Goal: Transaction & Acquisition: Purchase product/service

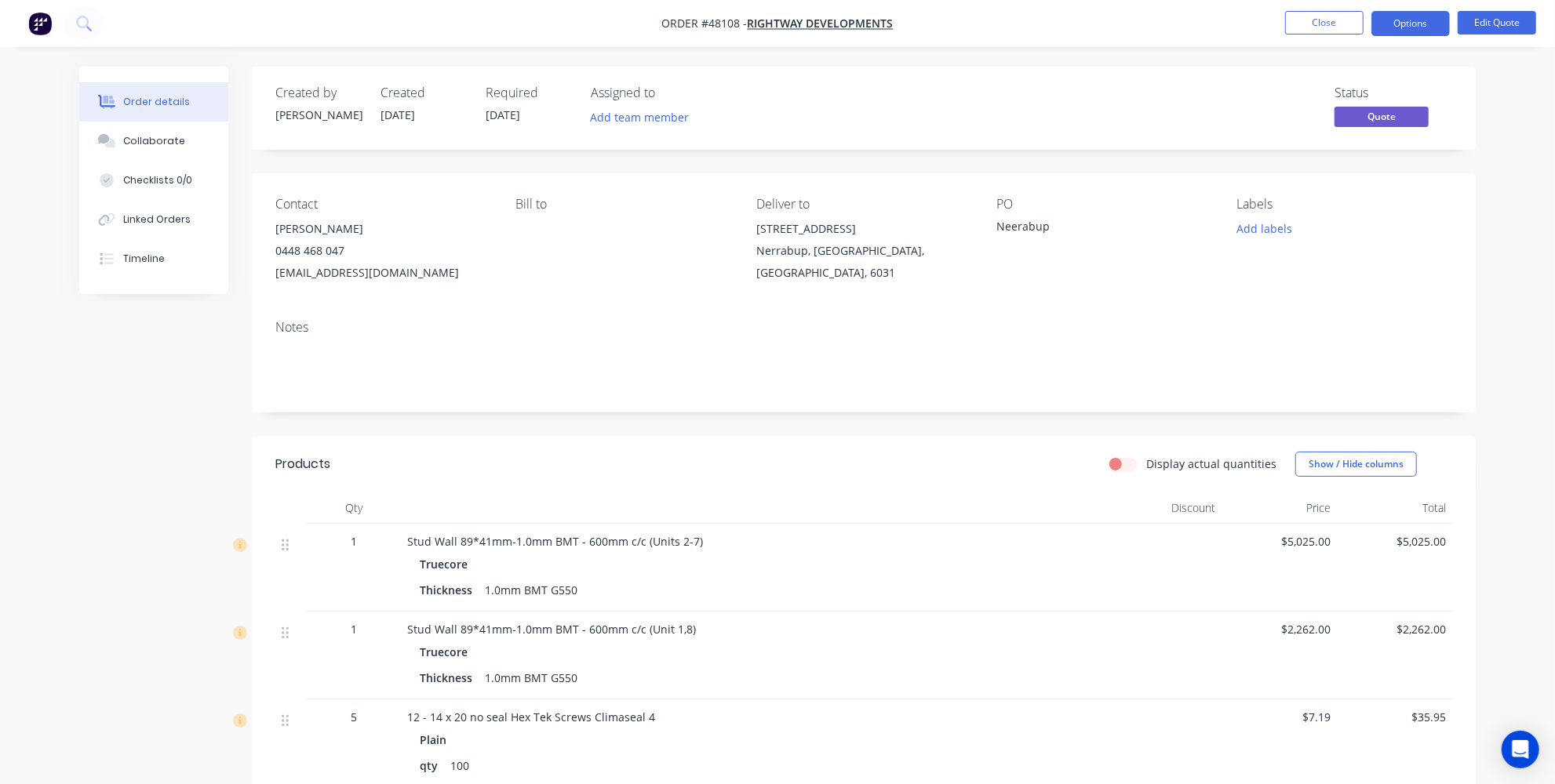
click at [47, 22] on img "button" at bounding box center [39, 23] width 23 height 23
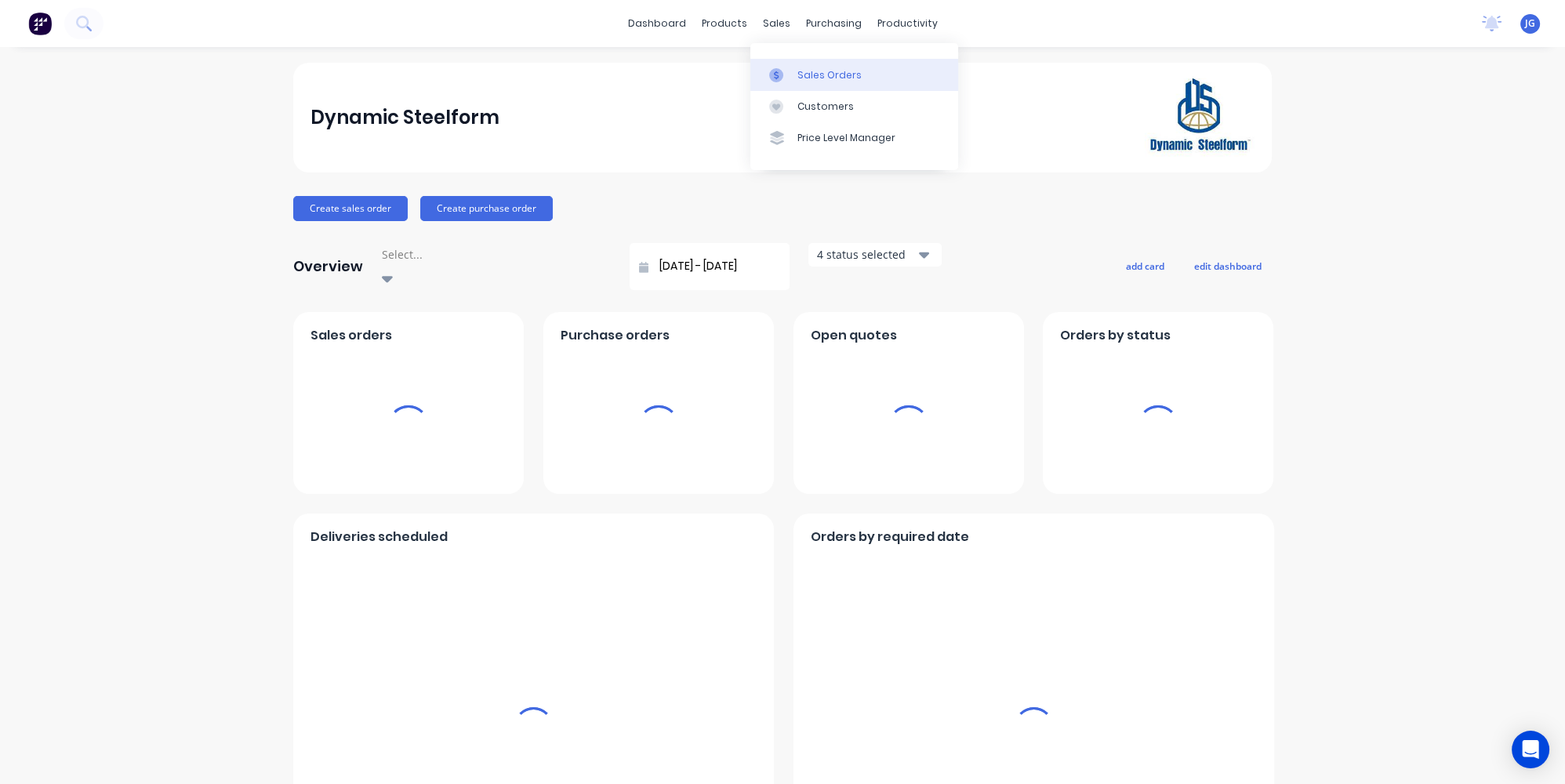
click at [782, 70] on icon at bounding box center [777, 75] width 14 height 14
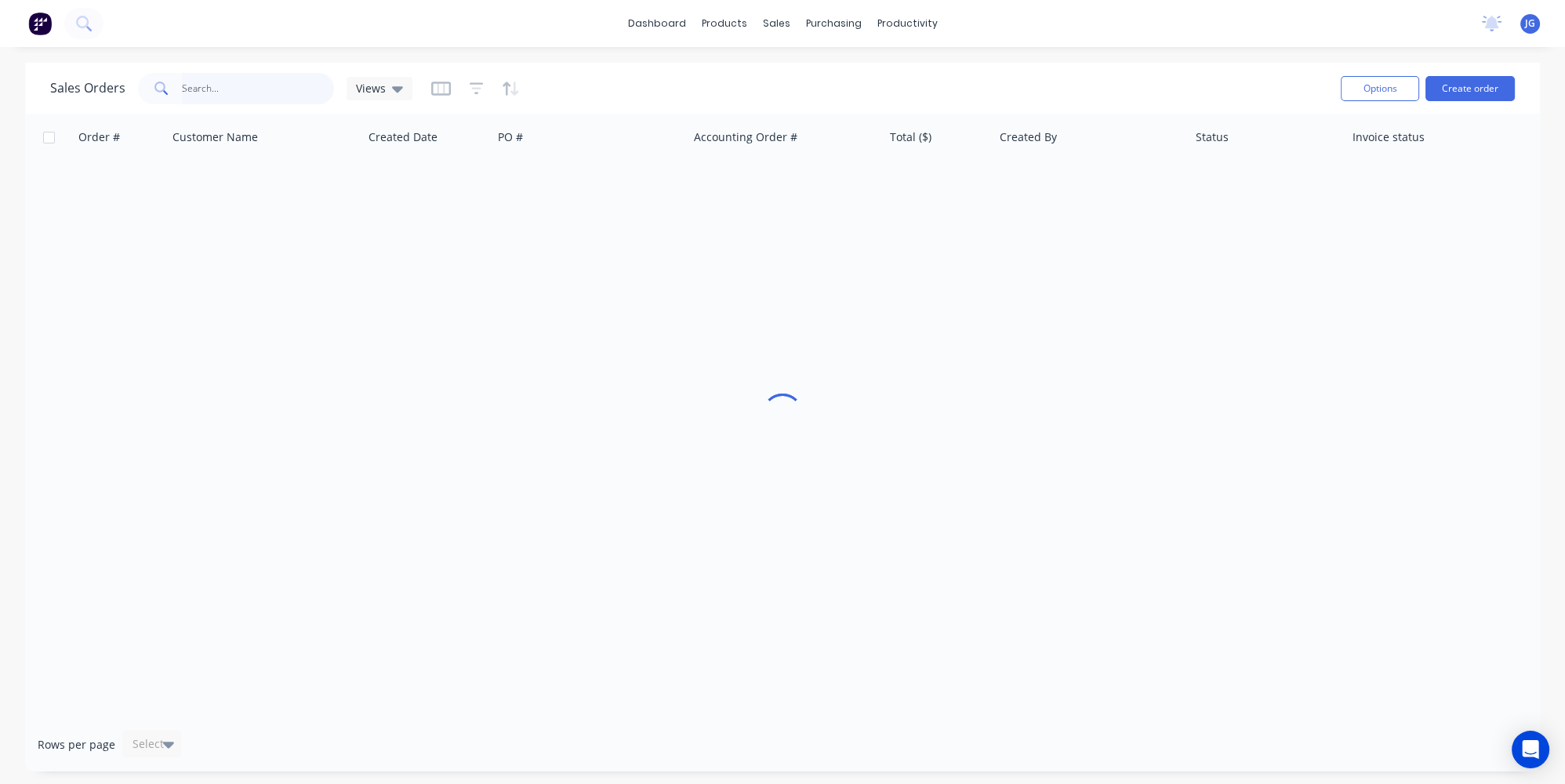
click at [295, 83] on input "text" at bounding box center [258, 88] width 153 height 31
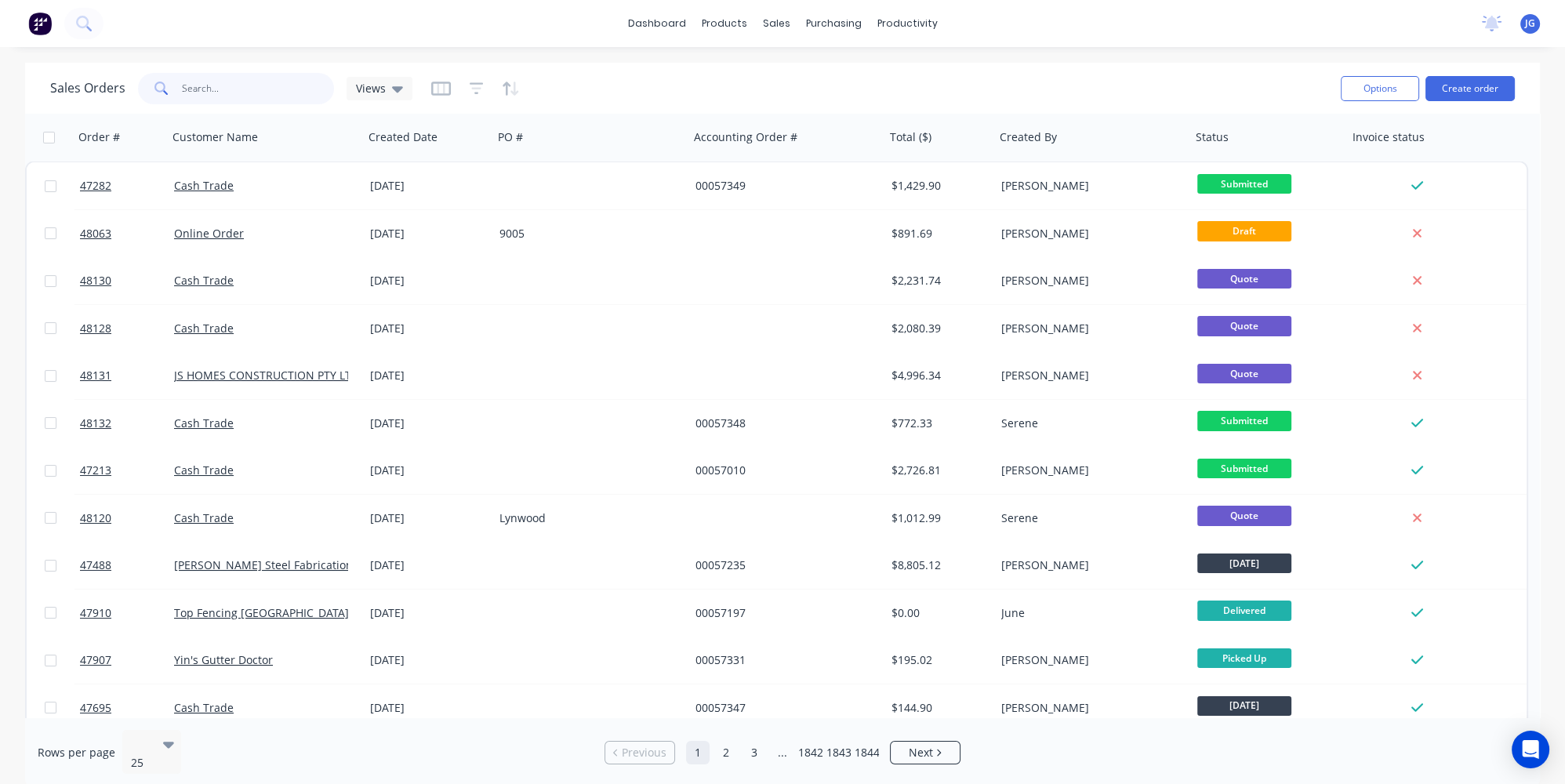
click at [271, 103] on input "text" at bounding box center [258, 88] width 153 height 31
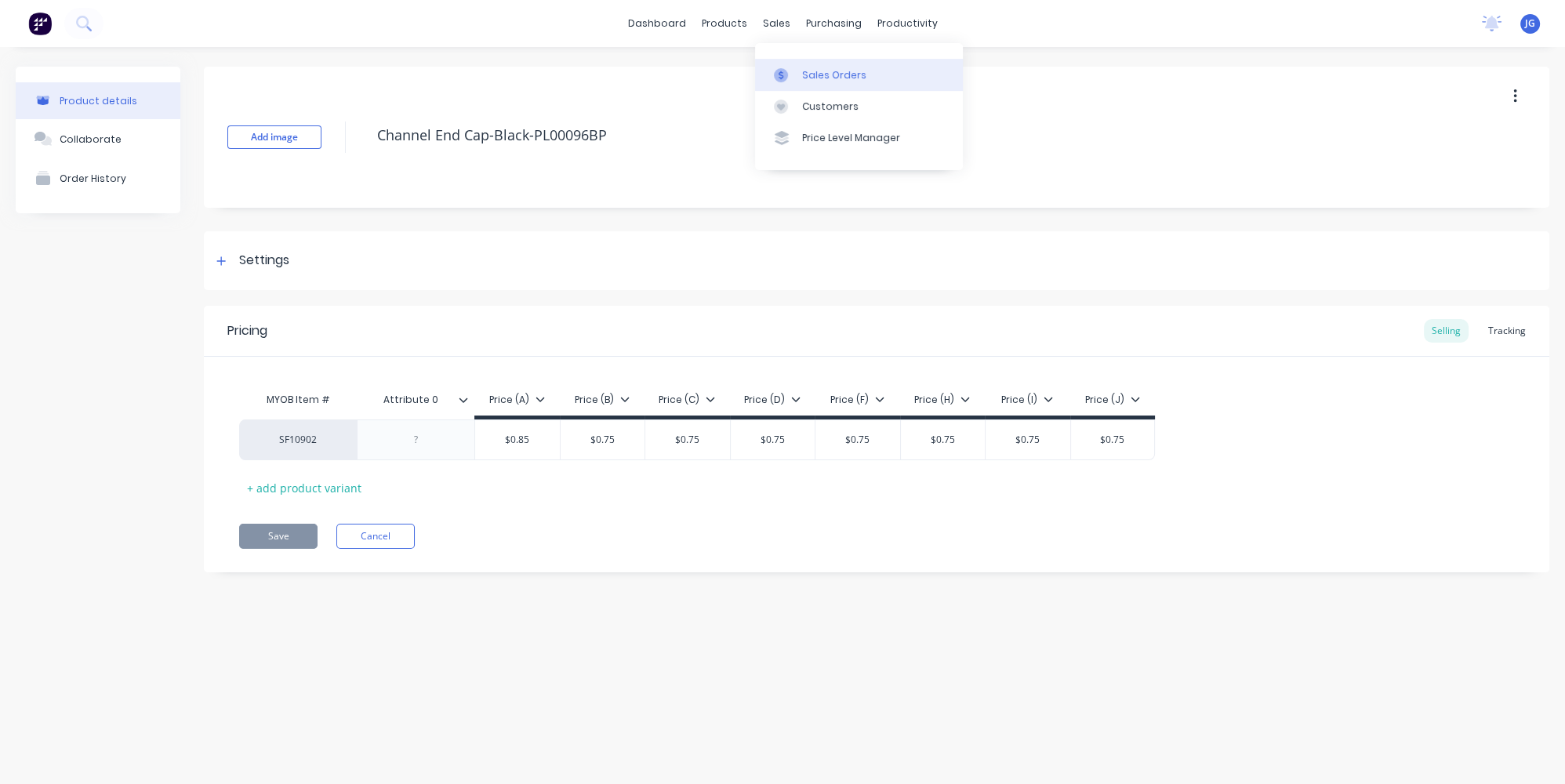
click at [775, 64] on link "Sales Orders" at bounding box center [859, 74] width 208 height 31
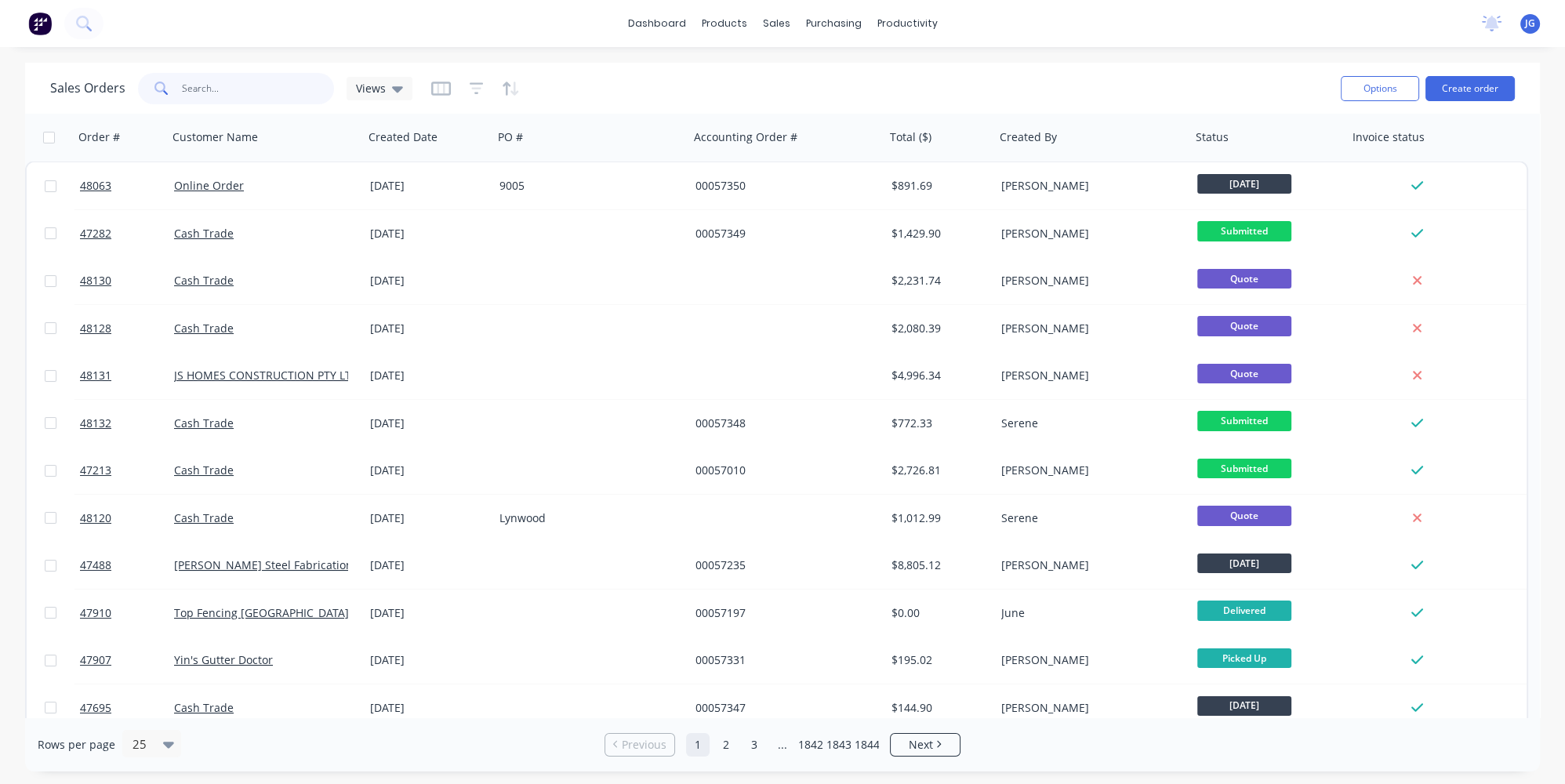
click at [274, 91] on input "text" at bounding box center [258, 88] width 153 height 31
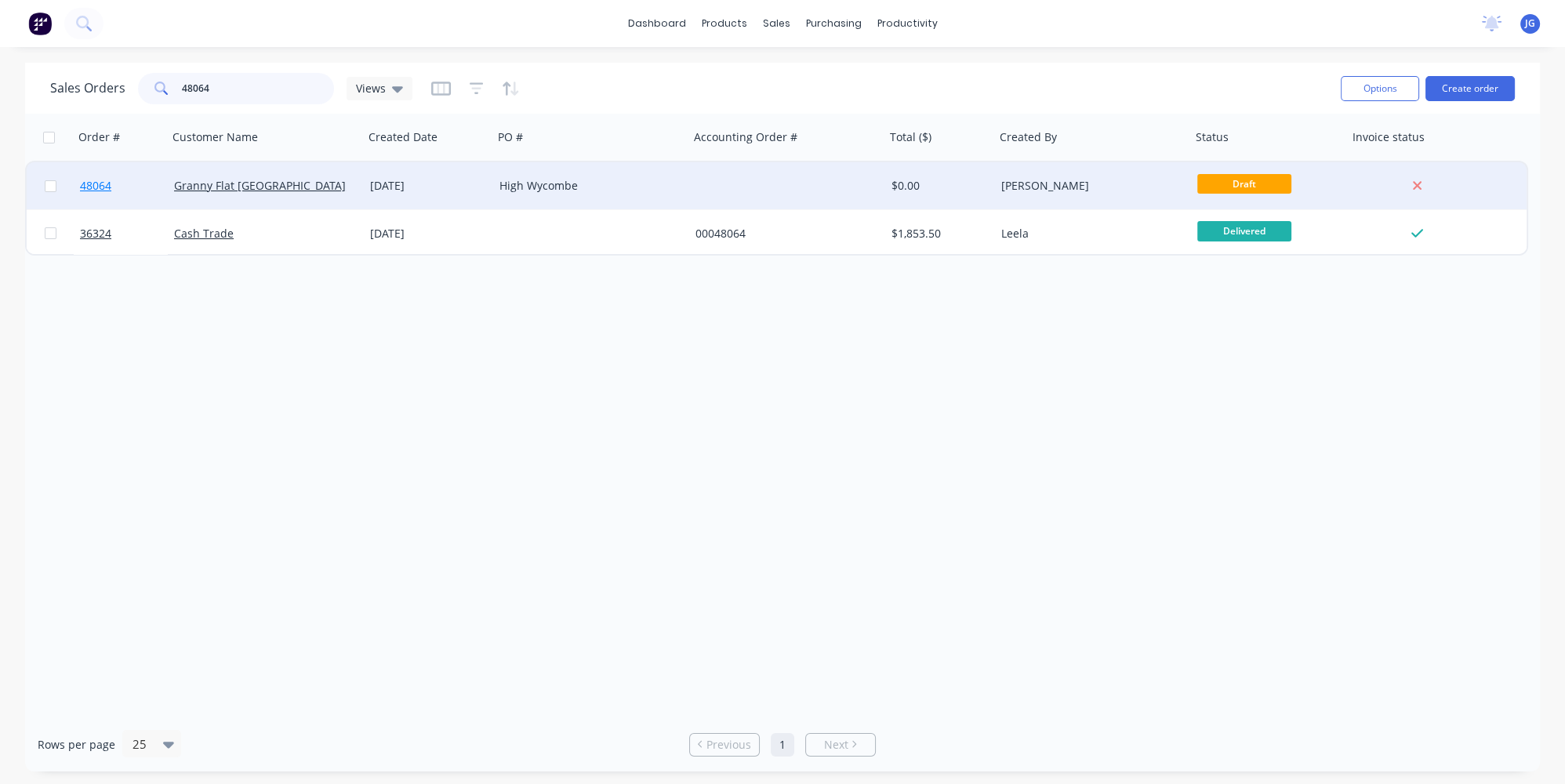
type input "48064"
click at [148, 189] on link "48064" at bounding box center [127, 185] width 94 height 47
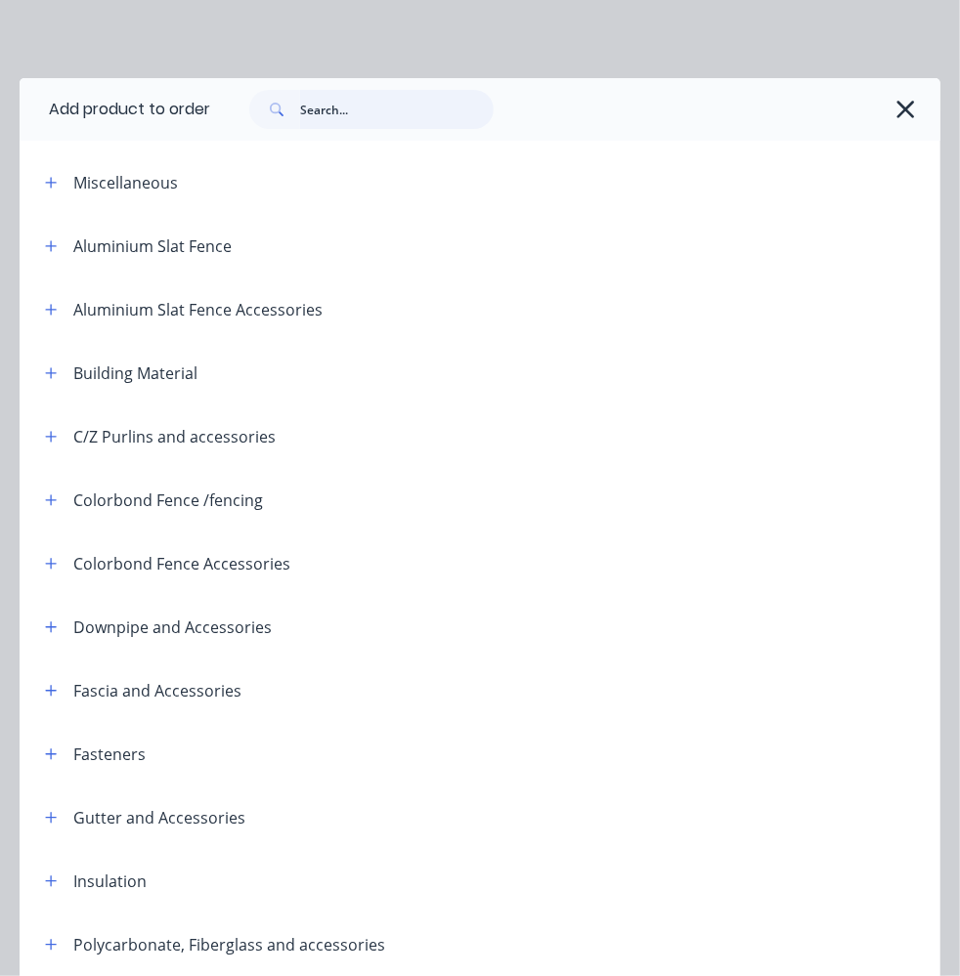
click at [334, 112] on input "text" at bounding box center [396, 109] width 193 height 39
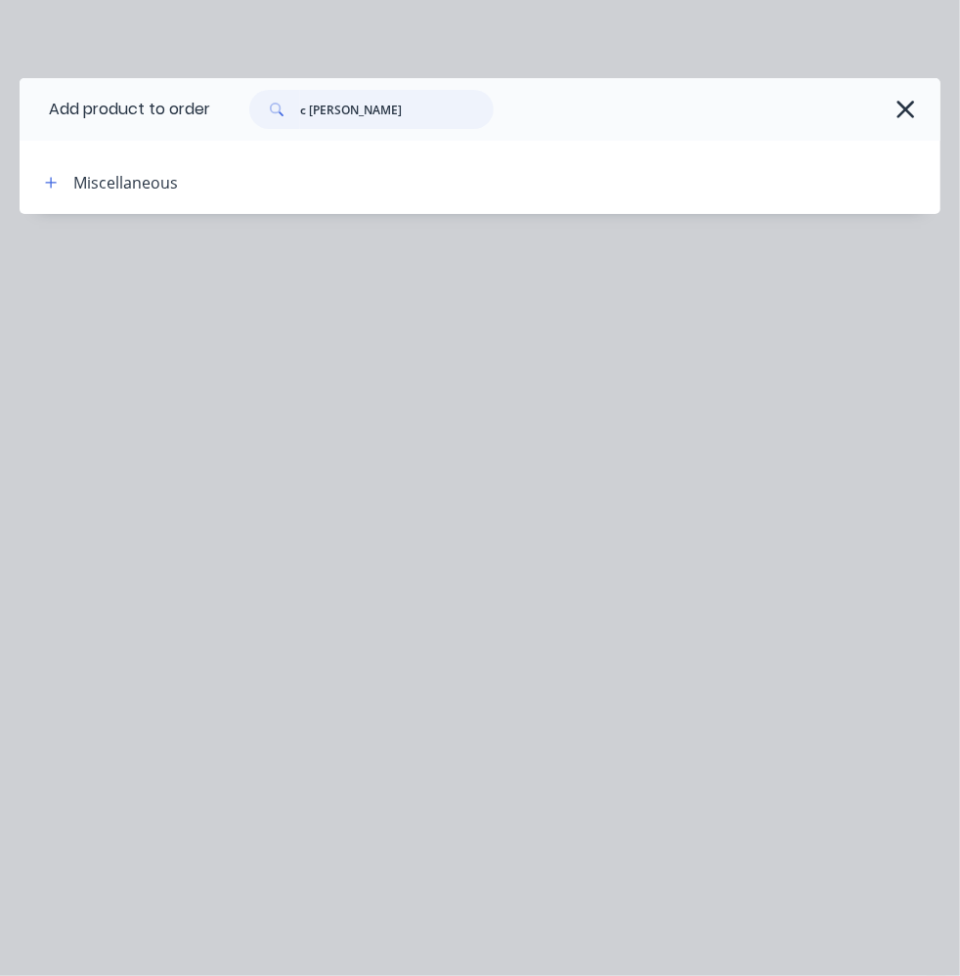
click at [337, 113] on input "c hannel" at bounding box center [396, 109] width 193 height 39
click at [313, 111] on input "c hannel" at bounding box center [396, 109] width 193 height 39
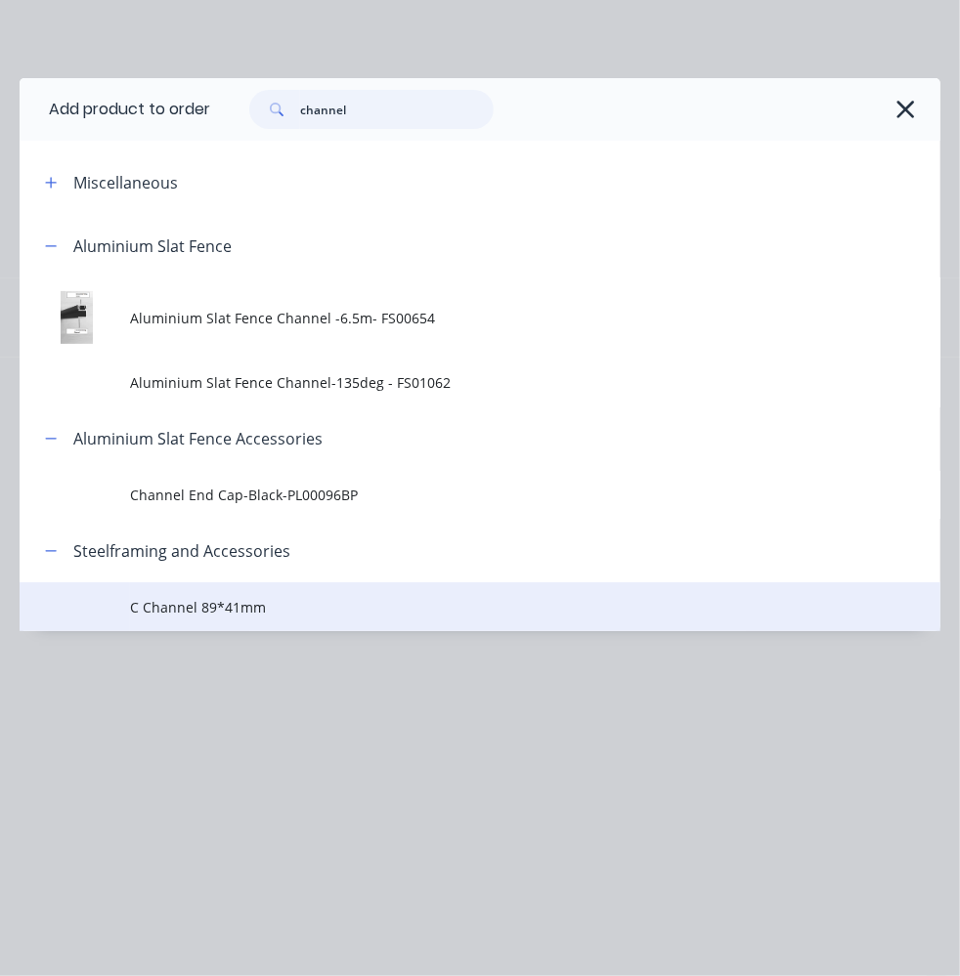
type input "channel"
click at [211, 610] on span "C Channel 89*41mm" at bounding box center [454, 607] width 648 height 21
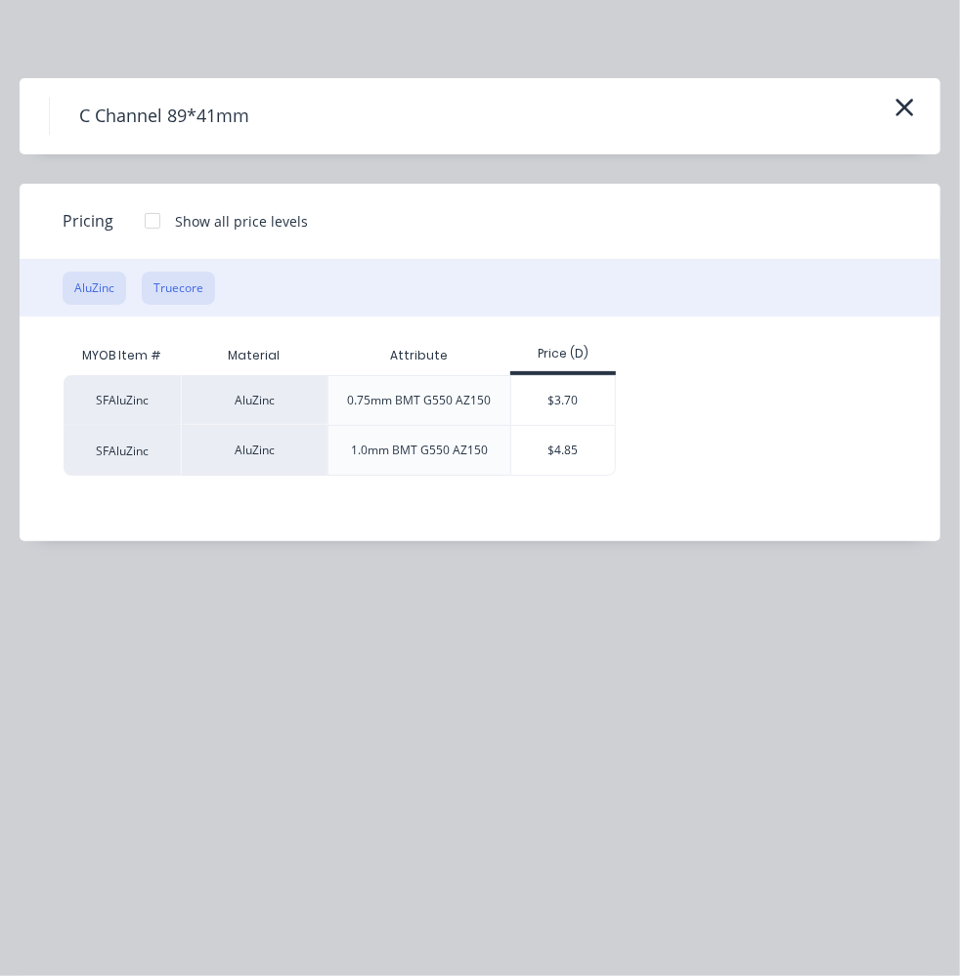
click at [173, 282] on button "Truecore" at bounding box center [178, 288] width 73 height 33
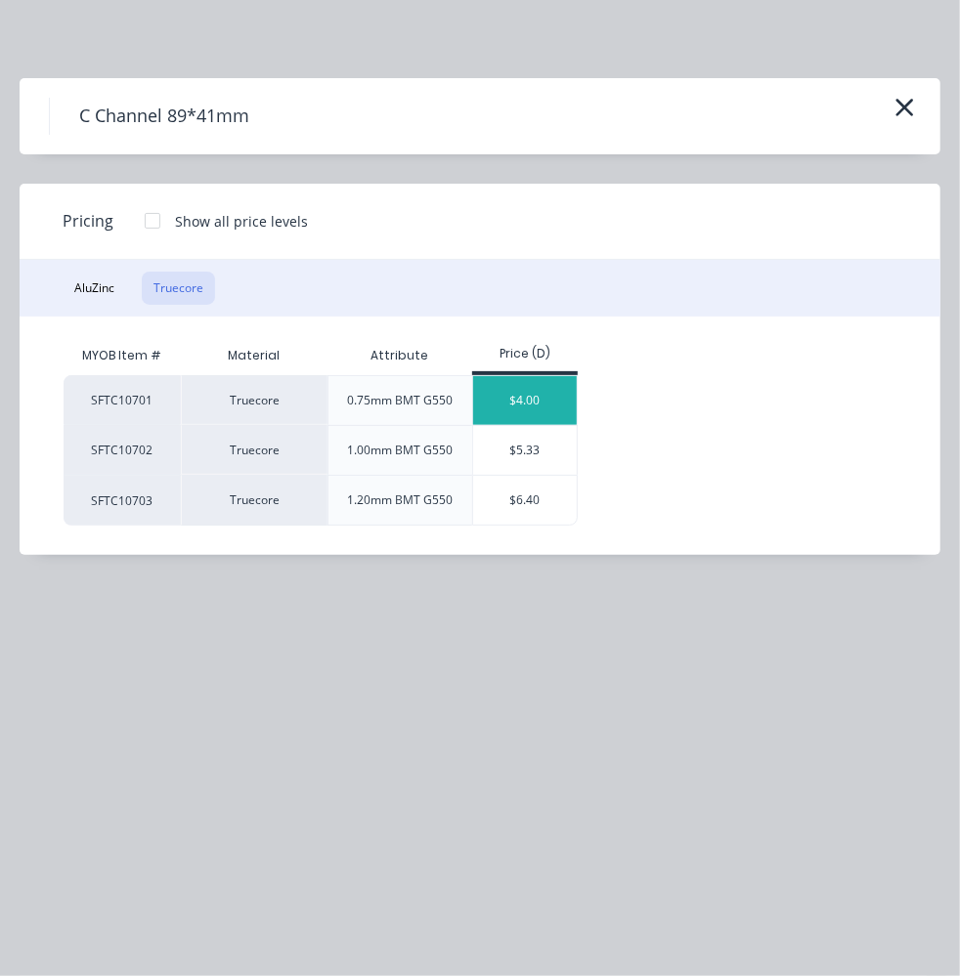
click at [535, 417] on div "$4.00" at bounding box center [525, 400] width 105 height 49
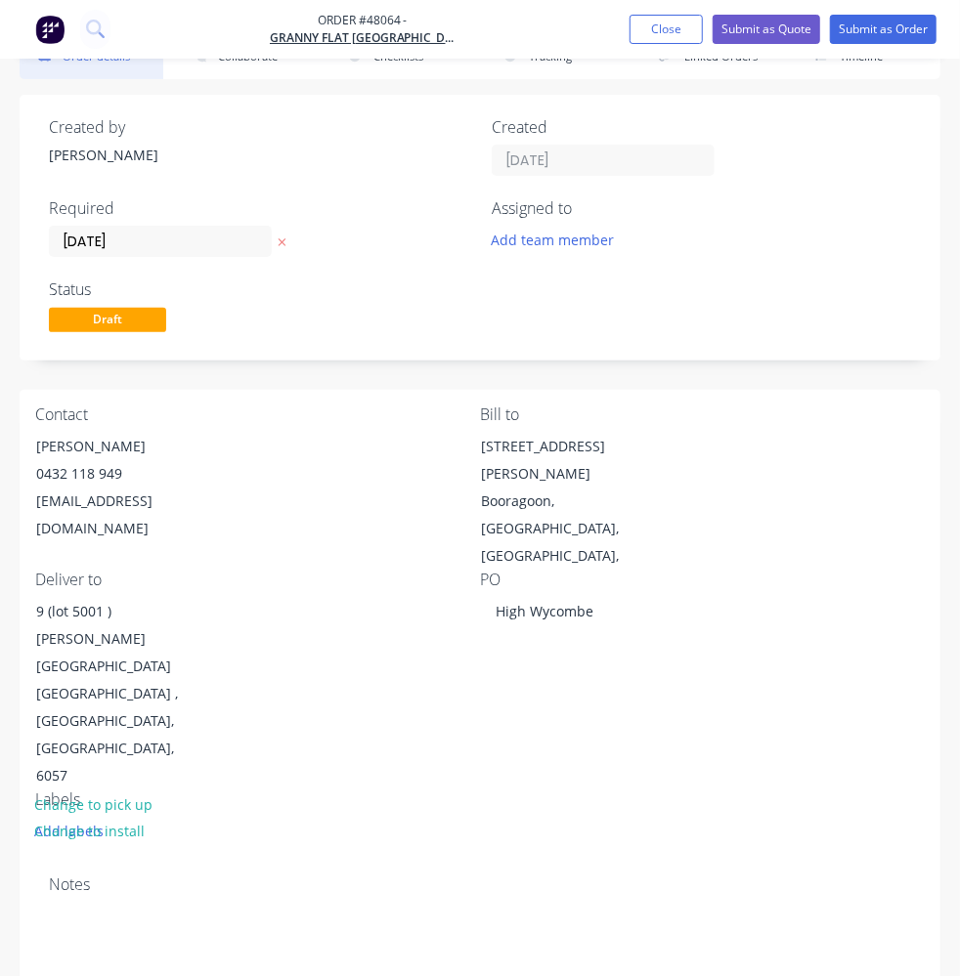
scroll to position [177, 0]
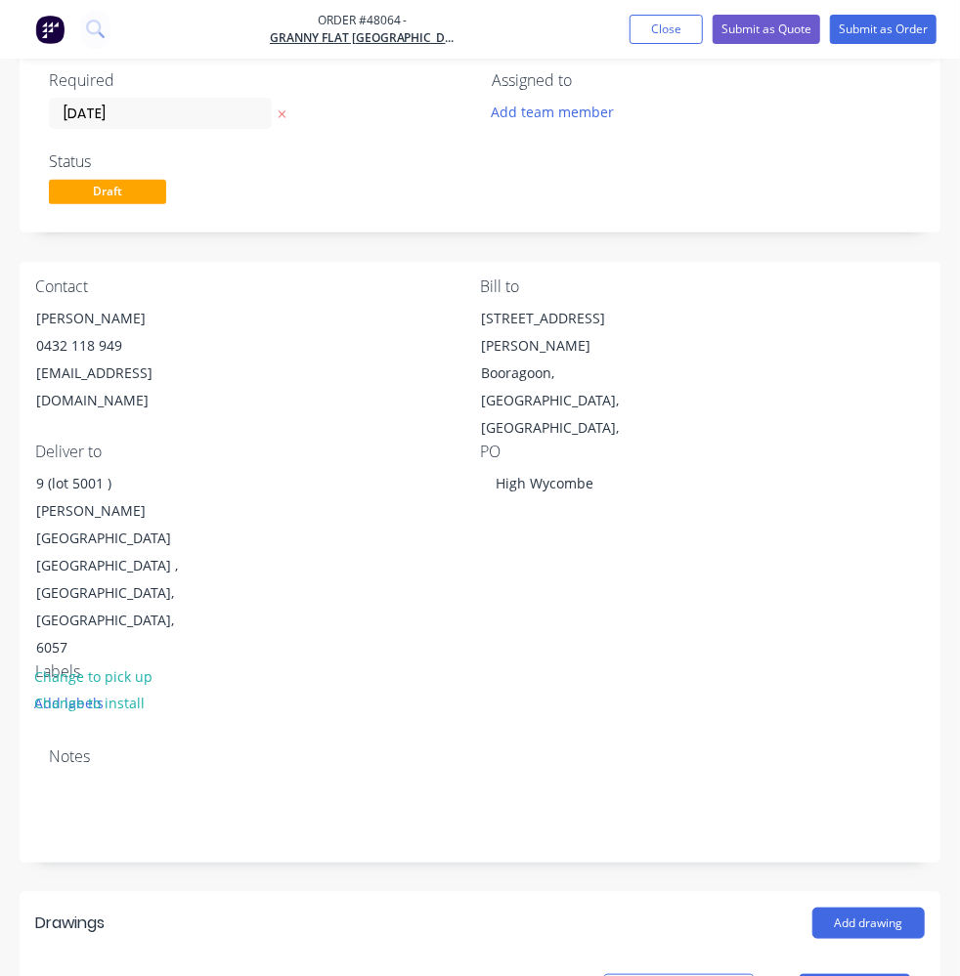
type input "10"
type input "2485mm"
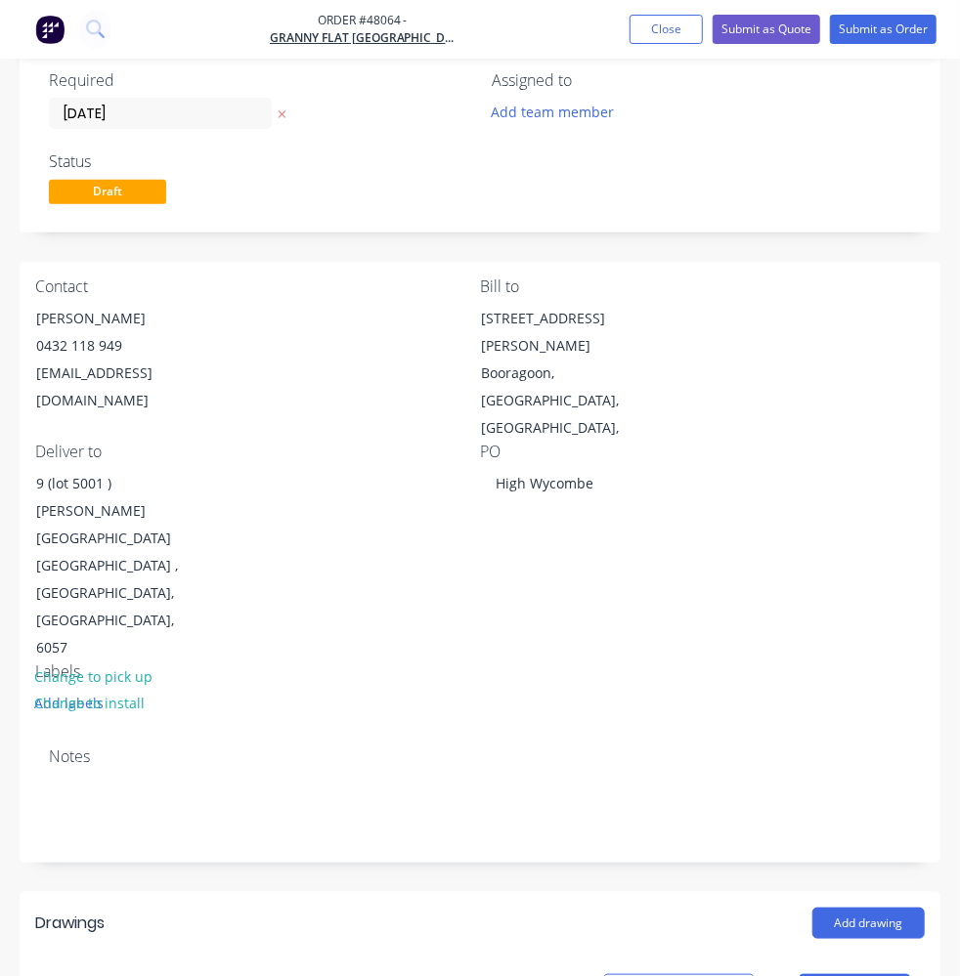
type input "$99.40"
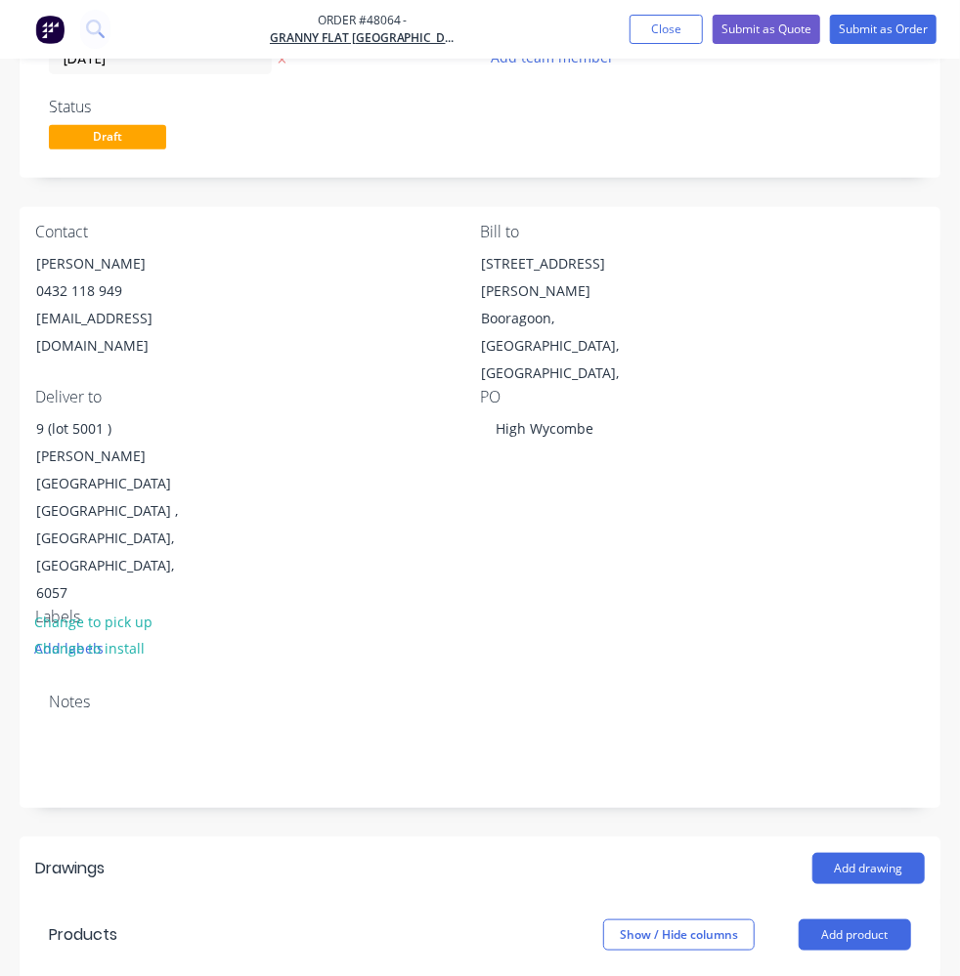
scroll to position [266, 0]
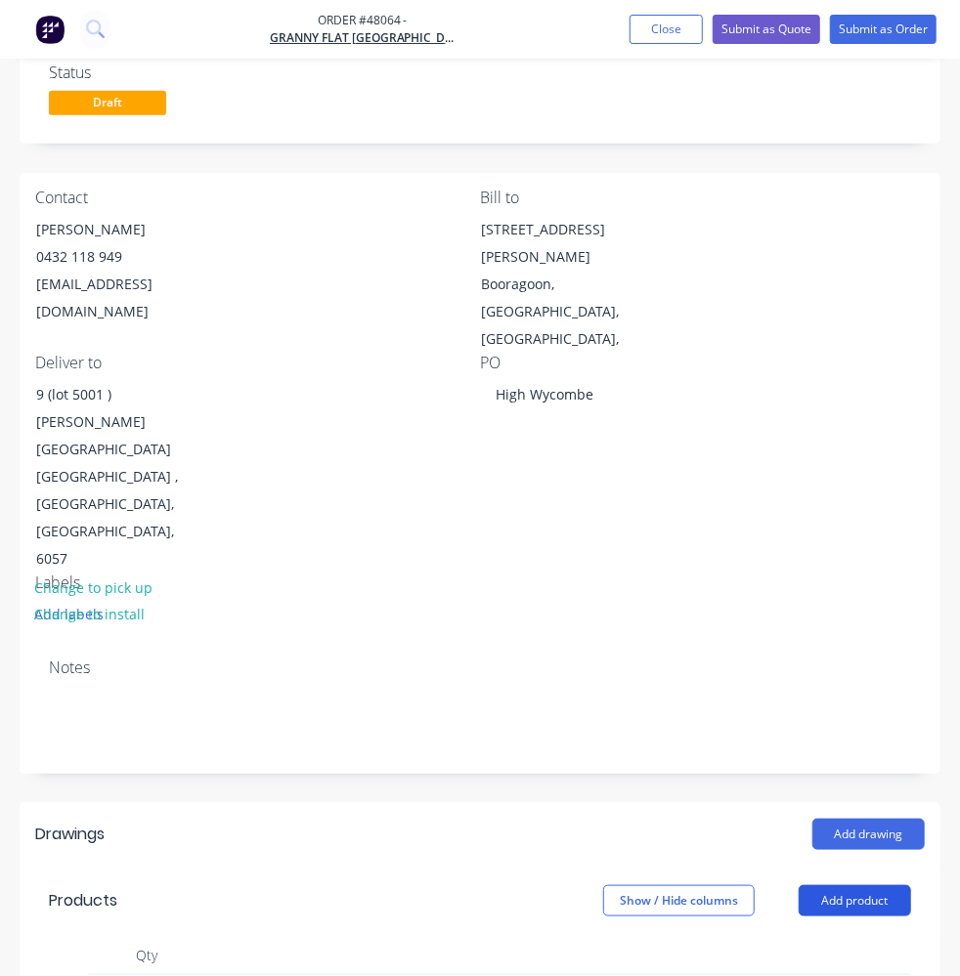
click at [834, 885] on button "Add product" at bounding box center [854, 900] width 112 height 31
click at [798, 937] on div "Product catalogue" at bounding box center [818, 951] width 150 height 28
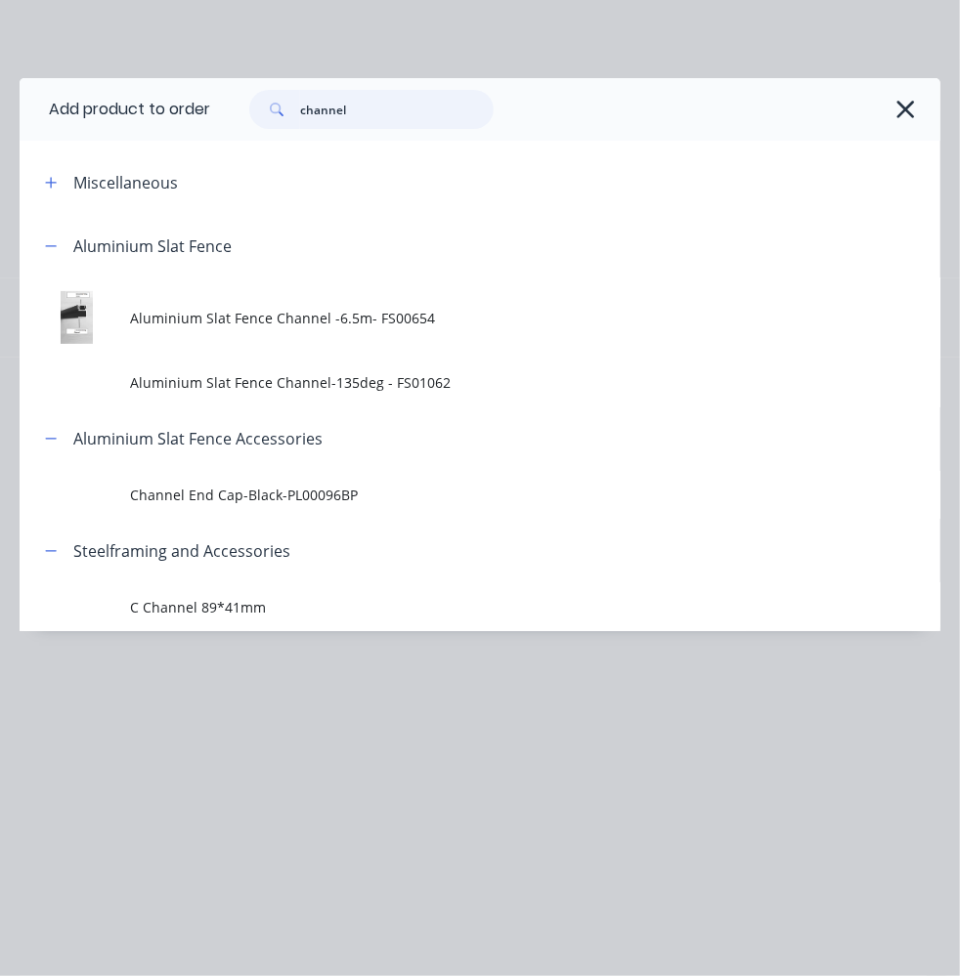
drag, startPoint x: 425, startPoint y: 122, endPoint x: 228, endPoint y: 129, distance: 197.5
click at [264, 126] on div "channel" at bounding box center [371, 109] width 244 height 39
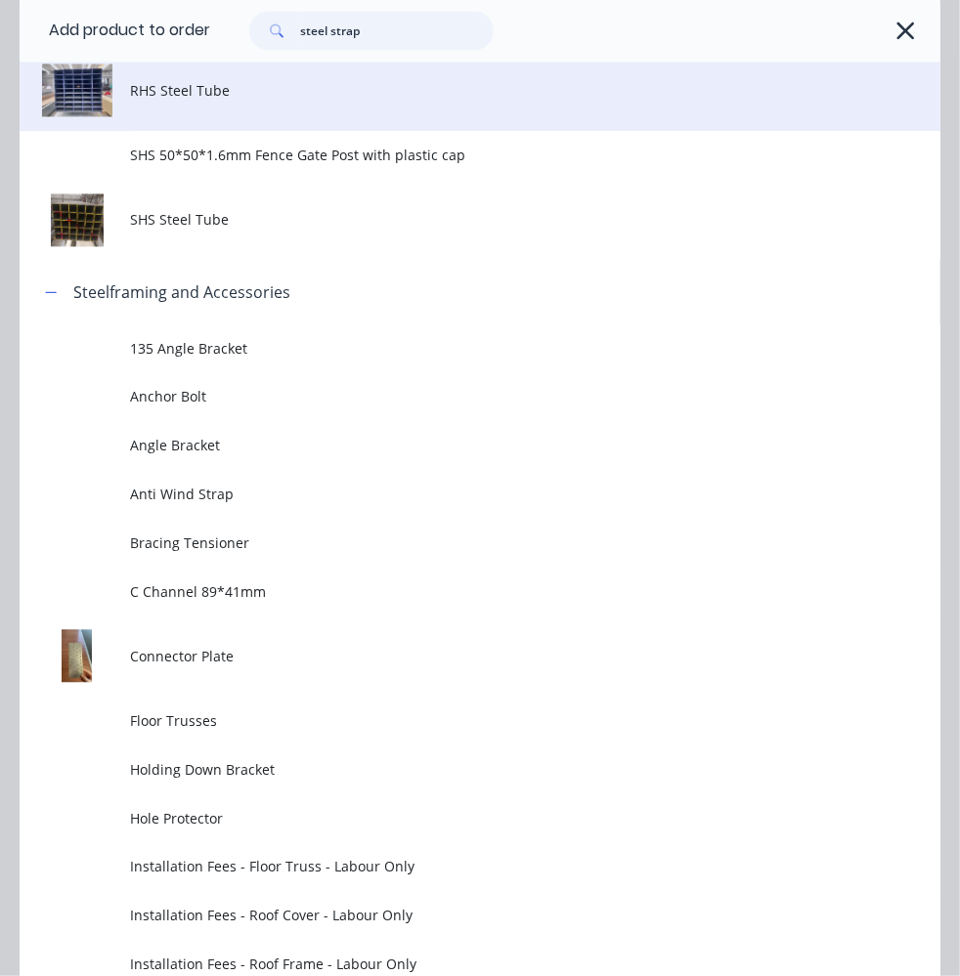
scroll to position [0, 0]
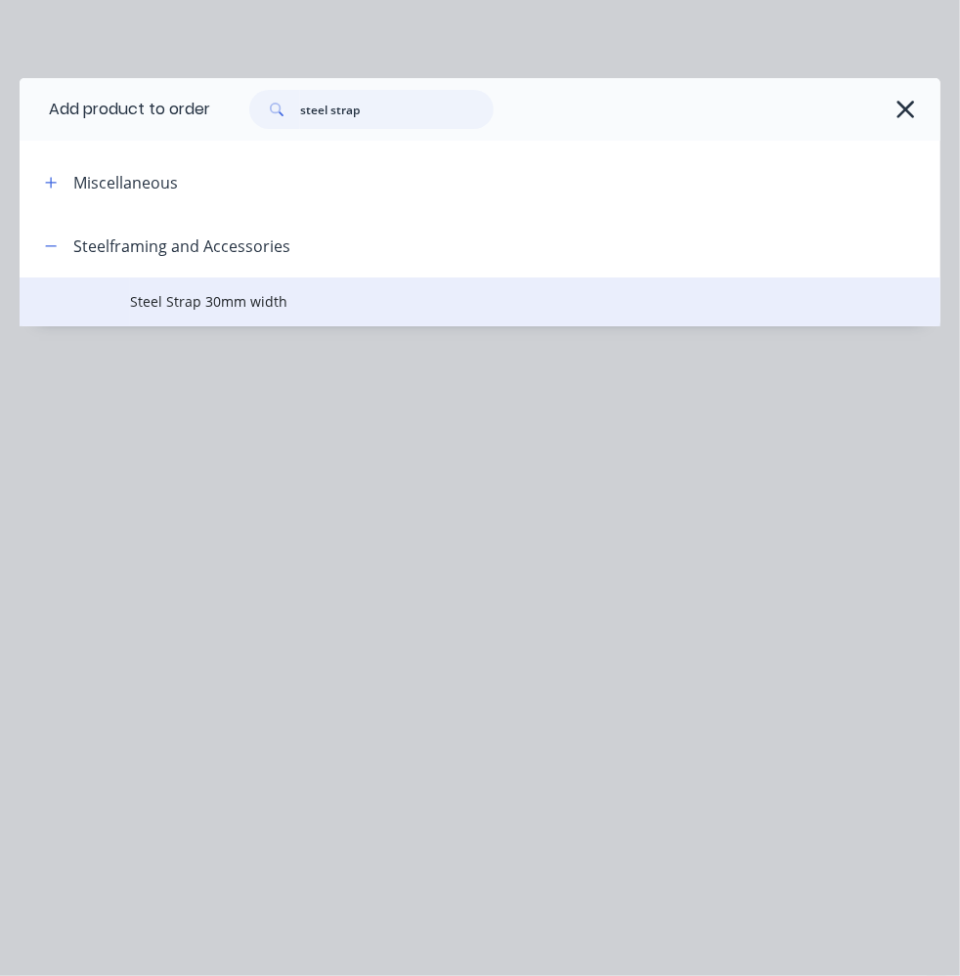
type input "steel strap"
click at [261, 302] on span "Steel Strap 30mm width" at bounding box center [454, 301] width 648 height 21
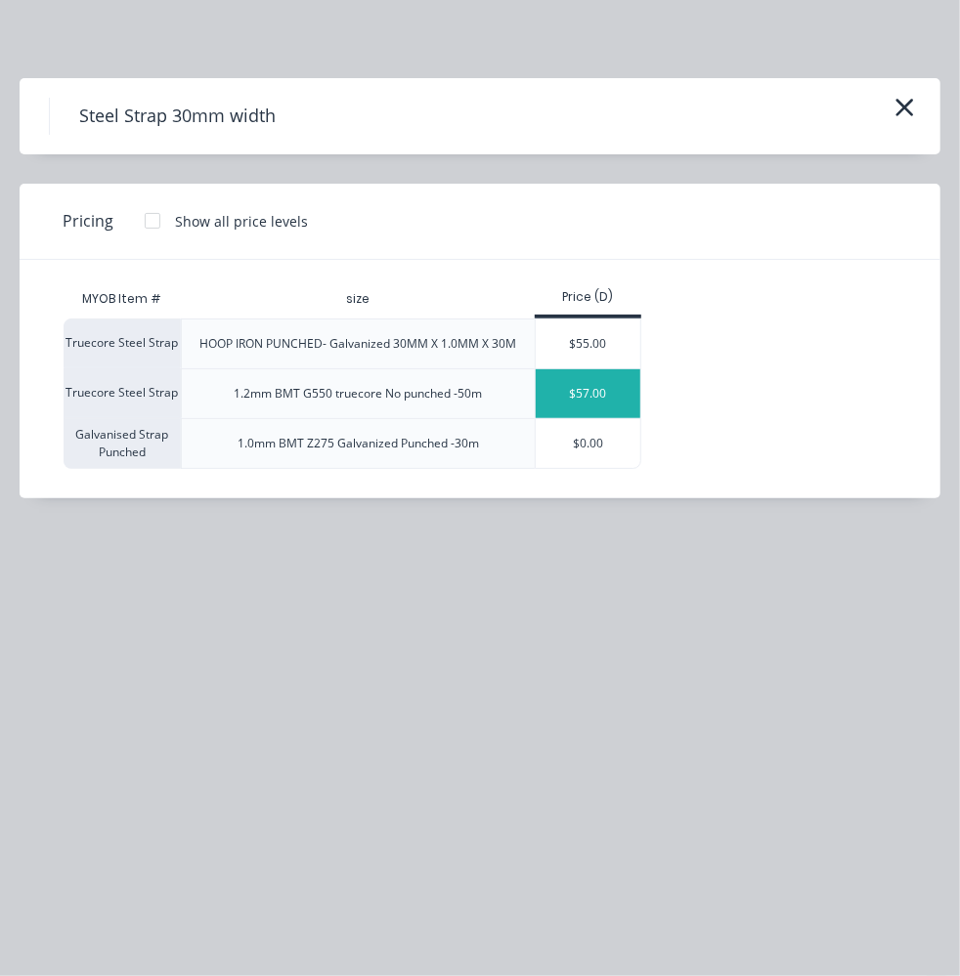
click at [546, 387] on div "$57.00" at bounding box center [587, 393] width 105 height 49
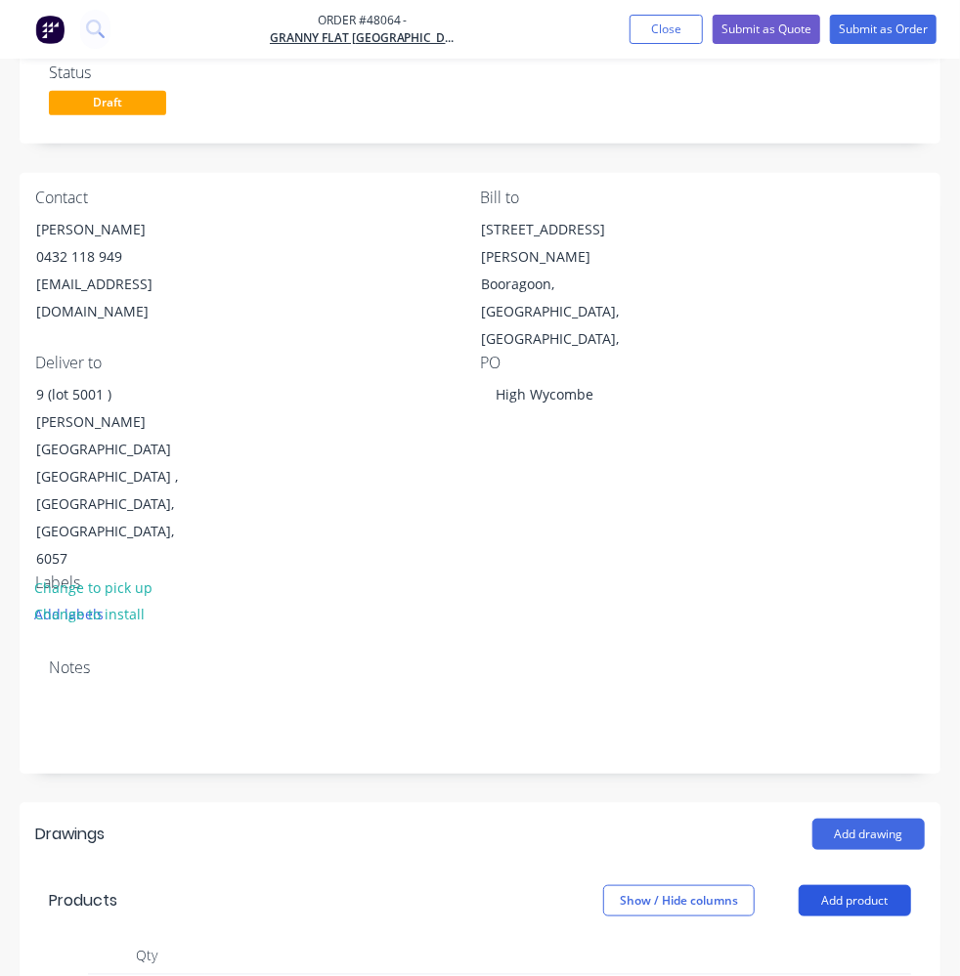
click at [896, 885] on button "Add product" at bounding box center [854, 900] width 112 height 31
click at [857, 937] on div "Product catalogue" at bounding box center [818, 951] width 150 height 28
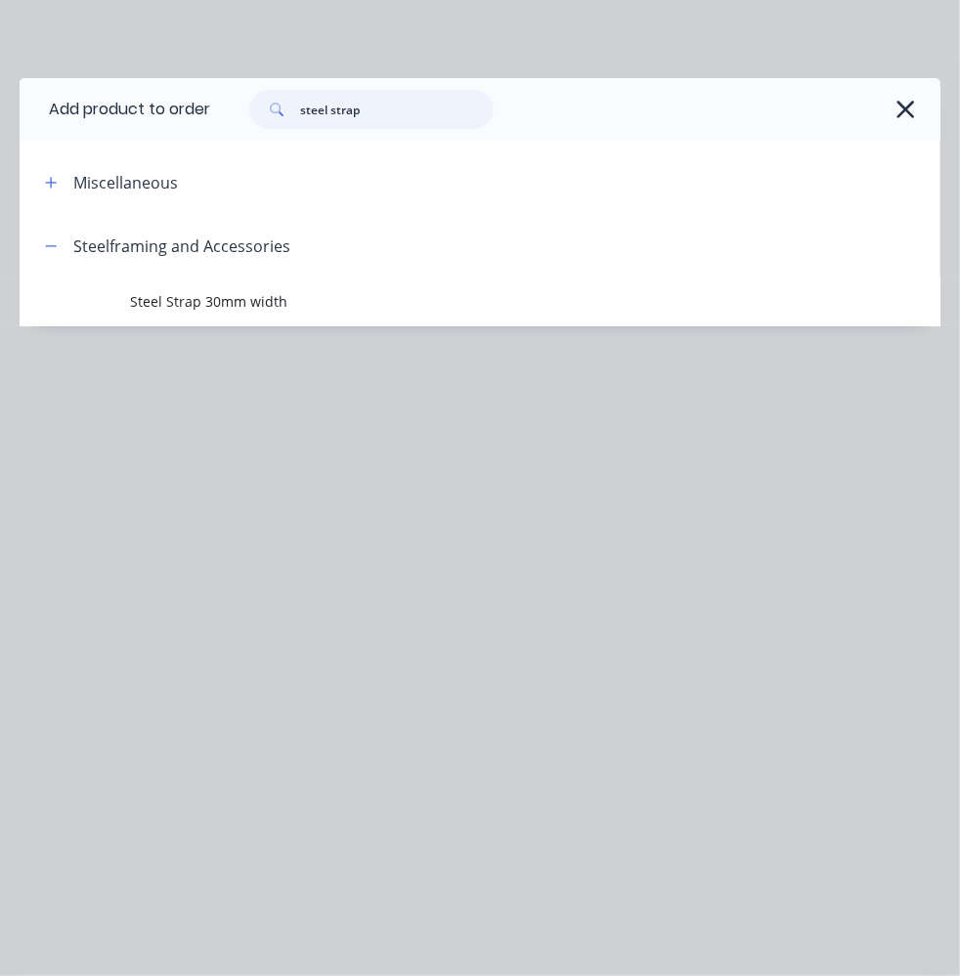
drag, startPoint x: 421, startPoint y: 98, endPoint x: 136, endPoint y: 83, distance: 285.7
click at [136, 83] on header "Add product to order steel strap" at bounding box center [480, 109] width 920 height 63
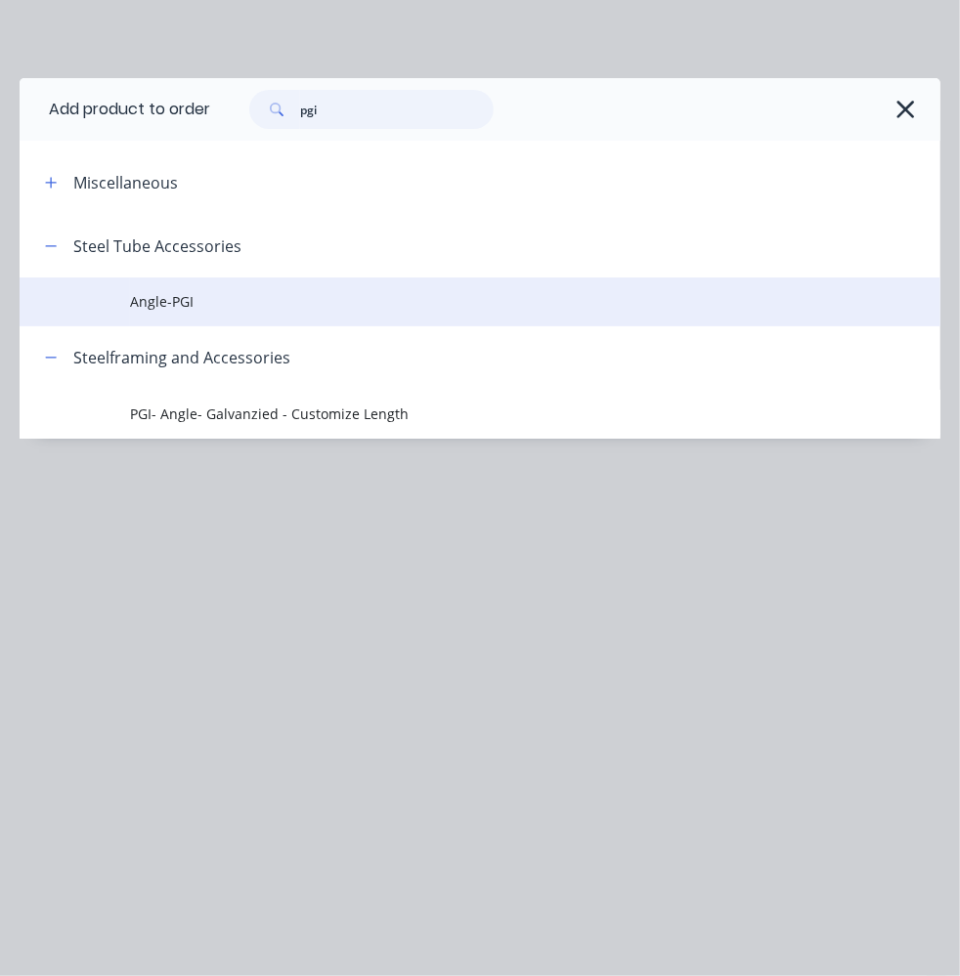
type input "pgi"
click at [217, 302] on span "Angle-PGI" at bounding box center [454, 301] width 648 height 21
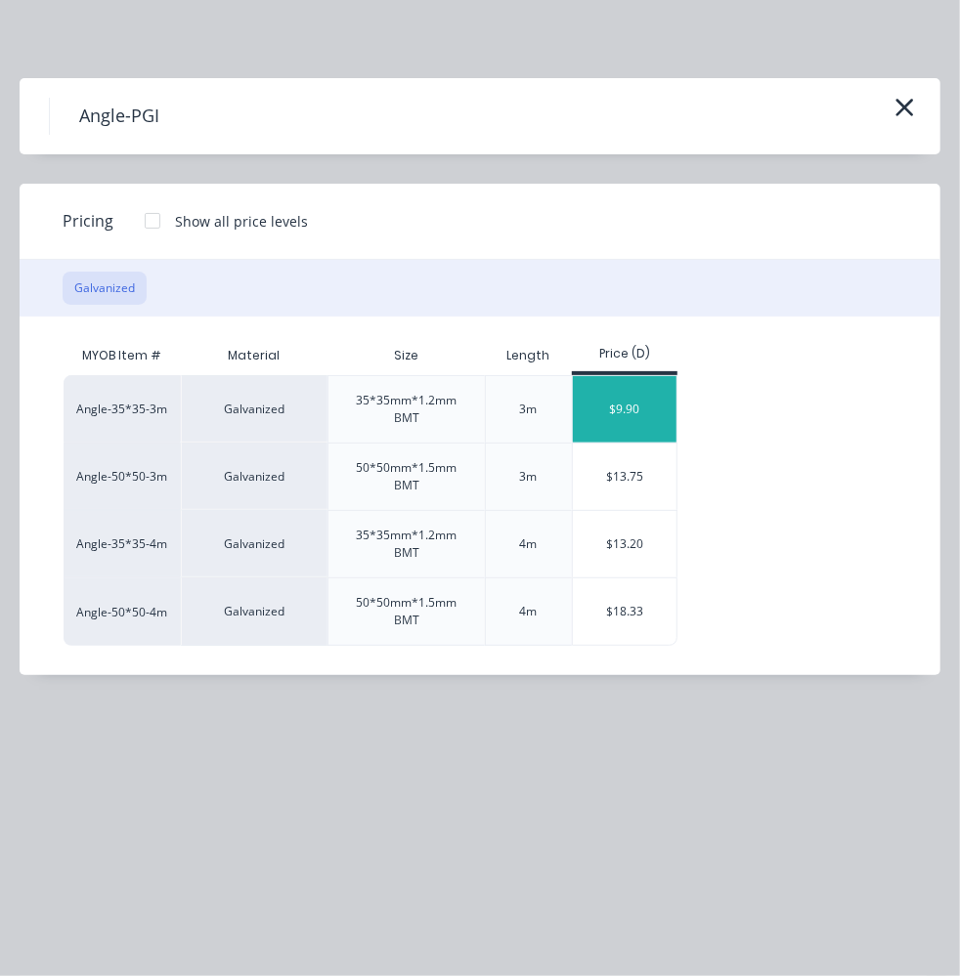
click at [622, 396] on div "$9.90" at bounding box center [625, 409] width 105 height 66
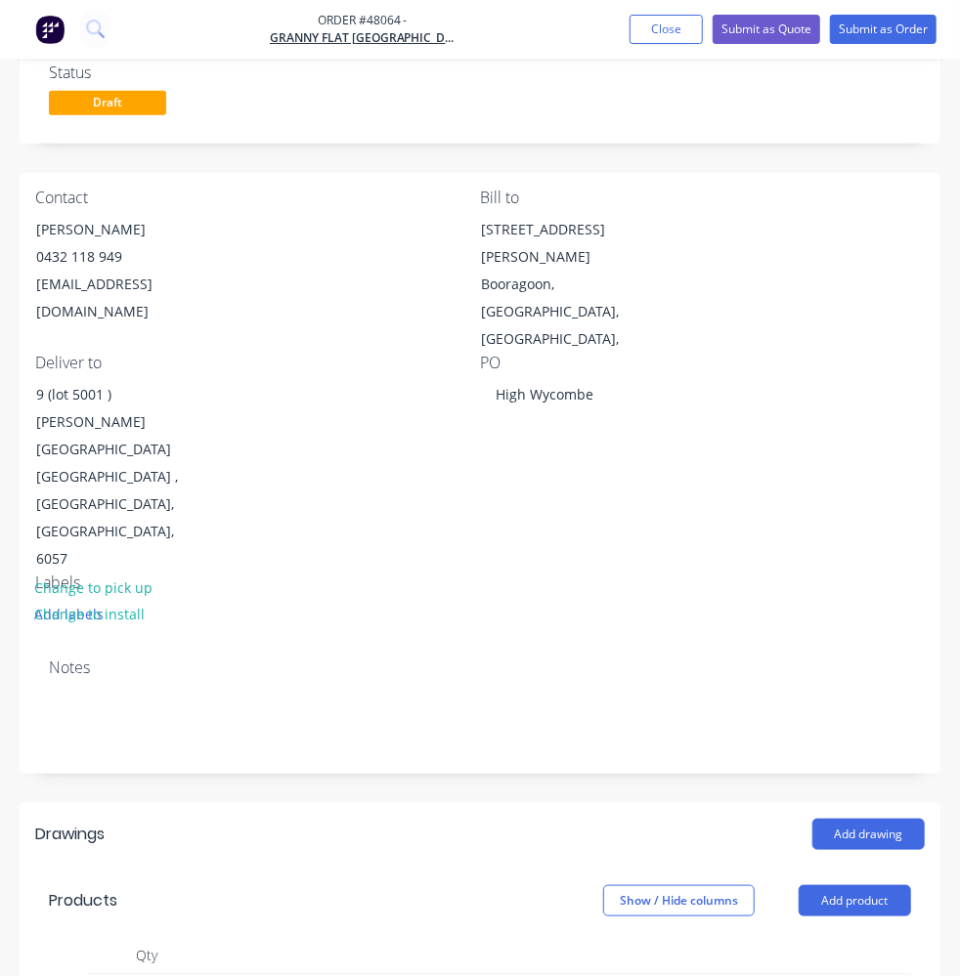
scroll to position [621, 0]
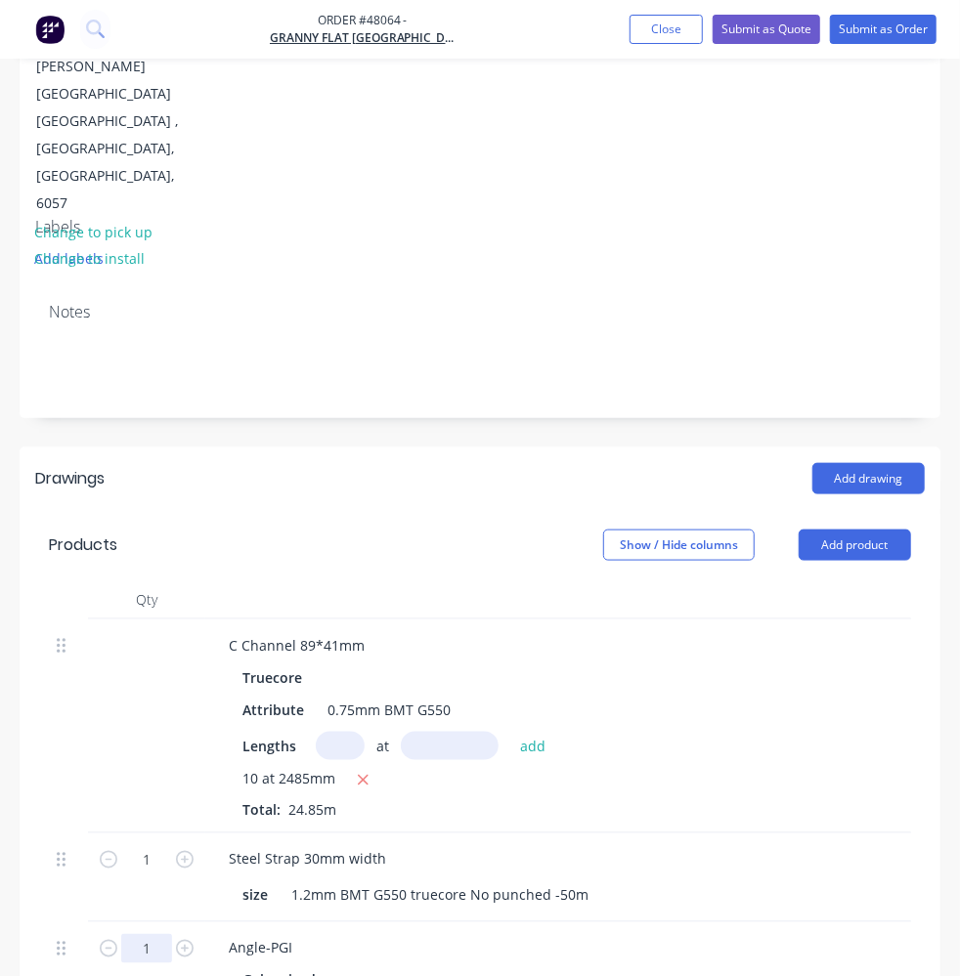
click at [155, 845] on input "1" at bounding box center [146, 859] width 51 height 29
type input "10"
type input "$99.00"
click at [877, 530] on button "Add product" at bounding box center [854, 545] width 112 height 31
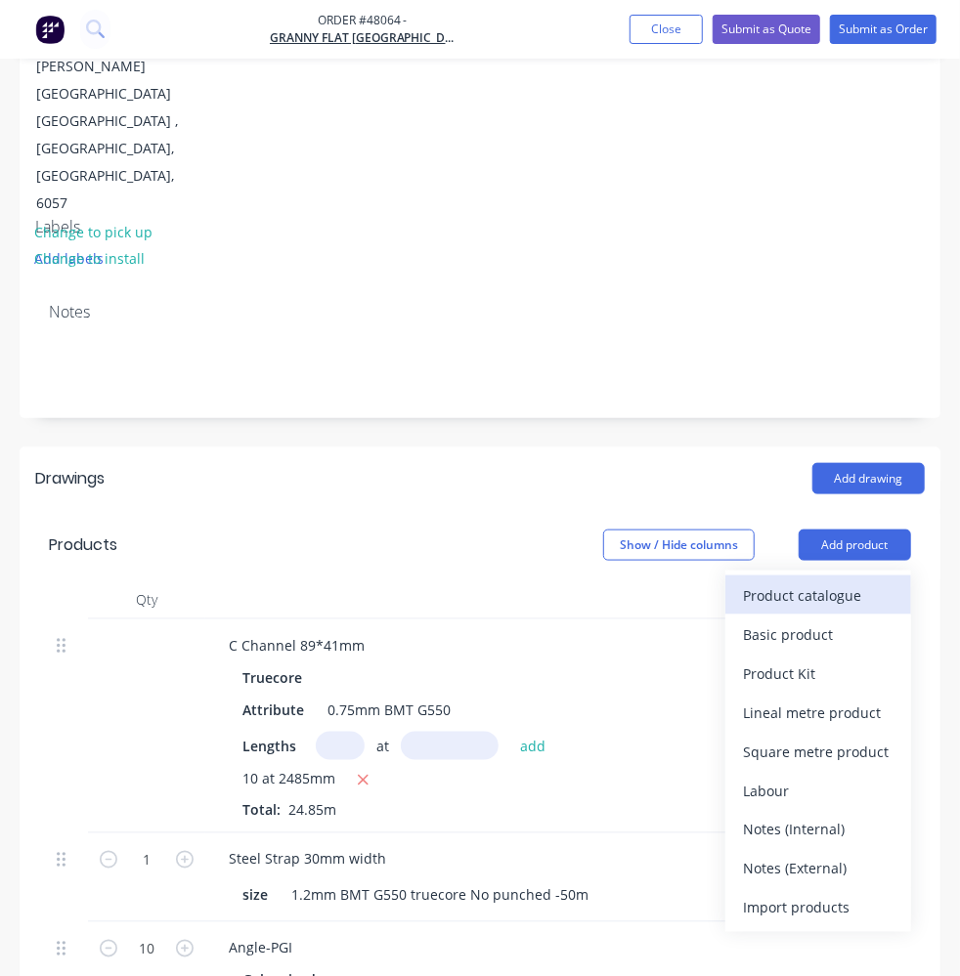
click at [852, 581] on div "Product catalogue" at bounding box center [818, 595] width 150 height 28
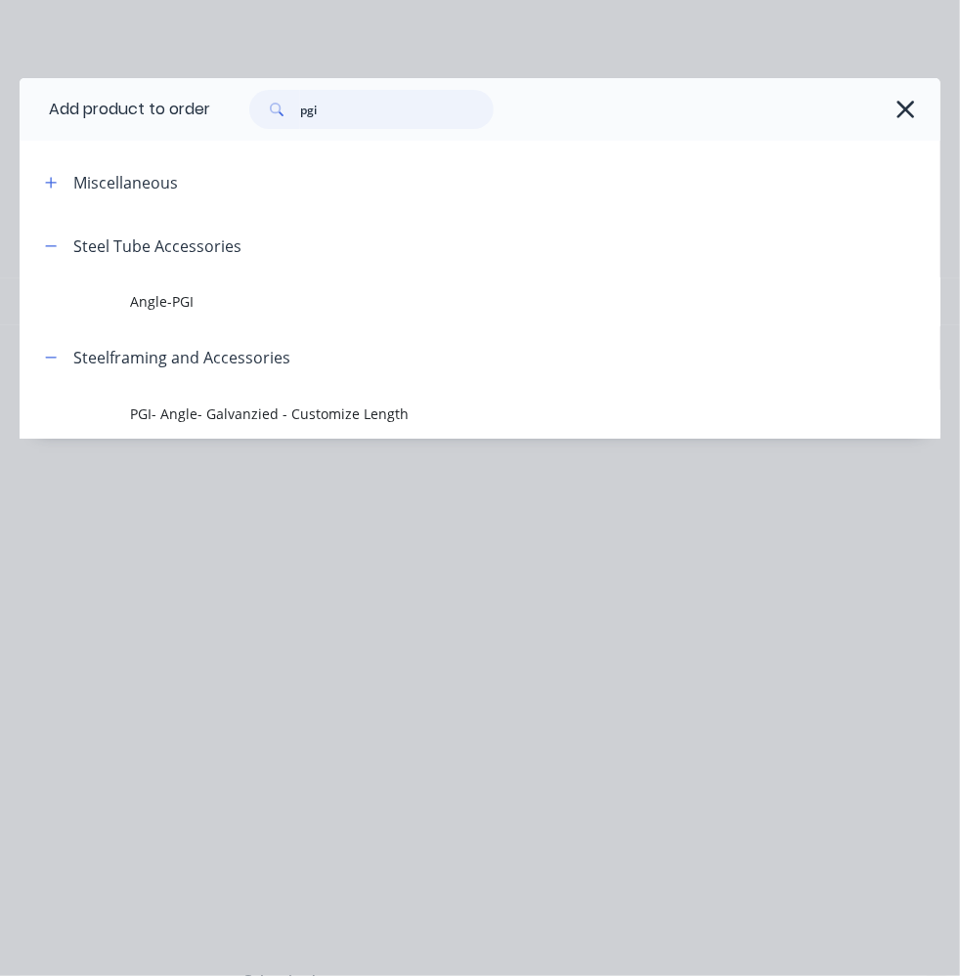
drag, startPoint x: 371, startPoint y: 112, endPoint x: 239, endPoint y: 109, distance: 131.9
click at [244, 110] on div "pgi" at bounding box center [362, 109] width 264 height 39
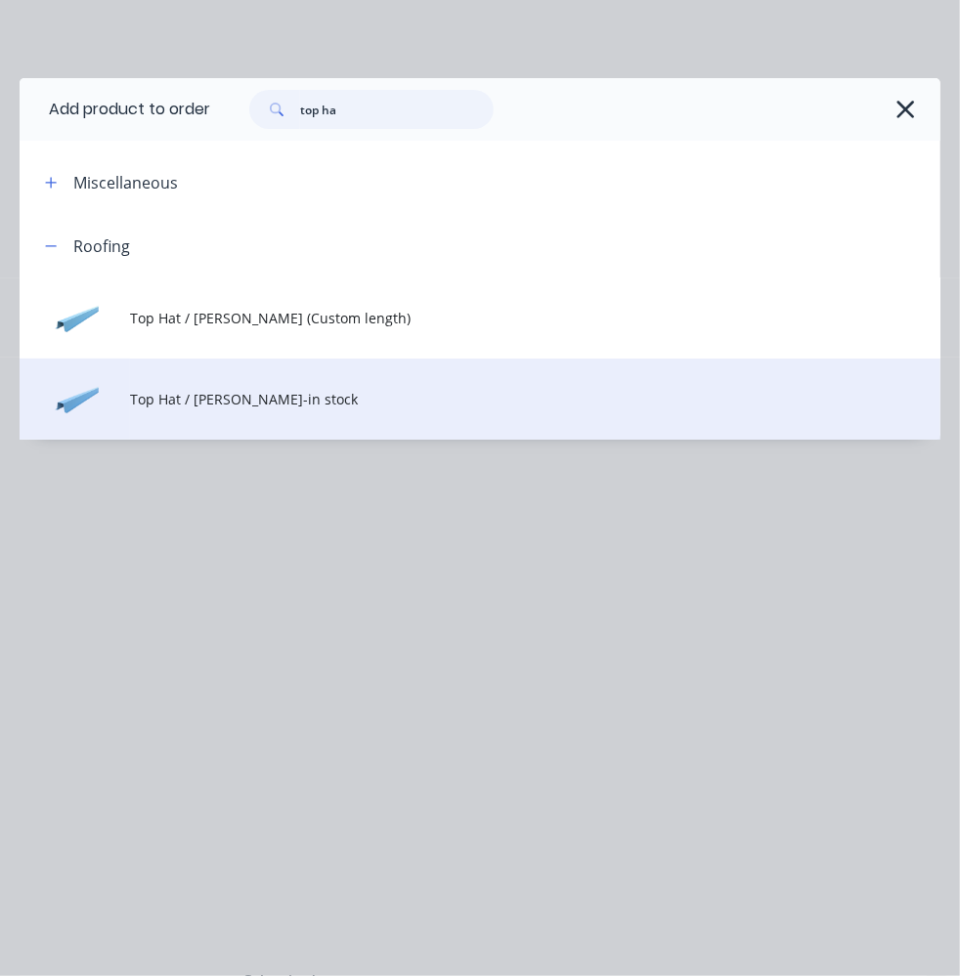
type input "top ha"
click at [297, 398] on span "Top Hat / [PERSON_NAME]-in stock" at bounding box center [454, 399] width 648 height 21
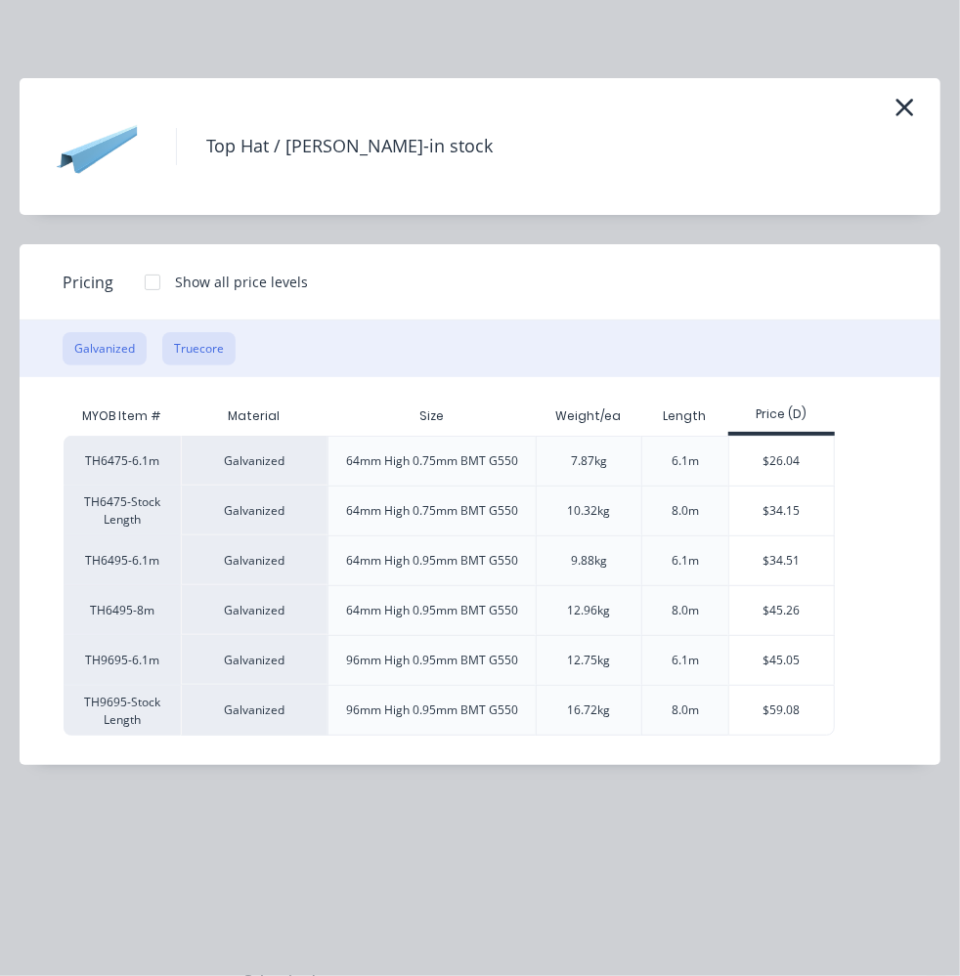
click at [205, 346] on button "Truecore" at bounding box center [198, 348] width 73 height 33
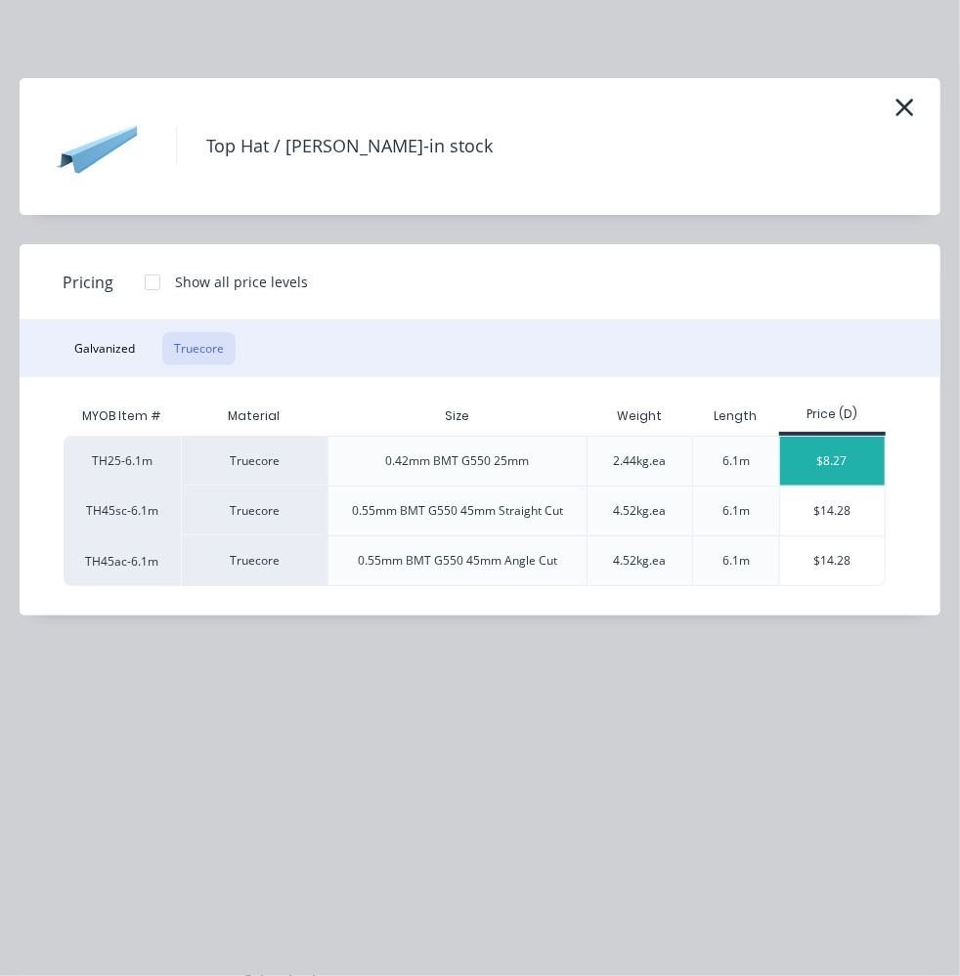
click at [845, 453] on div "$8.27" at bounding box center [832, 461] width 105 height 49
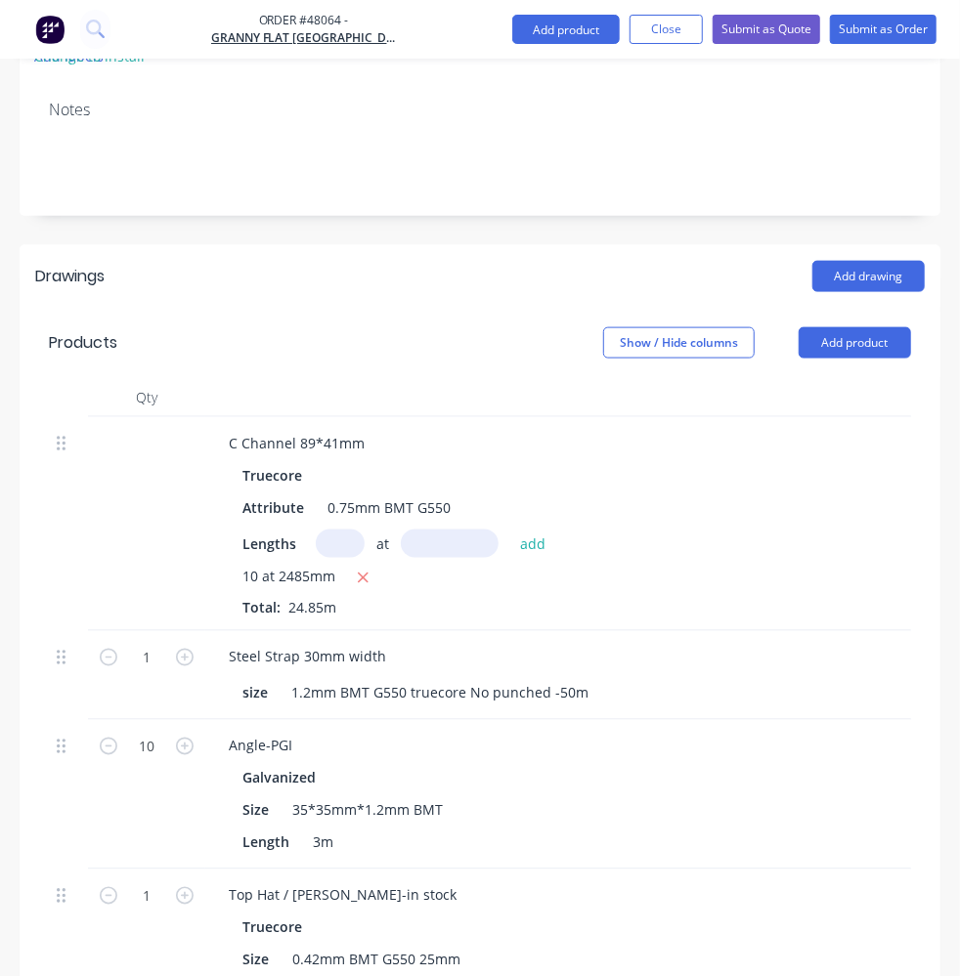
scroll to position [799, 0]
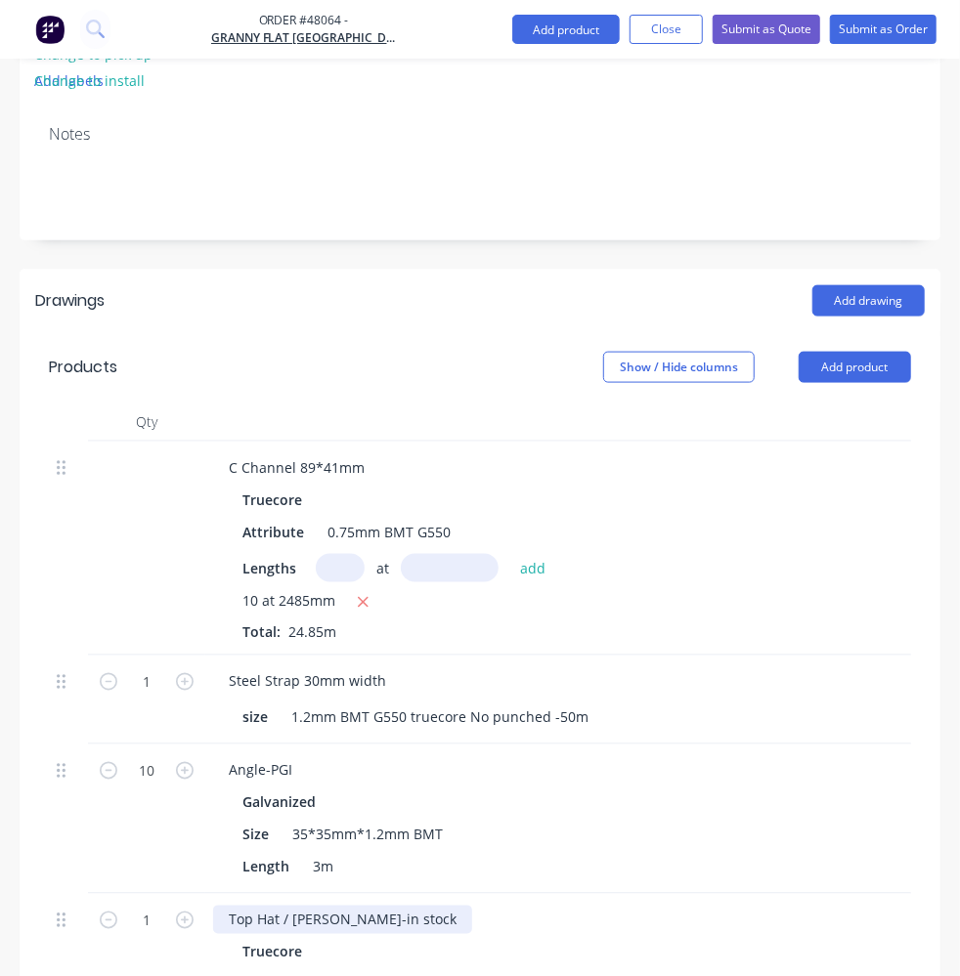
click at [388, 906] on div "Top Hat / [PERSON_NAME]-in stock" at bounding box center [342, 920] width 259 height 28
click at [152, 667] on input "1" at bounding box center [146, 681] width 51 height 29
type input "45"
type input "$372.15"
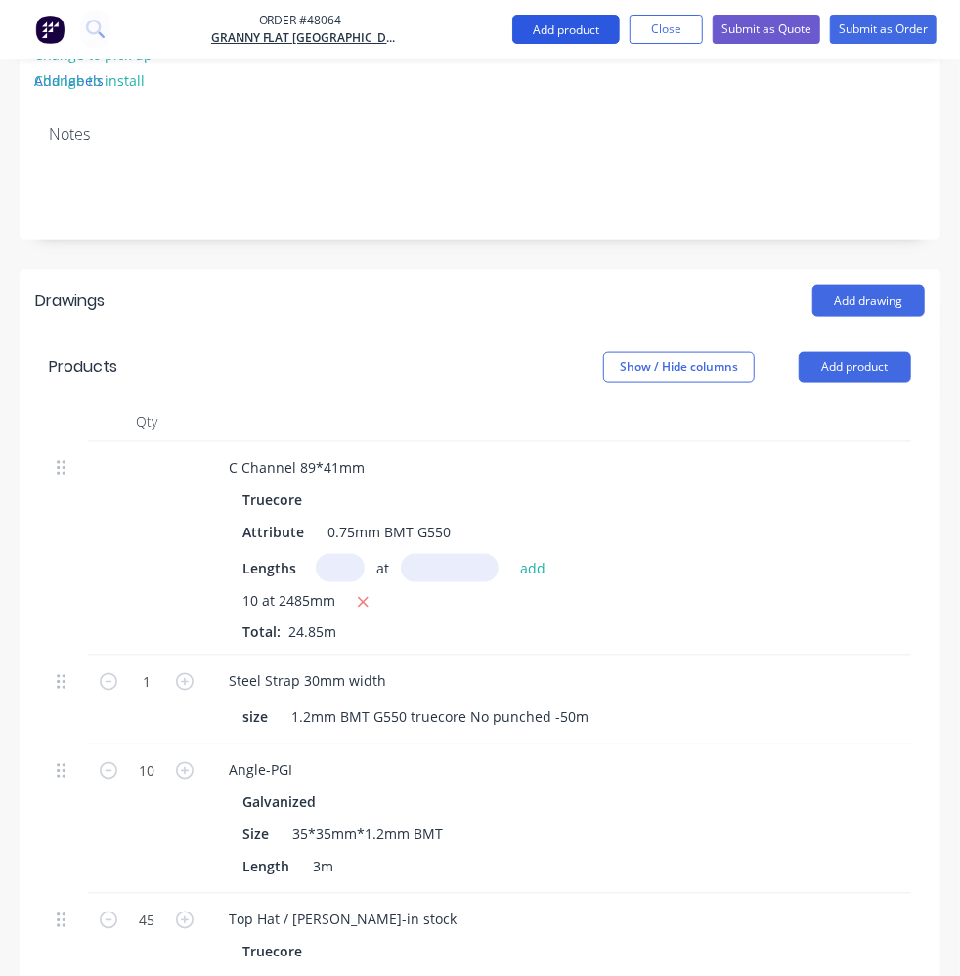
click at [553, 22] on button "Add product" at bounding box center [565, 29] width 107 height 29
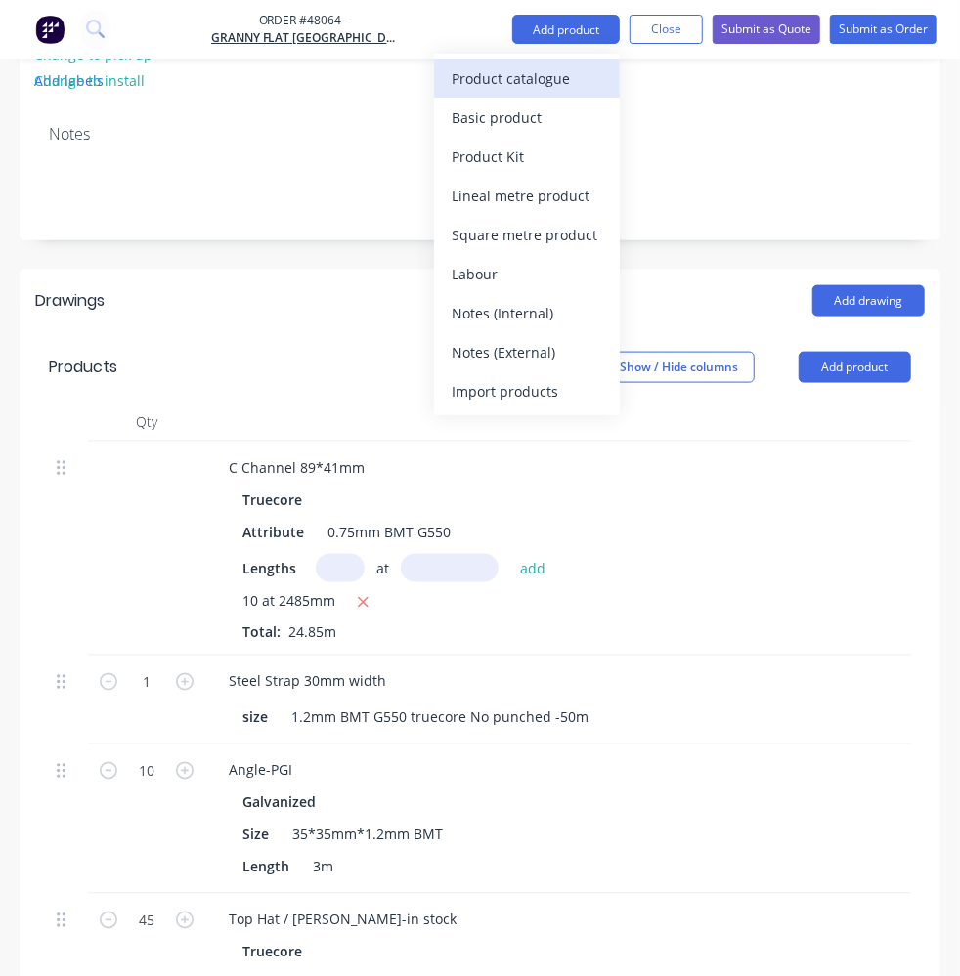
click at [545, 75] on div "Product catalogue" at bounding box center [526, 78] width 150 height 28
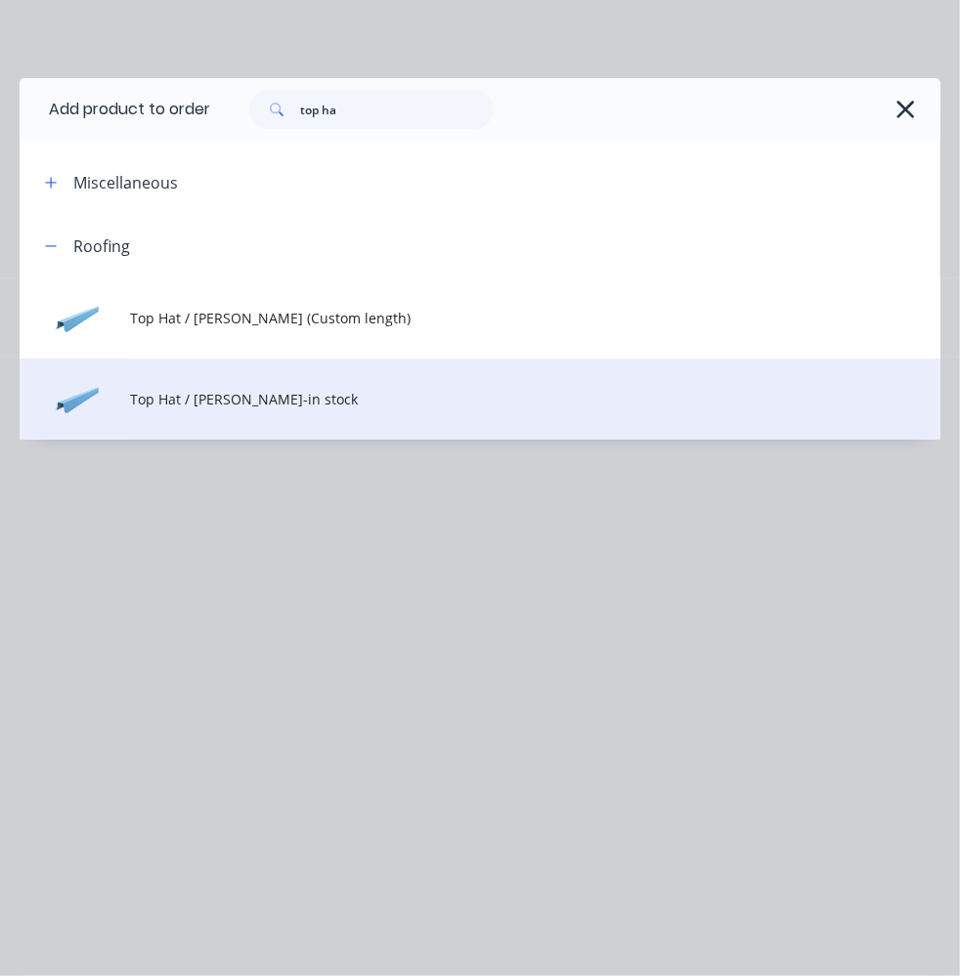
click at [258, 402] on span "Top Hat / [PERSON_NAME]-in stock" at bounding box center [454, 399] width 648 height 21
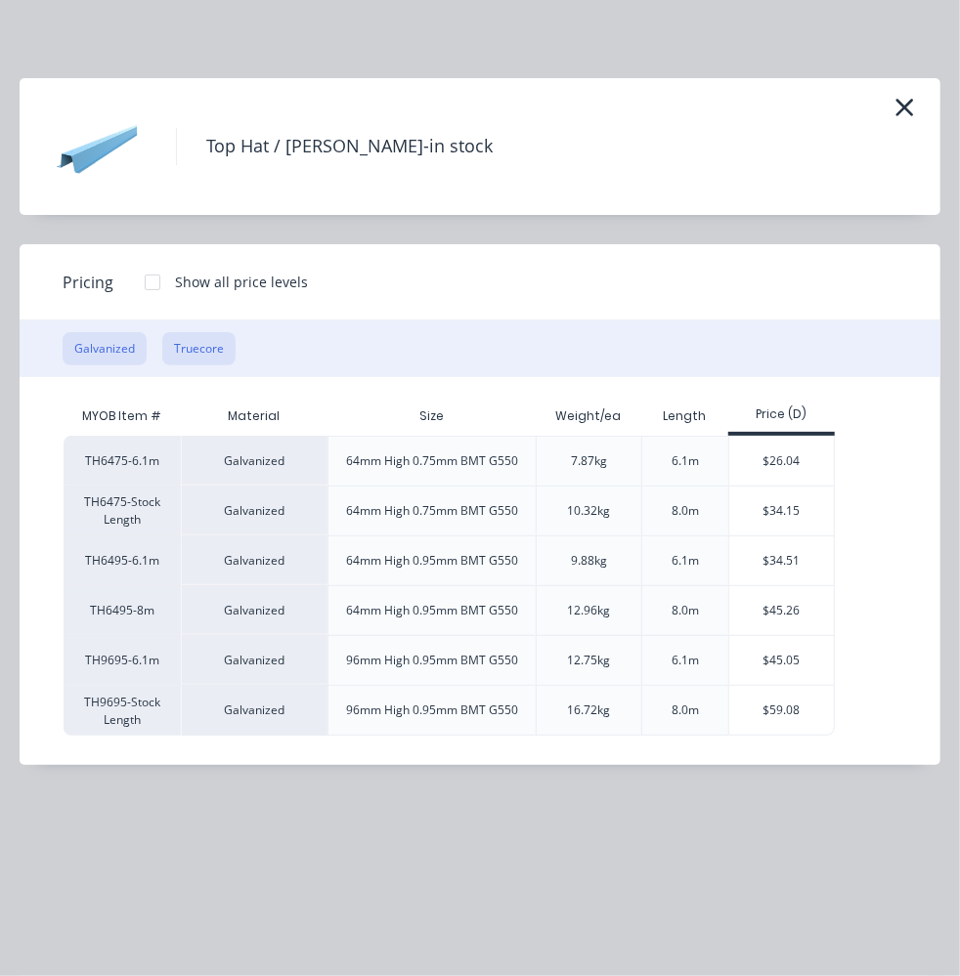
click at [219, 357] on button "Truecore" at bounding box center [198, 348] width 73 height 33
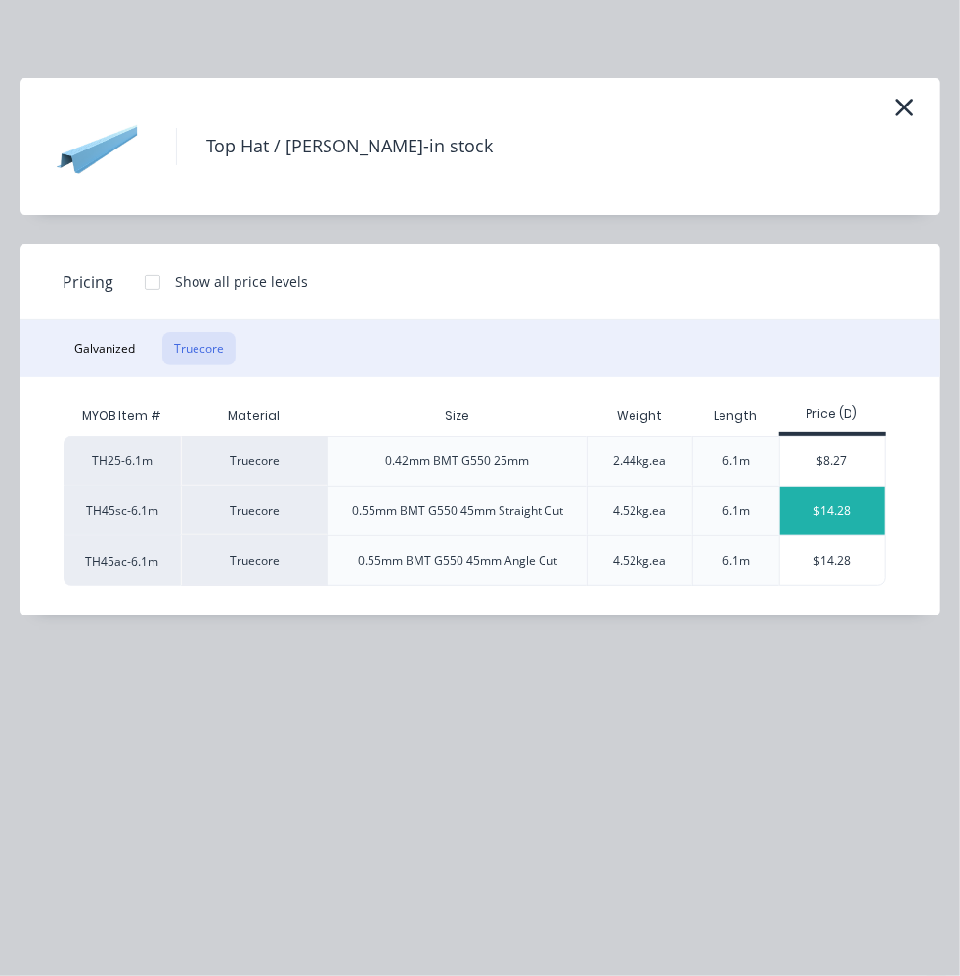
click at [822, 511] on div "$14.28" at bounding box center [832, 511] width 105 height 49
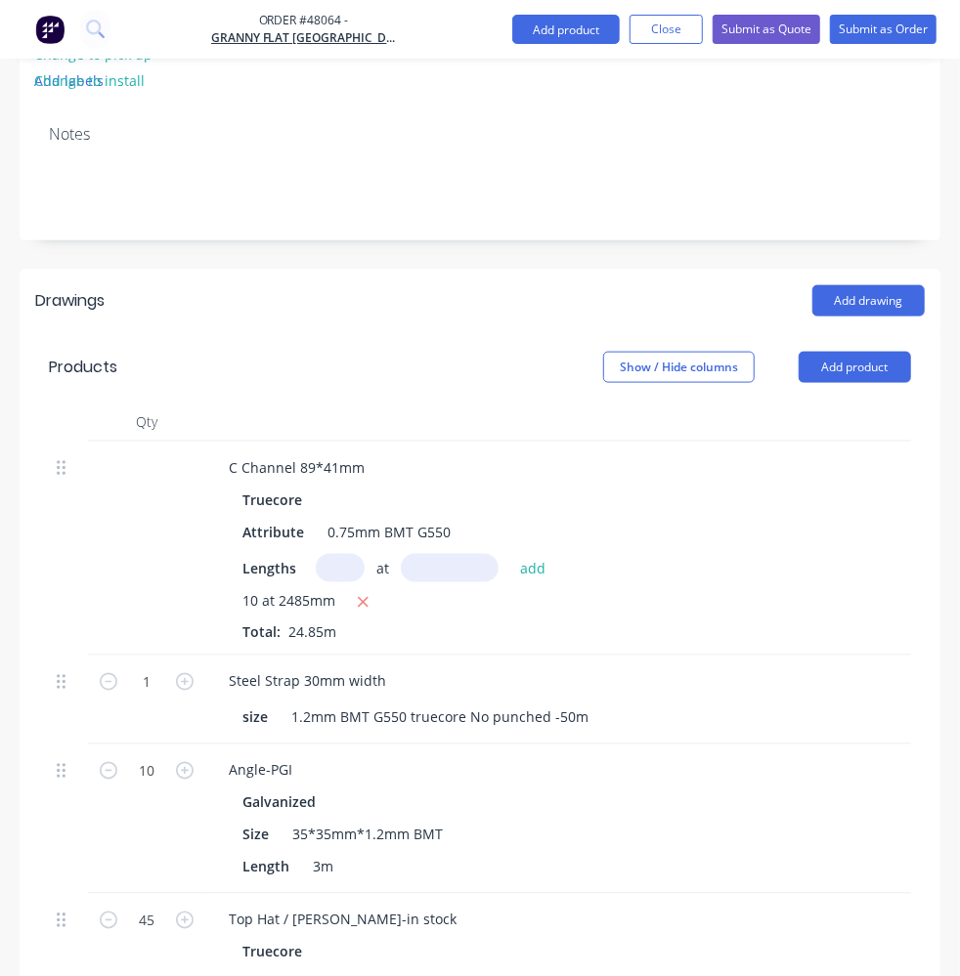
click at [160, 667] on input "1" at bounding box center [146, 681] width 51 height 29
type input "24"
type input "$342.72"
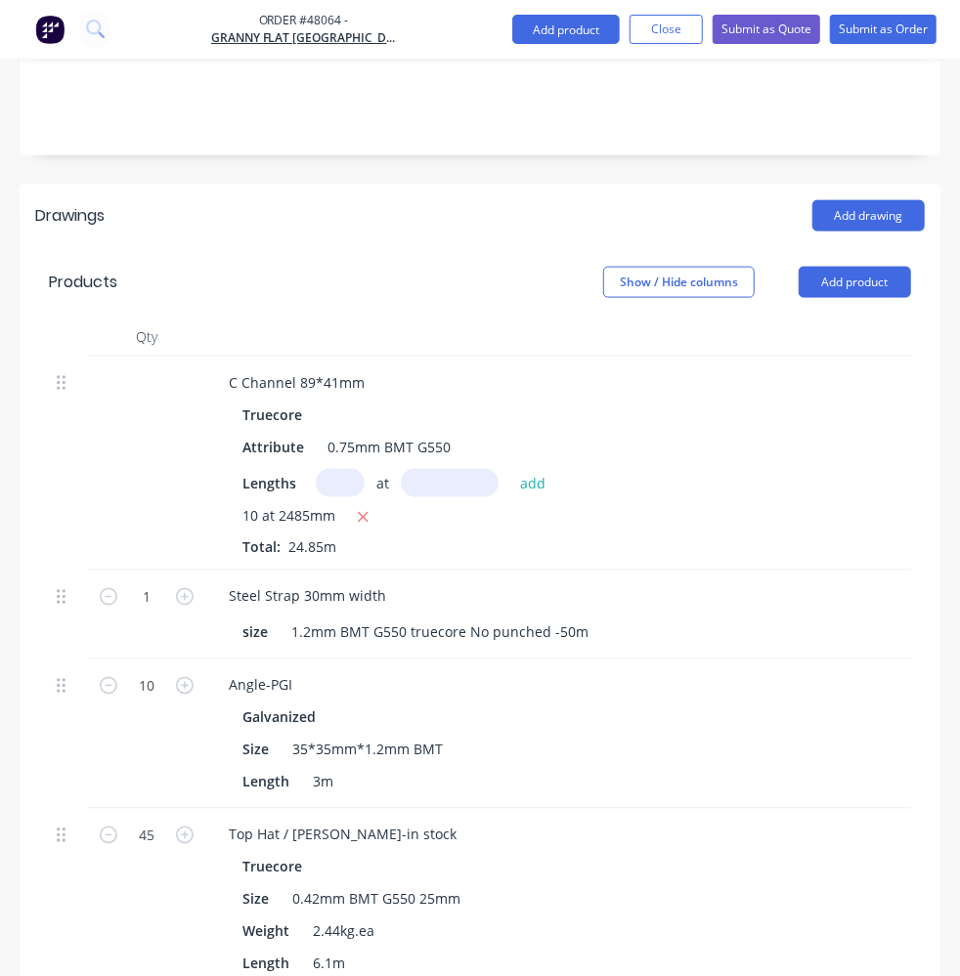
scroll to position [976, 0]
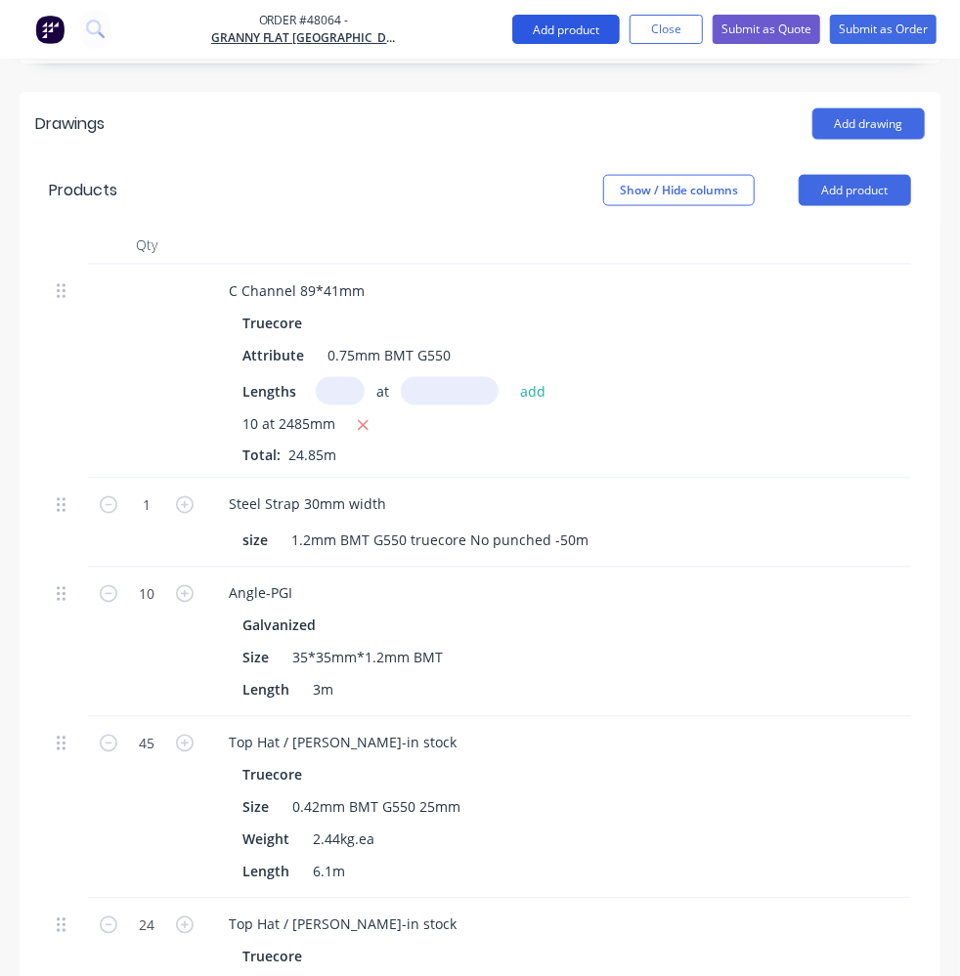
click at [580, 31] on button "Add product" at bounding box center [565, 29] width 107 height 29
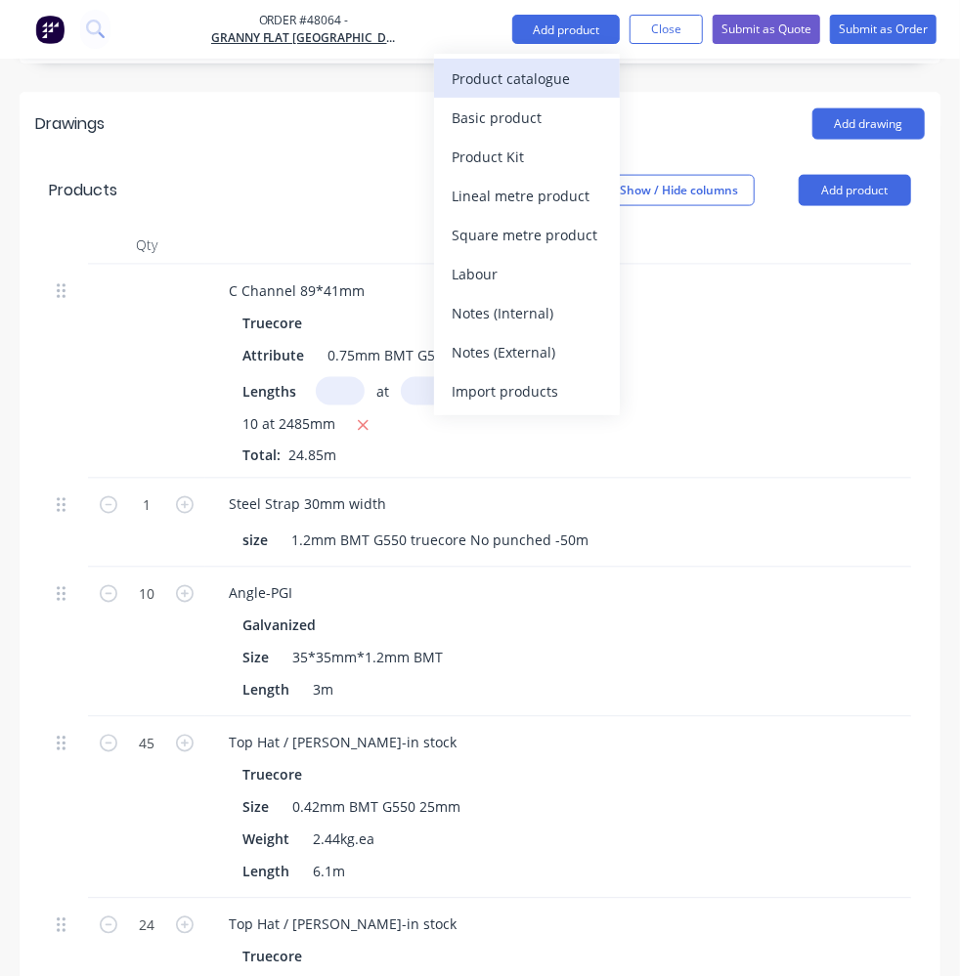
click at [527, 73] on div "Product catalogue" at bounding box center [526, 78] width 150 height 28
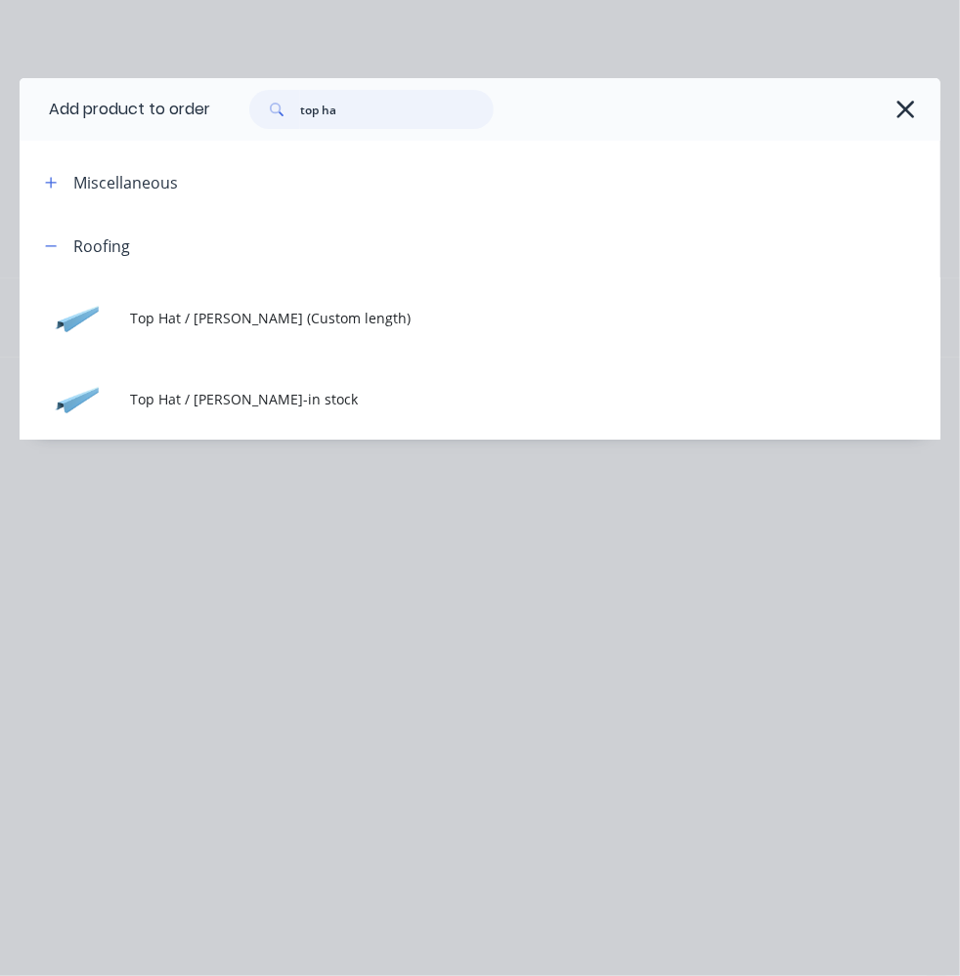
drag, startPoint x: 386, startPoint y: 113, endPoint x: 35, endPoint y: 125, distance: 351.0
click at [35, 125] on header "Add product to order top ha" at bounding box center [480, 109] width 920 height 63
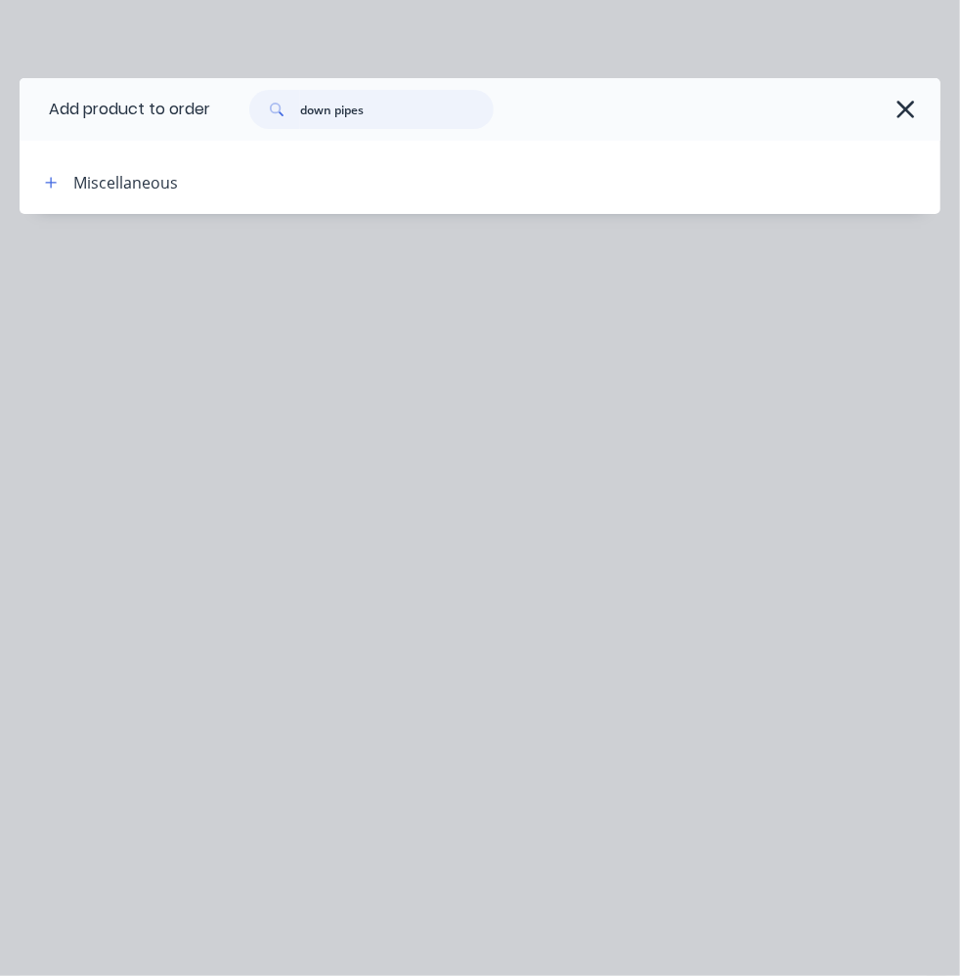
click at [336, 110] on input "down pipes" at bounding box center [396, 109] width 193 height 39
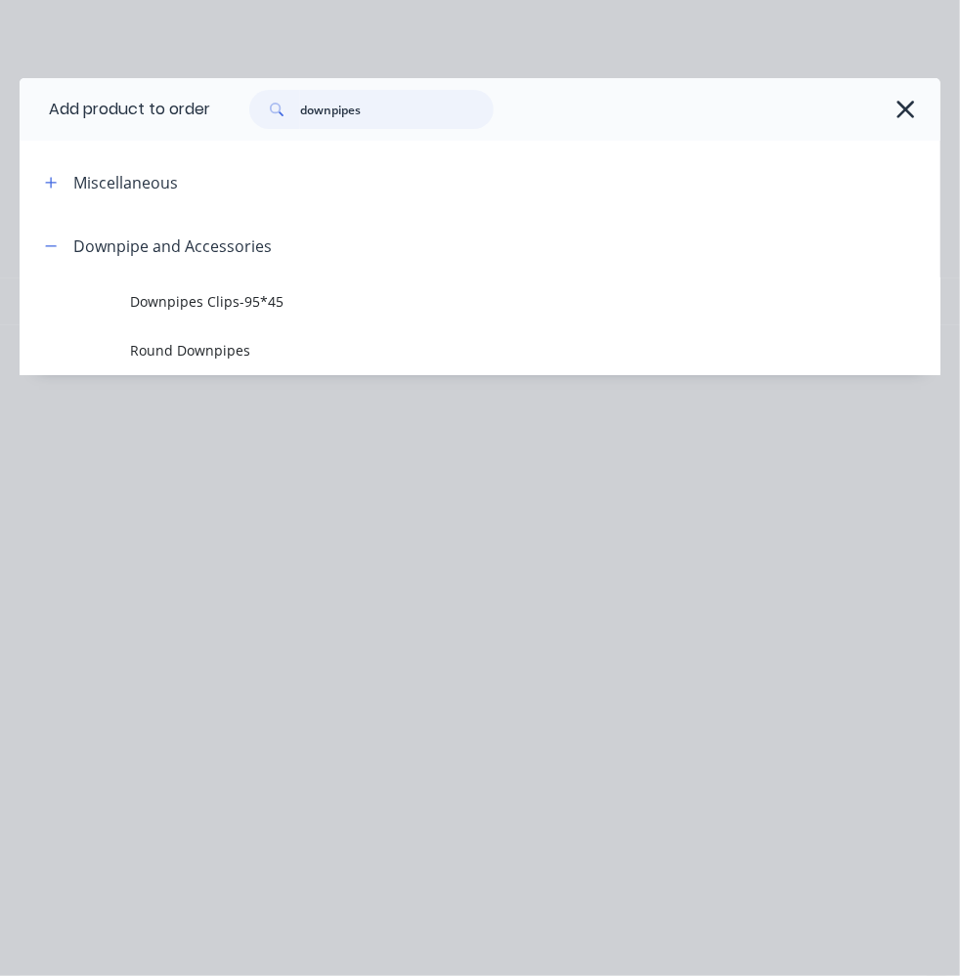
click at [370, 106] on input "downpipes" at bounding box center [396, 109] width 193 height 39
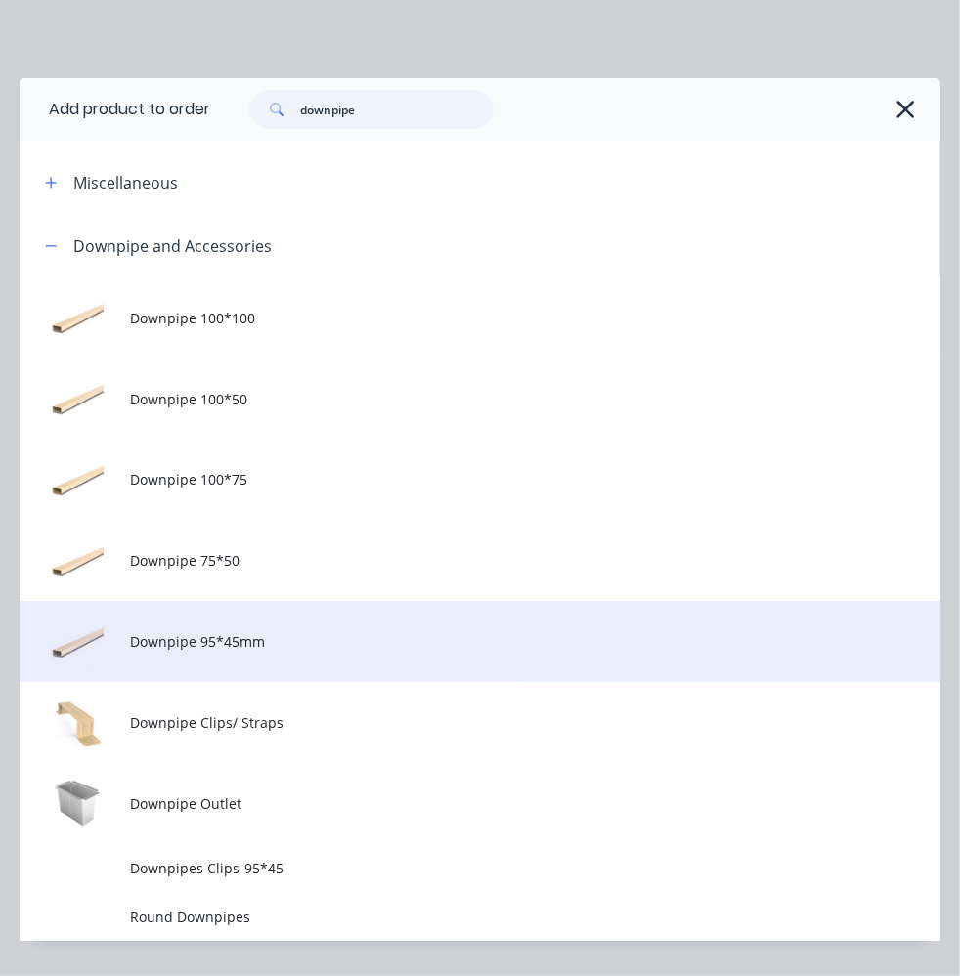
type input "downpipe"
click at [481, 627] on td "Downpipe 95*45mm" at bounding box center [535, 641] width 810 height 81
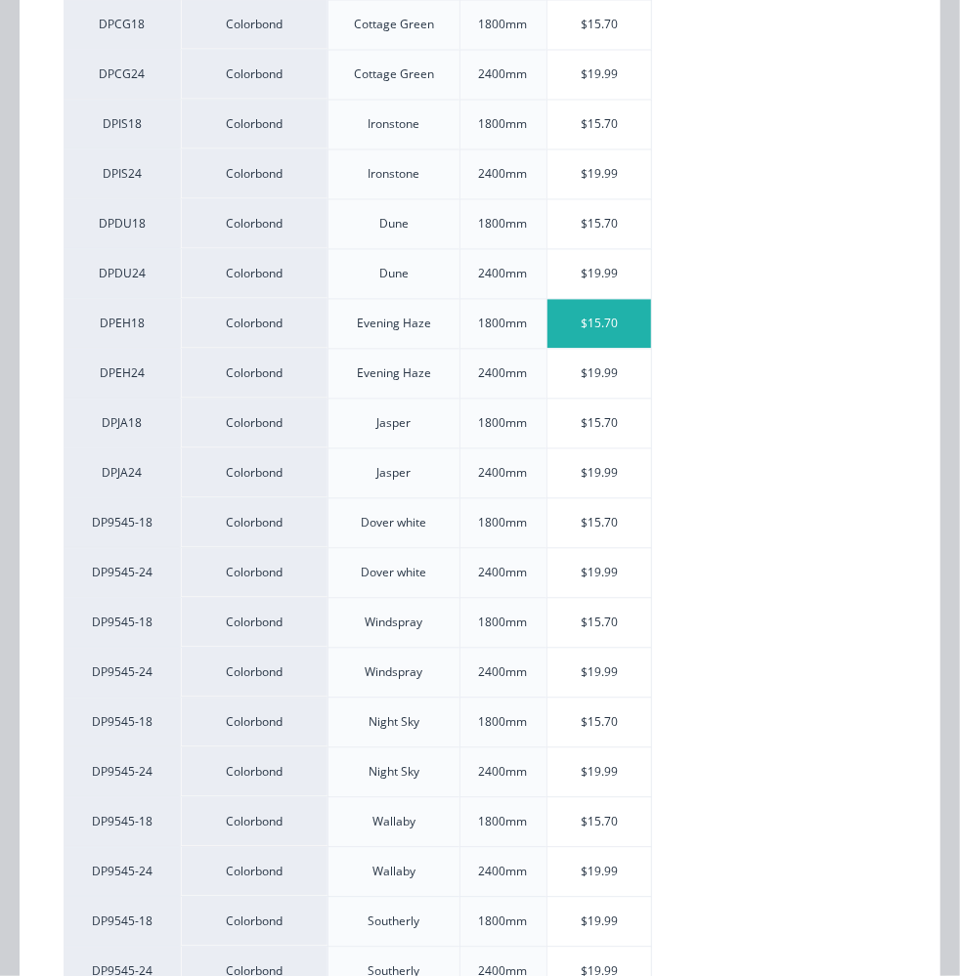
scroll to position [1510, 0]
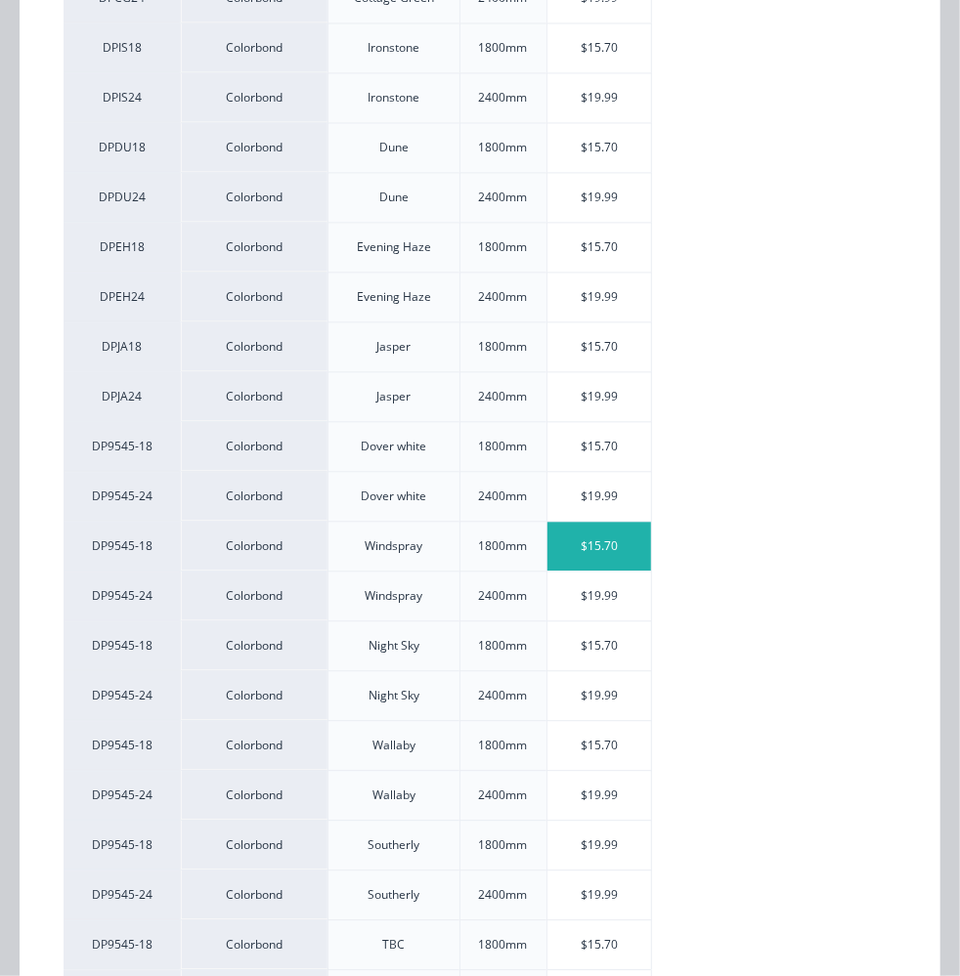
click at [635, 523] on div "$15.70" at bounding box center [599, 546] width 105 height 49
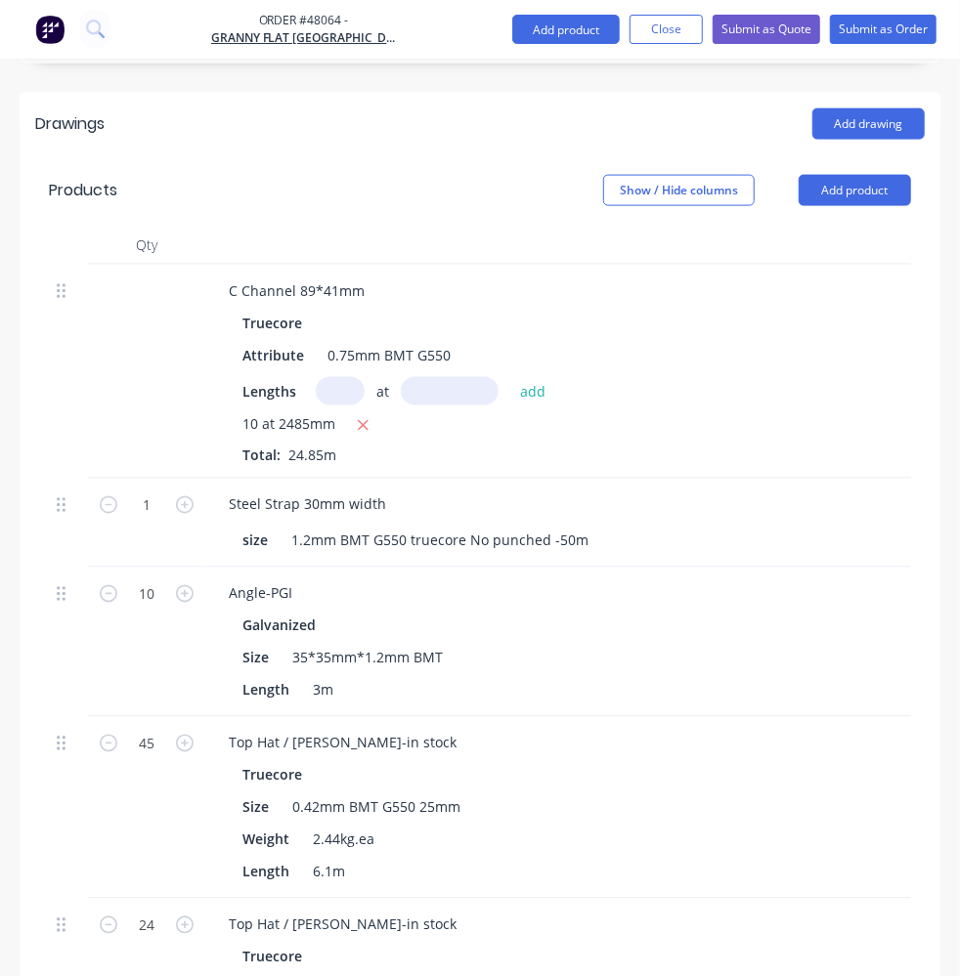
click at [171, 520] on input "1" at bounding box center [146, 505] width 51 height 29
type input "8"
type input "$125.60"
click at [371, 886] on div "Drawings Add drawing Products Show / Hide columns Add product Qty Discount Pric…" at bounding box center [480, 880] width 920 height 1574
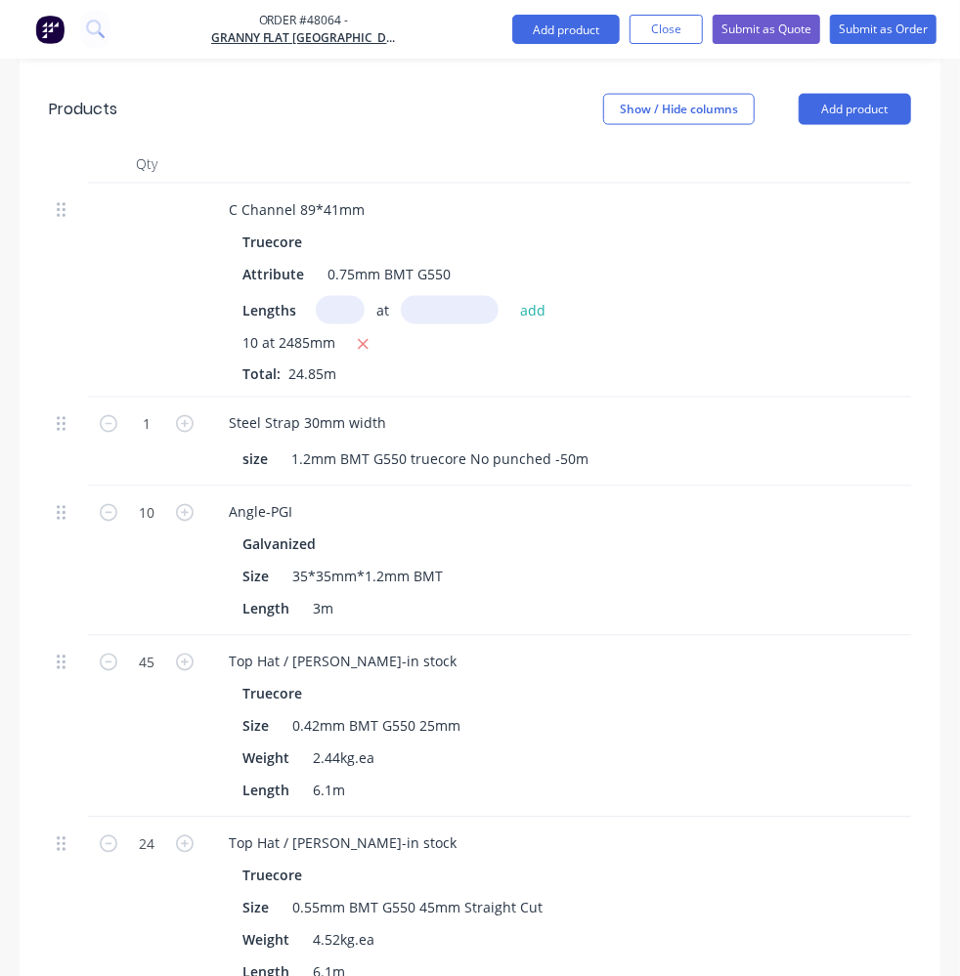
scroll to position [1033, 0]
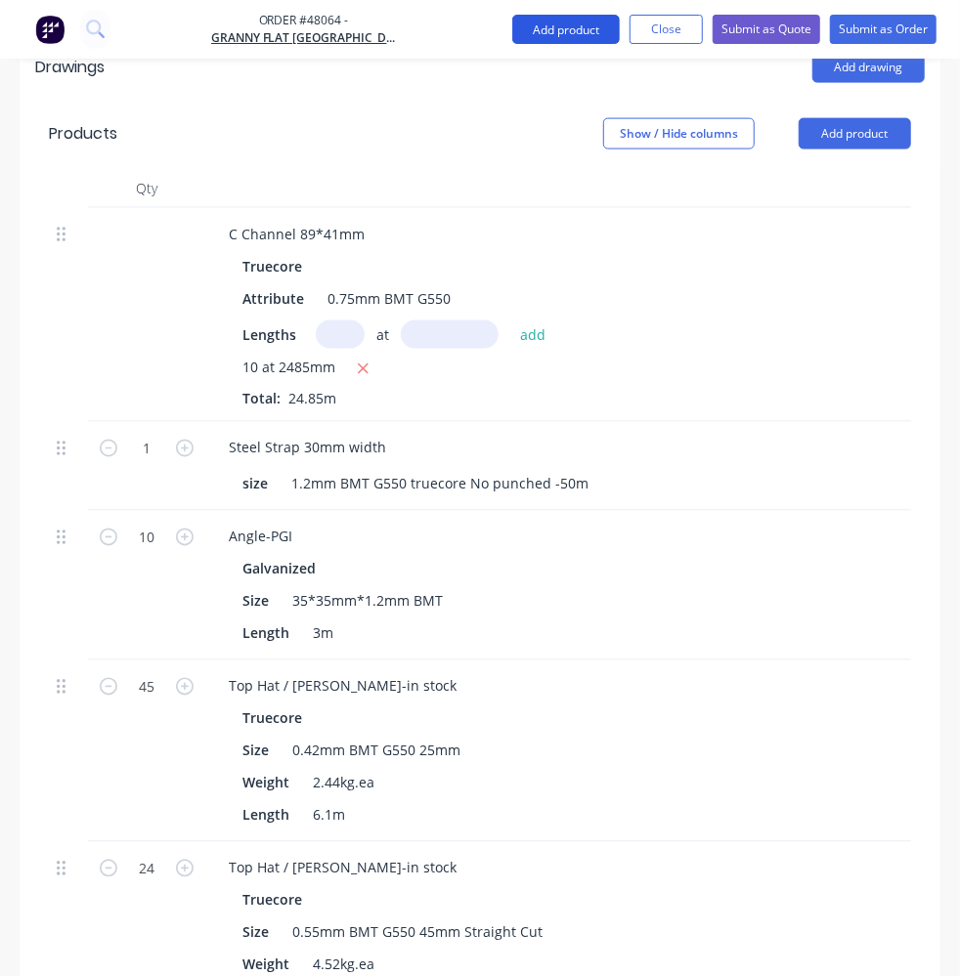
click at [580, 39] on button "Add product" at bounding box center [565, 29] width 107 height 29
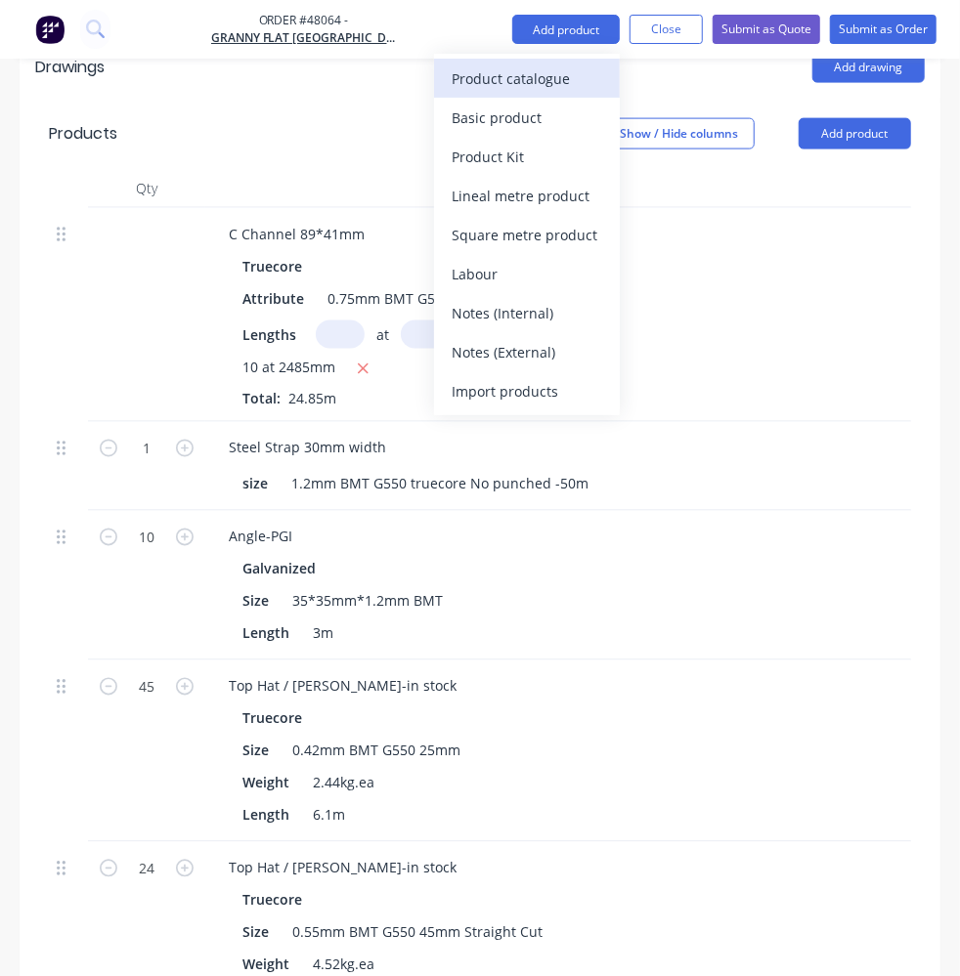
click at [555, 73] on div "Product catalogue" at bounding box center [526, 78] width 150 height 28
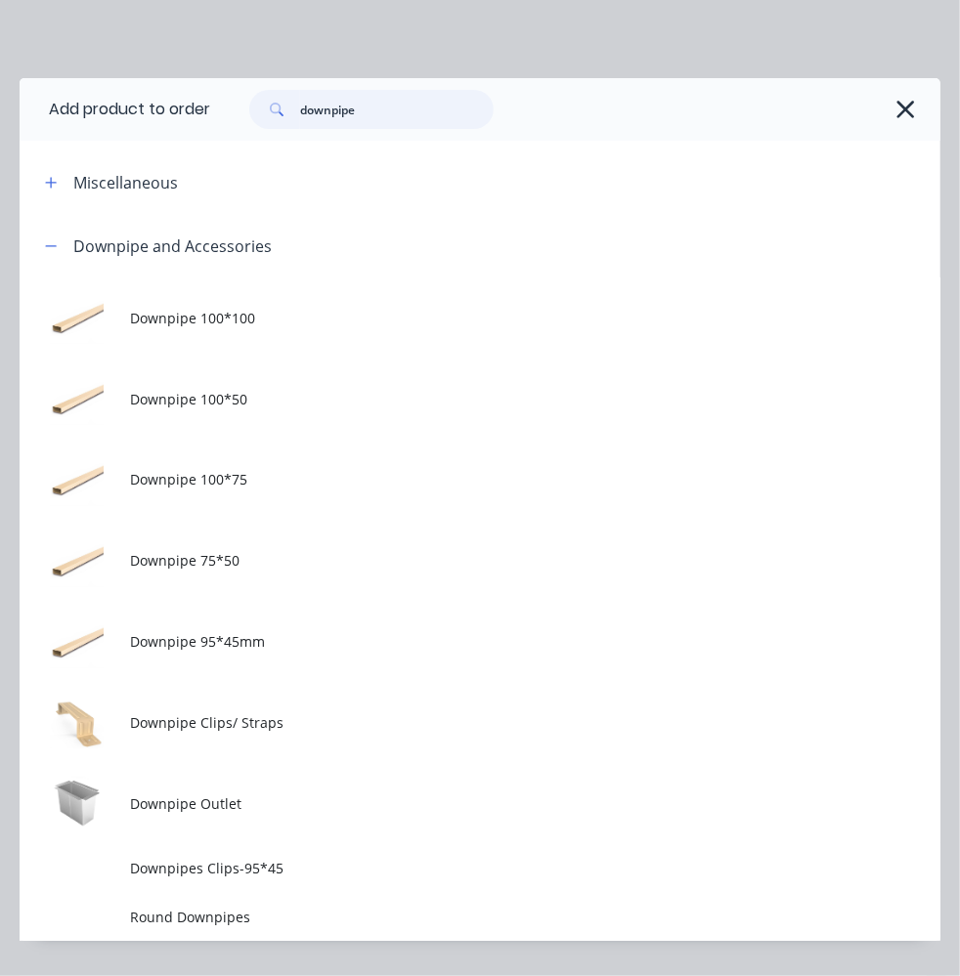
drag, startPoint x: 415, startPoint y: 113, endPoint x: 269, endPoint y: 101, distance: 147.1
click at [269, 101] on div "downpipe" at bounding box center [371, 109] width 244 height 39
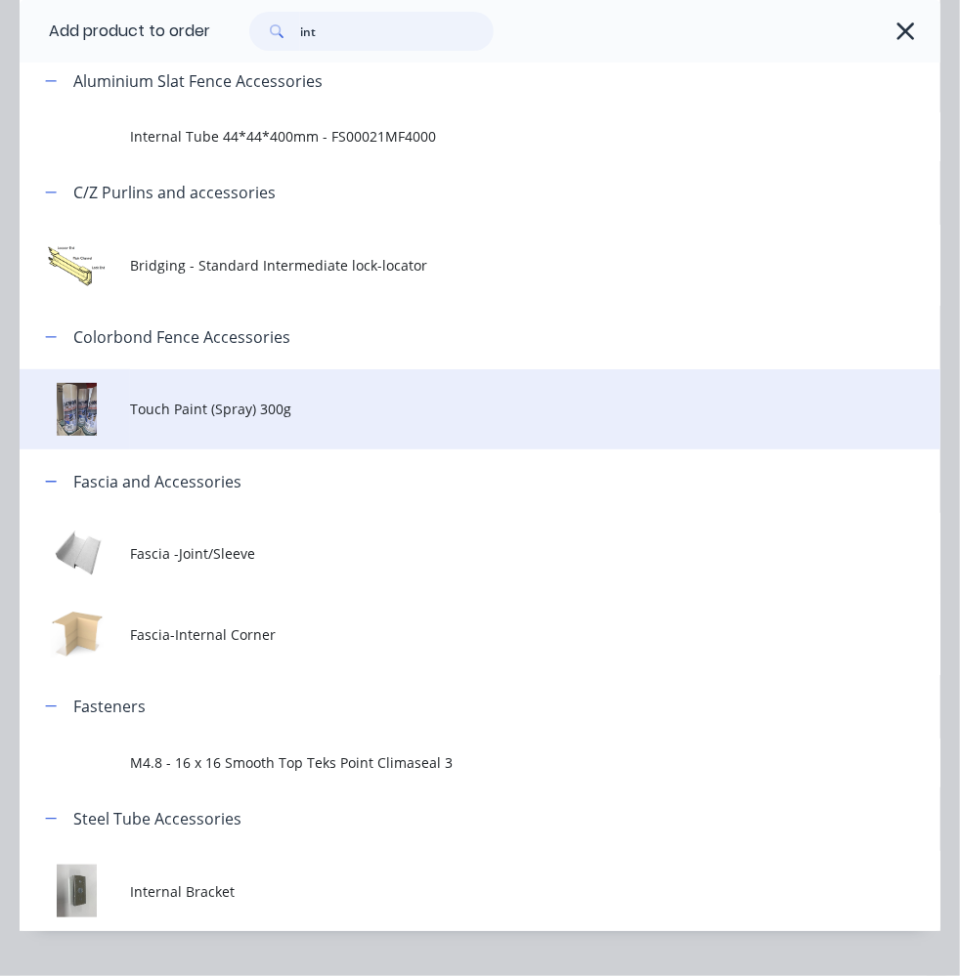
scroll to position [205, 0]
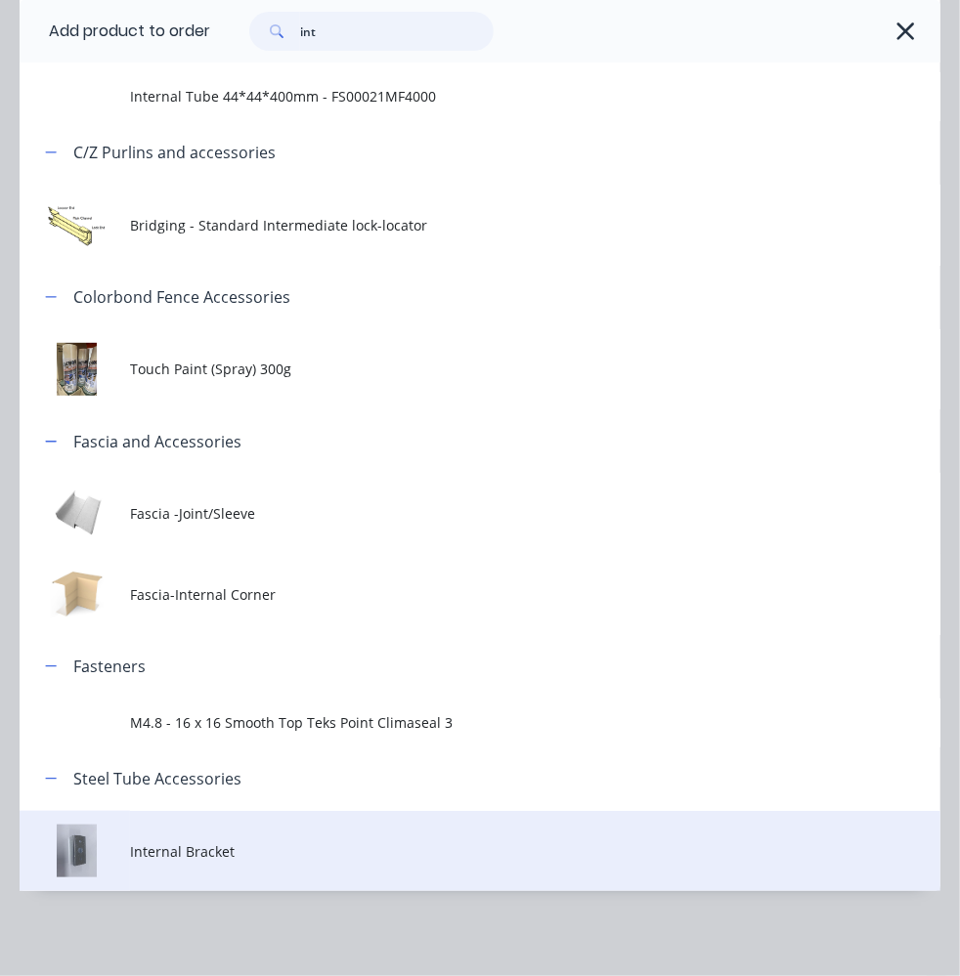
type input "int"
click at [213, 859] on span "Internal Bracket" at bounding box center [454, 851] width 648 height 21
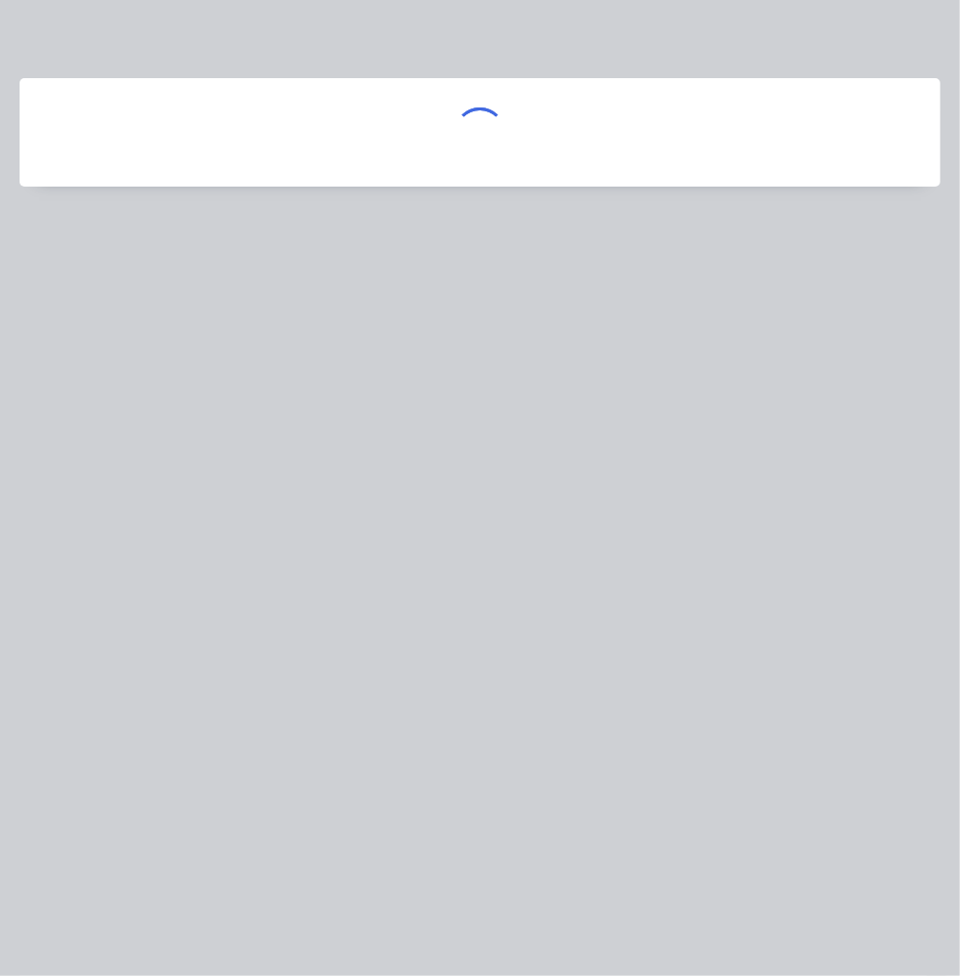
scroll to position [0, 0]
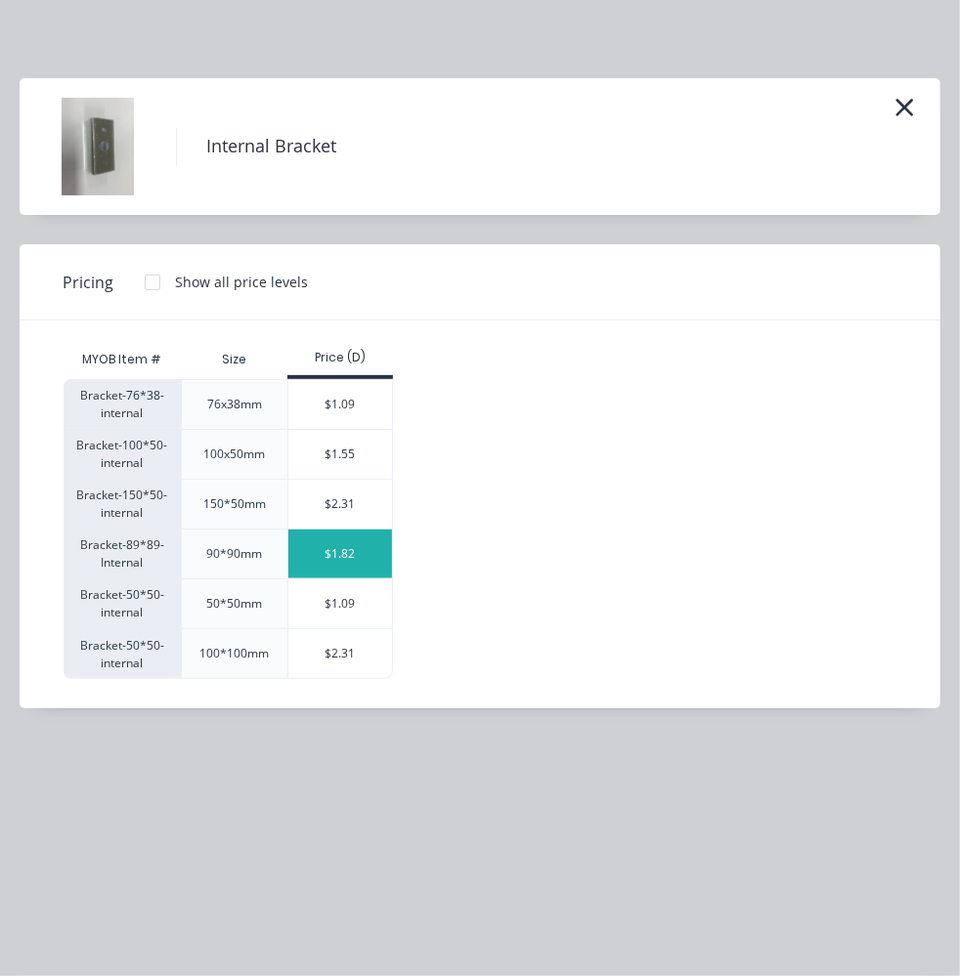
click at [332, 537] on div "$1.82" at bounding box center [340, 554] width 105 height 49
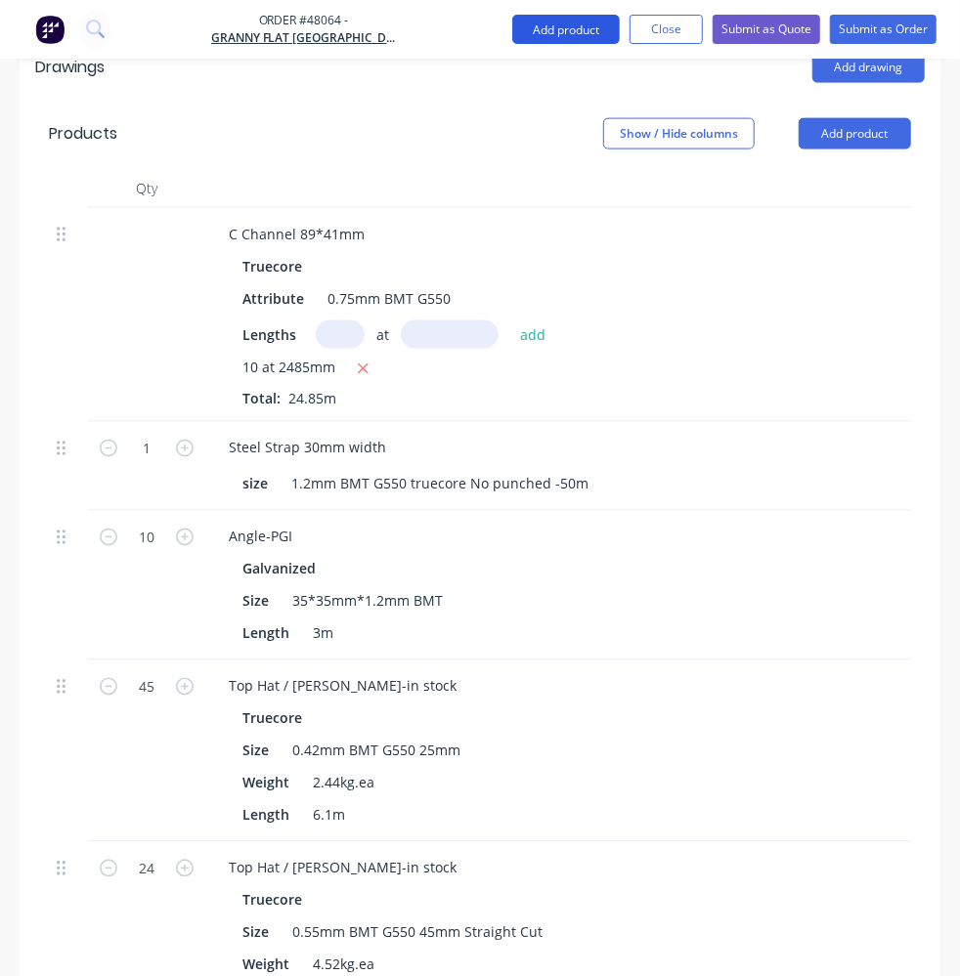
click at [538, 25] on button "Add product" at bounding box center [565, 29] width 107 height 29
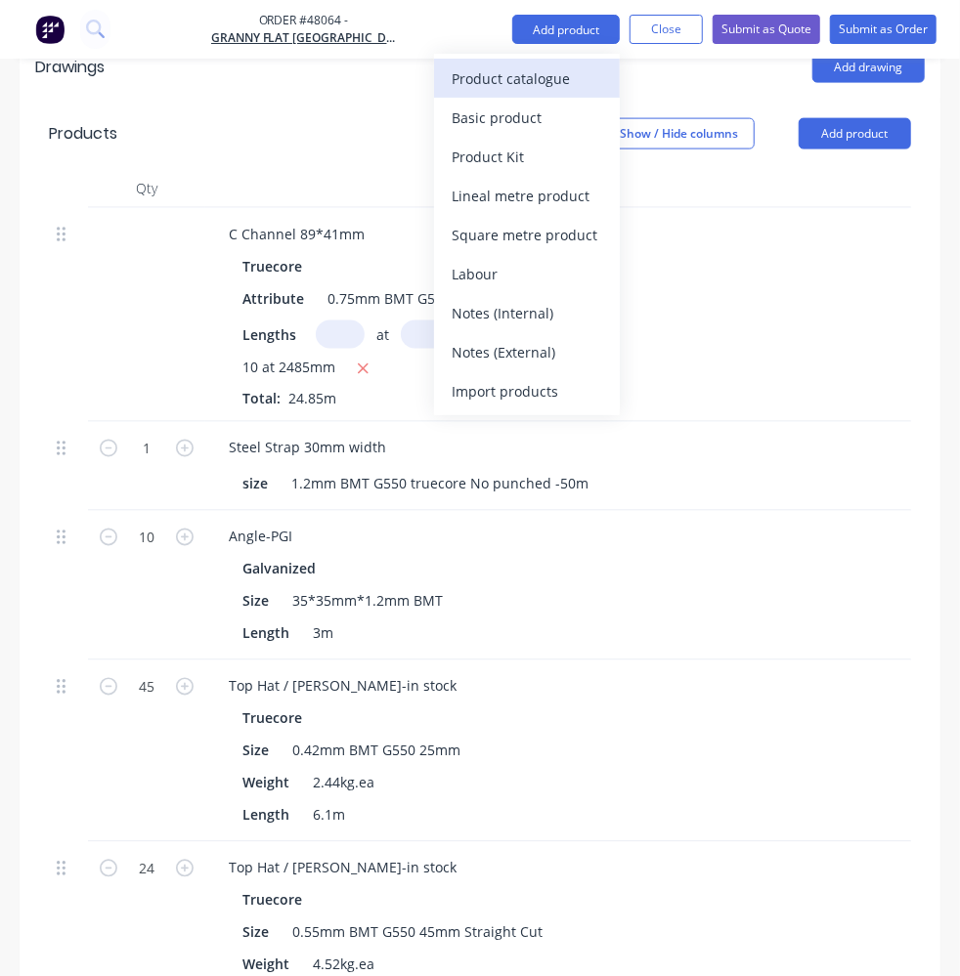
click at [512, 82] on div "Product catalogue" at bounding box center [526, 78] width 150 height 28
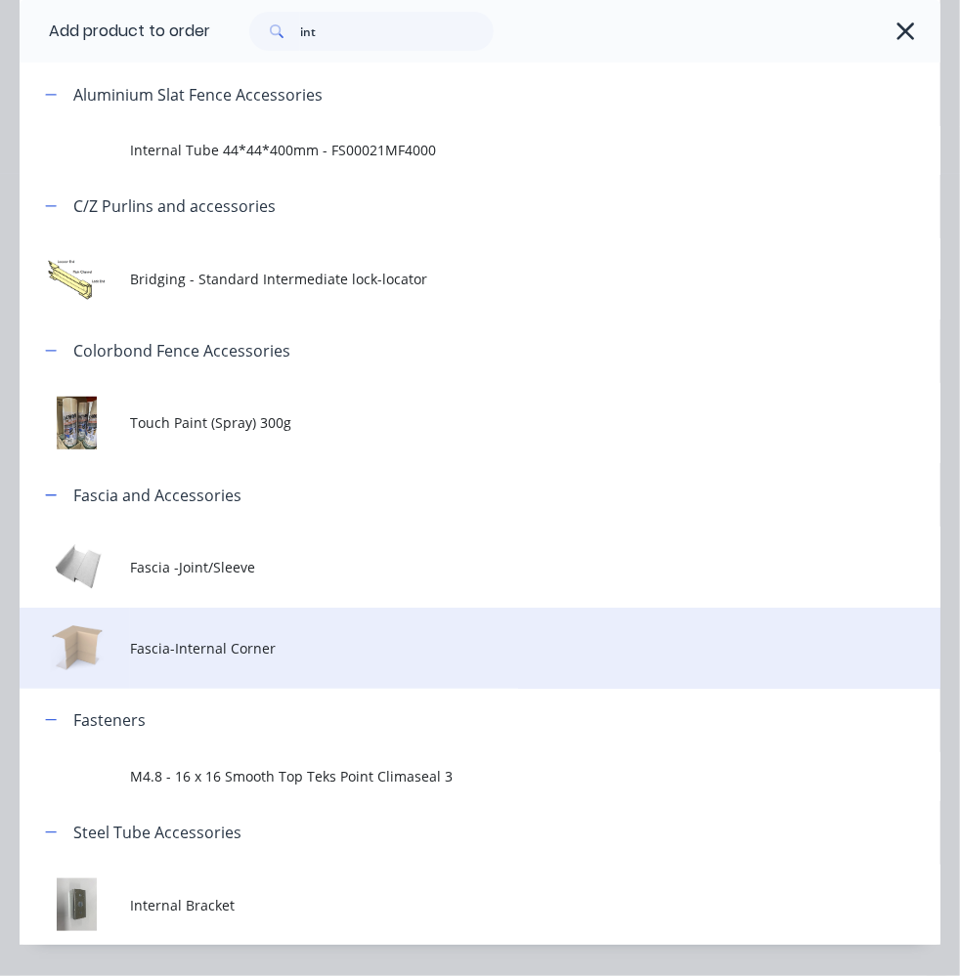
scroll to position [205, 0]
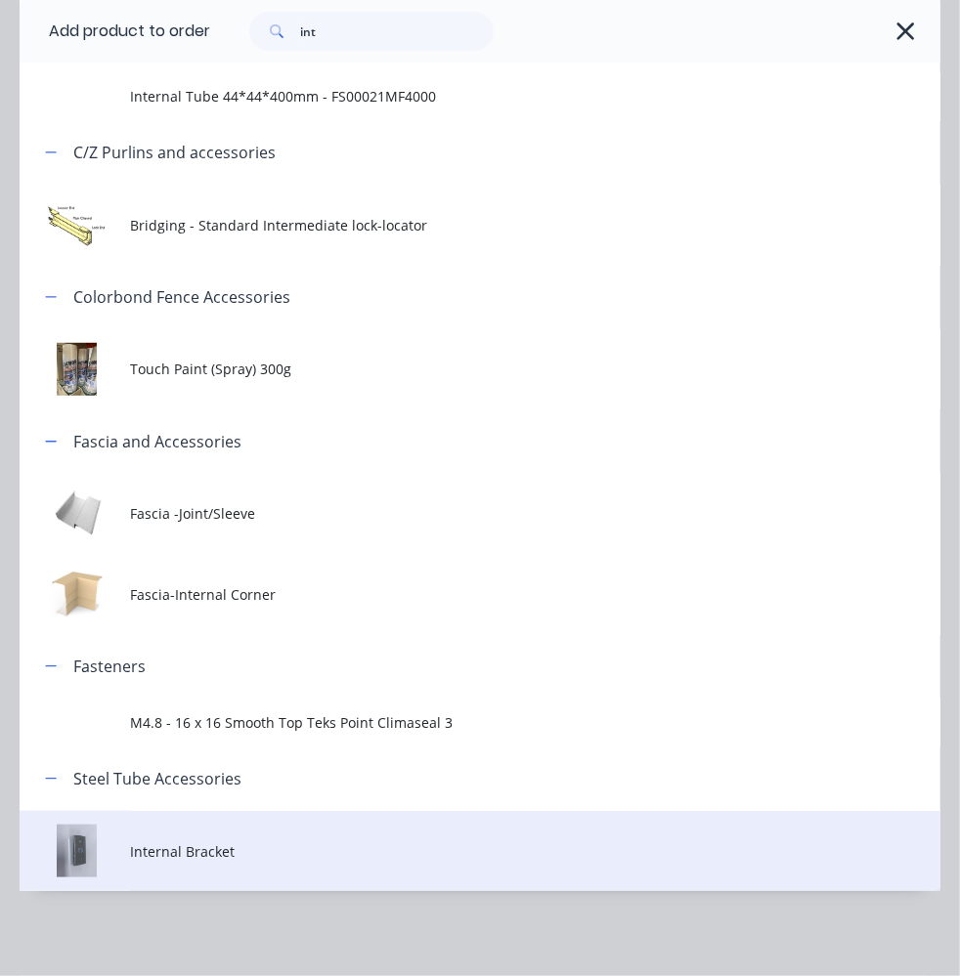
click at [243, 839] on td "Internal Bracket" at bounding box center [535, 851] width 810 height 81
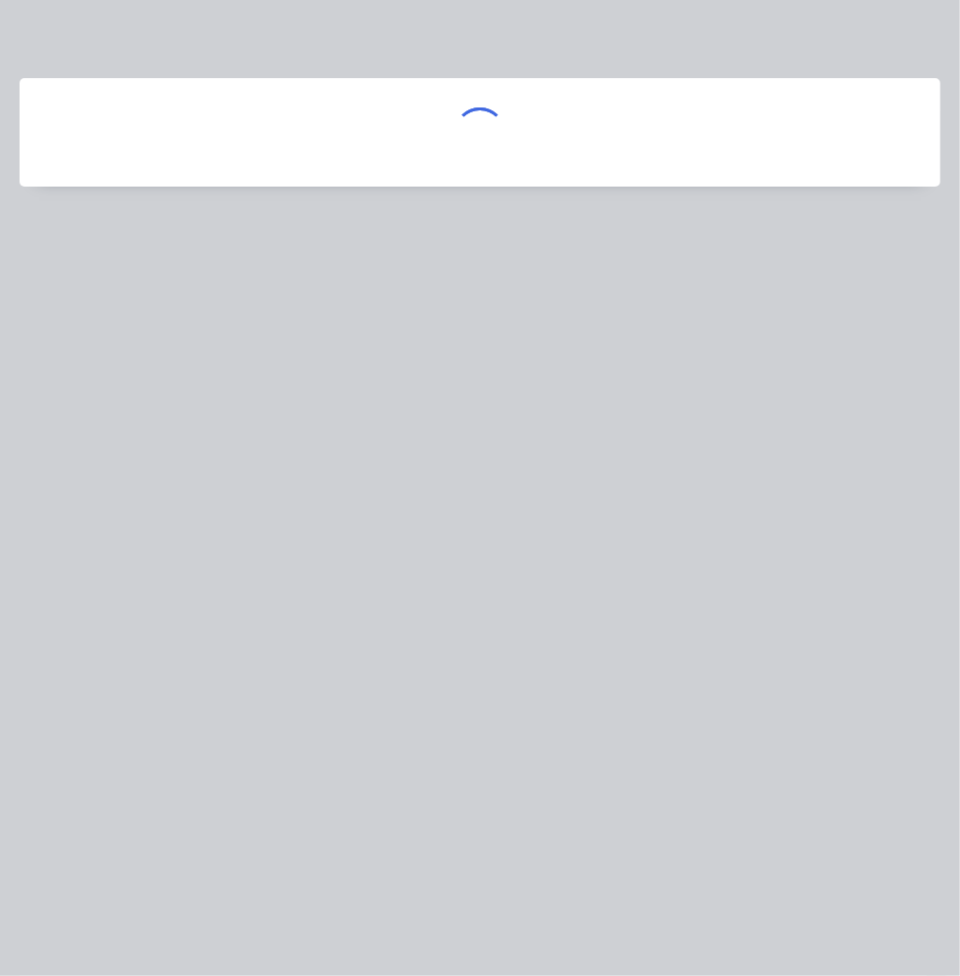
scroll to position [0, 0]
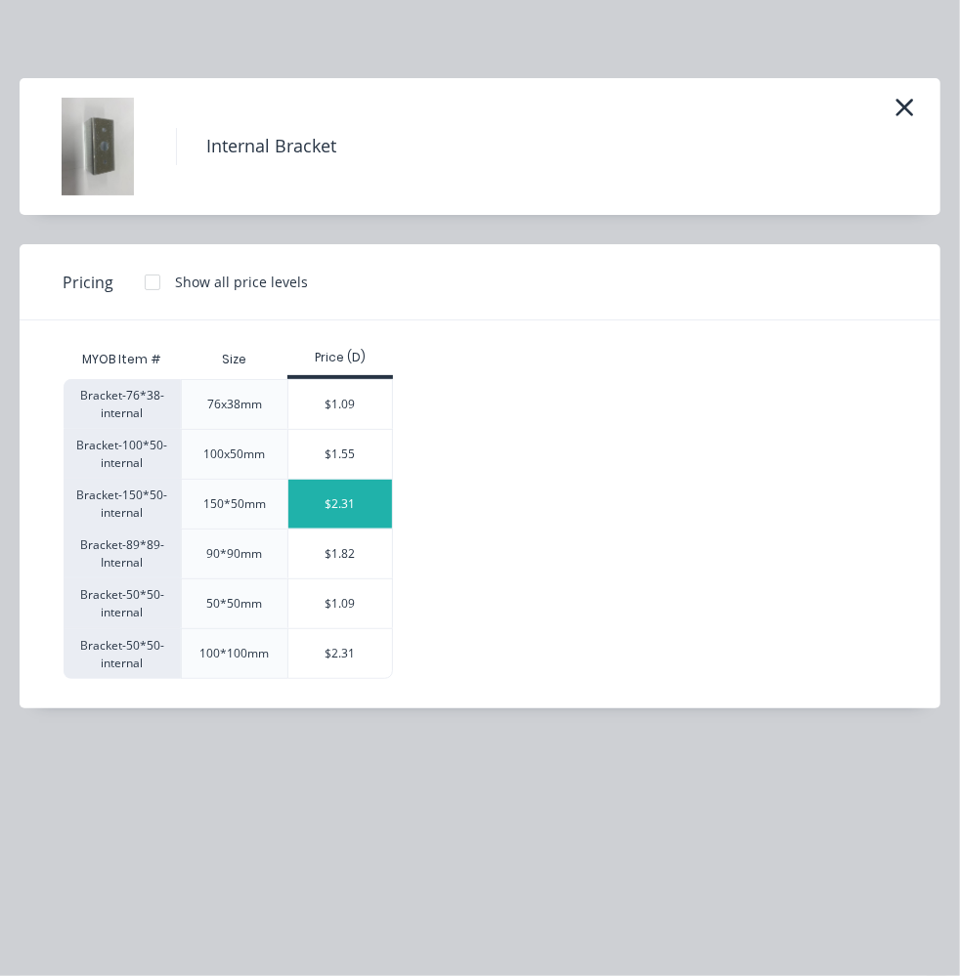
click at [297, 509] on div "$2.31" at bounding box center [340, 504] width 105 height 49
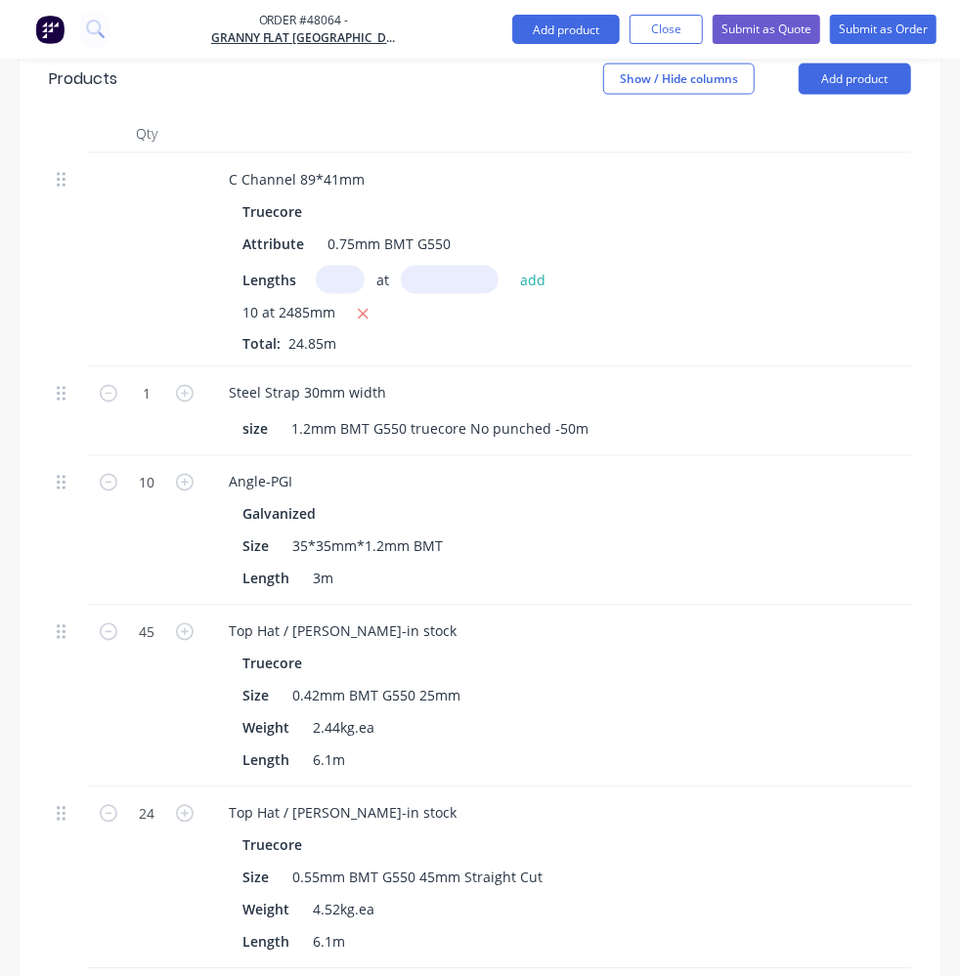
scroll to position [1122, 0]
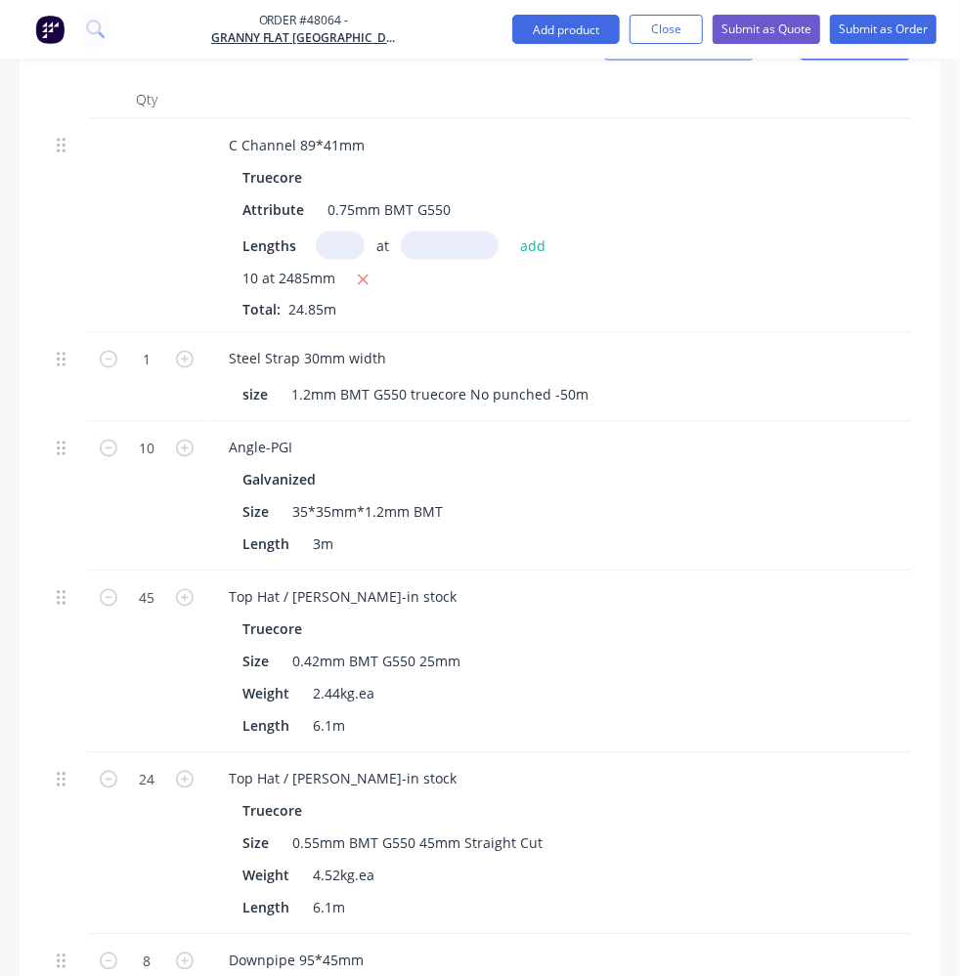
click at [139, 374] on input "1" at bounding box center [146, 359] width 51 height 29
type input "4"
type input "$9.24"
click at [409, 927] on div "Drawings Add drawing Products Show / Hide columns Add product Qty Discount Pric…" at bounding box center [480, 823] width 920 height 1752
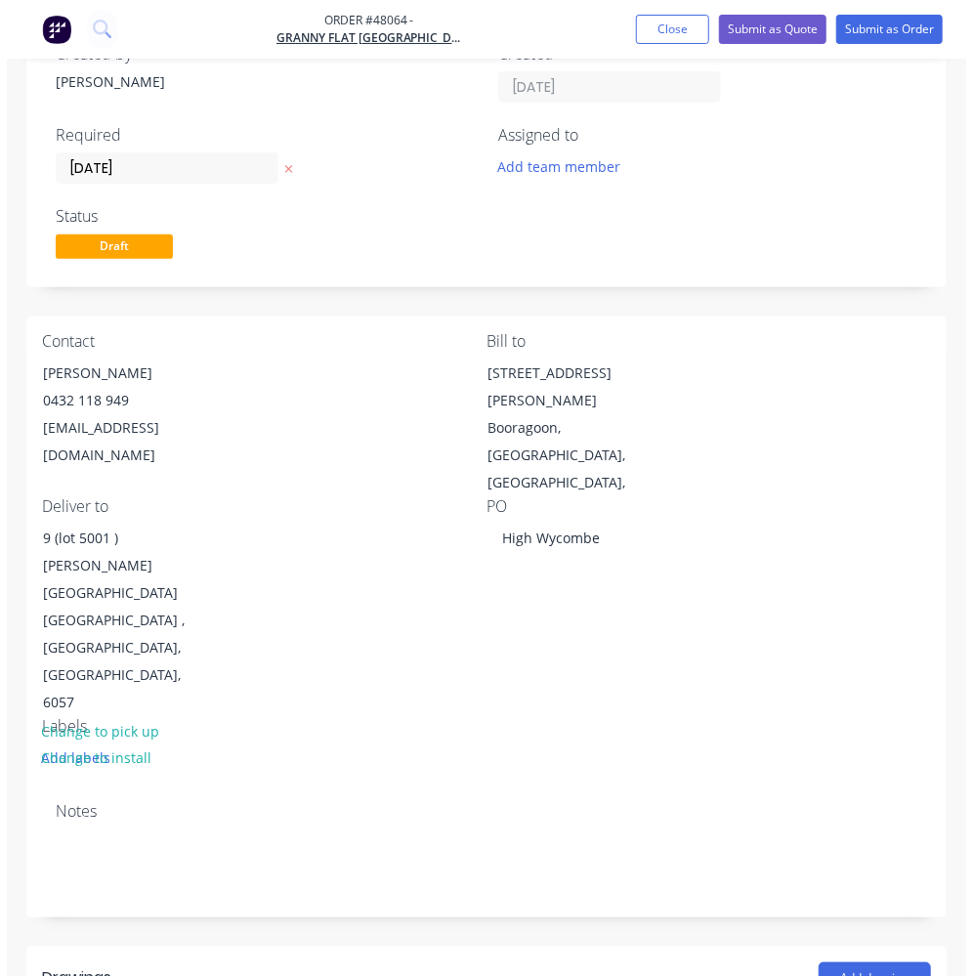
scroll to position [55, 0]
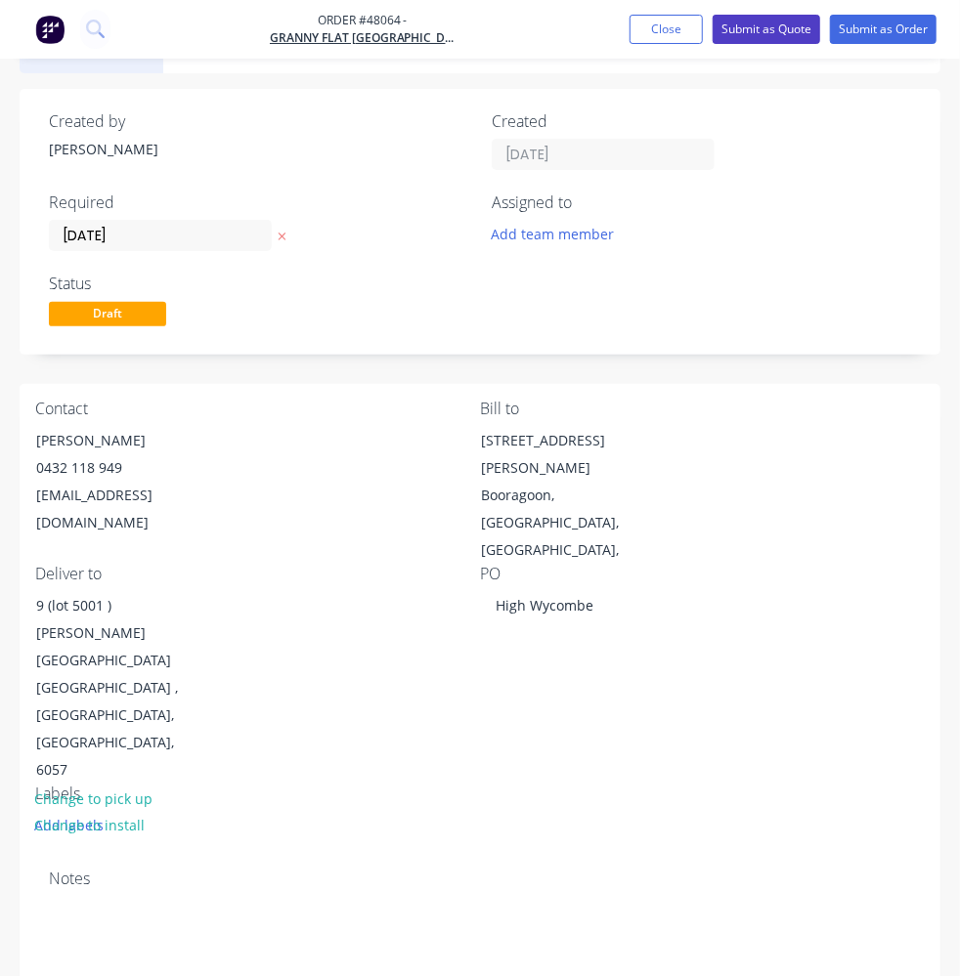
click at [764, 36] on button "Submit as Quote" at bounding box center [765, 29] width 107 height 29
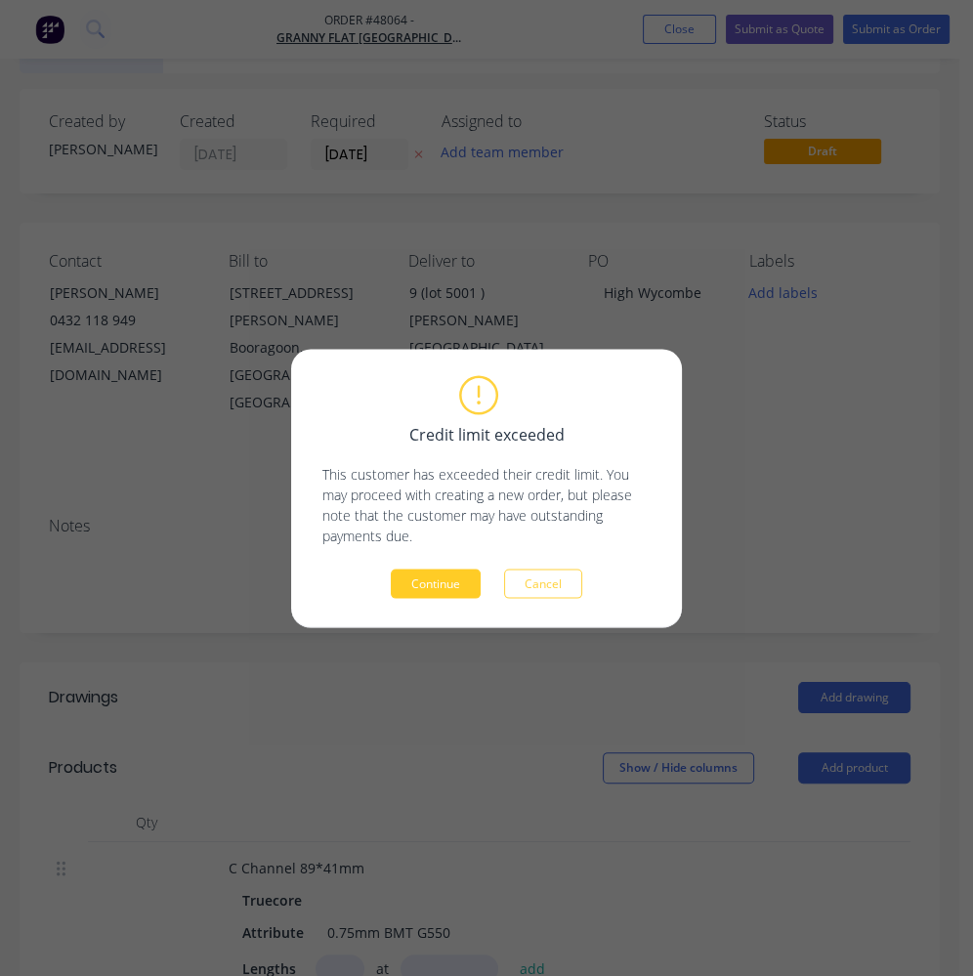
click at [461, 569] on button "Continue" at bounding box center [436, 583] width 90 height 29
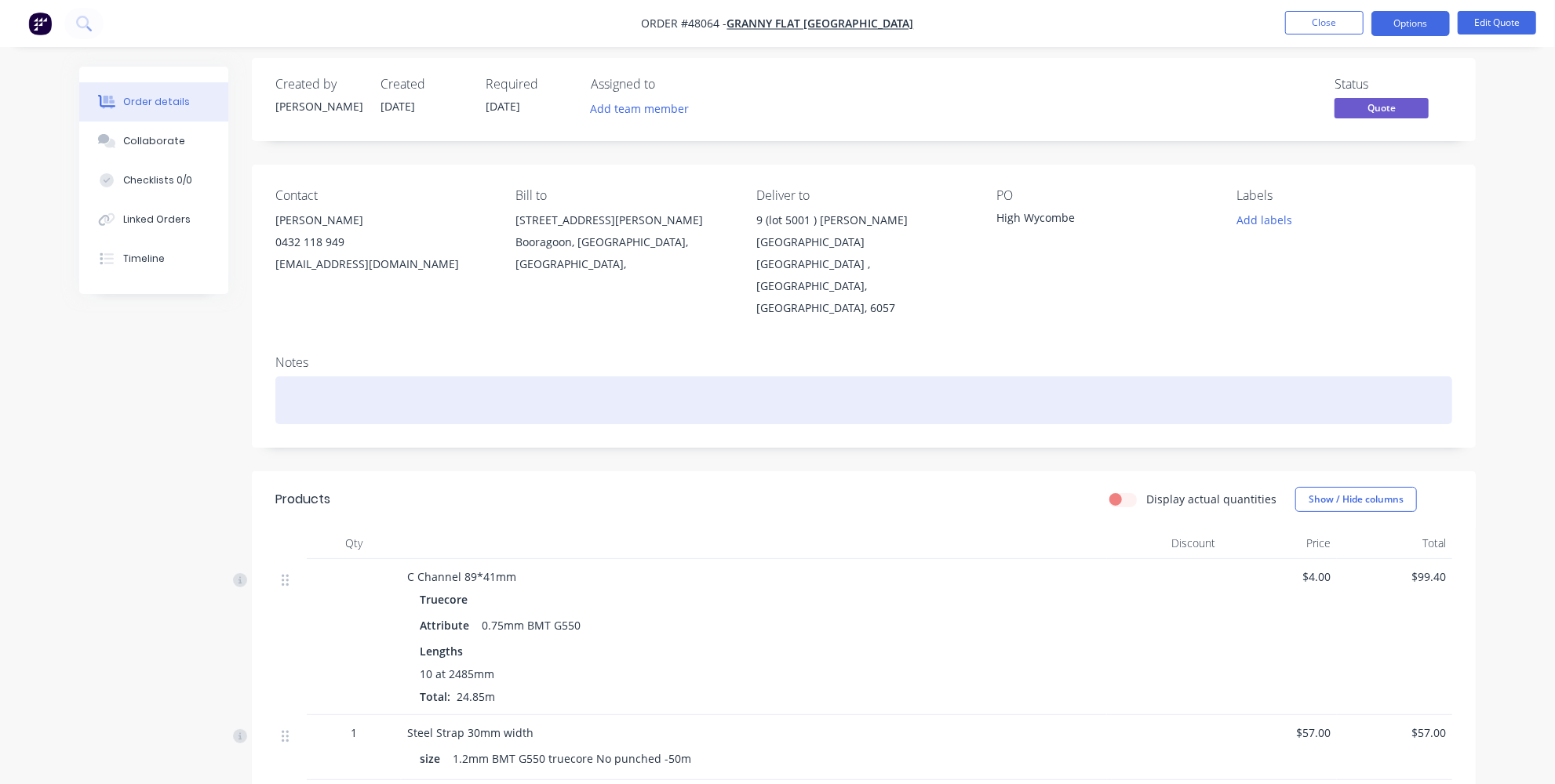
scroll to position [0, 0]
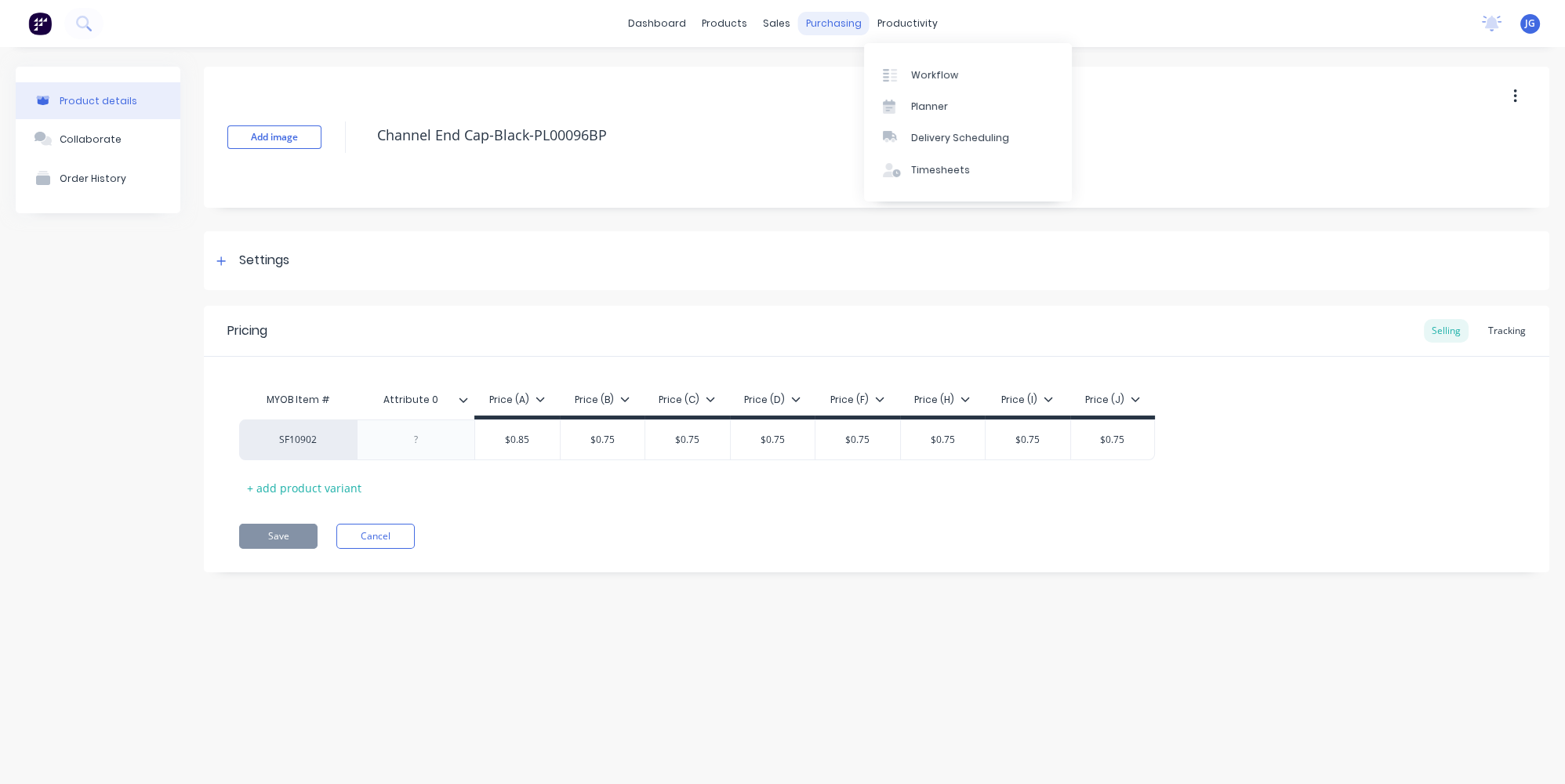
type textarea "x"
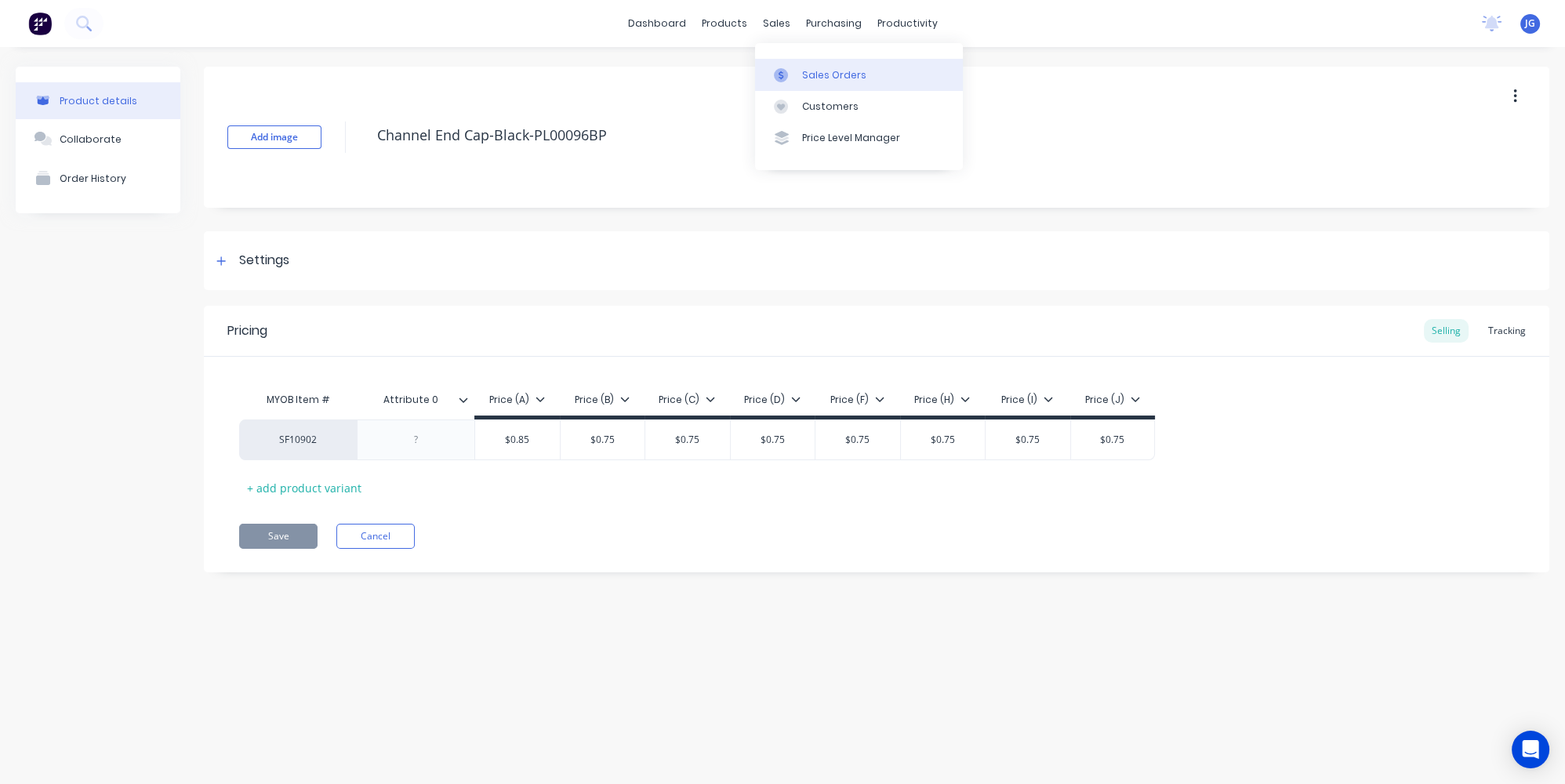
click at [794, 71] on div at bounding box center [785, 75] width 23 height 14
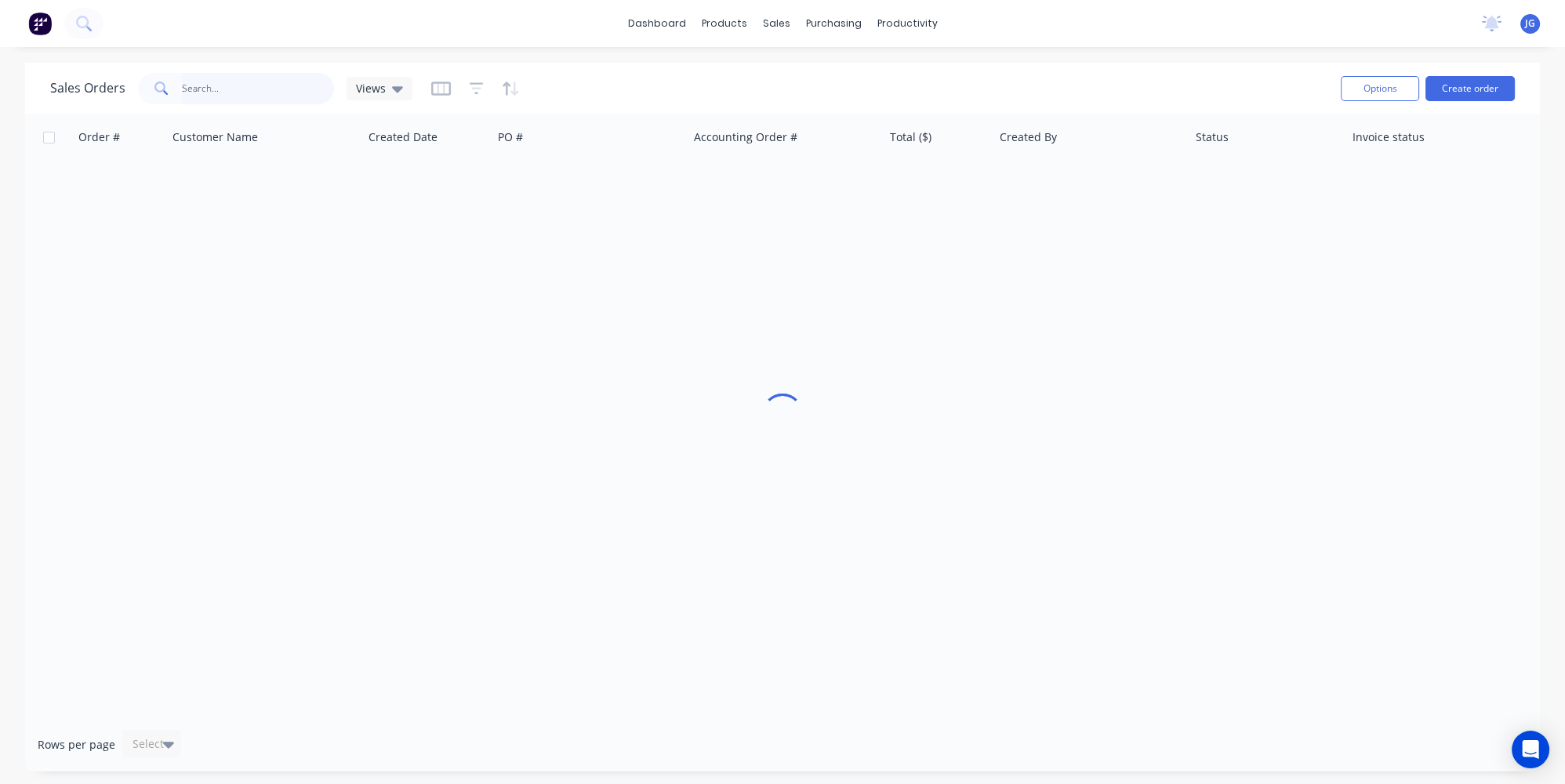
click at [221, 86] on input "text" at bounding box center [258, 88] width 153 height 31
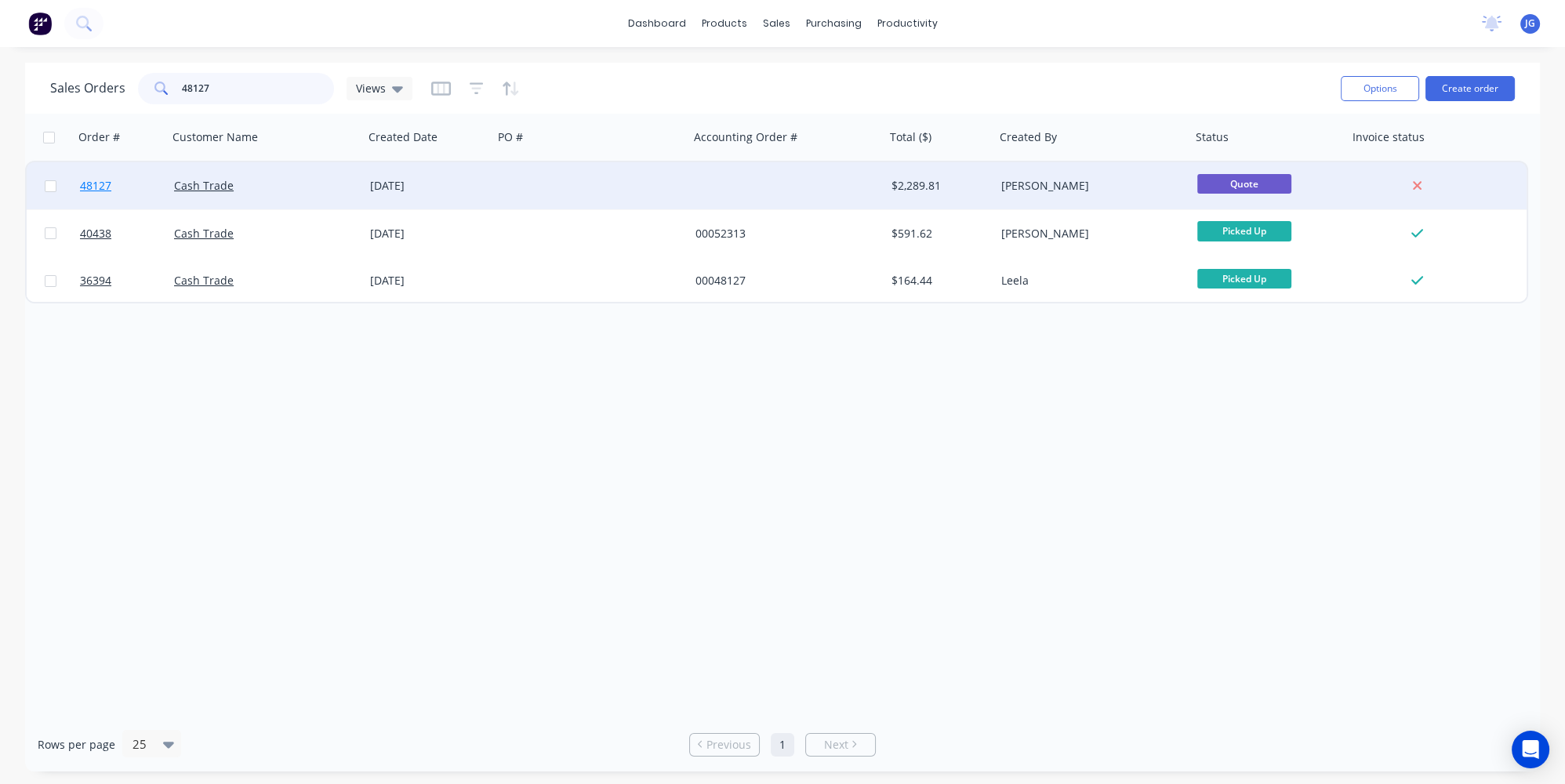
type input "48127"
click at [152, 181] on link "48127" at bounding box center [127, 185] width 94 height 47
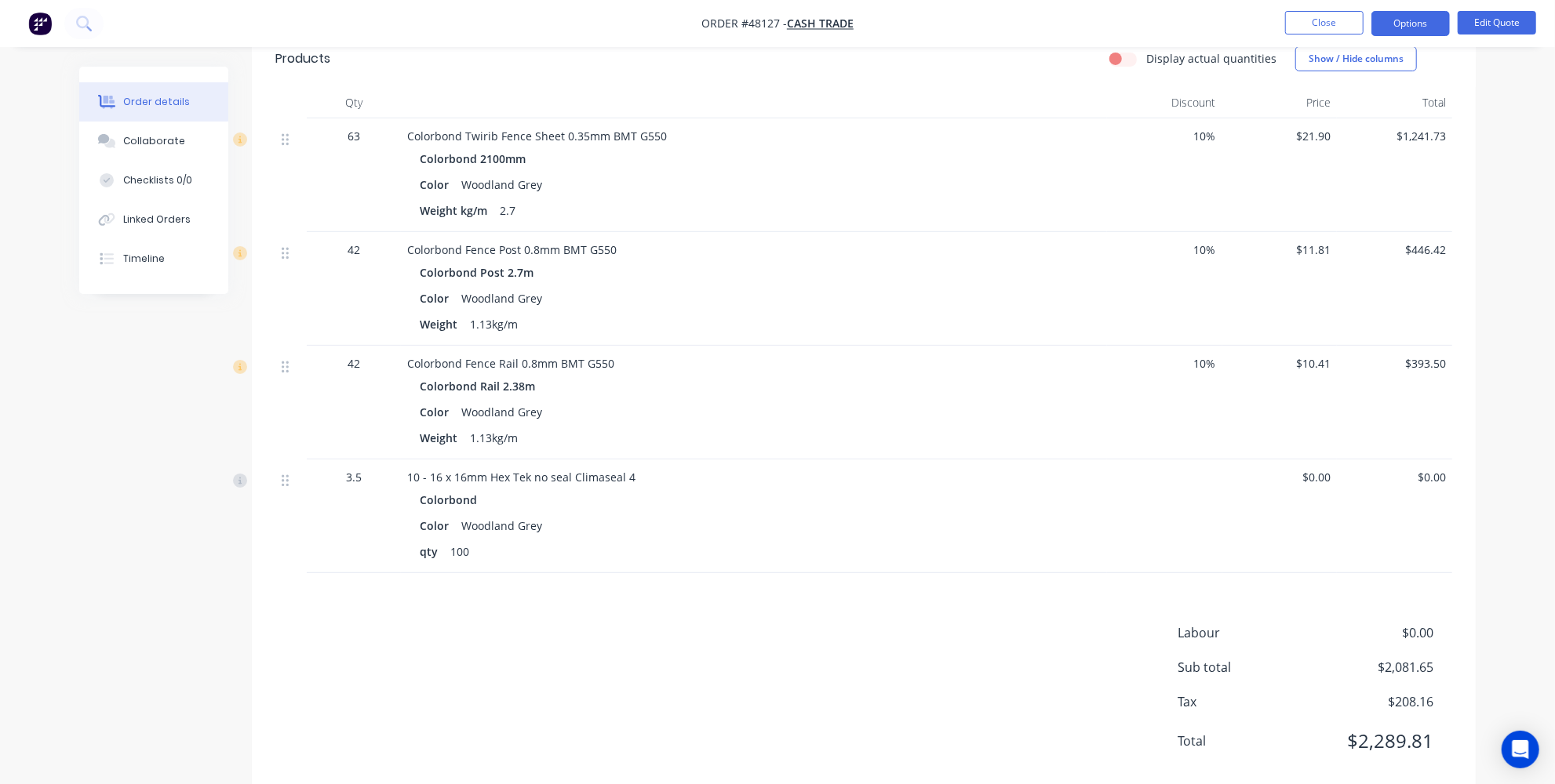
scroll to position [437, 0]
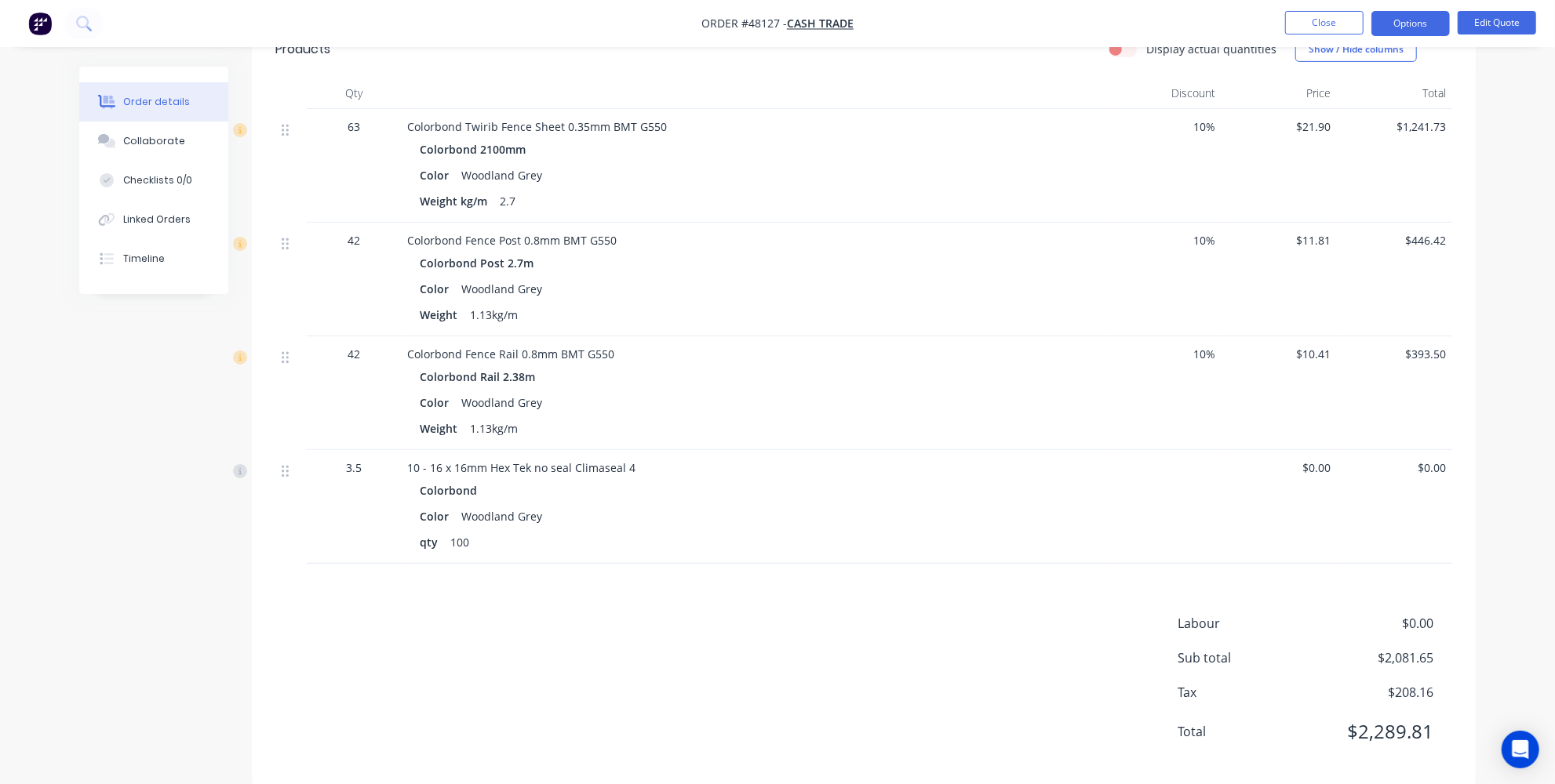
click at [609, 614] on div "Labour $0.00 Sub total $2,081.65 Tax $208.16 Total $2,289.81" at bounding box center [864, 688] width 1177 height 148
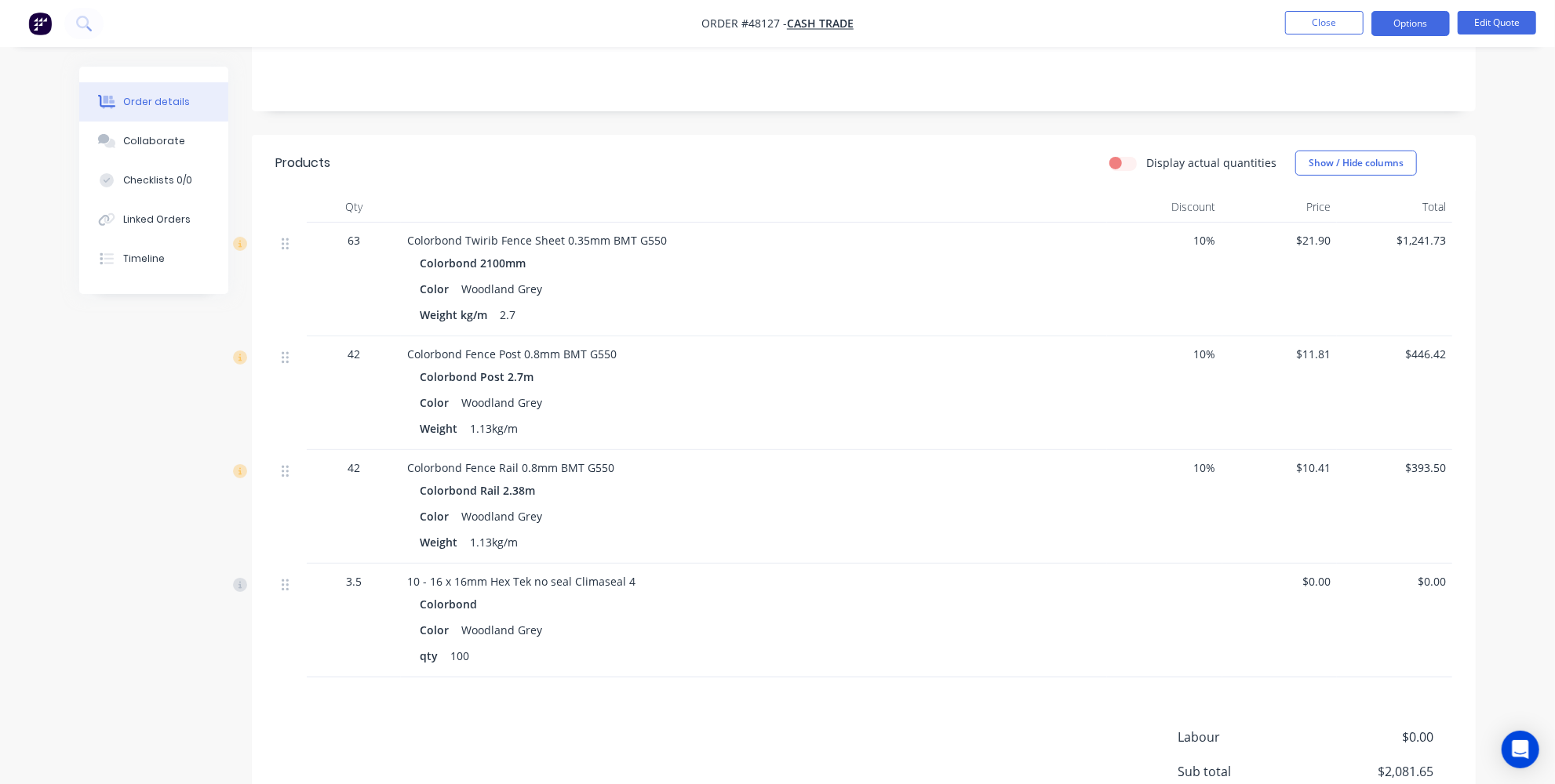
scroll to position [317, 0]
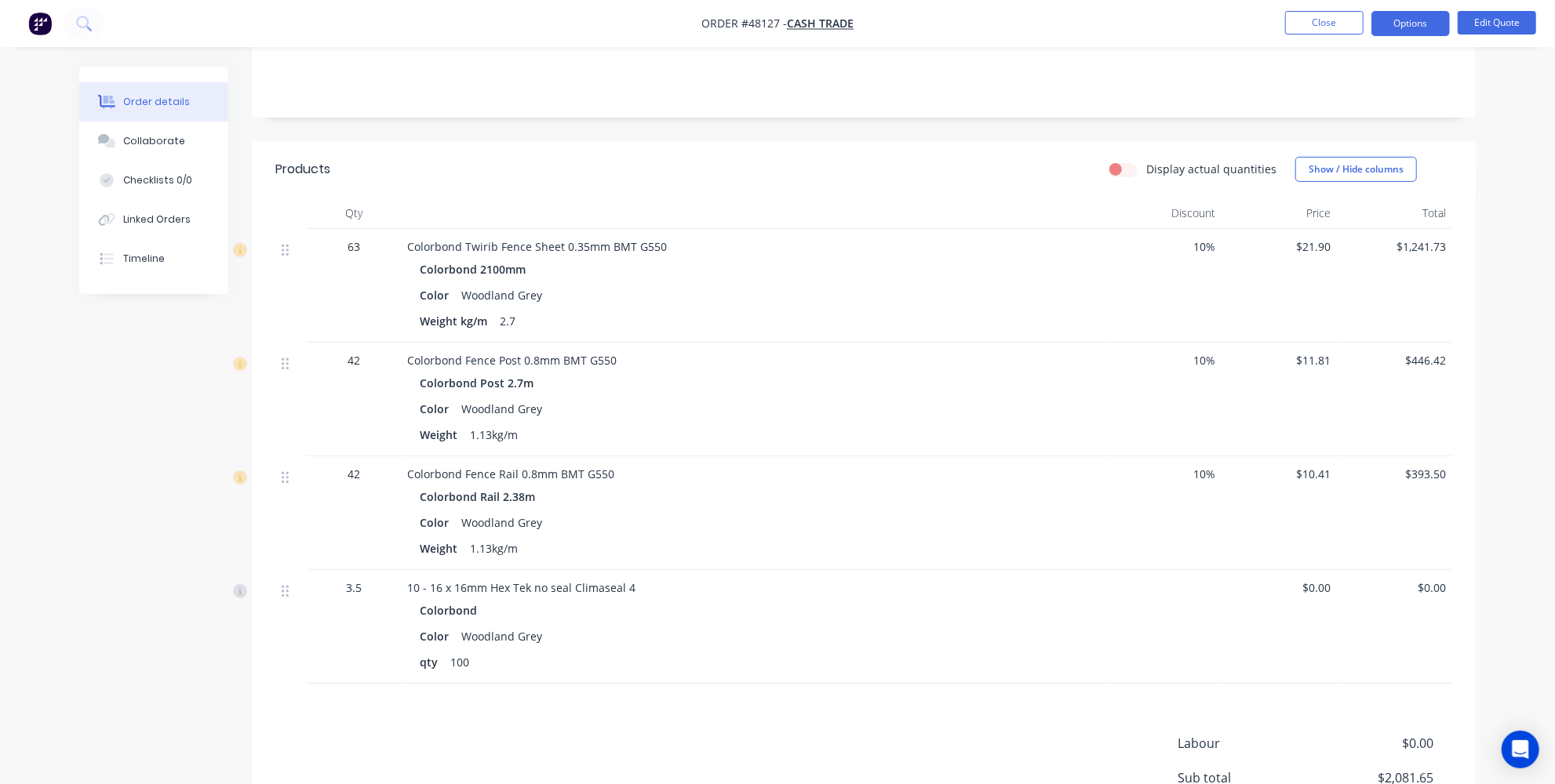
click at [486, 258] on div "Colorbond 2100mm" at bounding box center [476, 269] width 112 height 22
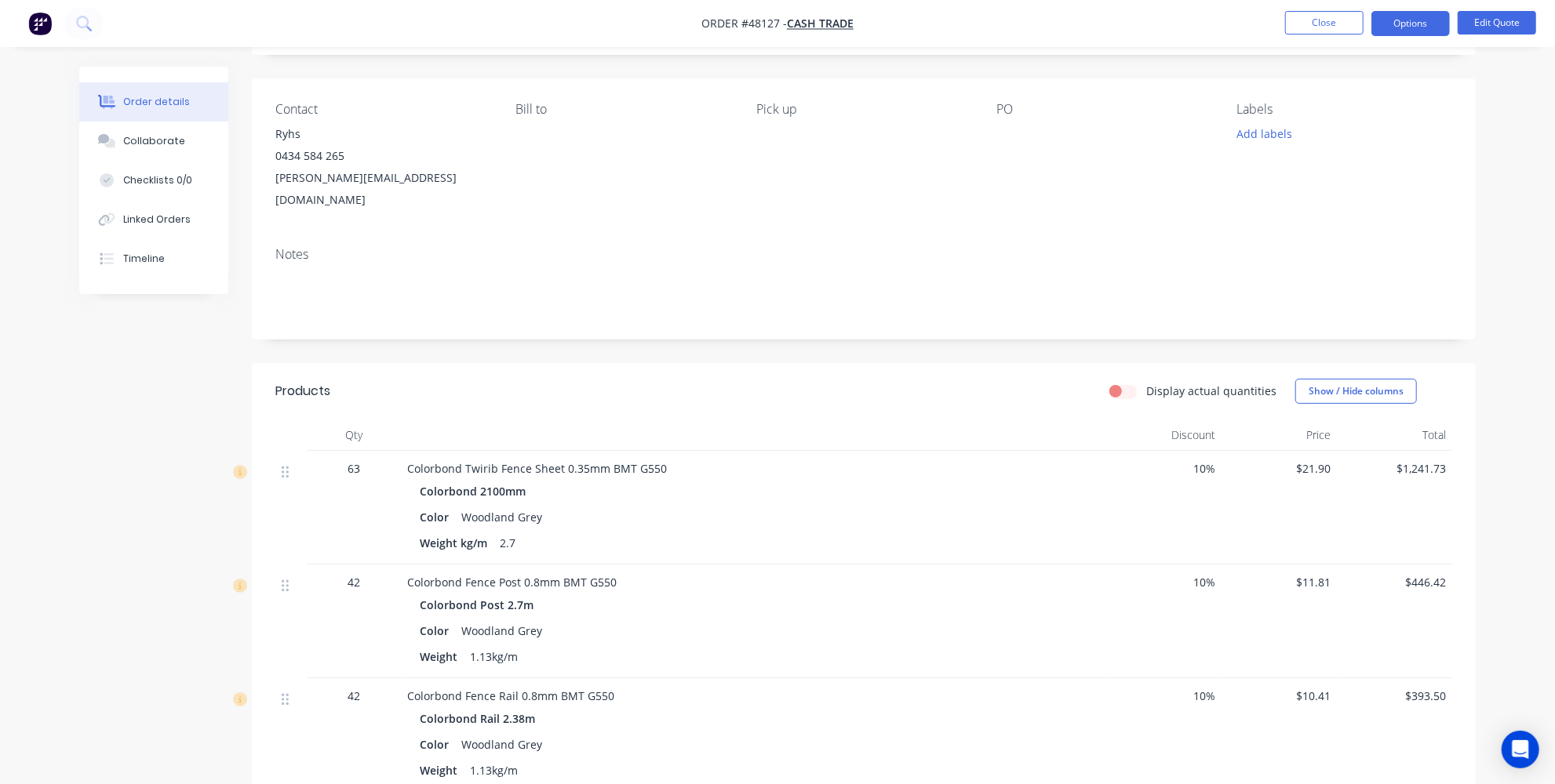
scroll to position [0, 0]
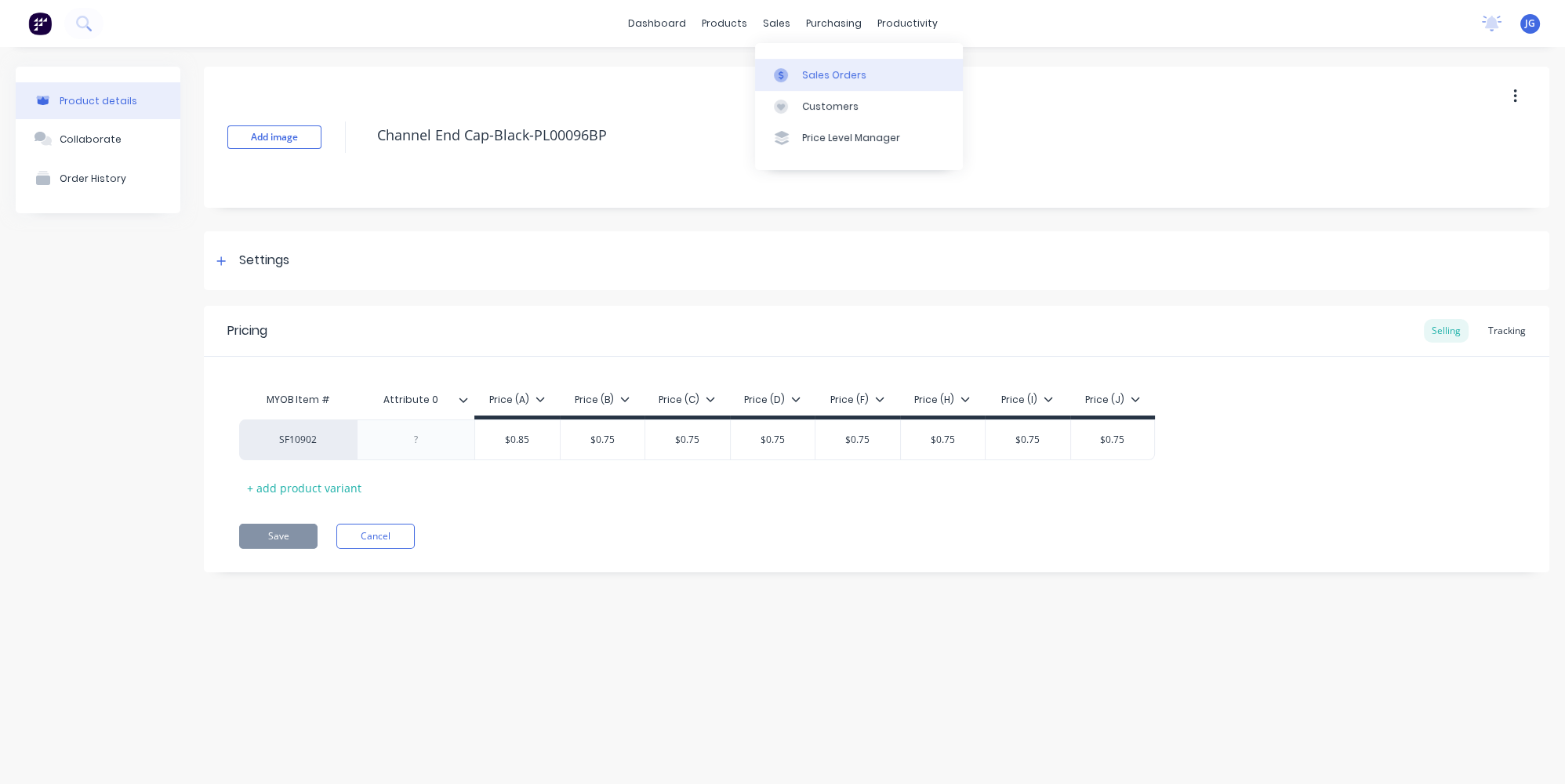
click at [783, 73] on icon at bounding box center [781, 75] width 14 height 14
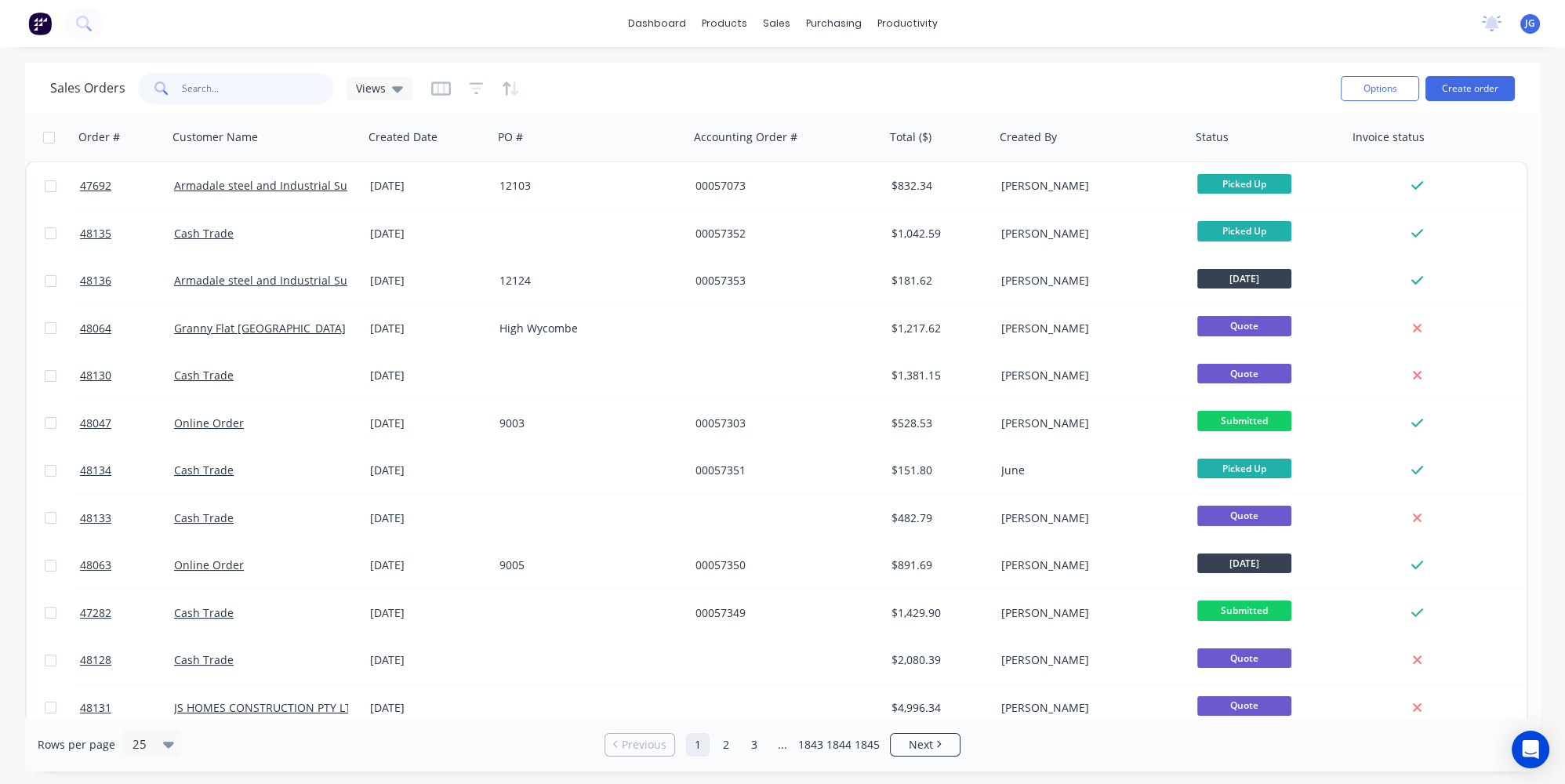
click at [237, 89] on input "text" at bounding box center [258, 88] width 153 height 31
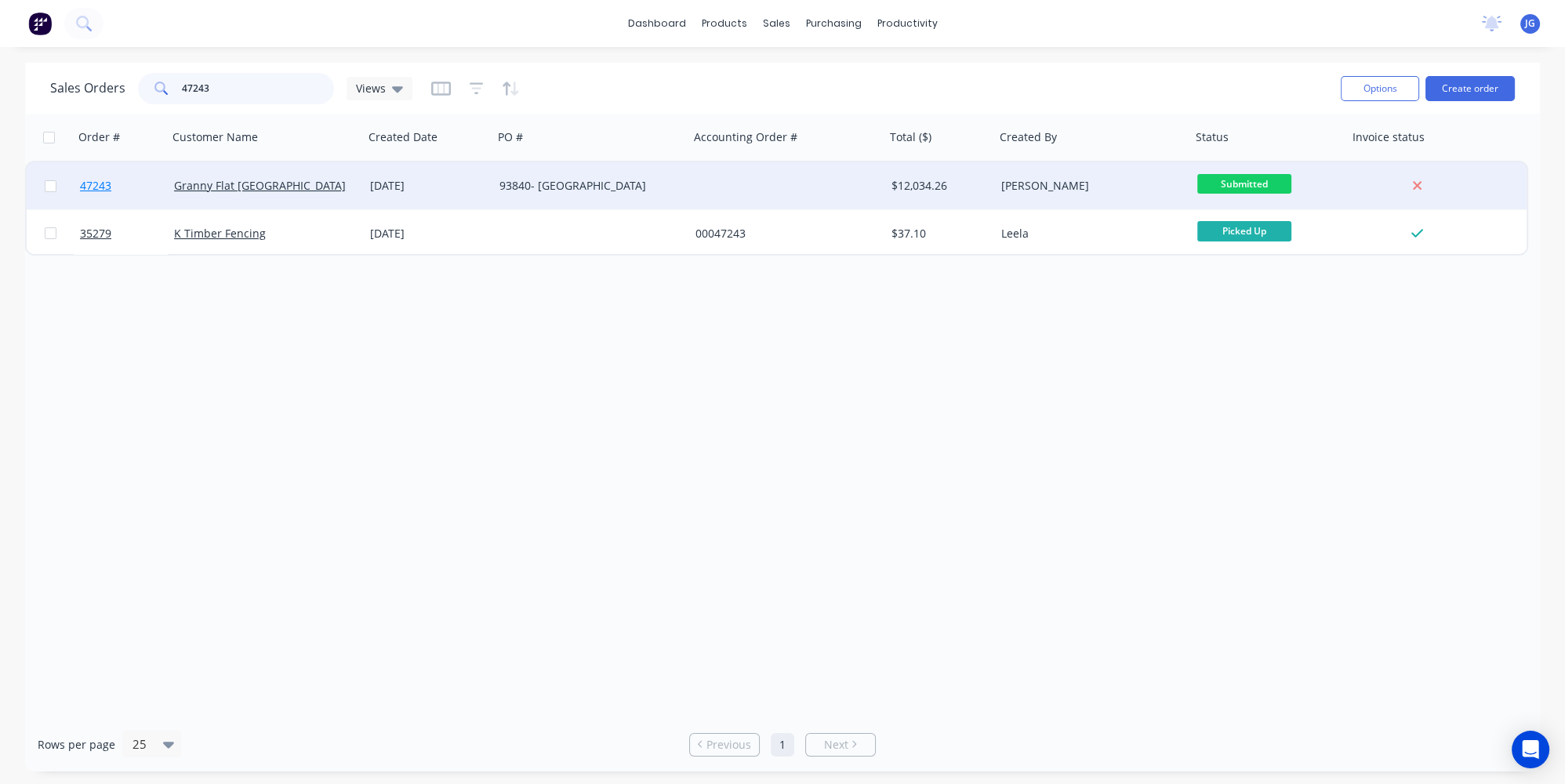
type input "47243"
click at [152, 191] on link "47243" at bounding box center [127, 185] width 94 height 47
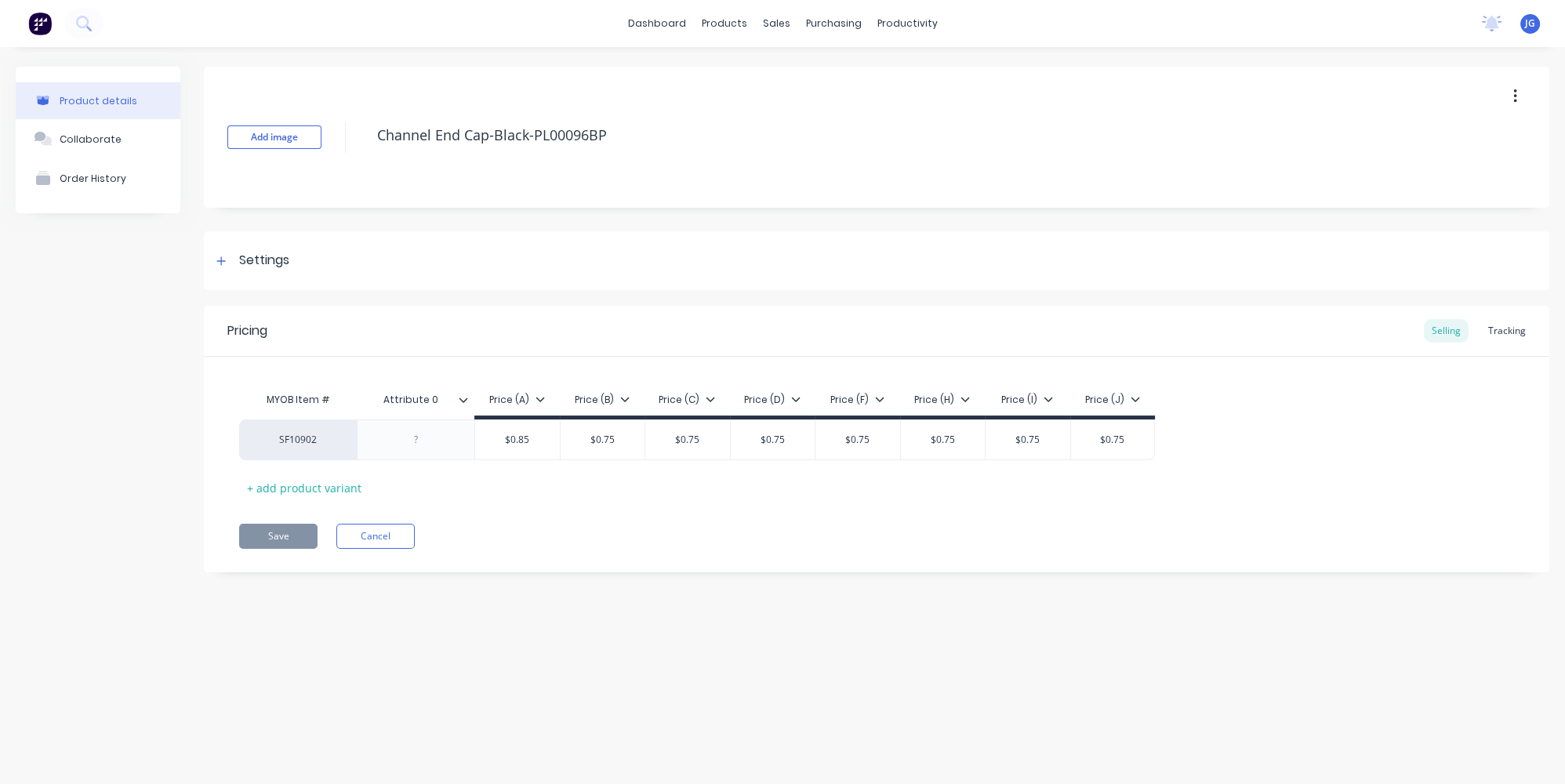
type textarea "x"
click at [785, 66] on link "Sales Orders" at bounding box center [859, 74] width 208 height 31
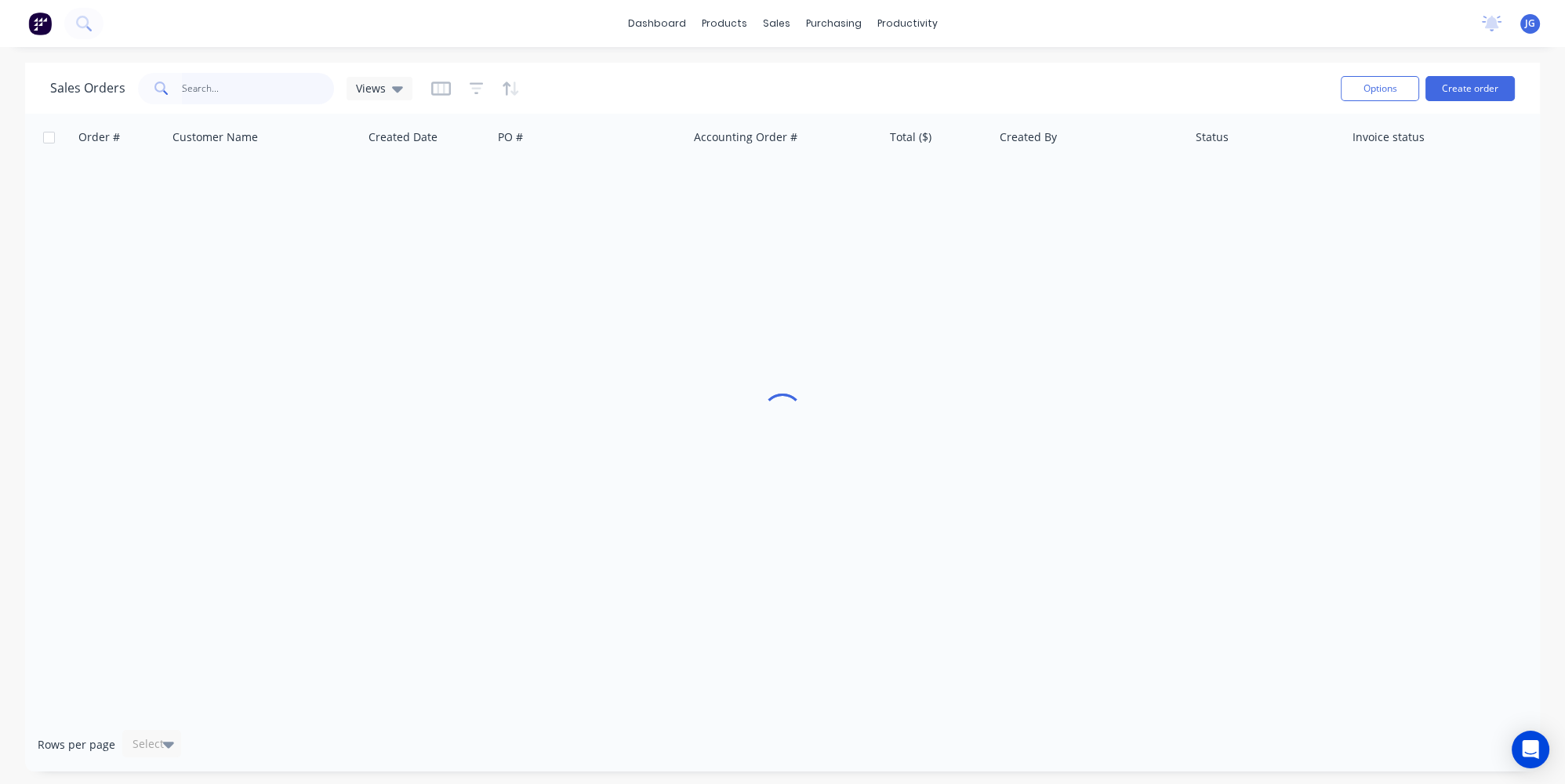
click at [283, 91] on input "text" at bounding box center [258, 88] width 153 height 31
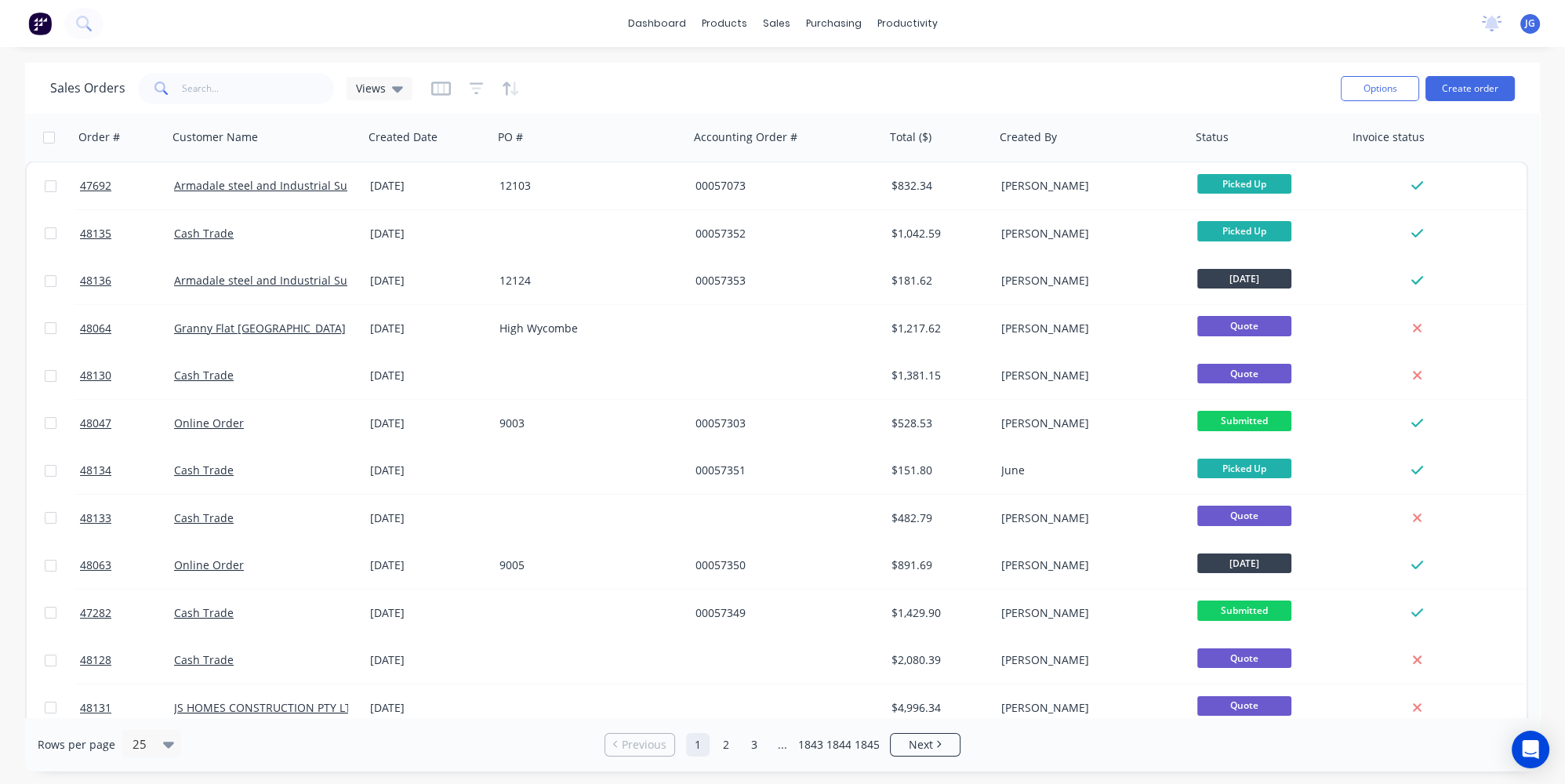
click at [1484, 101] on div "Options Create order" at bounding box center [1425, 88] width 181 height 39
click at [1464, 81] on button "Create order" at bounding box center [1469, 88] width 89 height 25
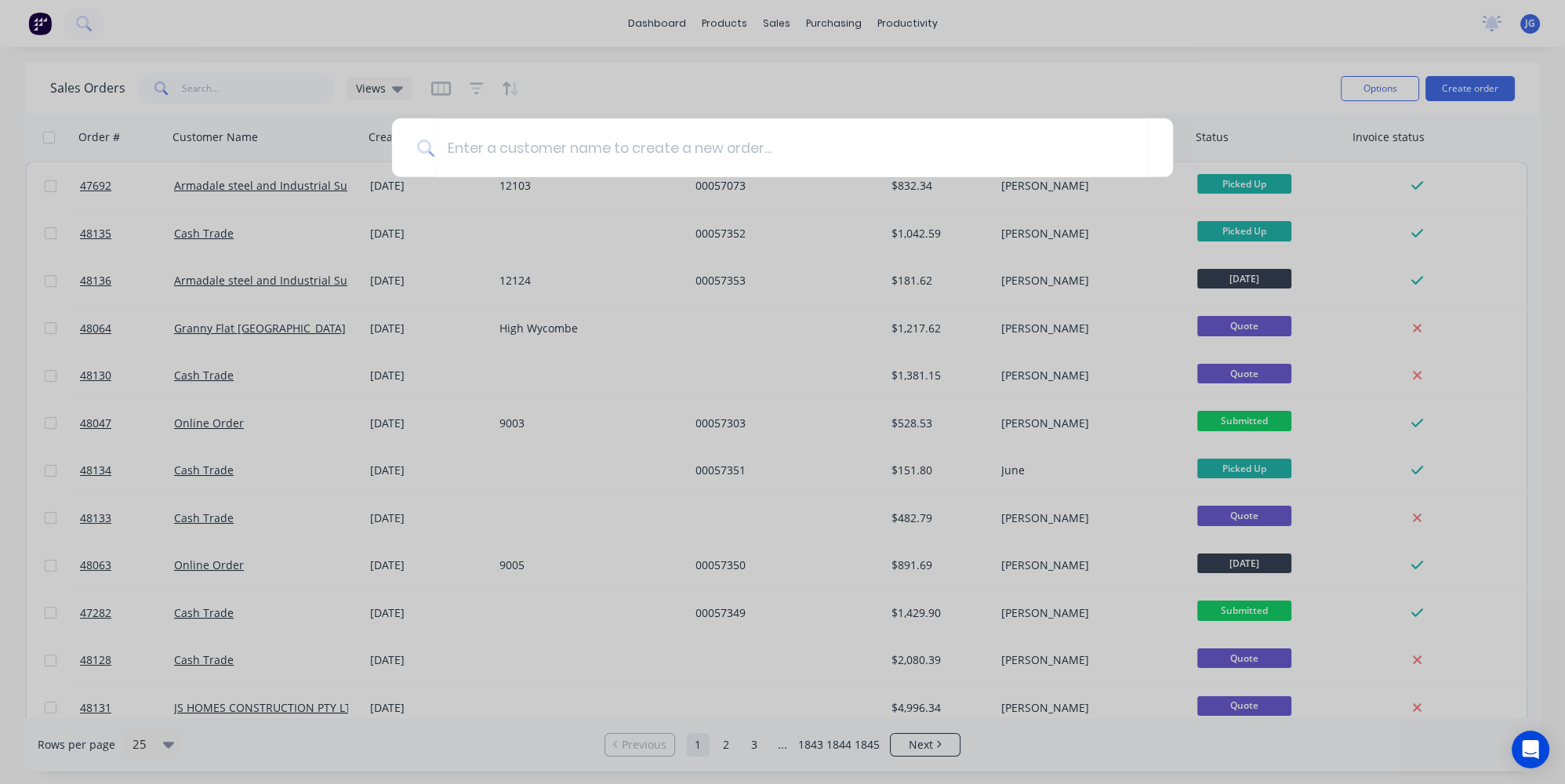
click at [559, 79] on div at bounding box center [782, 392] width 1565 height 784
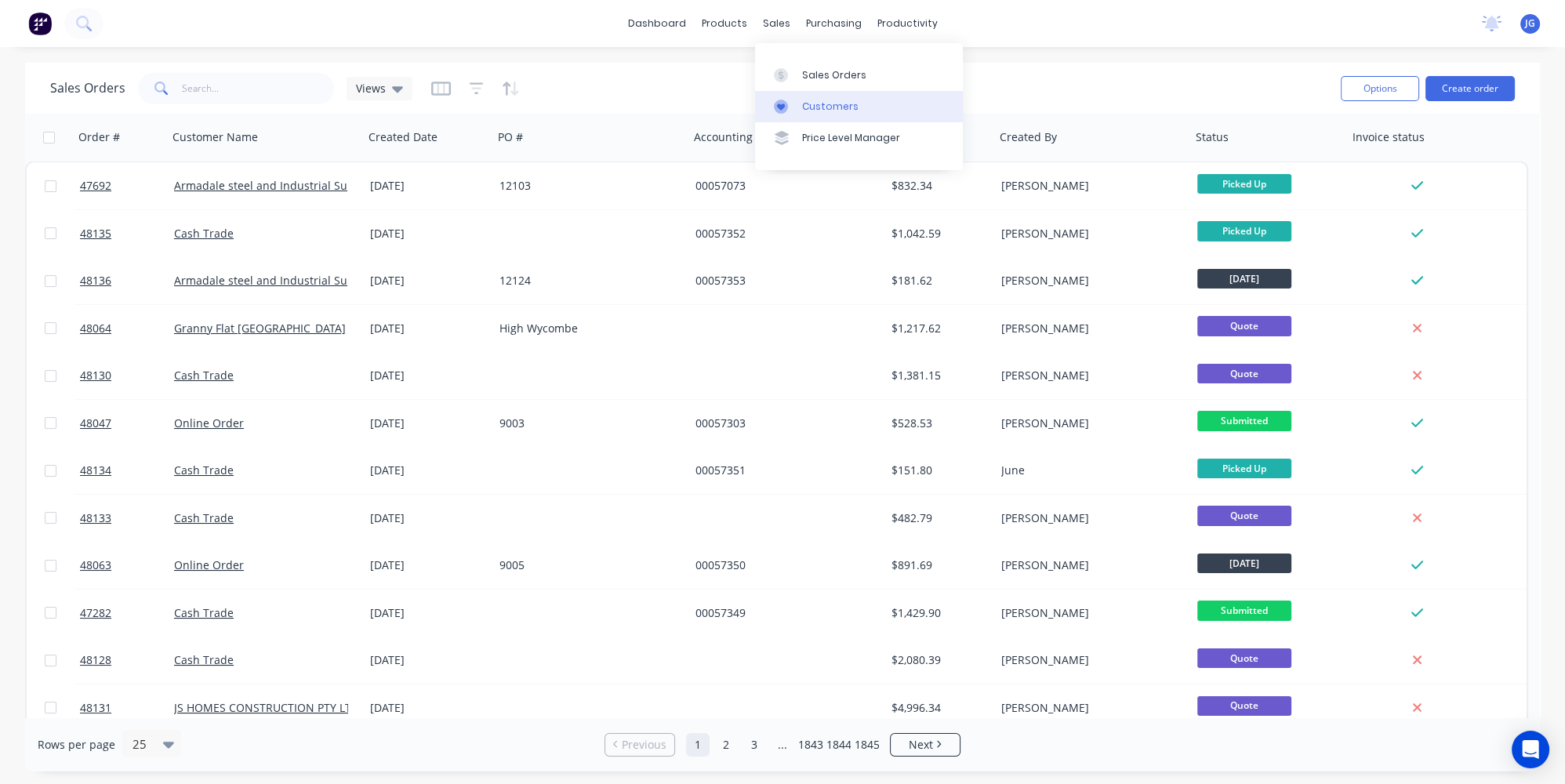
click at [803, 102] on div "Customers" at bounding box center [831, 107] width 56 height 14
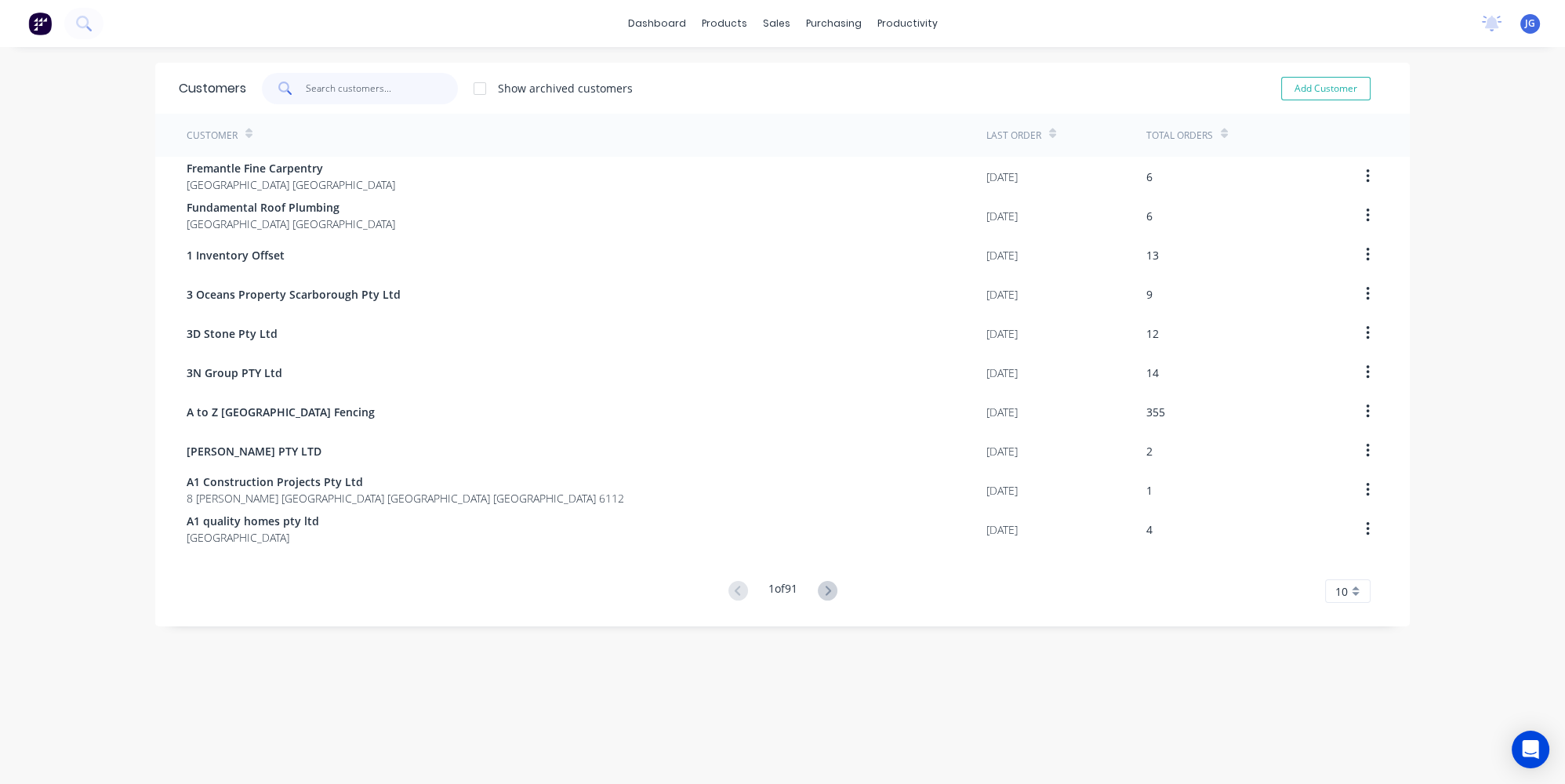
click at [393, 86] on input "text" at bounding box center [382, 88] width 153 height 31
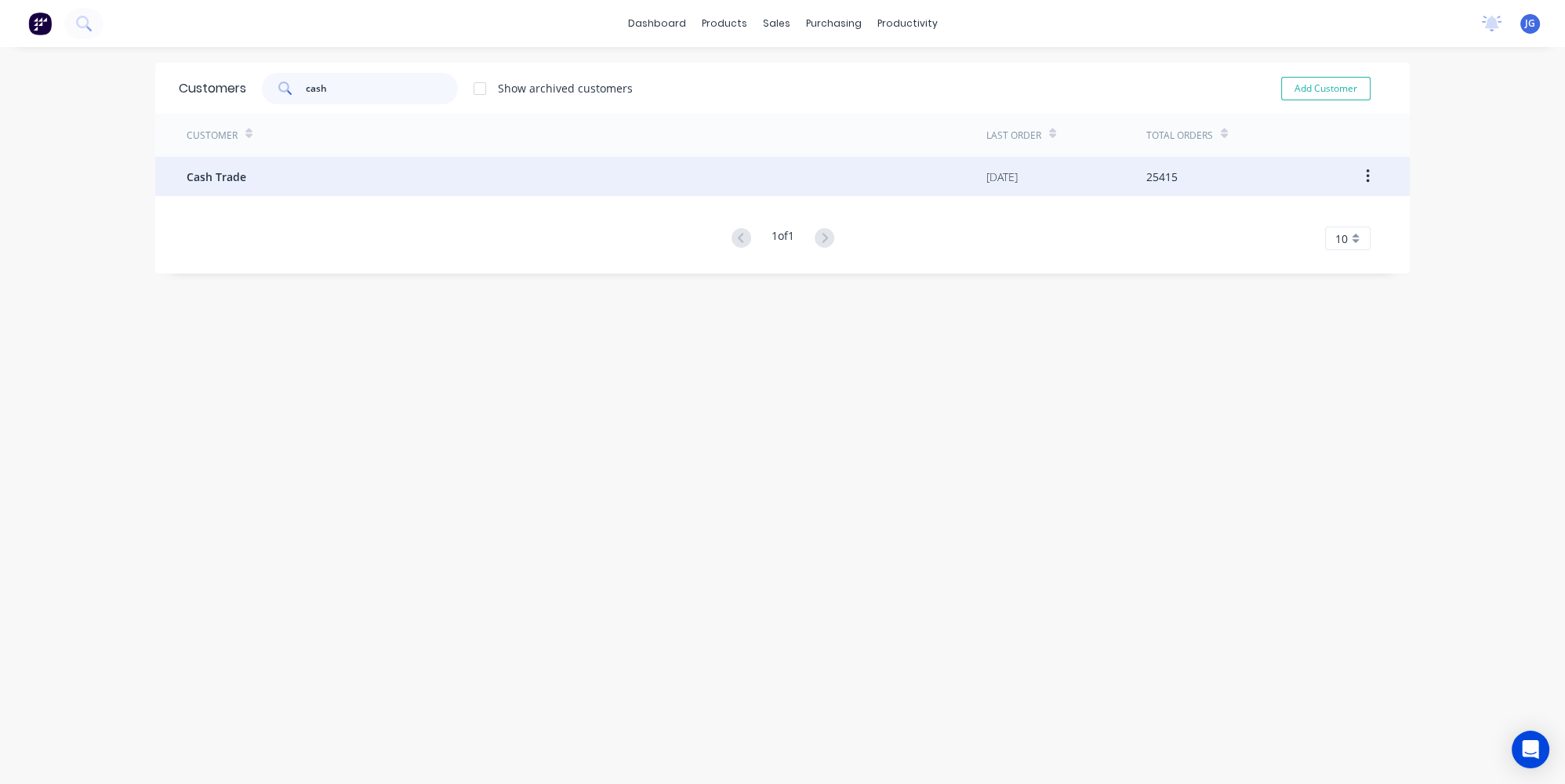
type input "cash"
click at [274, 193] on div "Cash Trade" at bounding box center [587, 176] width 800 height 39
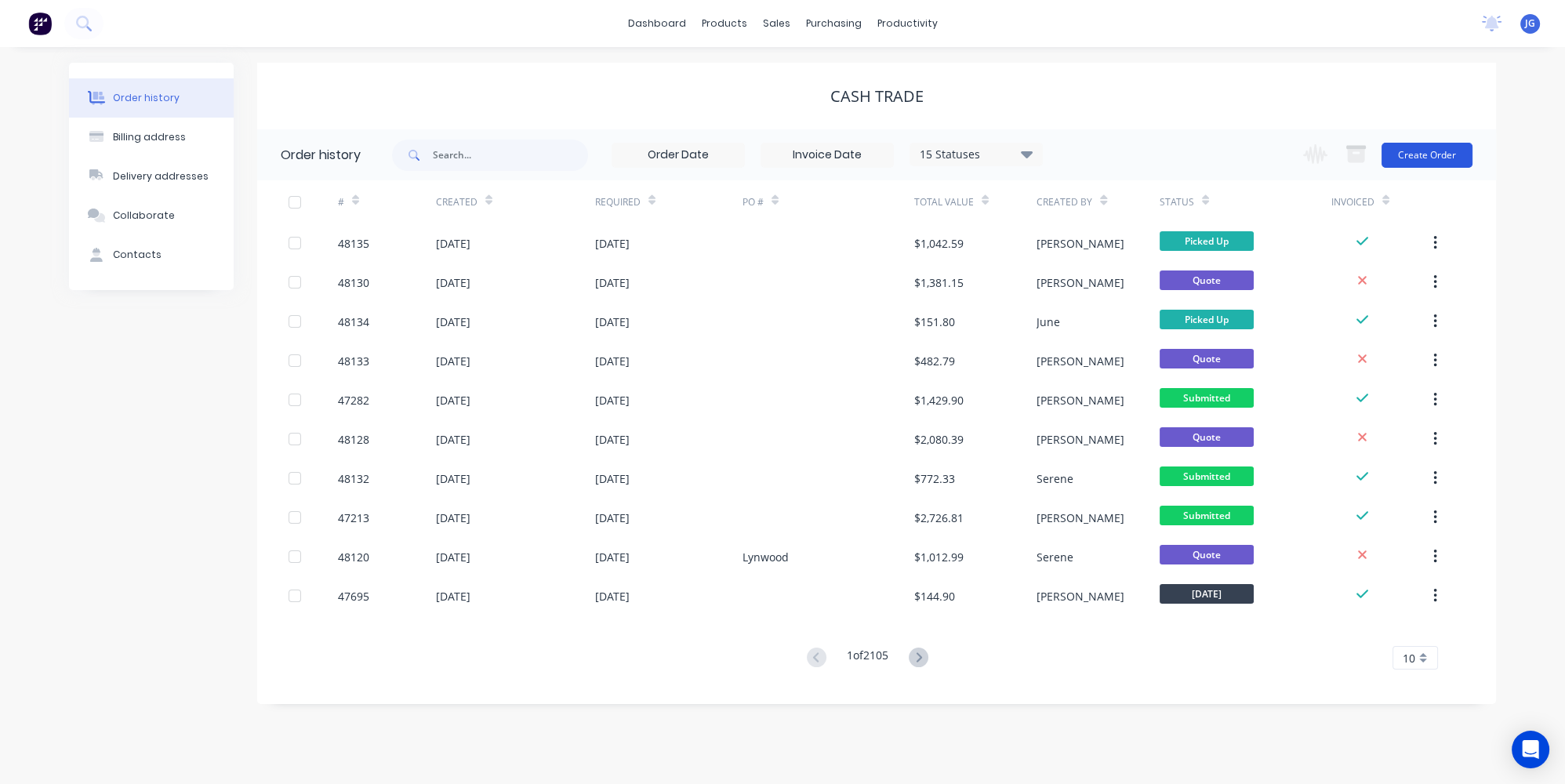
click at [1429, 150] on button "Create Order" at bounding box center [1427, 155] width 91 height 25
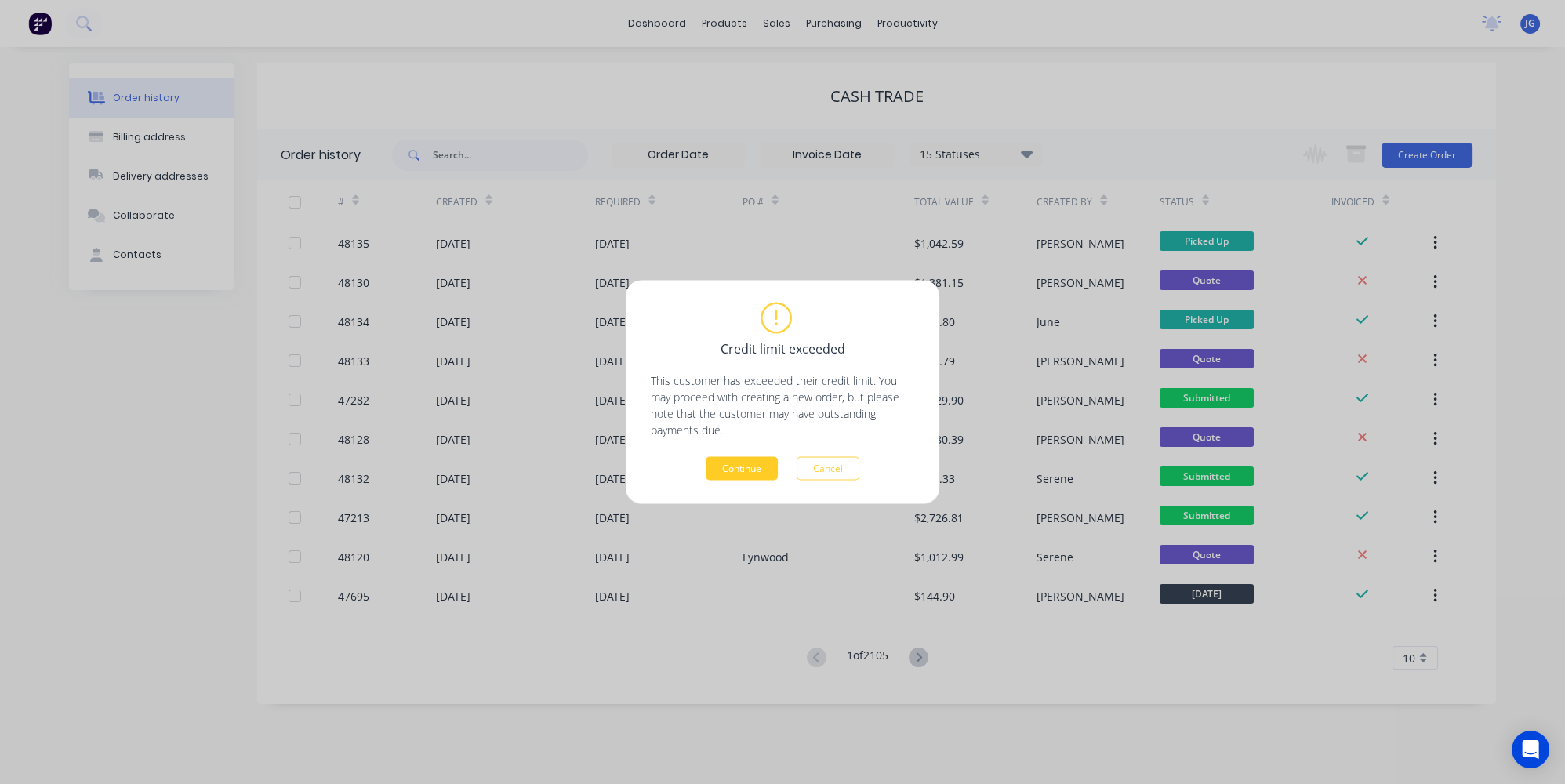
click at [742, 473] on button "Continue" at bounding box center [742, 469] width 72 height 23
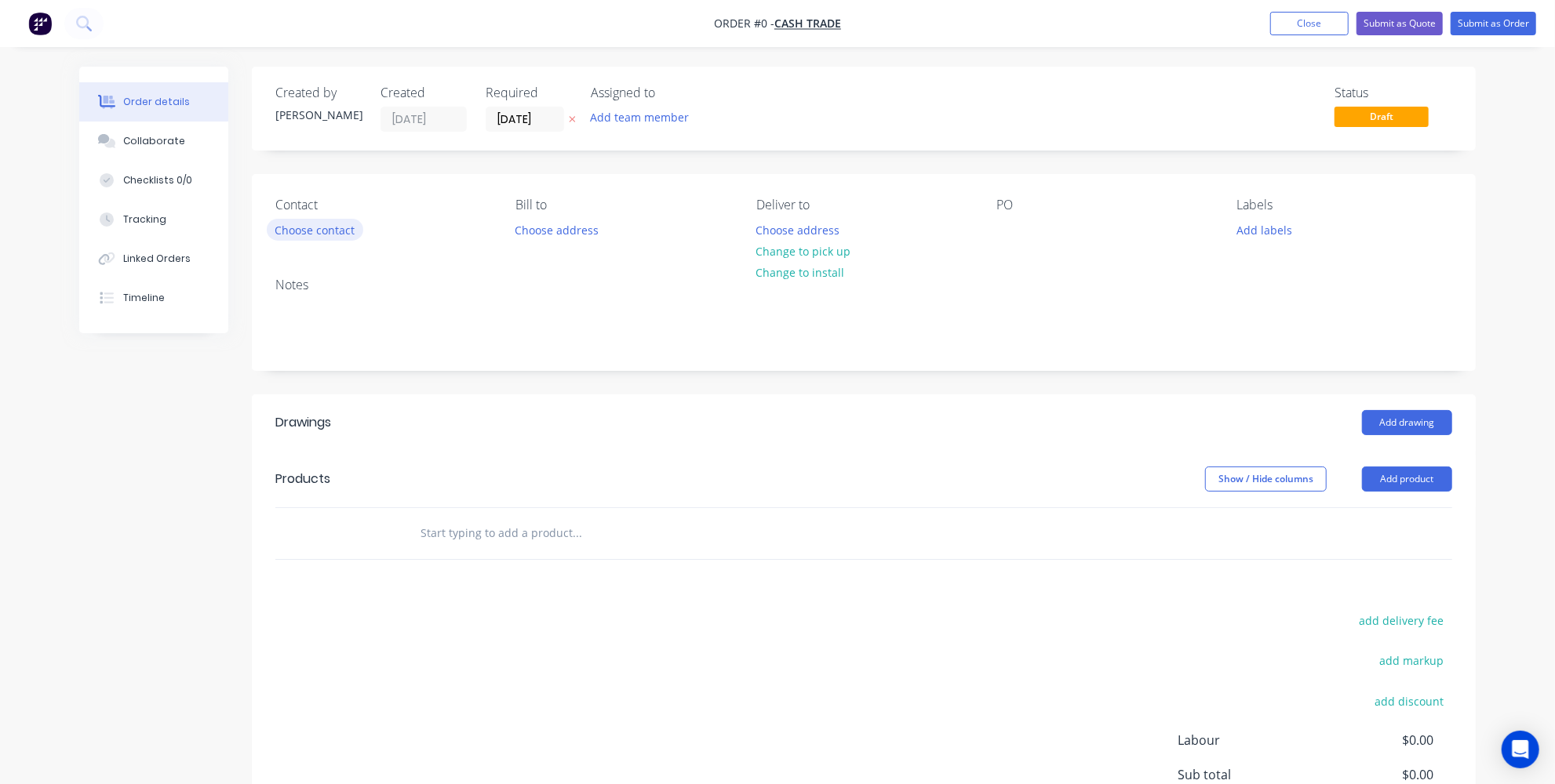
click at [312, 227] on button "Choose contact" at bounding box center [315, 230] width 96 height 21
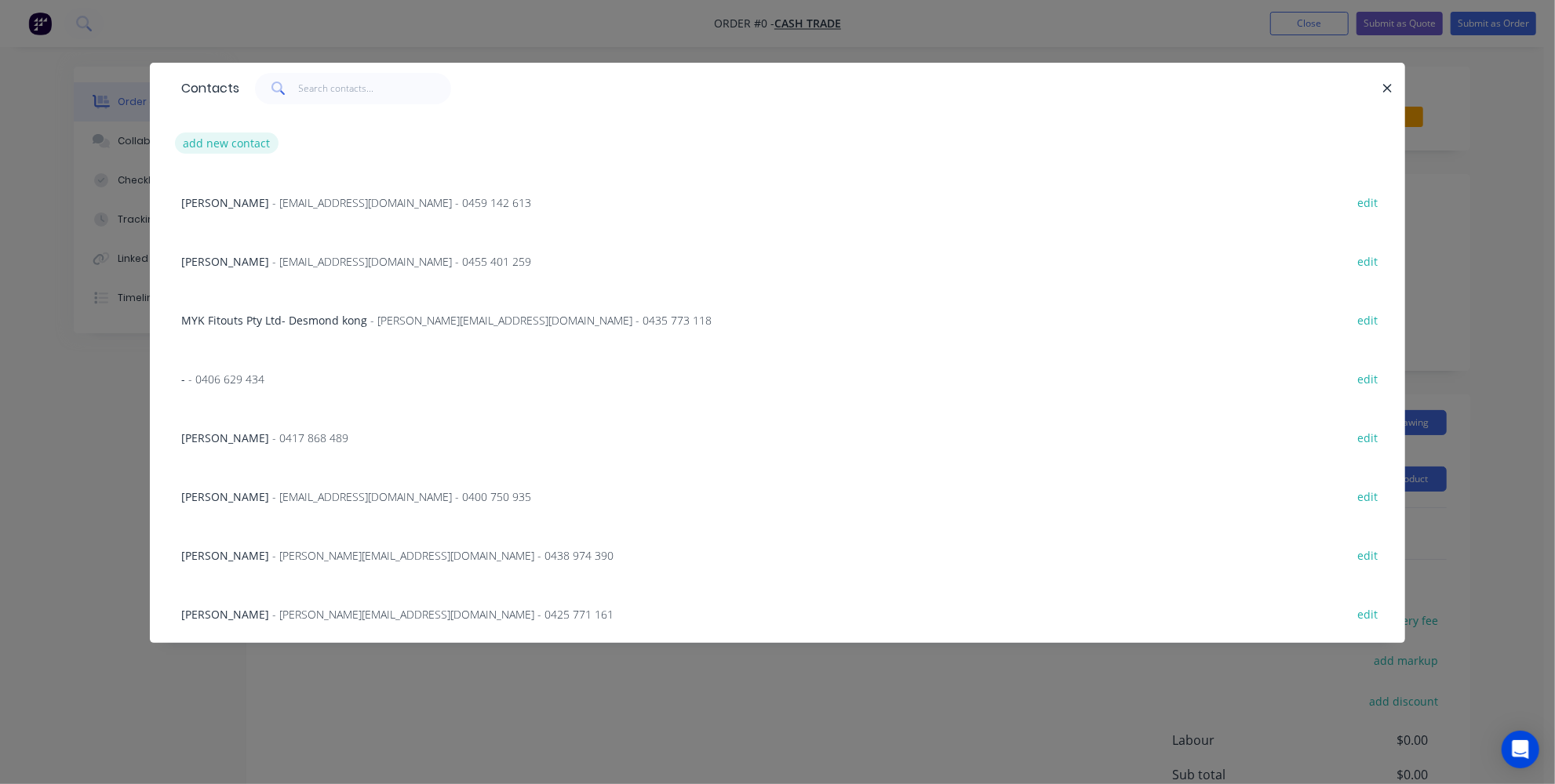
click at [247, 145] on button "add new contact" at bounding box center [226, 143] width 104 height 21
select select "AU"
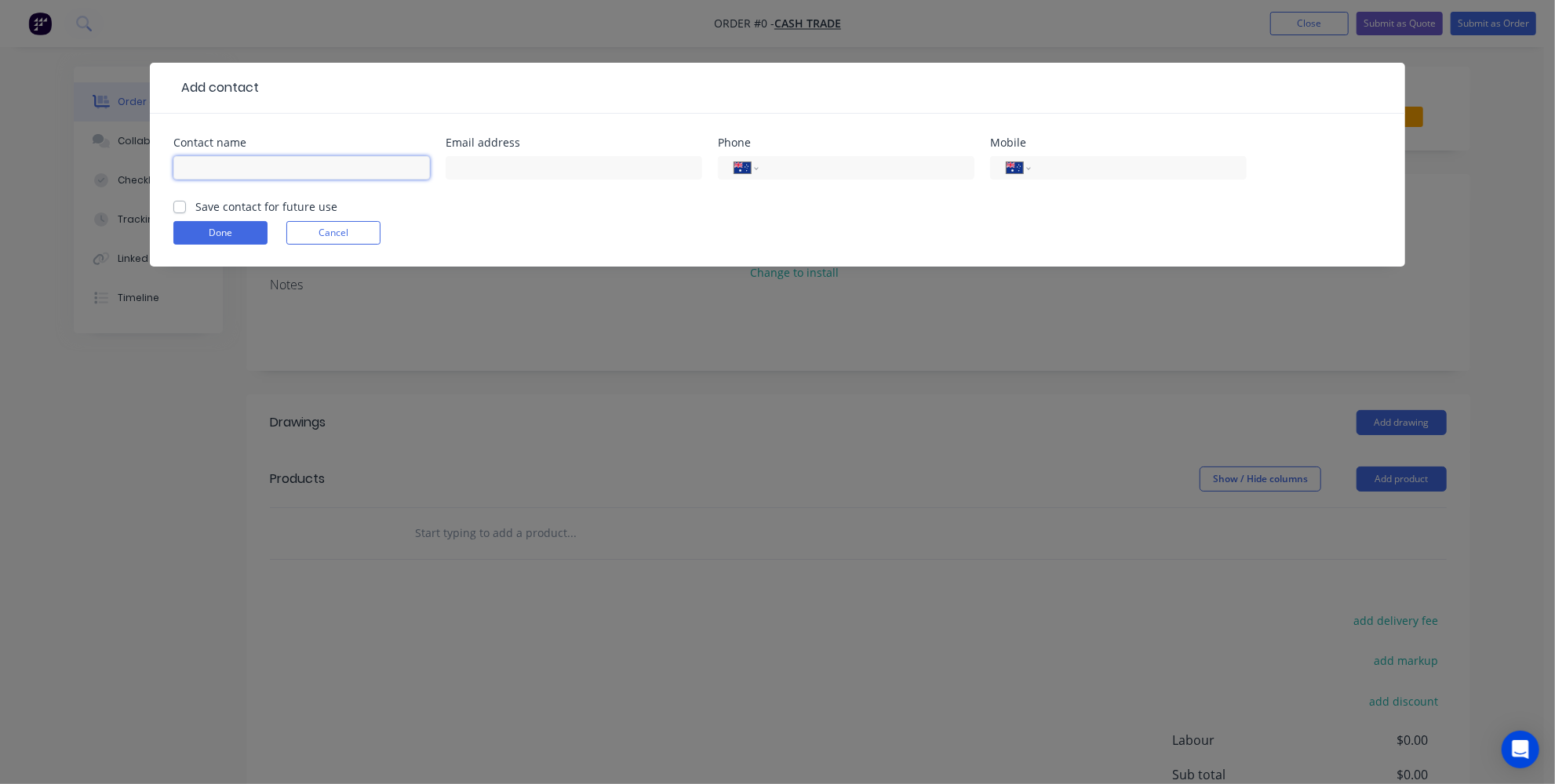
click at [285, 171] on input "text" at bounding box center [302, 167] width 257 height 23
click at [287, 168] on input "Complete Roof Pluming" at bounding box center [302, 167] width 257 height 23
type input "Complete Roof Plumbing"
click at [824, 163] on input "tel" at bounding box center [864, 168] width 189 height 18
type input "0401 634 439"
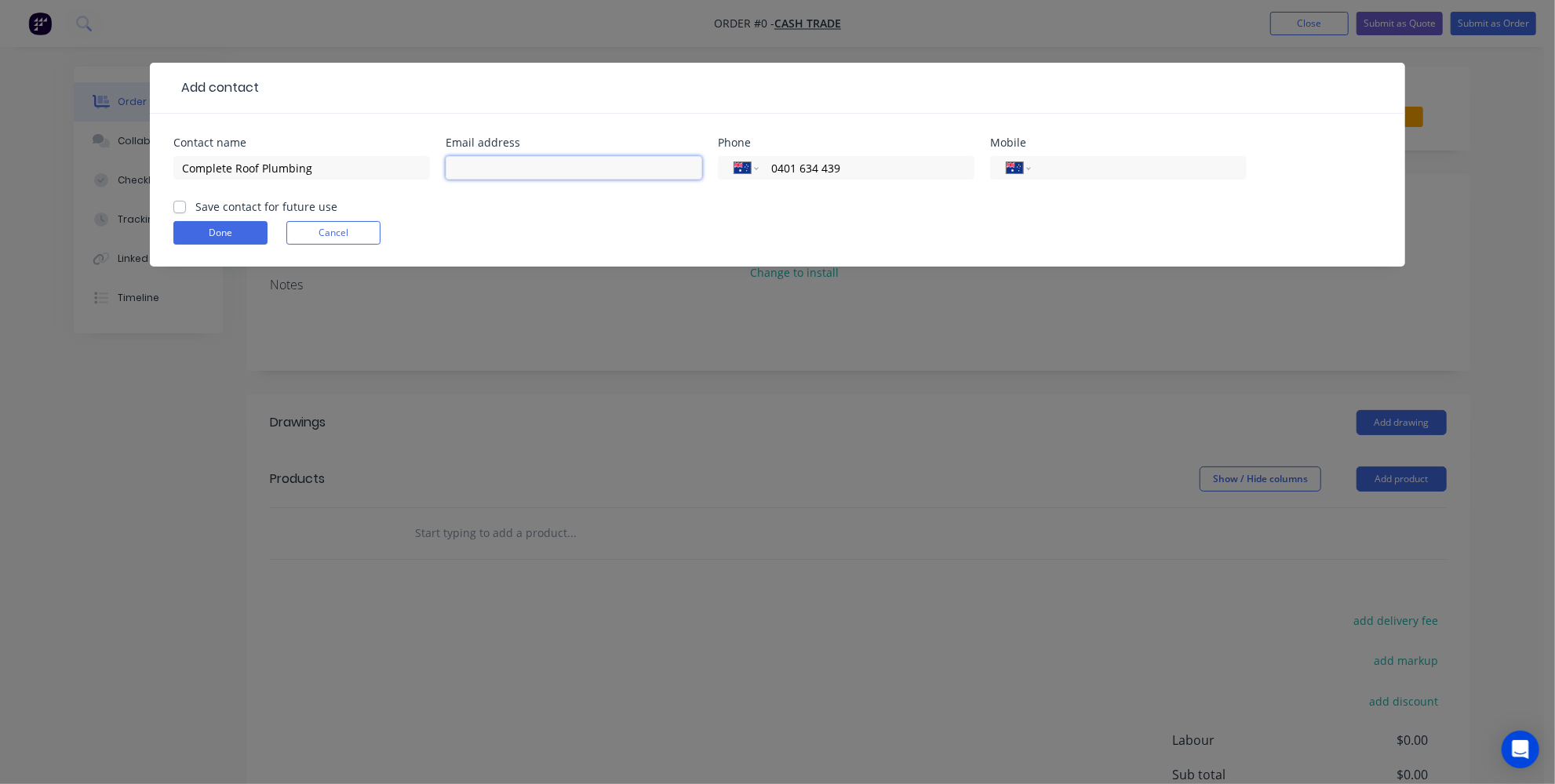
click at [548, 173] on input "text" at bounding box center [574, 167] width 257 height 23
click at [533, 171] on input "text" at bounding box center [574, 167] width 257 height 23
paste input "info@completeroofplumbing.com.au"
type input "info@completeroofplumbing.com.au"
click at [611, 227] on div "Done Cancel" at bounding box center [777, 233] width 1208 height 23
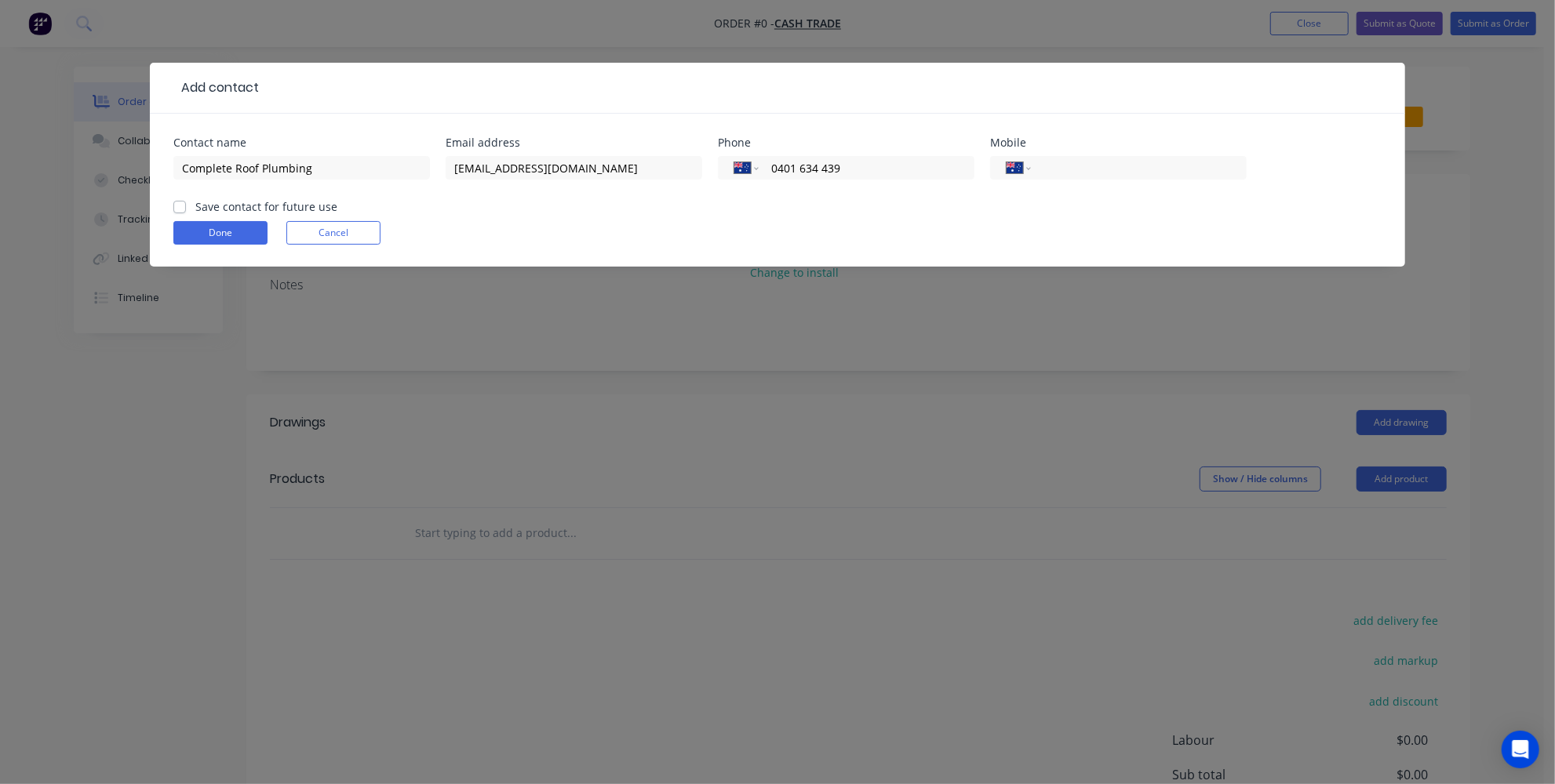
click at [195, 202] on label "Save contact for future use" at bounding box center [266, 206] width 142 height 17
click at [185, 202] on input "Save contact for future use" at bounding box center [180, 205] width 13 height 15
checkbox input "true"
click at [199, 233] on button "Done" at bounding box center [220, 233] width 94 height 23
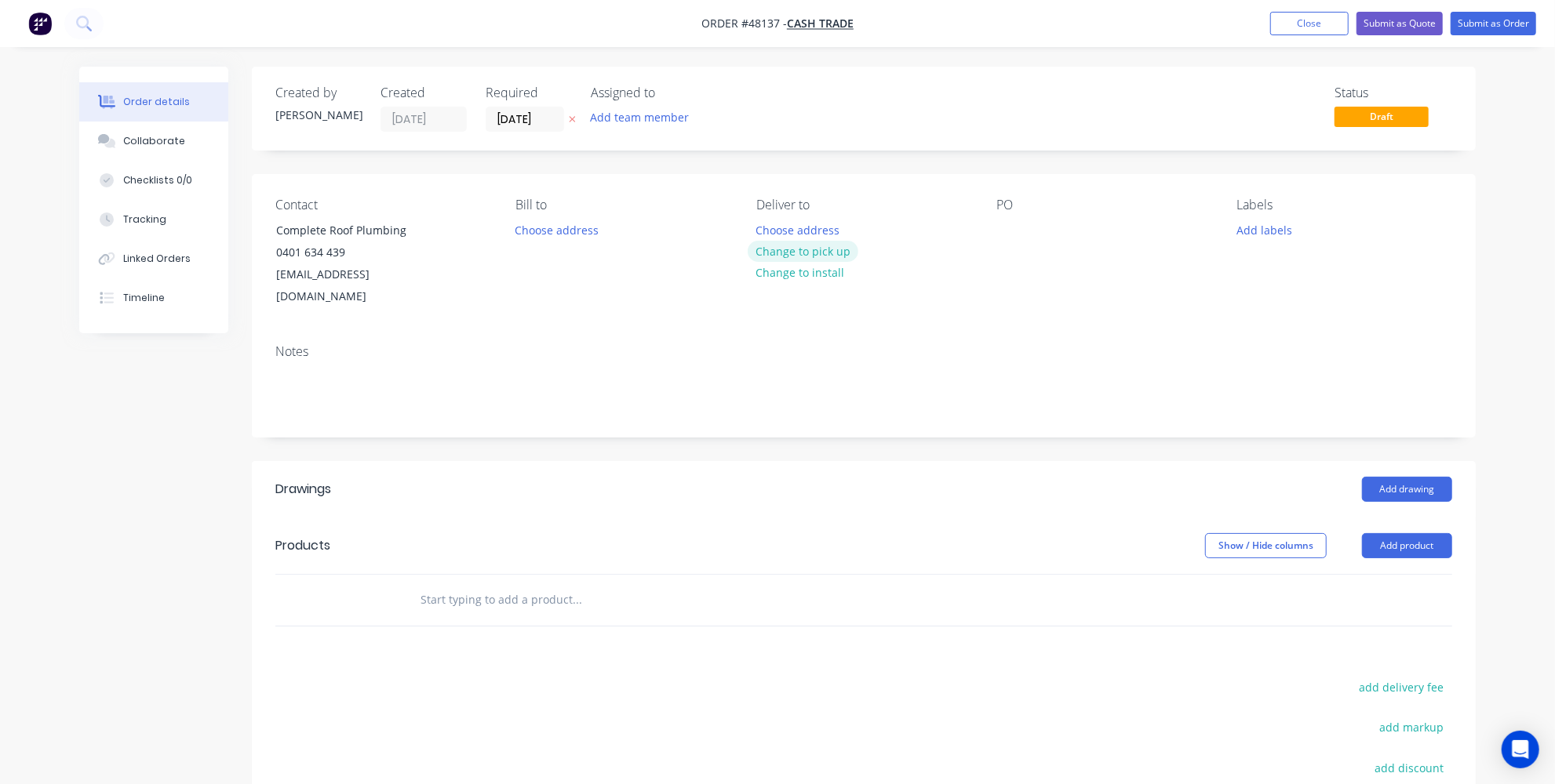
click at [814, 250] on button "Change to pick up" at bounding box center [803, 251] width 112 height 21
click at [1414, 533] on button "Add product" at bounding box center [1406, 545] width 90 height 25
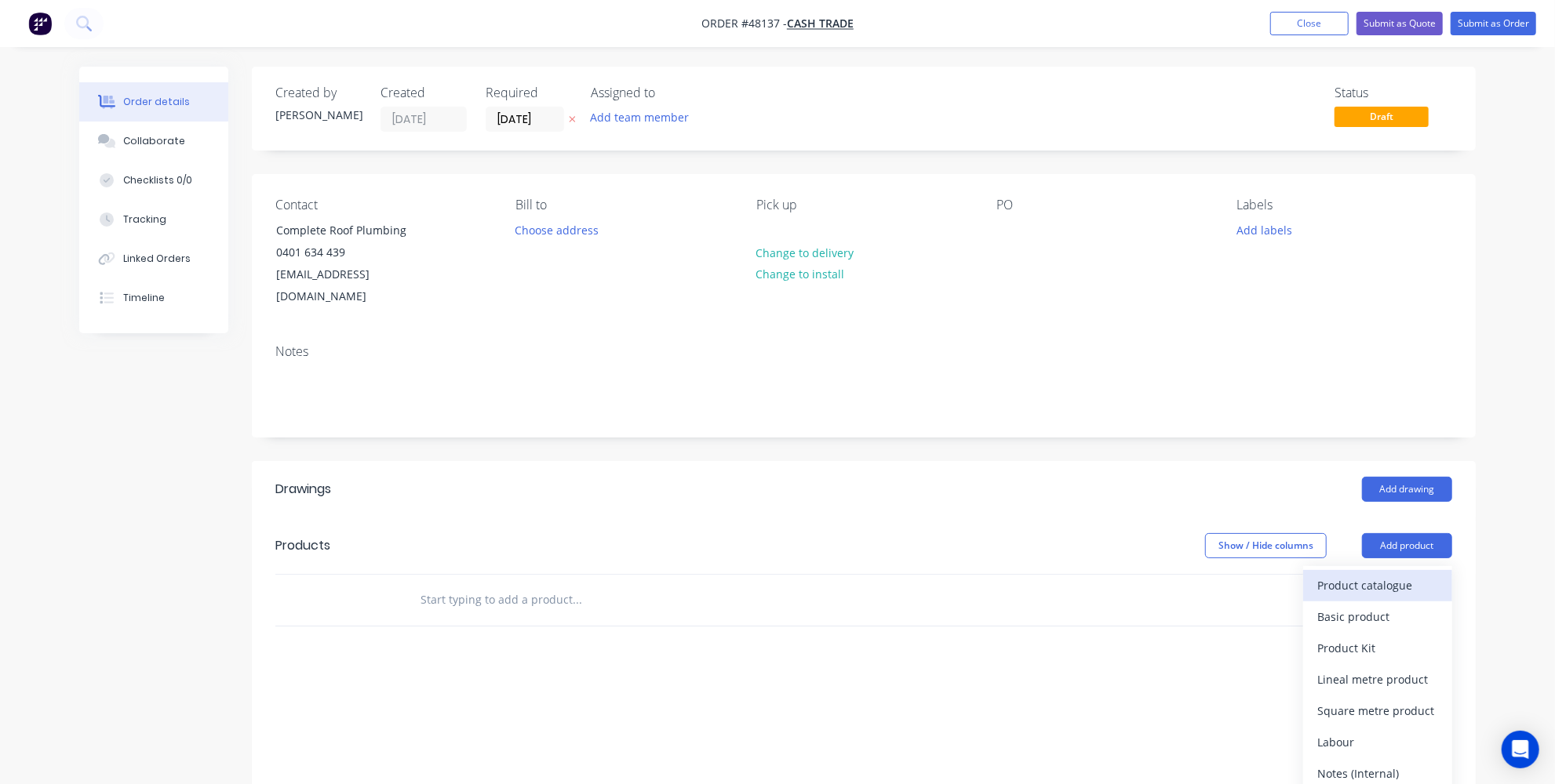
click at [1352, 574] on div "Product catalogue" at bounding box center [1378, 585] width 120 height 22
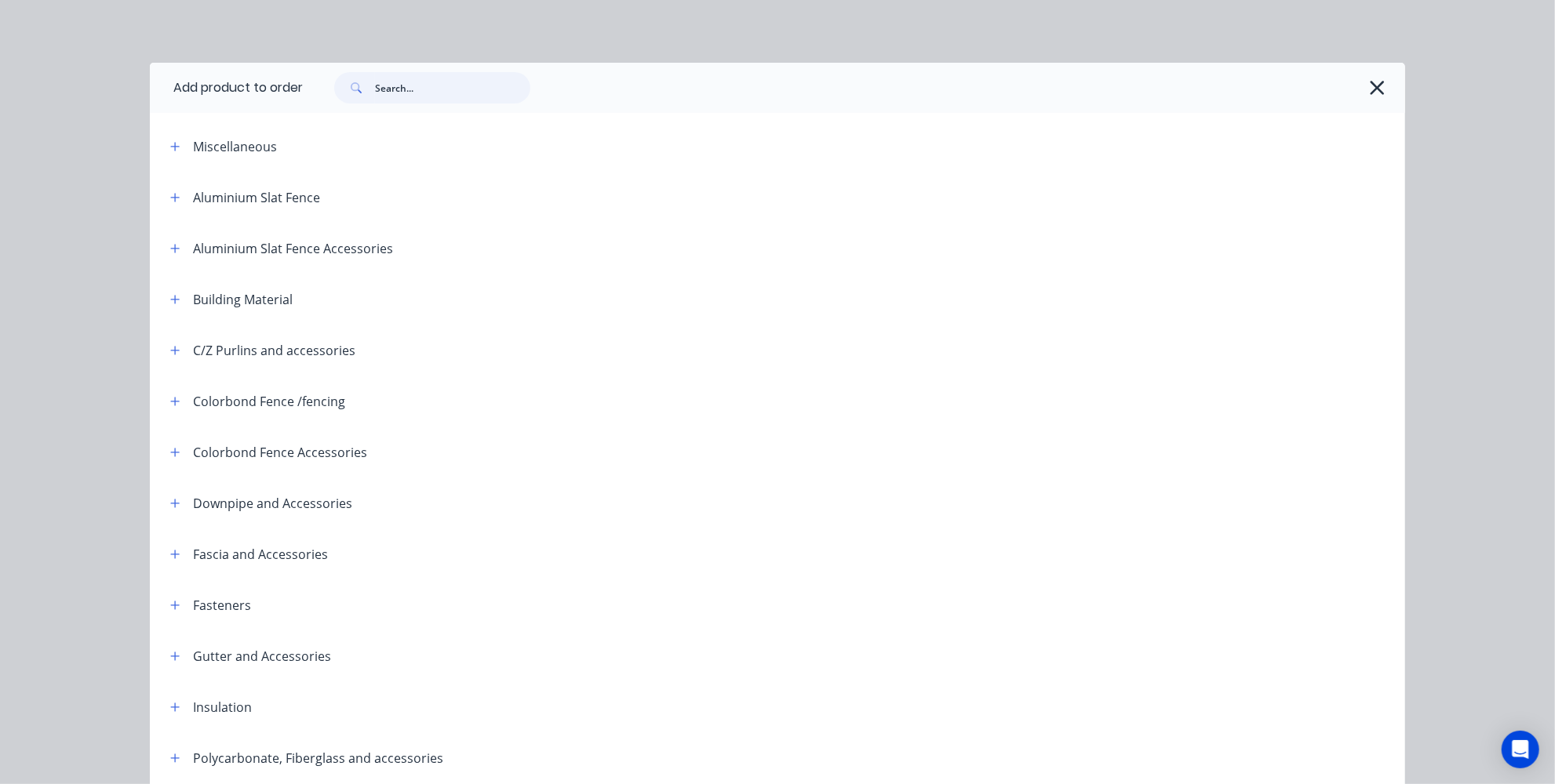
click at [397, 85] on input "text" at bounding box center [452, 87] width 155 height 31
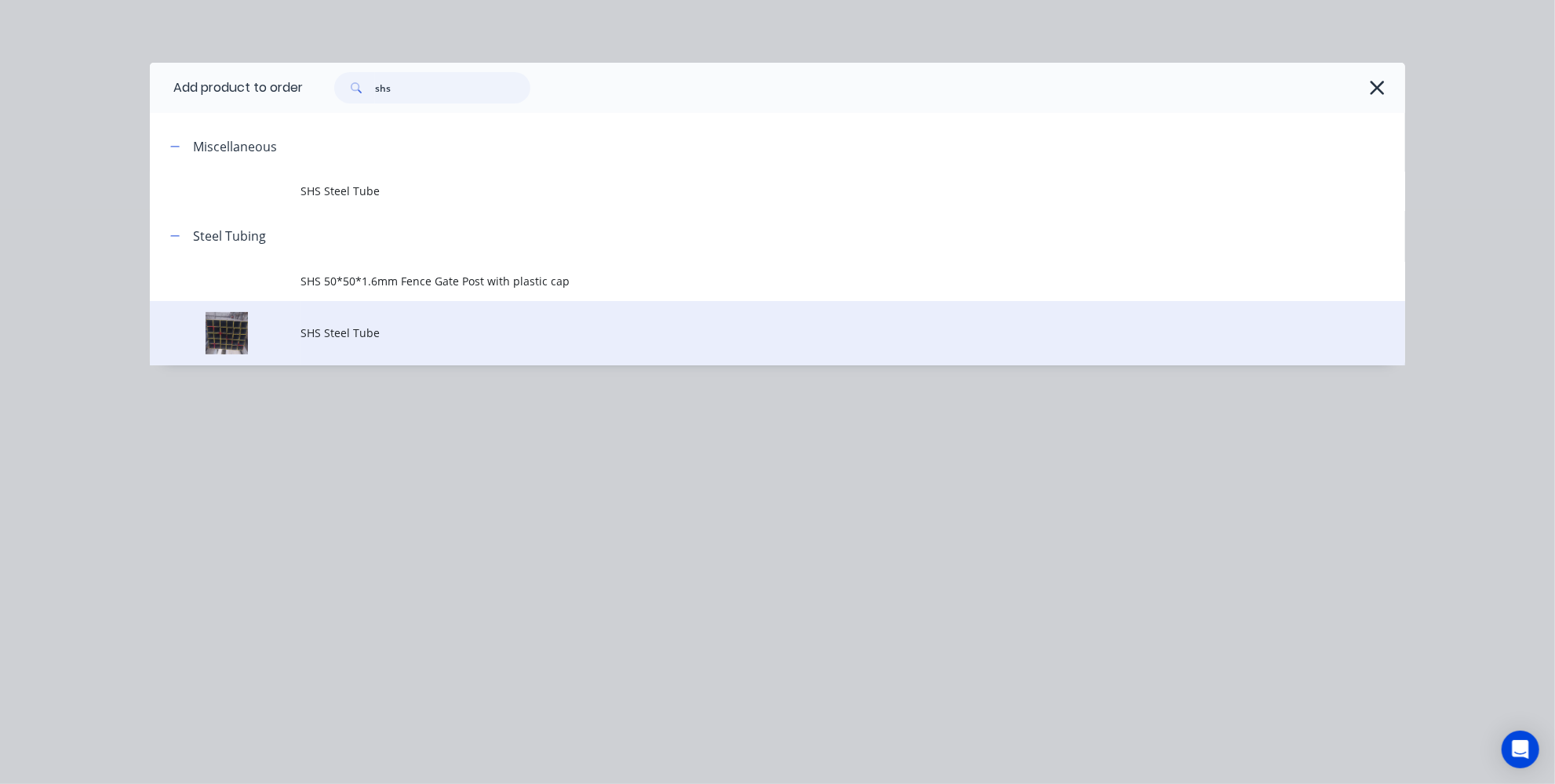
type input "shs"
click at [352, 337] on span "SHS Steel Tube" at bounding box center [742, 333] width 883 height 17
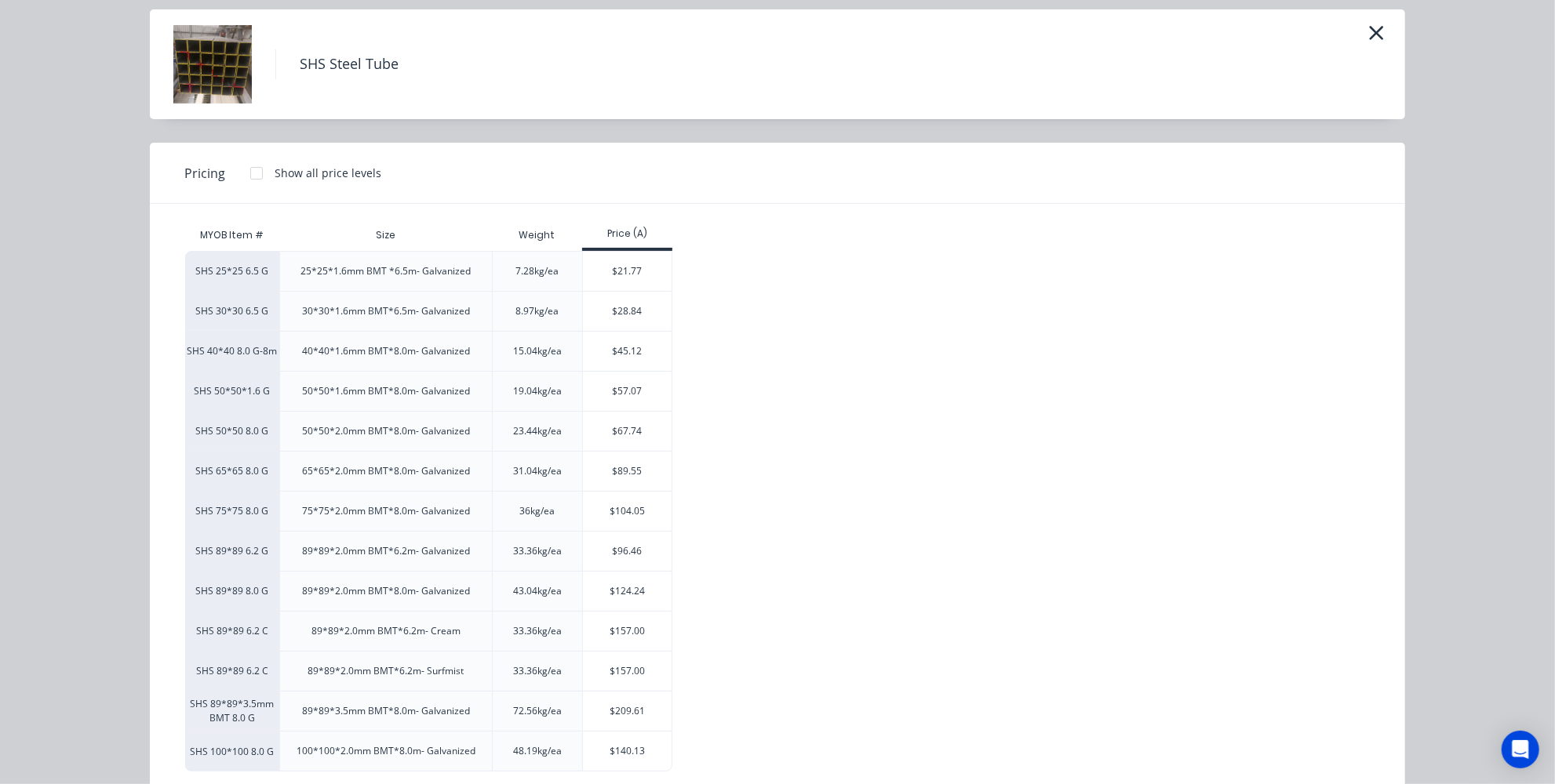
scroll to position [71, 0]
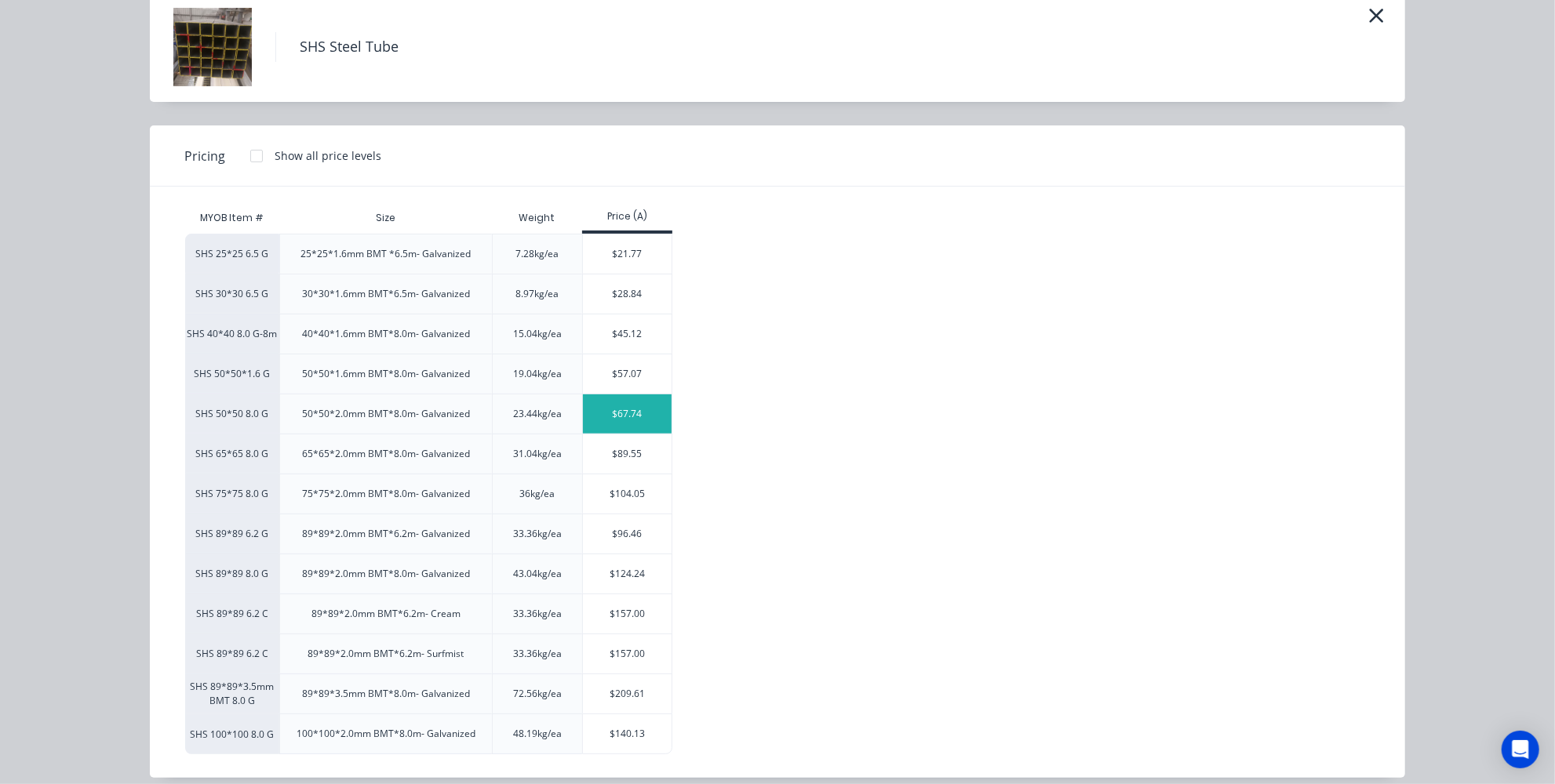
click at [627, 416] on div "$67.74" at bounding box center [627, 414] width 88 height 39
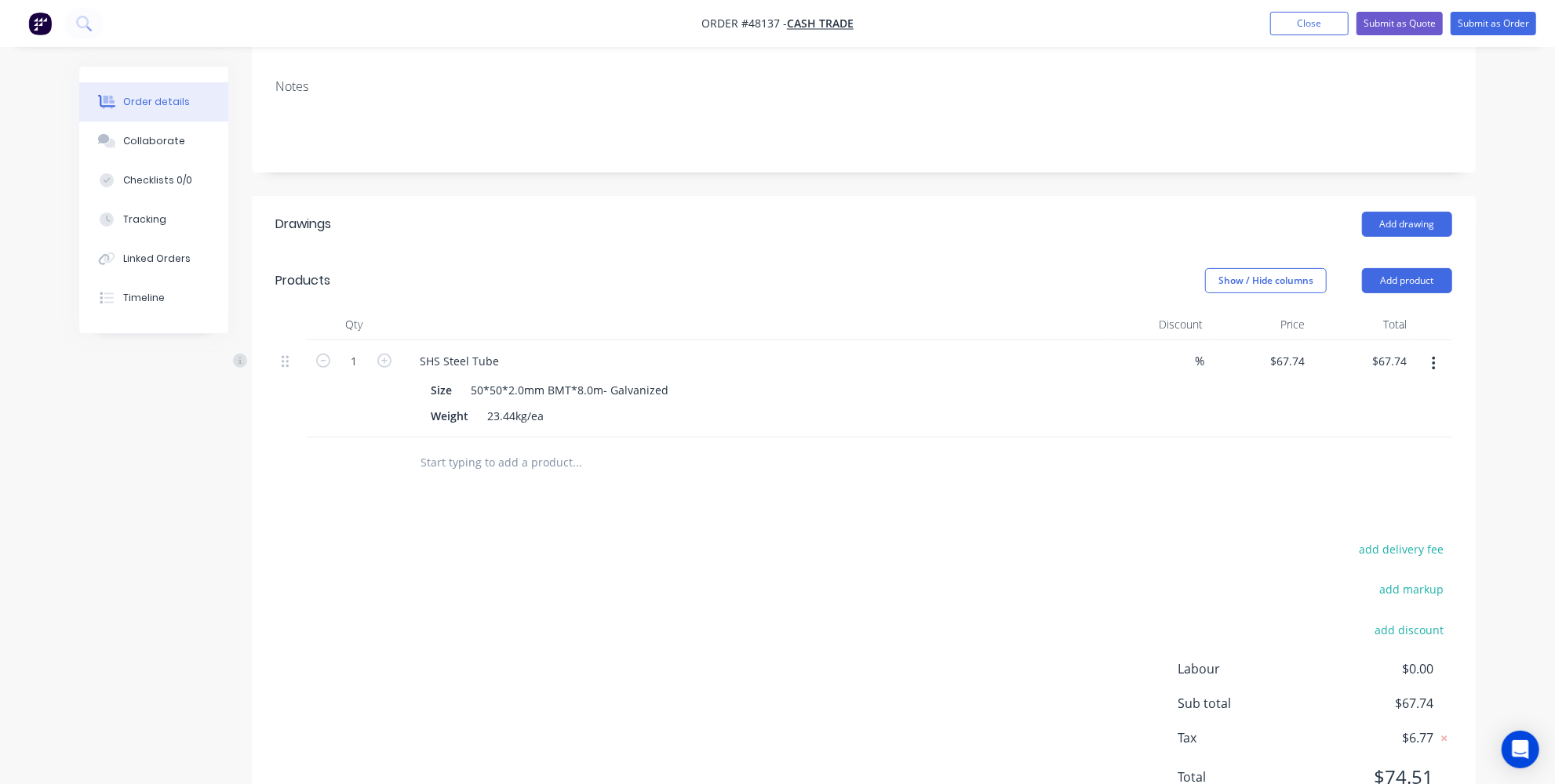
scroll to position [285, 0]
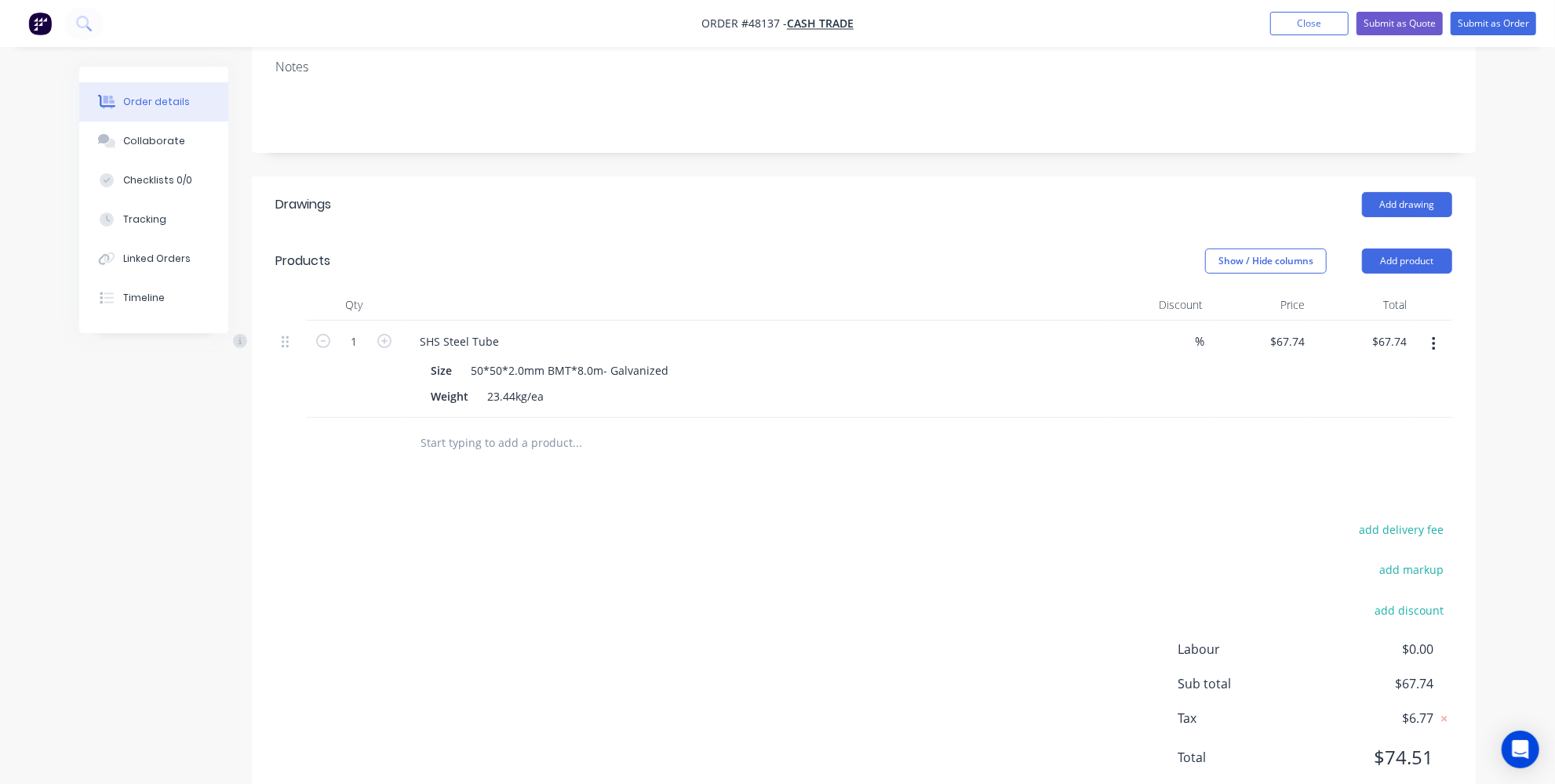
click at [807, 519] on div "add delivery fee add markup add discount Labour $0.00 Sub total $67.74 Tax $6.7…" at bounding box center [864, 653] width 1177 height 268
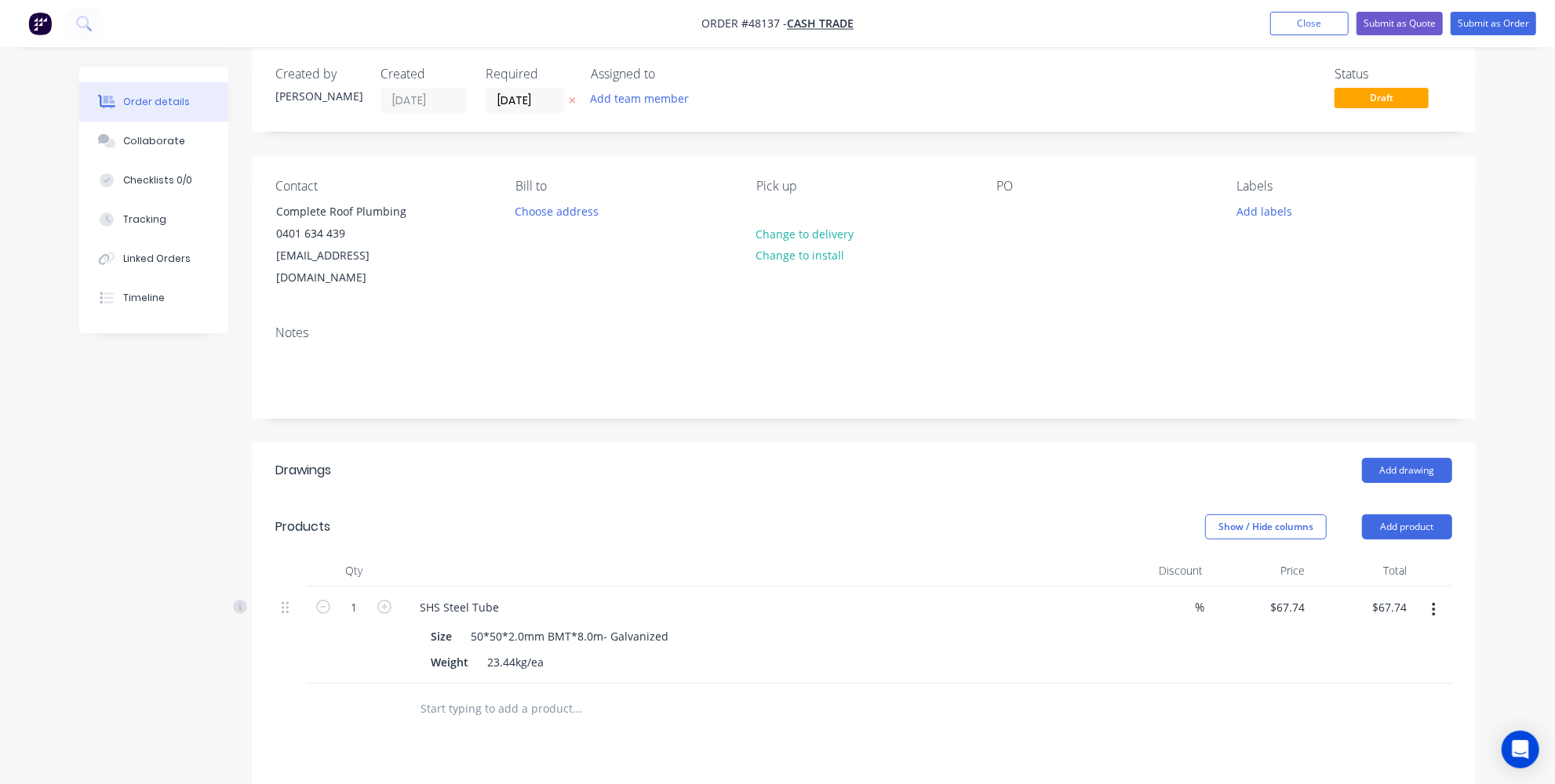
scroll to position [0, 0]
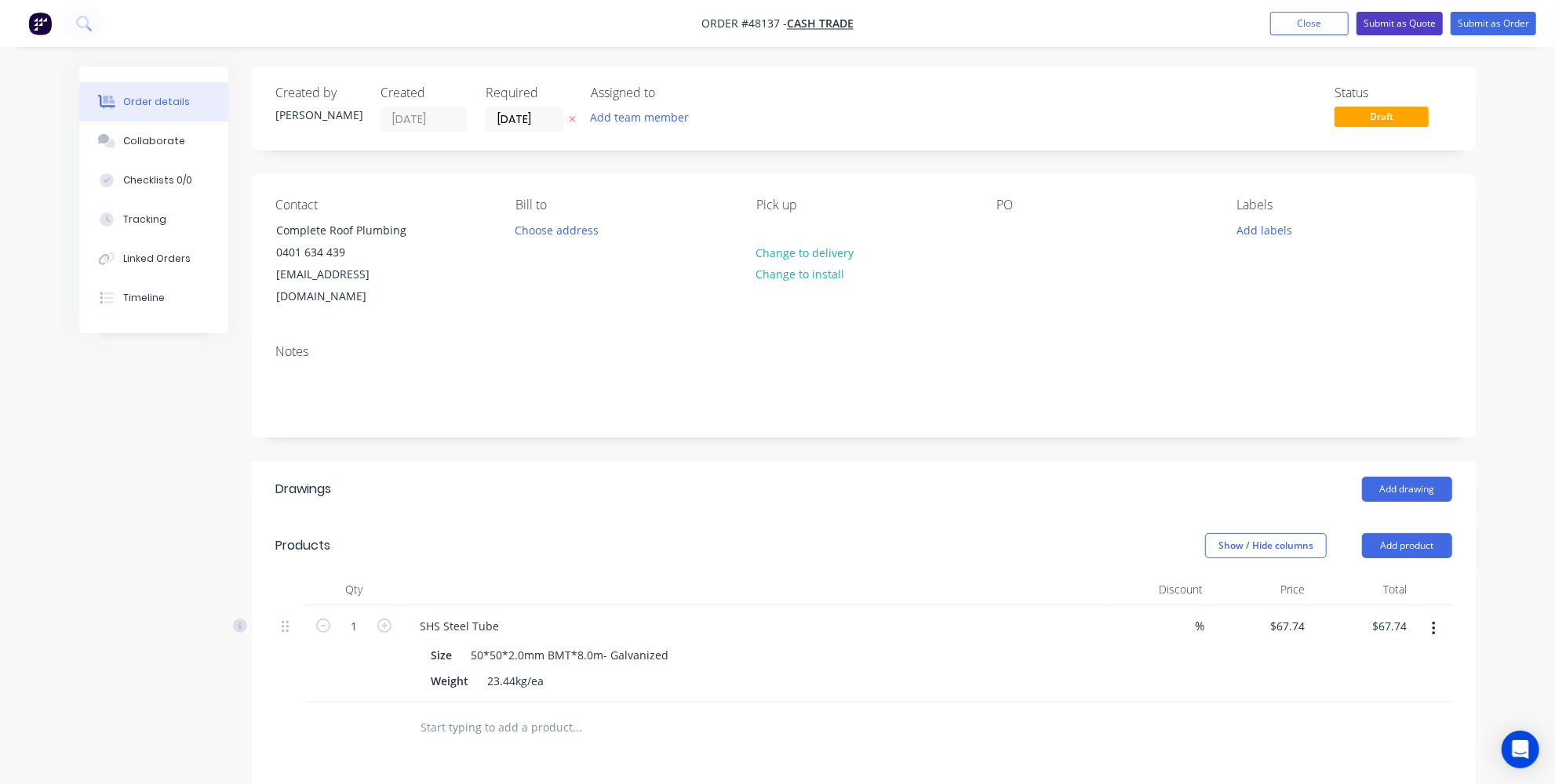
click at [1378, 22] on button "Submit as Quote" at bounding box center [1398, 23] width 86 height 23
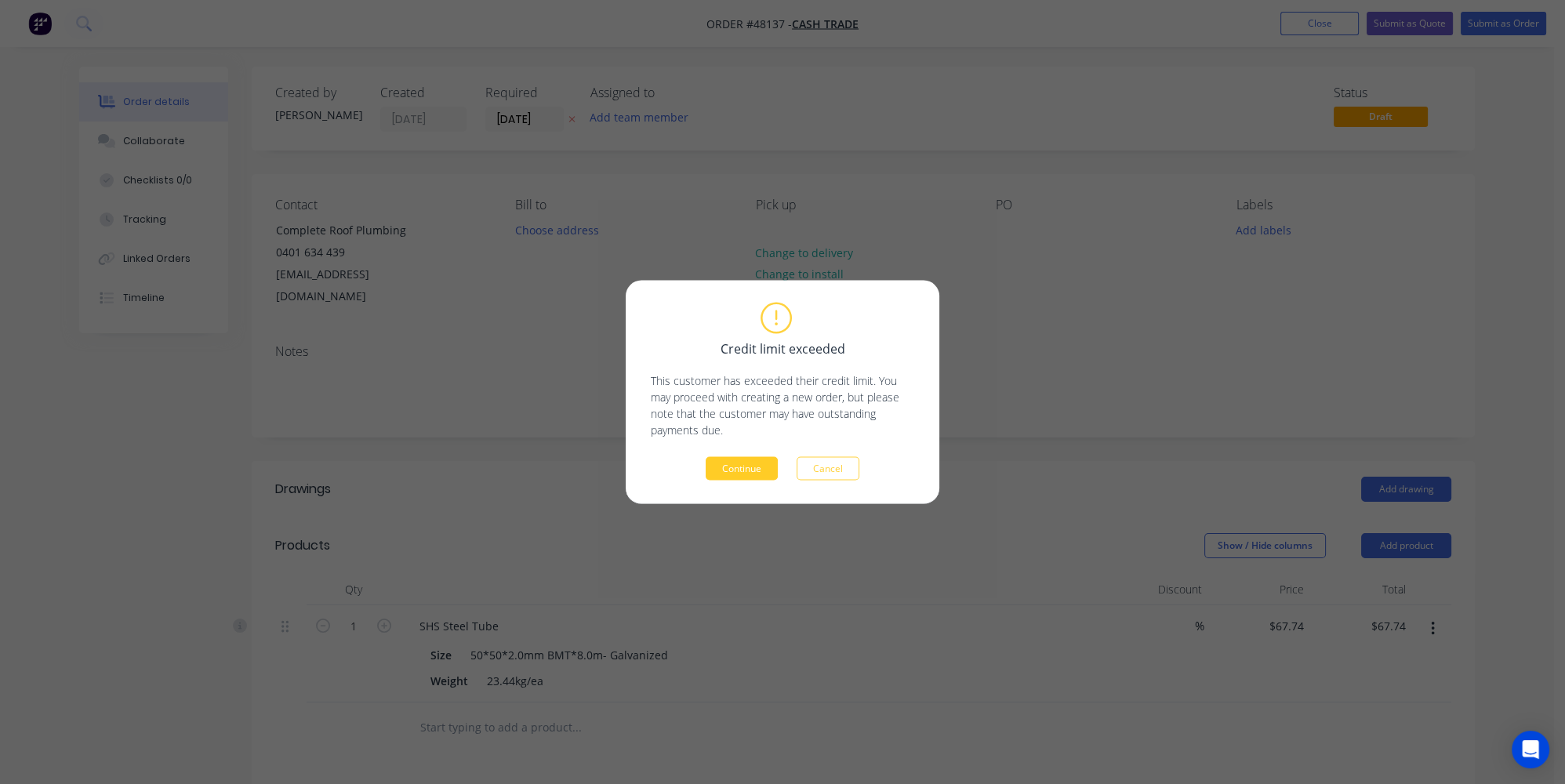
click at [738, 461] on button "Continue" at bounding box center [742, 469] width 72 height 23
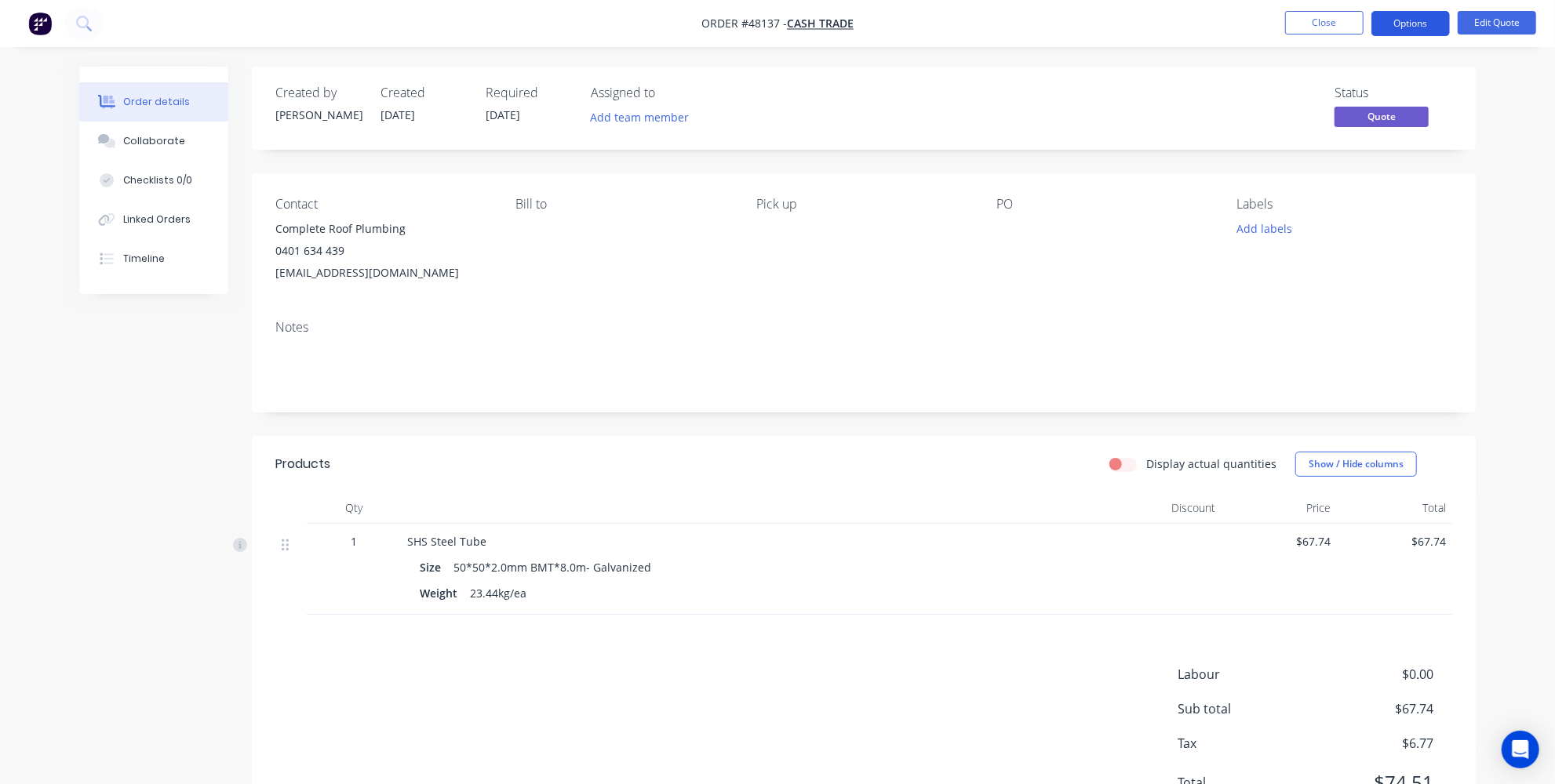
click at [1417, 20] on button "Options" at bounding box center [1410, 23] width 79 height 25
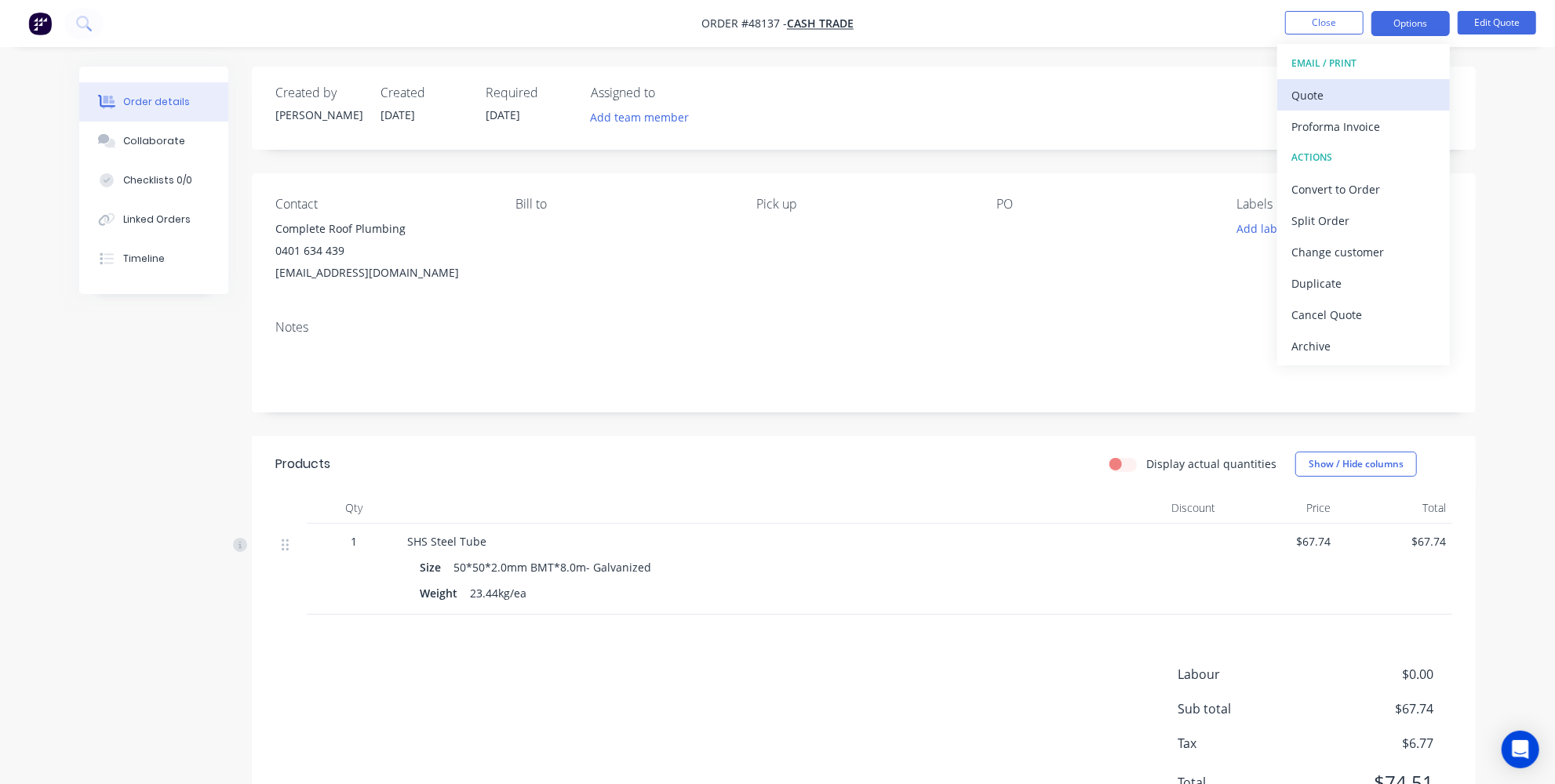
click at [1315, 98] on div "Quote" at bounding box center [1363, 95] width 145 height 22
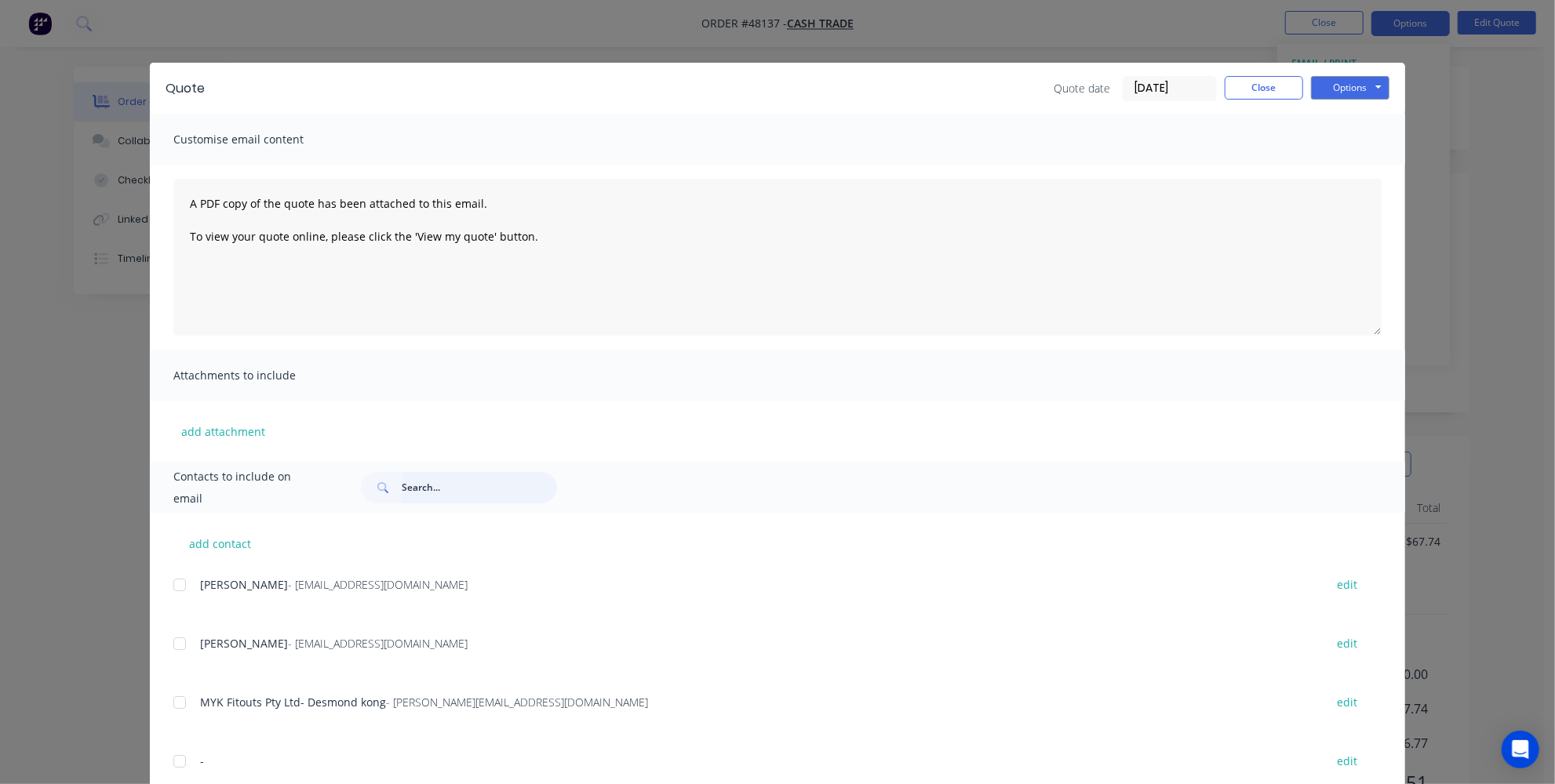
click at [456, 489] on input "text" at bounding box center [478, 487] width 155 height 31
click at [468, 97] on div "Quote date 15/08/25 Close Options Preview Print Email" at bounding box center [805, 88] width 1169 height 25
click at [112, 448] on div "Quote Quote date 15/08/25 Close Options Preview Print Email Customise email con…" at bounding box center [777, 392] width 1555 height 784
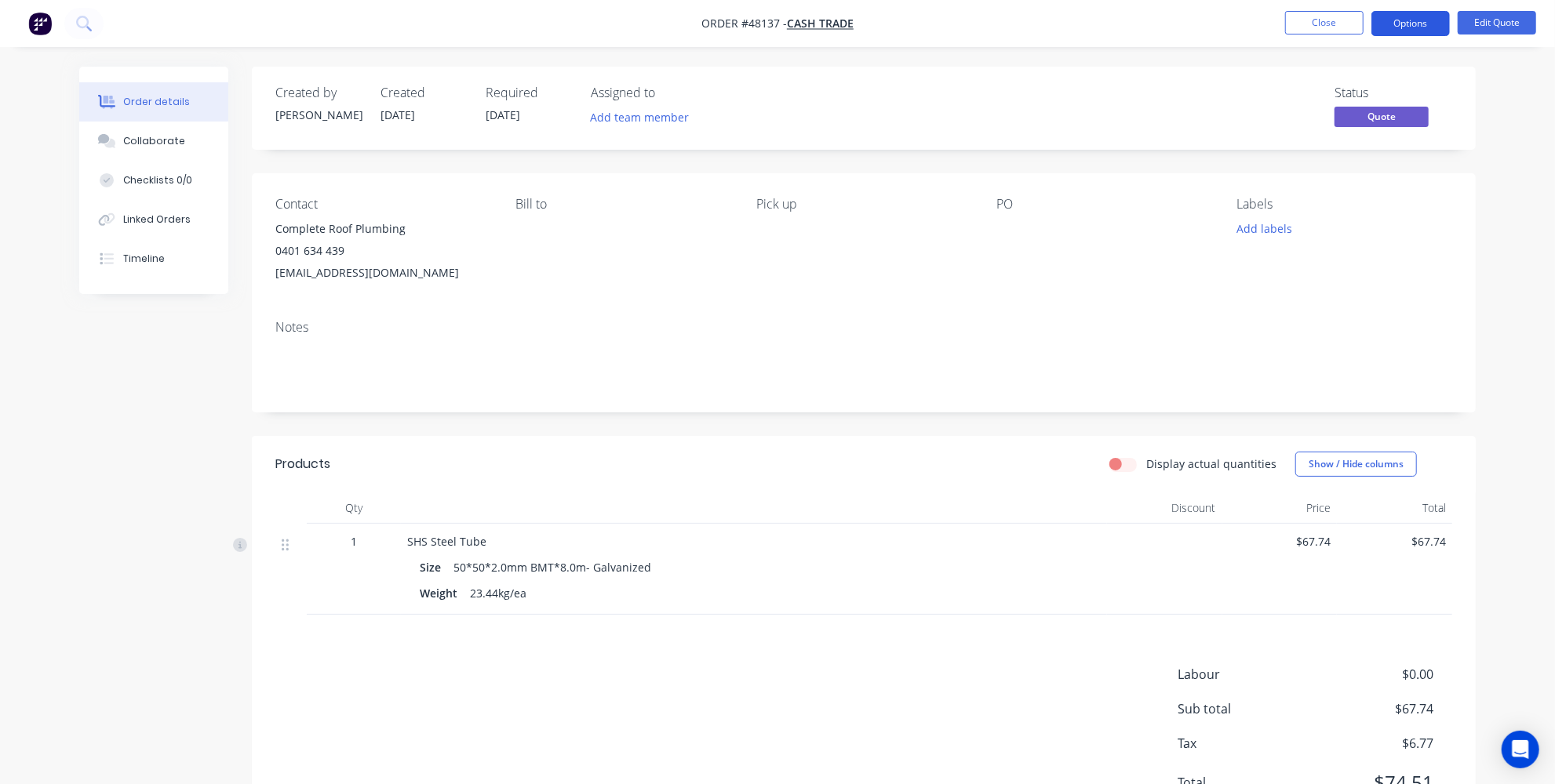
click at [1429, 14] on button "Options" at bounding box center [1410, 23] width 79 height 25
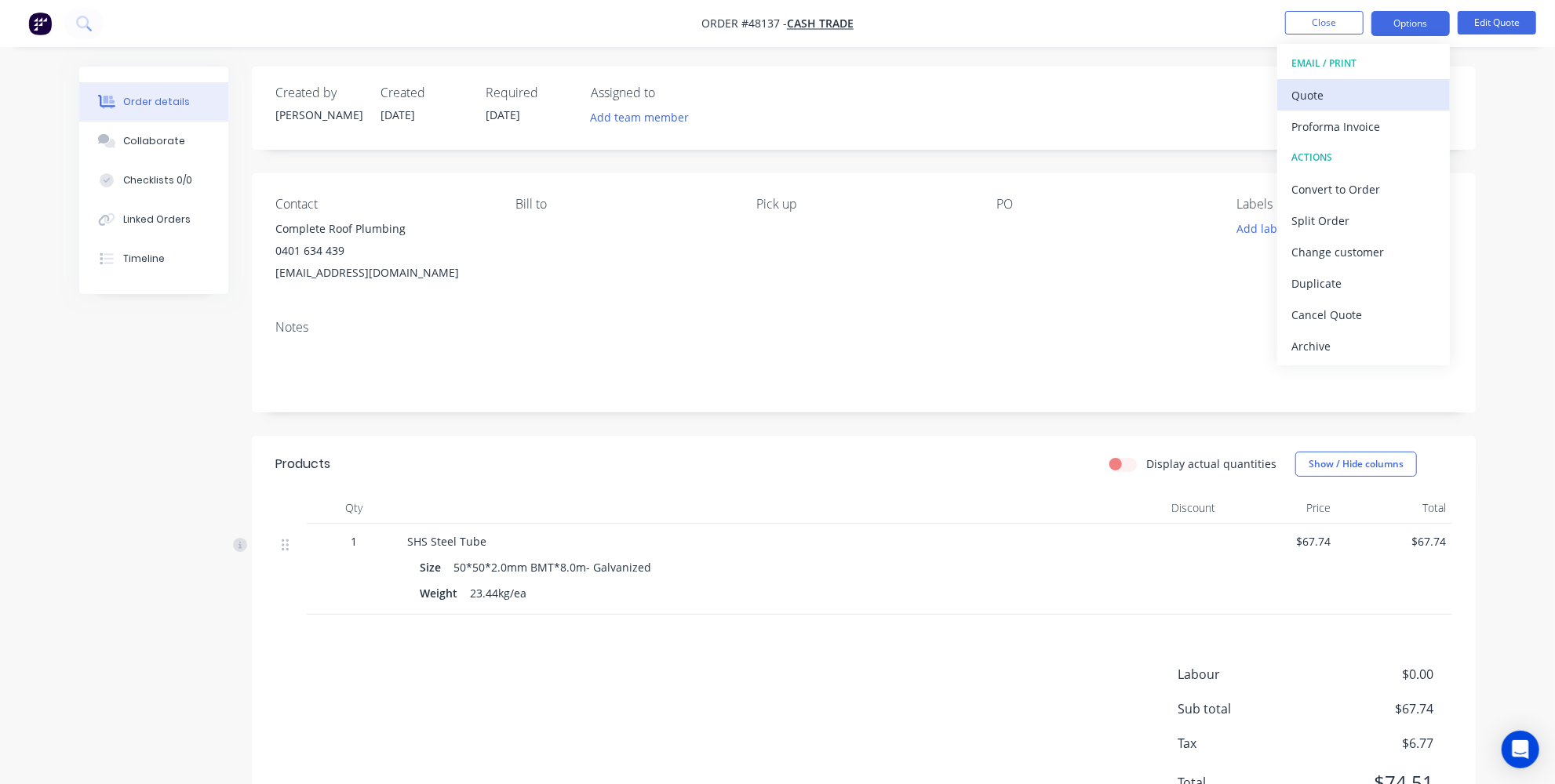
click at [1325, 91] on div "Quote" at bounding box center [1363, 95] width 145 height 22
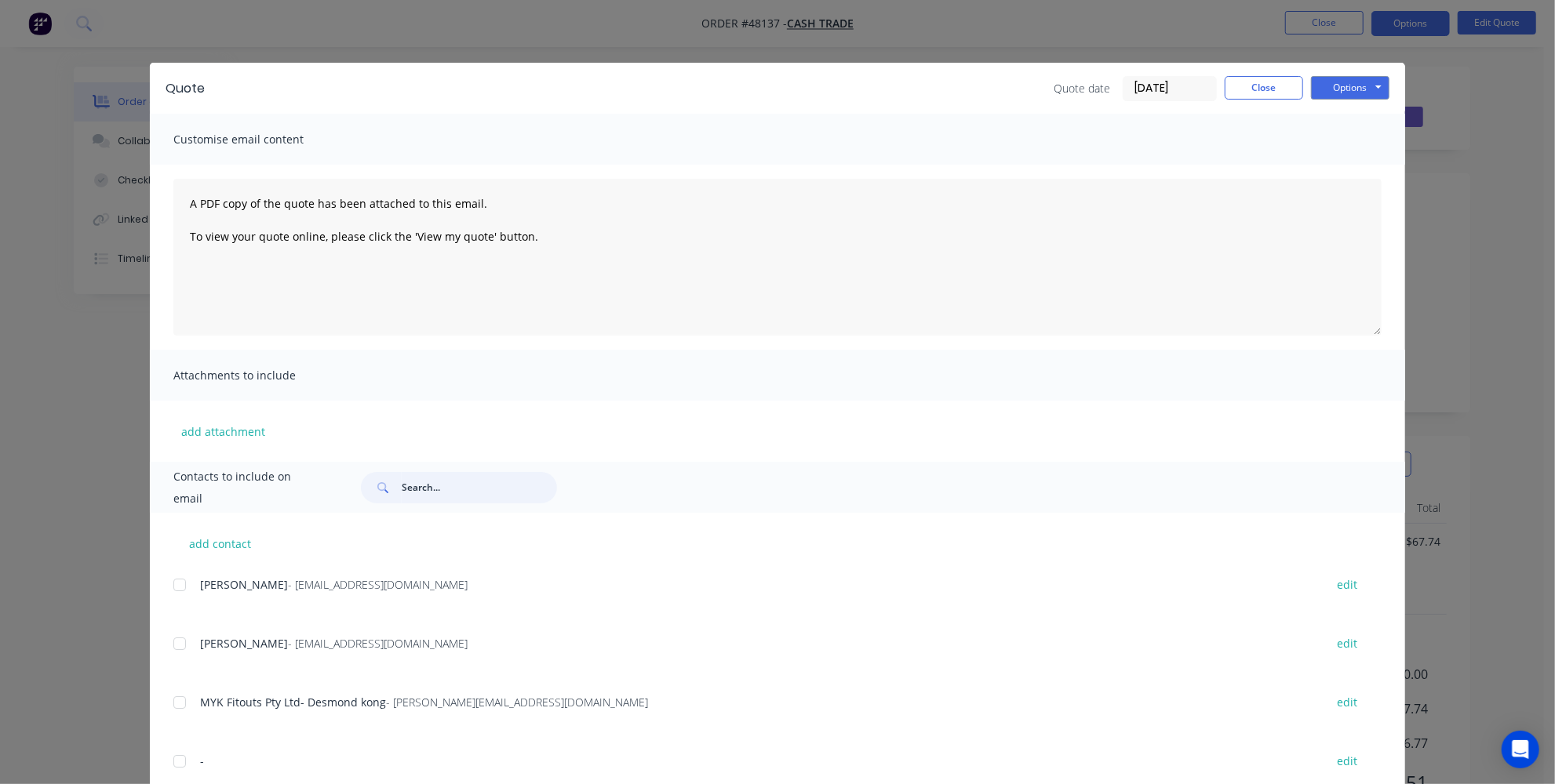
click at [435, 488] on input "text" at bounding box center [478, 487] width 155 height 31
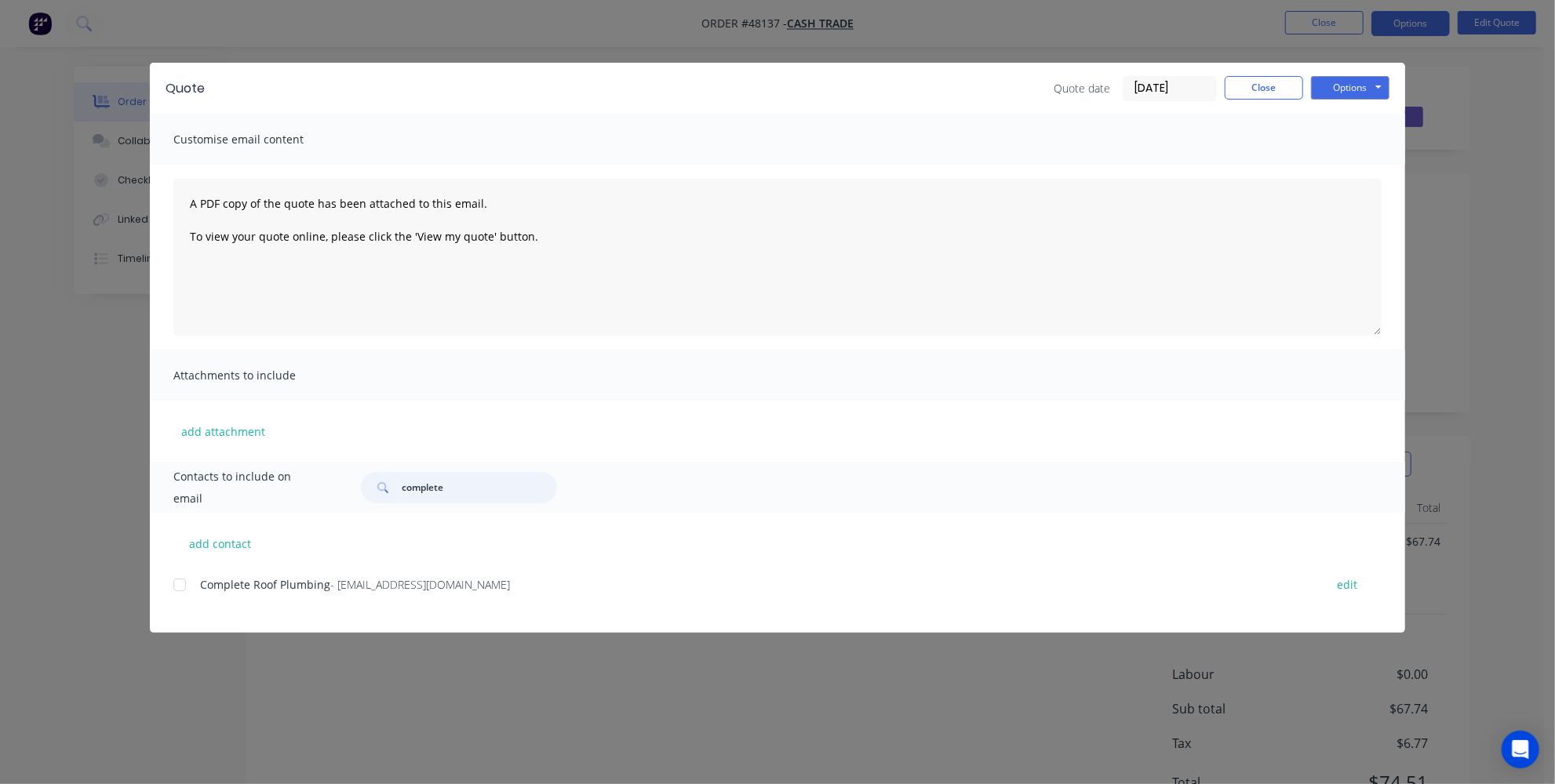
click at [177, 589] on div at bounding box center [179, 584] width 31 height 31
type input "complete"
click at [1338, 81] on button "Options" at bounding box center [1350, 87] width 79 height 23
click at [1334, 160] on button "Email" at bounding box center [1361, 167] width 100 height 26
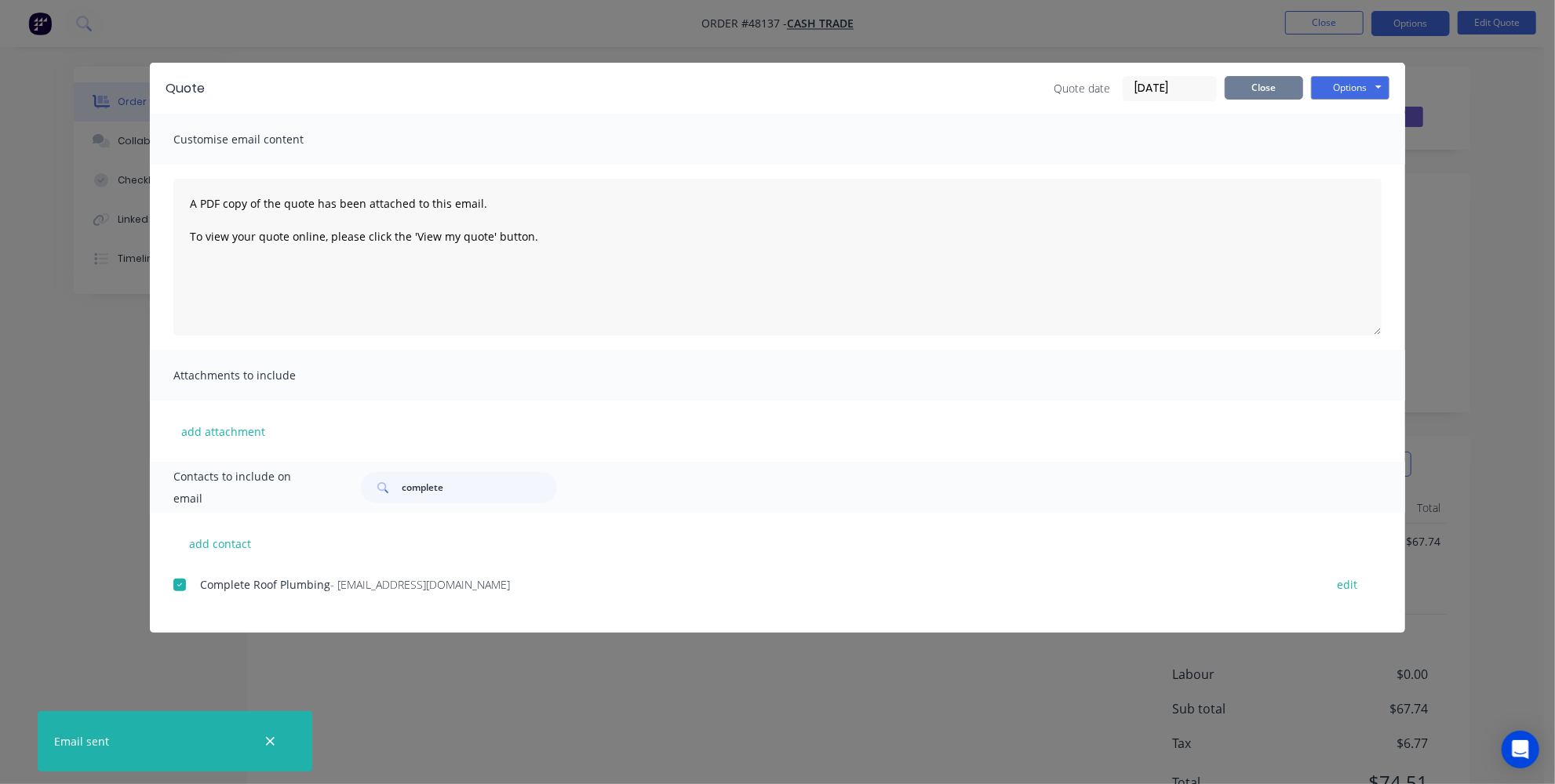
click at [1261, 91] on button "Close" at bounding box center [1264, 87] width 79 height 23
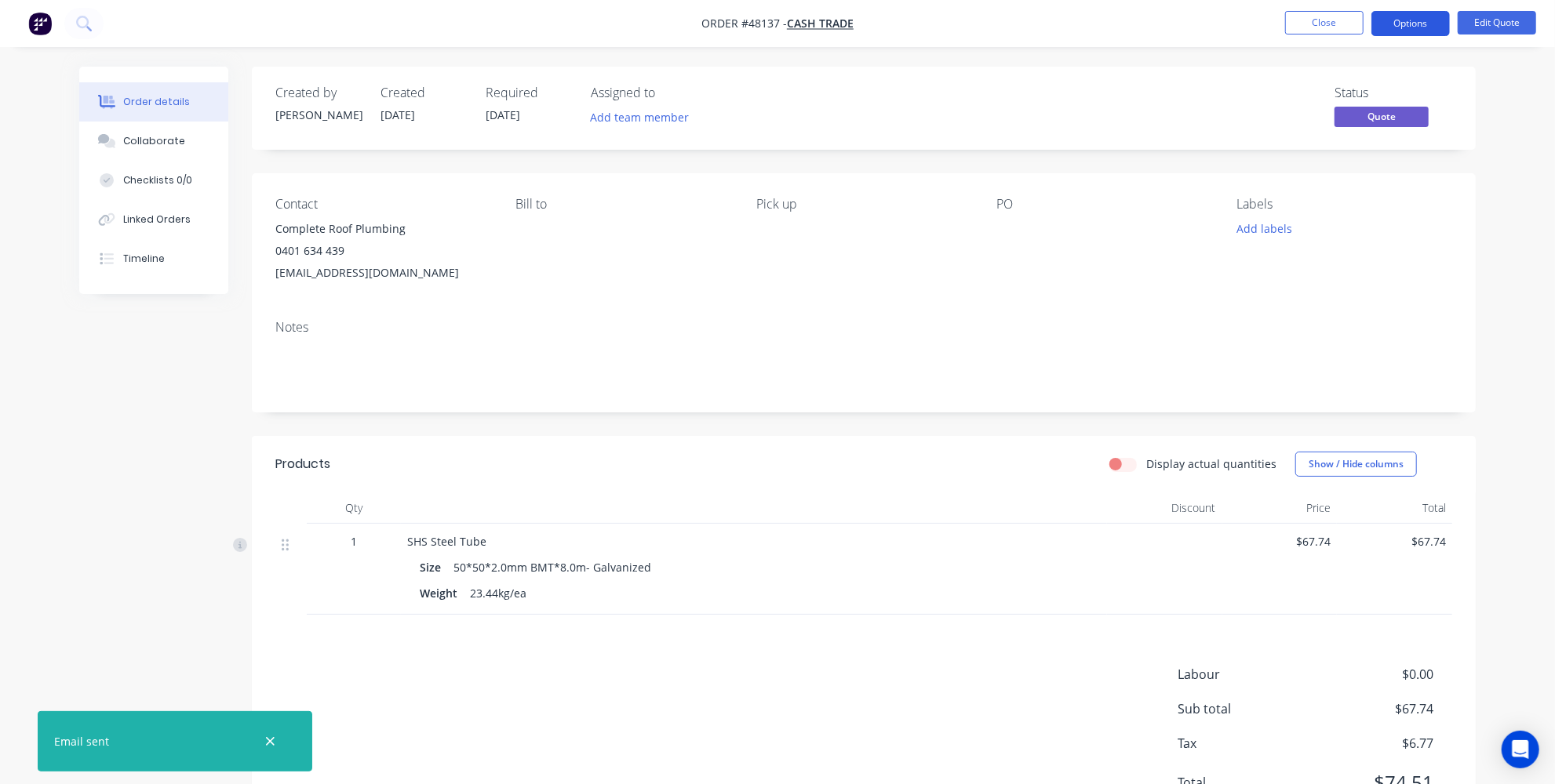
click at [1425, 30] on button "Options" at bounding box center [1410, 23] width 79 height 25
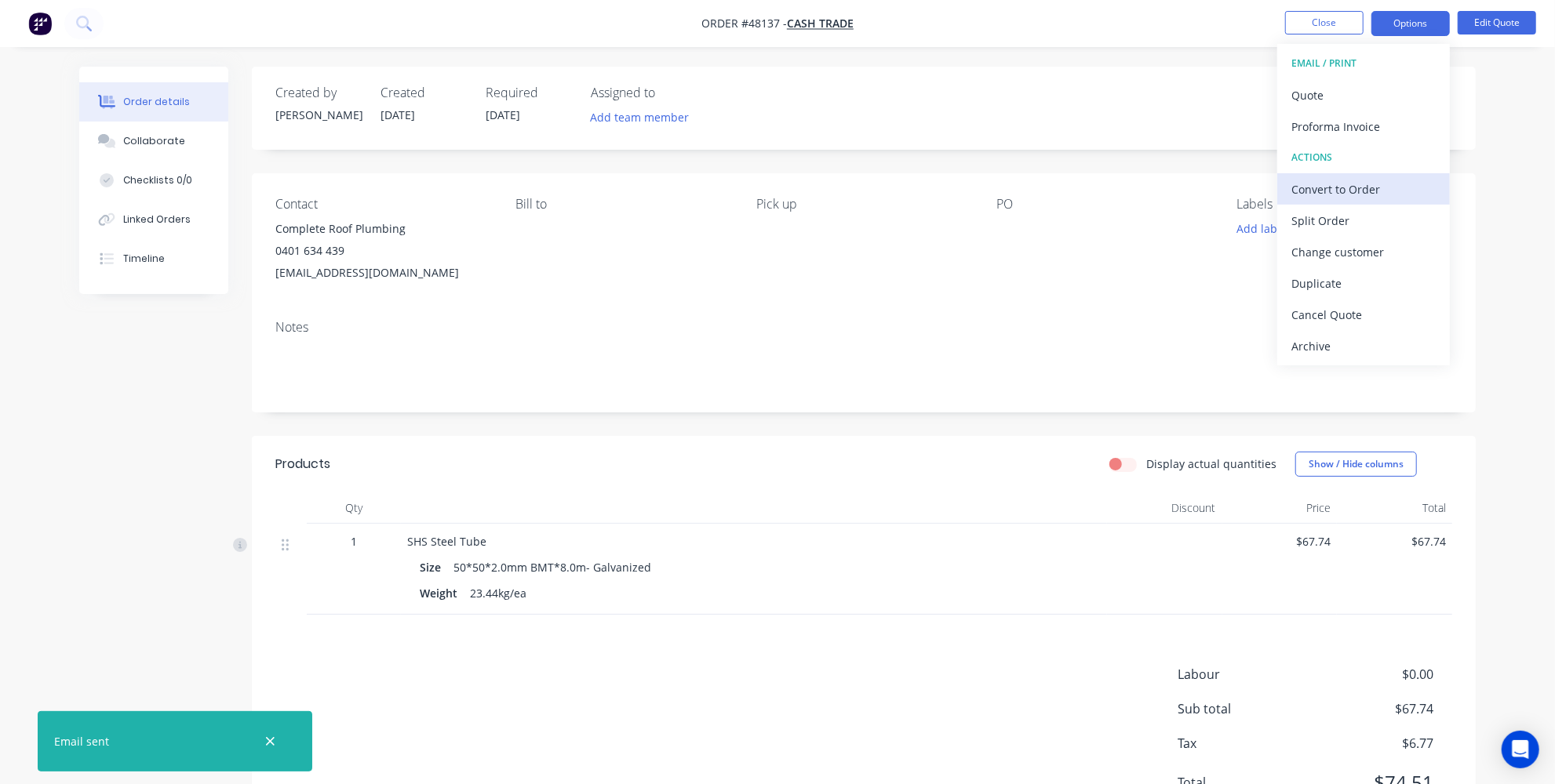
click at [1341, 189] on div "Convert to Order" at bounding box center [1363, 189] width 145 height 22
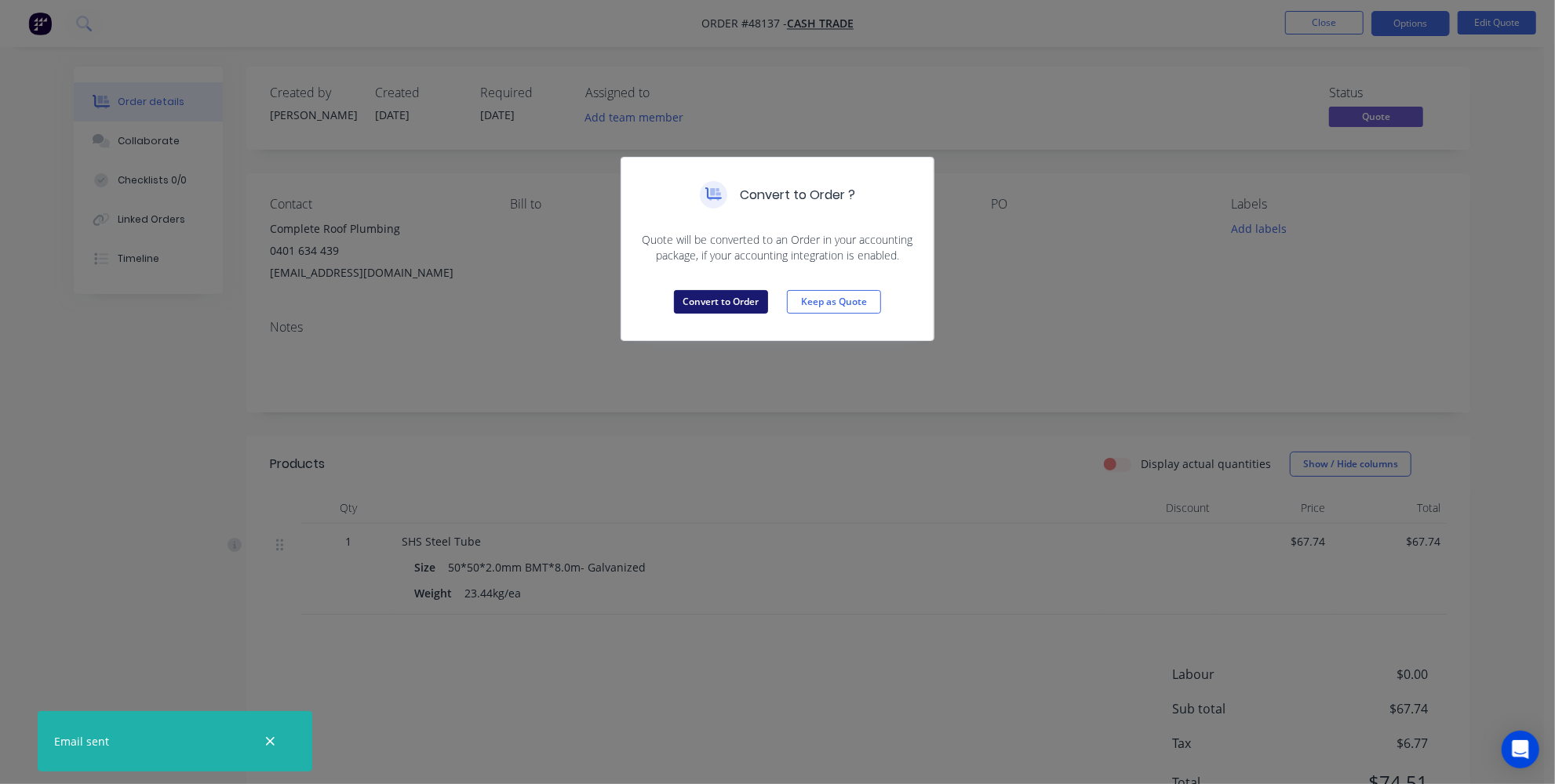
click at [760, 294] on button "Convert to Order" at bounding box center [720, 302] width 94 height 23
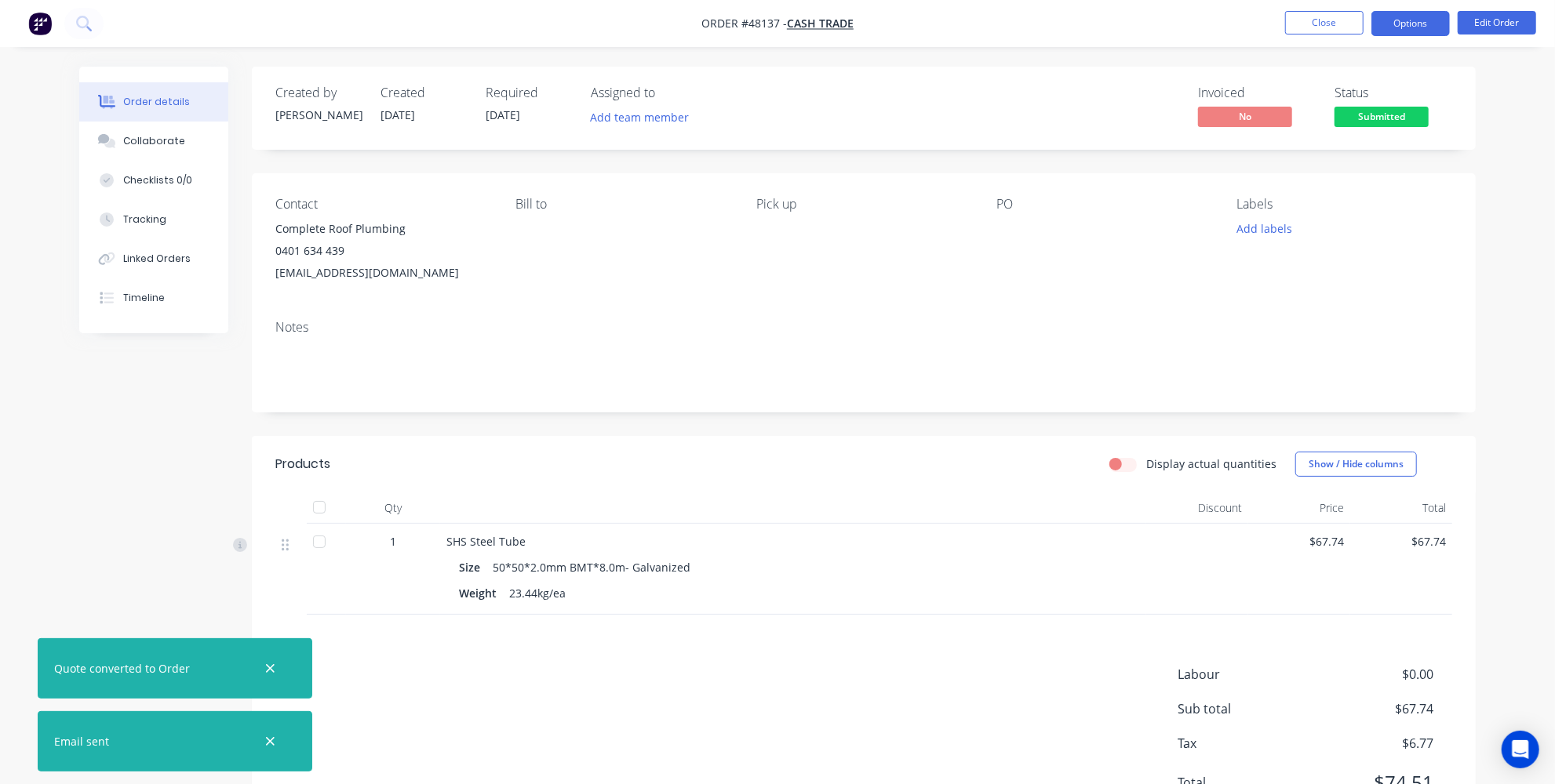
click at [1420, 30] on button "Options" at bounding box center [1410, 23] width 79 height 25
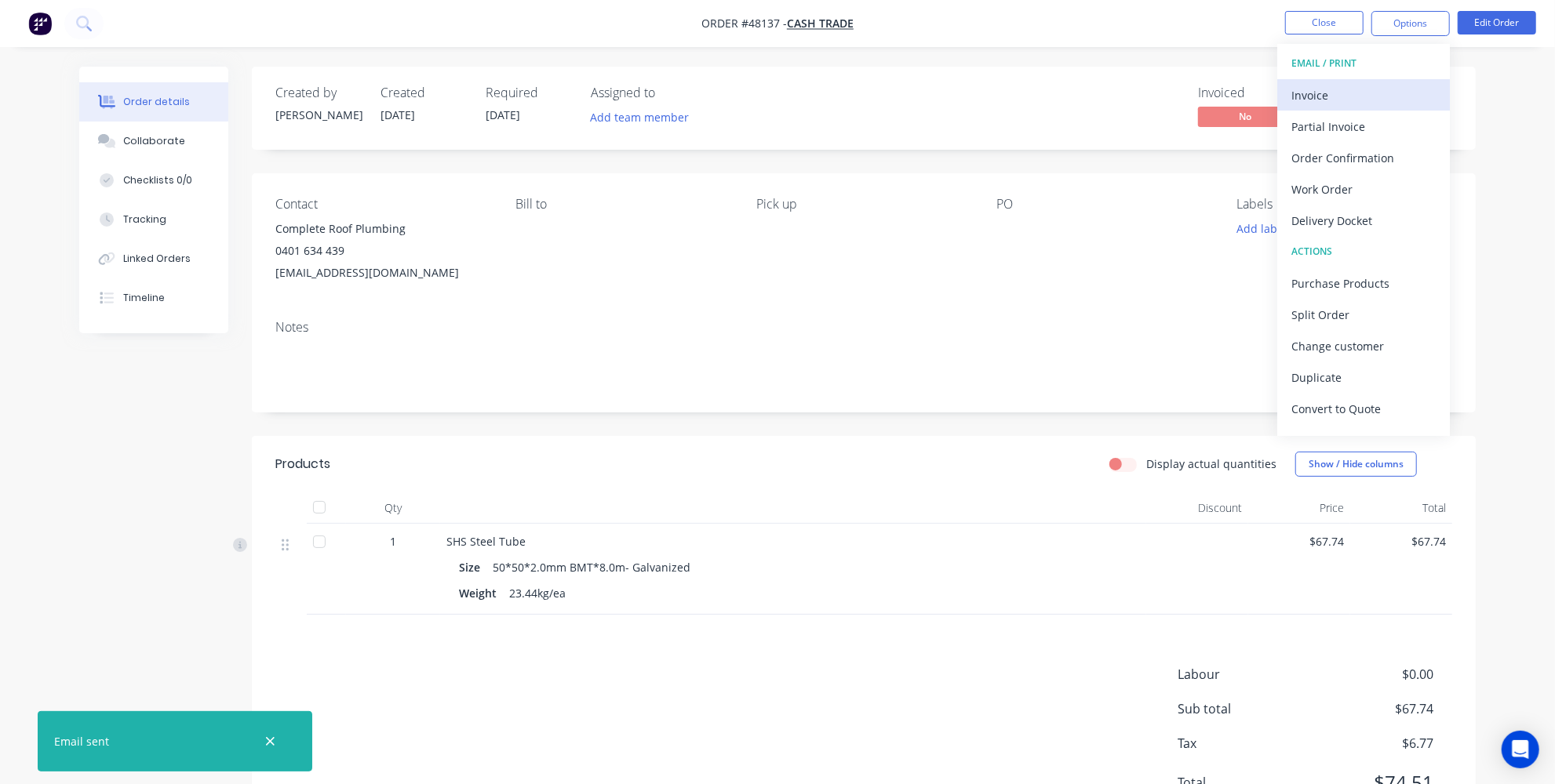
click at [1404, 103] on div "Invoice" at bounding box center [1363, 95] width 145 height 22
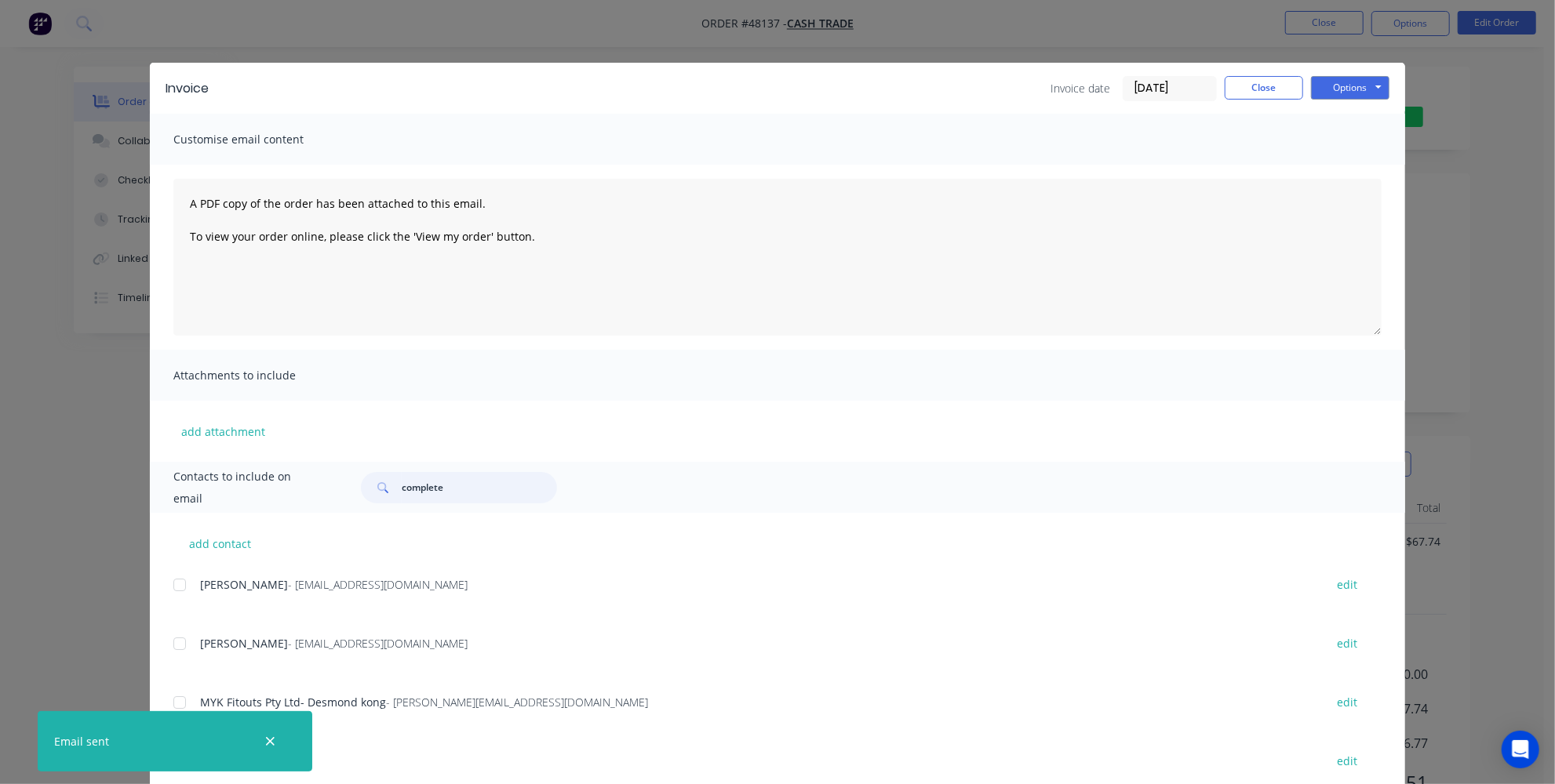
click at [457, 490] on input "complete" at bounding box center [478, 487] width 155 height 31
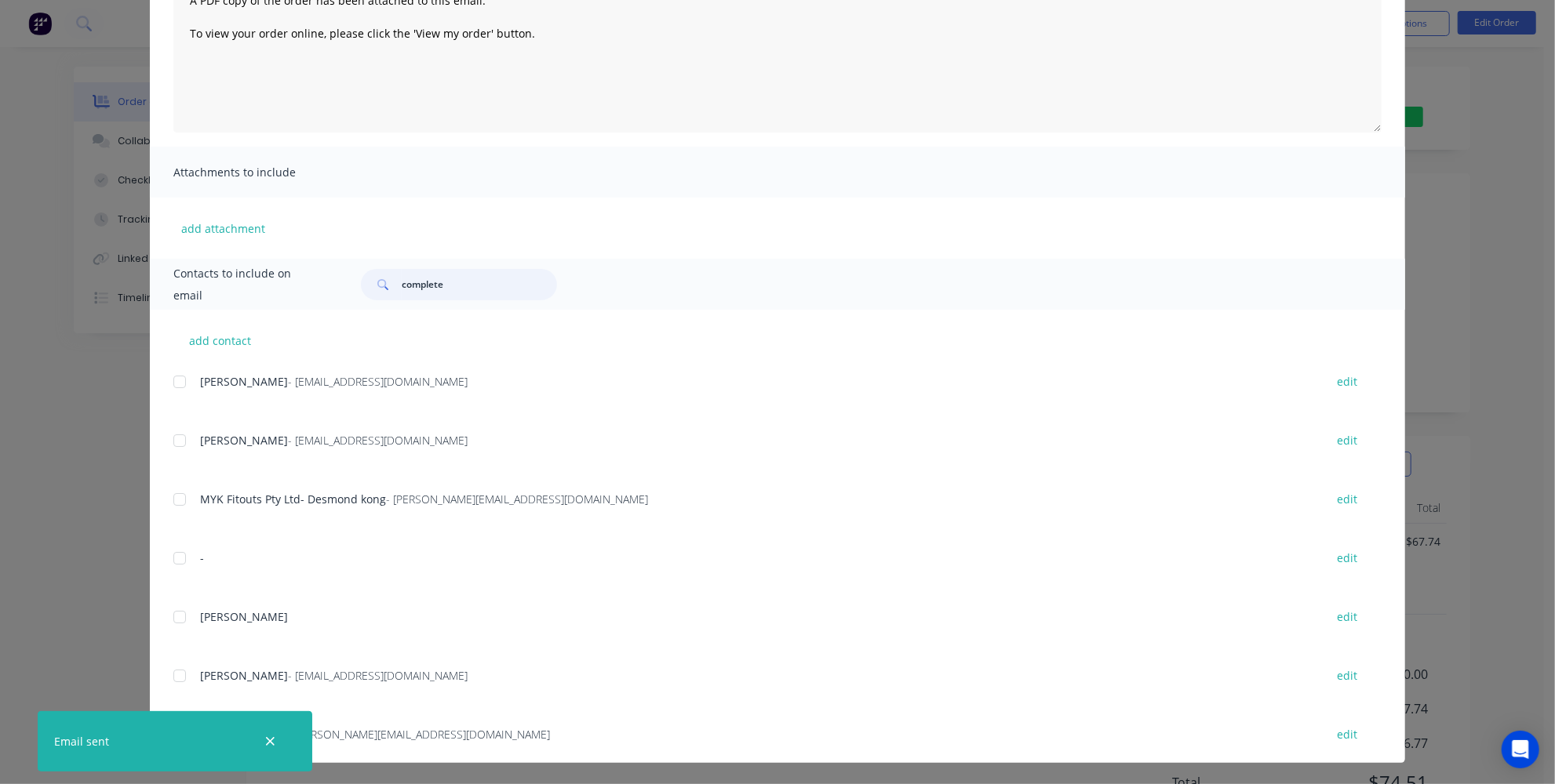
click at [463, 274] on input "complete" at bounding box center [478, 284] width 155 height 31
type input "complete"
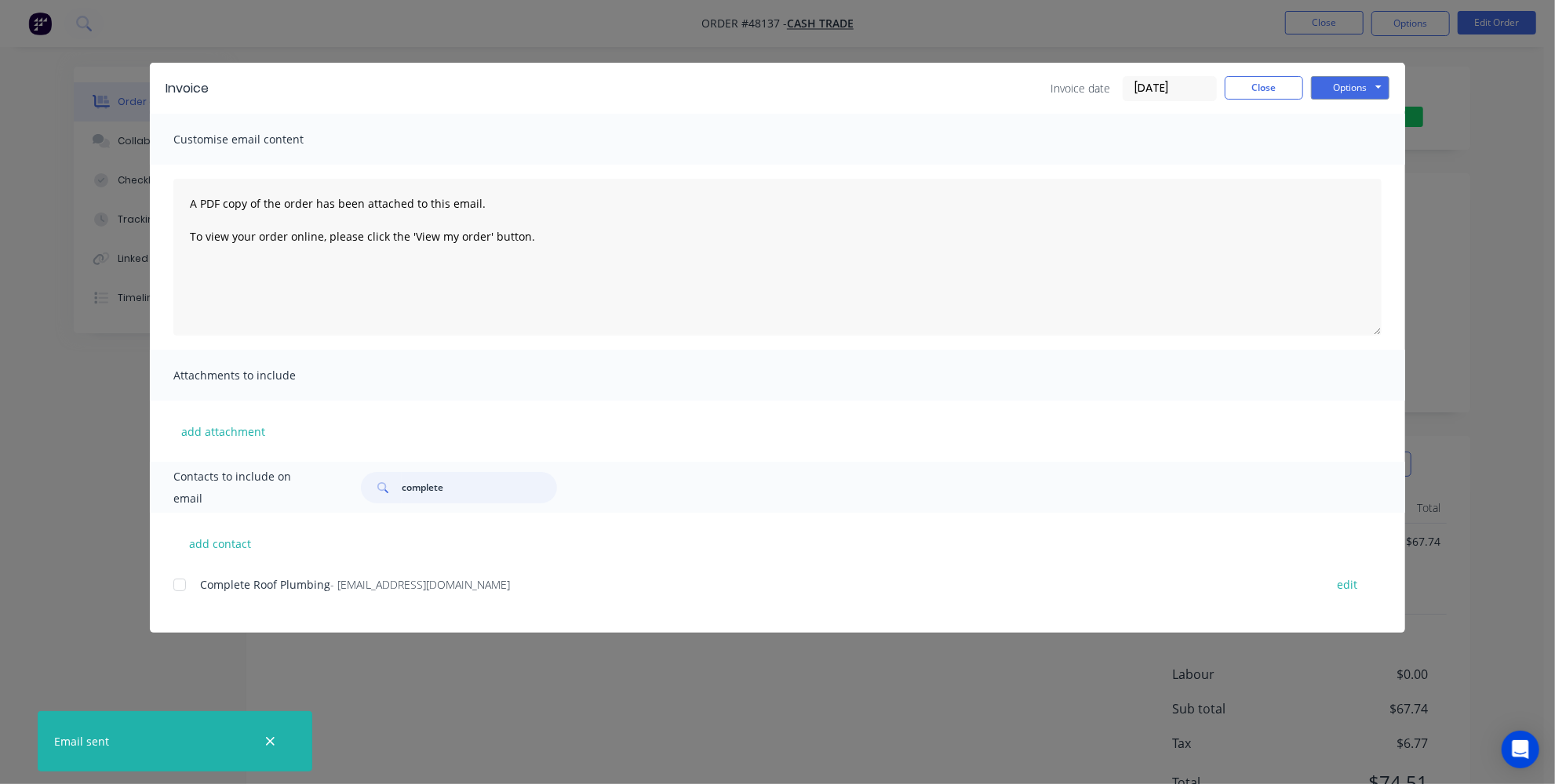
click at [178, 591] on div at bounding box center [179, 584] width 31 height 31
click at [1350, 100] on div "Invoice Invoice date 15/08/25 Close Options Preview Print Email" at bounding box center [777, 88] width 1255 height 51
click at [1345, 94] on button "Options" at bounding box center [1350, 87] width 79 height 23
click at [1343, 169] on button "Email" at bounding box center [1361, 167] width 100 height 26
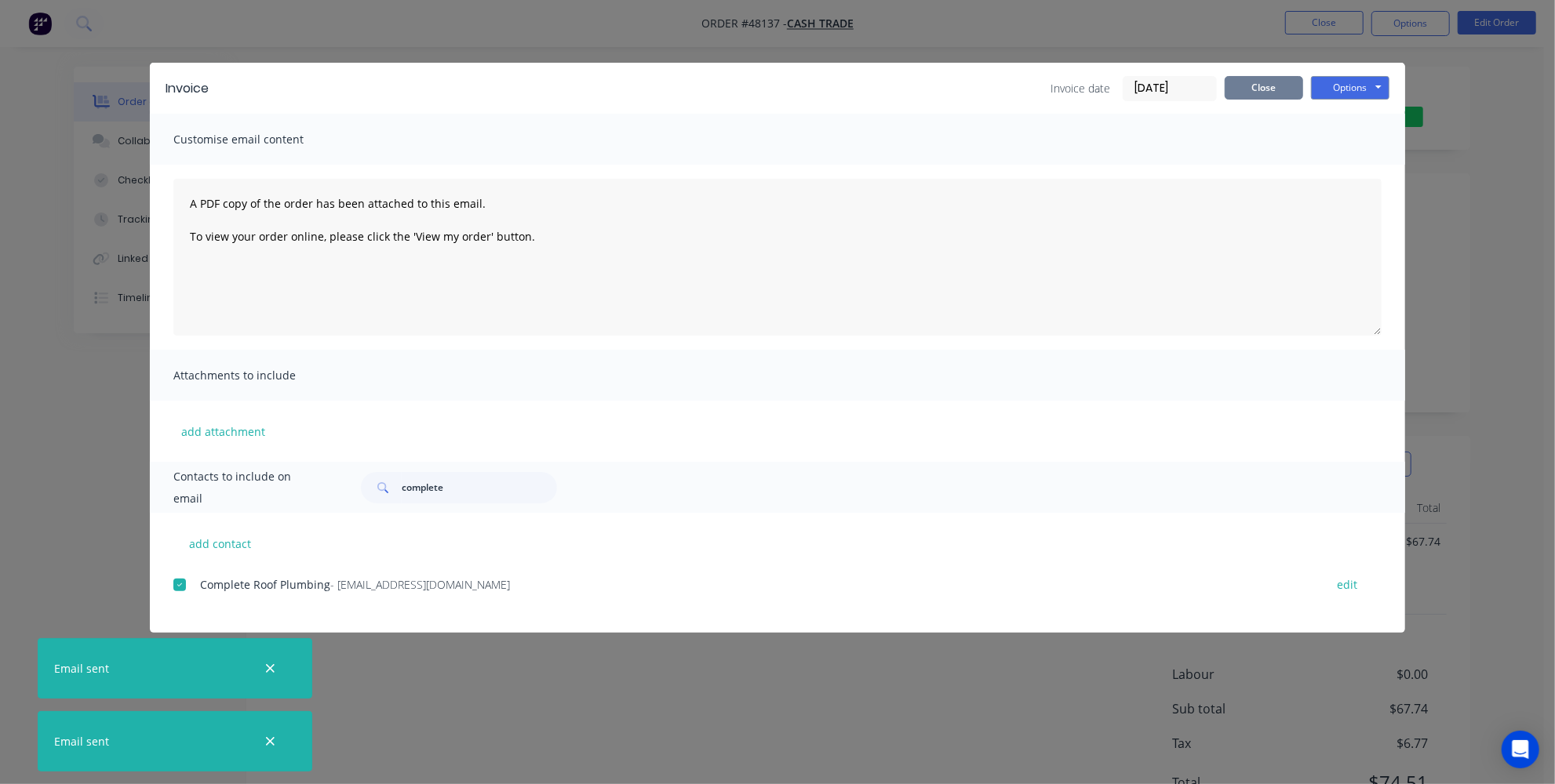
click at [1240, 91] on button "Close" at bounding box center [1264, 87] width 79 height 23
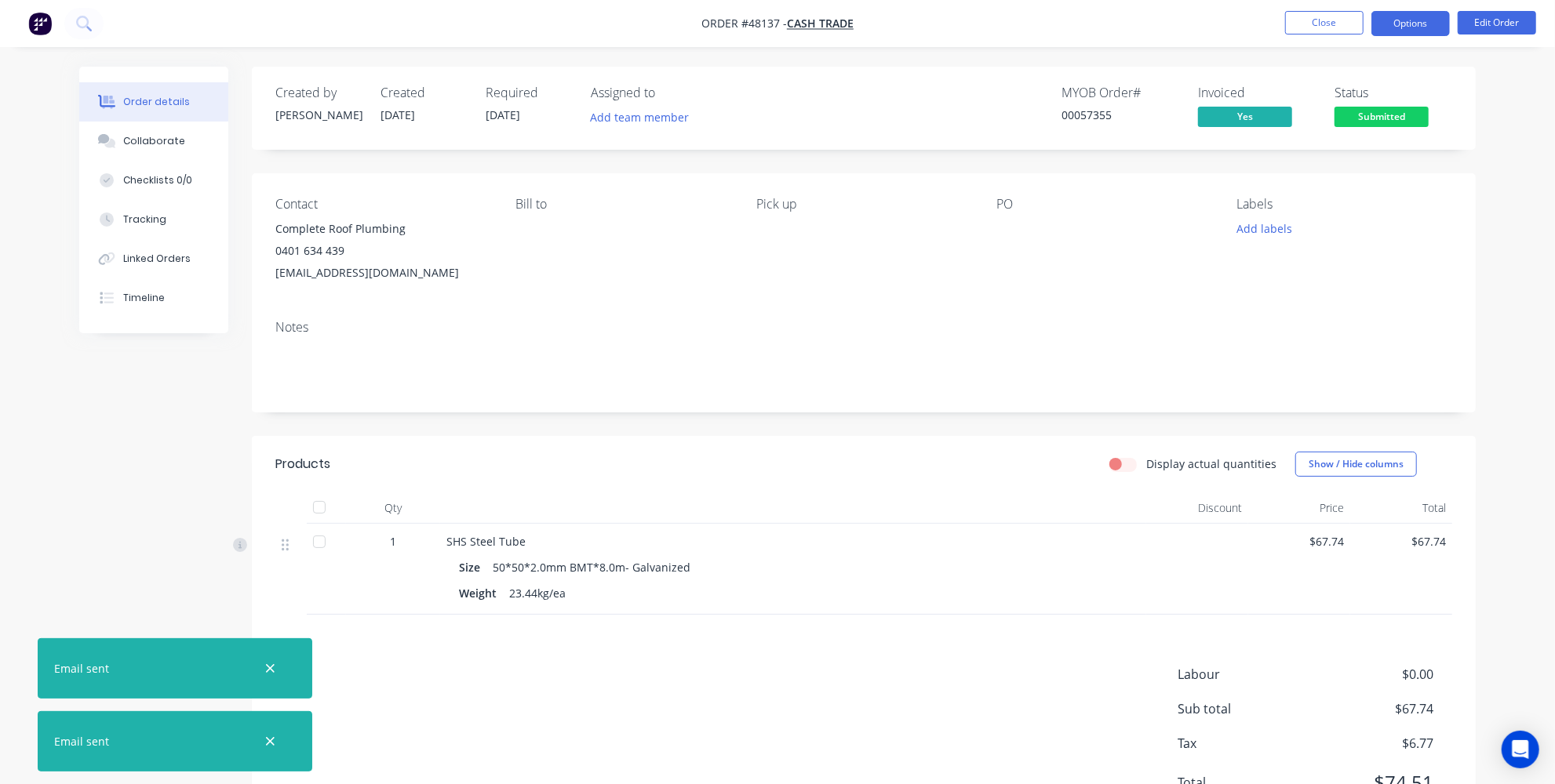
click at [1433, 19] on button "Options" at bounding box center [1410, 23] width 79 height 25
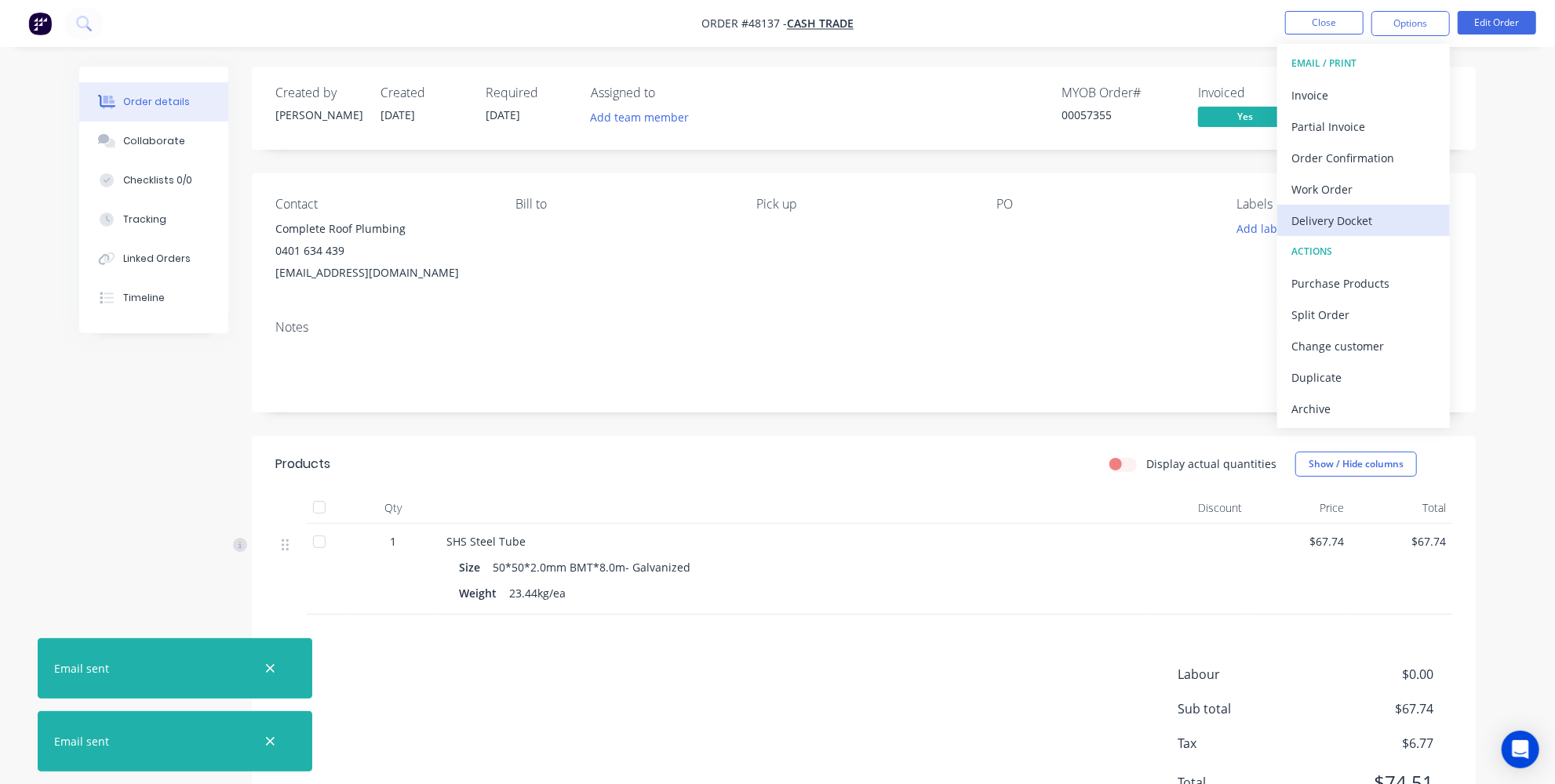
click at [1338, 218] on div "Delivery Docket" at bounding box center [1363, 221] width 145 height 22
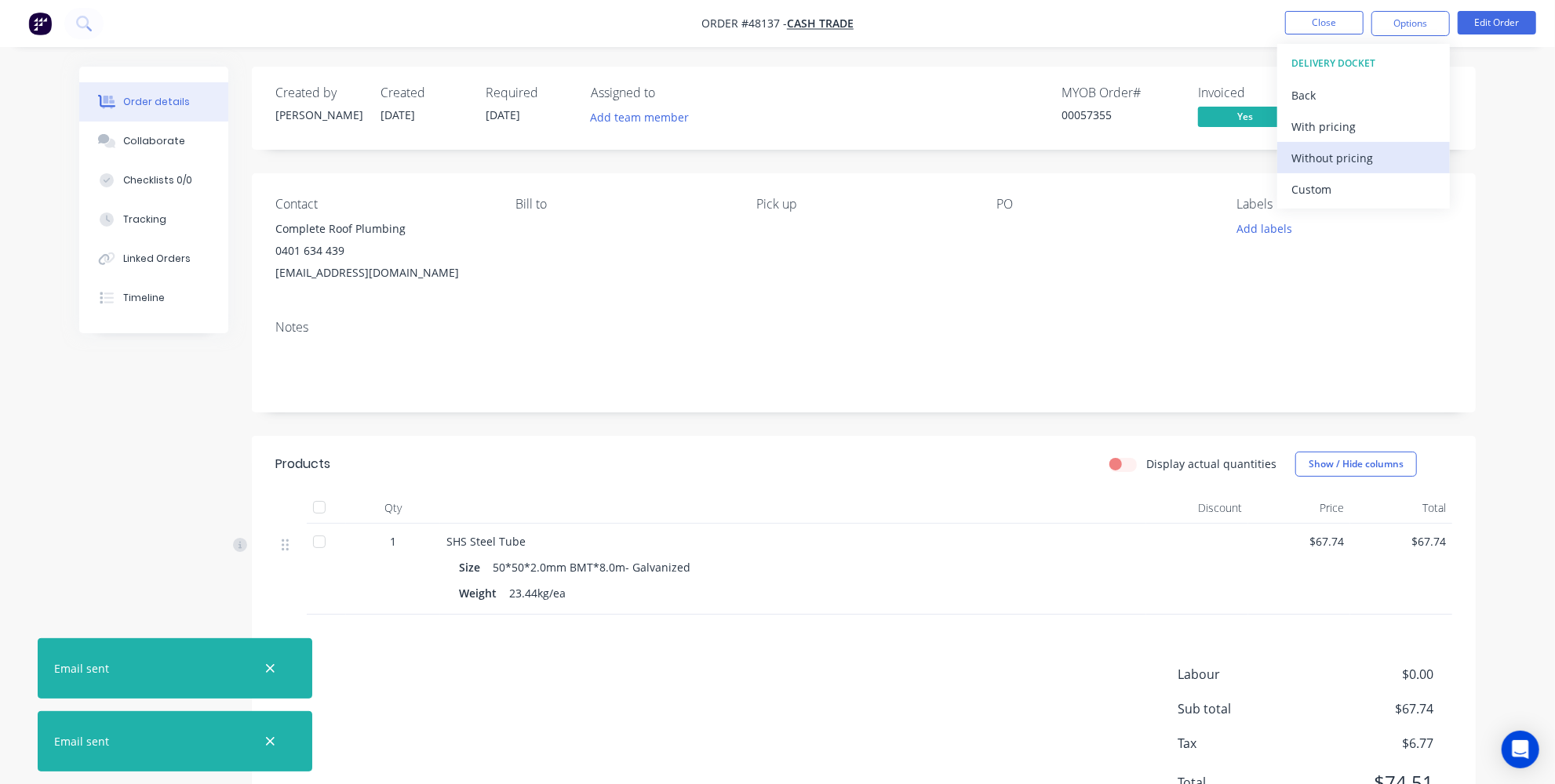
click at [1367, 161] on div "Without pricing" at bounding box center [1363, 158] width 145 height 22
click at [1539, 128] on div "Order details Collaborate Checklists 0/0 Tracking Linked Orders Timeline Order …" at bounding box center [777, 429] width 1555 height 859
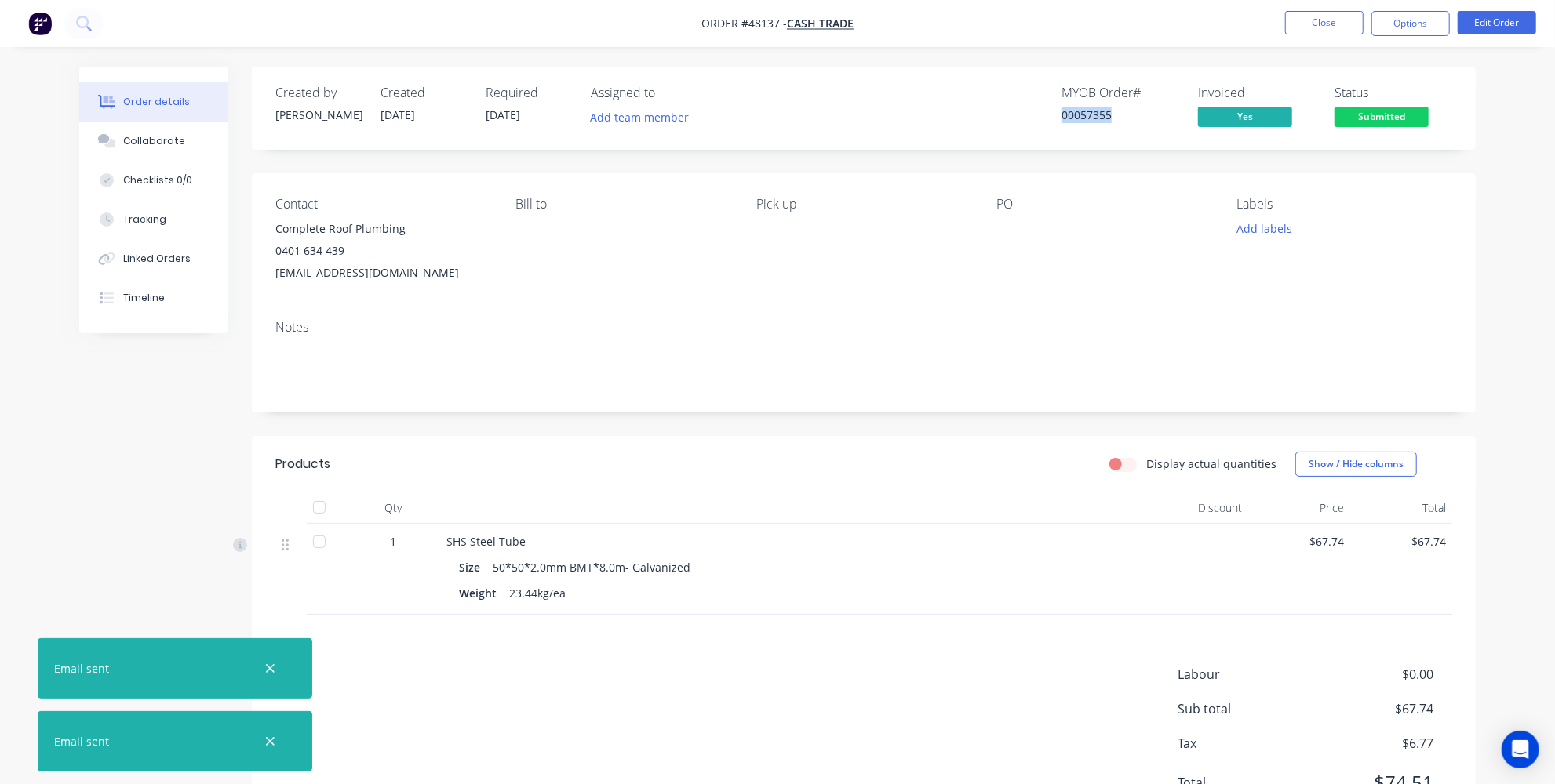
drag, startPoint x: 1116, startPoint y: 116, endPoint x: 1055, endPoint y: 116, distance: 61.0
click at [1055, 116] on div "MYOB Order # 00057355 Invoiced Yes Status Submitted" at bounding box center [1099, 108] width 704 height 46
click at [1071, 210] on div "PO" at bounding box center [1104, 204] width 215 height 15
drag, startPoint x: 1114, startPoint y: 116, endPoint x: 1051, endPoint y: 120, distance: 63.1
click at [1052, 120] on div "MYOB Order # 00057355 Invoiced Yes Status Submitted" at bounding box center [1099, 108] width 704 height 46
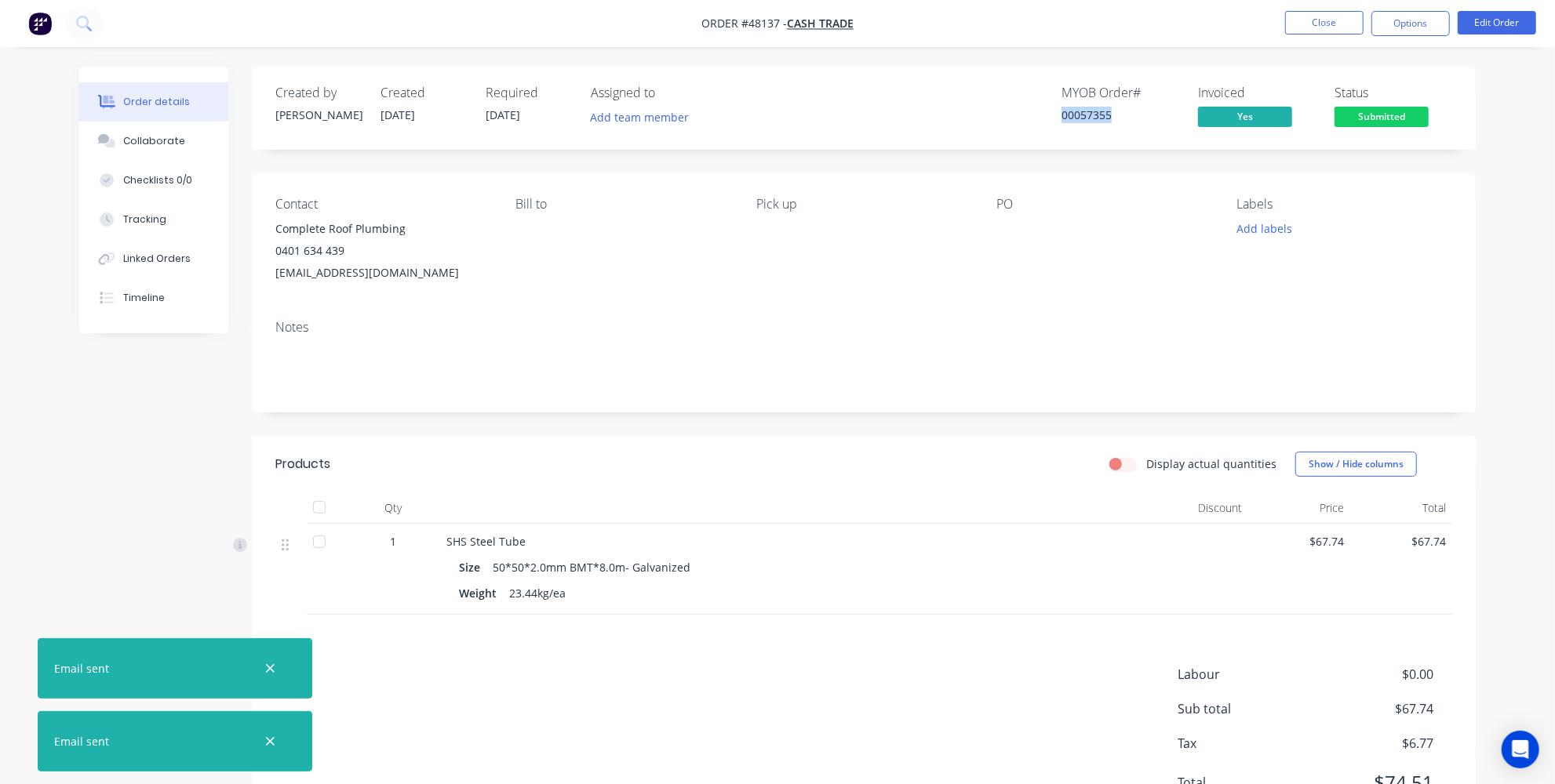
copy div "00057355"
click at [1261, 221] on button "Add labels" at bounding box center [1264, 229] width 72 height 21
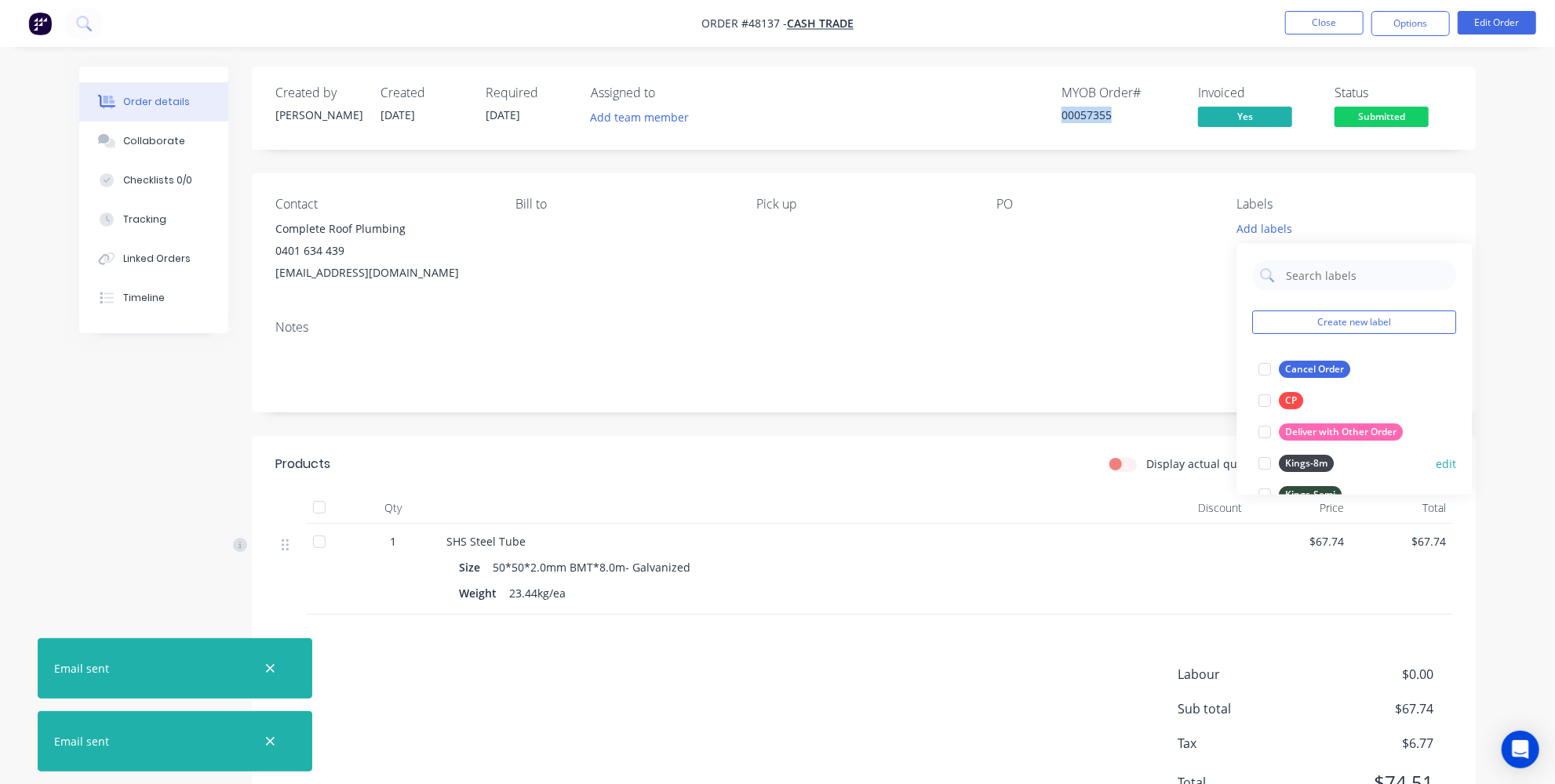
scroll to position [285, 0]
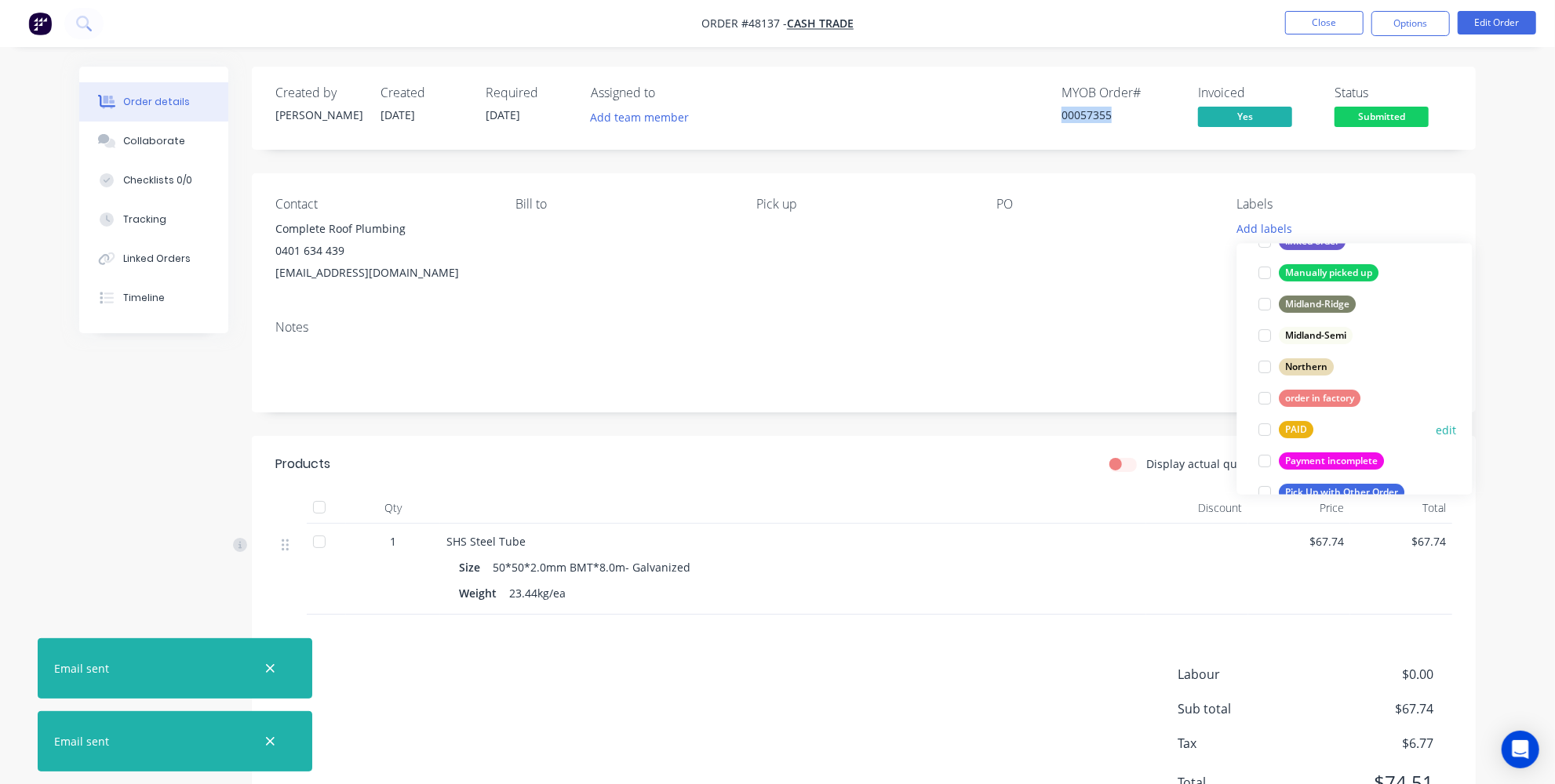
click at [1305, 421] on div "PAID" at bounding box center [1297, 429] width 35 height 17
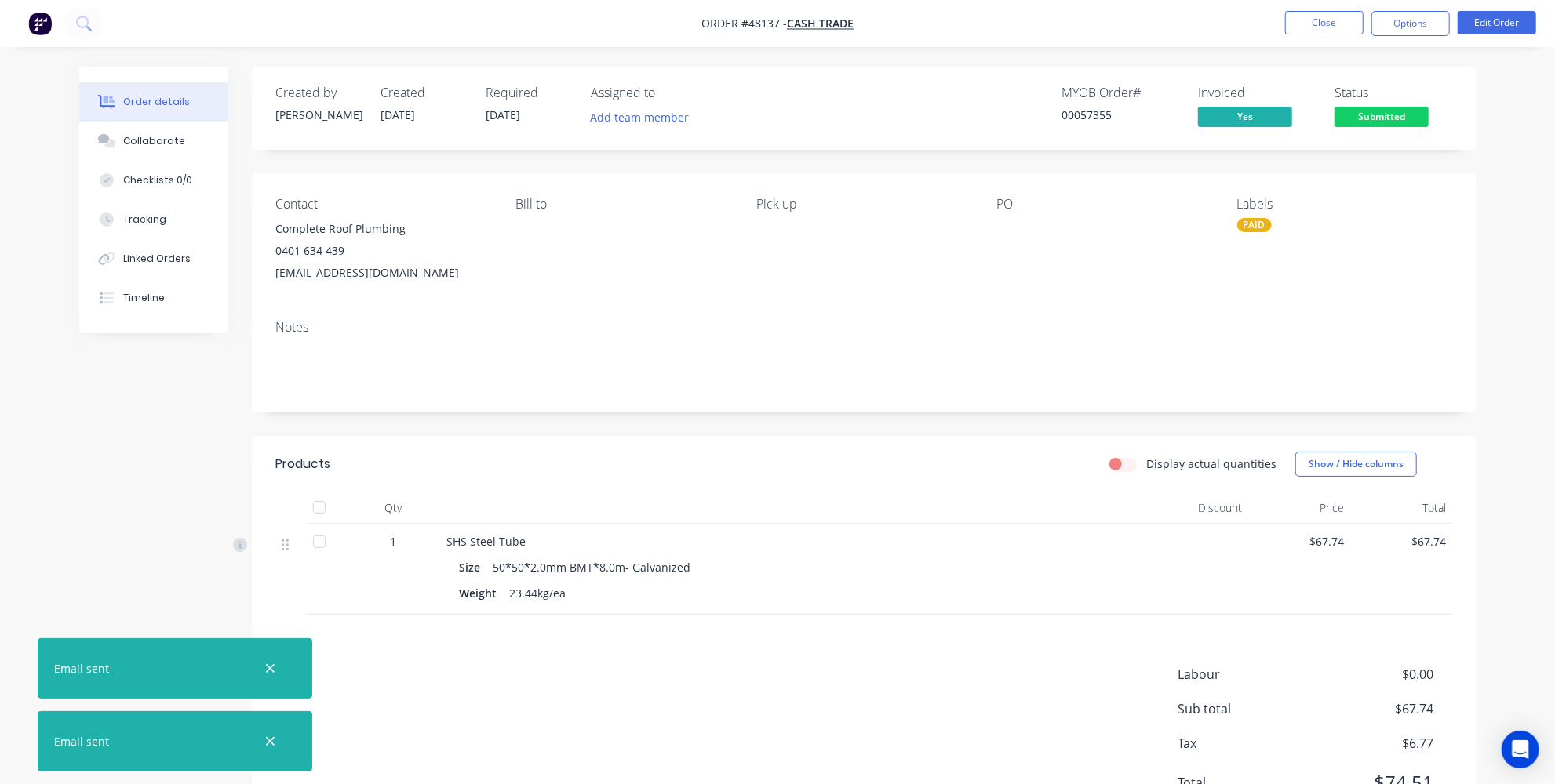
click at [1459, 184] on div "Contact Complete Roof Plumbing 0401 634 439 info@completeroofplumbing.com.au Bi…" at bounding box center [864, 240] width 1223 height 134
click at [1382, 119] on span "Submitted" at bounding box center [1381, 116] width 94 height 19
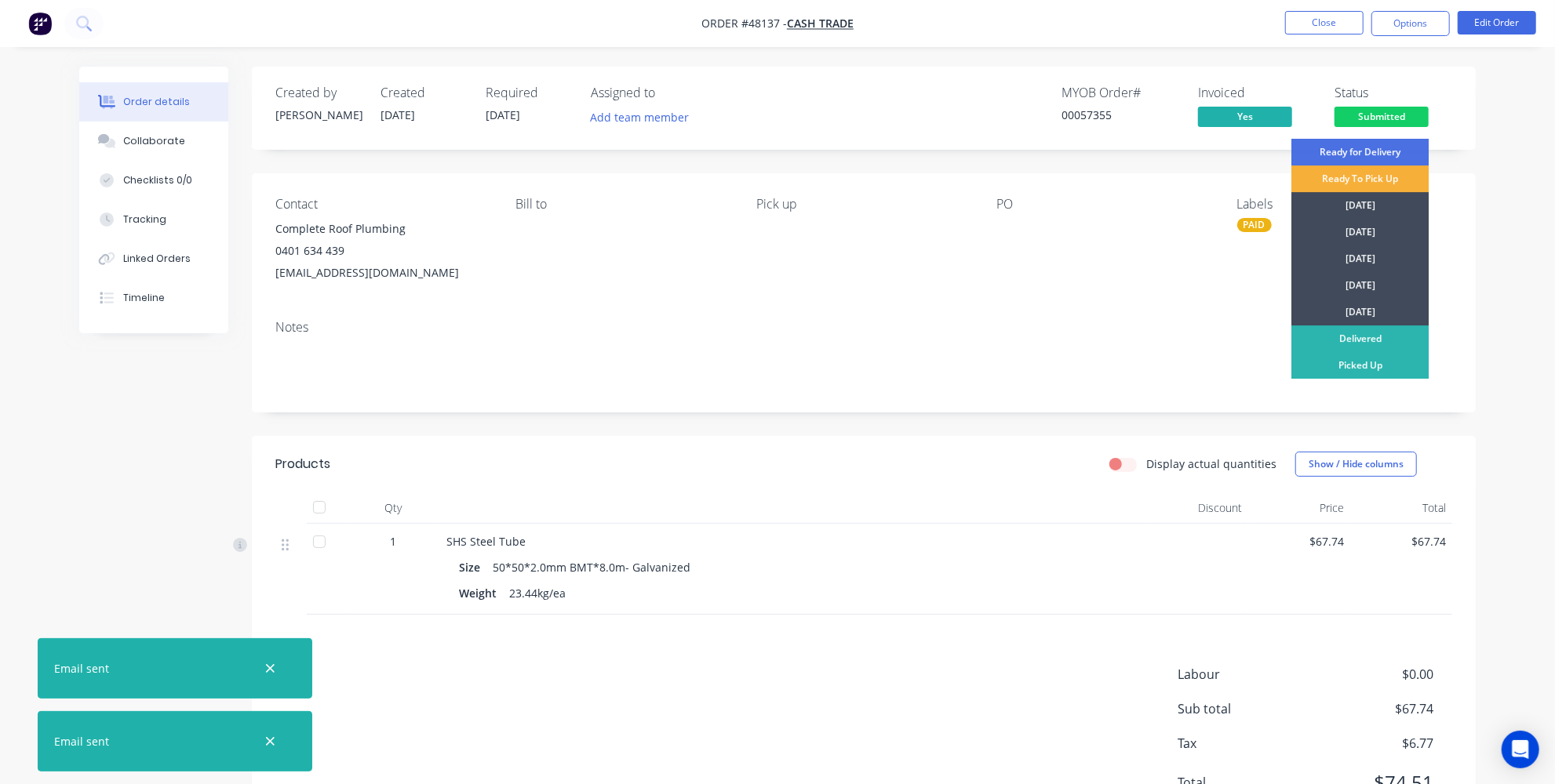
click at [1488, 213] on div "Order details Collaborate Checklists 0/0 Tracking Linked Orders Timeline Order …" at bounding box center [777, 463] width 1427 height 793
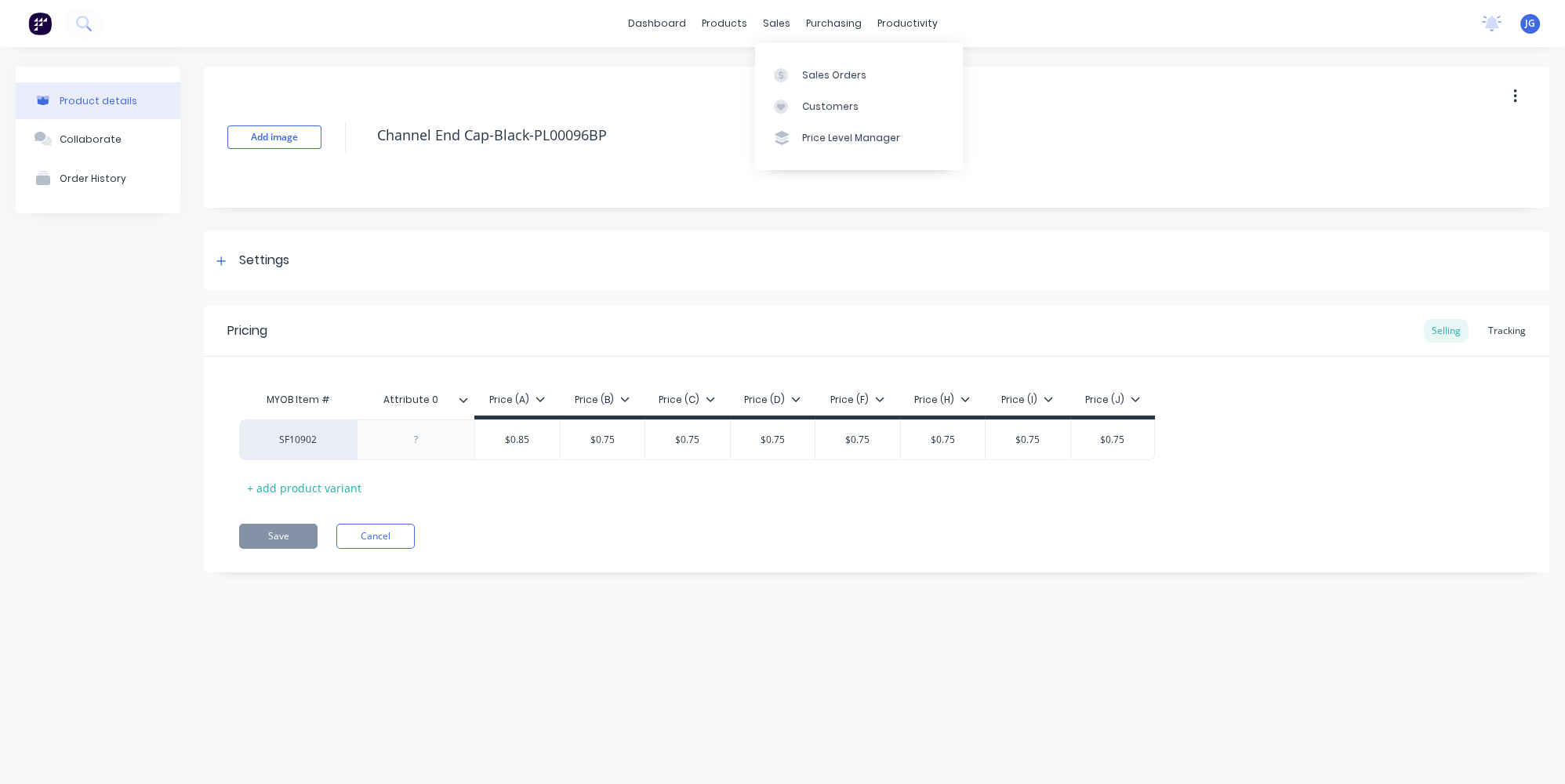
click at [827, 103] on div "Customers" at bounding box center [831, 107] width 56 height 14
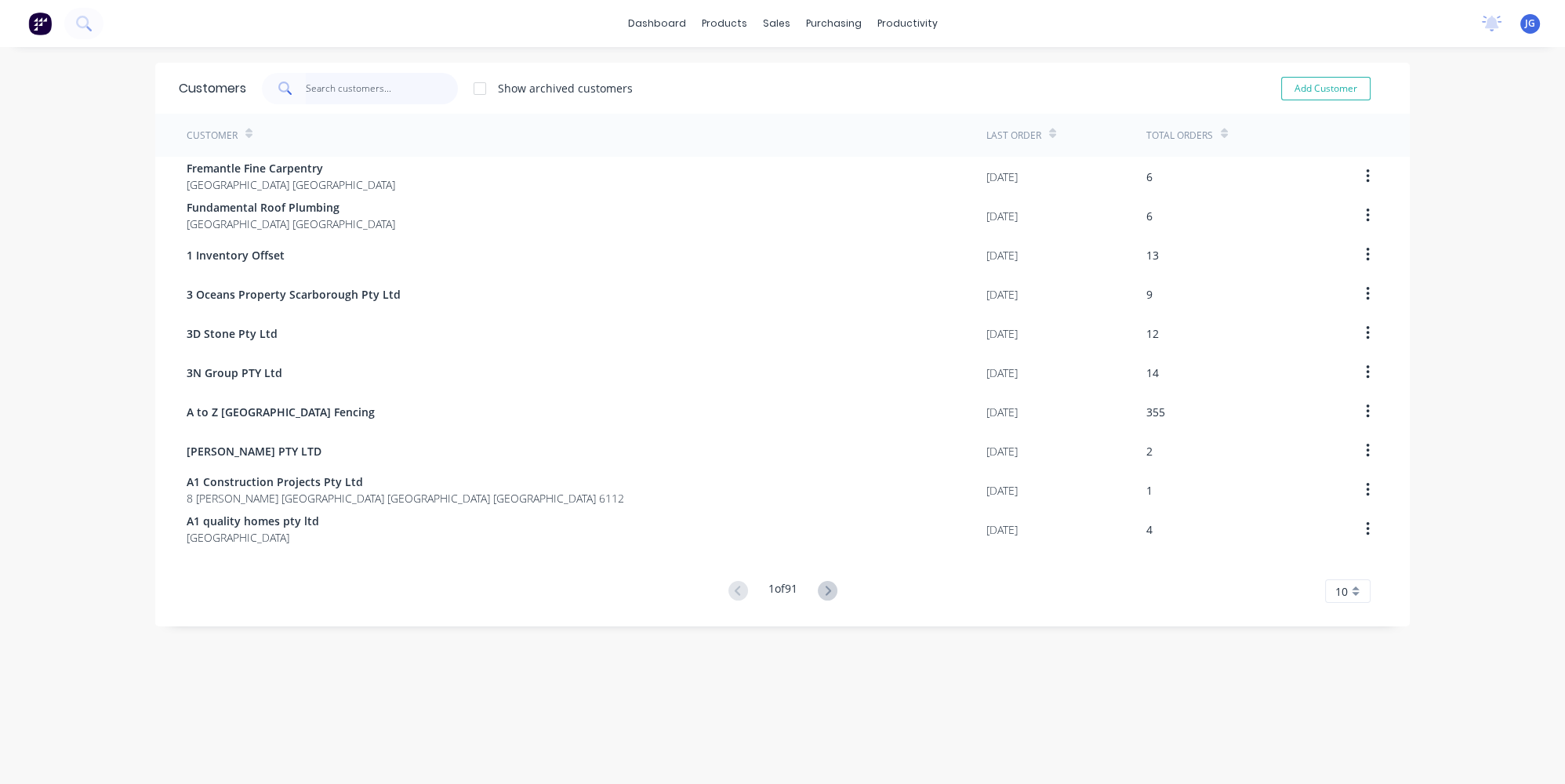
click at [339, 89] on input "text" at bounding box center [382, 88] width 153 height 31
click at [775, 17] on div "sales" at bounding box center [777, 23] width 43 height 23
click at [809, 74] on div "Sales Orders" at bounding box center [830, 75] width 64 height 14
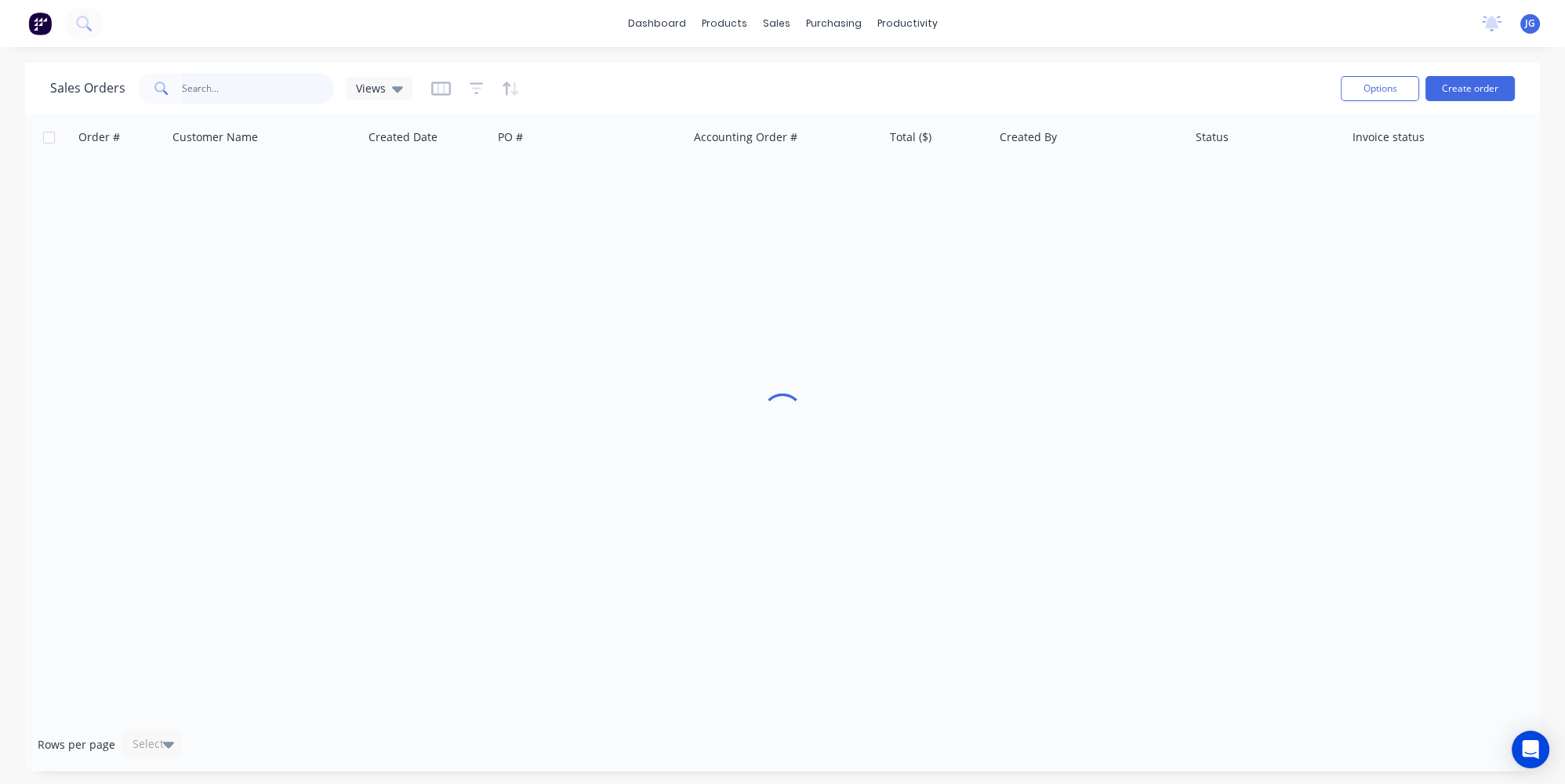
click at [254, 84] on input "text" at bounding box center [258, 88] width 153 height 31
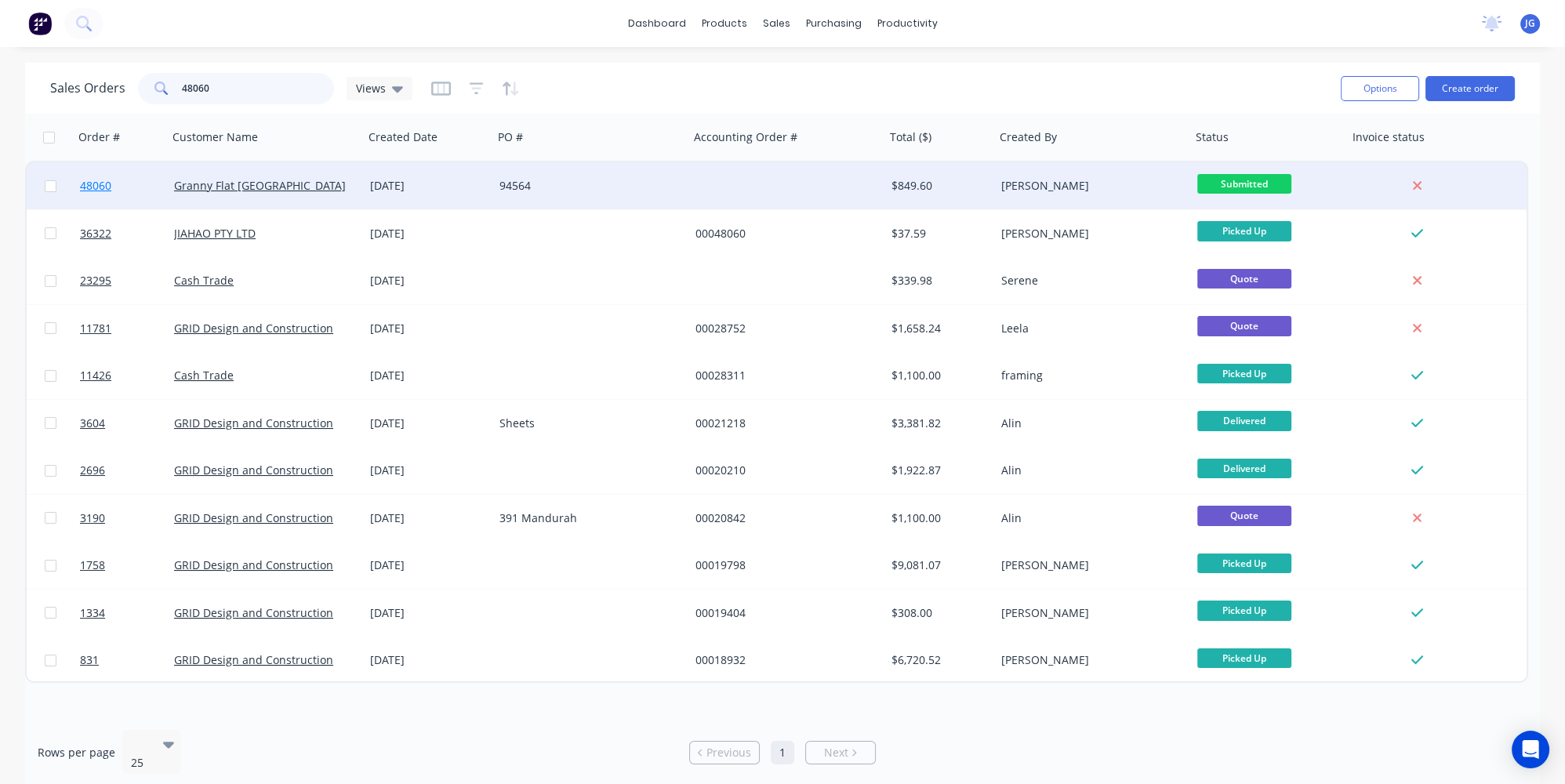
type input "48060"
click at [148, 187] on link "48060" at bounding box center [127, 185] width 94 height 47
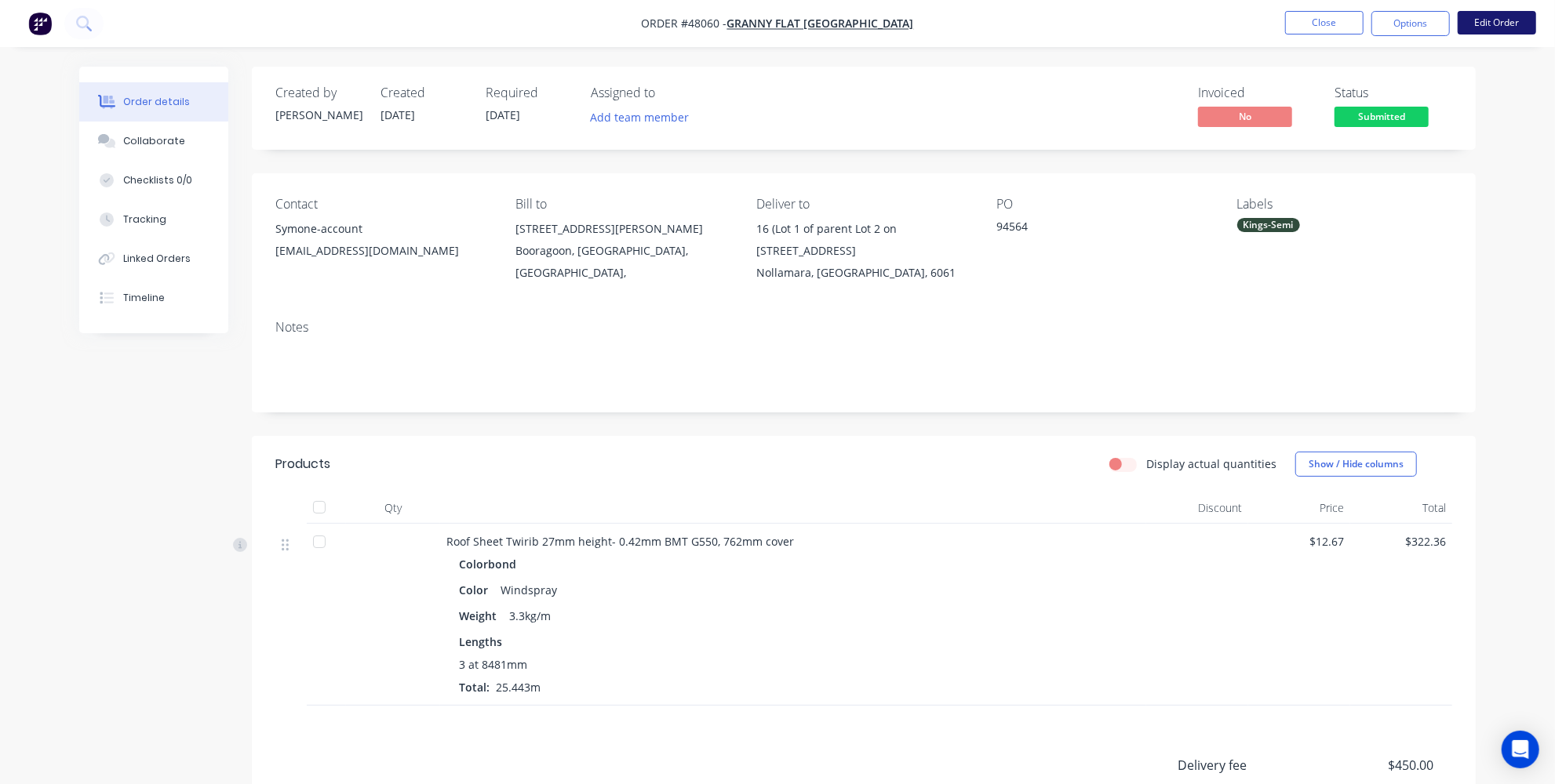
click at [1495, 25] on button "Edit Order" at bounding box center [1497, 22] width 79 height 23
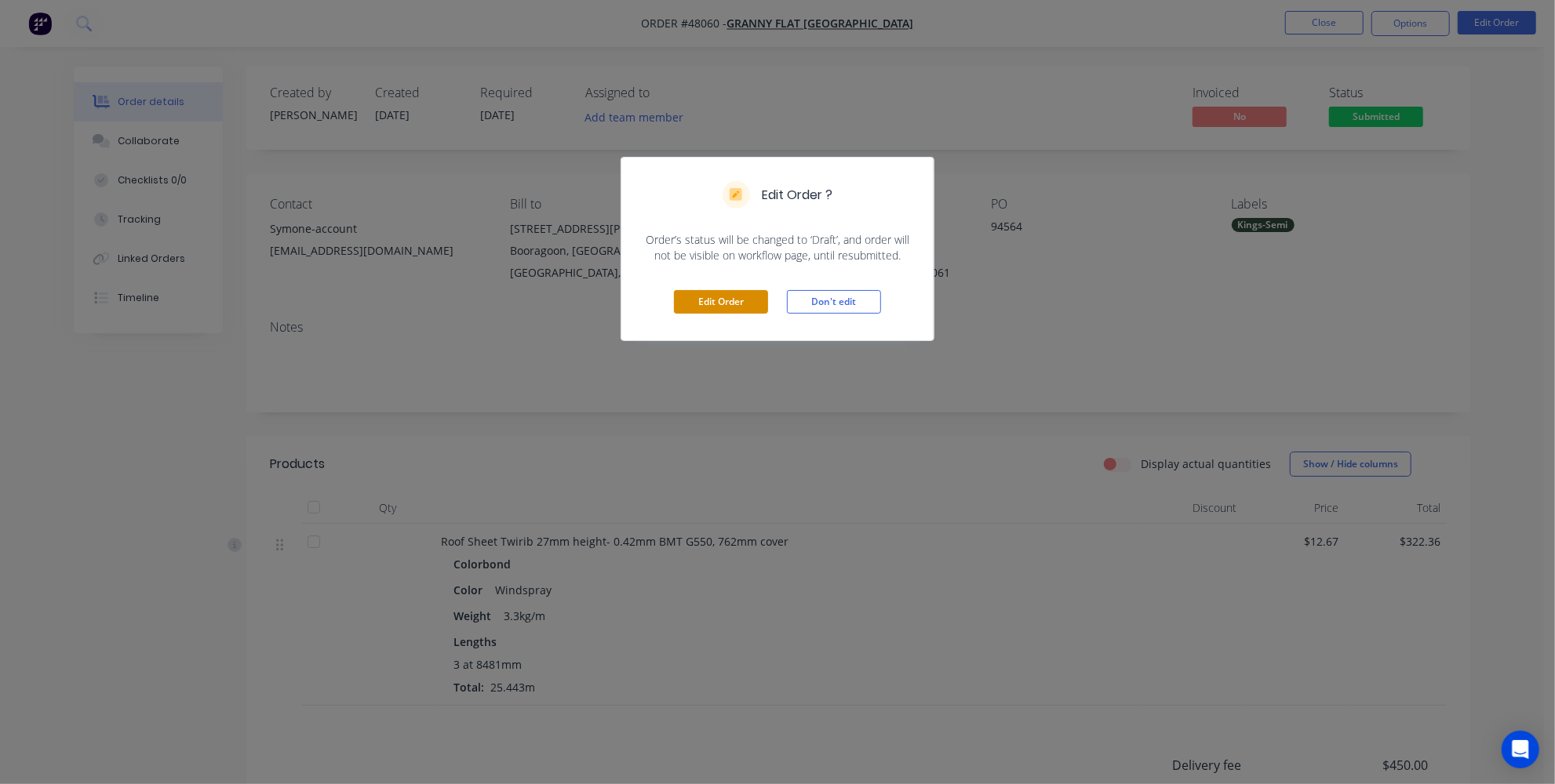
click at [715, 297] on button "Edit Order" at bounding box center [720, 302] width 94 height 23
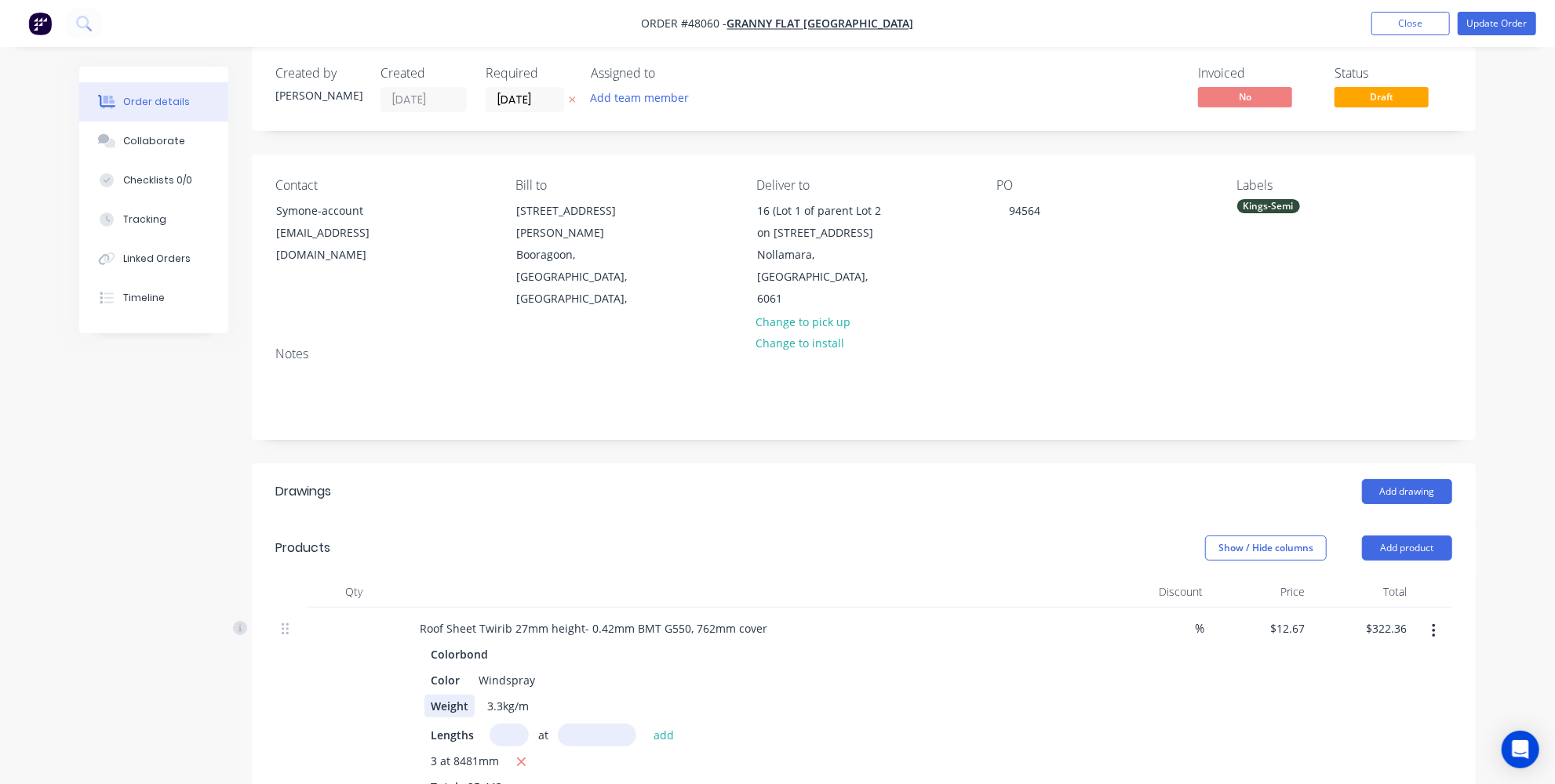
scroll to position [142, 0]
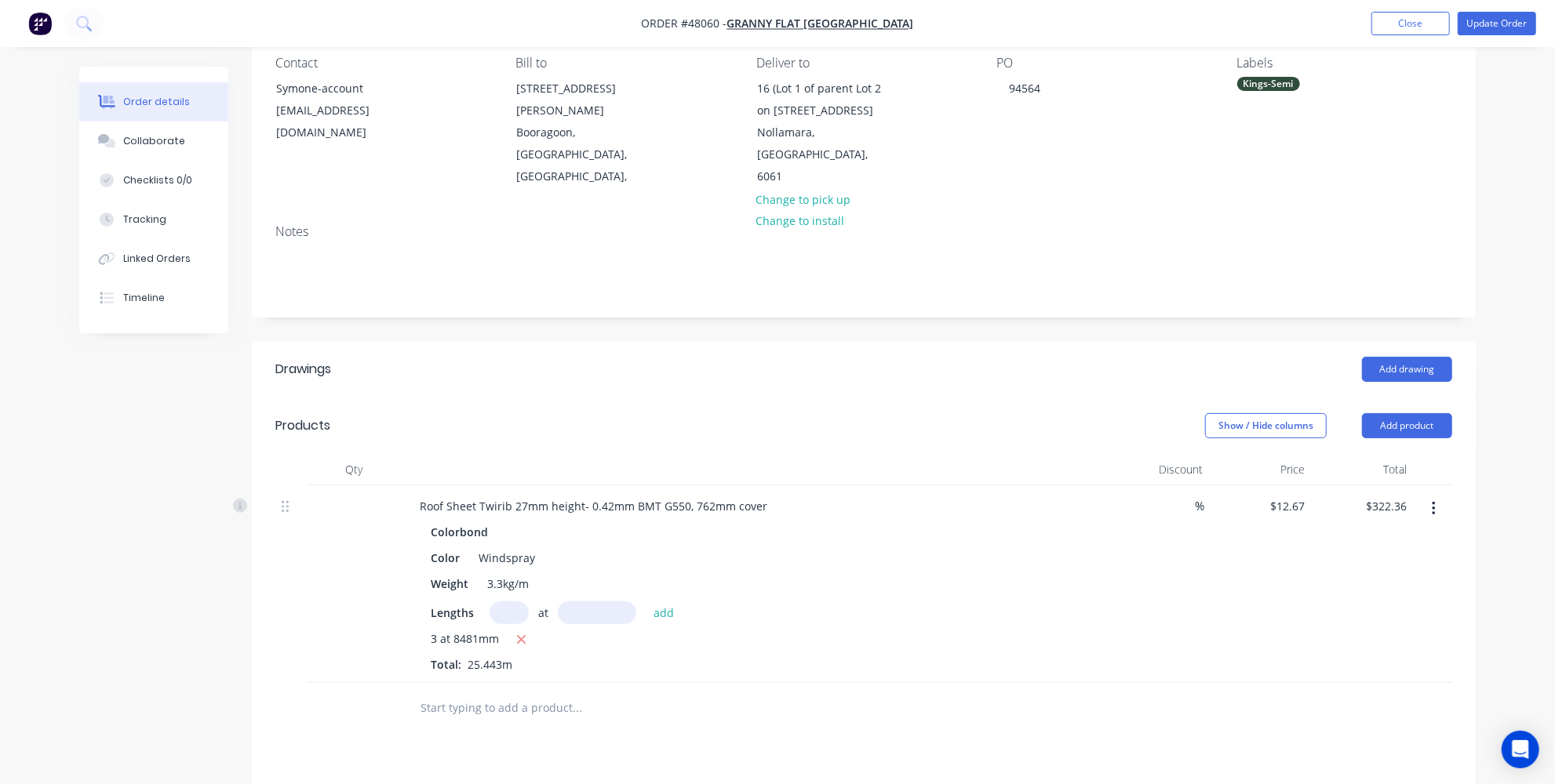
click at [504, 609] on input "text" at bounding box center [509, 612] width 39 height 22
type input "1"
click at [584, 609] on input "text" at bounding box center [597, 612] width 79 height 22
type input "8481mm"
click at [660, 615] on button "add" at bounding box center [664, 611] width 37 height 21
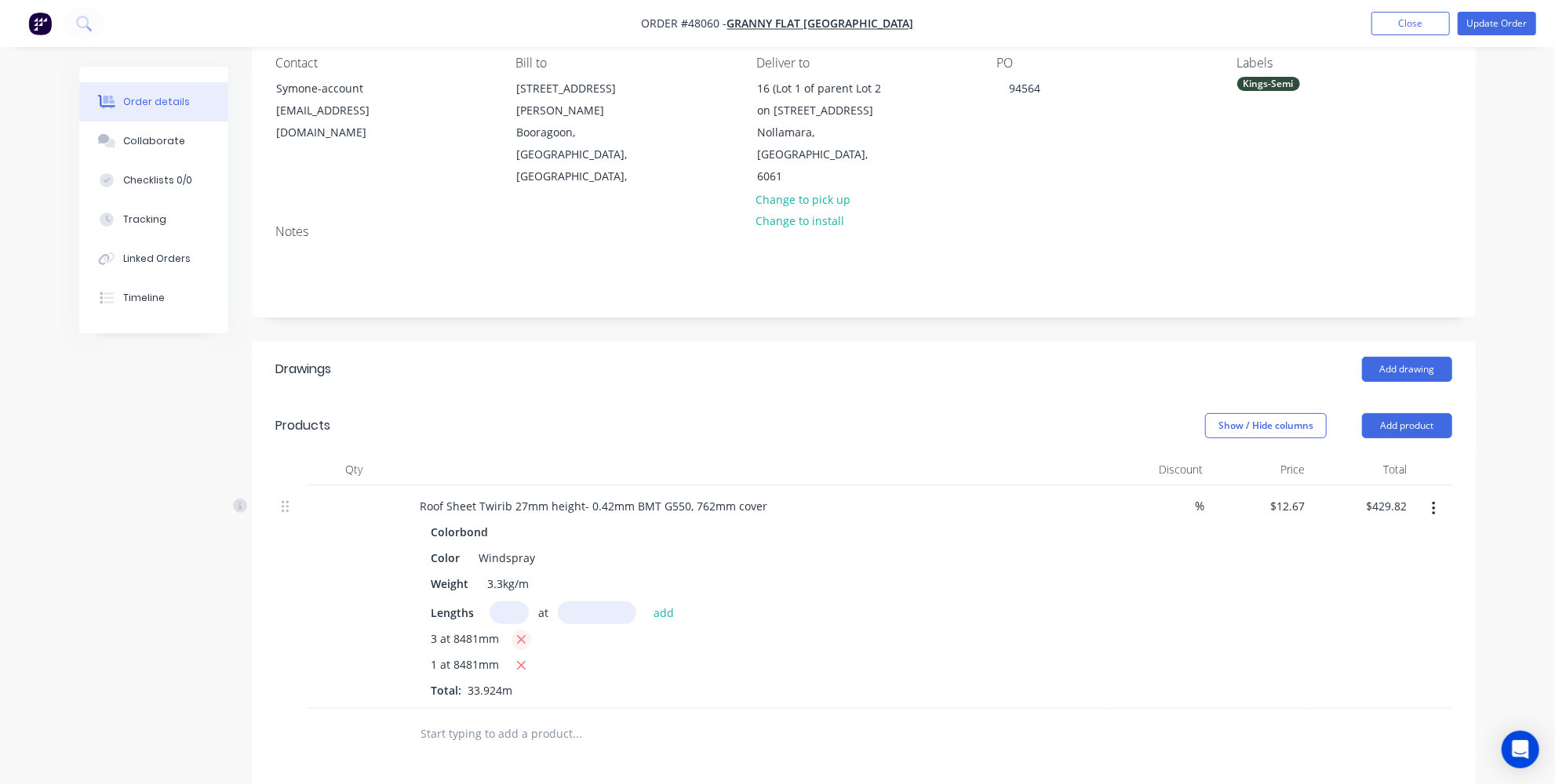
click at [523, 637] on icon "button" at bounding box center [521, 640] width 10 height 14
type input "$107.45"
click at [1514, 303] on div "Order details Collaborate Checklists 0/0 Tracking Linked Orders Timeline Order …" at bounding box center [777, 474] width 1555 height 1233
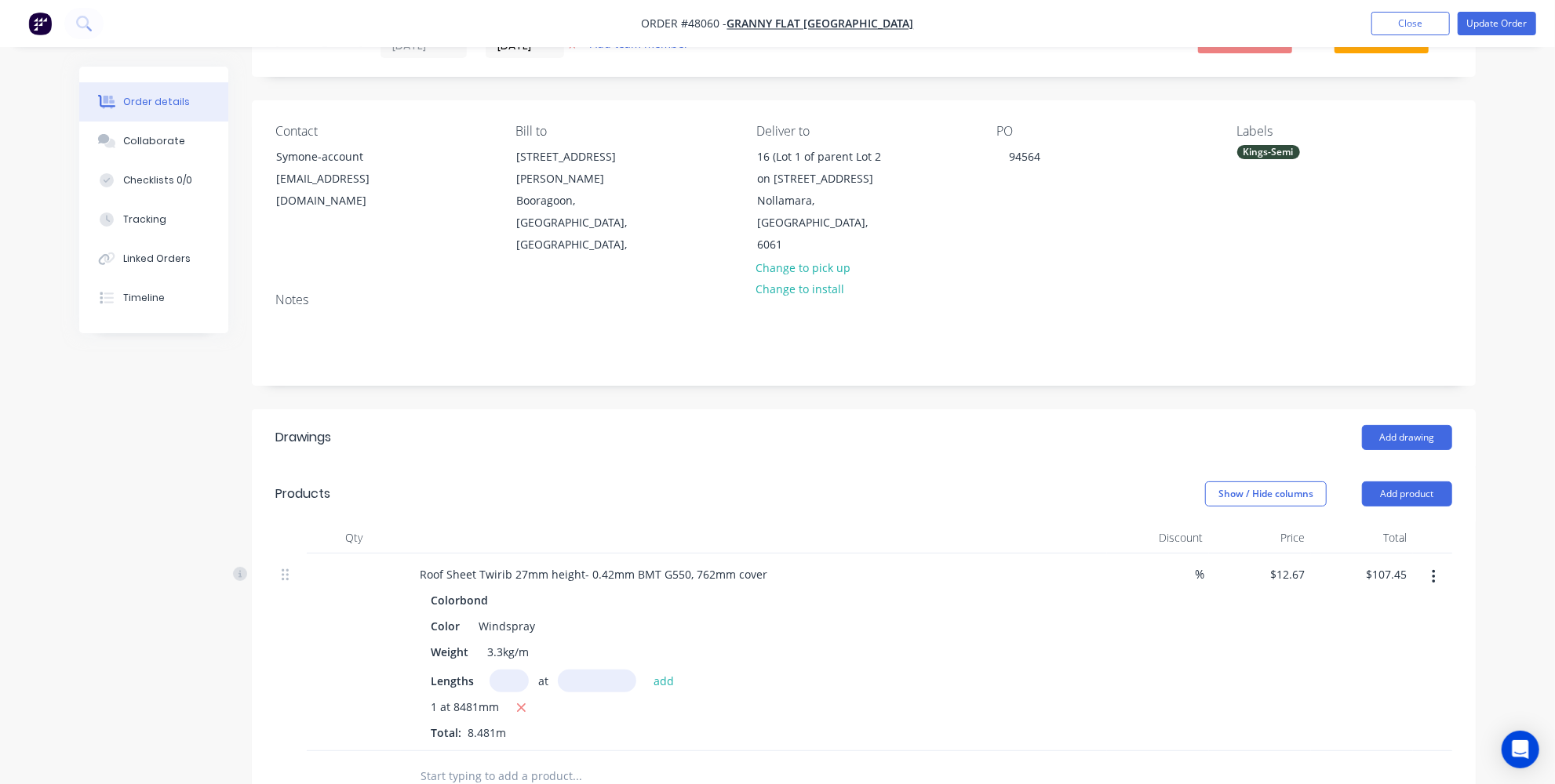
scroll to position [0, 0]
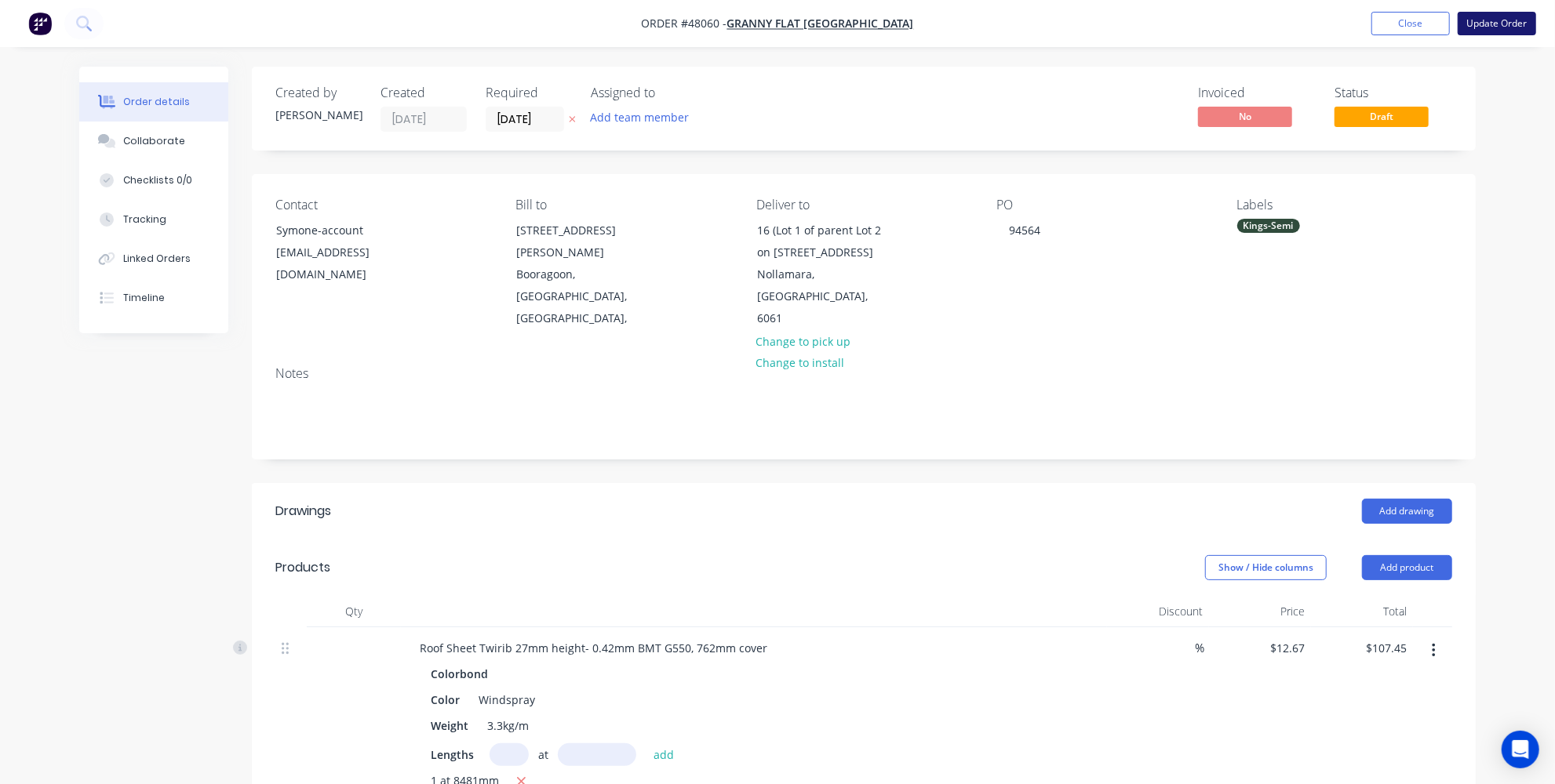
click at [1506, 20] on button "Update Order" at bounding box center [1497, 23] width 79 height 23
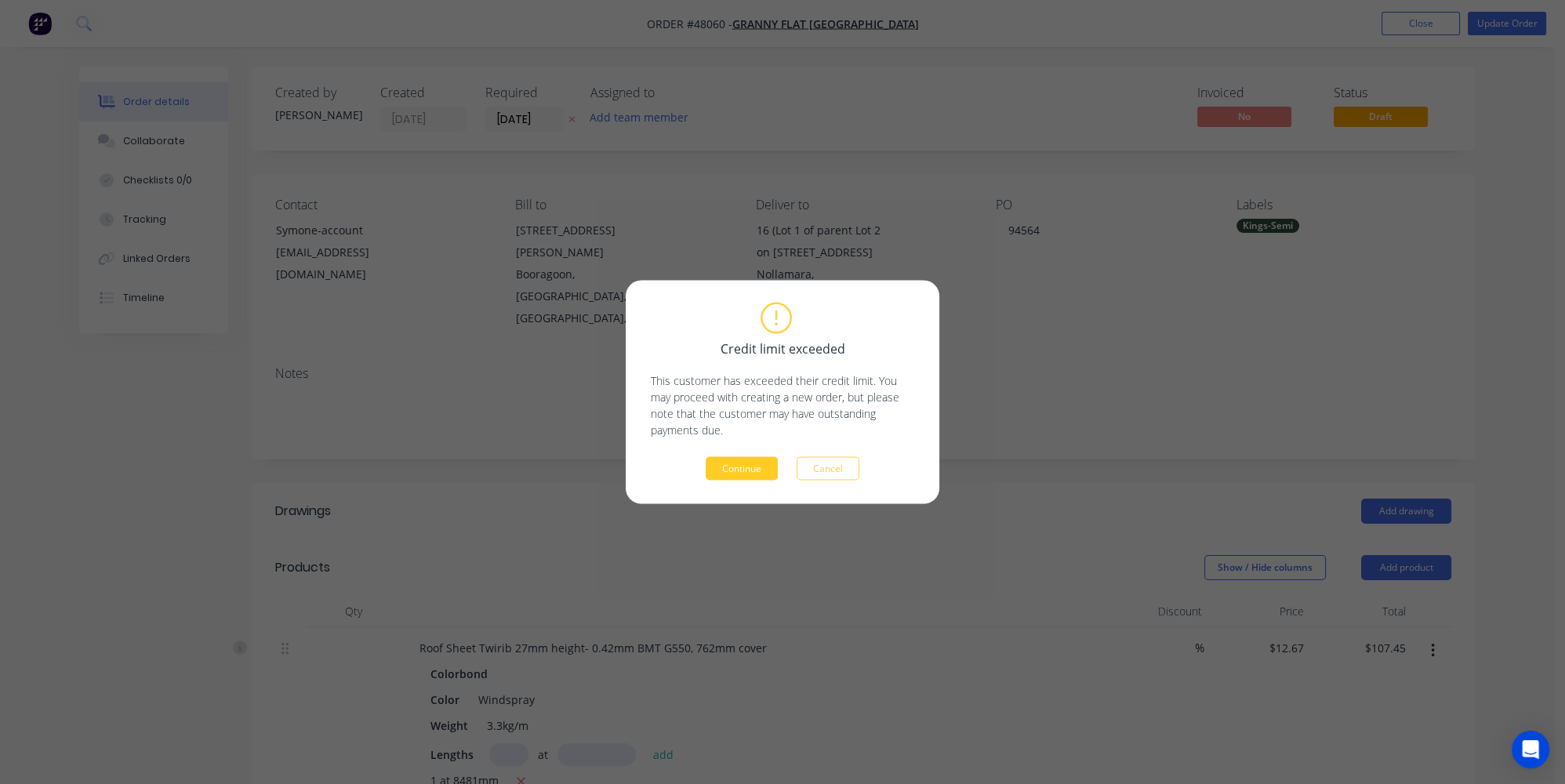
click at [738, 462] on button "Continue" at bounding box center [742, 469] width 72 height 23
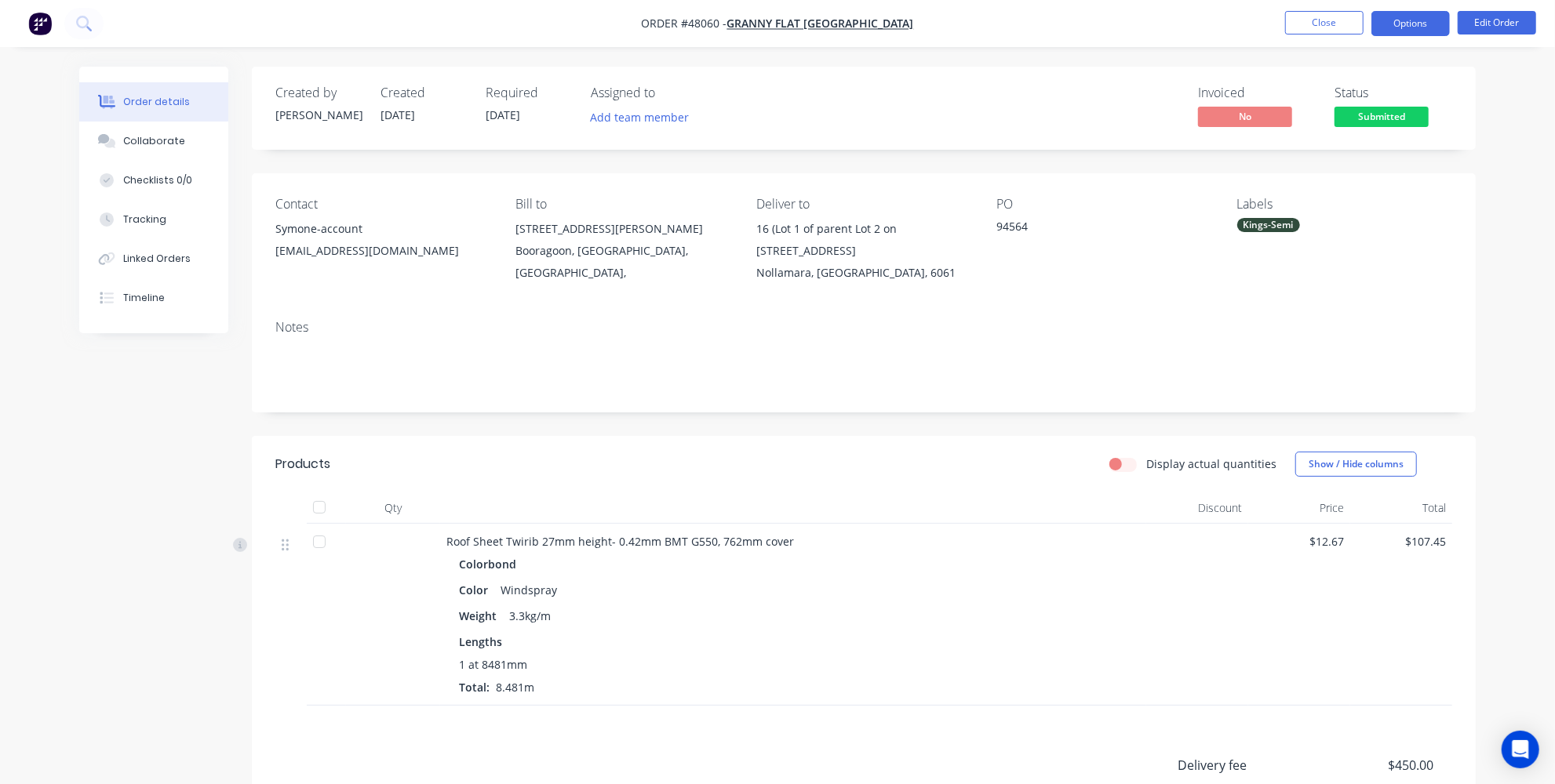
click at [1417, 26] on button "Options" at bounding box center [1410, 23] width 79 height 25
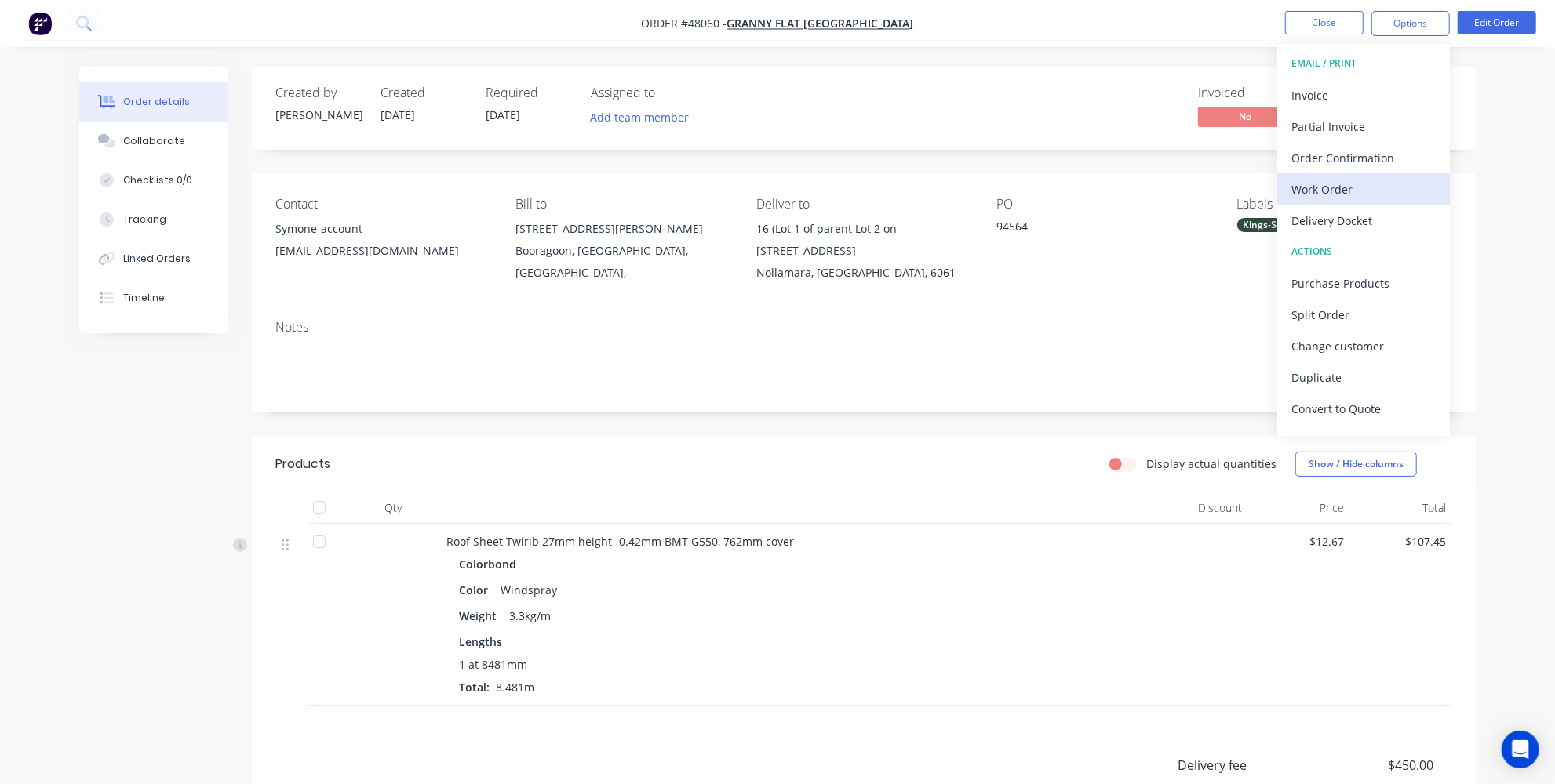
click at [1333, 188] on div "Work Order" at bounding box center [1363, 189] width 145 height 22
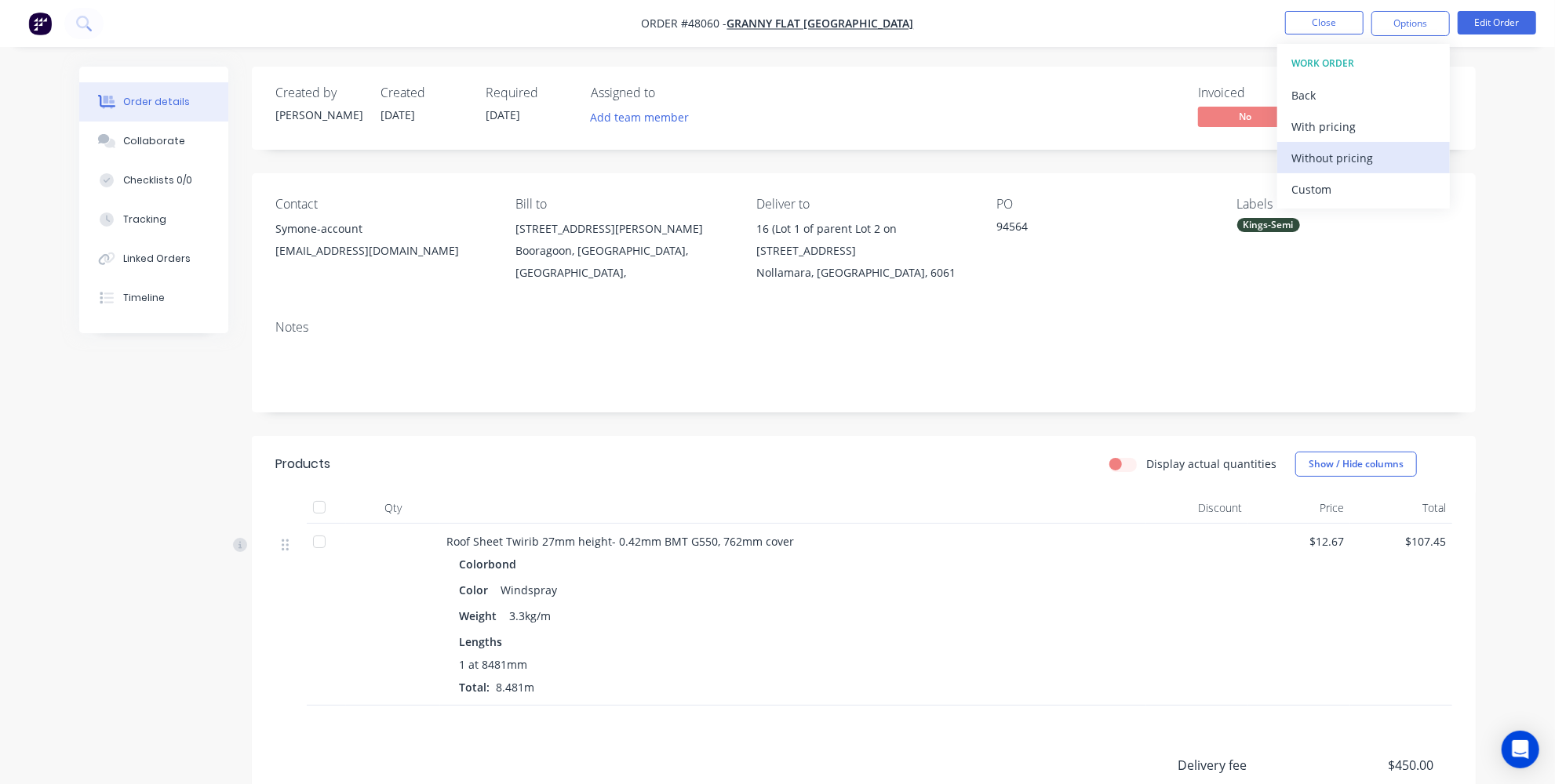
click at [1329, 159] on div "Without pricing" at bounding box center [1363, 158] width 145 height 22
click at [1504, 273] on div "Order details Collaborate Checklists 0/0 Tracking Linked Orders Timeline Order …" at bounding box center [777, 492] width 1555 height 985
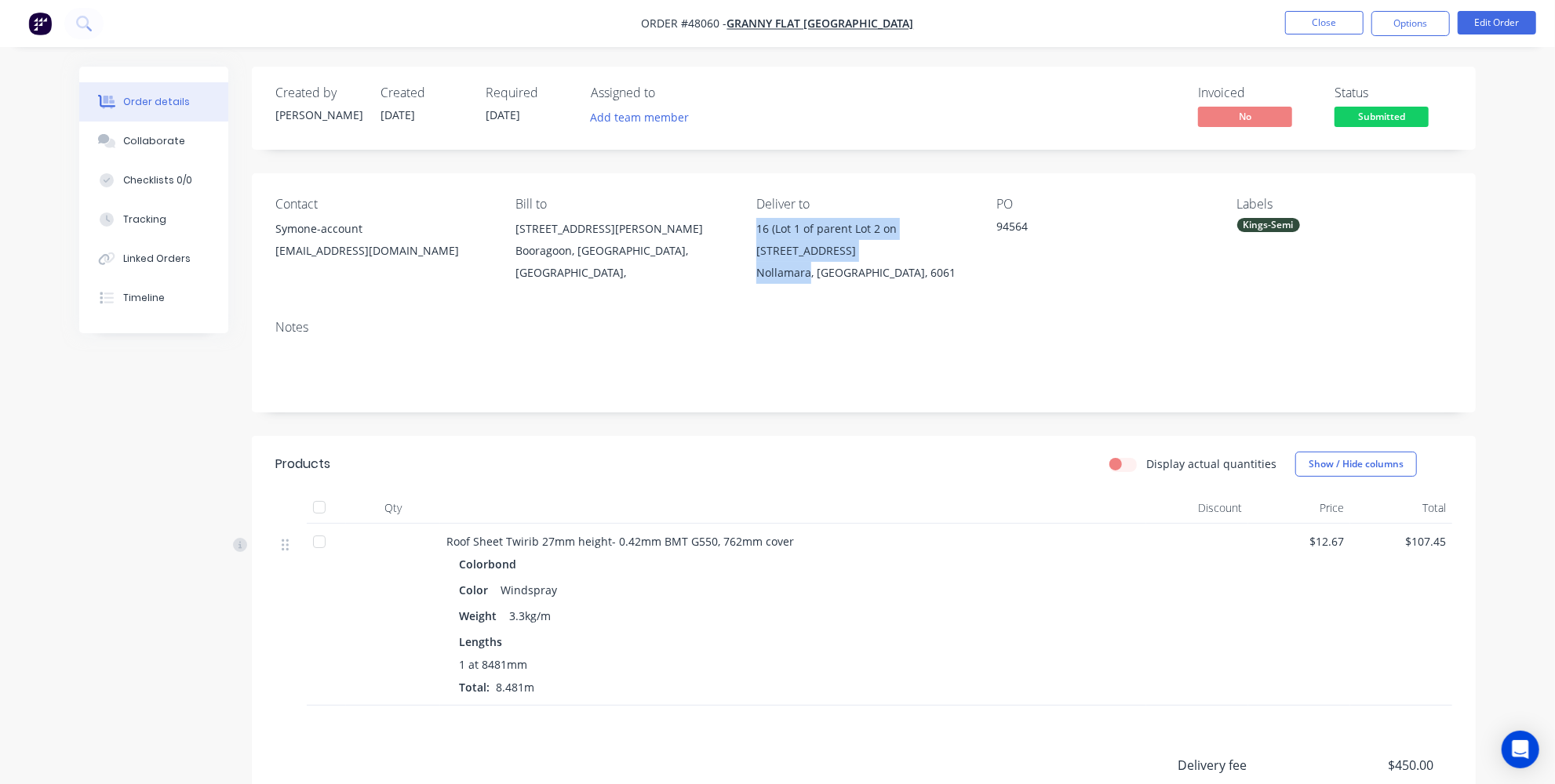
drag, startPoint x: 754, startPoint y: 220, endPoint x: 808, endPoint y: 277, distance: 78.5
click at [808, 277] on div "Contact Symone-account symone@grannyflatswa.com Bill to 92 McCoy st Booragoon, …" at bounding box center [864, 240] width 1223 height 134
copy div "16 (Lot 1 of parent Lot 2 on strata Lot 5351) Cobham avenue Nollamara"
click at [1484, 22] on button "Edit Order" at bounding box center [1497, 22] width 79 height 23
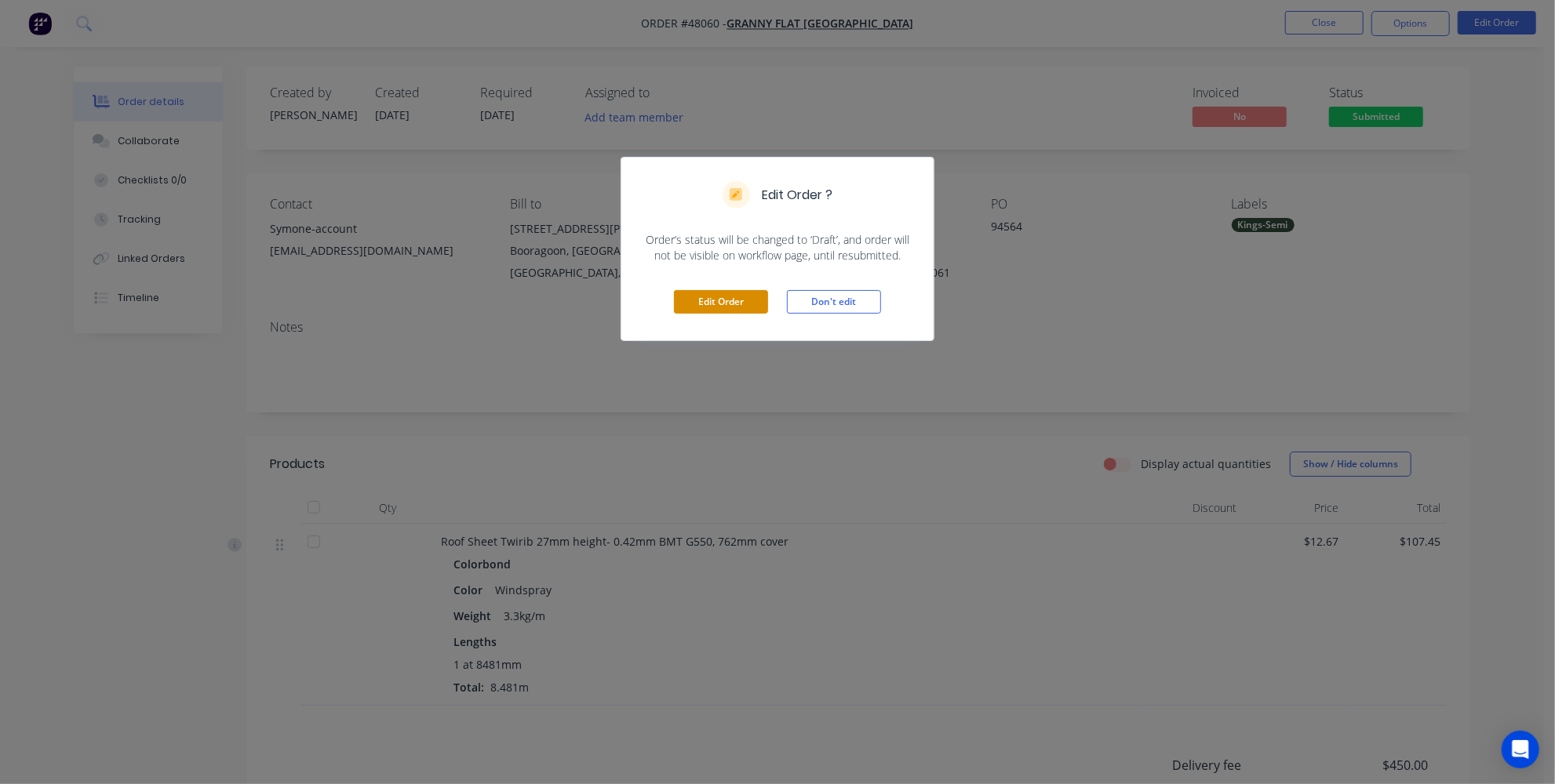
click at [698, 306] on button "Edit Order" at bounding box center [720, 302] width 94 height 23
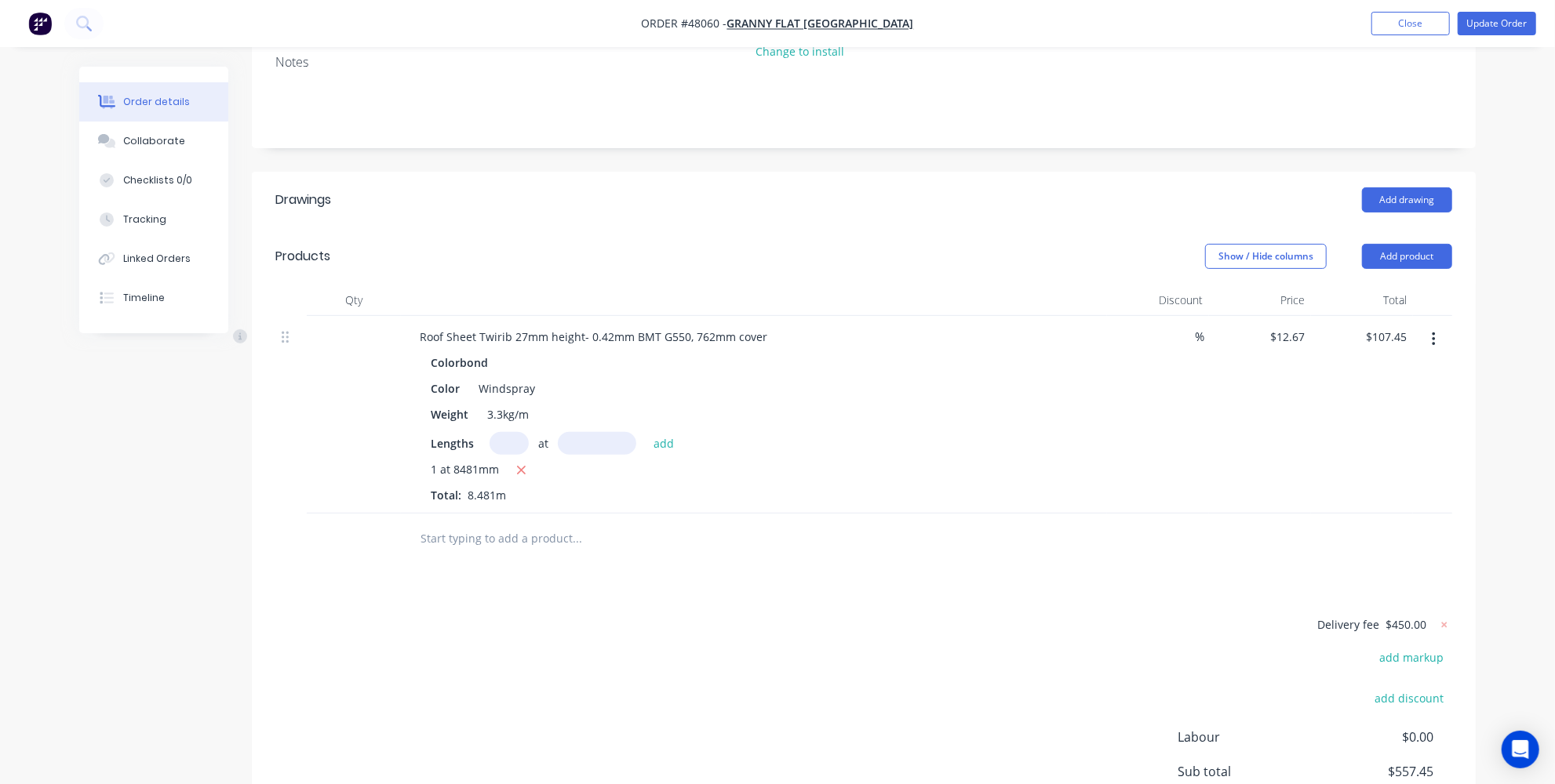
scroll to position [285, 0]
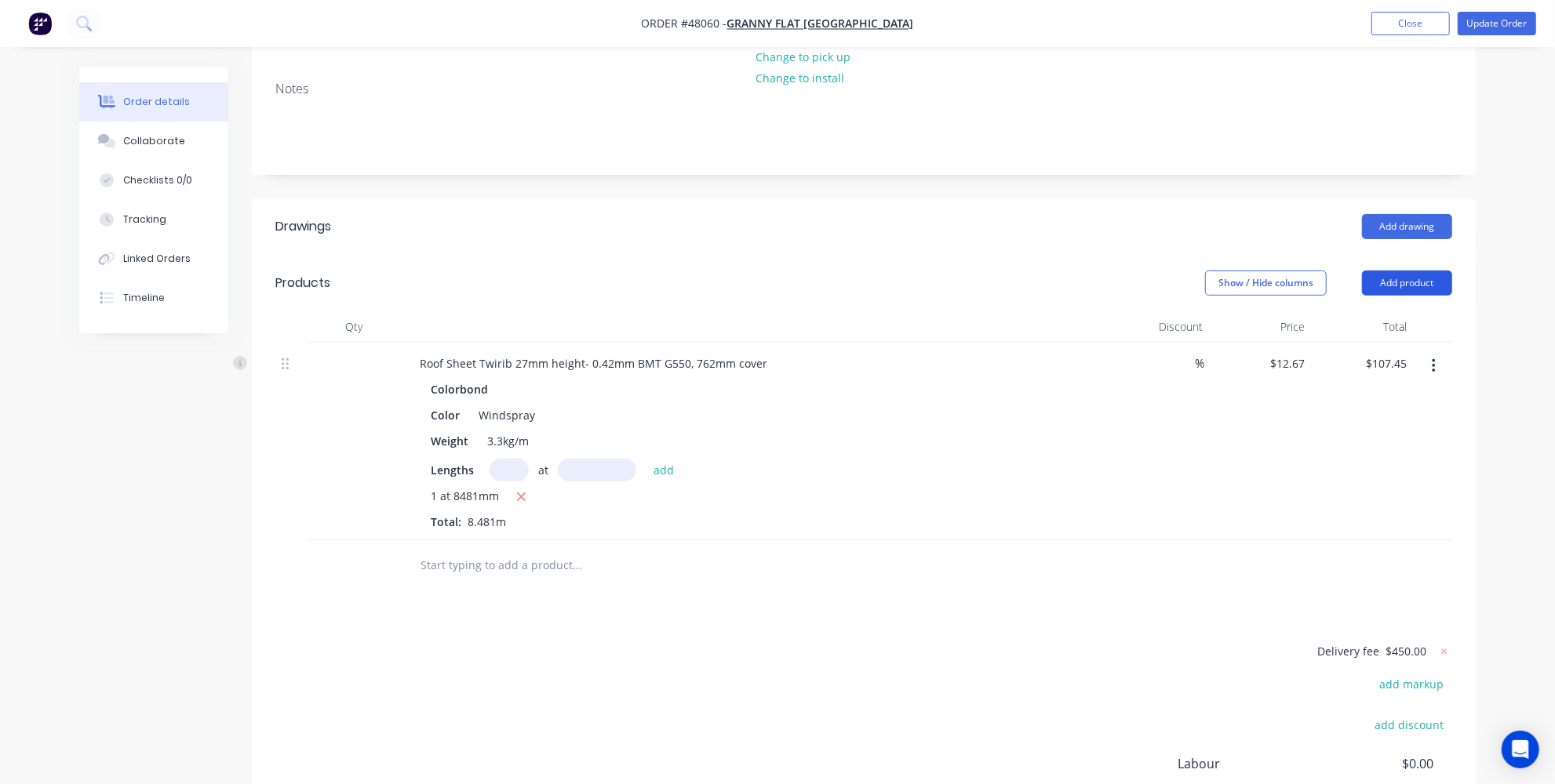
click at [1386, 290] on button "Add product" at bounding box center [1406, 282] width 90 height 25
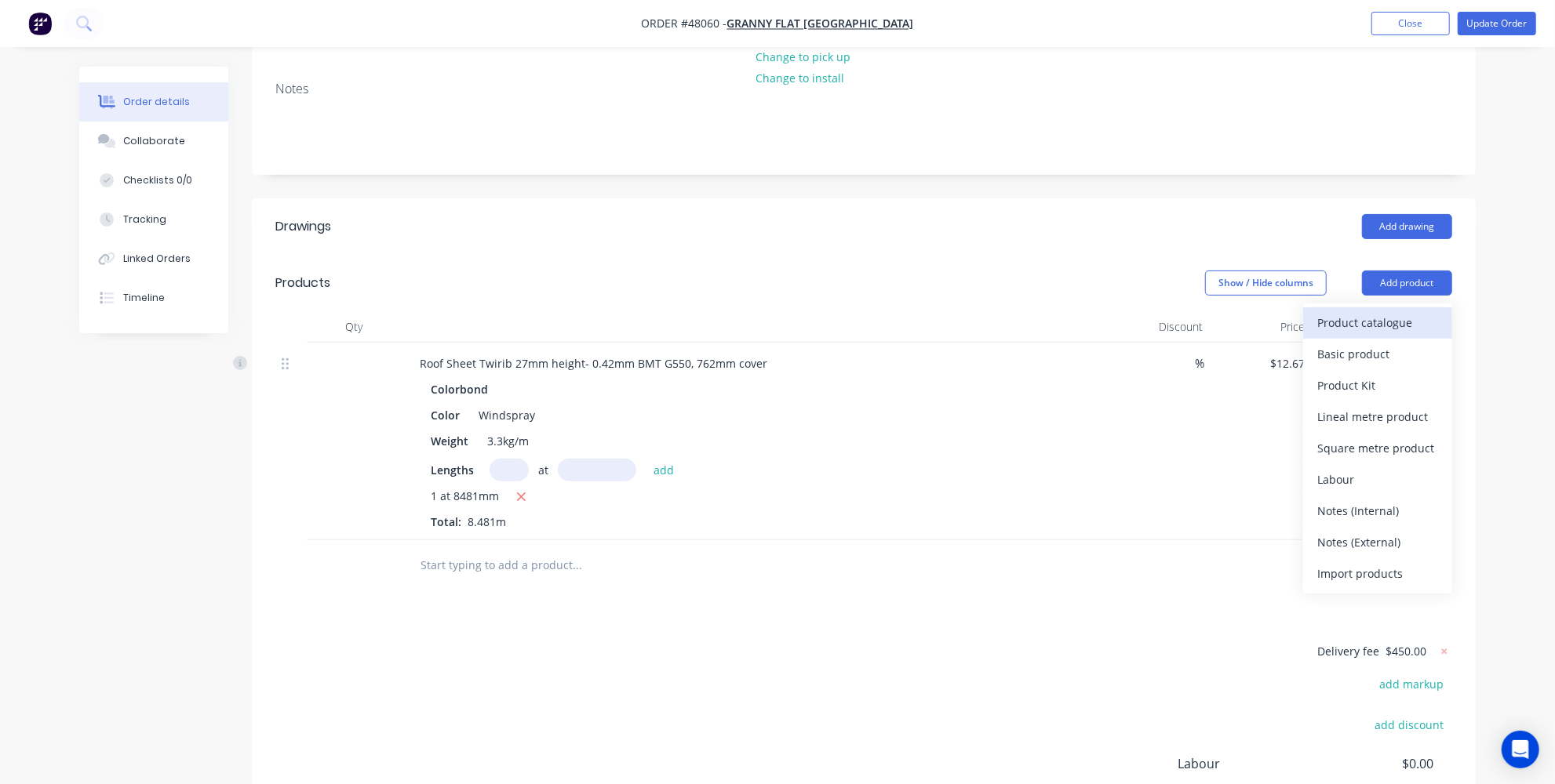
click at [1340, 324] on div "Product catalogue" at bounding box center [1378, 323] width 120 height 22
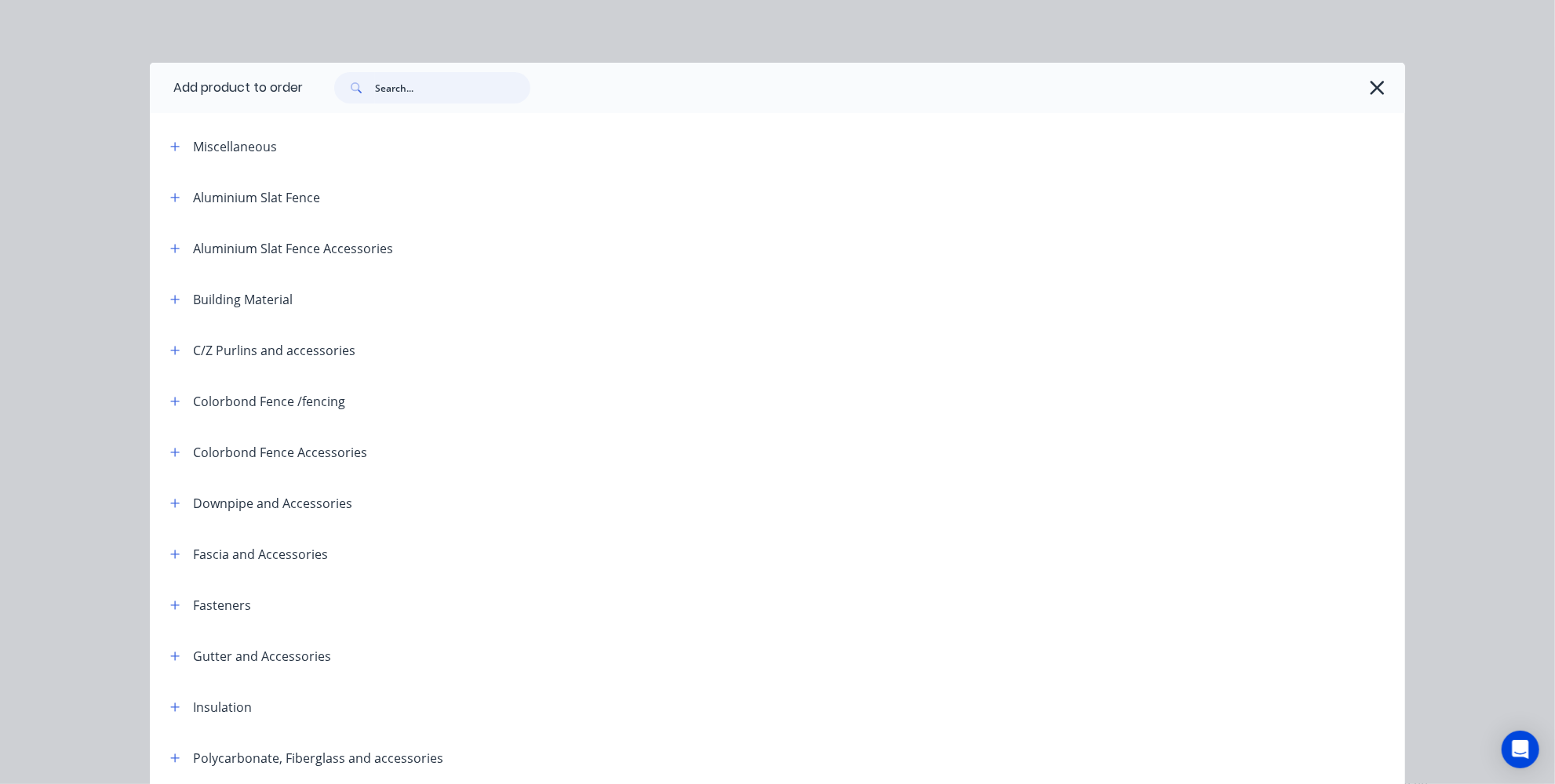
click at [434, 77] on input "text" at bounding box center [452, 87] width 155 height 31
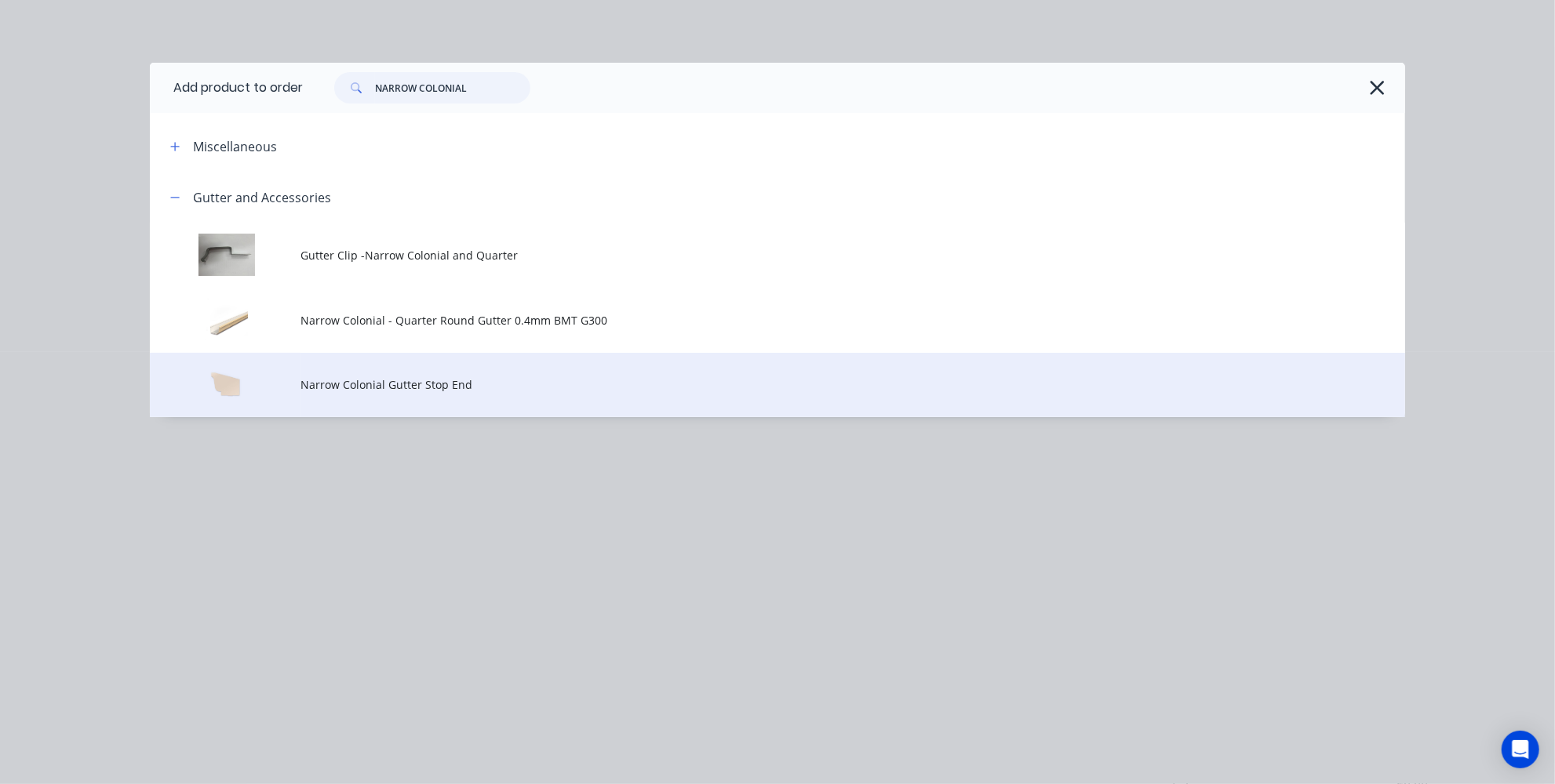
type input "NARROW COLONIAL"
click at [404, 392] on span "Narrow Colonial Gutter Stop End" at bounding box center [742, 384] width 883 height 17
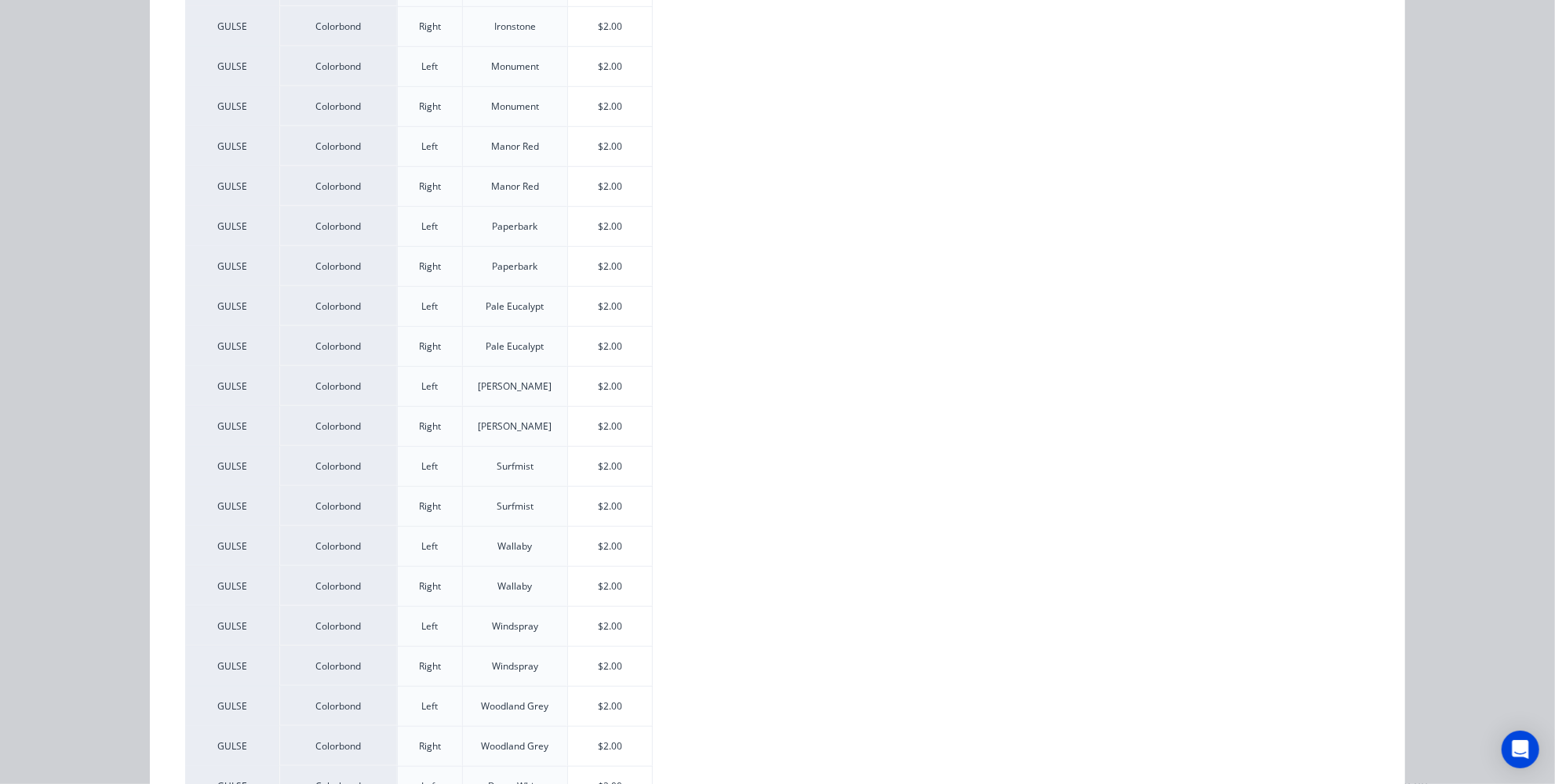
scroll to position [855, 0]
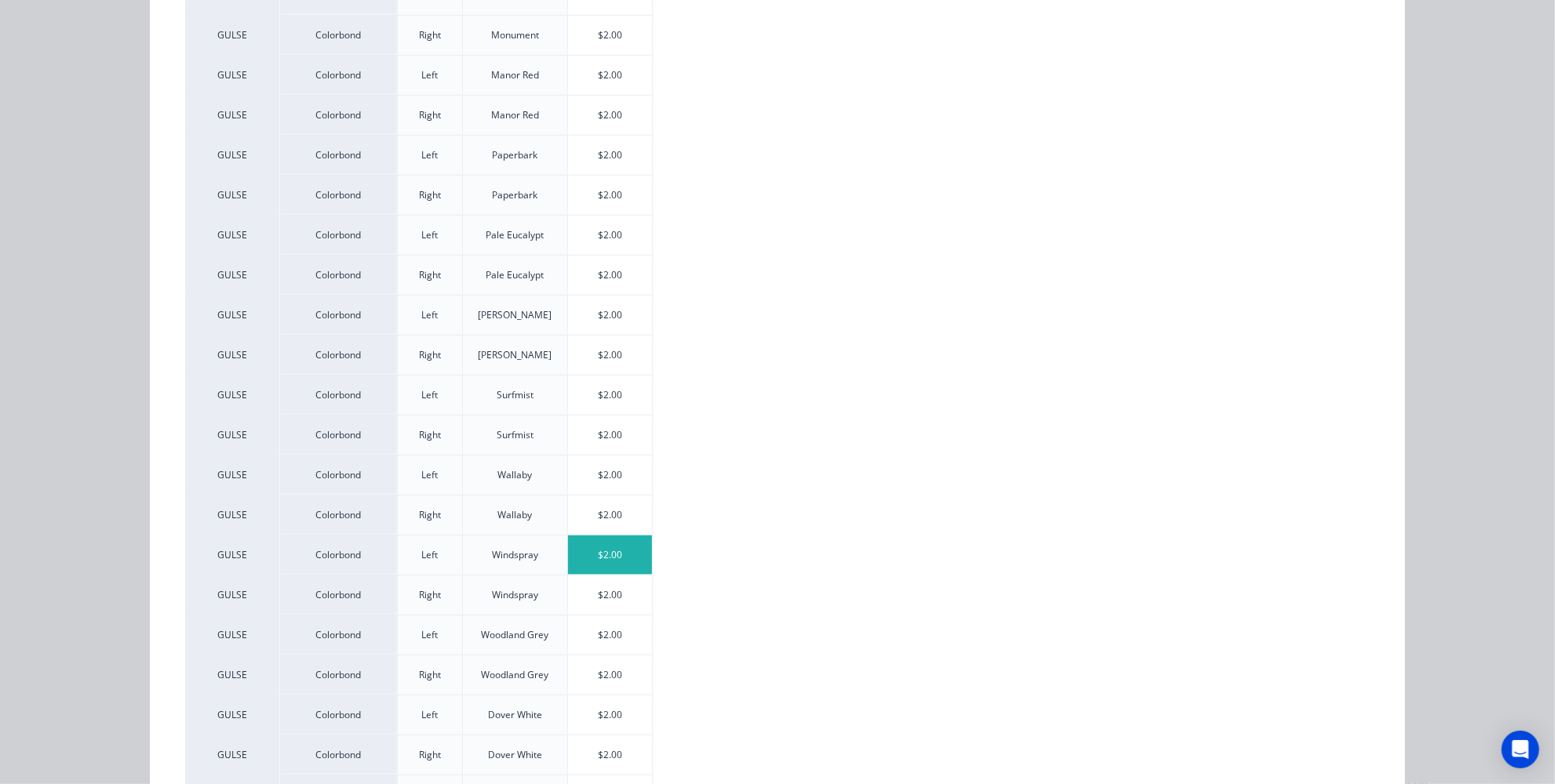
click at [596, 545] on div "$2.00" at bounding box center [609, 554] width 84 height 39
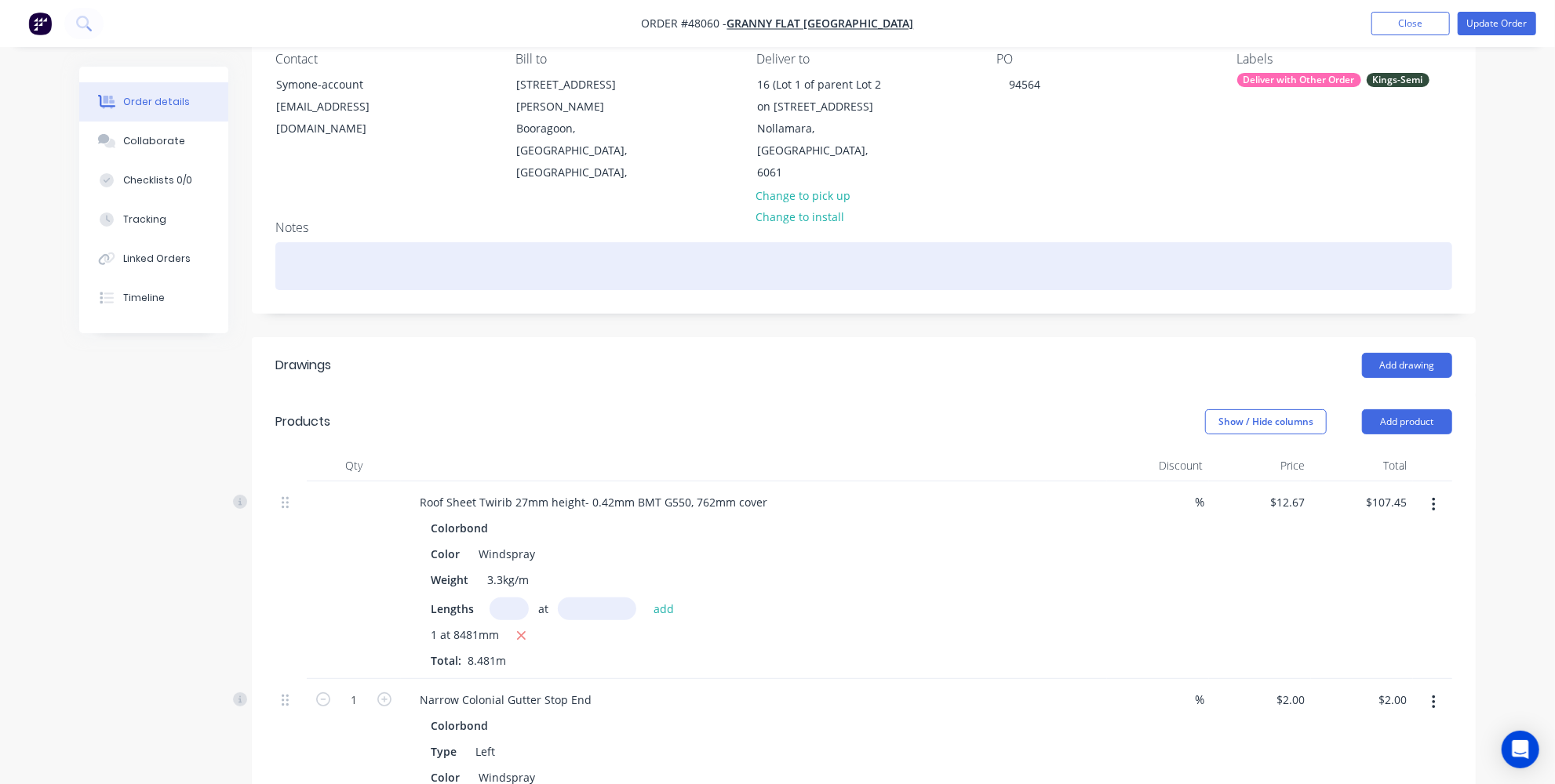
scroll to position [71, 0]
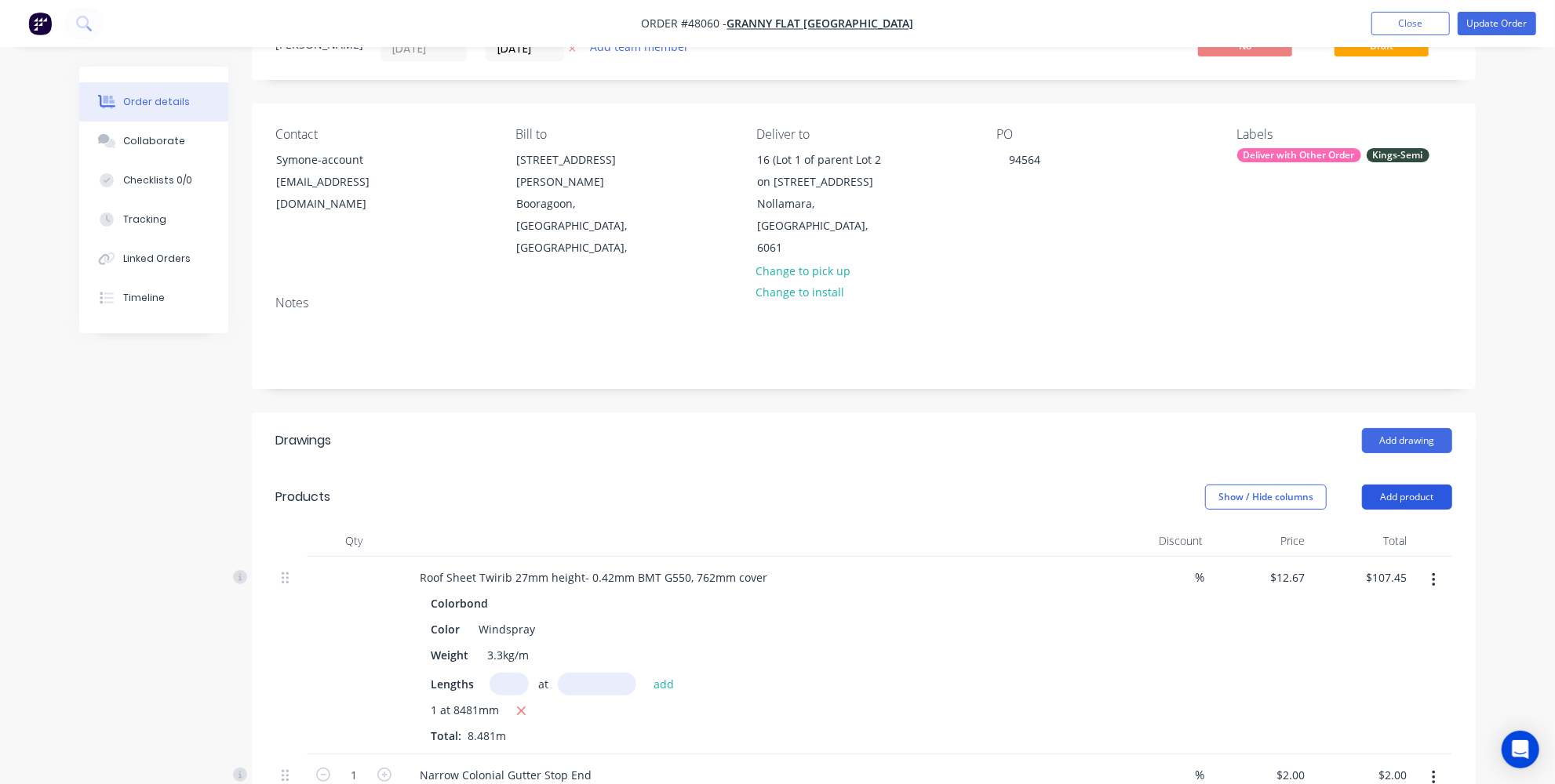
click at [1394, 488] on button "Add product" at bounding box center [1406, 497] width 90 height 25
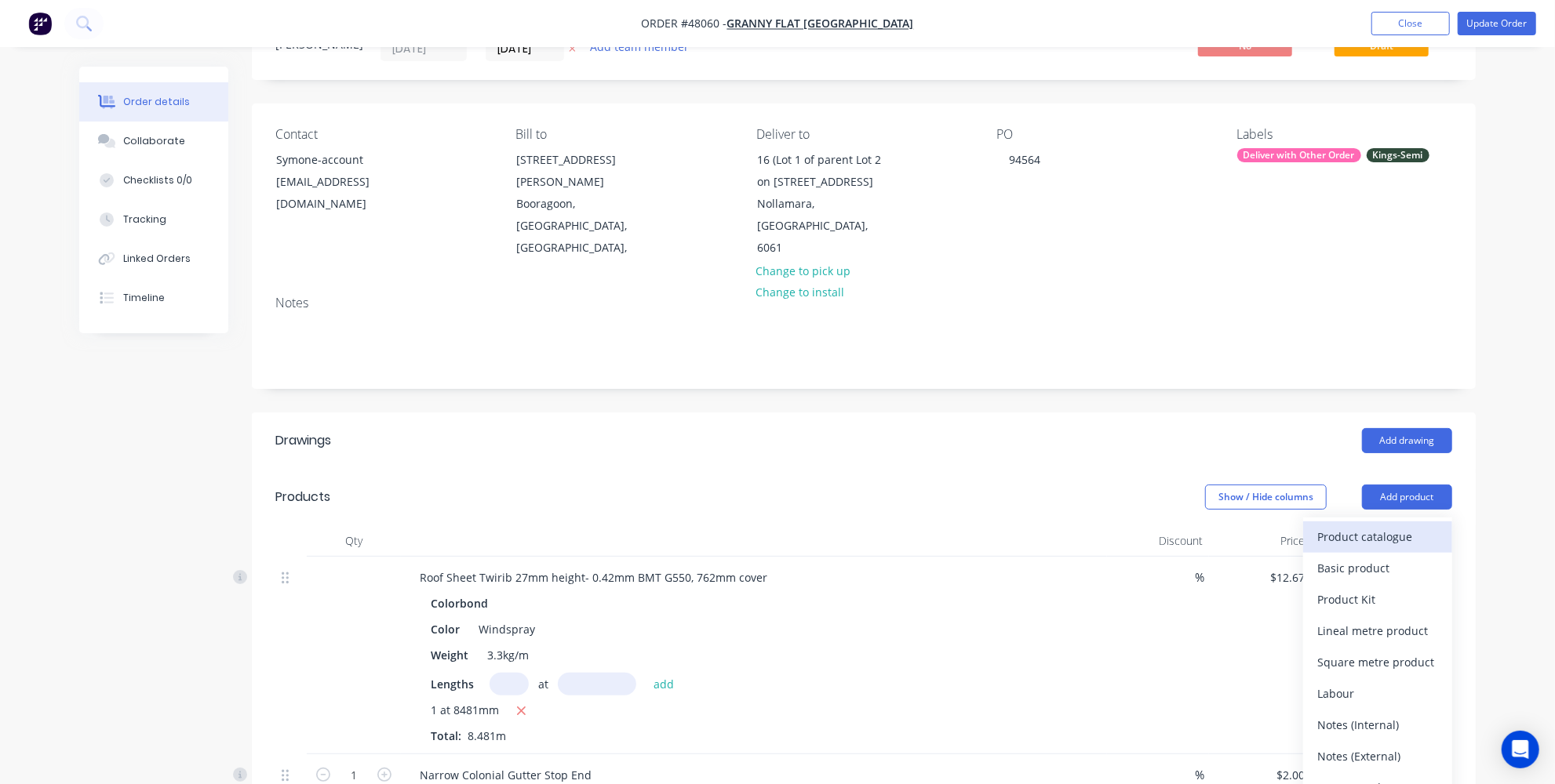
click at [1398, 530] on div "Product catalogue" at bounding box center [1378, 537] width 120 height 22
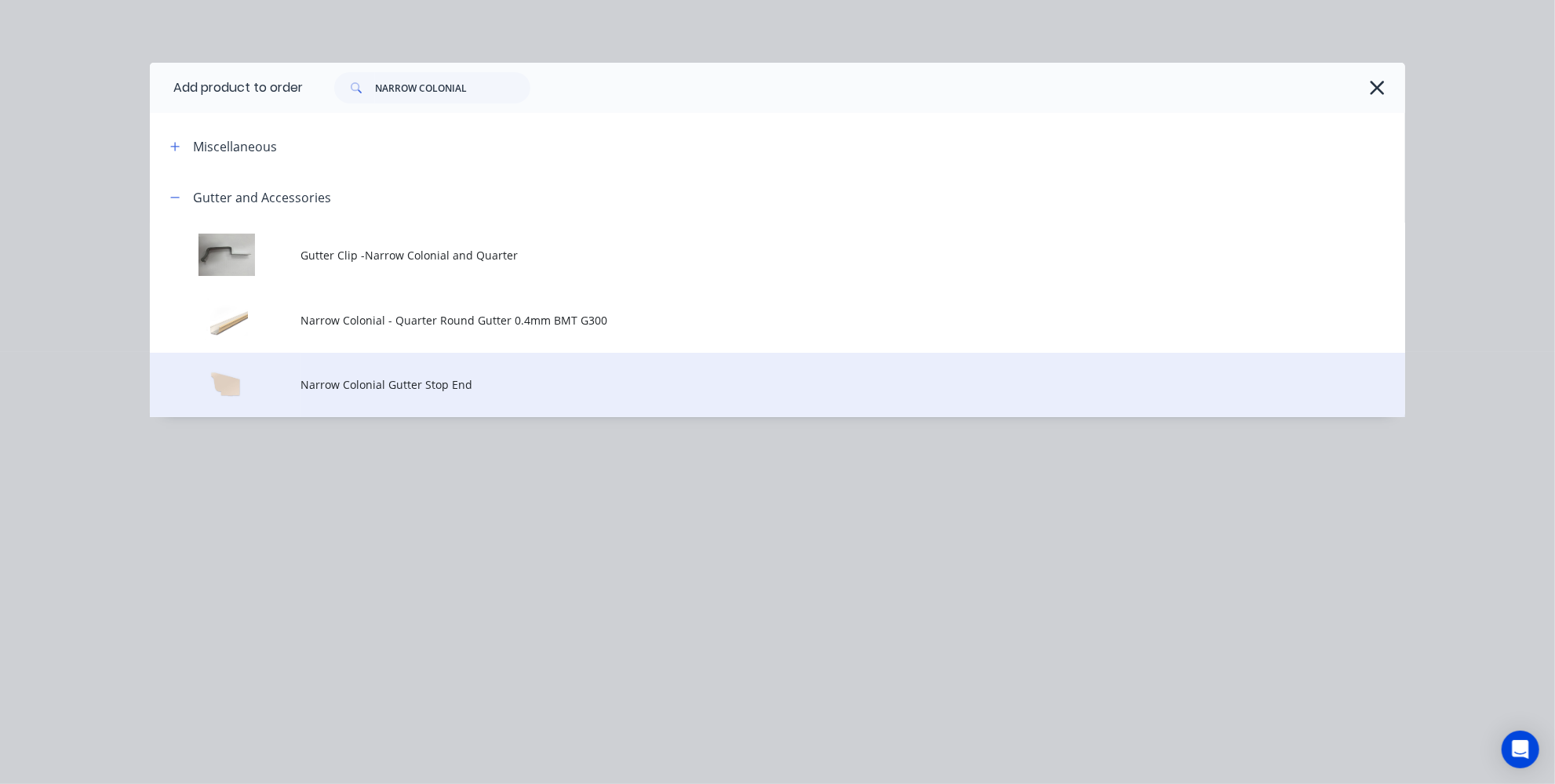
click at [364, 374] on td "Narrow Colonial Gutter Stop End" at bounding box center [853, 385] width 1105 height 65
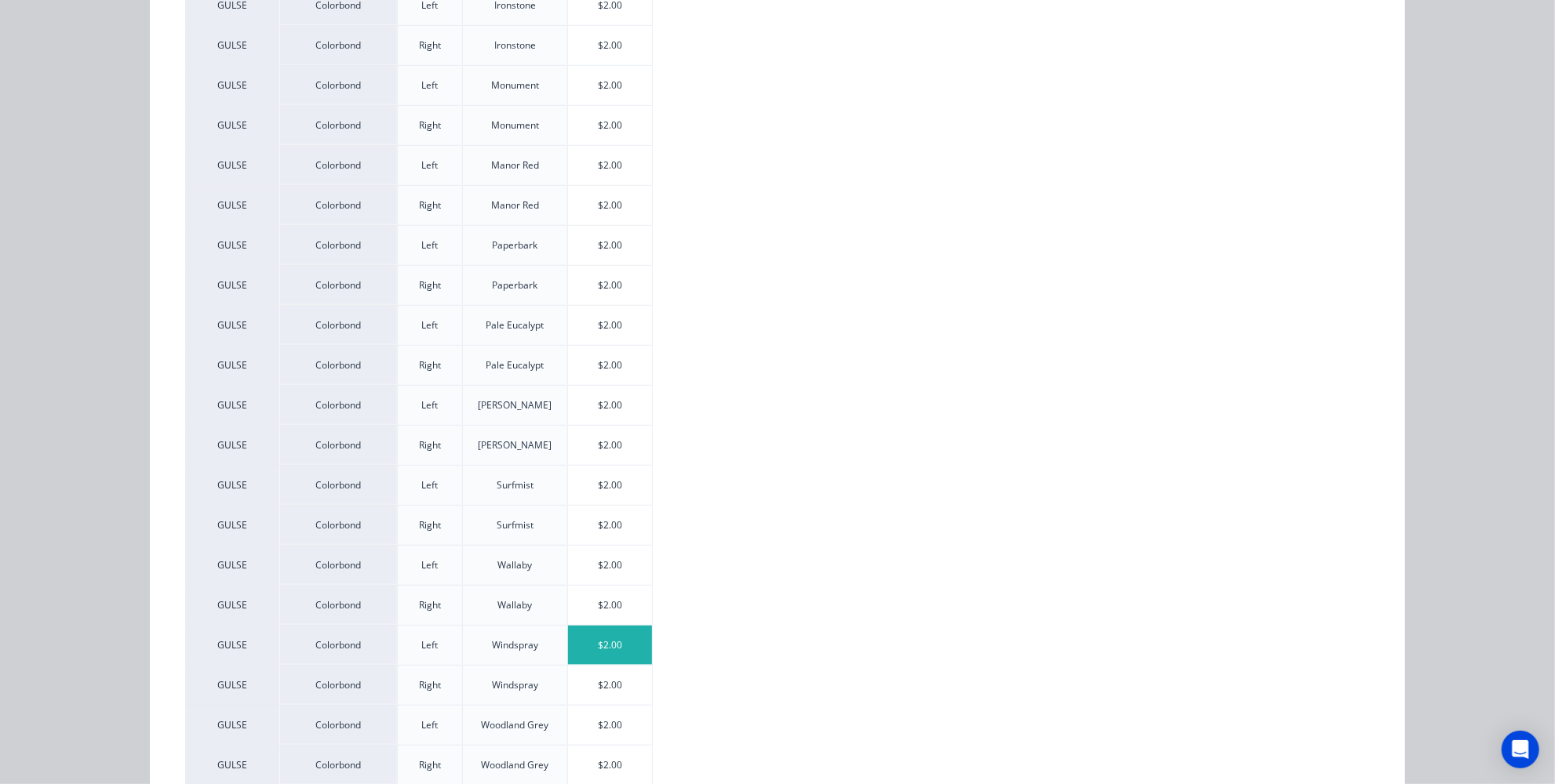
scroll to position [783, 0]
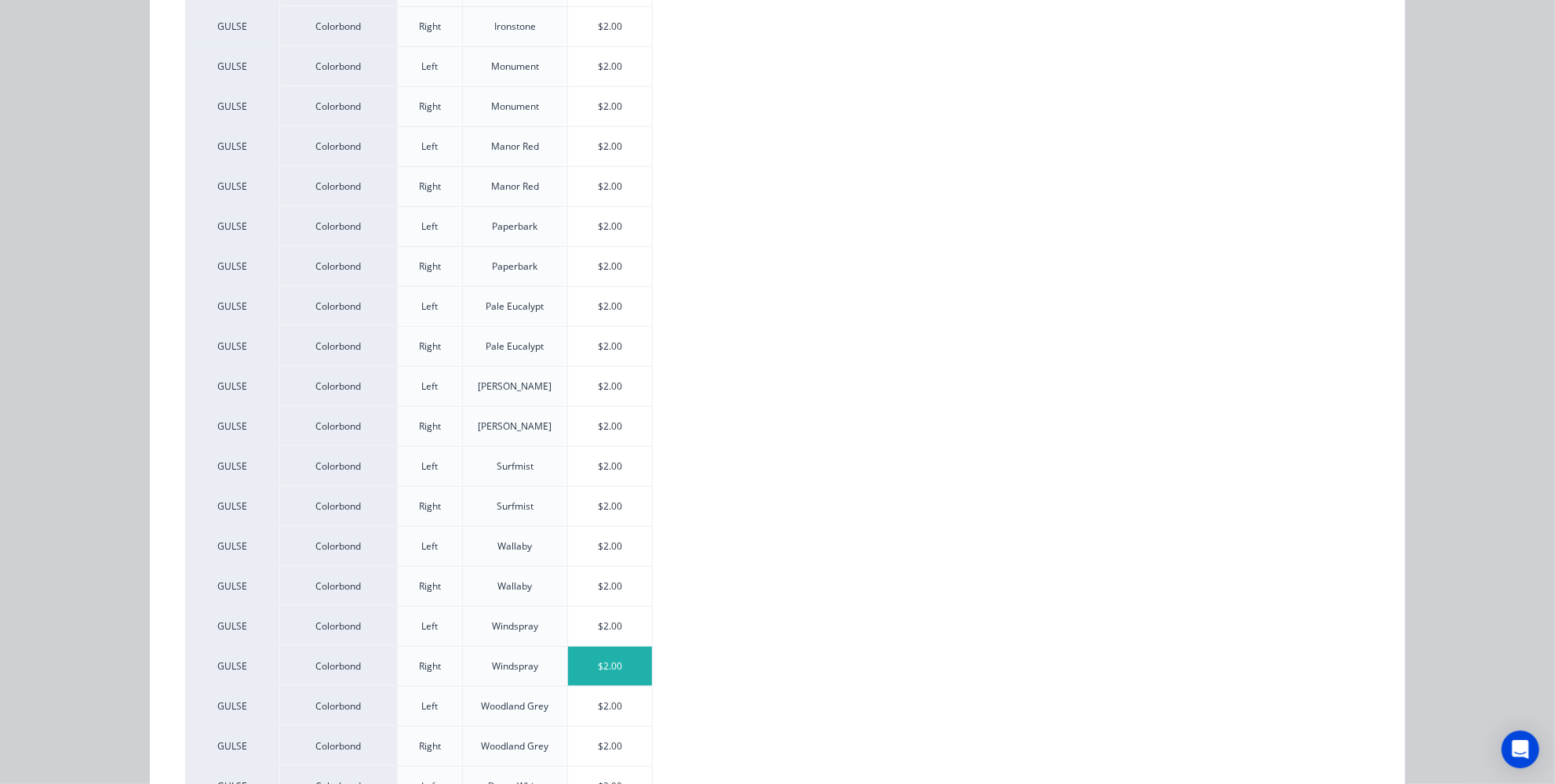
click at [596, 647] on div "$2.00" at bounding box center [609, 666] width 84 height 39
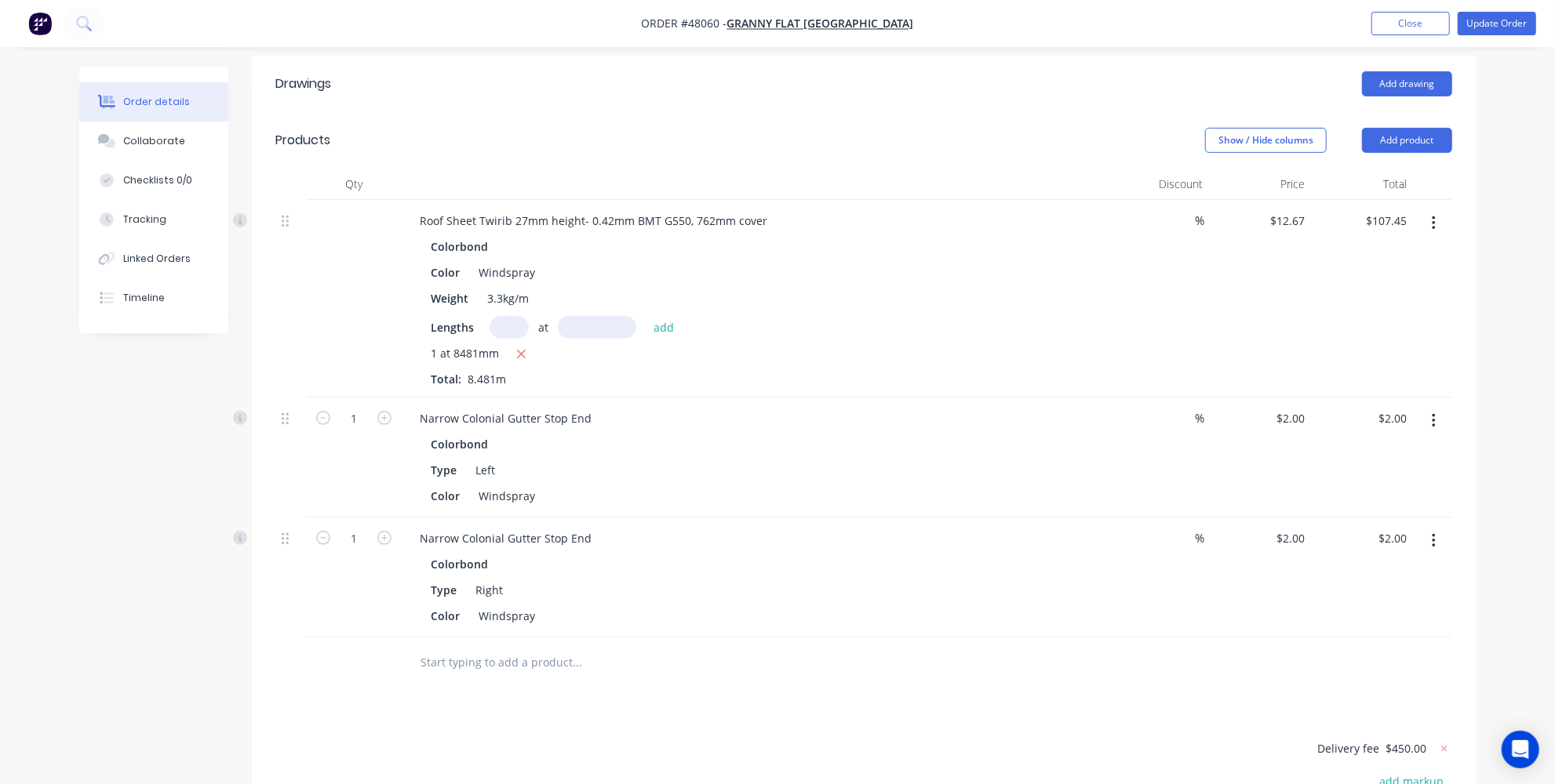
scroll to position [498, 0]
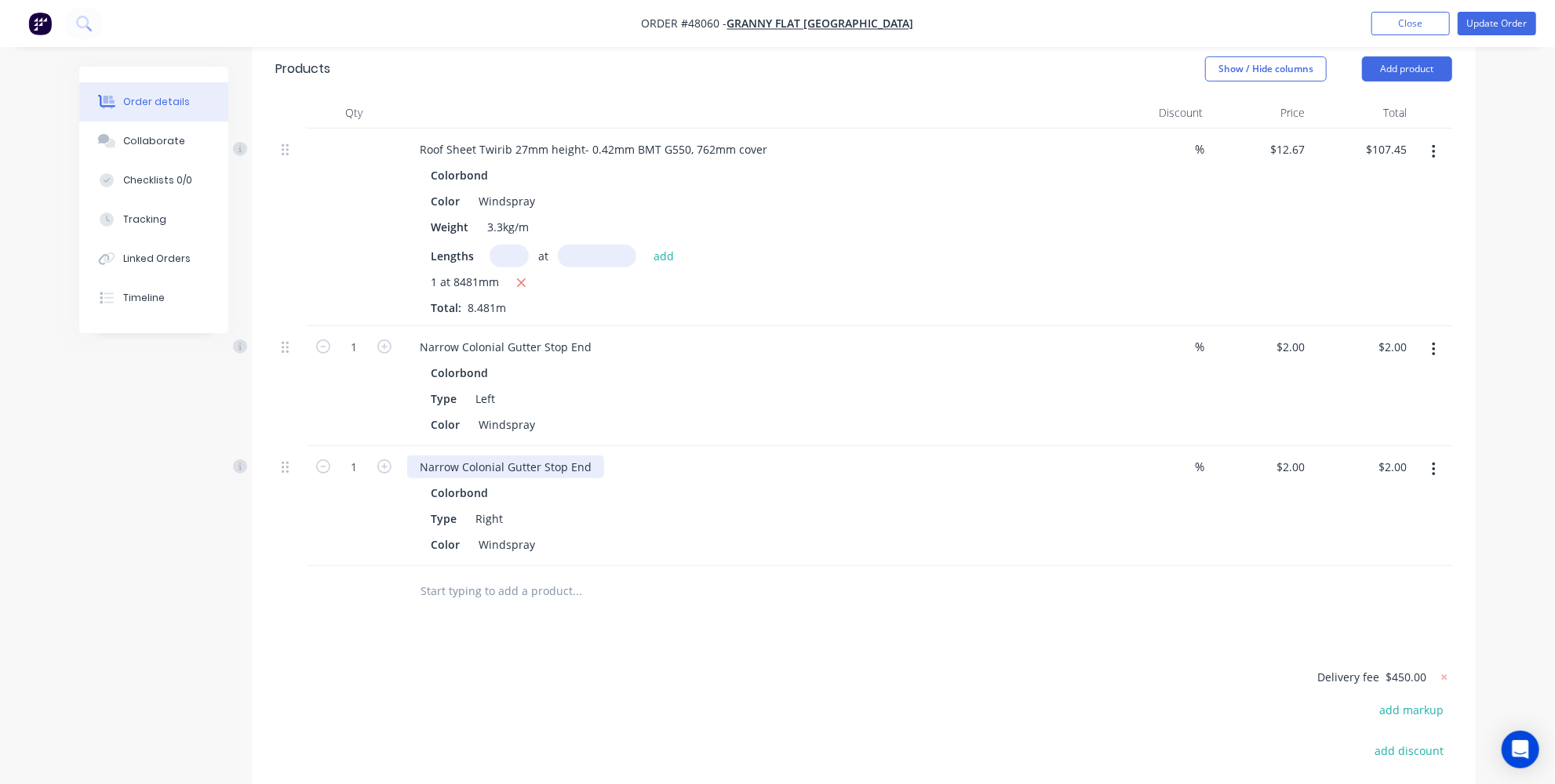
click at [590, 458] on div "Narrow Colonial Gutter Stop End" at bounding box center [505, 467] width 197 height 22
click at [600, 341] on div "Narrow Colonial Gutter Stop End" at bounding box center [754, 347] width 694 height 22
click at [591, 339] on div "Narrow Colonial Gutter Stop End" at bounding box center [505, 347] width 197 height 22
click at [686, 652] on div "Drawings Add drawing Products Show / Hide columns Add product Qty Discount Pric…" at bounding box center [864, 467] width 1223 height 967
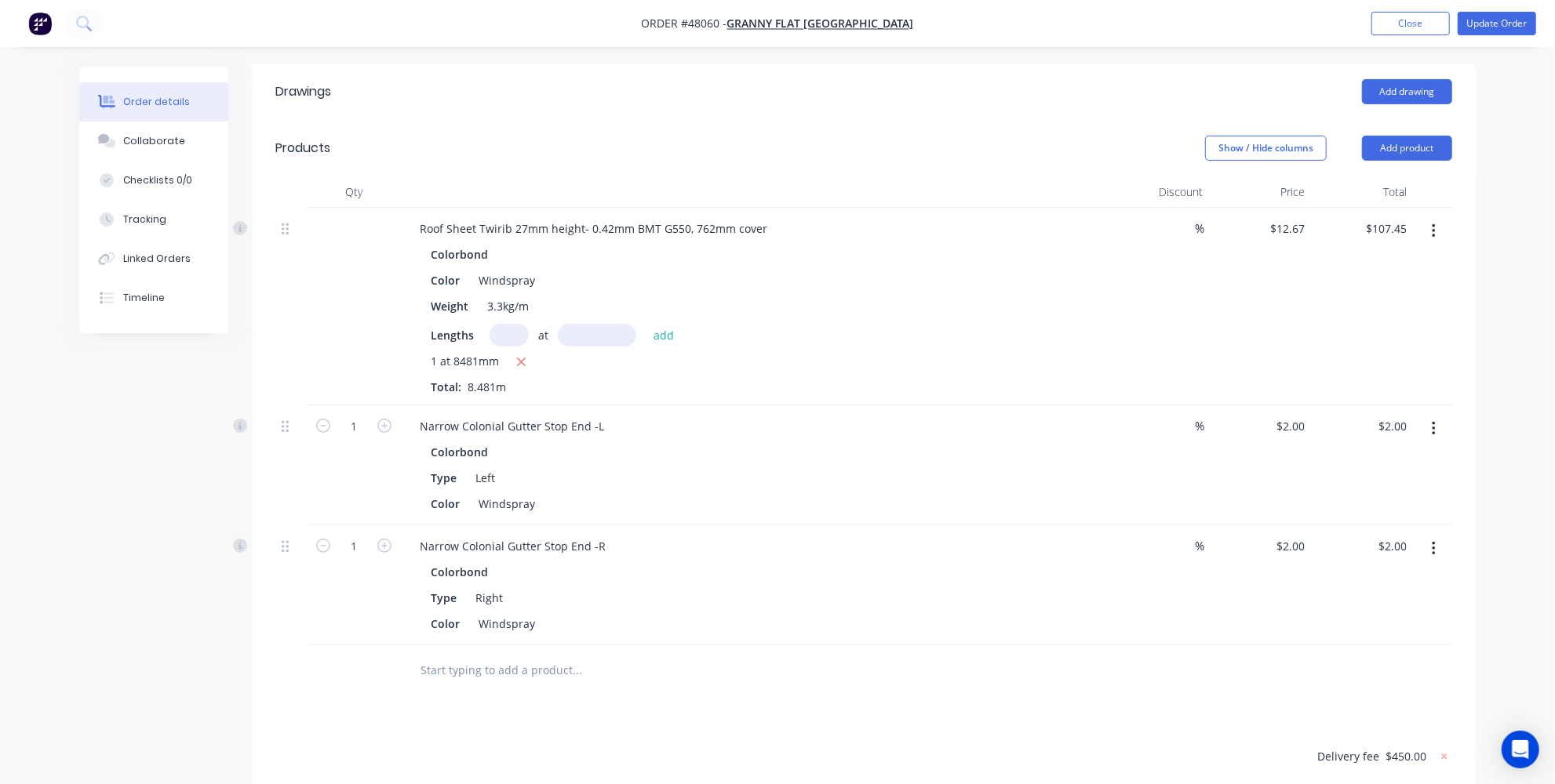
scroll to position [428, 0]
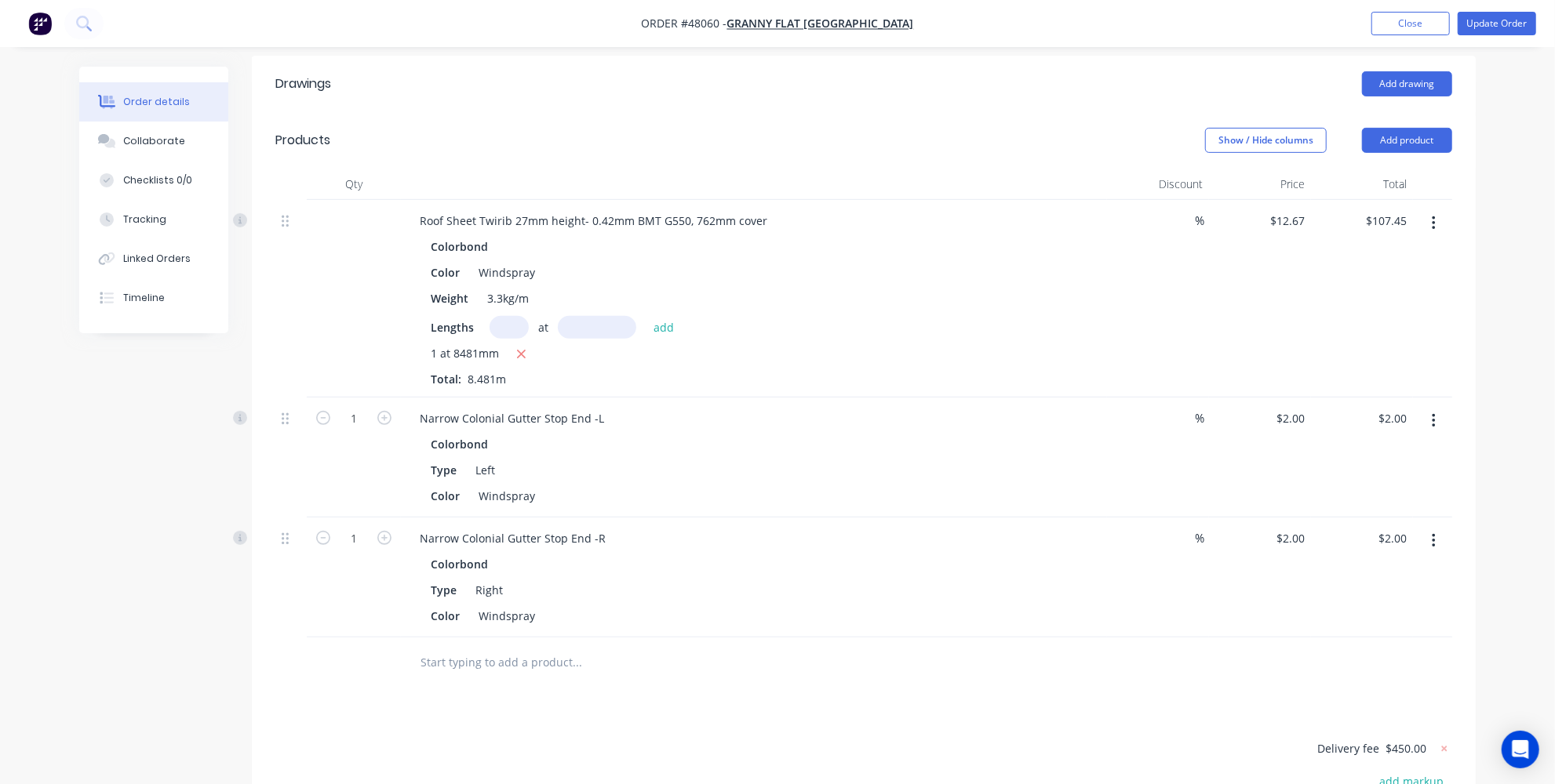
click at [600, 678] on div at bounding box center [683, 663] width 565 height 51
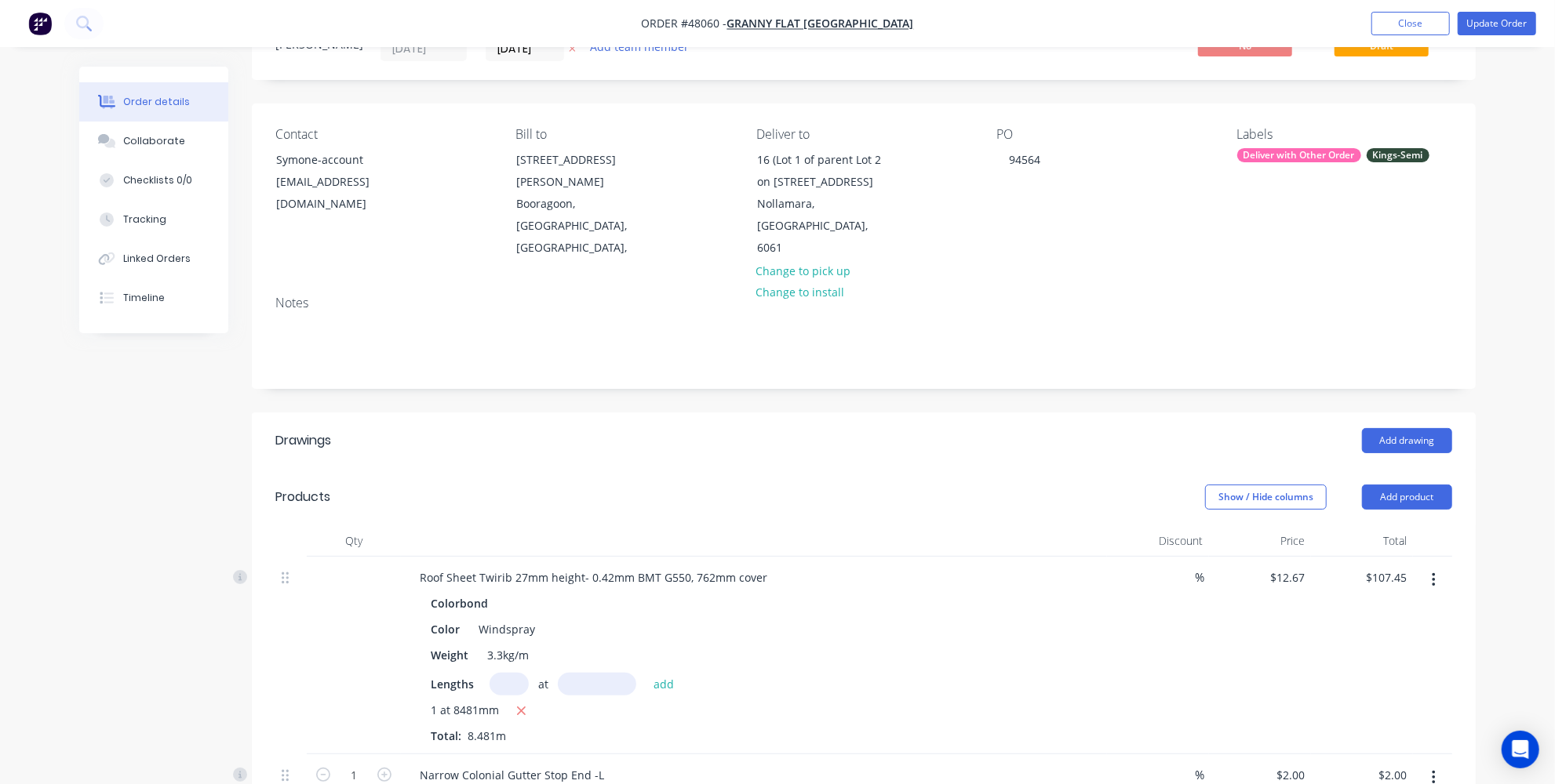
scroll to position [0, 0]
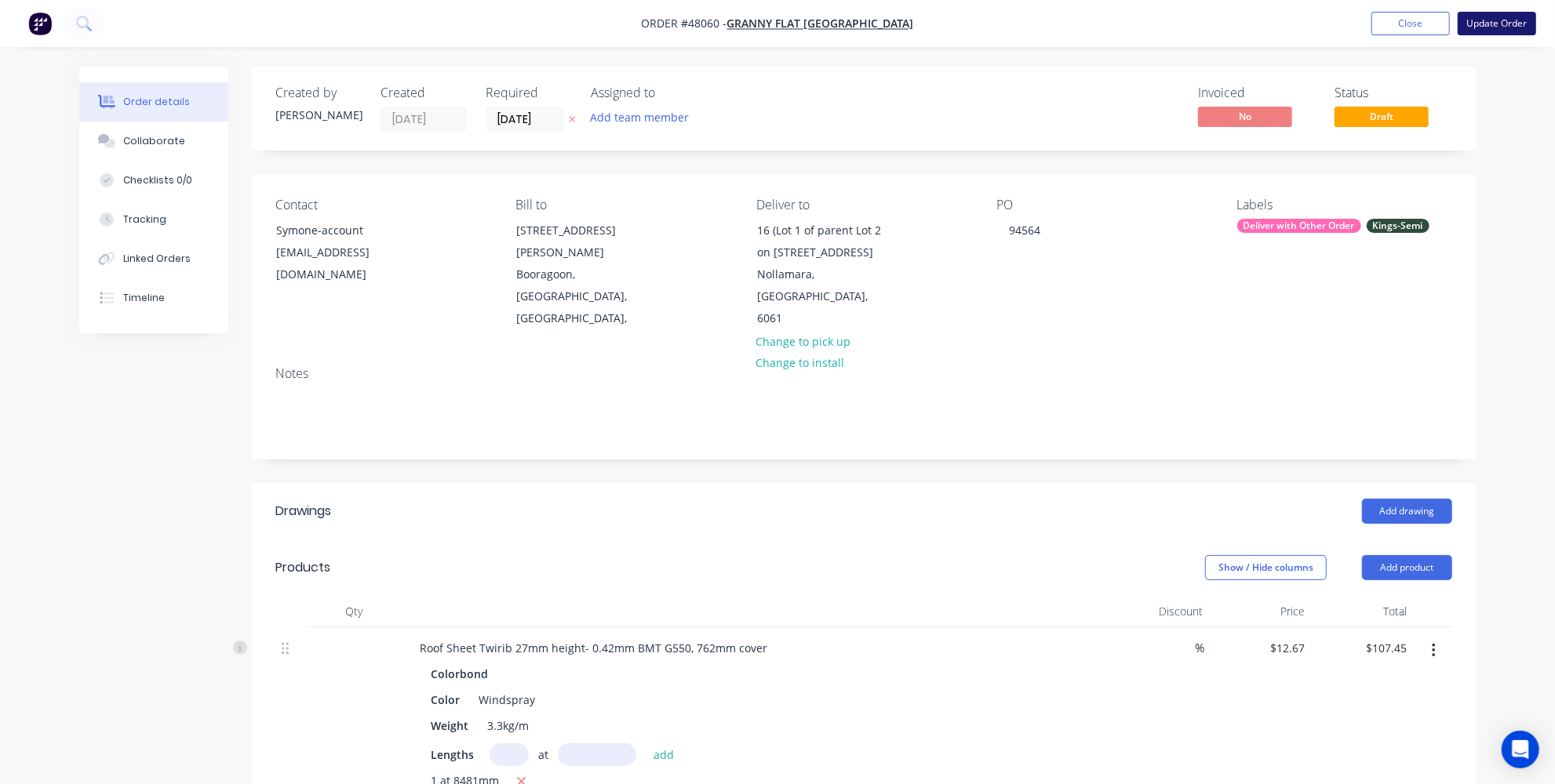
click at [1484, 30] on button "Update Order" at bounding box center [1497, 23] width 79 height 23
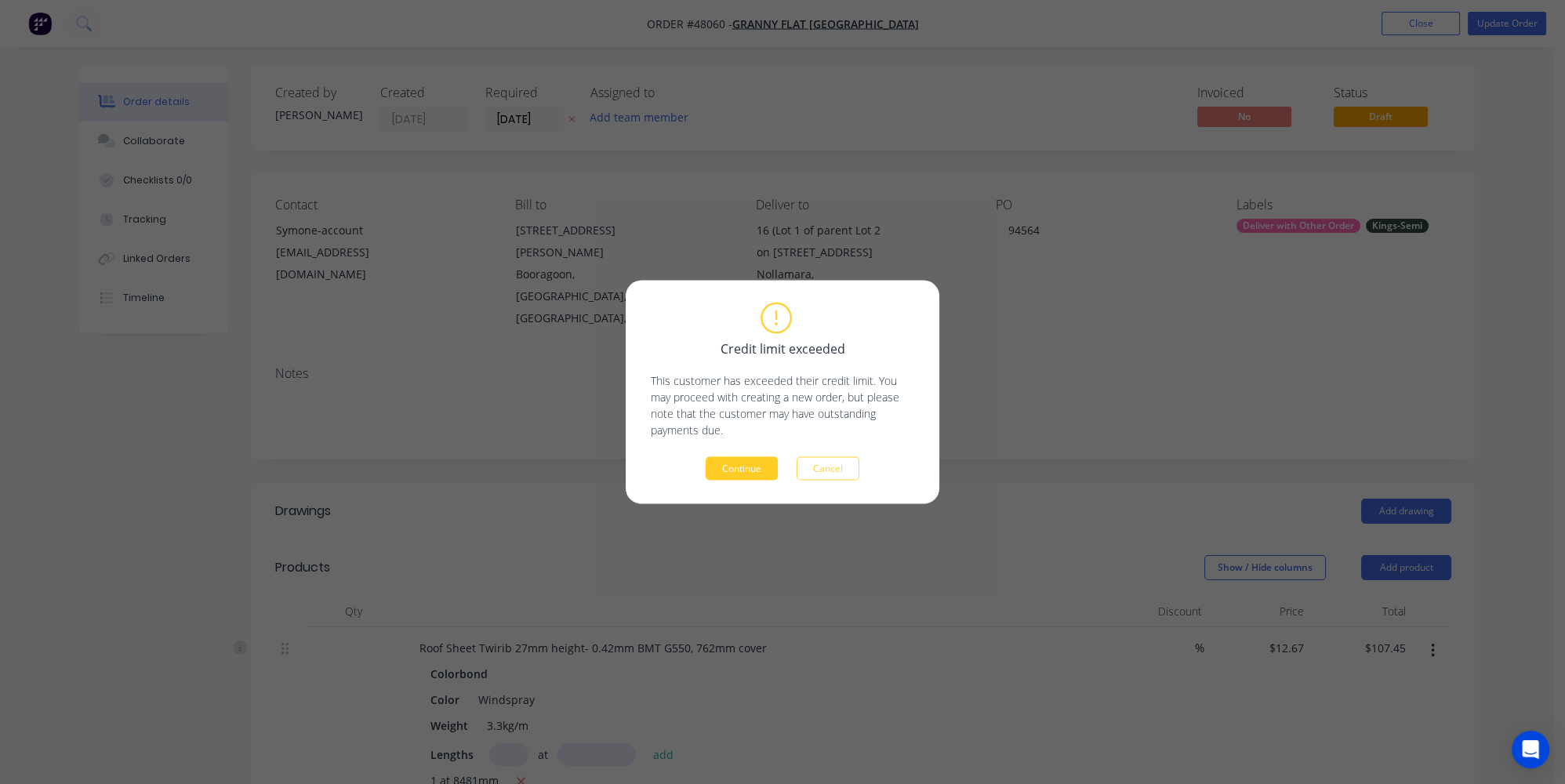
click at [758, 465] on button "Continue" at bounding box center [742, 469] width 72 height 23
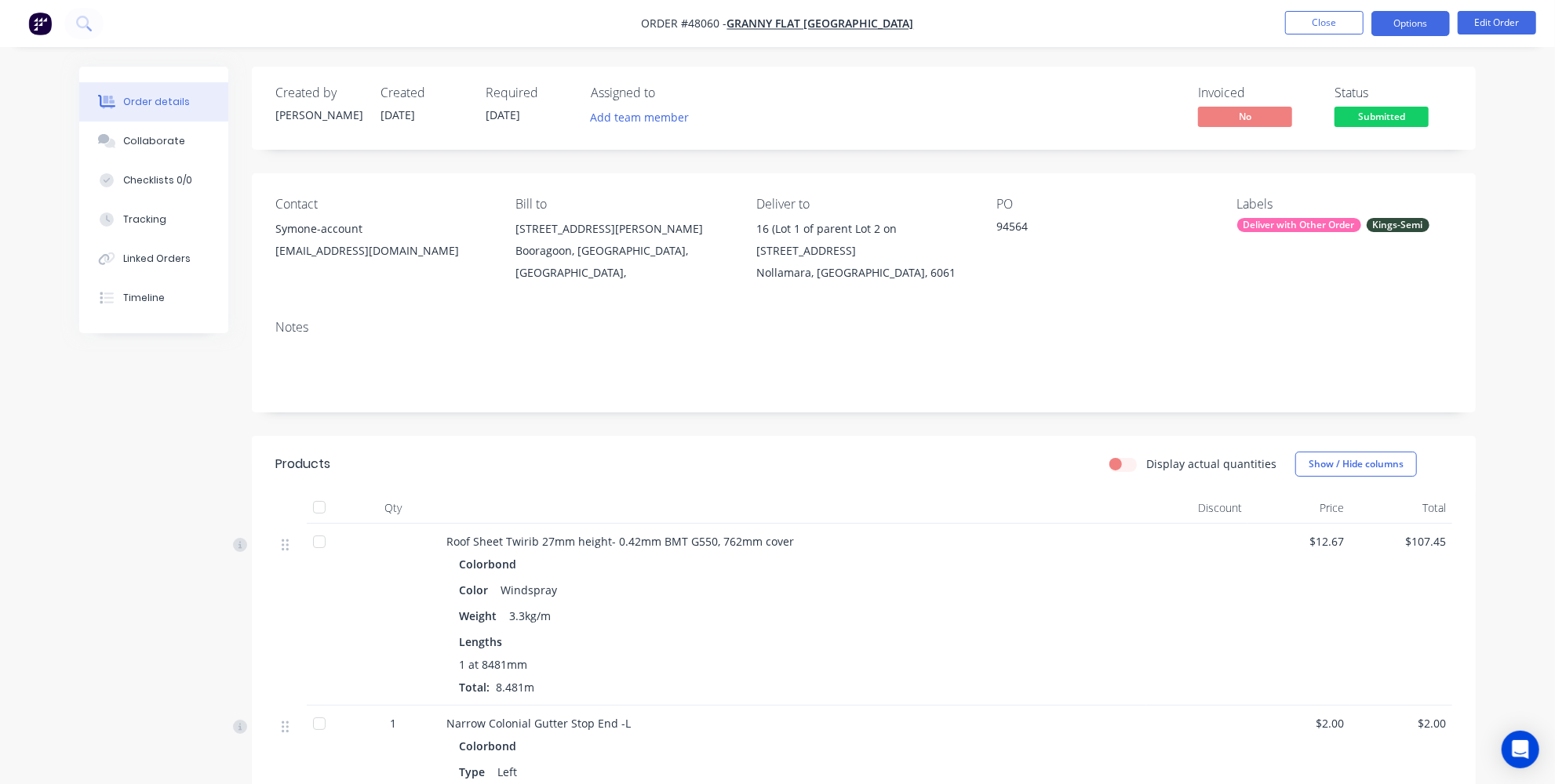
click at [1409, 18] on button "Options" at bounding box center [1410, 23] width 79 height 25
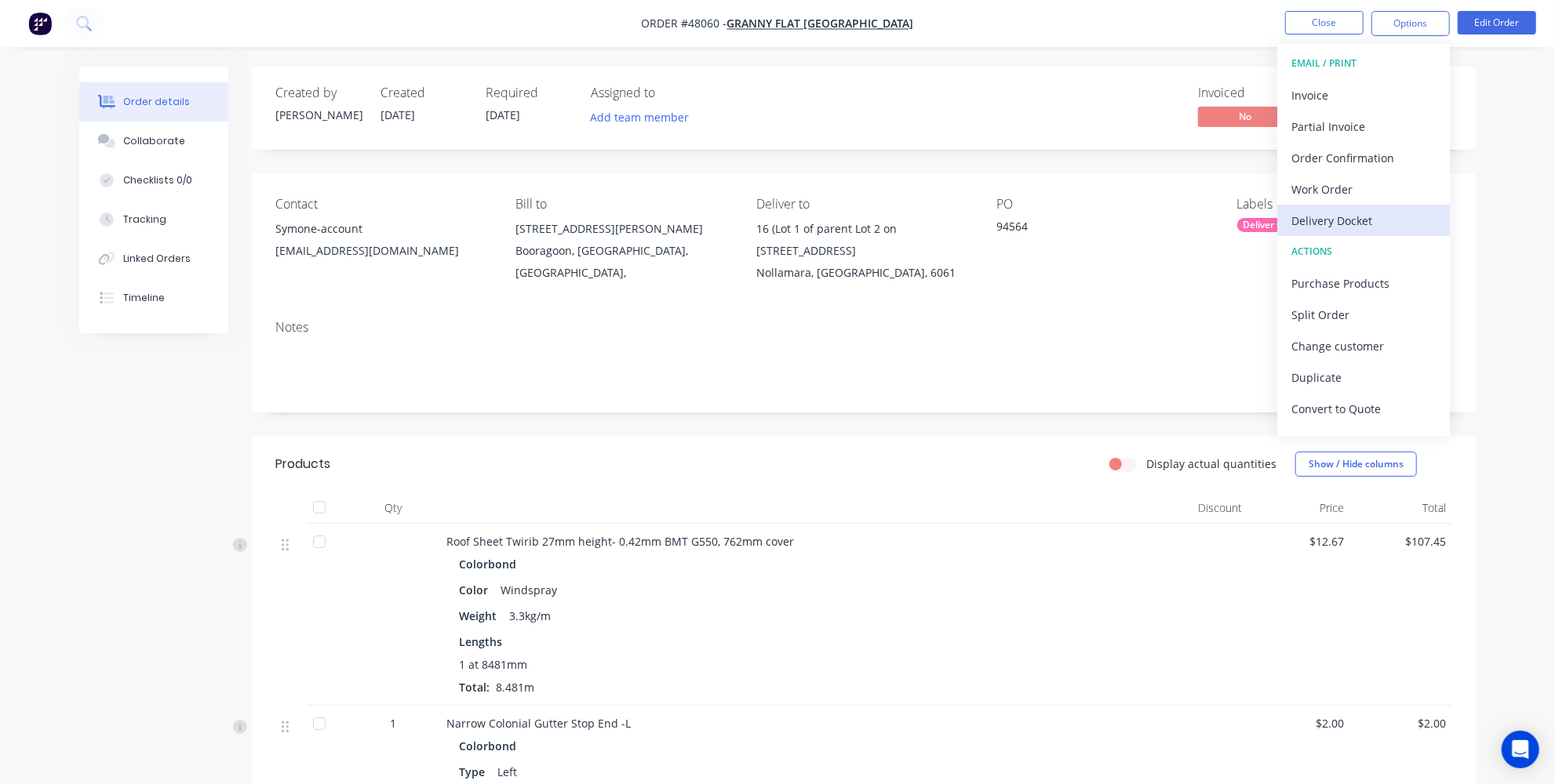
click at [1339, 221] on div "Delivery Docket" at bounding box center [1363, 221] width 145 height 22
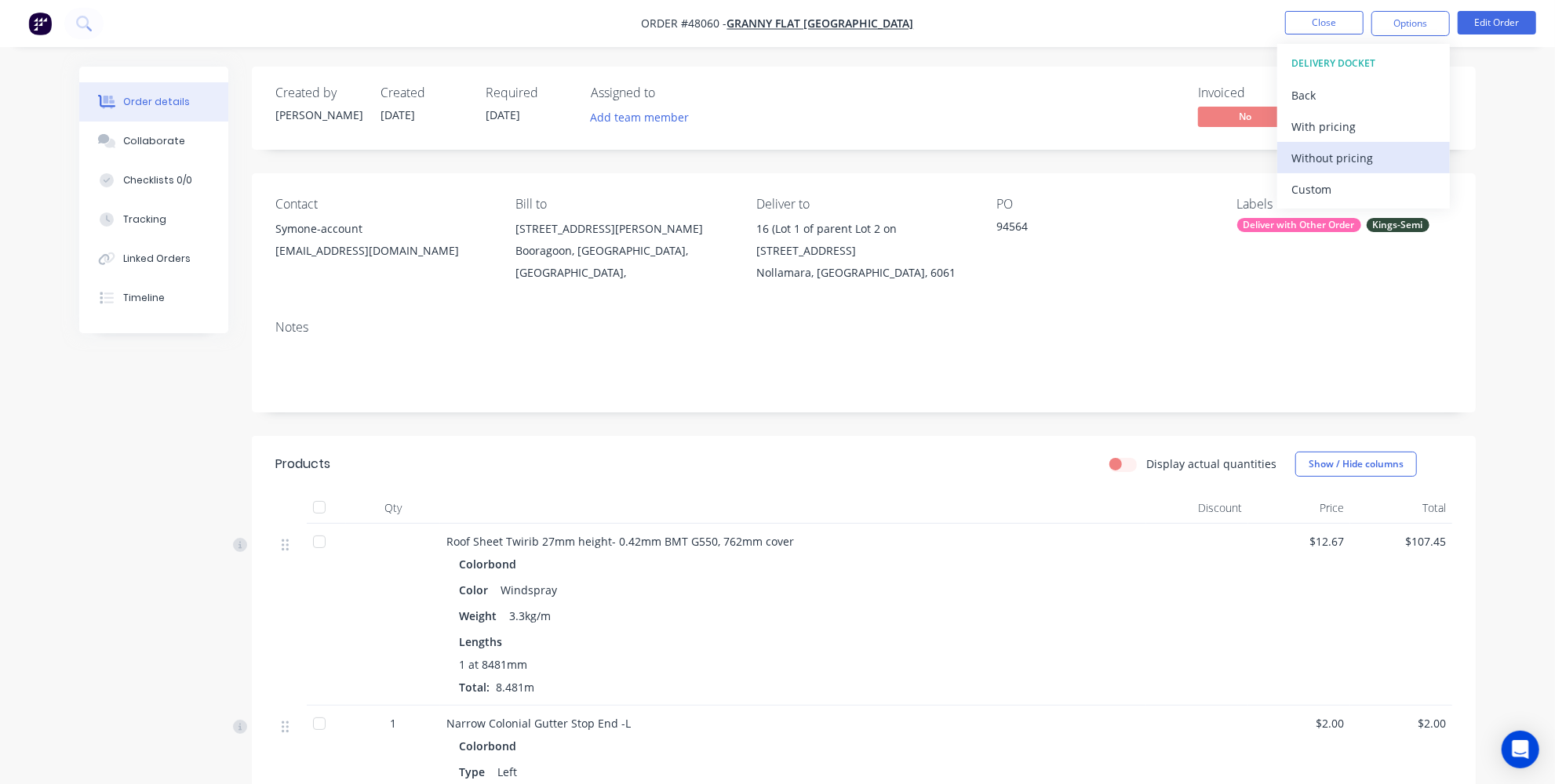
click at [1329, 156] on div "Without pricing" at bounding box center [1363, 158] width 145 height 22
click at [1513, 221] on div "Order details Collaborate Checklists 0/0 Tracking Linked Orders Timeline Order …" at bounding box center [777, 606] width 1555 height 1213
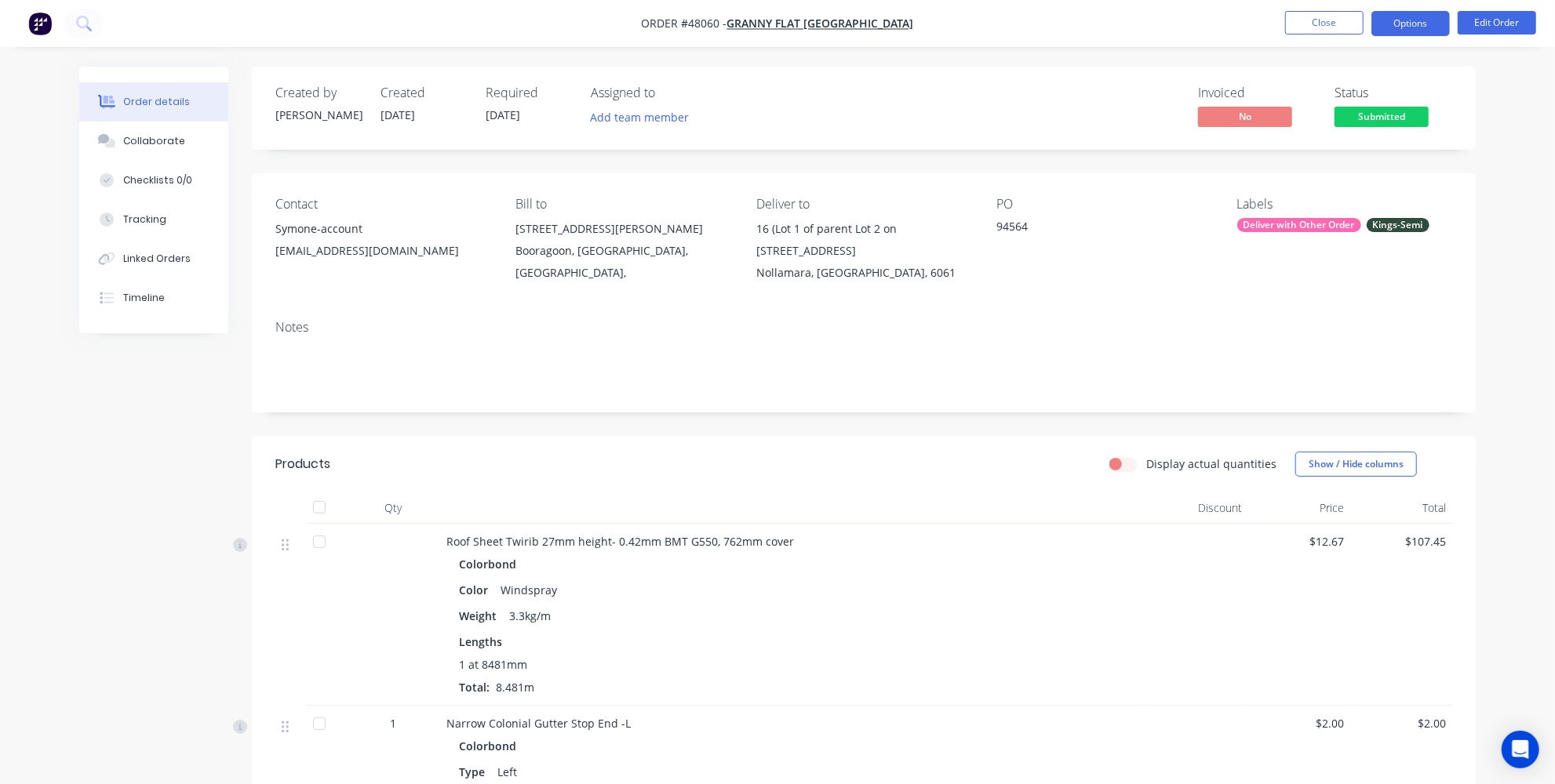
click at [1415, 22] on button "Options" at bounding box center [1410, 23] width 79 height 25
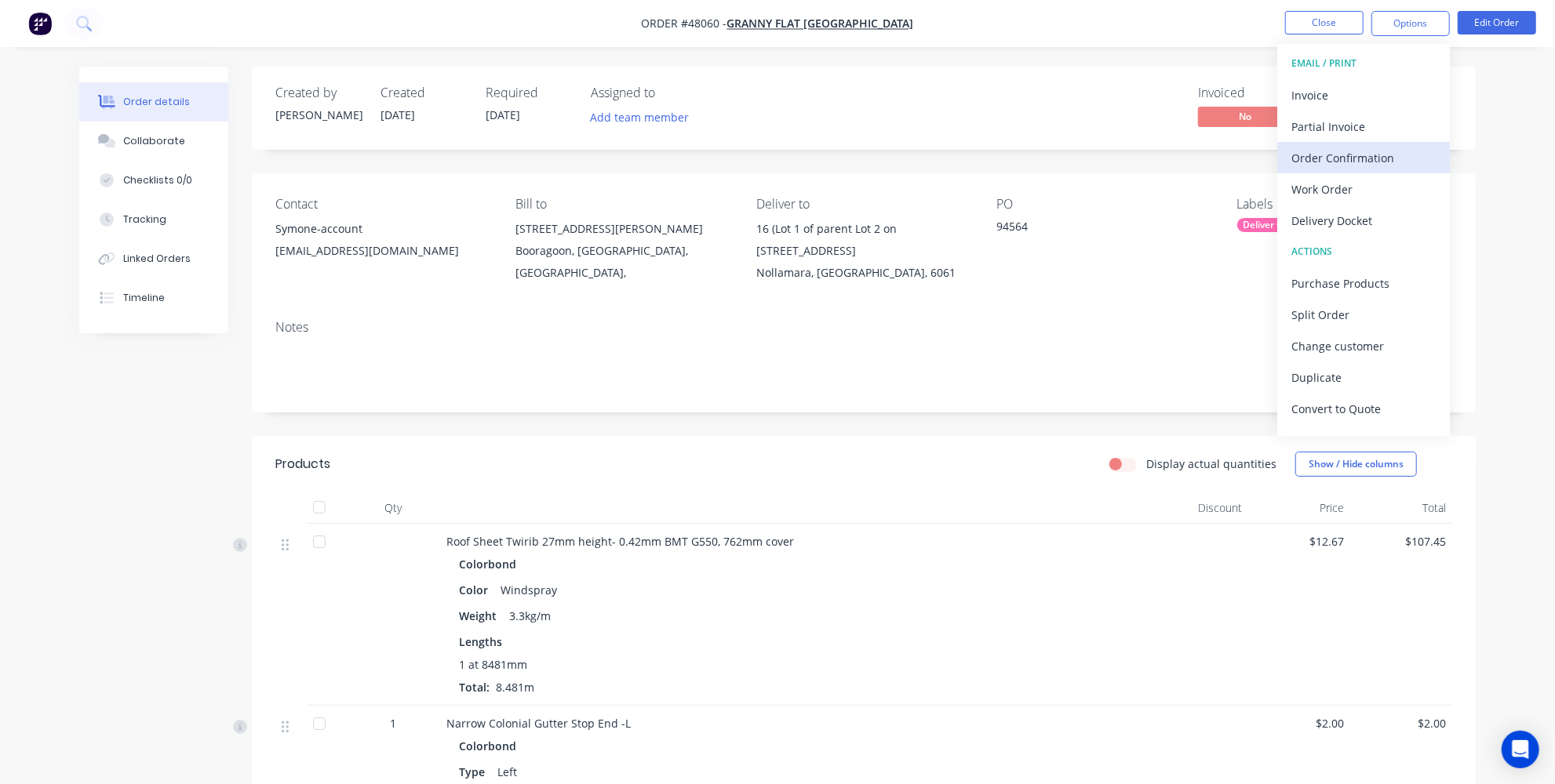
click at [1352, 153] on div "Order Confirmation" at bounding box center [1363, 158] width 145 height 22
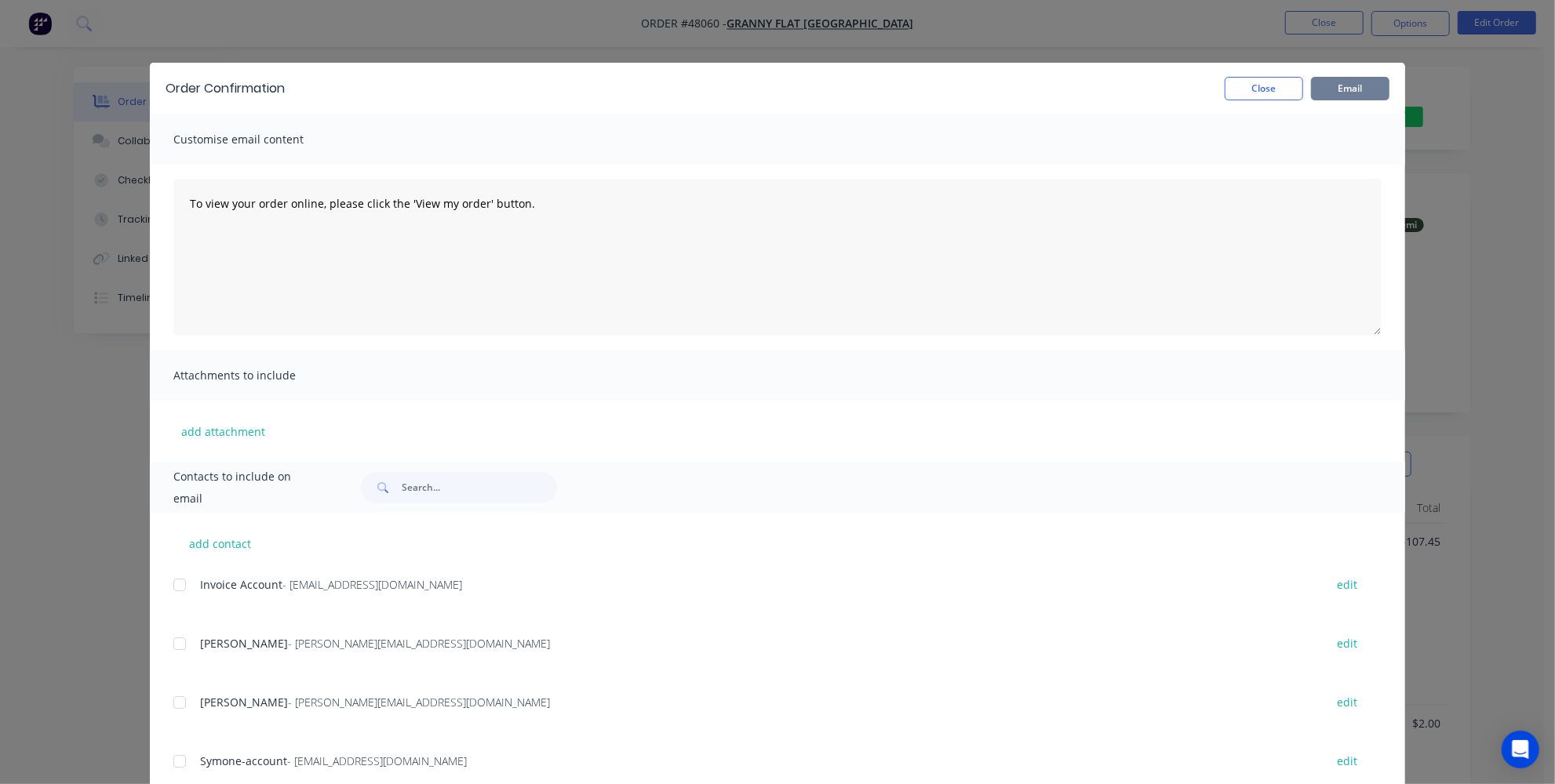
click at [1354, 82] on button "Email" at bounding box center [1350, 88] width 79 height 23
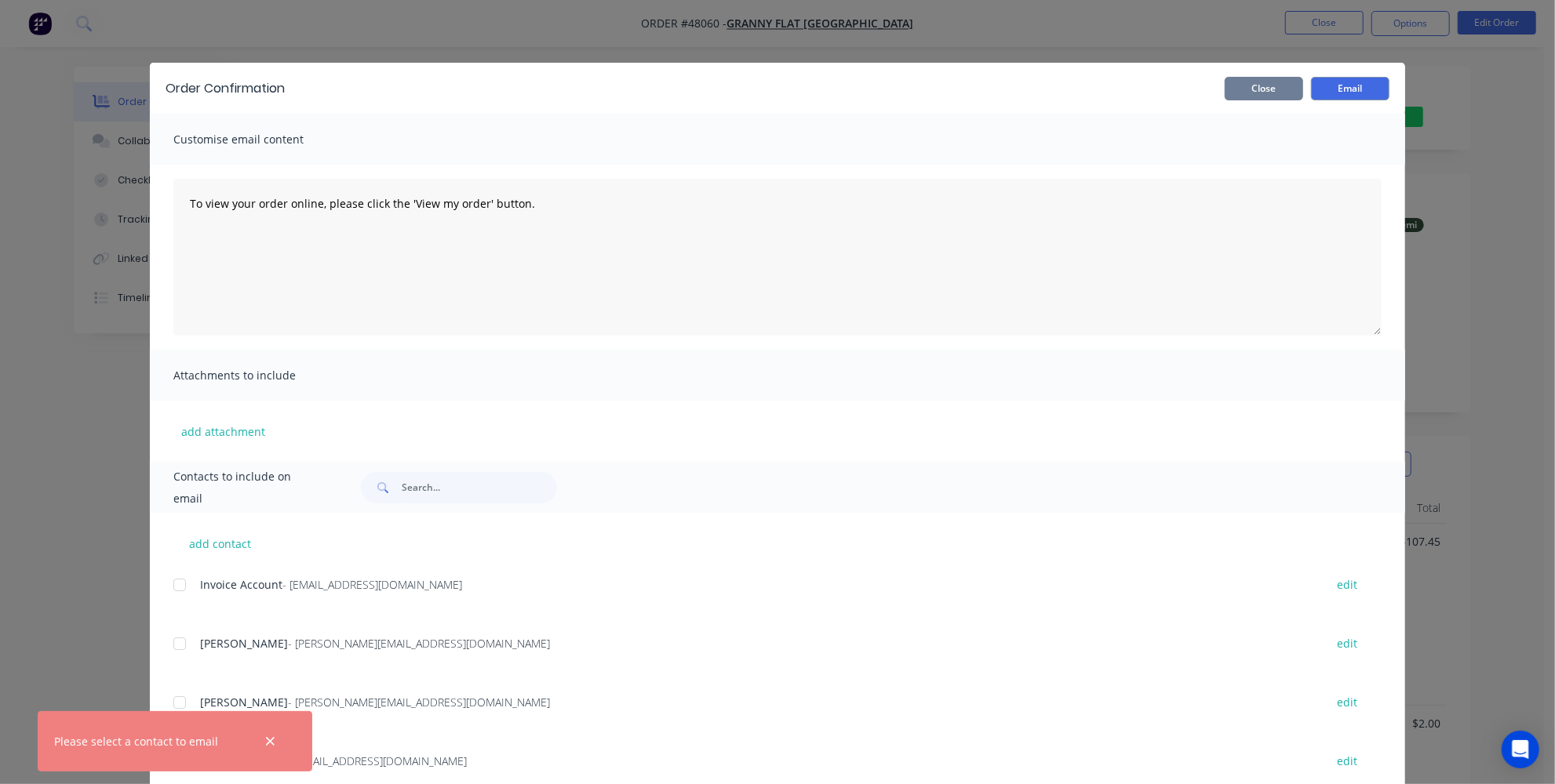
click at [1265, 90] on button "Close" at bounding box center [1264, 88] width 79 height 23
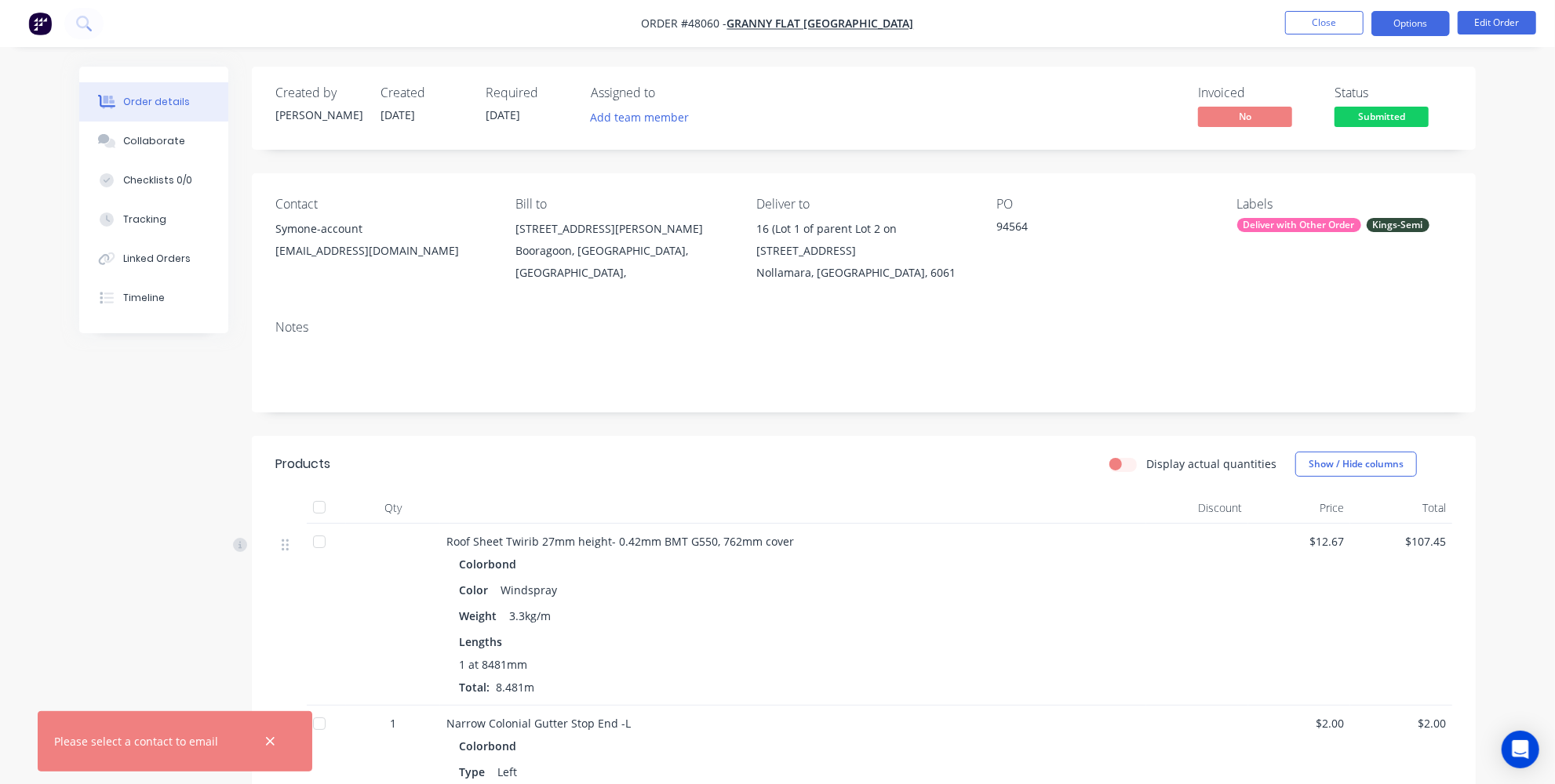
click at [1419, 32] on button "Options" at bounding box center [1410, 23] width 79 height 25
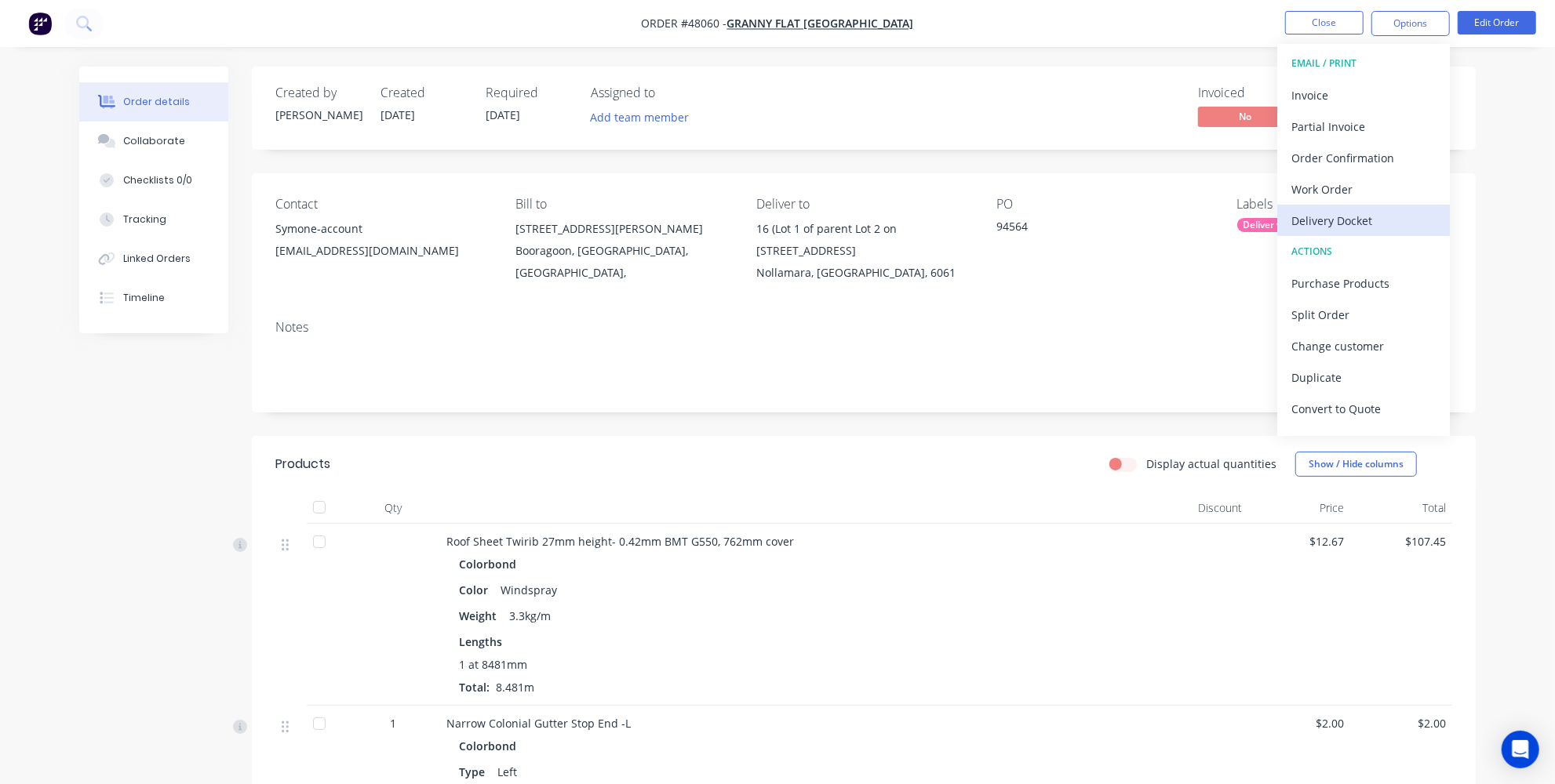
click at [1362, 223] on div "Delivery Docket" at bounding box center [1363, 221] width 145 height 22
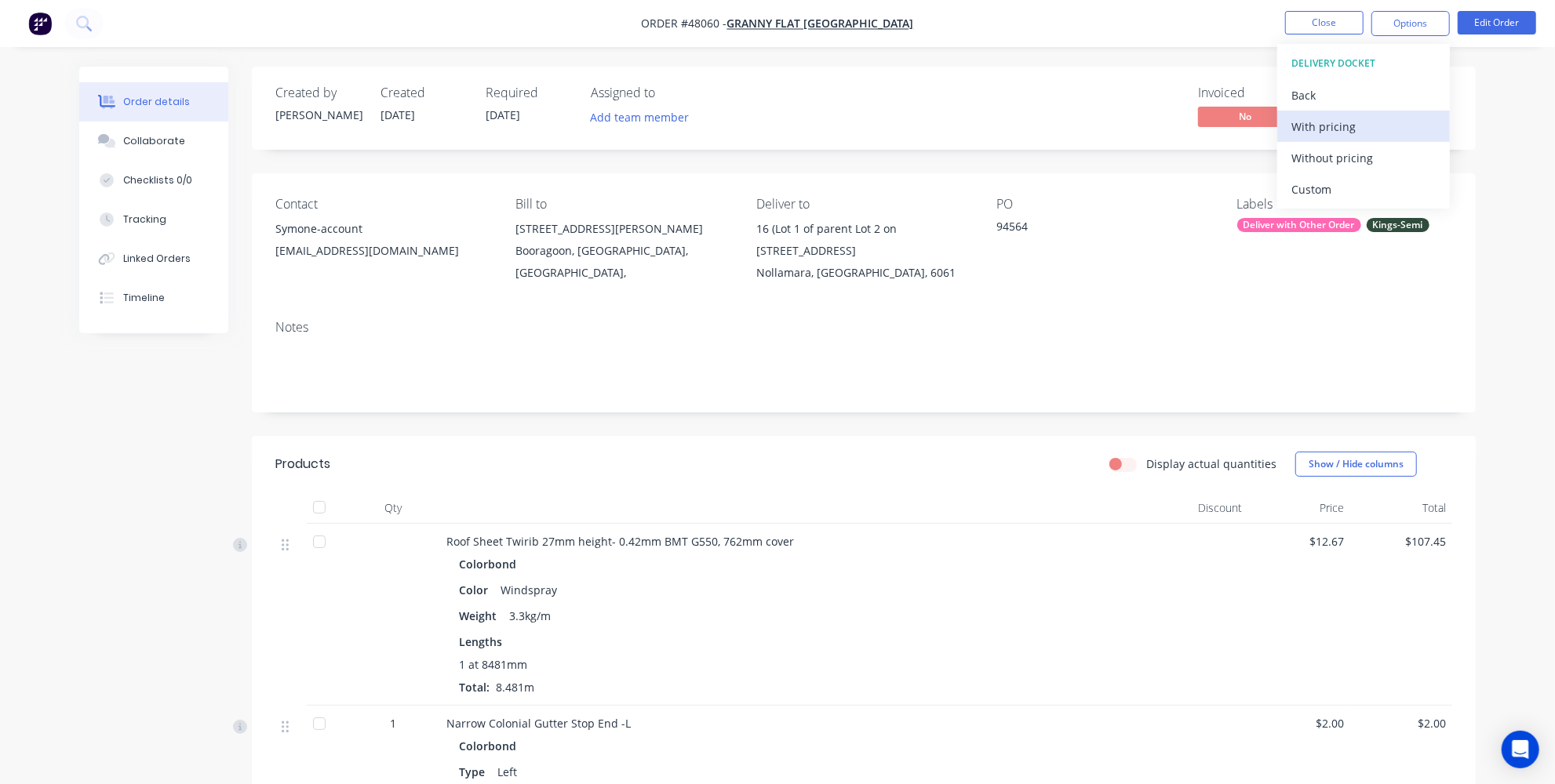
click at [1345, 129] on div "With pricing" at bounding box center [1363, 127] width 145 height 22
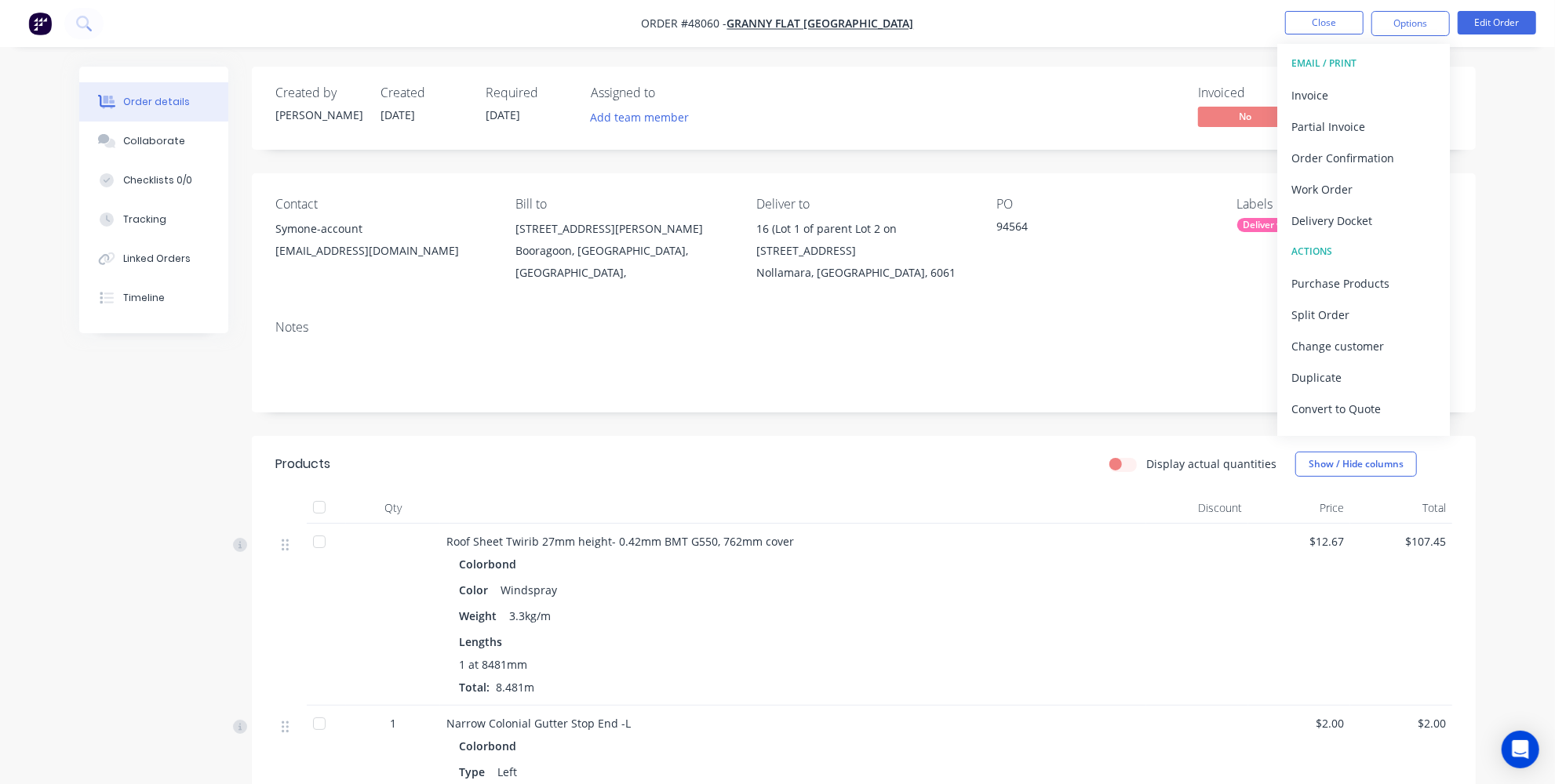
click at [733, 477] on div "Display actual quantities Show / Hide columns" at bounding box center [989, 464] width 926 height 25
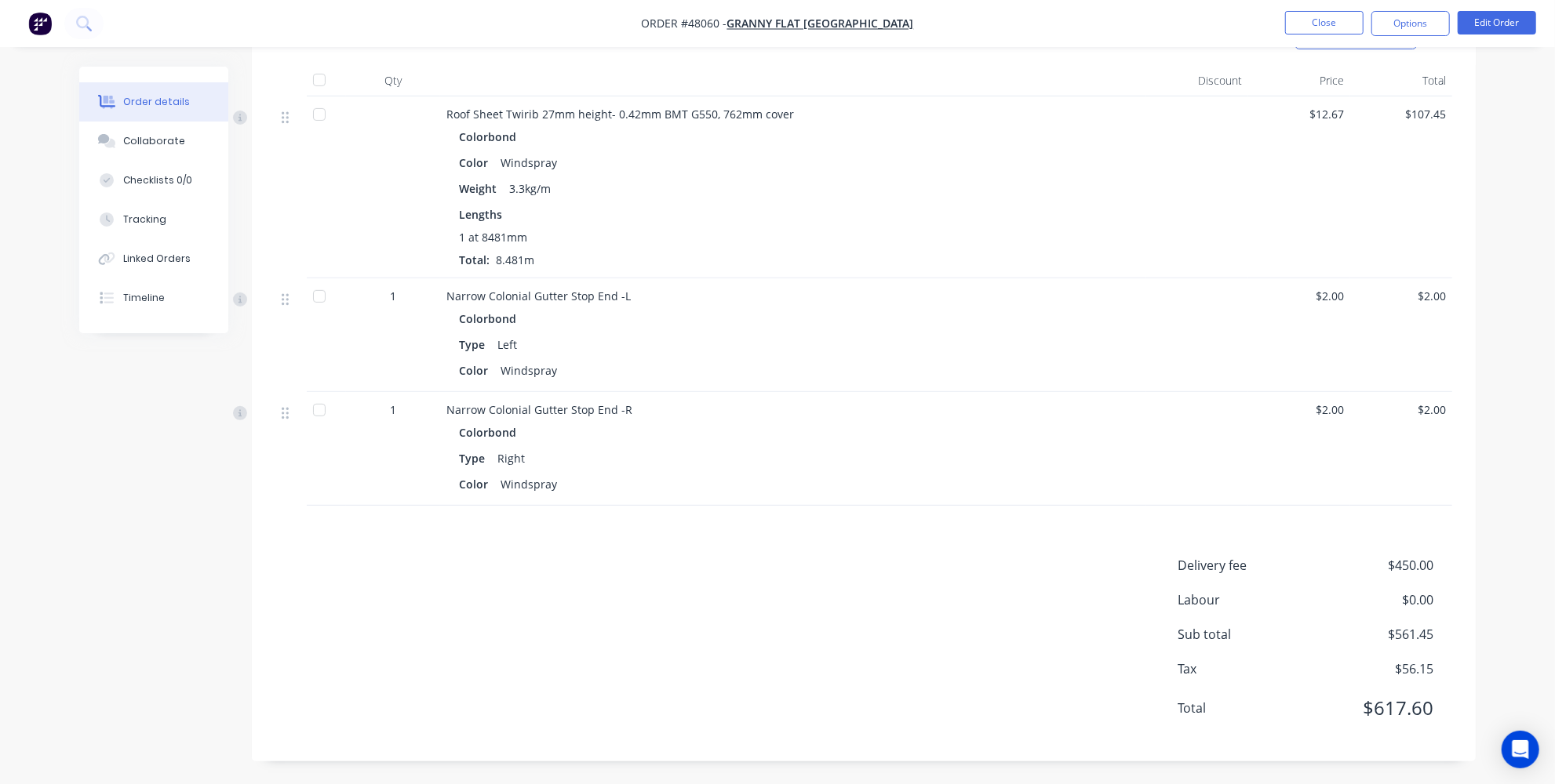
scroll to position [213, 0]
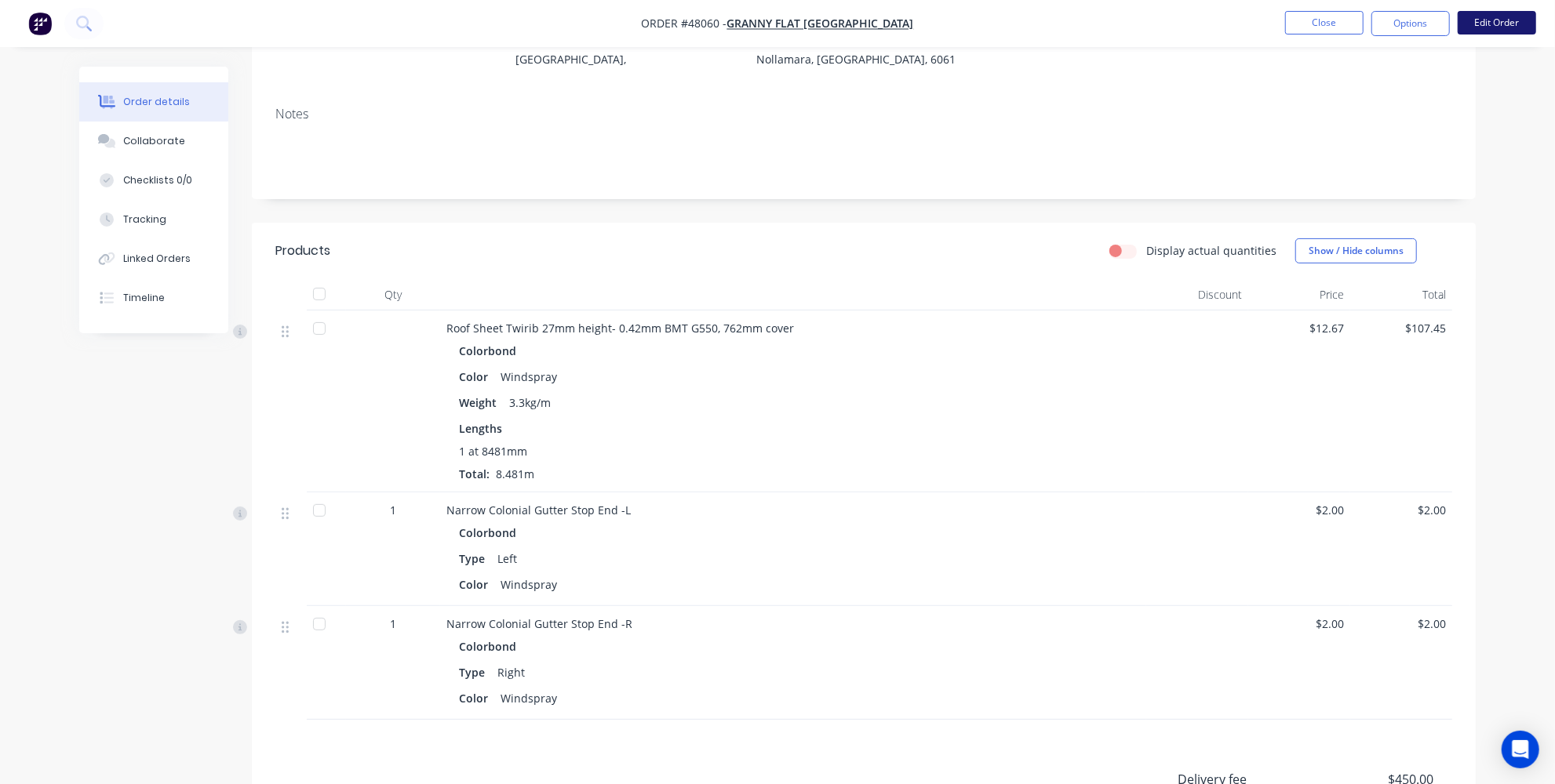
click at [1510, 26] on button "Edit Order" at bounding box center [1497, 22] width 79 height 23
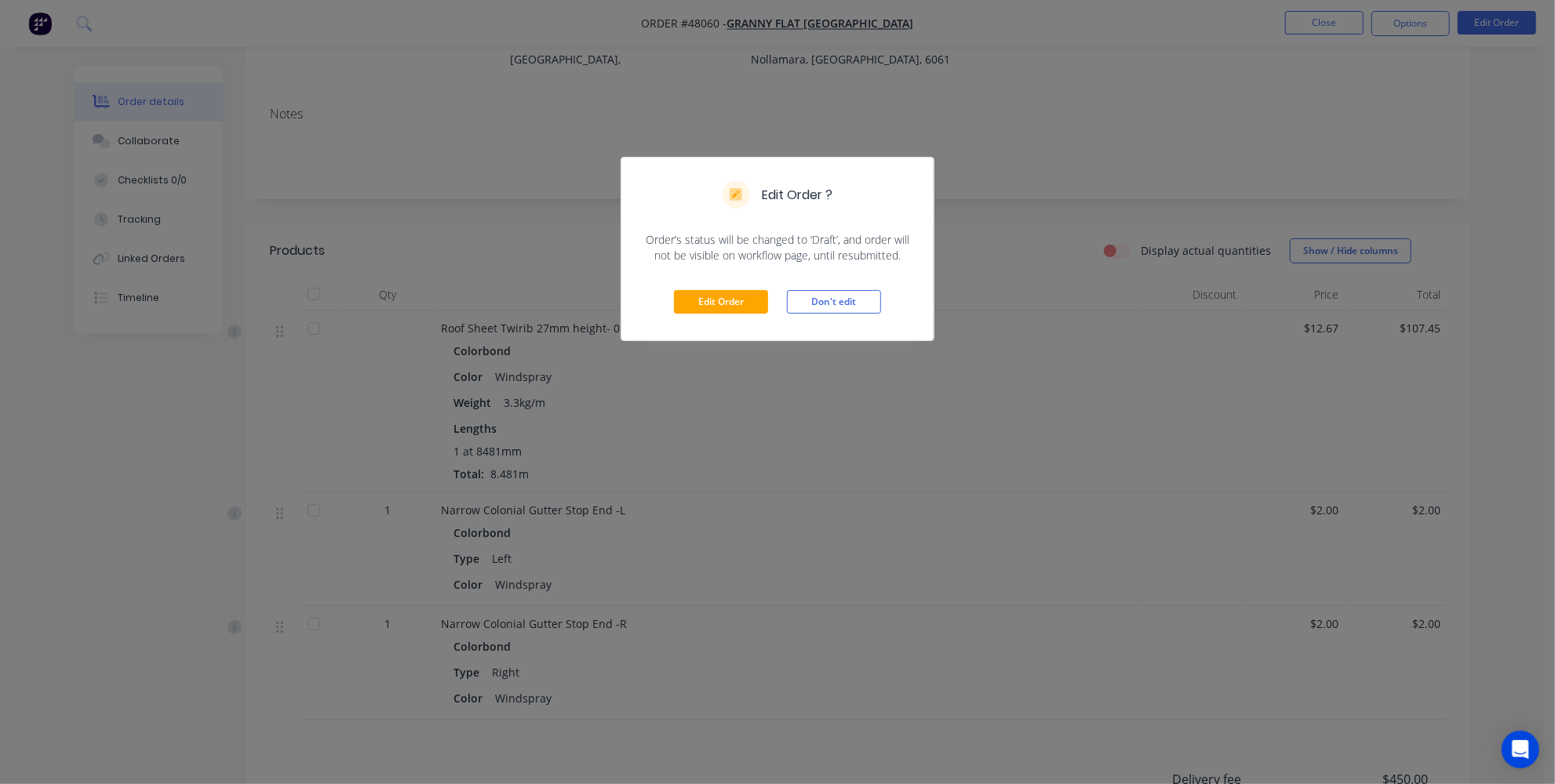
click at [702, 316] on div "Edit Order Don't edit" at bounding box center [777, 302] width 312 height 77
click at [704, 307] on button "Edit Order" at bounding box center [720, 302] width 94 height 23
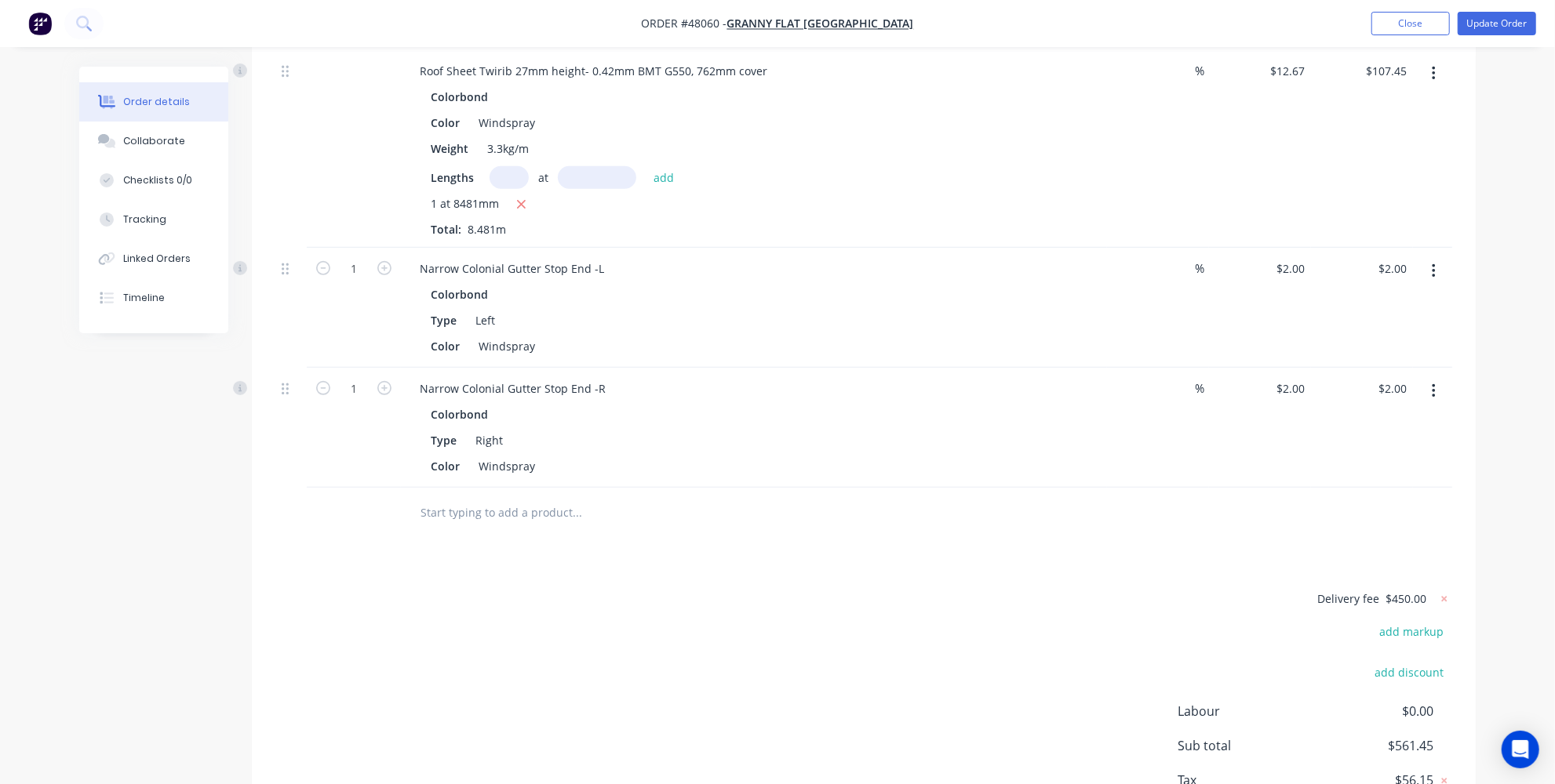
scroll to position [685, 0]
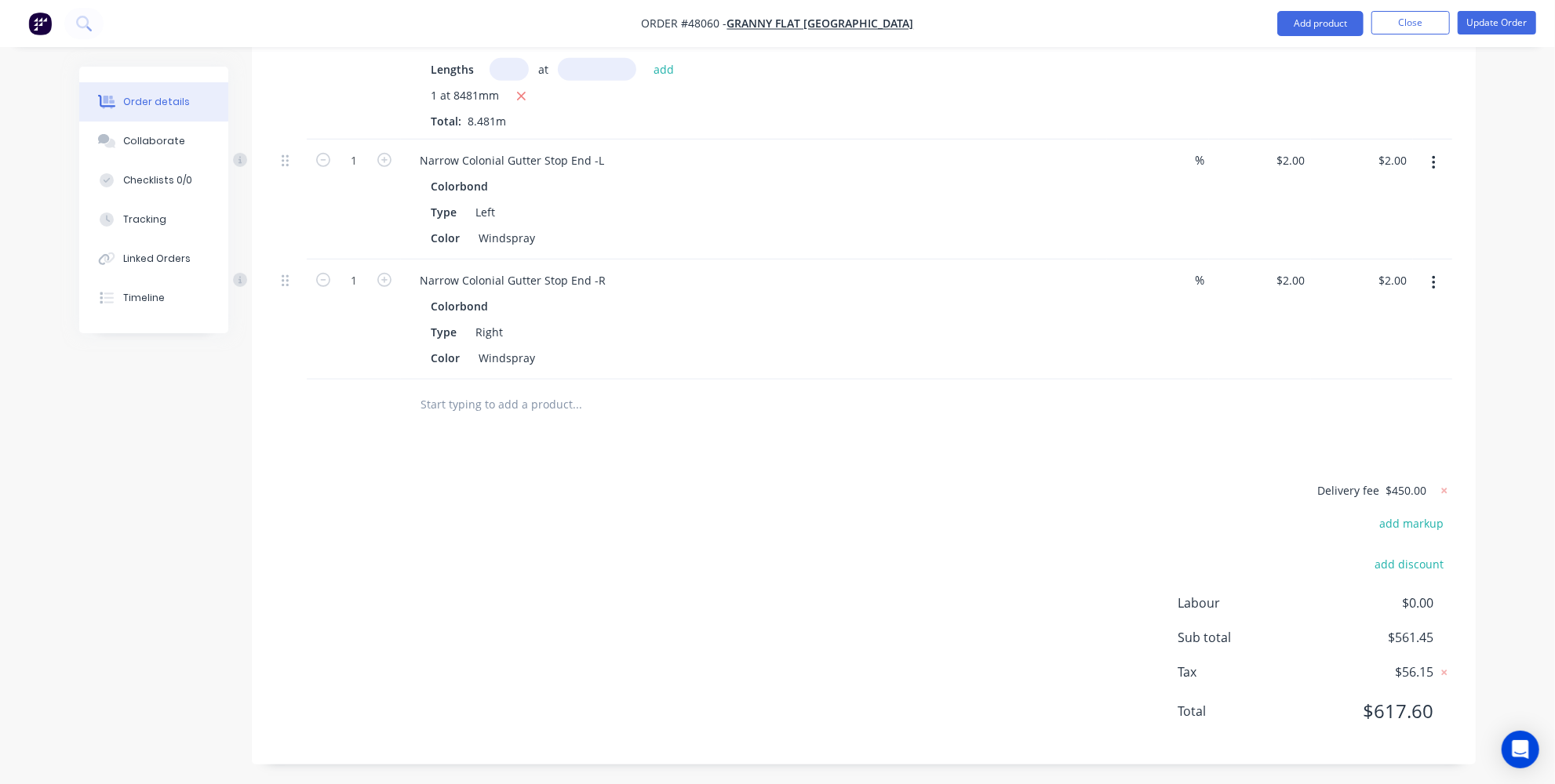
click at [1433, 483] on div at bounding box center [1442, 490] width 19 height 20
click at [1440, 485] on icon at bounding box center [1444, 491] width 16 height 16
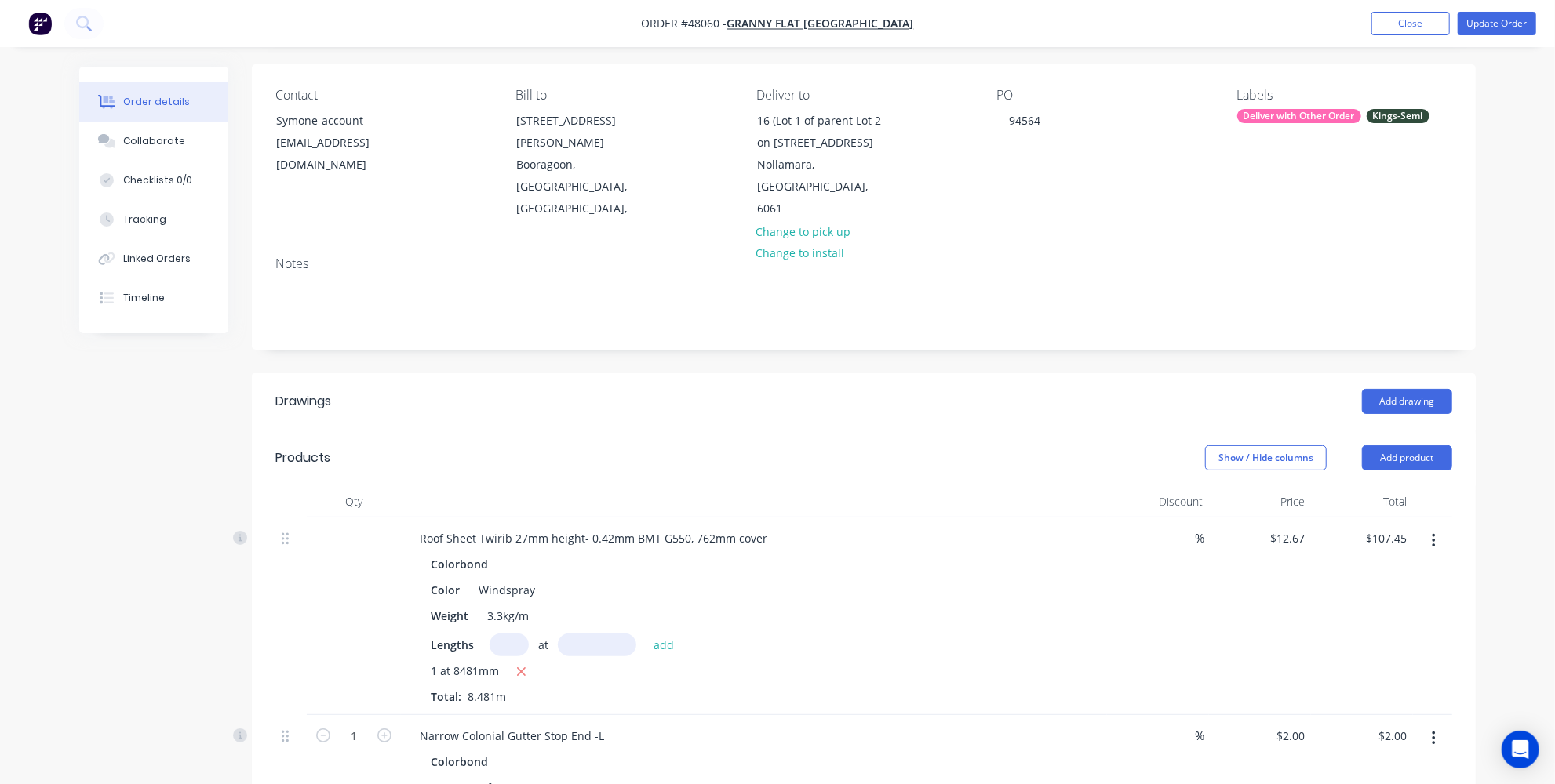
scroll to position [0, 0]
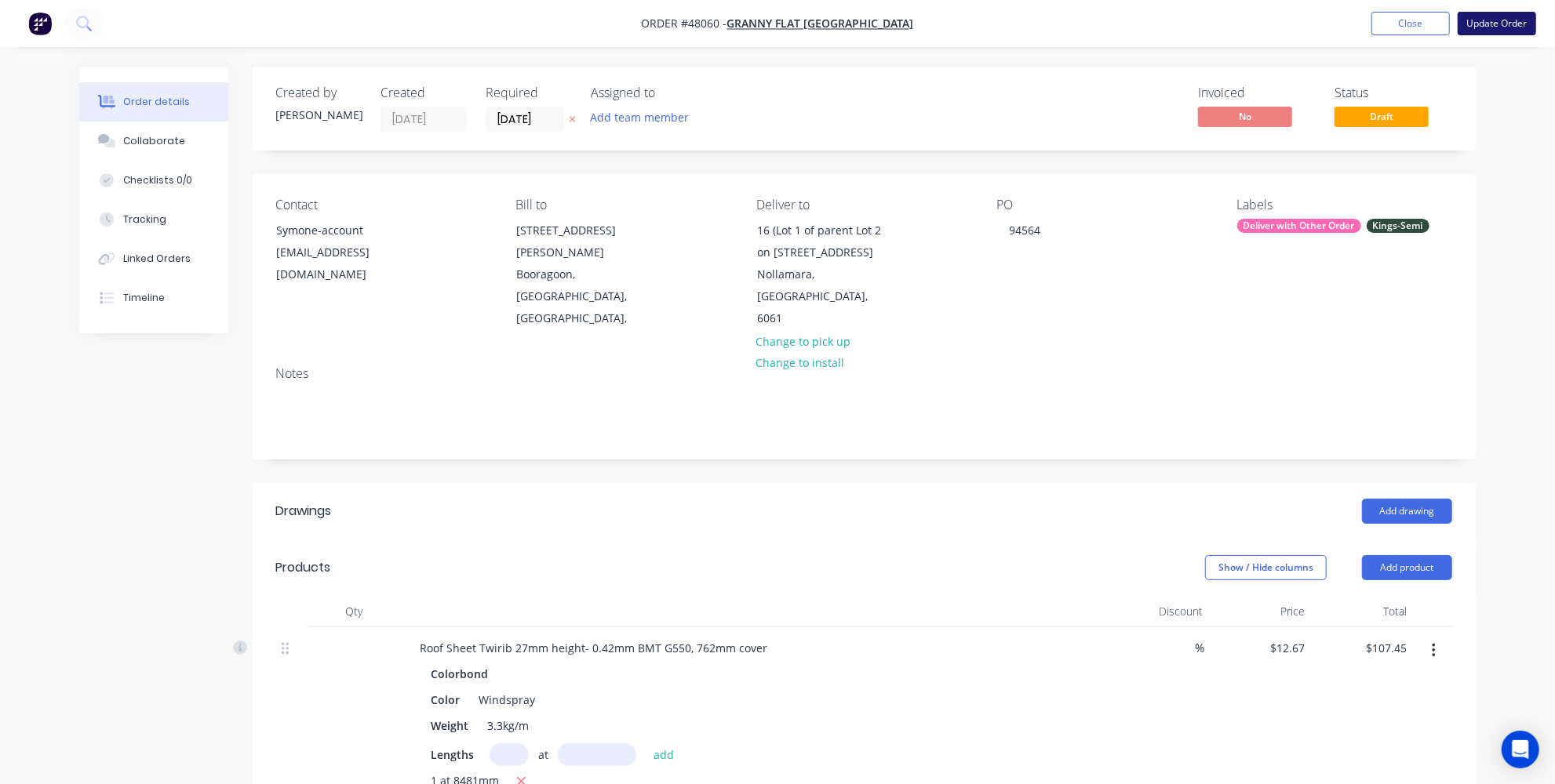
click at [1499, 28] on button "Update Order" at bounding box center [1497, 23] width 79 height 23
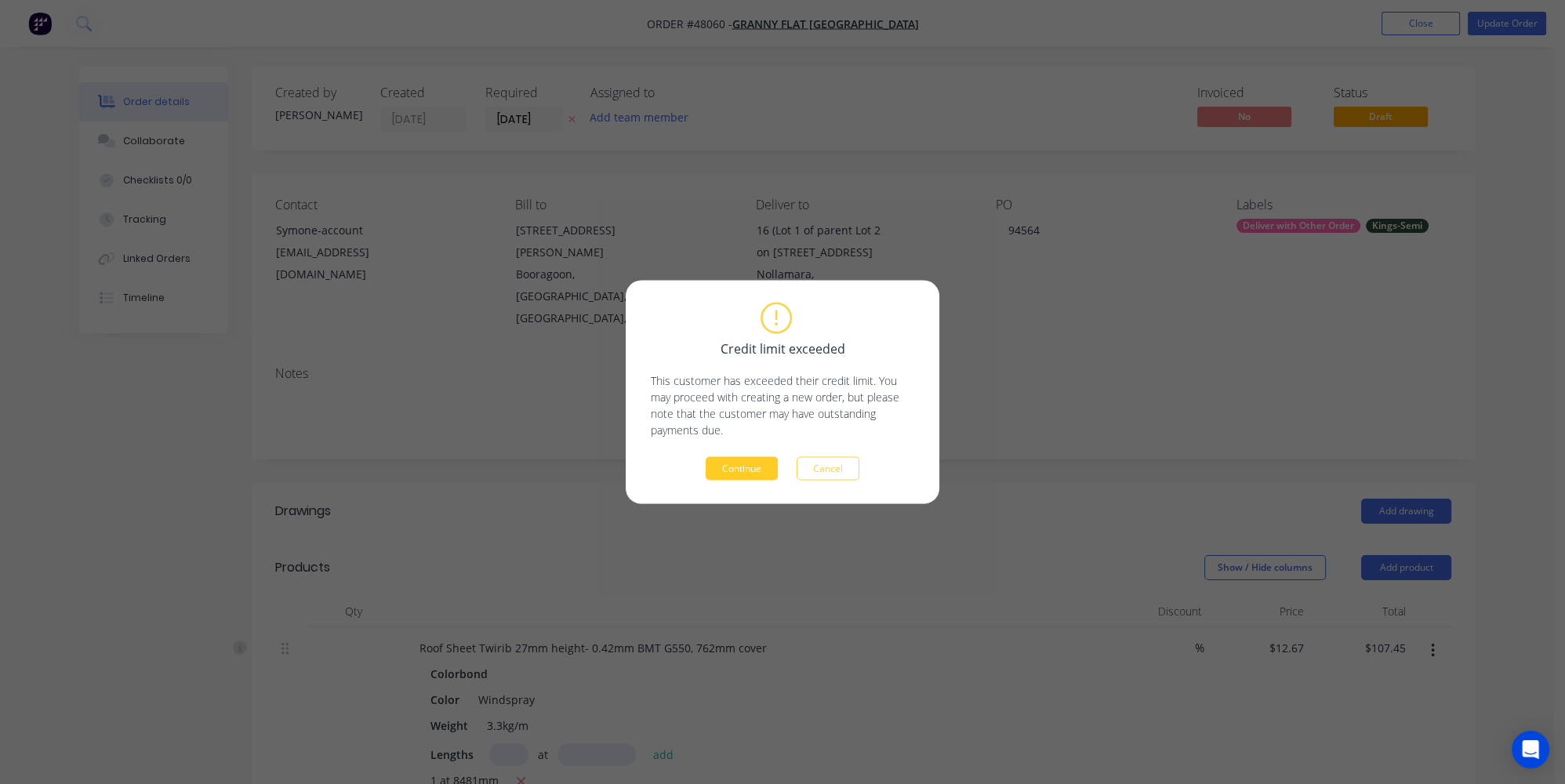
click at [750, 464] on button "Continue" at bounding box center [742, 469] width 72 height 23
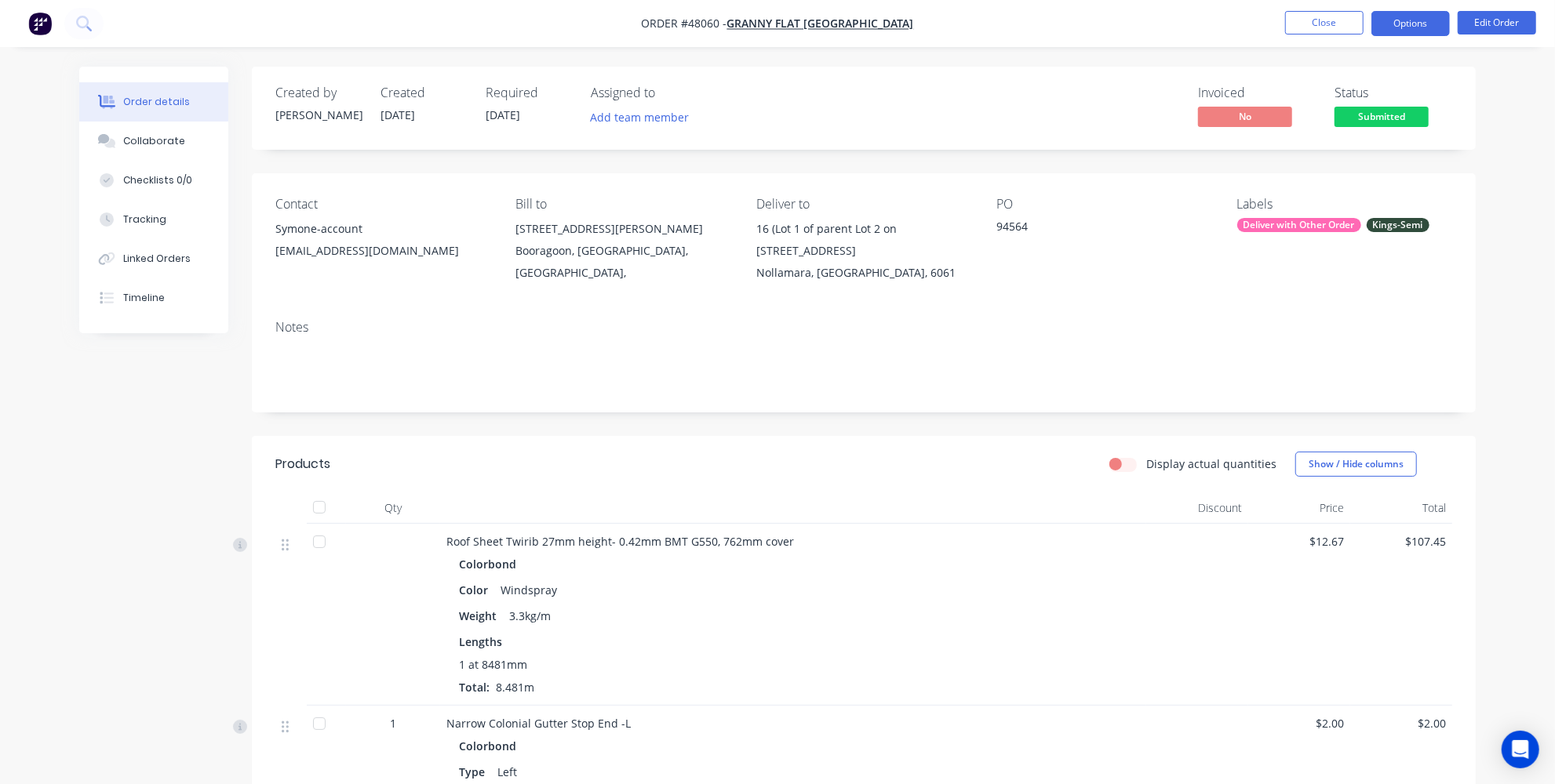
click at [1401, 29] on button "Options" at bounding box center [1410, 23] width 79 height 25
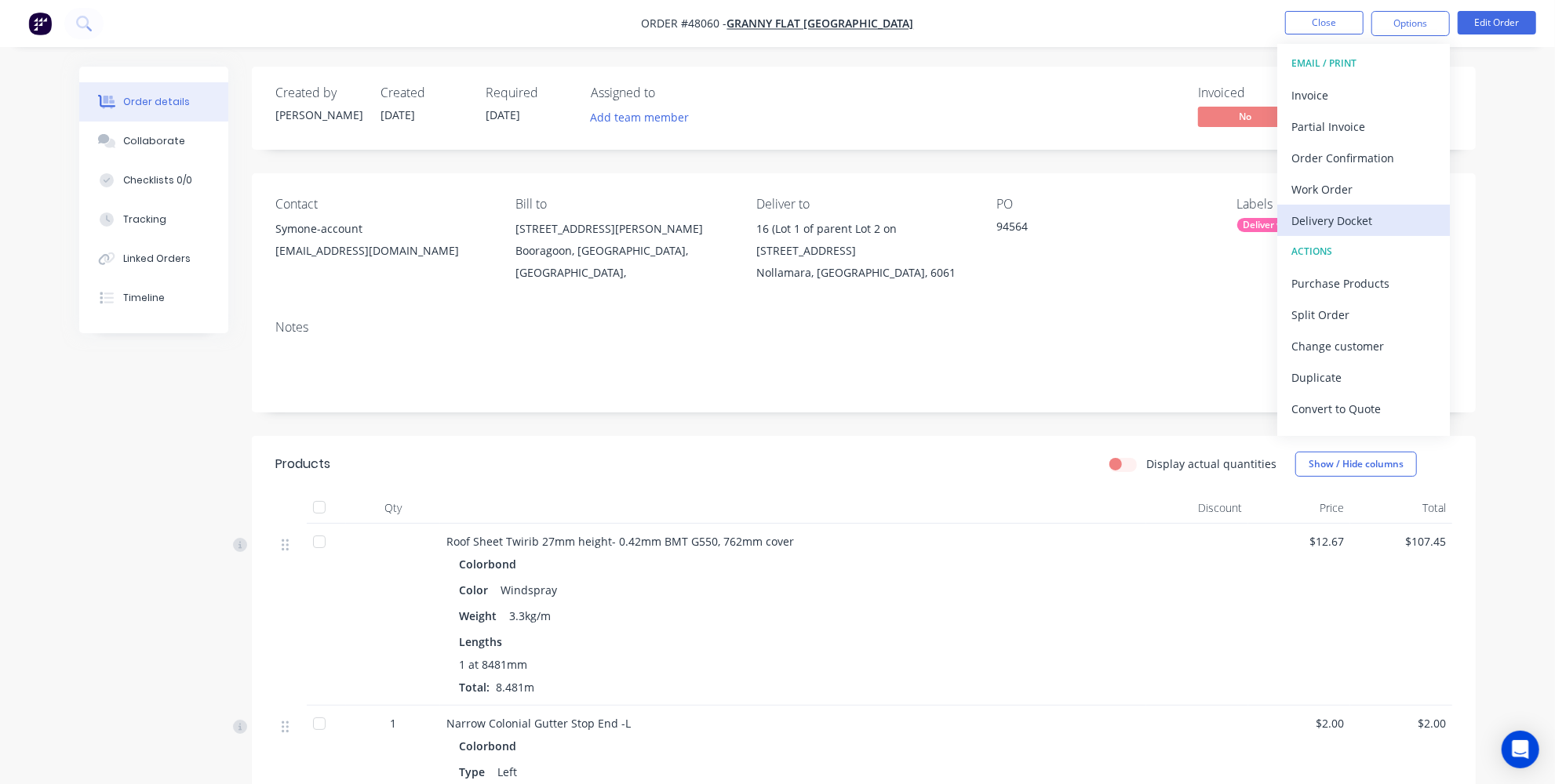
click at [1341, 221] on div "Delivery Docket" at bounding box center [1363, 221] width 145 height 22
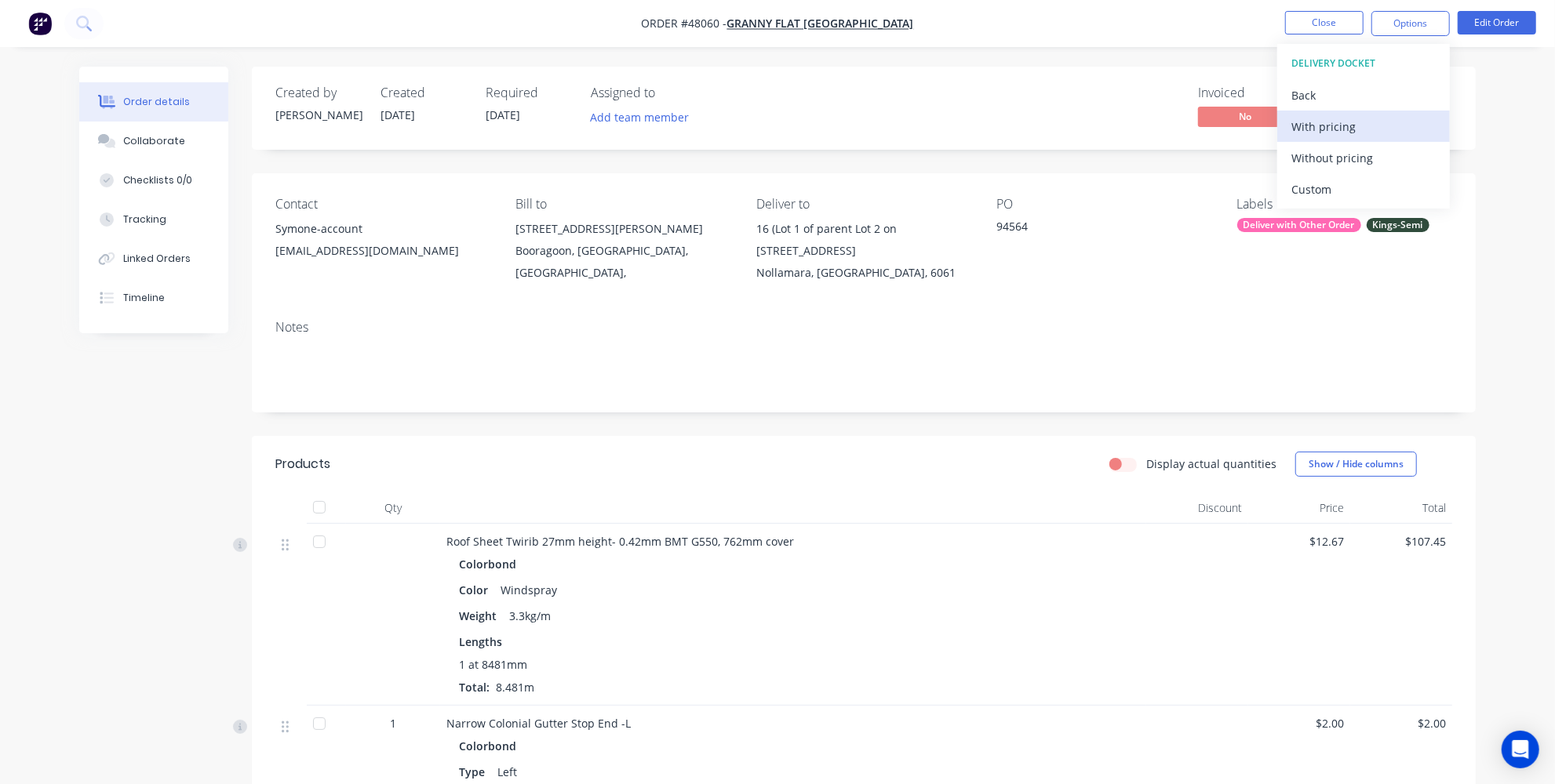
click at [1337, 137] on button "With pricing" at bounding box center [1363, 126] width 173 height 31
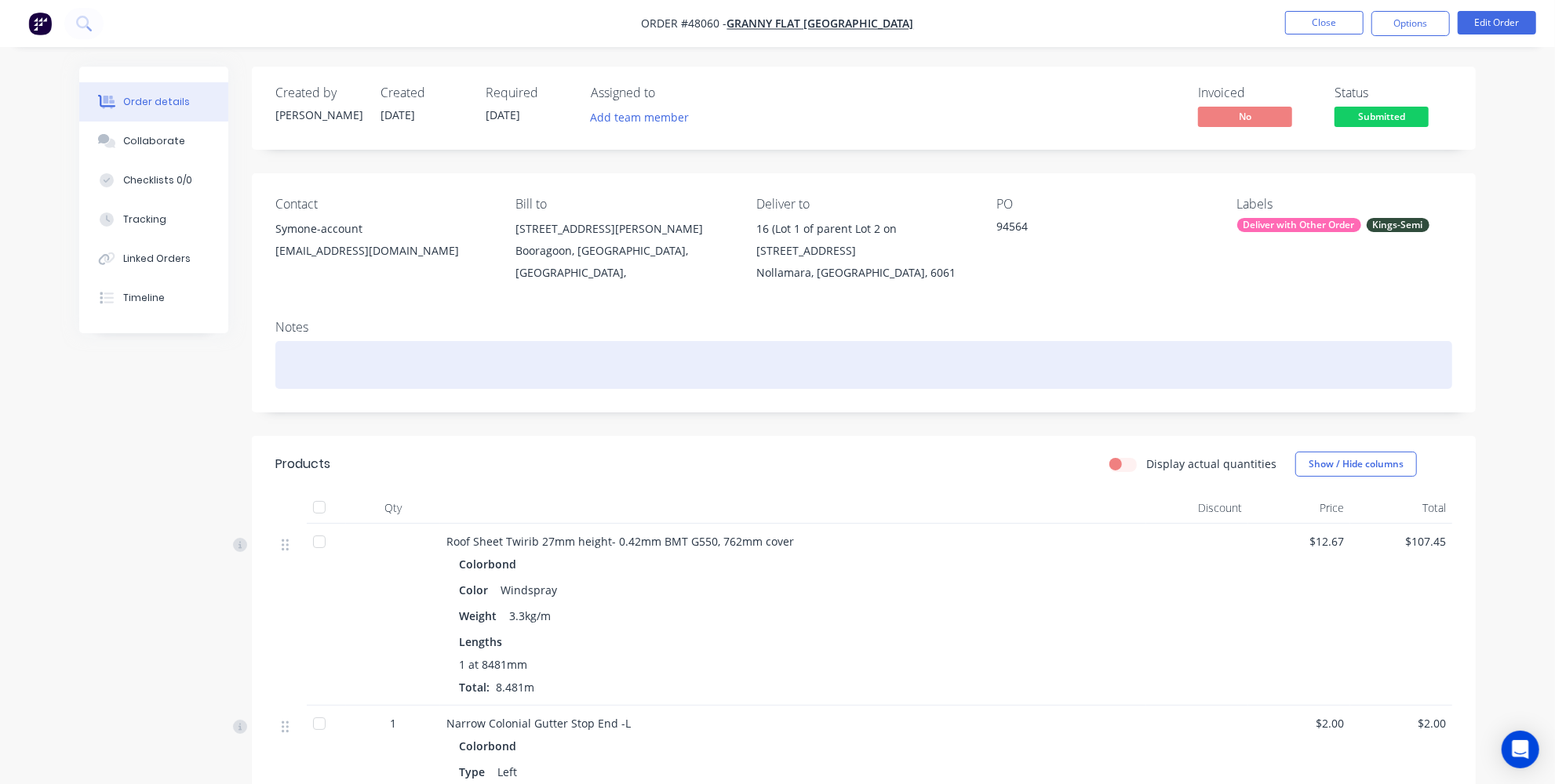
click at [307, 375] on div at bounding box center [864, 365] width 1177 height 48
click at [382, 389] on div "Delivery charge pending" at bounding box center [864, 365] width 1177 height 48
drag, startPoint x: 426, startPoint y: 383, endPoint x: 225, endPoint y: 384, distance: 201.0
click at [225, 384] on div "Created by Jessica Created 15/08/25 Required 19/08/25 Assigned to Add team memb…" at bounding box center [777, 622] width 1396 height 1111
copy div "Delivery charge pending"
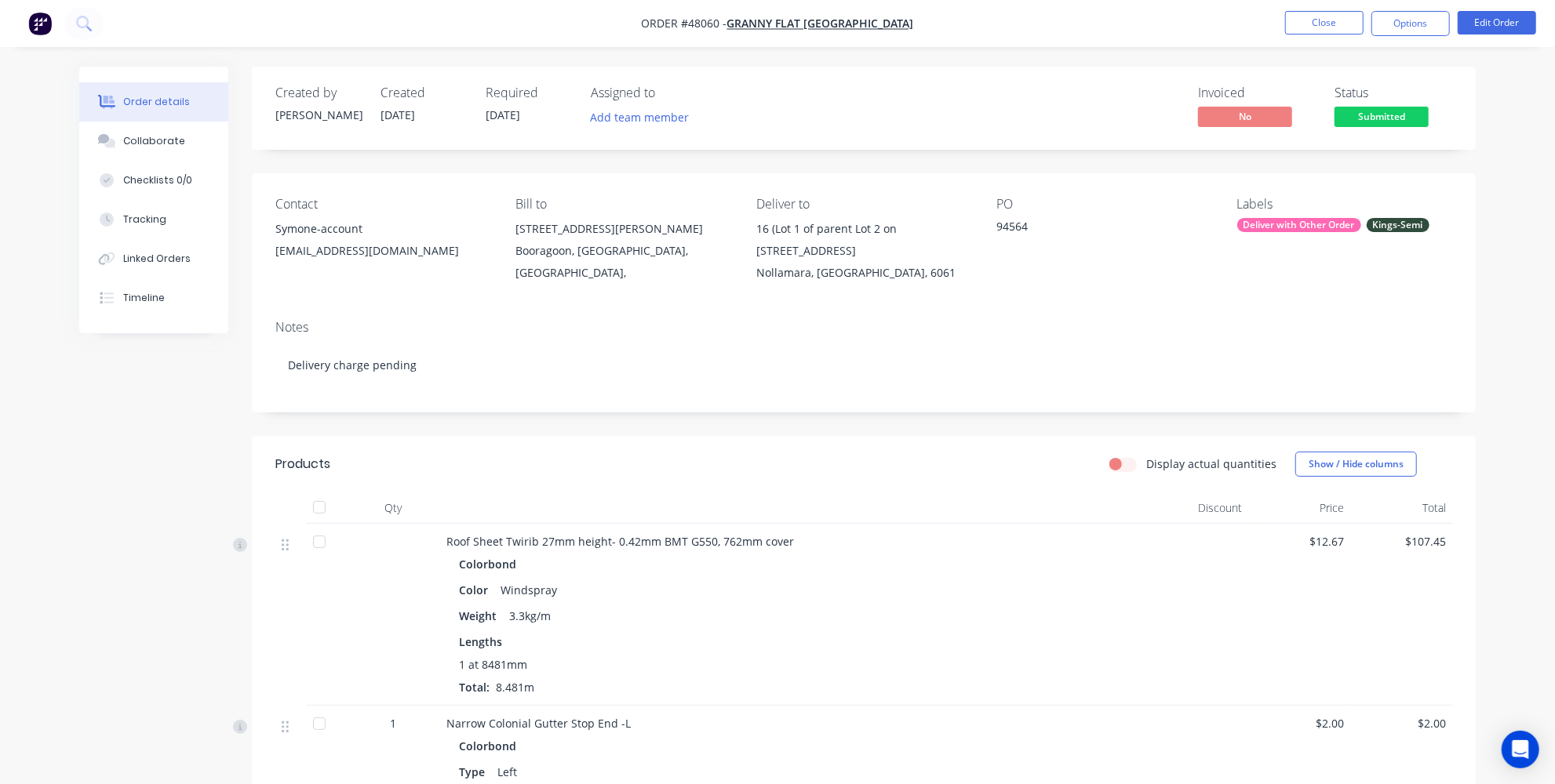
click at [209, 478] on div "Created by Jessica Created 15/08/25 Required 19/08/25 Assigned to Add team memb…" at bounding box center [777, 622] width 1396 height 1111
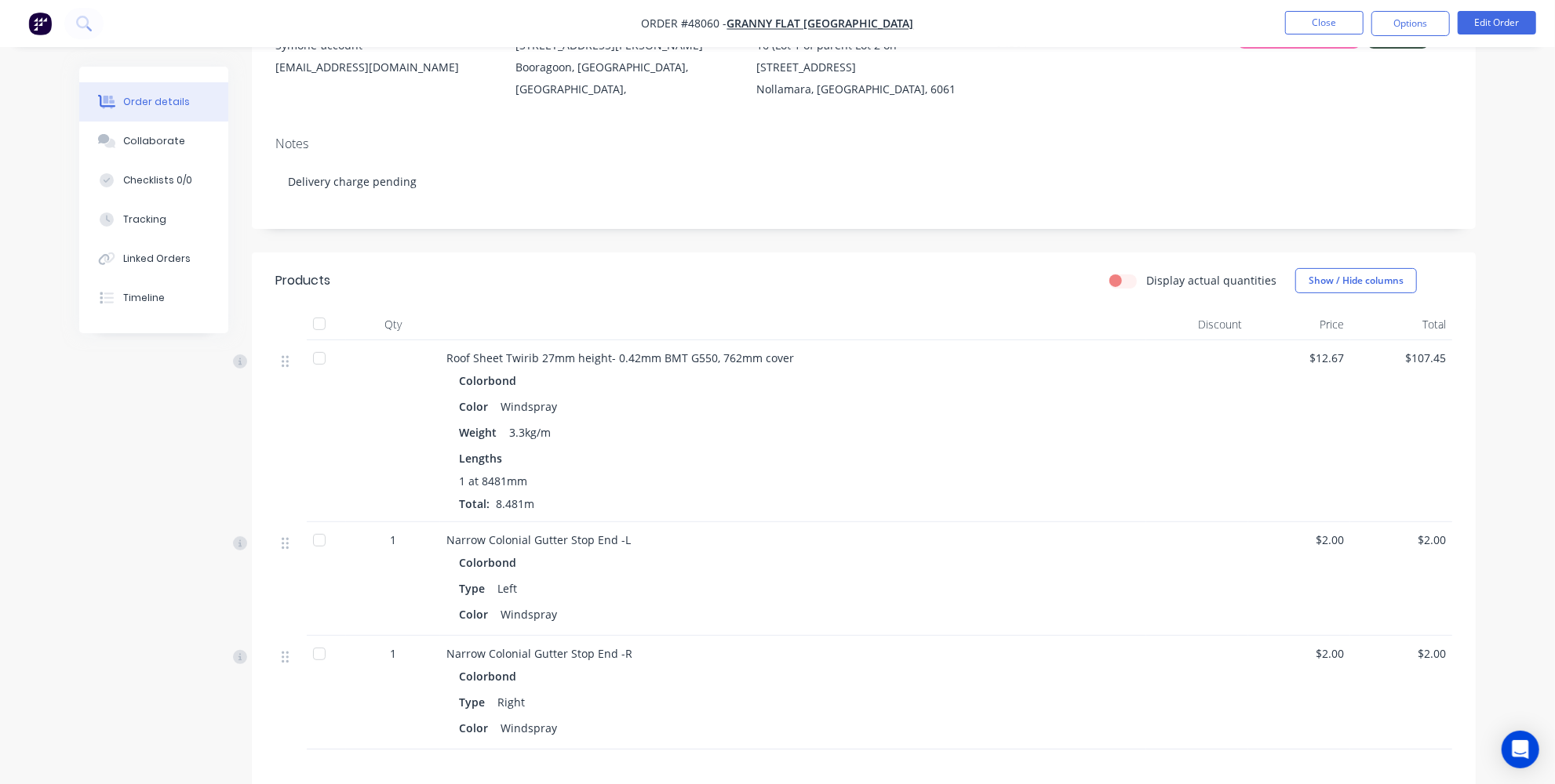
scroll to position [142, 0]
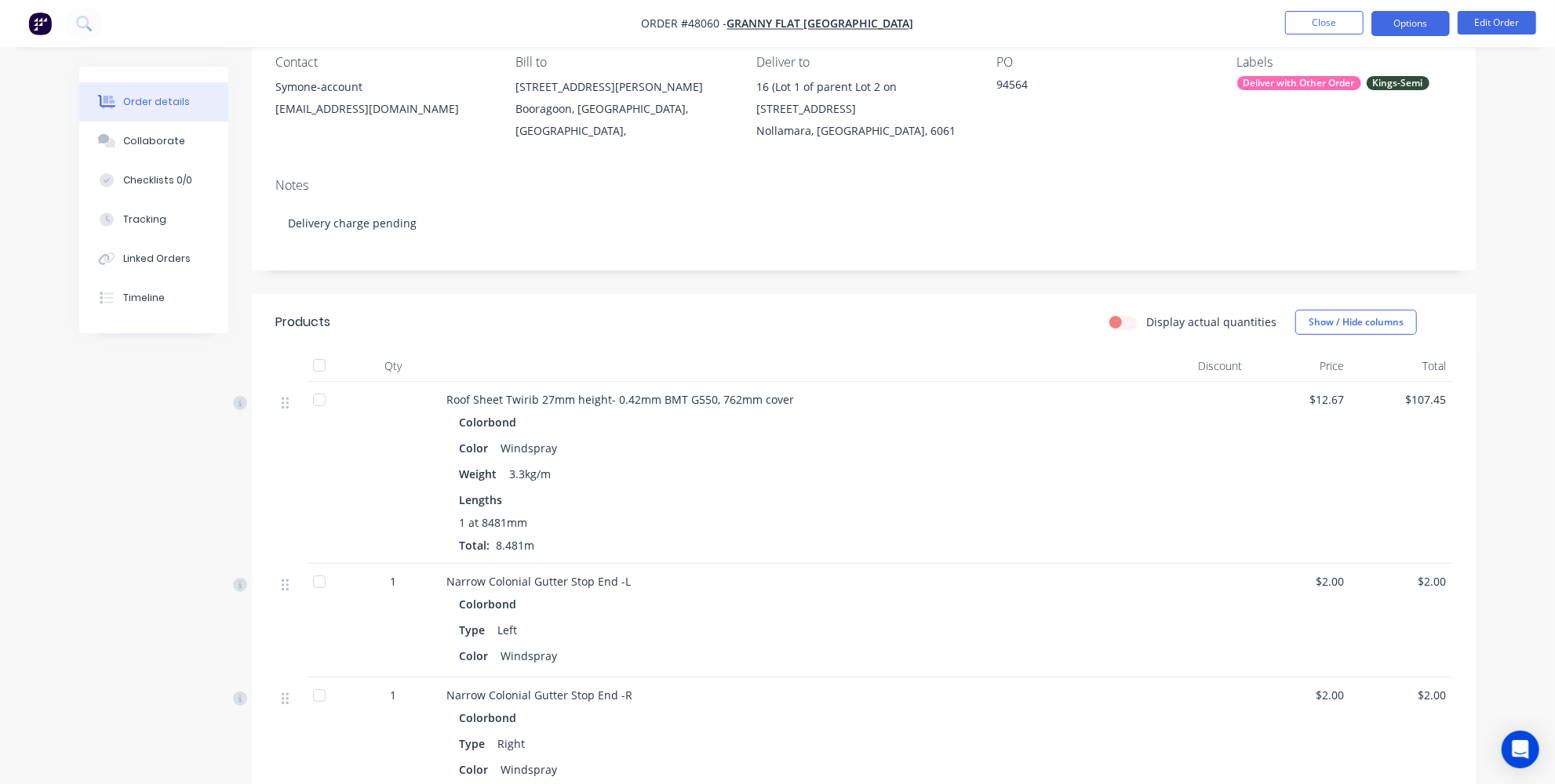
click at [1416, 21] on button "Options" at bounding box center [1410, 23] width 79 height 25
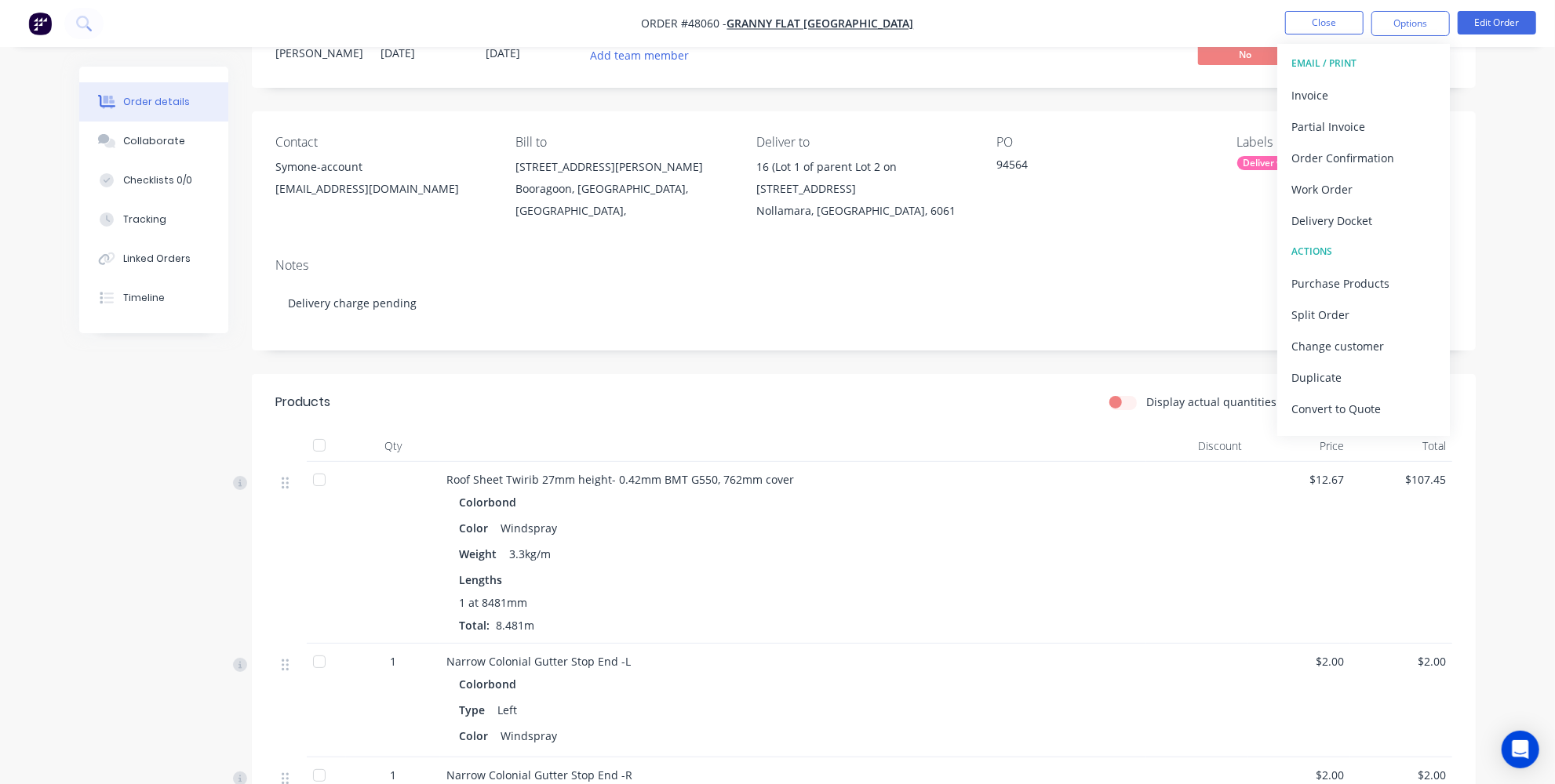
scroll to position [0, 0]
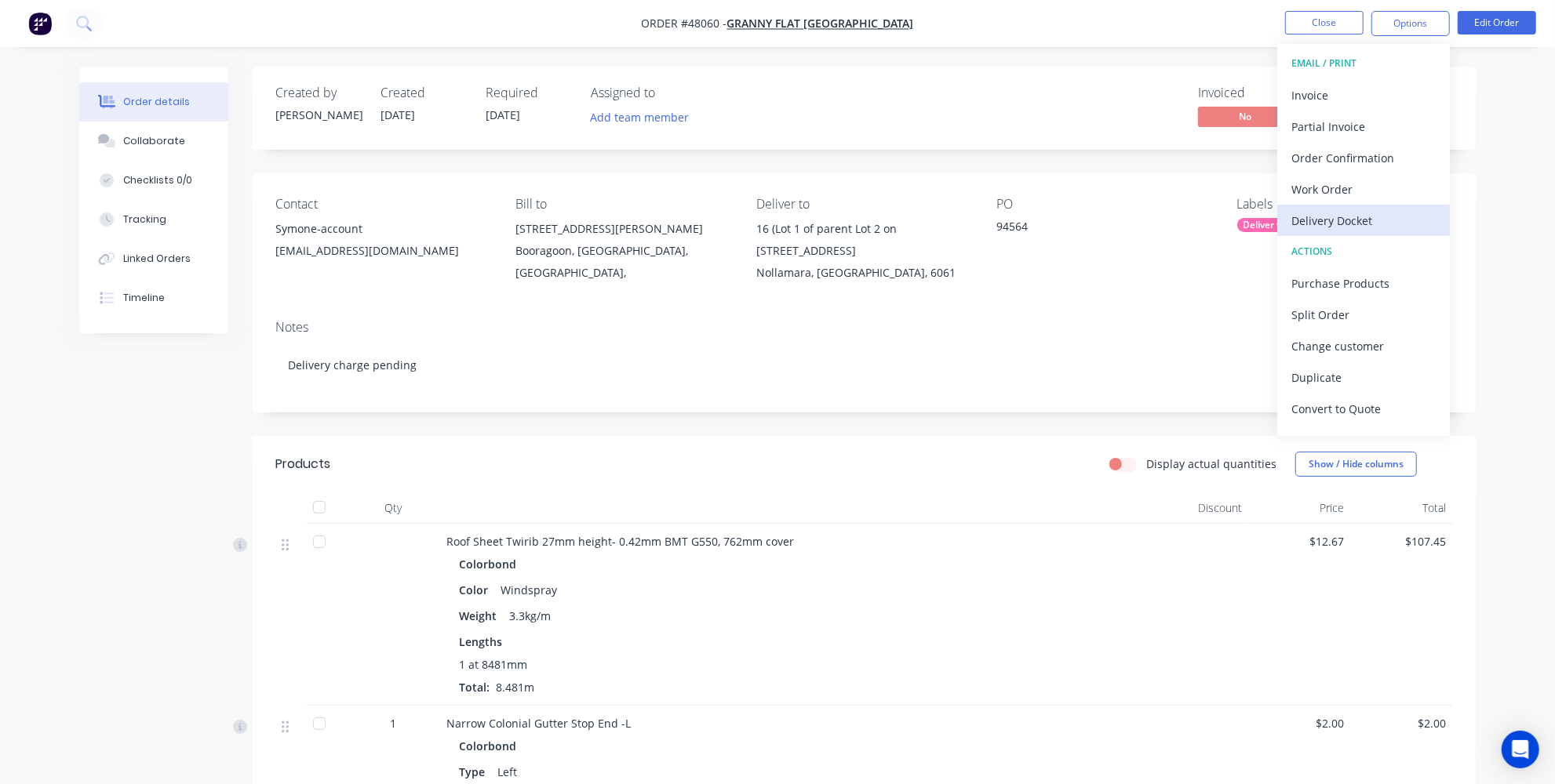
click at [1316, 224] on div "Delivery Docket" at bounding box center [1363, 221] width 145 height 22
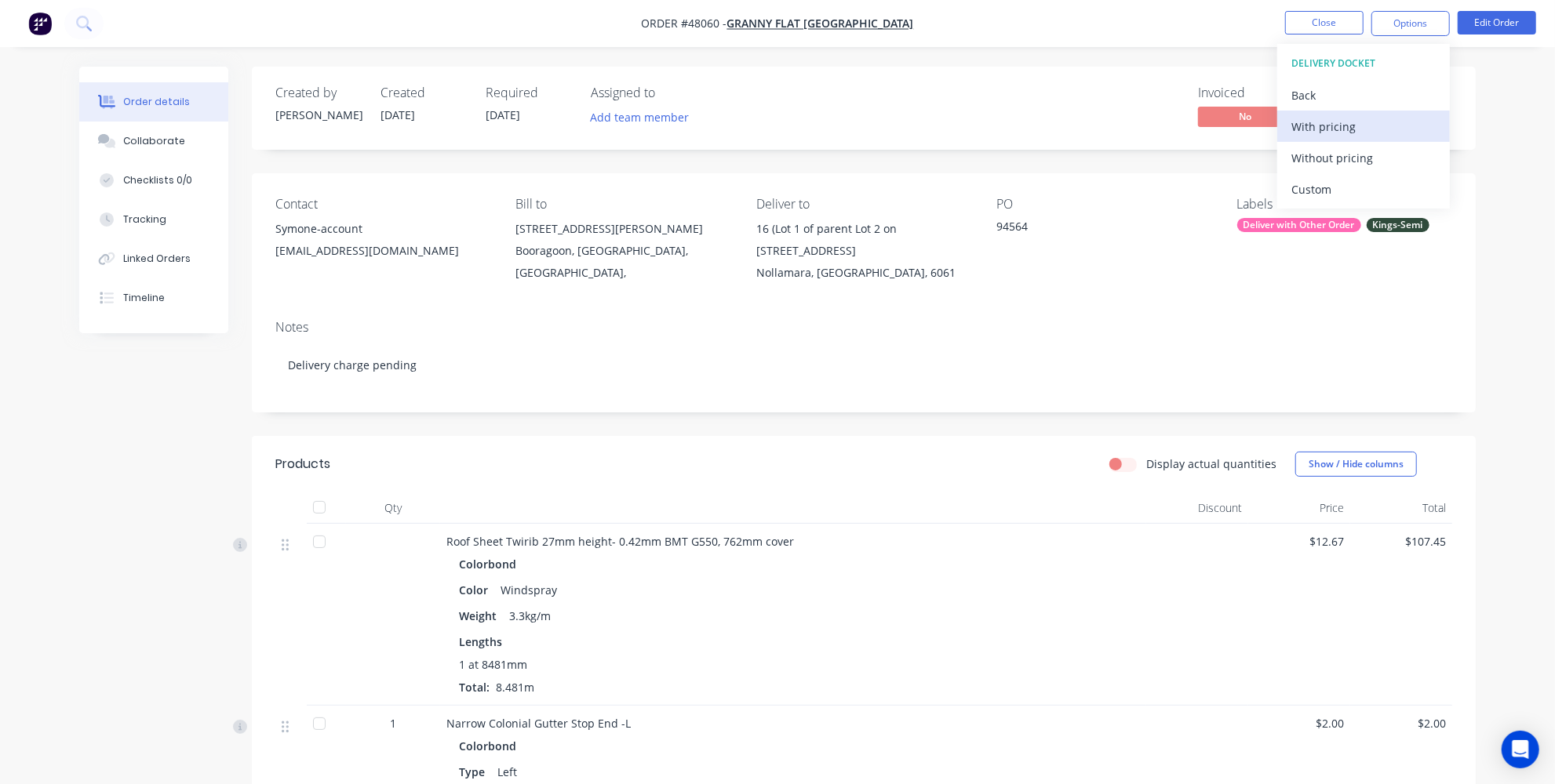
click at [1317, 125] on div "With pricing" at bounding box center [1363, 127] width 145 height 22
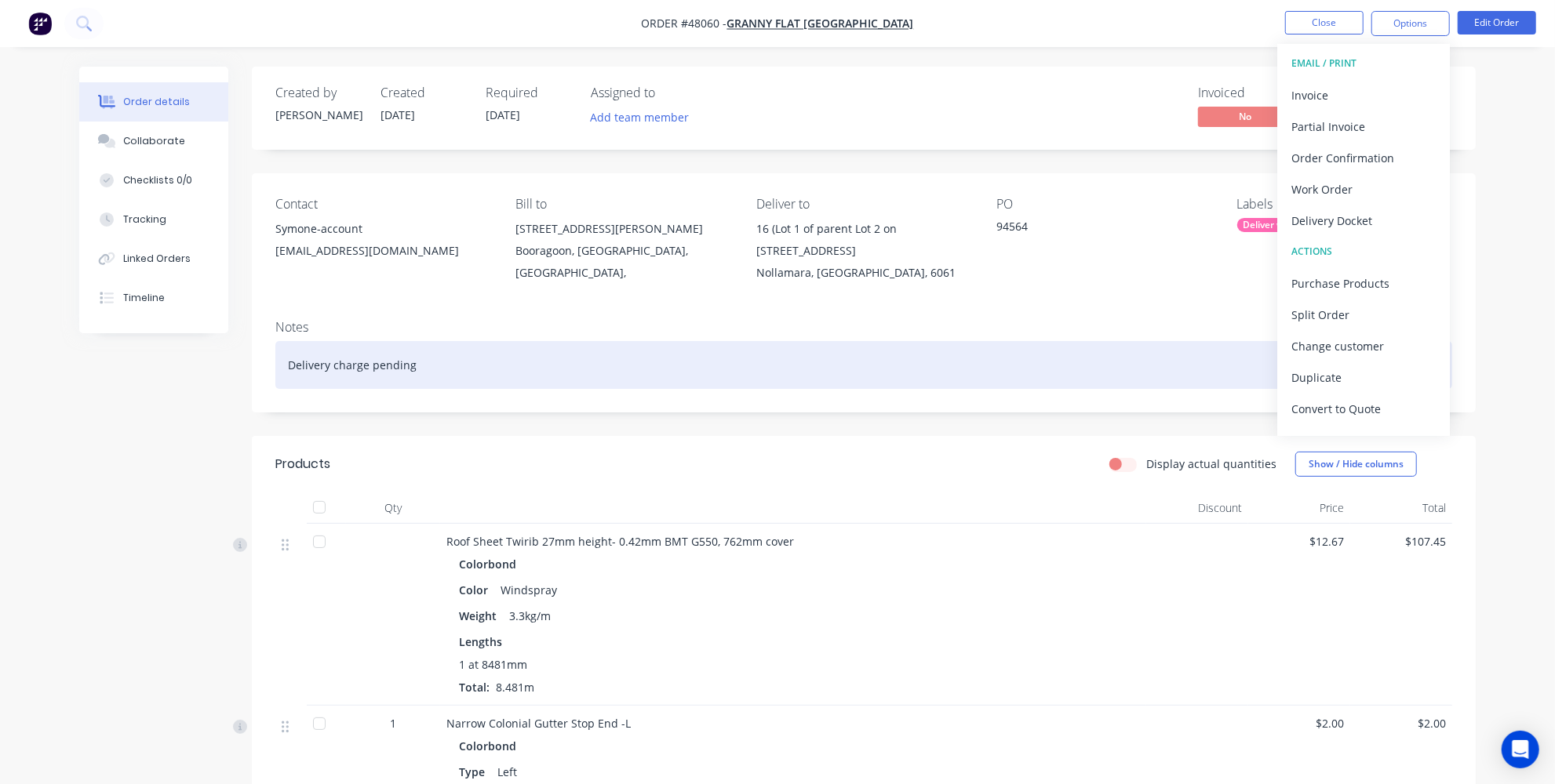
click at [1073, 378] on div "Delivery charge pending" at bounding box center [864, 365] width 1177 height 48
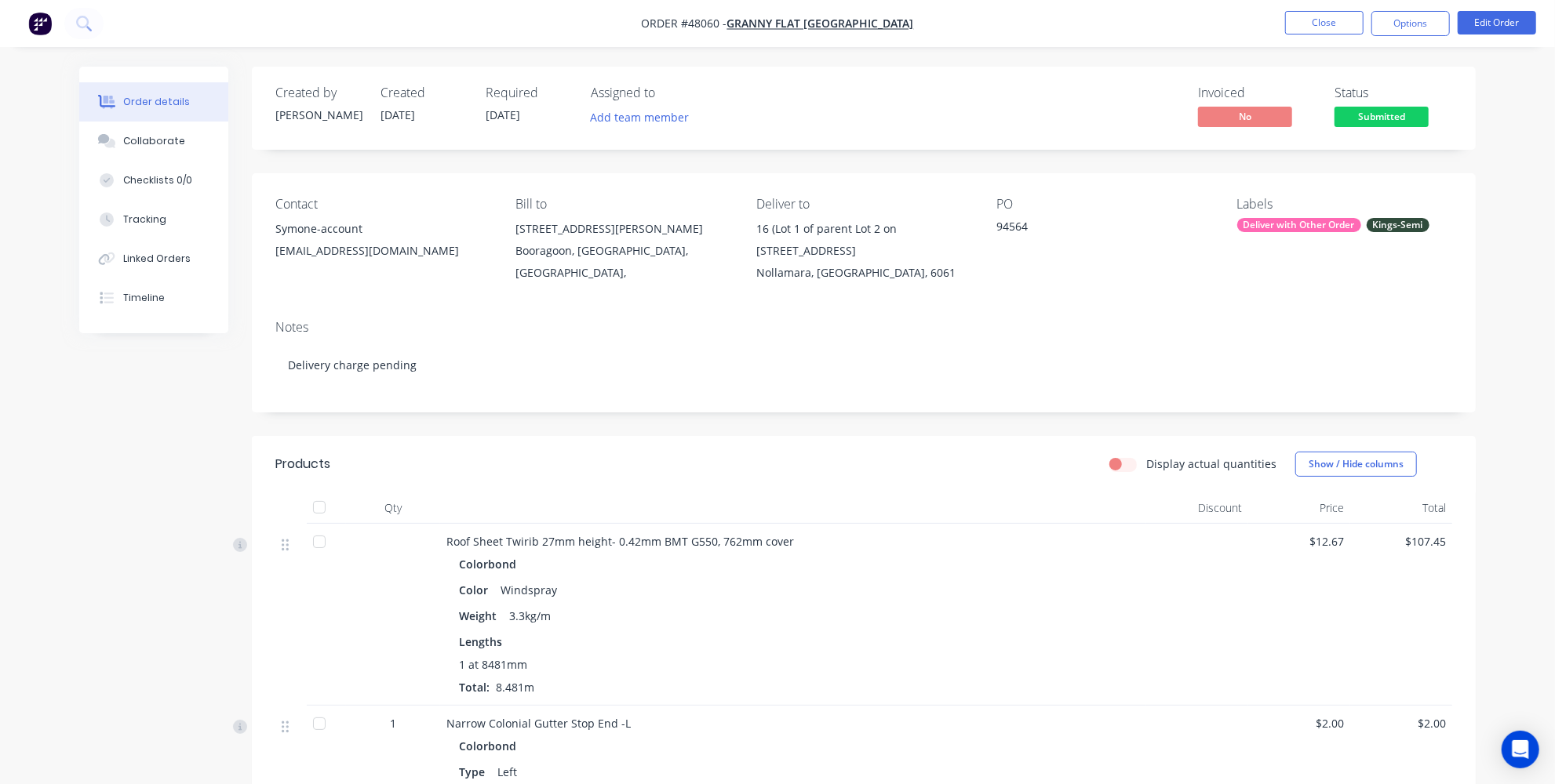
click at [530, 307] on div "Contact Symone-account symone@grannyflatswa.com Bill to 92 McCoy st Booragoon, …" at bounding box center [864, 240] width 1223 height 134
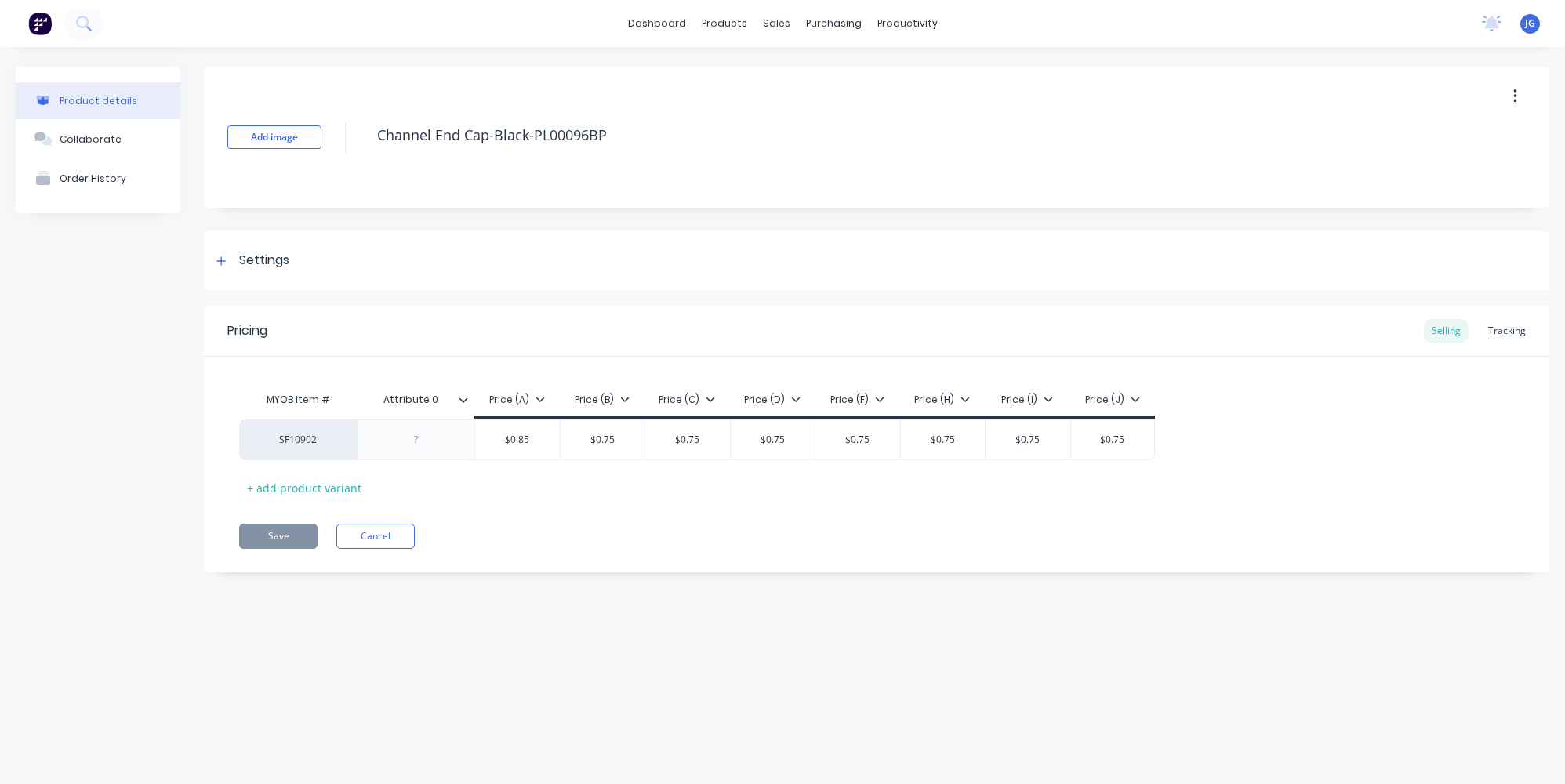
type textarea "x"
click at [914, 134] on div "Delivery Scheduling" at bounding box center [960, 138] width 98 height 14
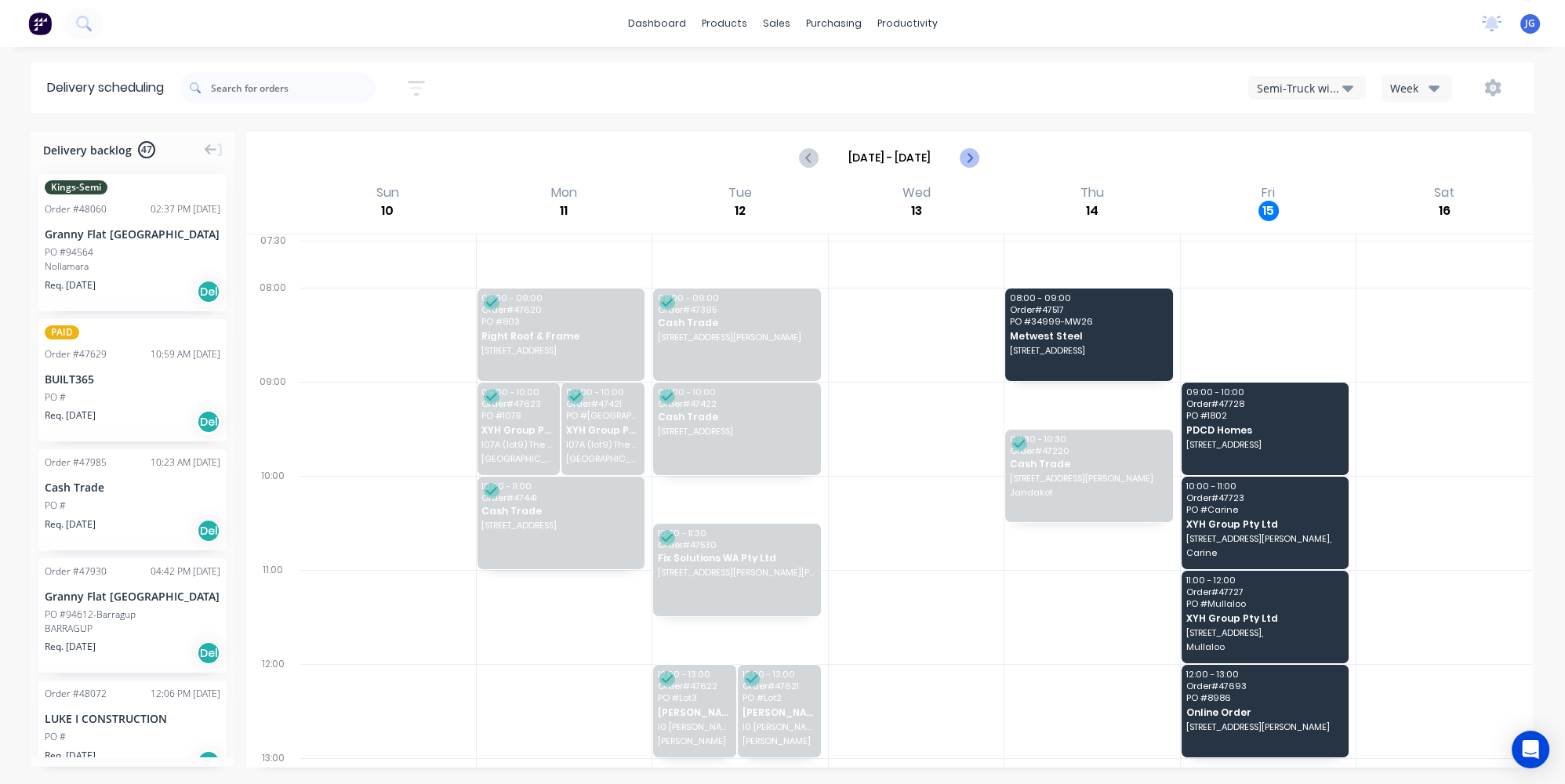
click at [963, 160] on icon "Next page" at bounding box center [969, 157] width 18 height 18
type input "[DATE] - [DATE]"
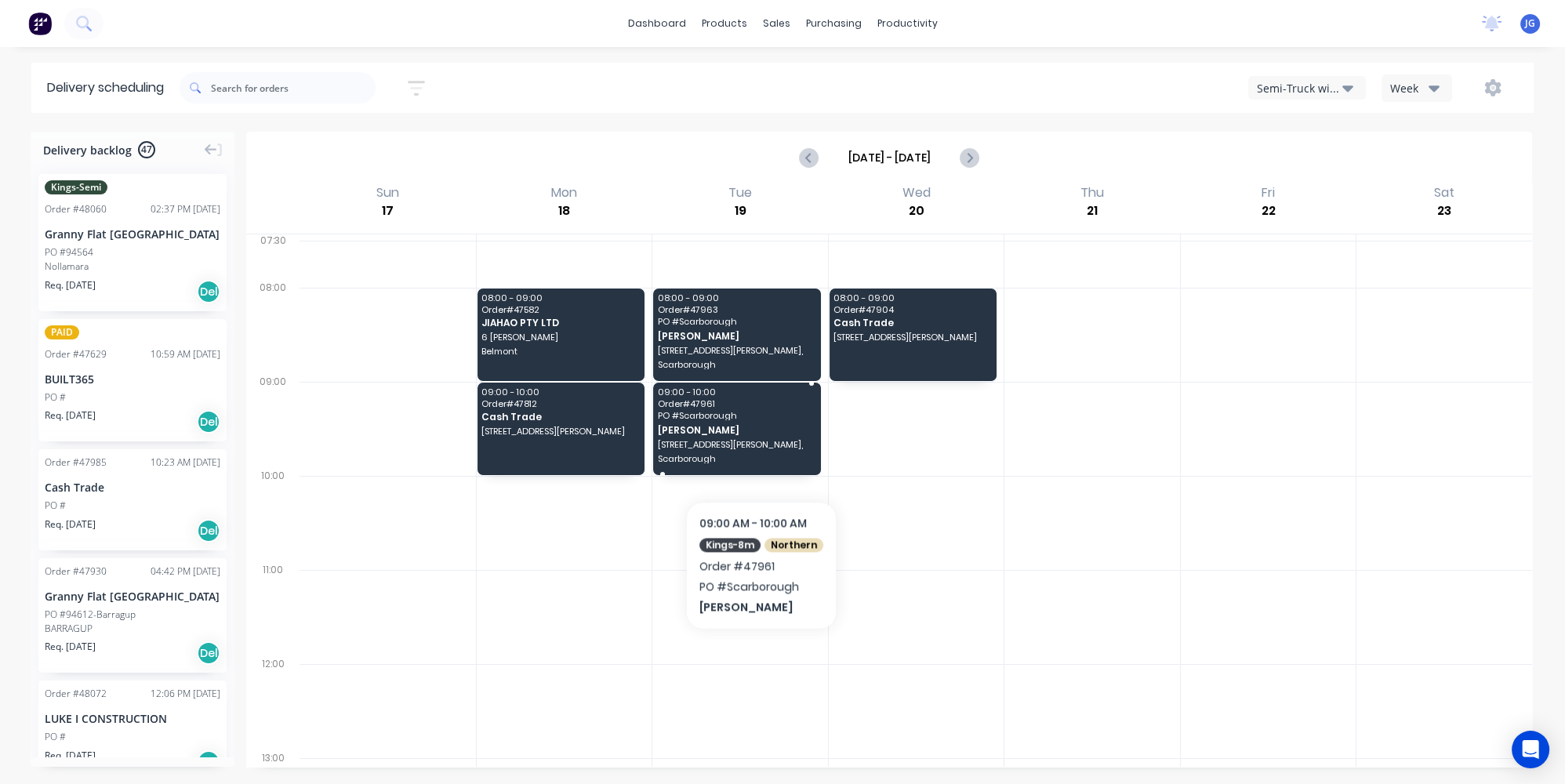
click at [759, 454] on span "Scarborough" at bounding box center [736, 459] width 156 height 10
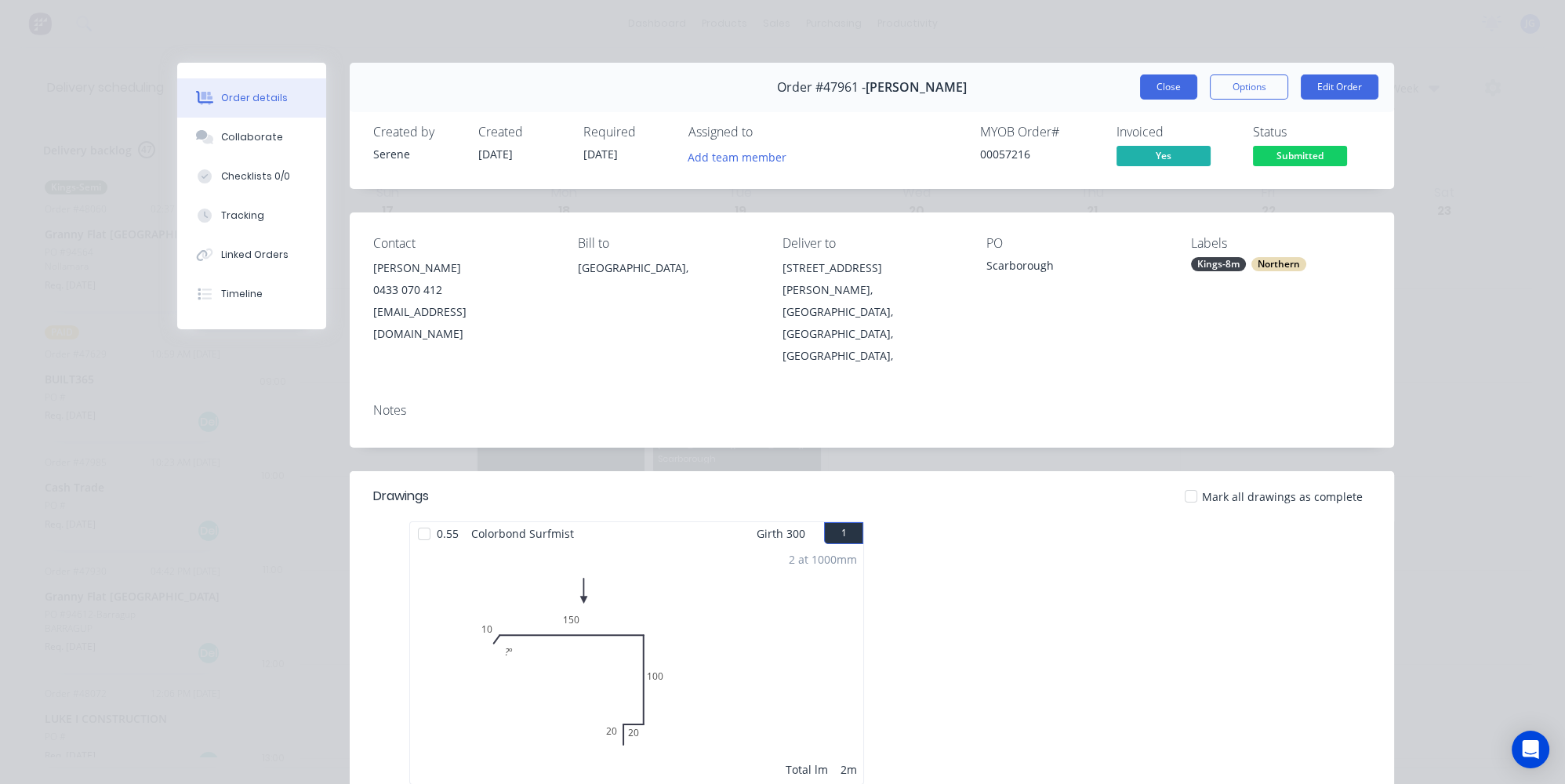
click at [1150, 84] on button "Close" at bounding box center [1169, 87] width 57 height 25
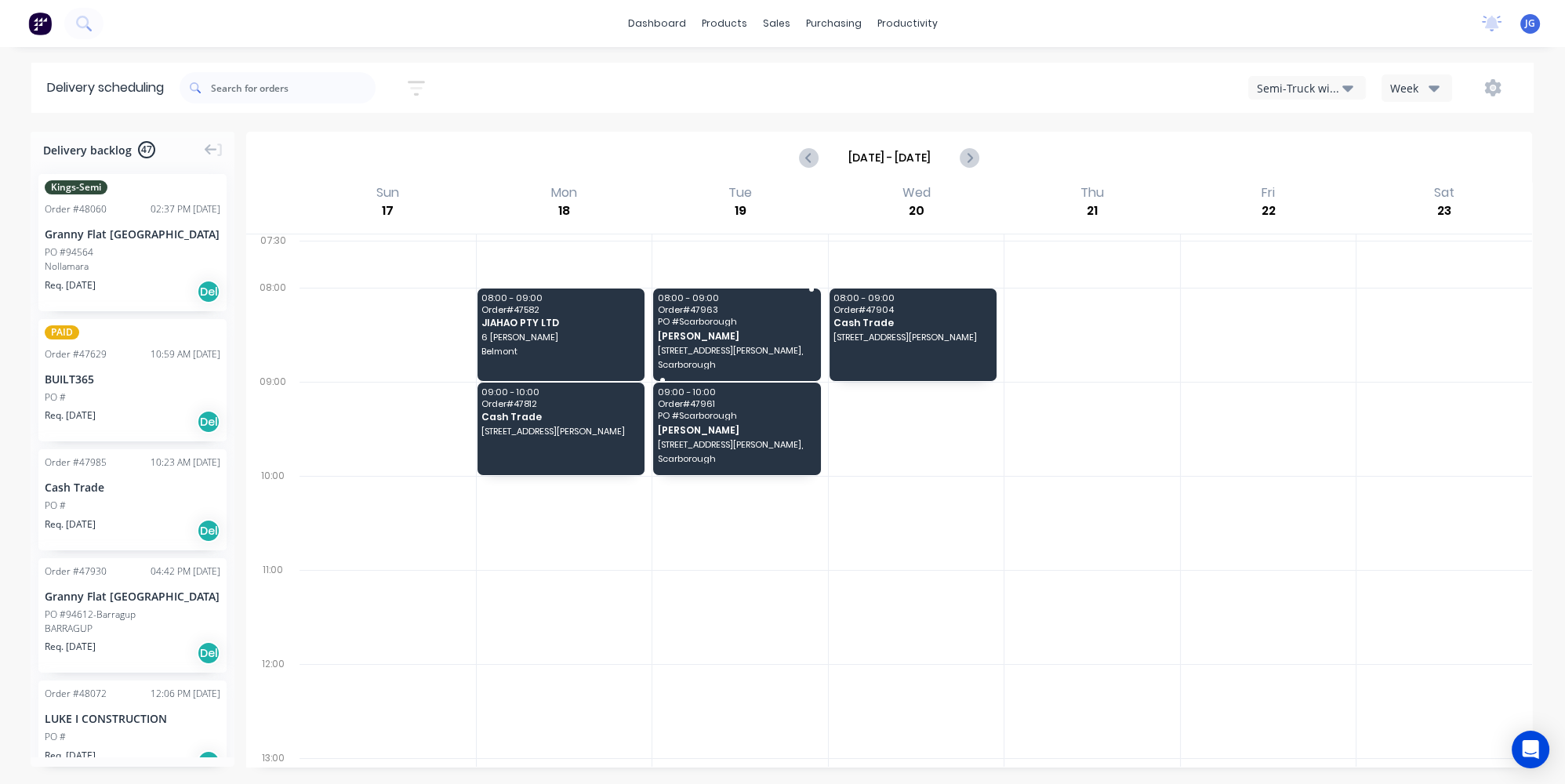
click at [690, 331] on span "[PERSON_NAME]" at bounding box center [736, 335] width 156 height 10
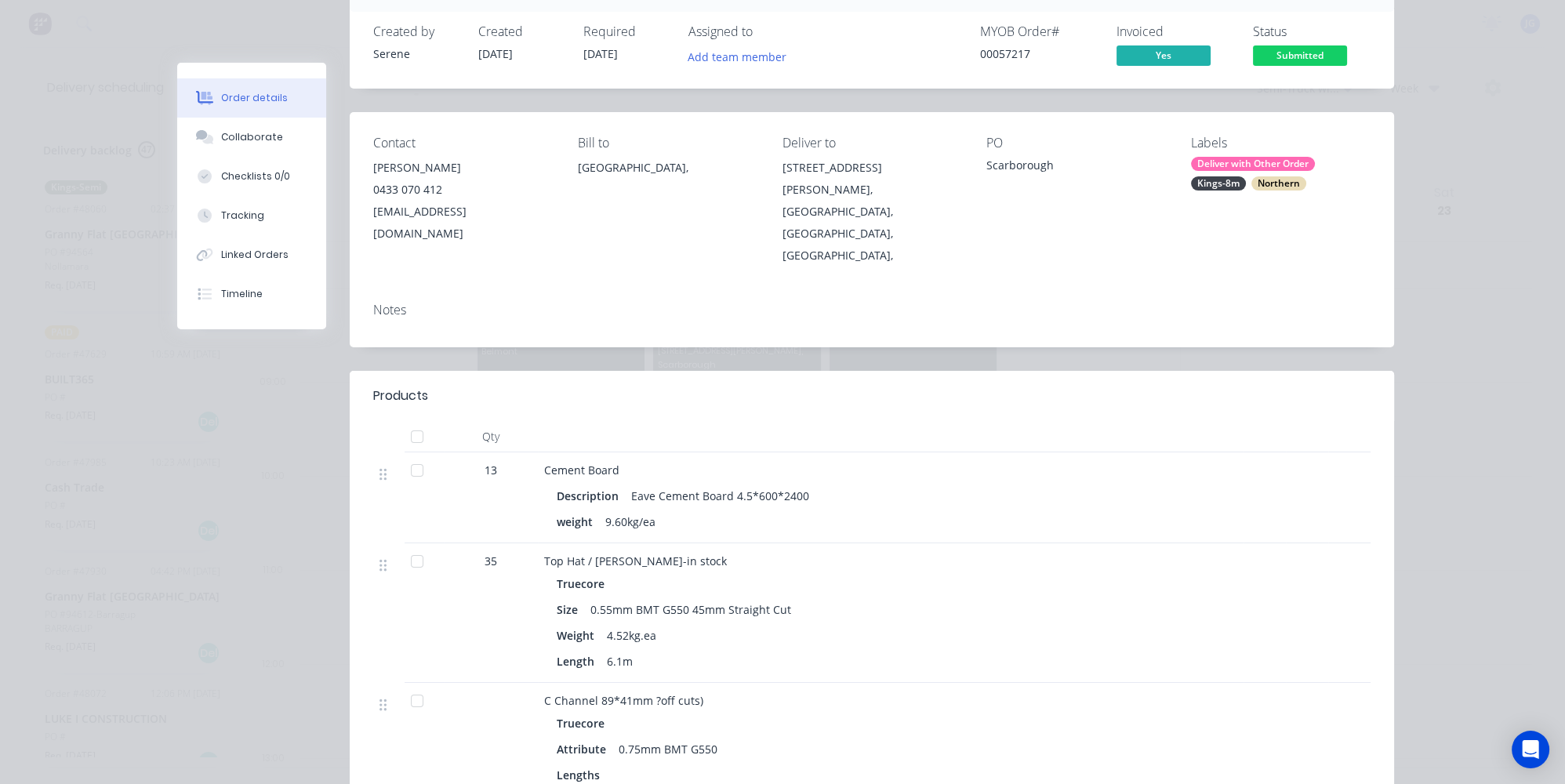
scroll to position [71, 0]
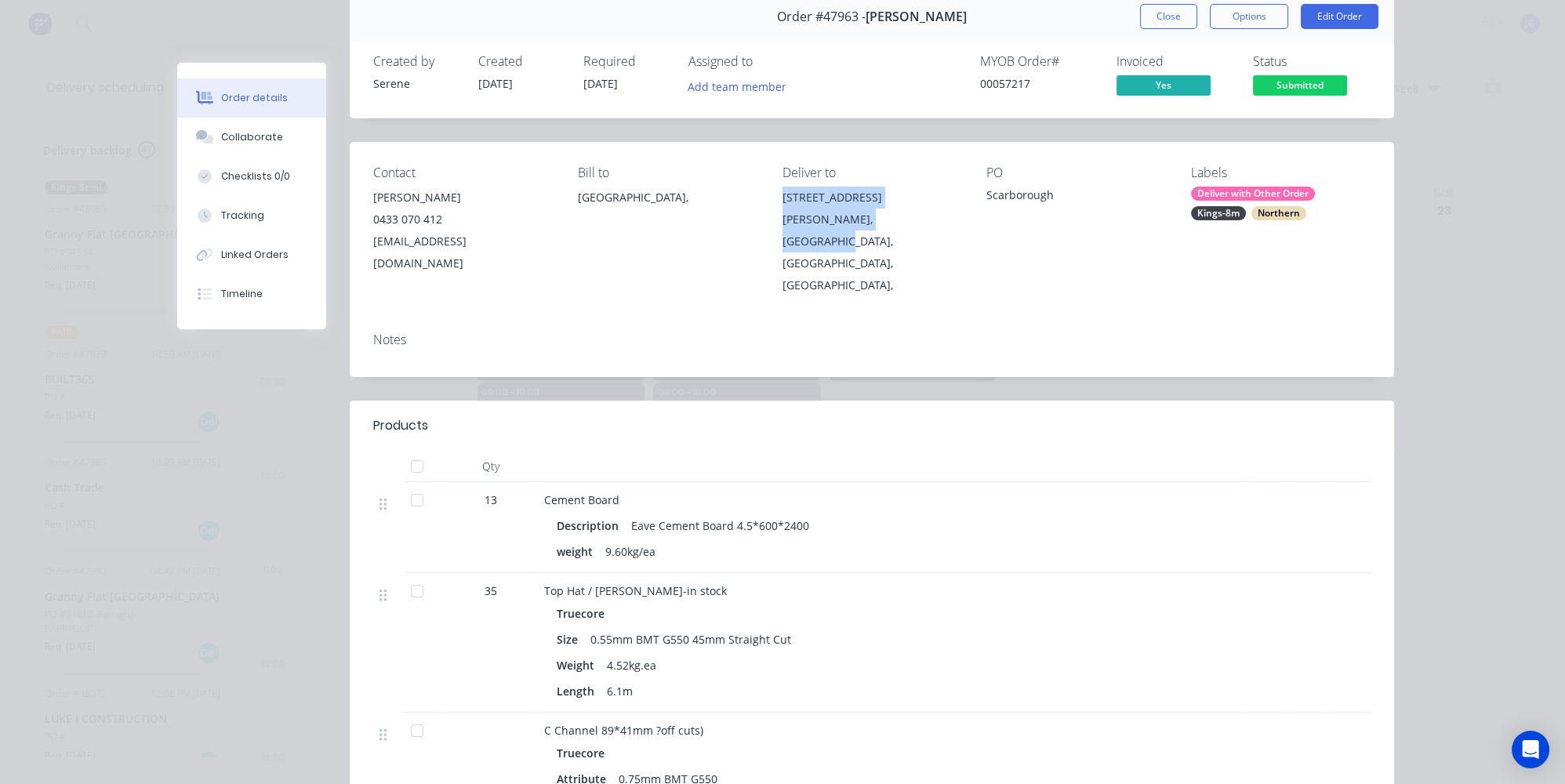
drag, startPoint x: 786, startPoint y: 199, endPoint x: 841, endPoint y: 217, distance: 57.9
click at [841, 217] on div "Contact [PERSON_NAME] [PHONE_NUMBER] [EMAIL_ADDRESS][DOMAIN_NAME] Bill to [GEOG…" at bounding box center [872, 231] width 1045 height 178
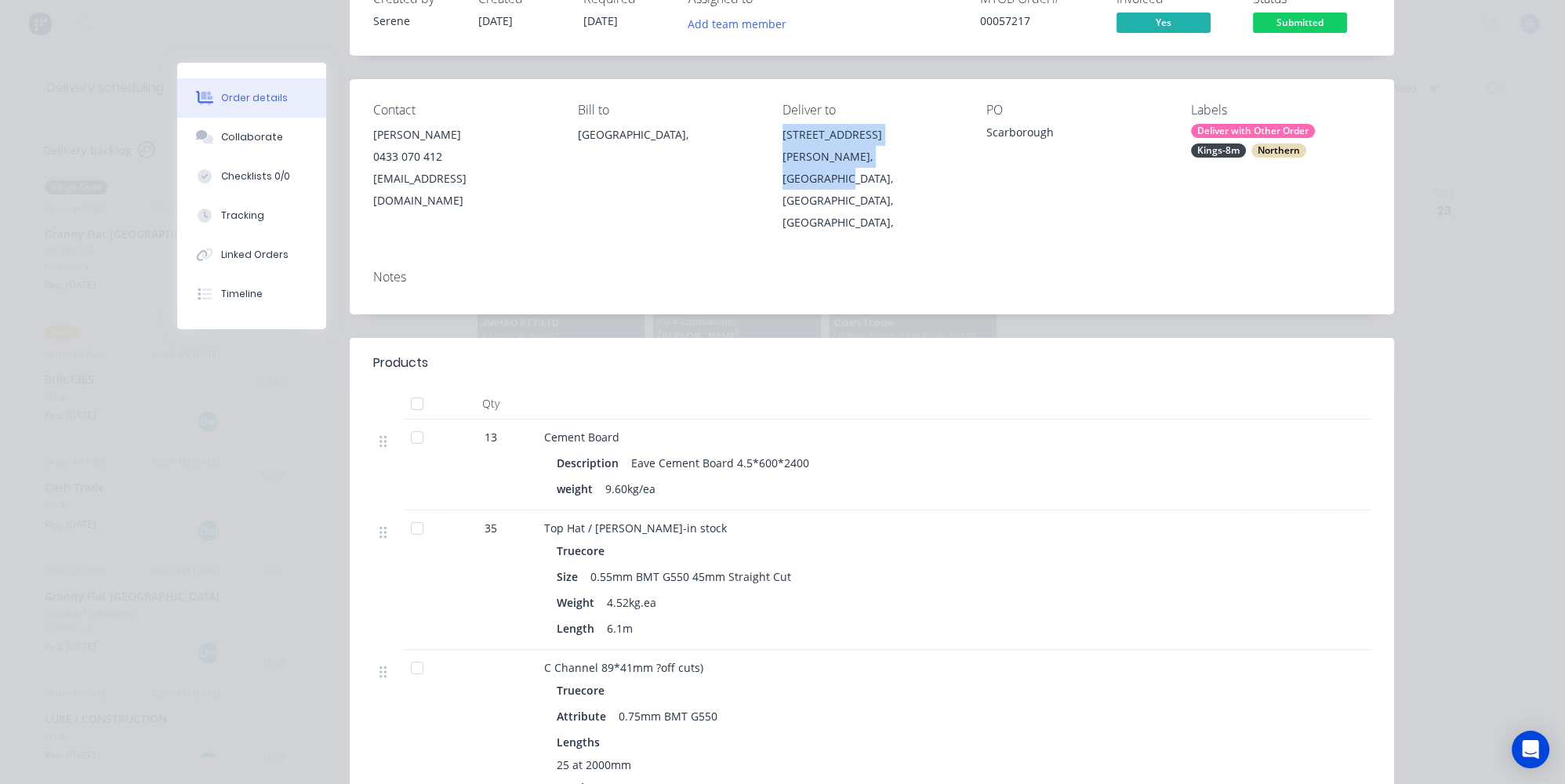
scroll to position [0, 0]
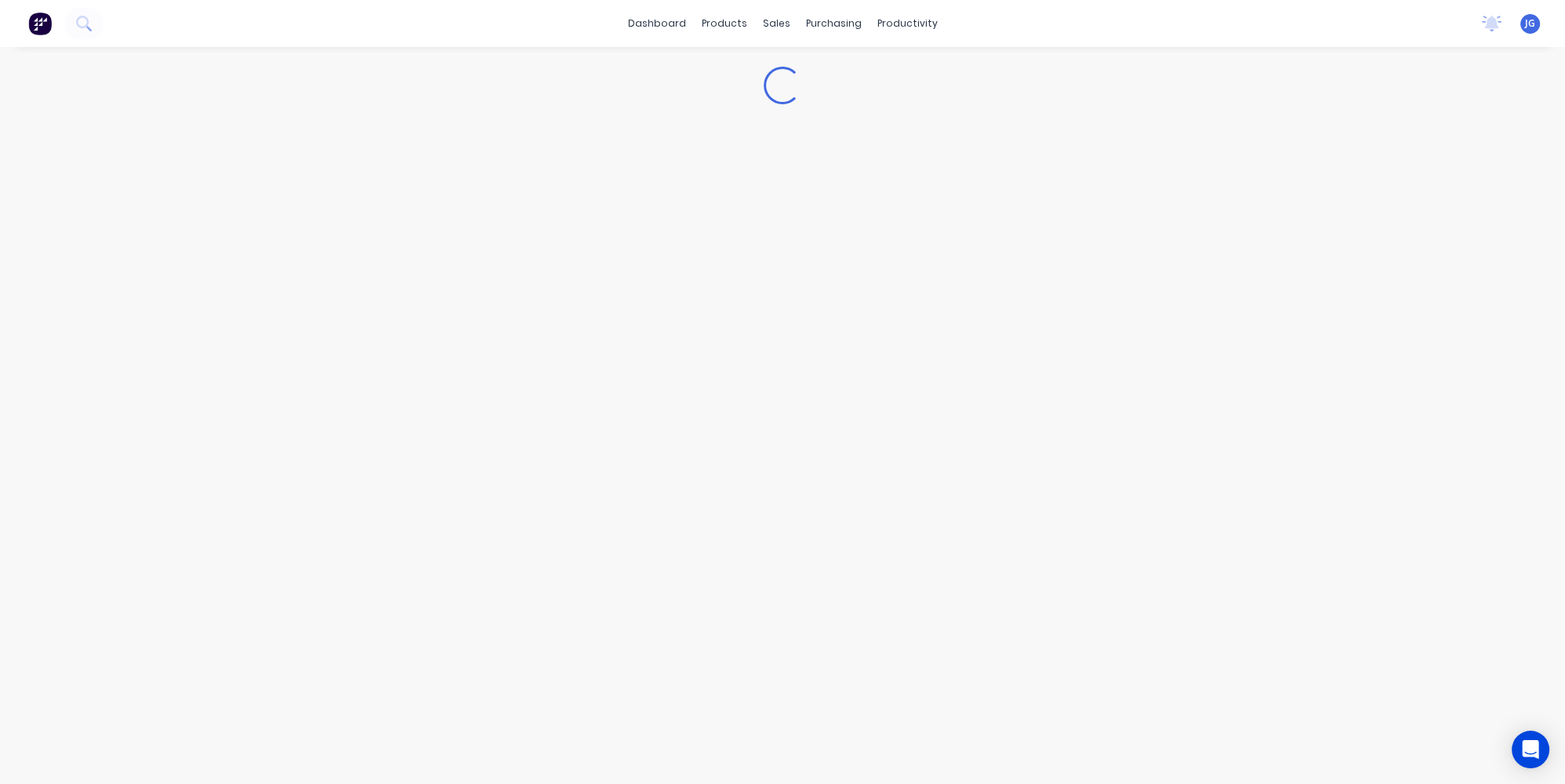
type textarea "x"
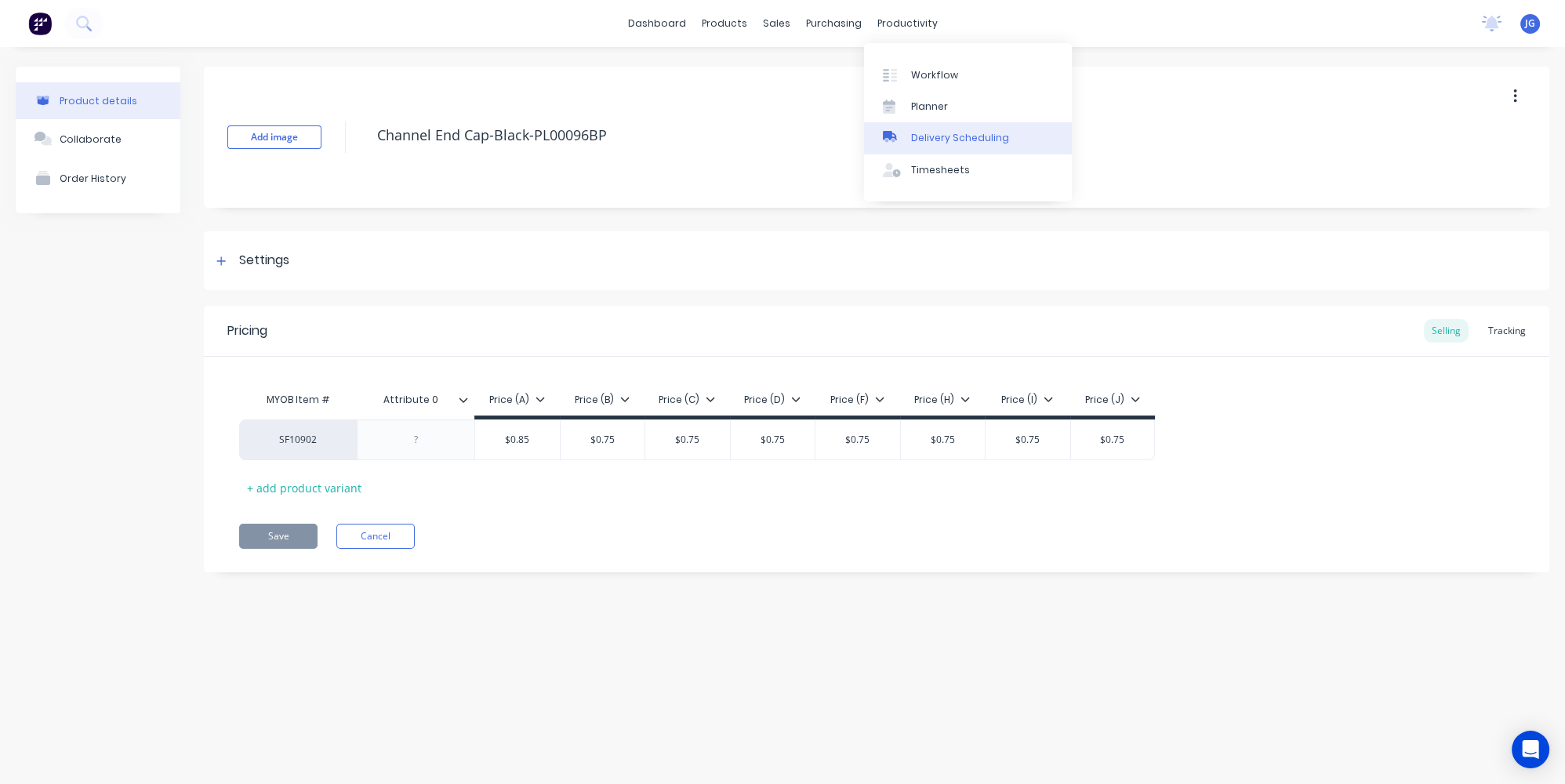
click at [914, 140] on div "Delivery Scheduling" at bounding box center [960, 138] width 98 height 14
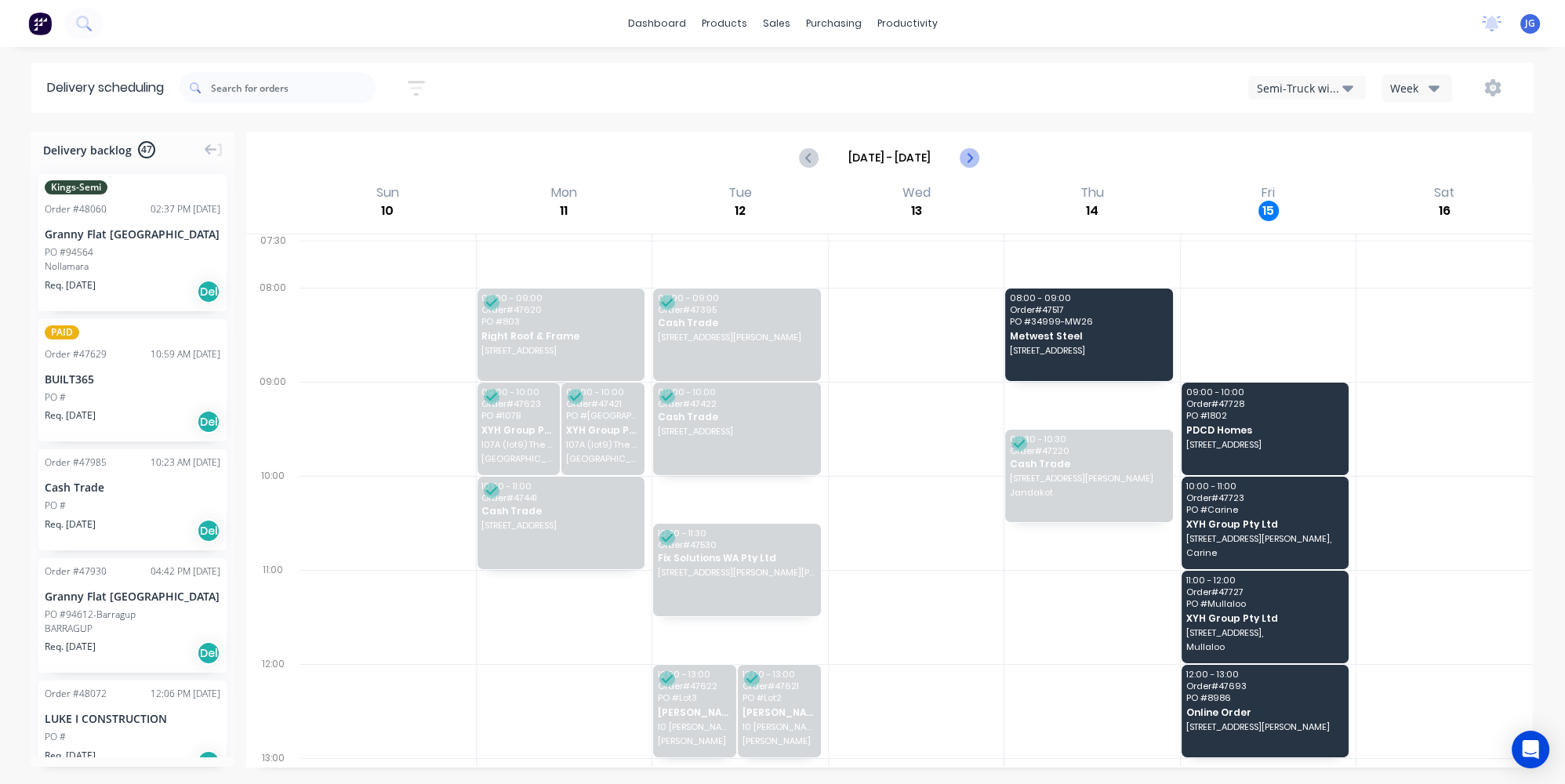
click at [962, 167] on button "Next page" at bounding box center [969, 157] width 31 height 31
type input "Aug 17 - Aug 23"
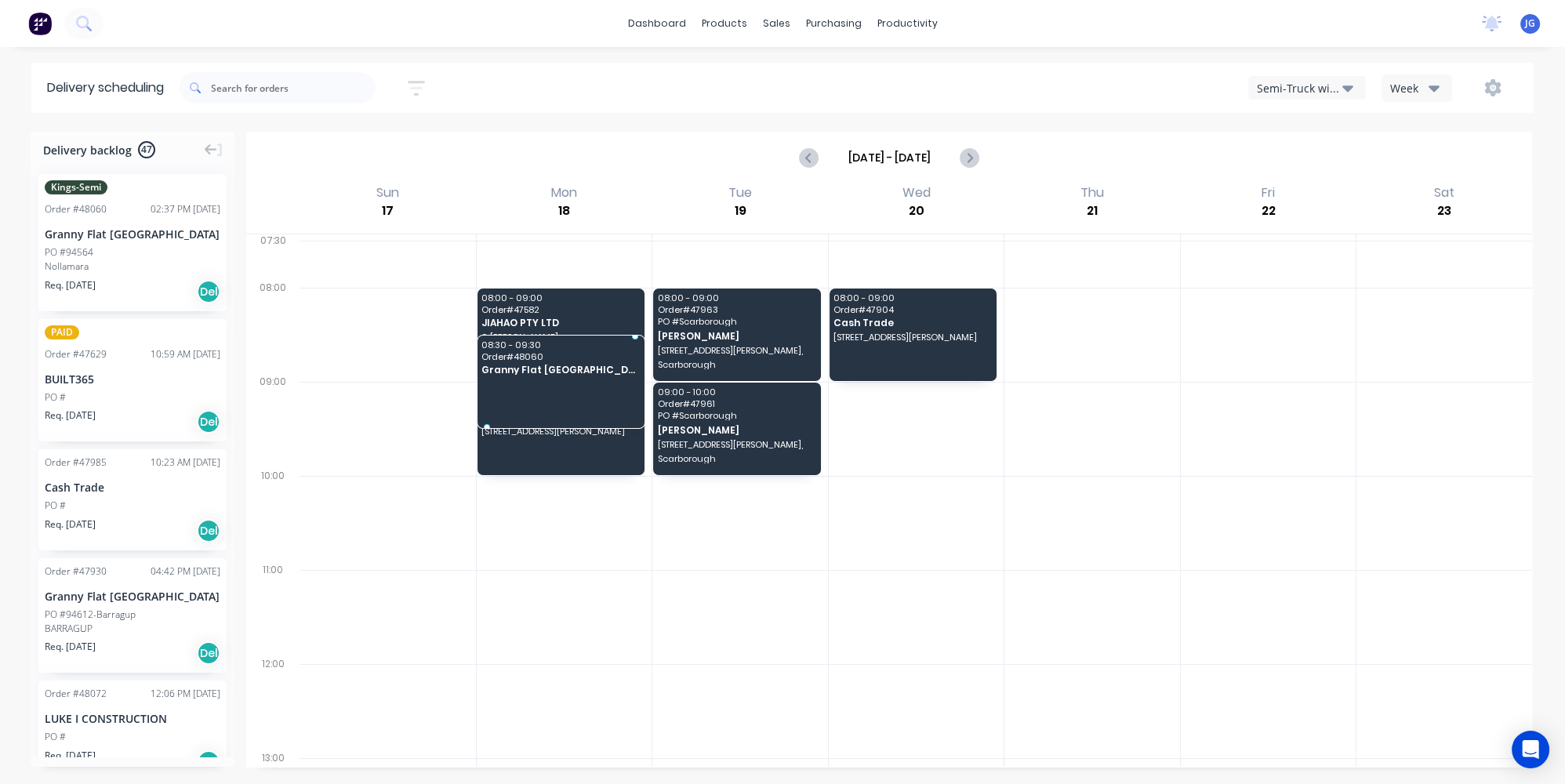
drag, startPoint x: 94, startPoint y: 239, endPoint x: 640, endPoint y: 278, distance: 547.4
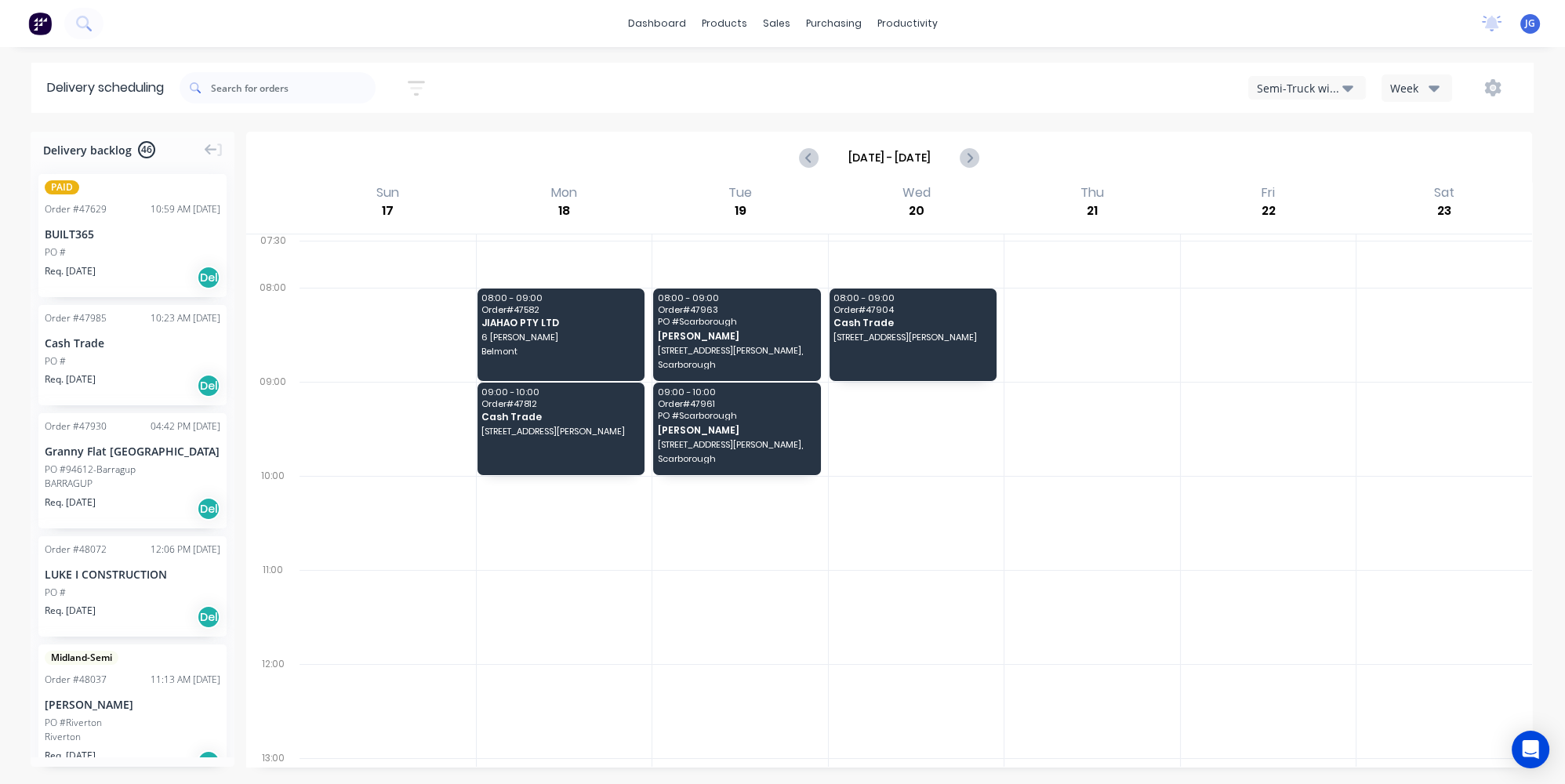
click at [640, 277] on div at bounding box center [564, 264] width 176 height 47
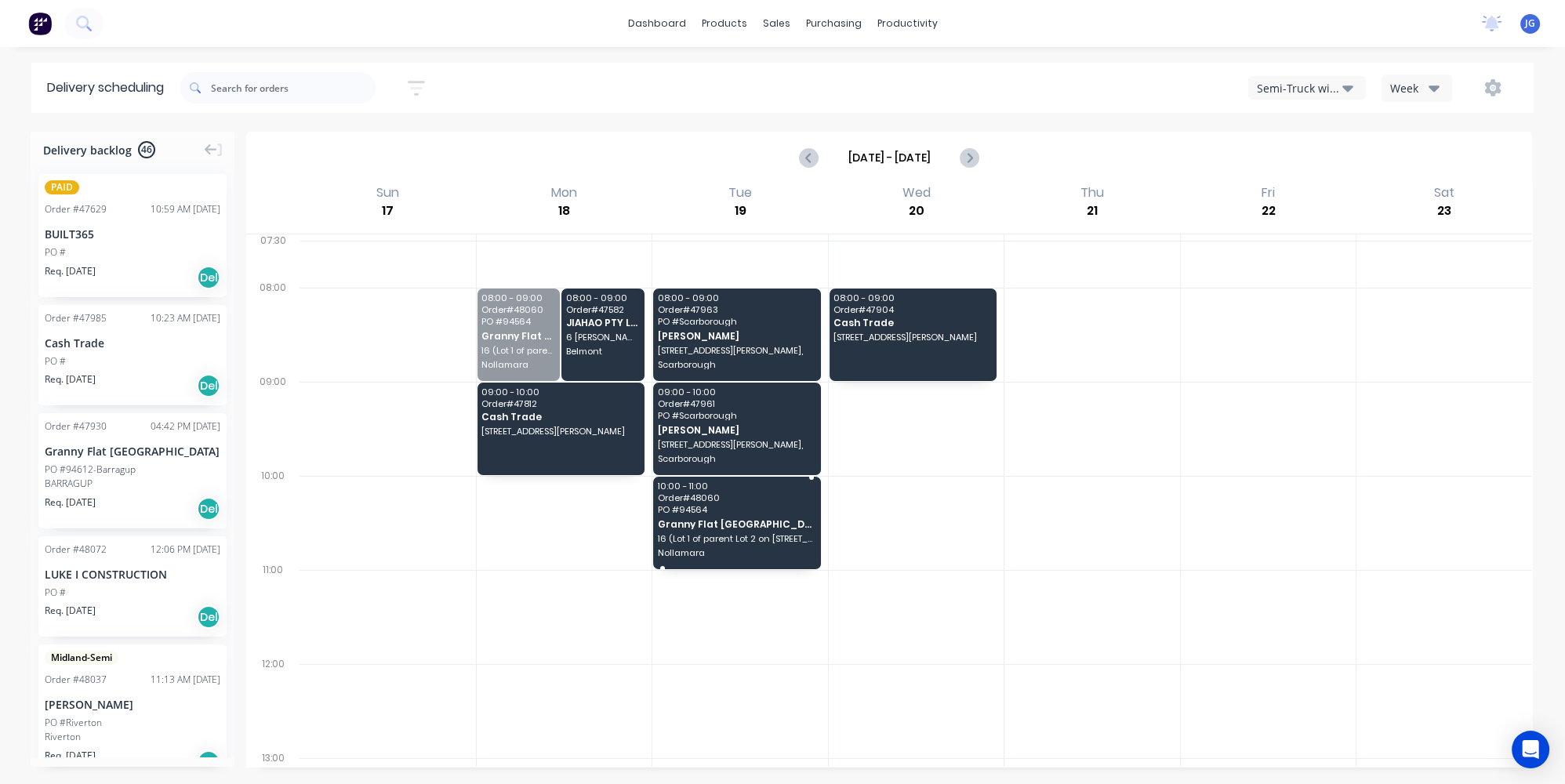
drag, startPoint x: 530, startPoint y: 329, endPoint x: 746, endPoint y: 510, distance: 281.8
click at [929, 611] on div at bounding box center [917, 616] width 176 height 94
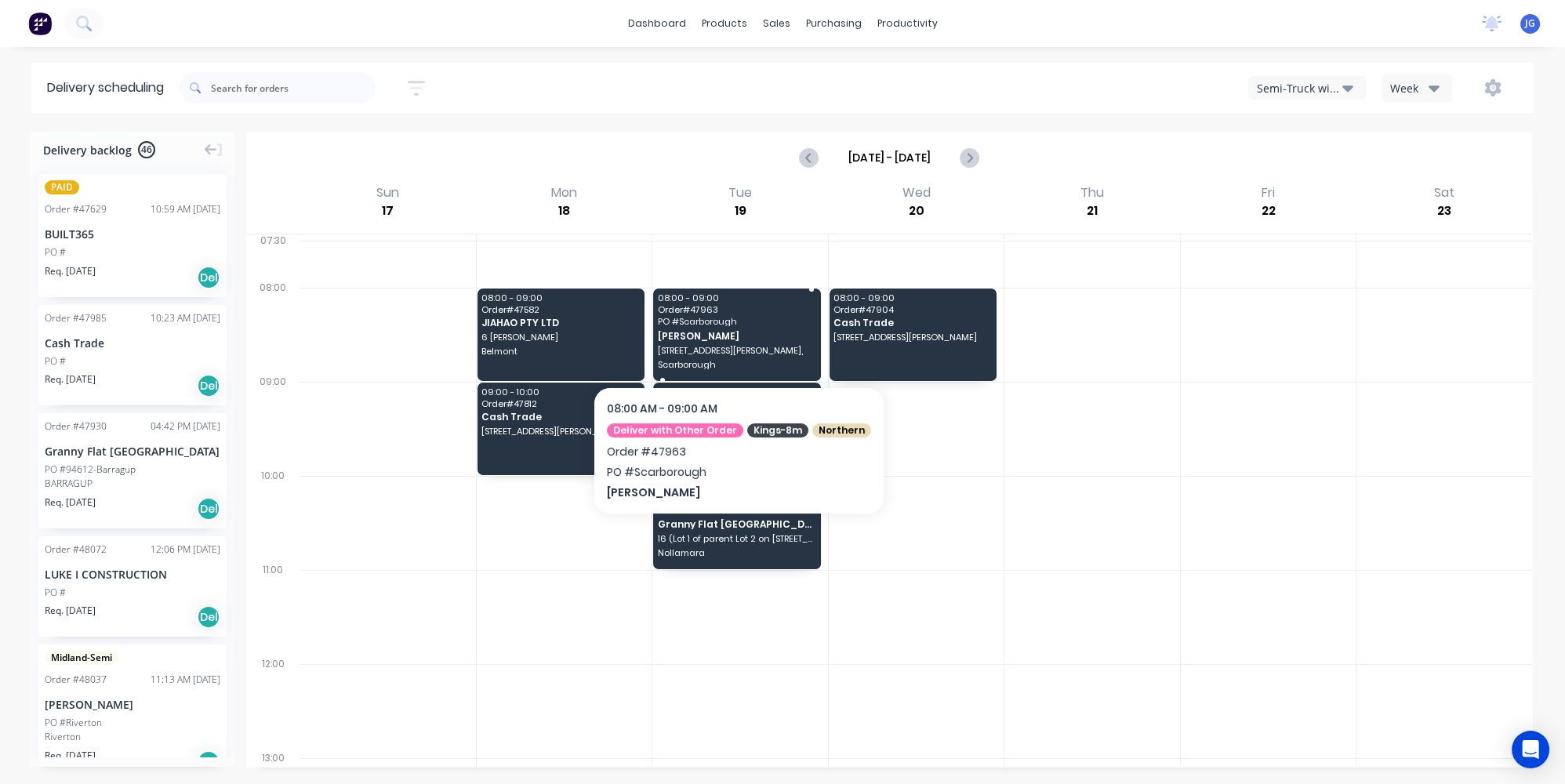
click at [718, 327] on div "08:00 - 09:00 Order # 47963 PO # Scarborough Chris Gu 12A Oliver st, Scarborough" at bounding box center [737, 335] width 168 height 92
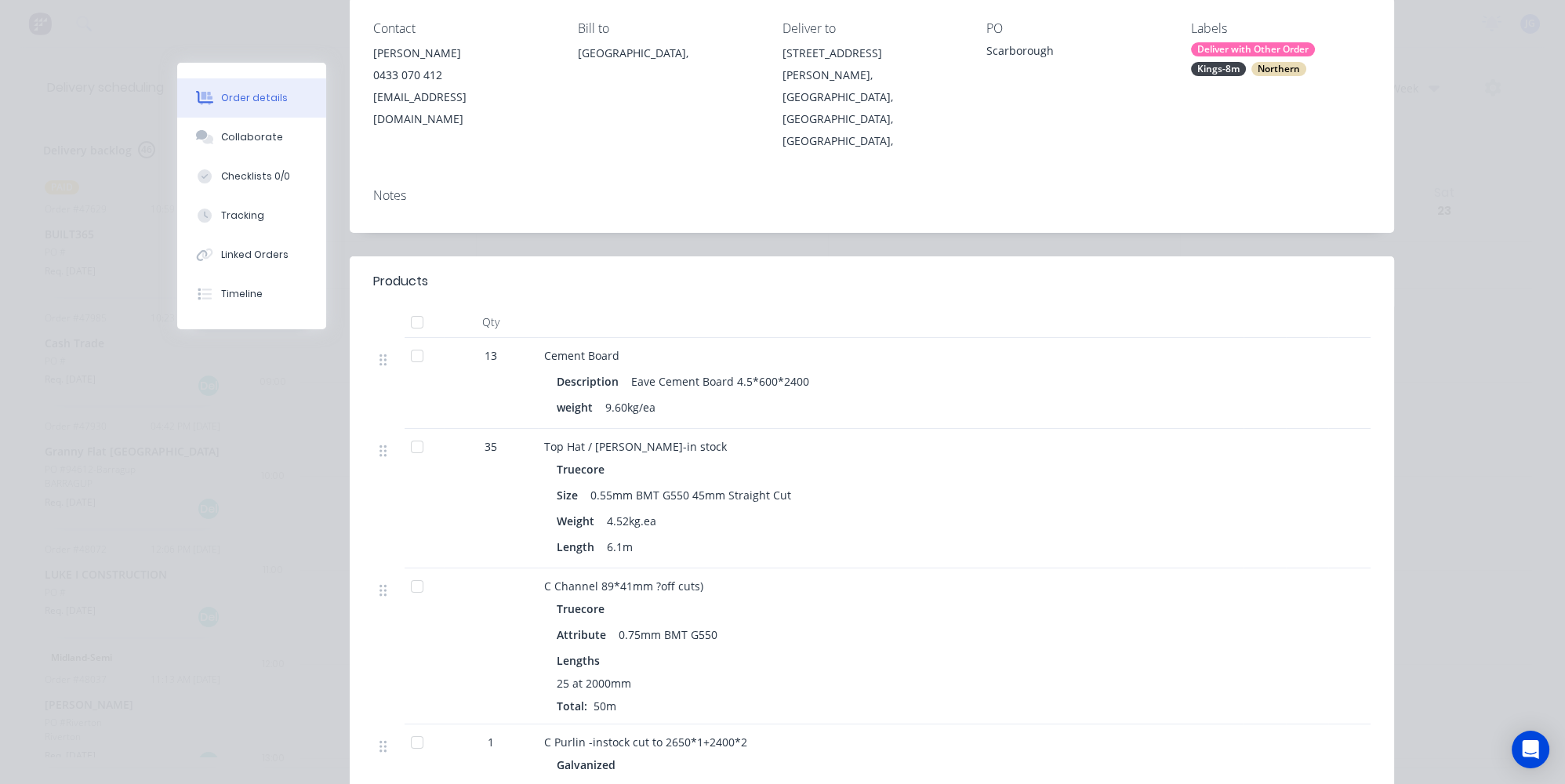
scroll to position [285, 0]
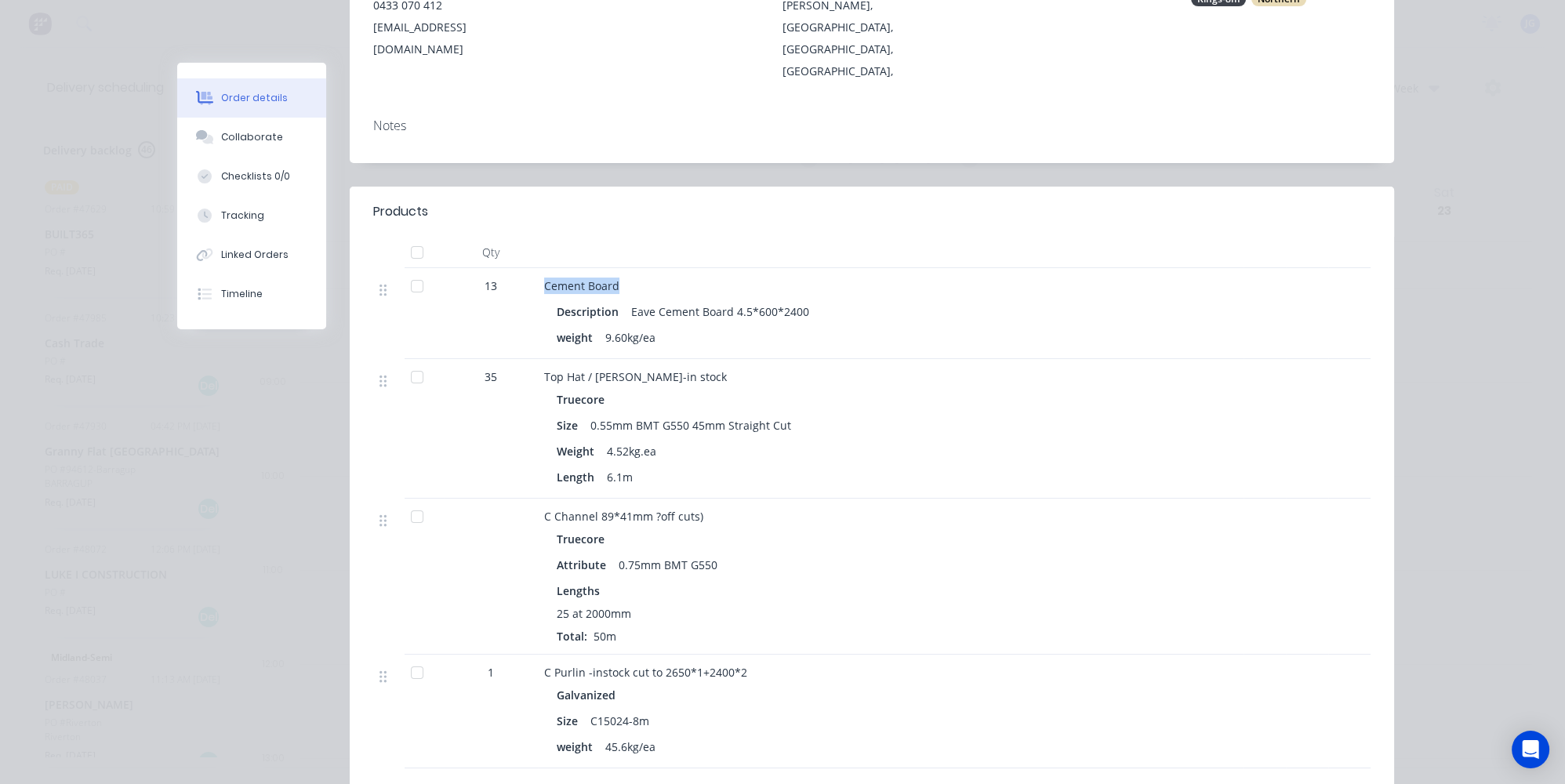
drag, startPoint x: 617, startPoint y: 237, endPoint x: 538, endPoint y: 241, distance: 79.1
click at [544, 278] on div "Cement Board" at bounding box center [891, 286] width 693 height 17
copy span "Cement Board"
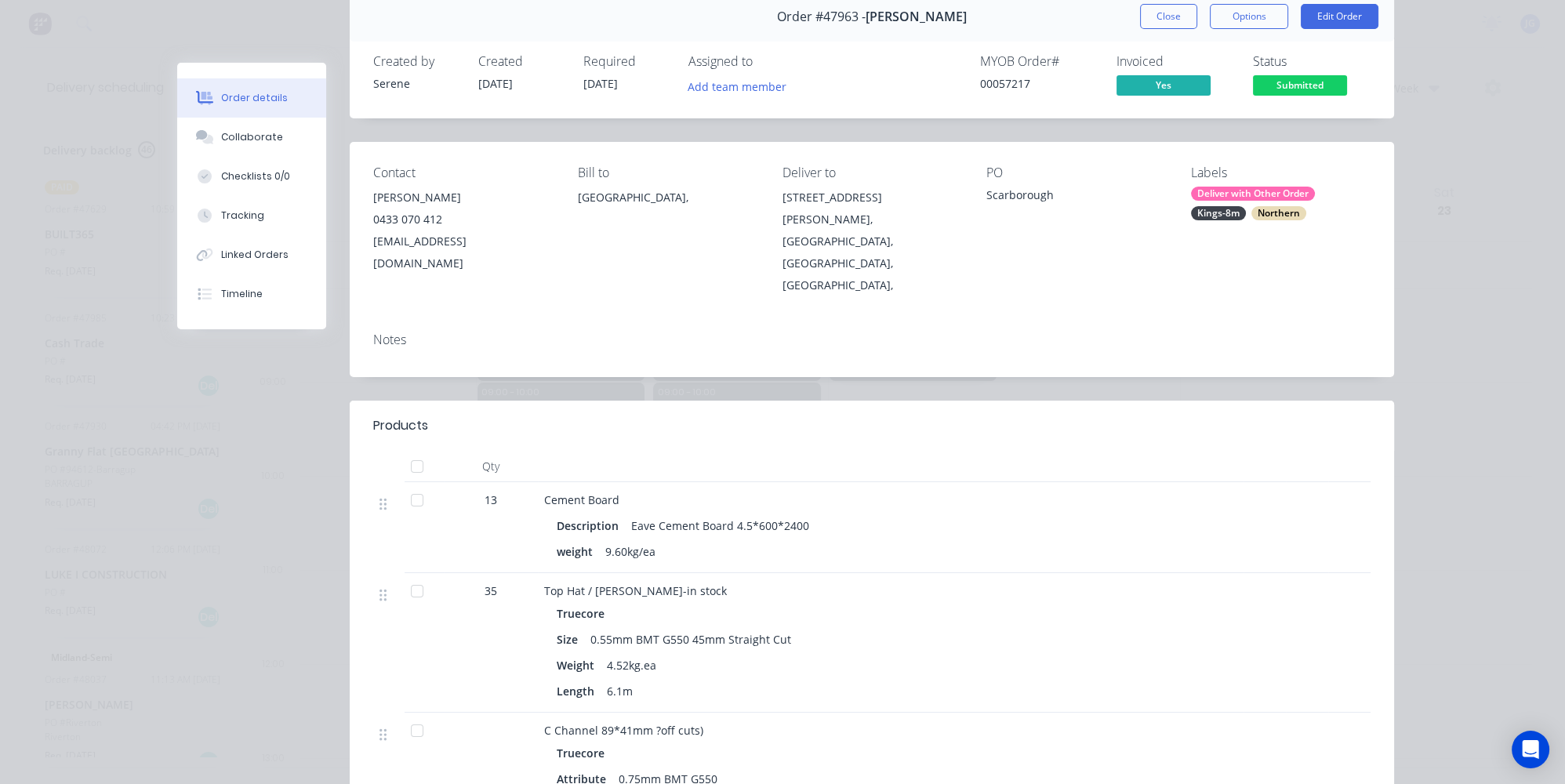
scroll to position [0, 0]
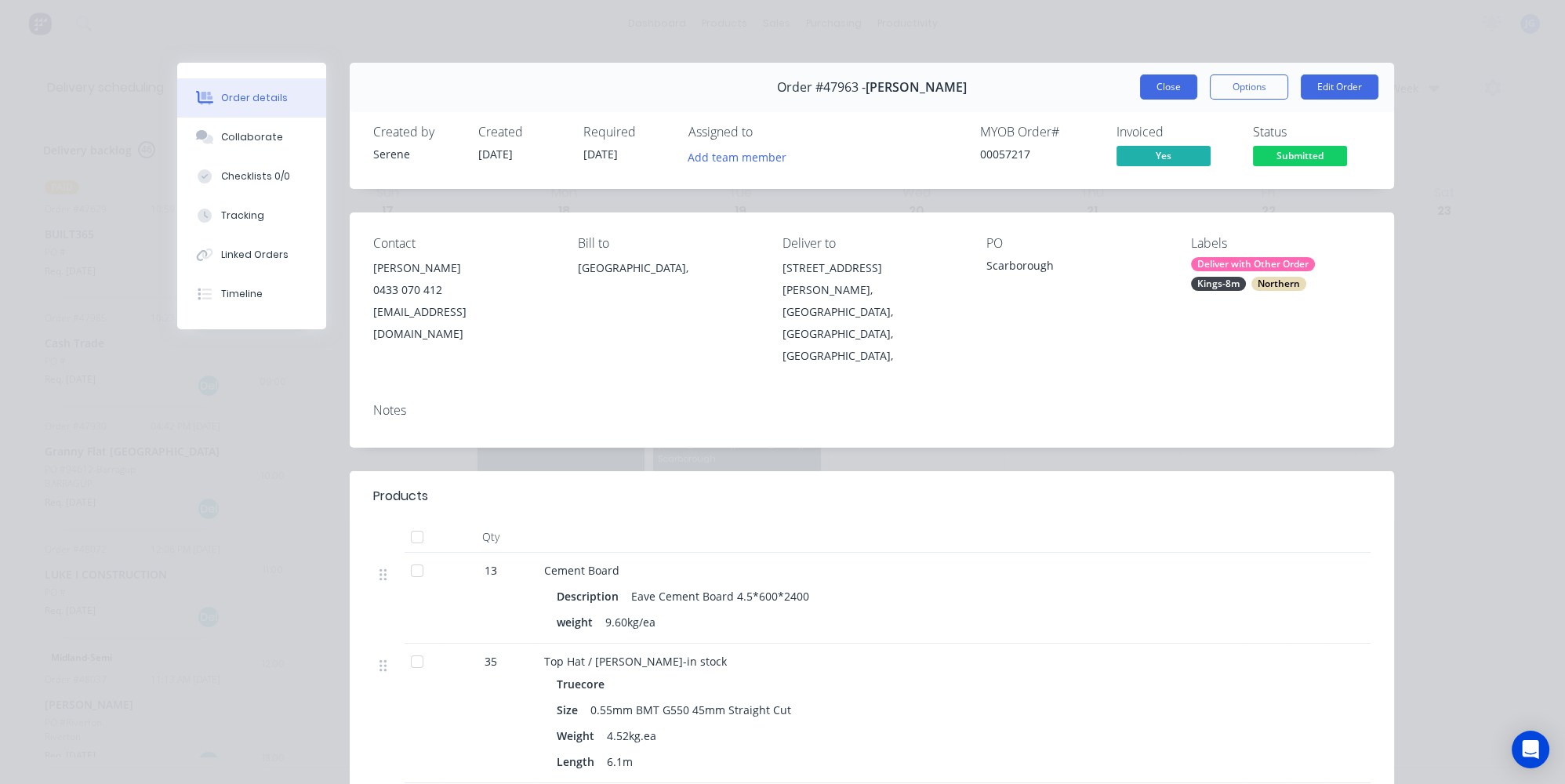
click at [1152, 85] on button "Close" at bounding box center [1169, 87] width 57 height 25
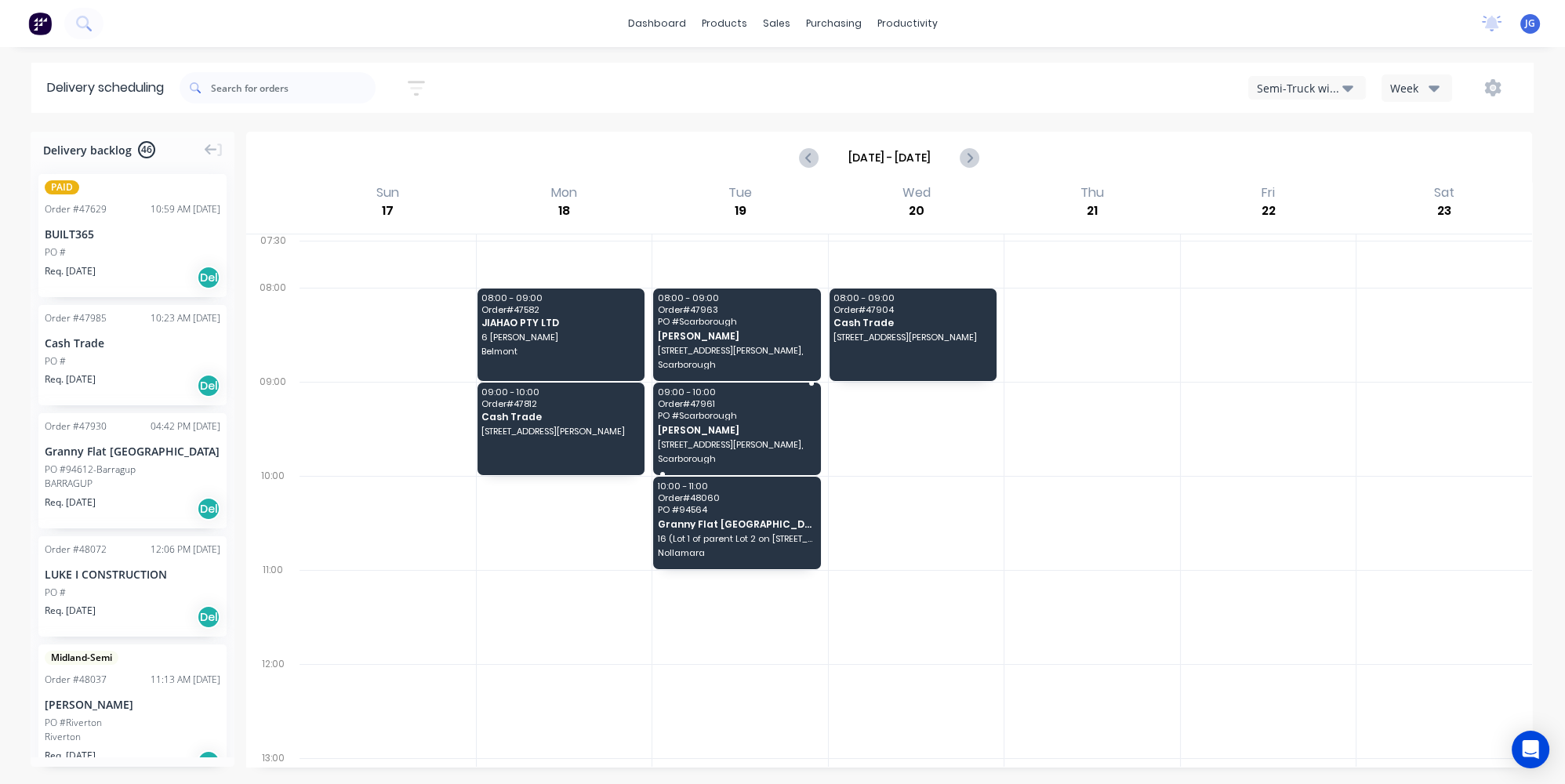
click at [726, 431] on span "Chris Gu" at bounding box center [736, 430] width 156 height 10
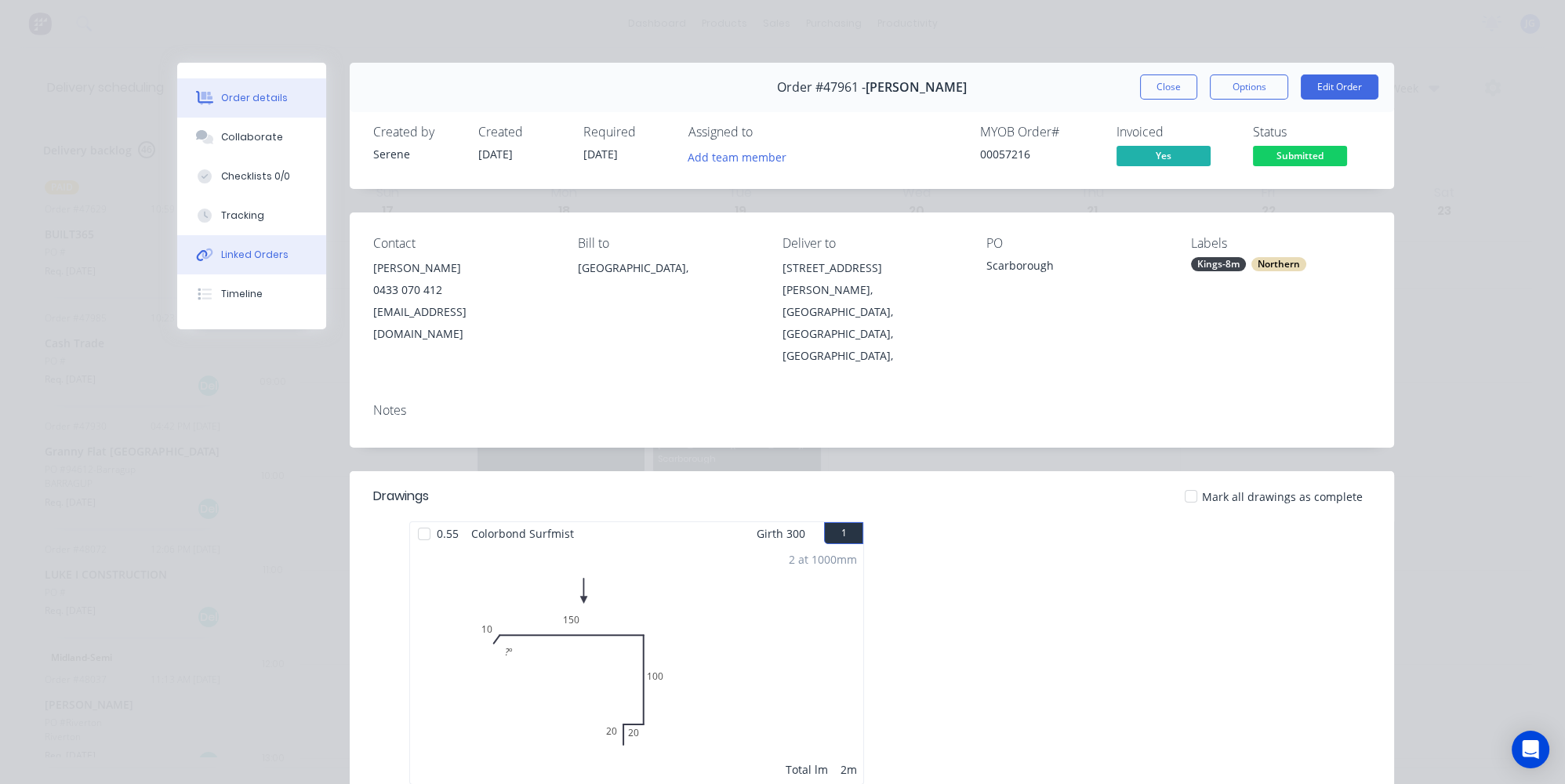
click at [246, 260] on div "Linked Orders" at bounding box center [255, 255] width 67 height 14
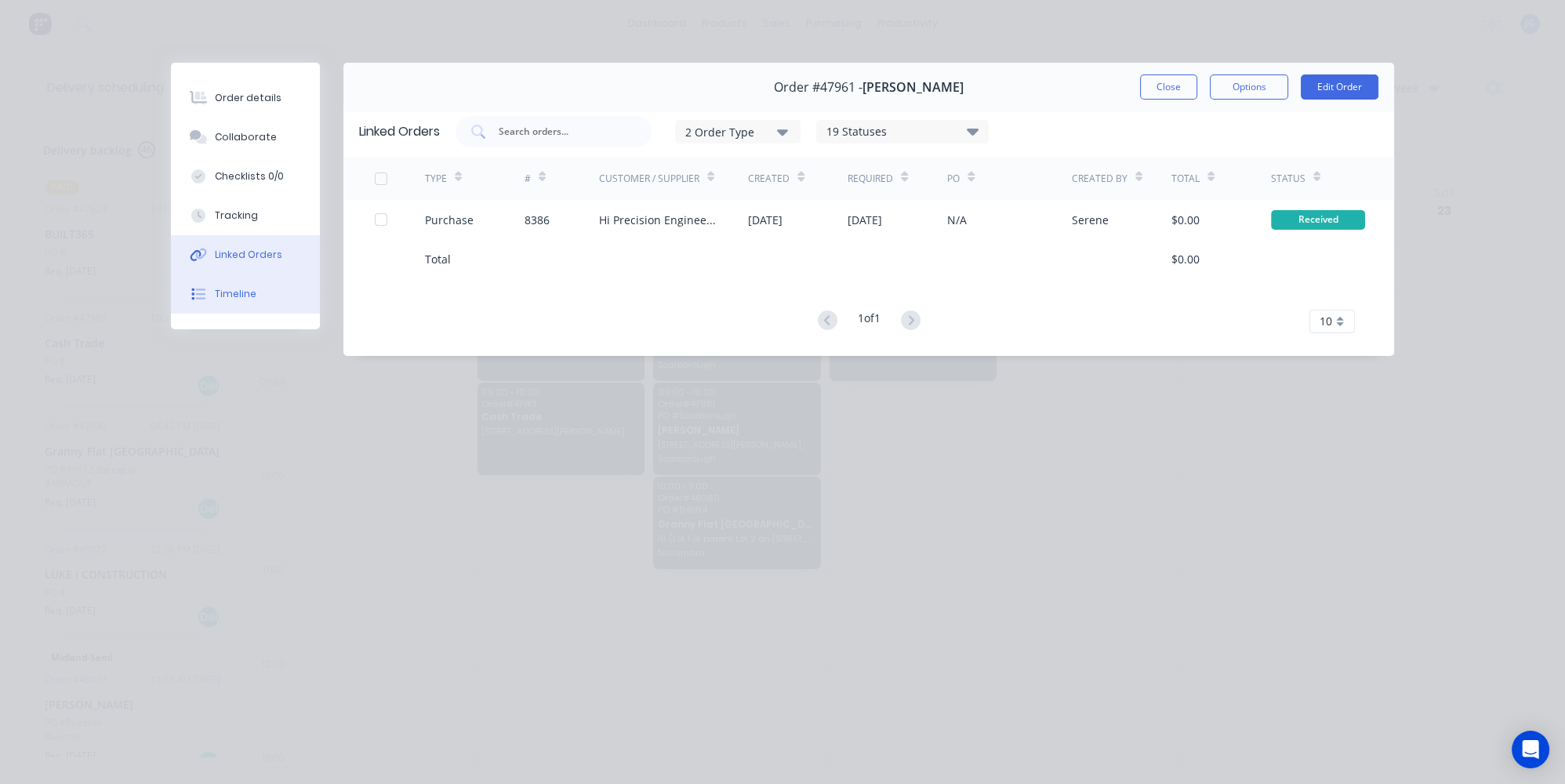
click at [249, 284] on button "Timeline" at bounding box center [246, 294] width 149 height 39
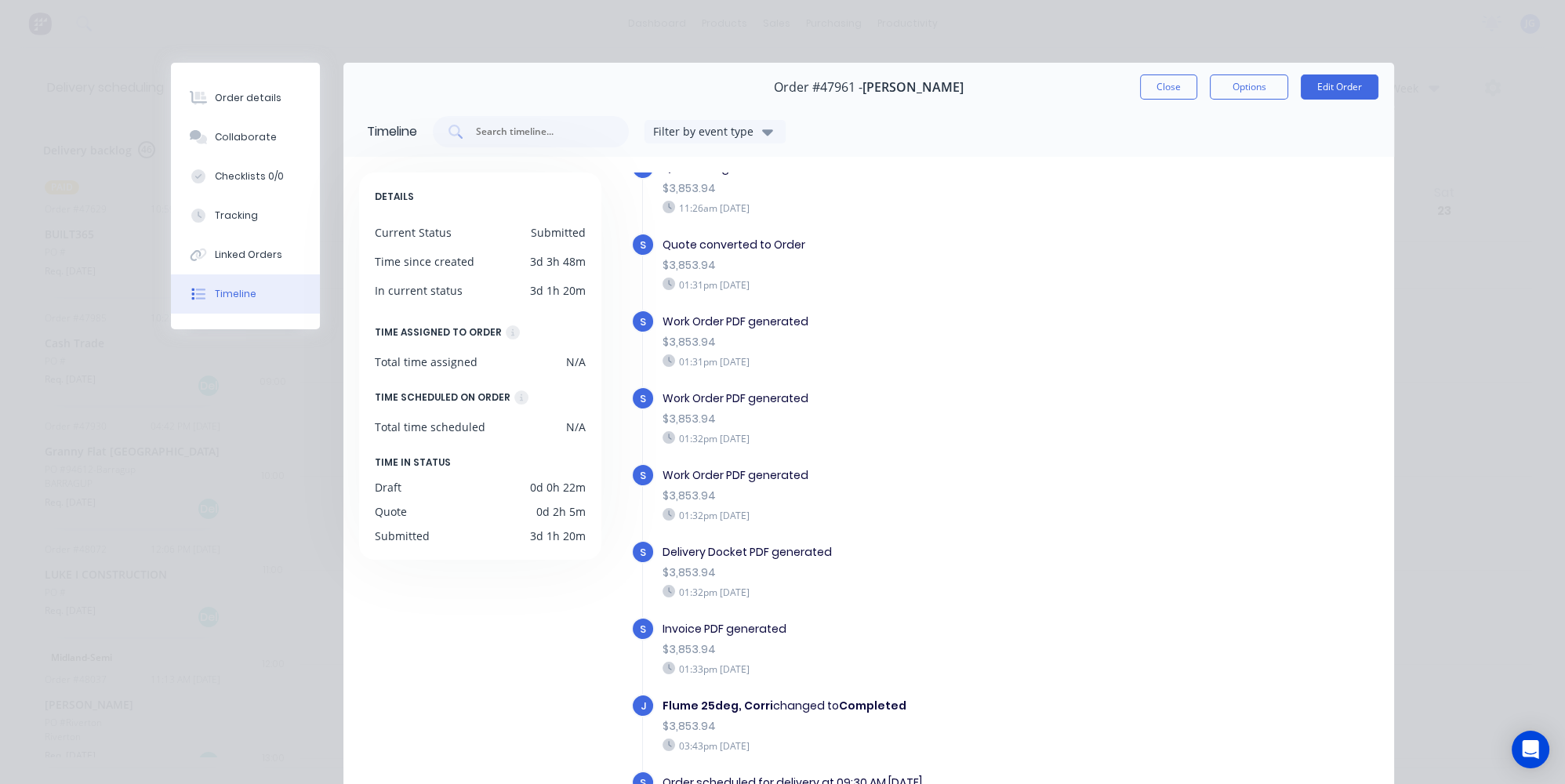
scroll to position [282, 0]
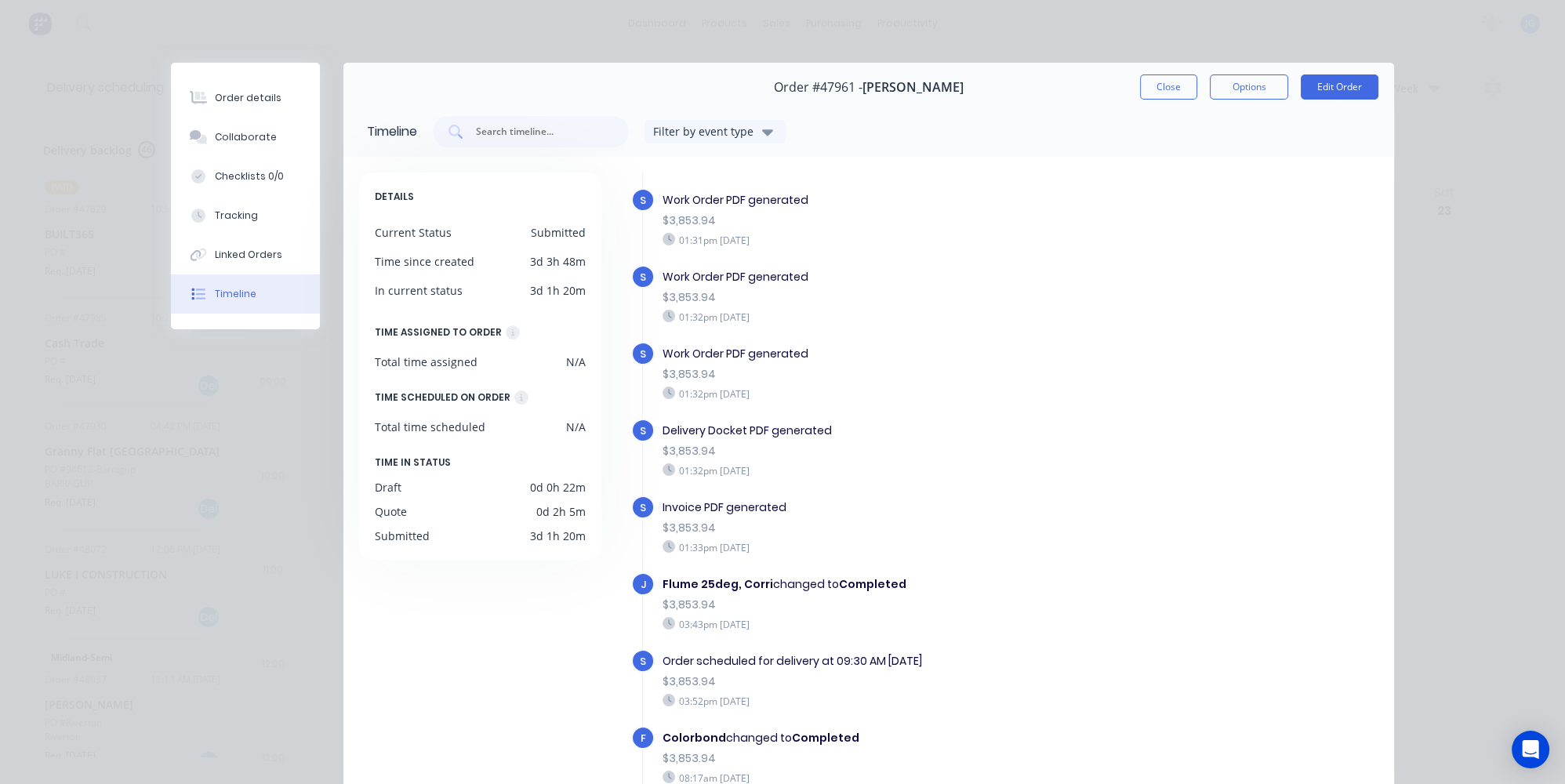
click at [1445, 303] on div "Order details Collaborate Checklists 0/0 Tracking Linked Orders Timeline Order …" at bounding box center [782, 392] width 1565 height 784
click at [1169, 85] on button "Close" at bounding box center [1169, 87] width 57 height 25
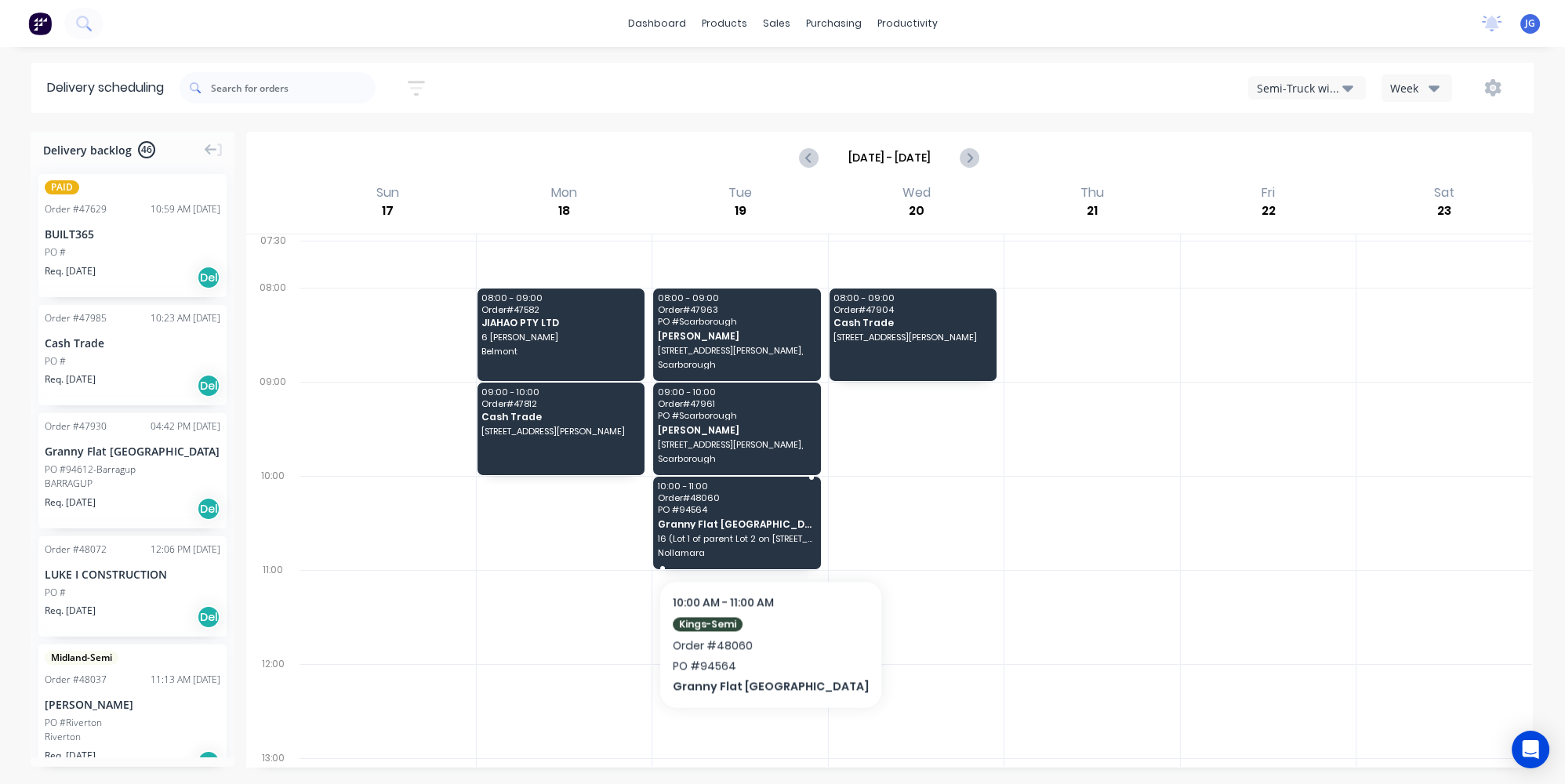
click at [722, 534] on span "16 (Lot 1 of parent Lot 2 on strata Lot 5351) Cobham avenue" at bounding box center [736, 538] width 156 height 10
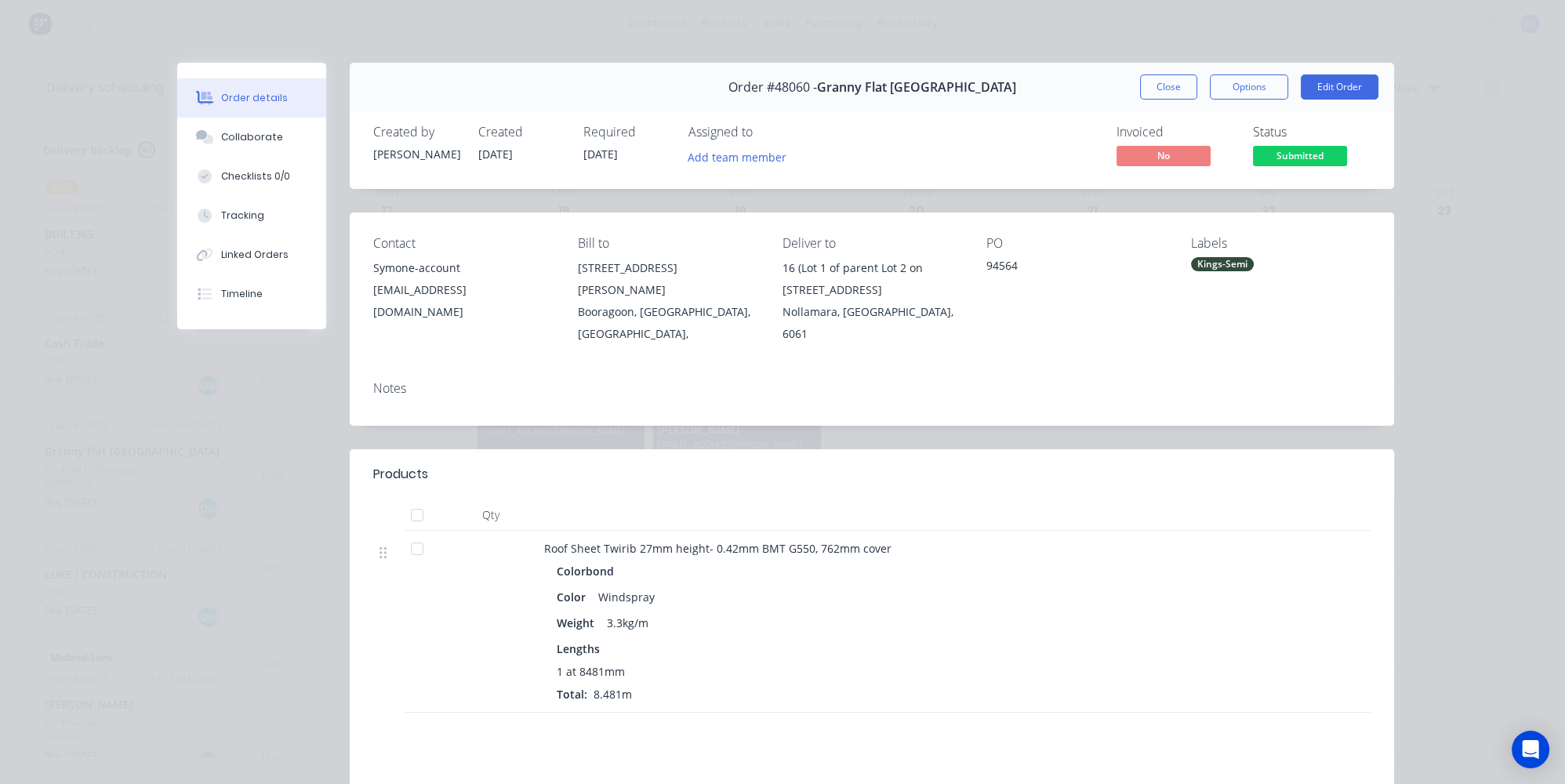
click at [1226, 268] on div "Kings-Semi" at bounding box center [1222, 265] width 63 height 14
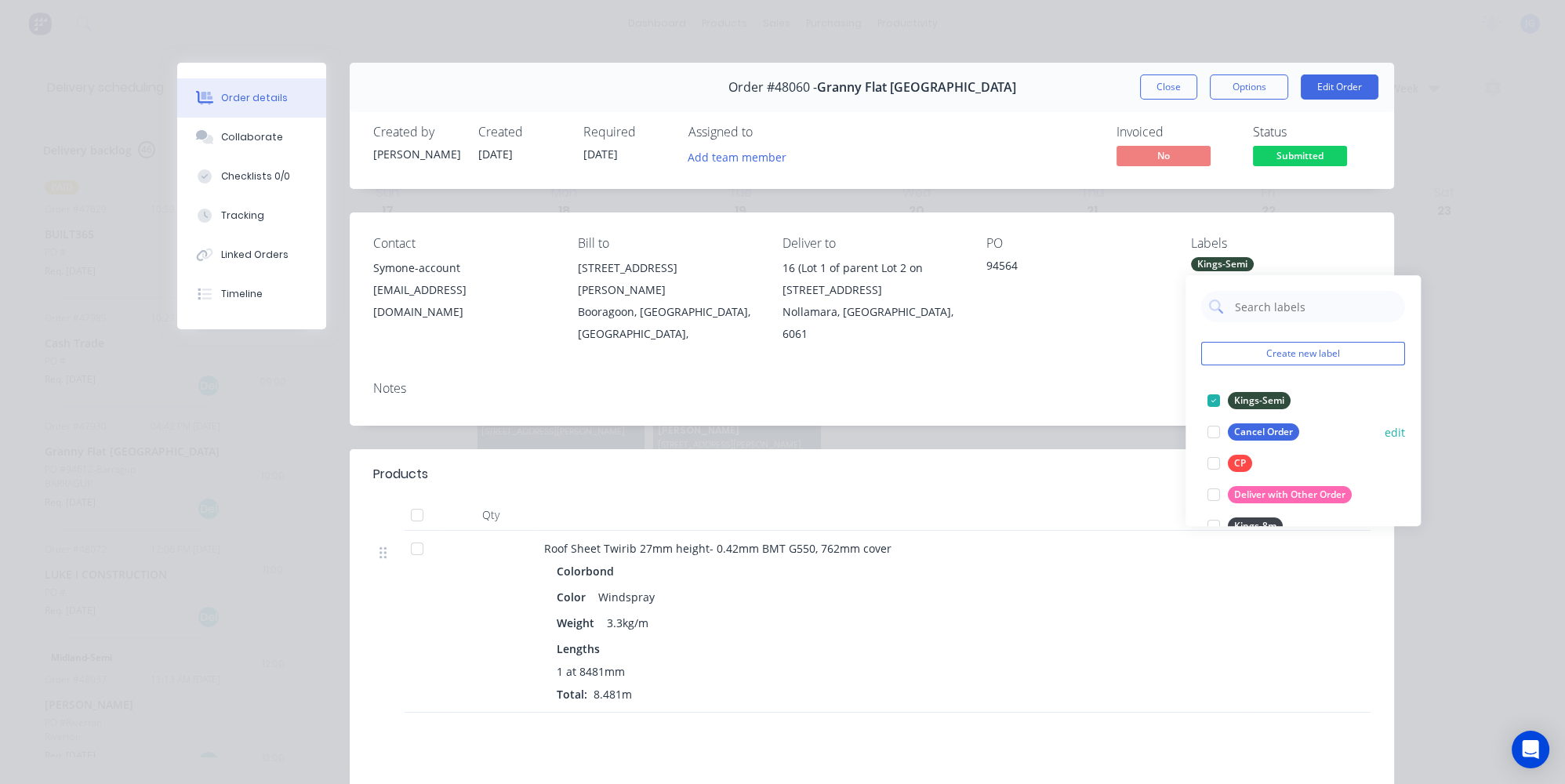
scroll to position [71, 0]
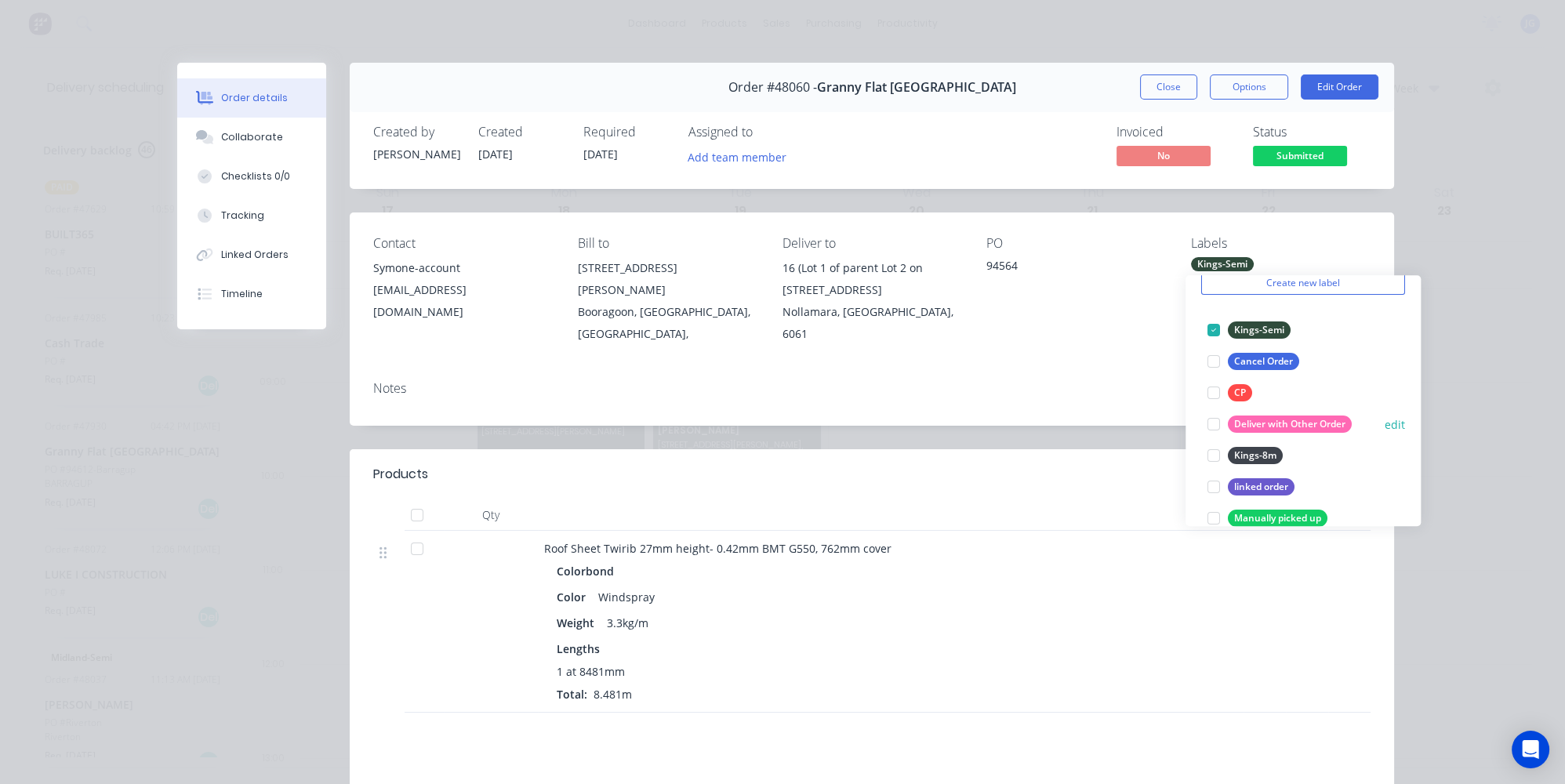
click at [1216, 425] on div at bounding box center [1213, 424] width 31 height 31
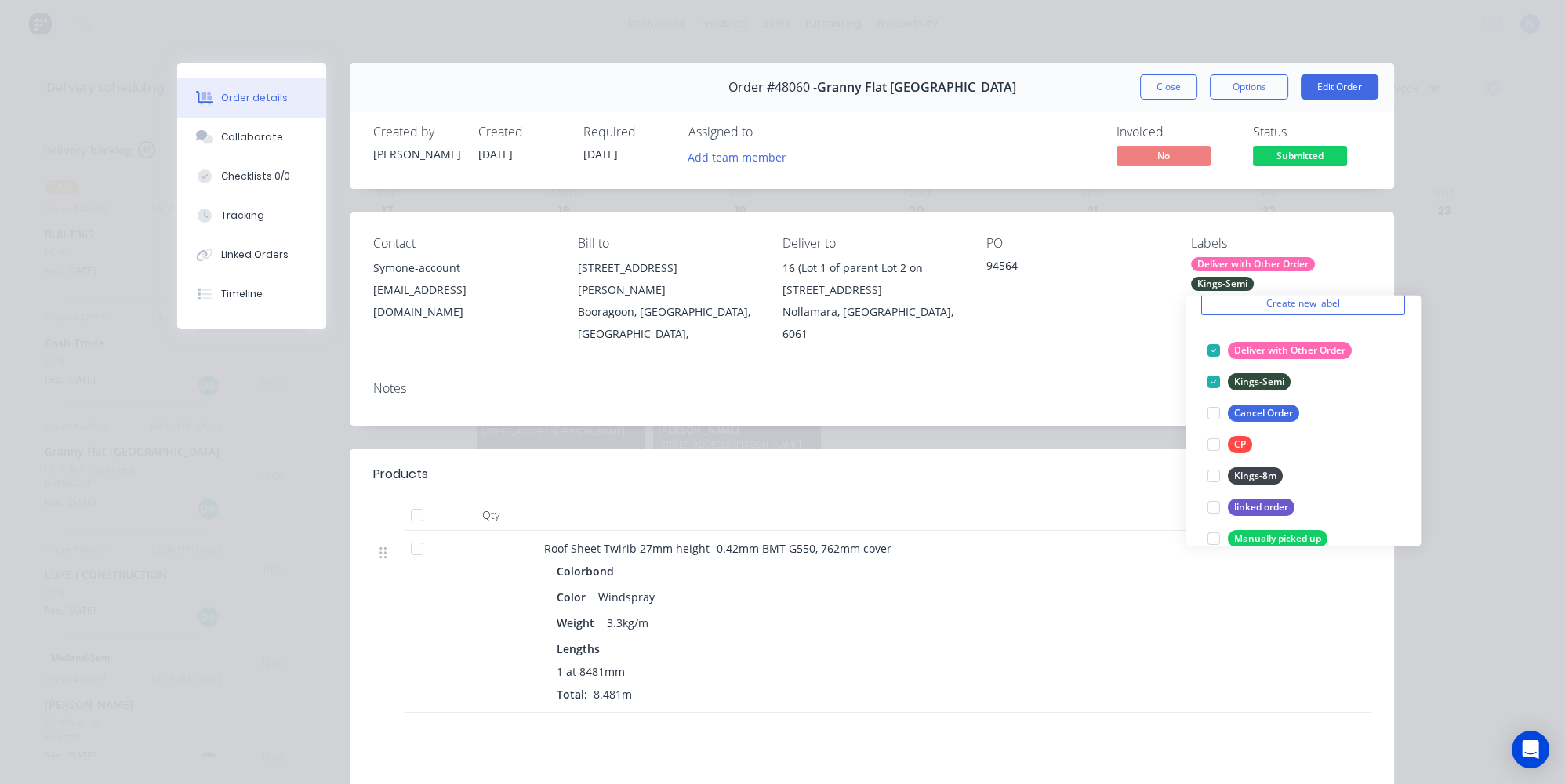
click at [1426, 230] on div "Order details Collaborate Checklists 0/0 Tracking Linked Orders Timeline Order …" at bounding box center [782, 392] width 1565 height 784
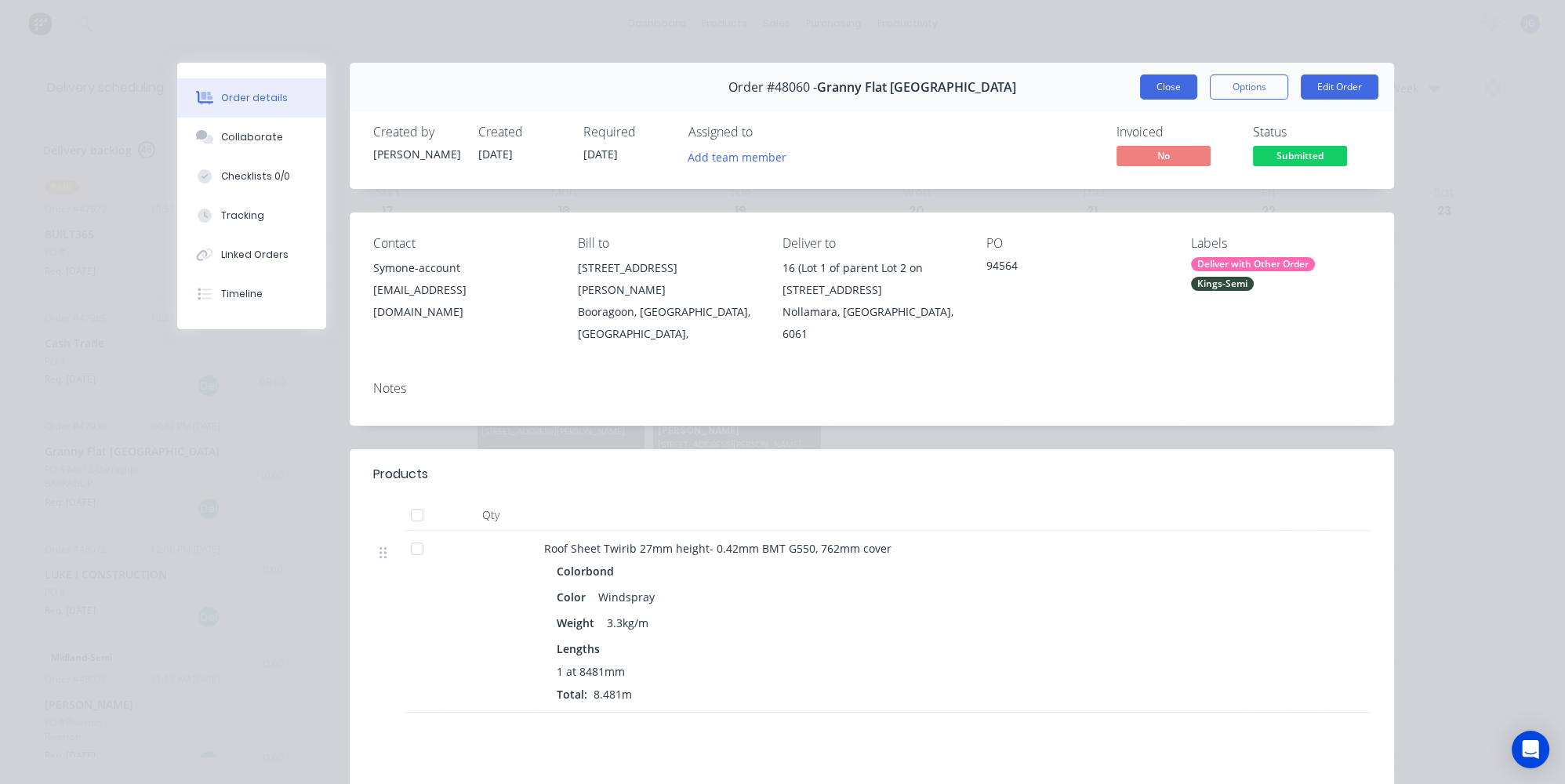
click at [1166, 95] on button "Close" at bounding box center [1169, 87] width 57 height 25
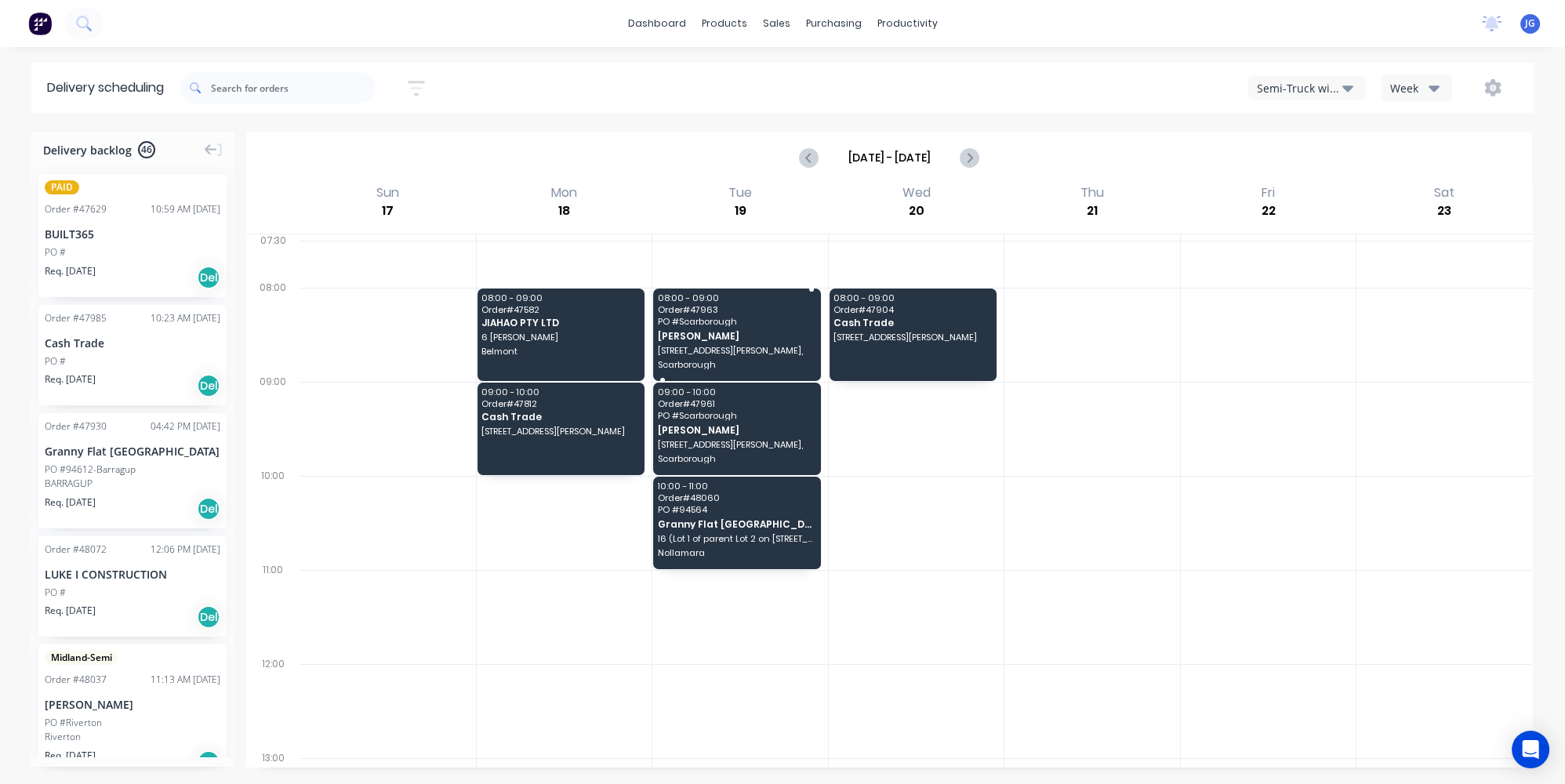
click at [708, 312] on div "08:00 - 09:00 Order # 47963 PO # Scarborough Chris Gu 12A Oliver st, Scarborough" at bounding box center [737, 335] width 168 height 92
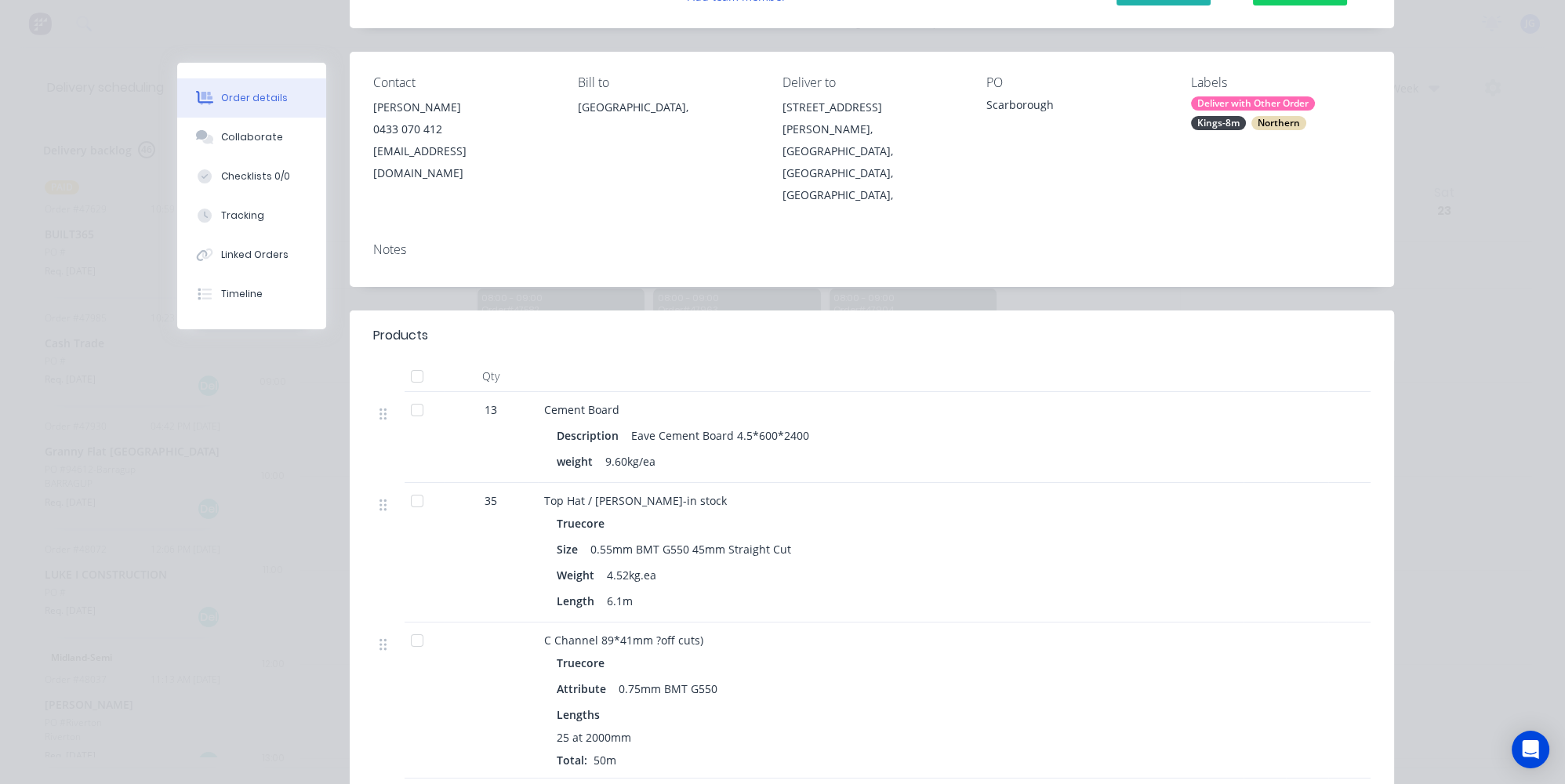
scroll to position [0, 0]
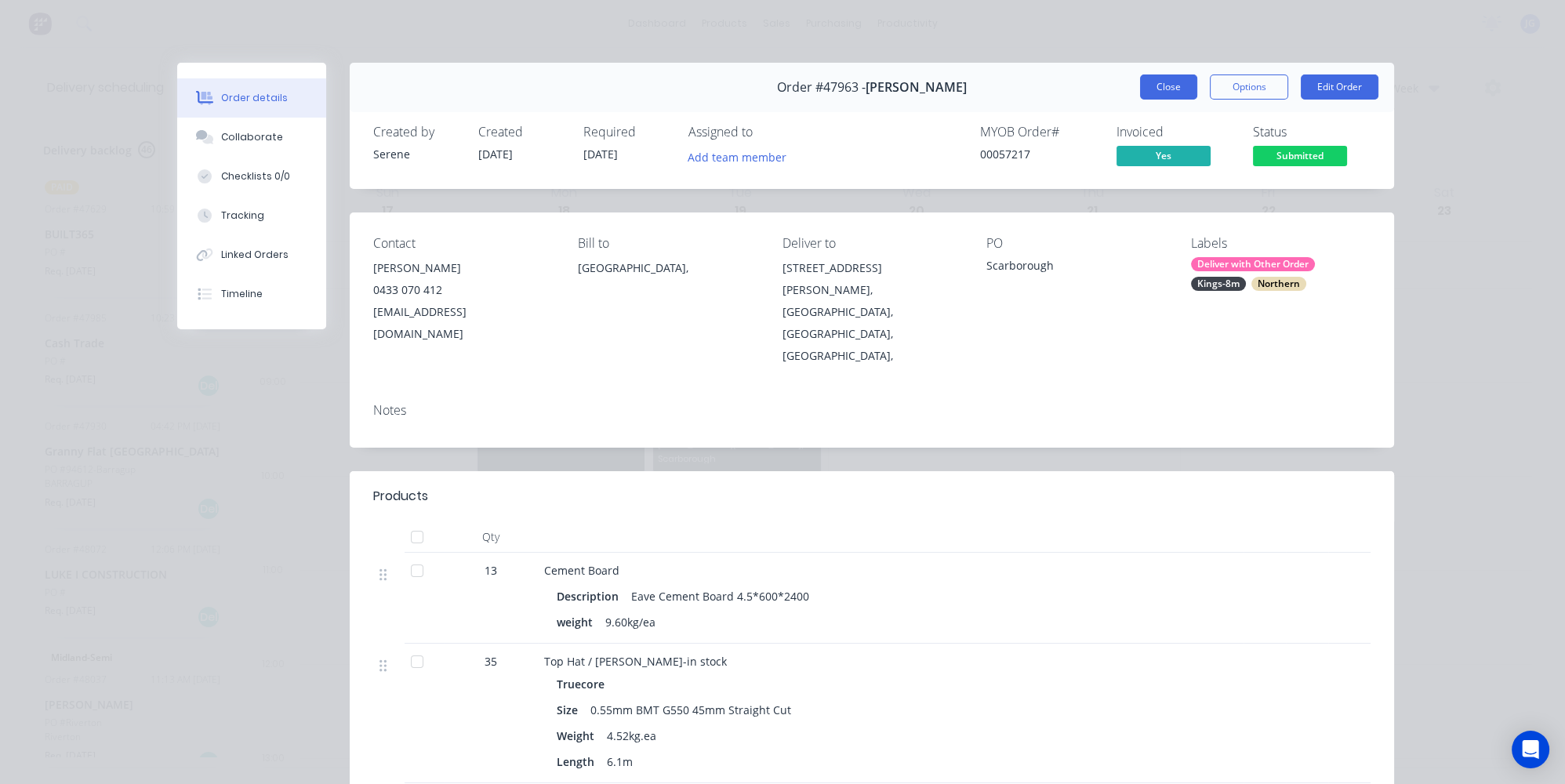
click at [1177, 92] on button "Close" at bounding box center [1169, 87] width 57 height 25
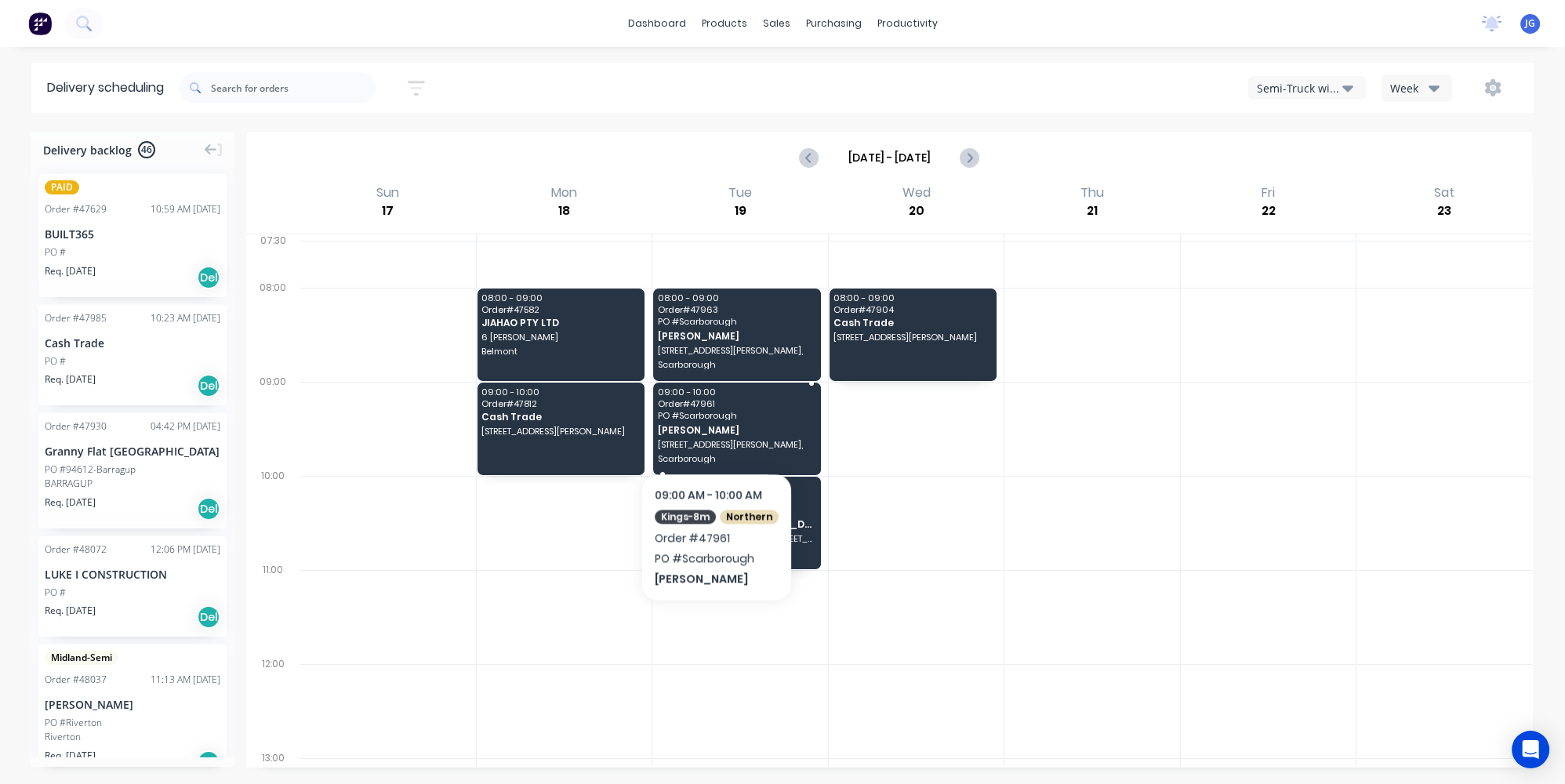
click at [714, 425] on span "Chris Gu" at bounding box center [736, 430] width 156 height 10
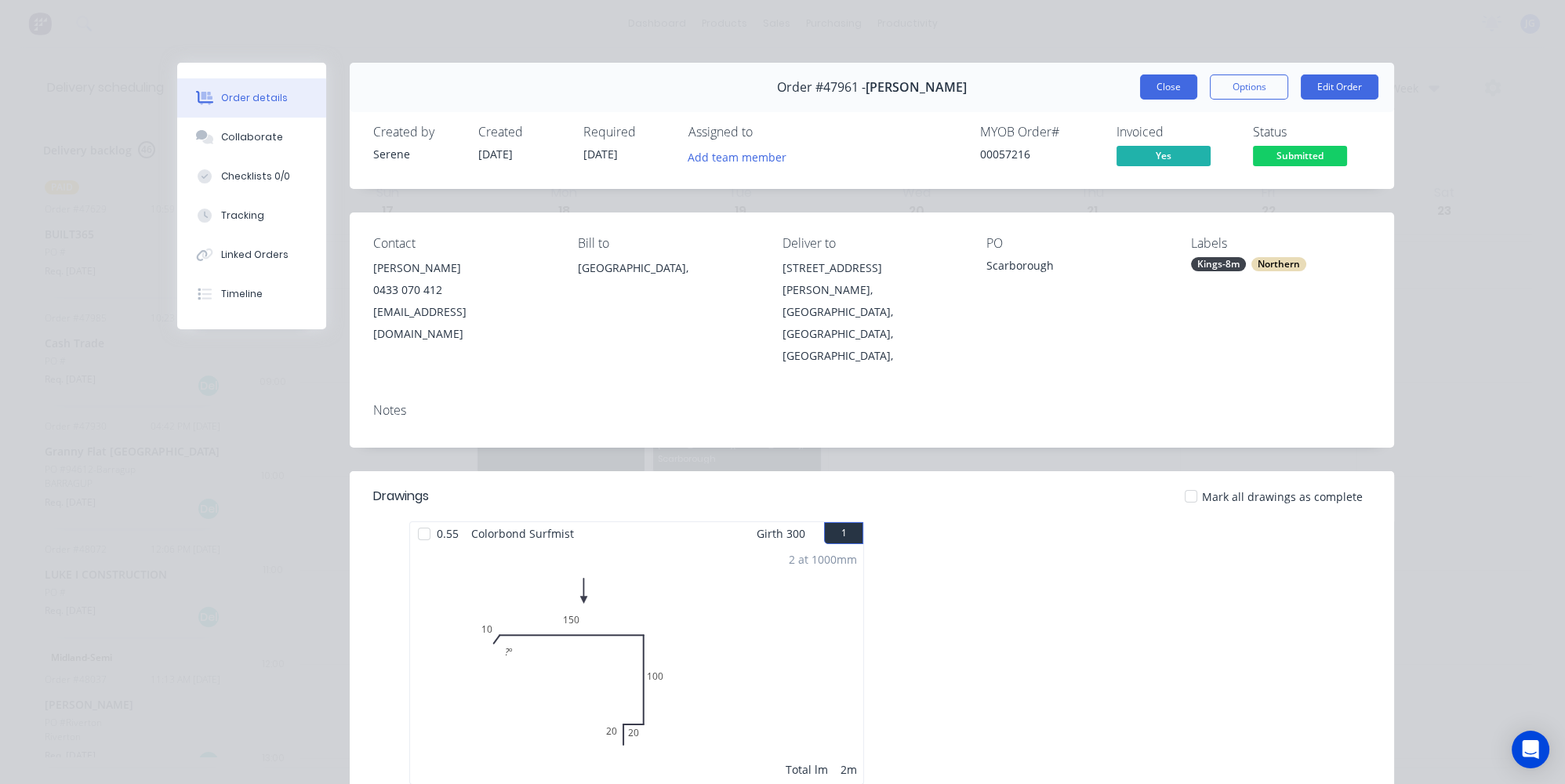
click at [1179, 88] on button "Close" at bounding box center [1169, 87] width 57 height 25
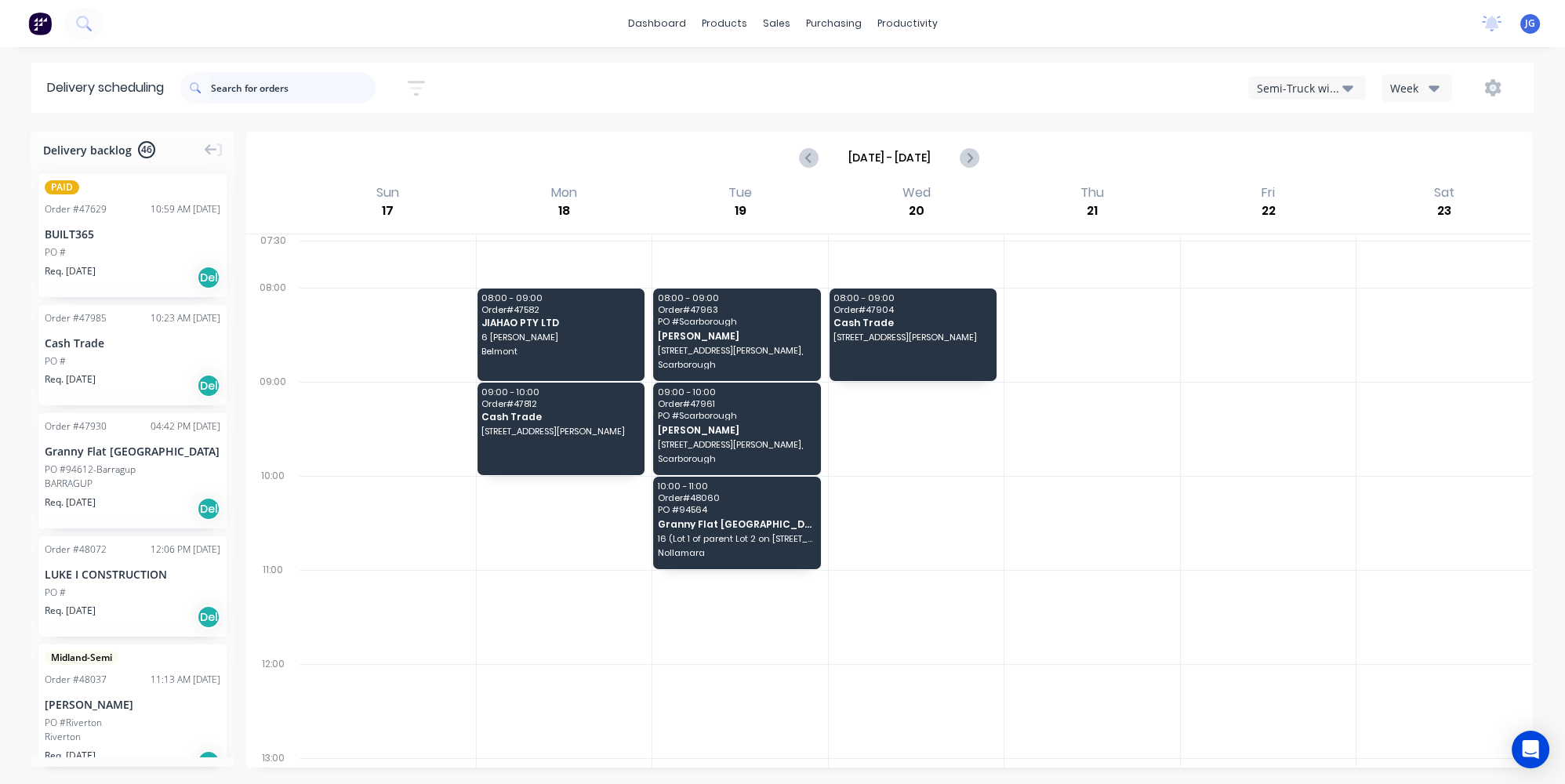
click at [286, 84] on input "text" at bounding box center [293, 87] width 165 height 31
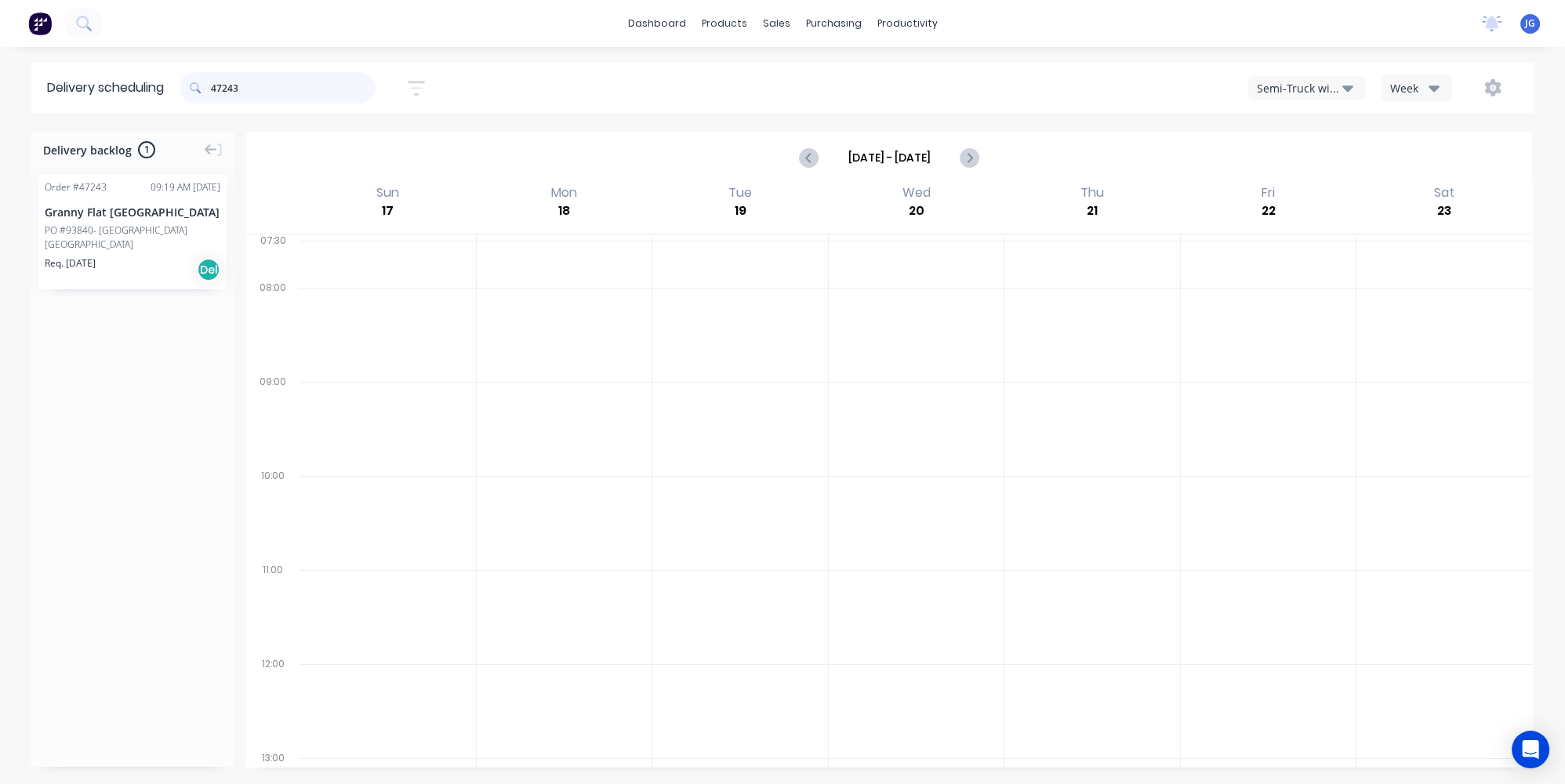
type input "47243"
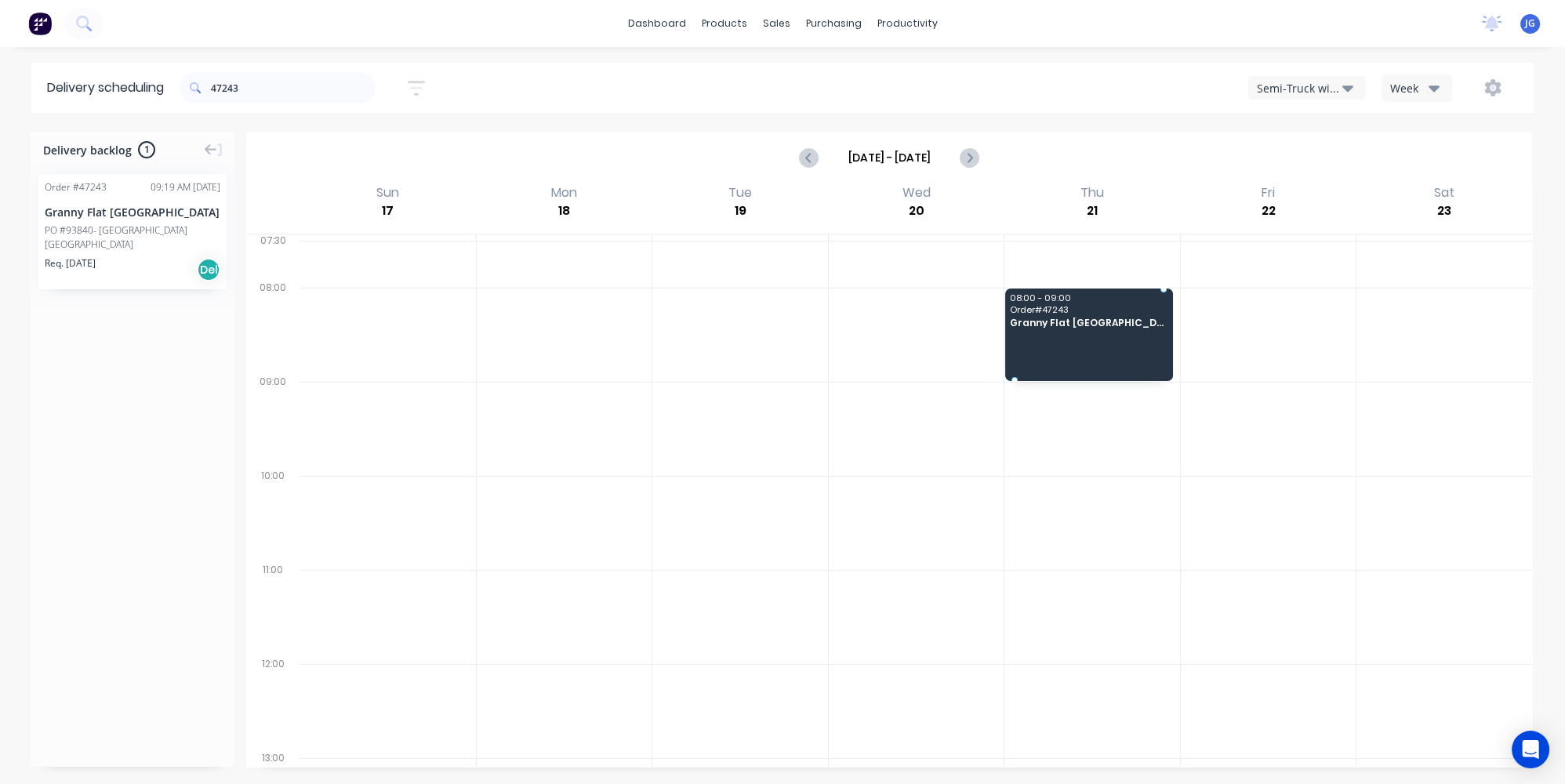
drag, startPoint x: 95, startPoint y: 248, endPoint x: 1120, endPoint y: 304, distance: 1026.5
click at [803, 160] on icon "Previous page" at bounding box center [810, 157] width 18 height 18
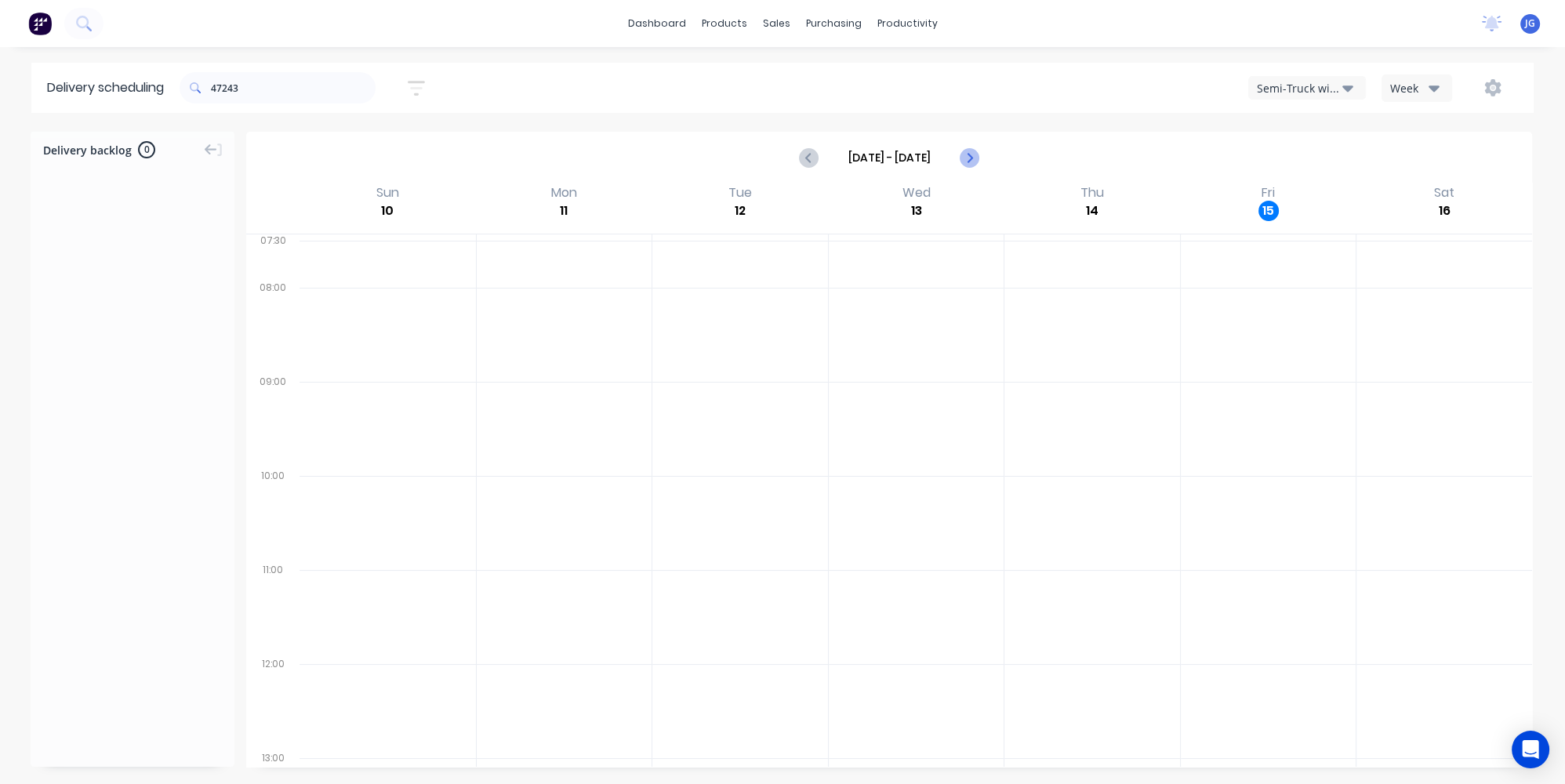
click at [966, 160] on icon "Next page" at bounding box center [969, 157] width 18 height 18
type input "Aug 17 - Aug 23"
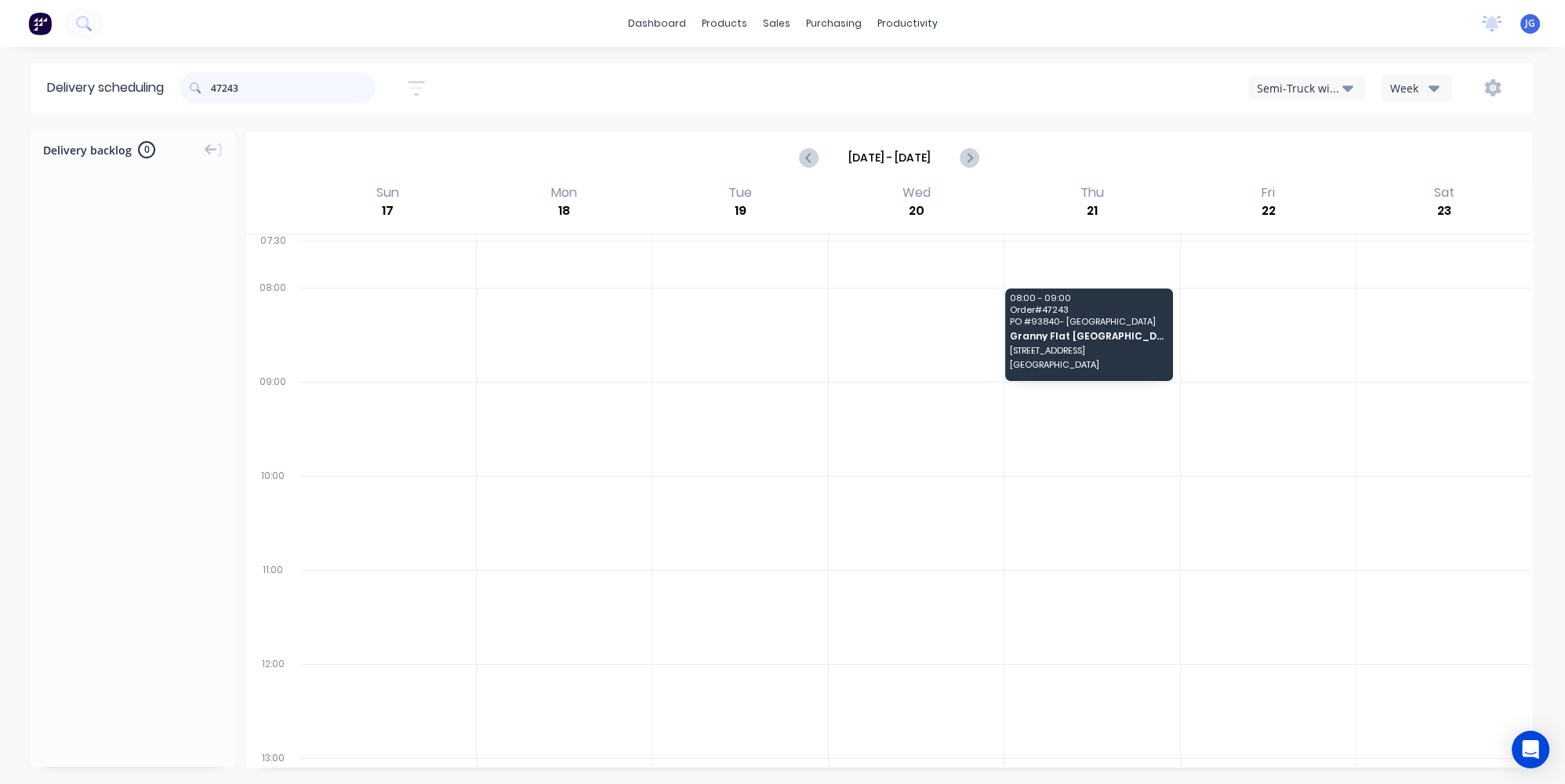
drag, startPoint x: 275, startPoint y: 82, endPoint x: 183, endPoint y: 72, distance: 92.5
click at [175, 79] on header "Delivery scheduling 47243 Sort by Most recent Created date Required date Order …" at bounding box center [782, 87] width 1502 height 51
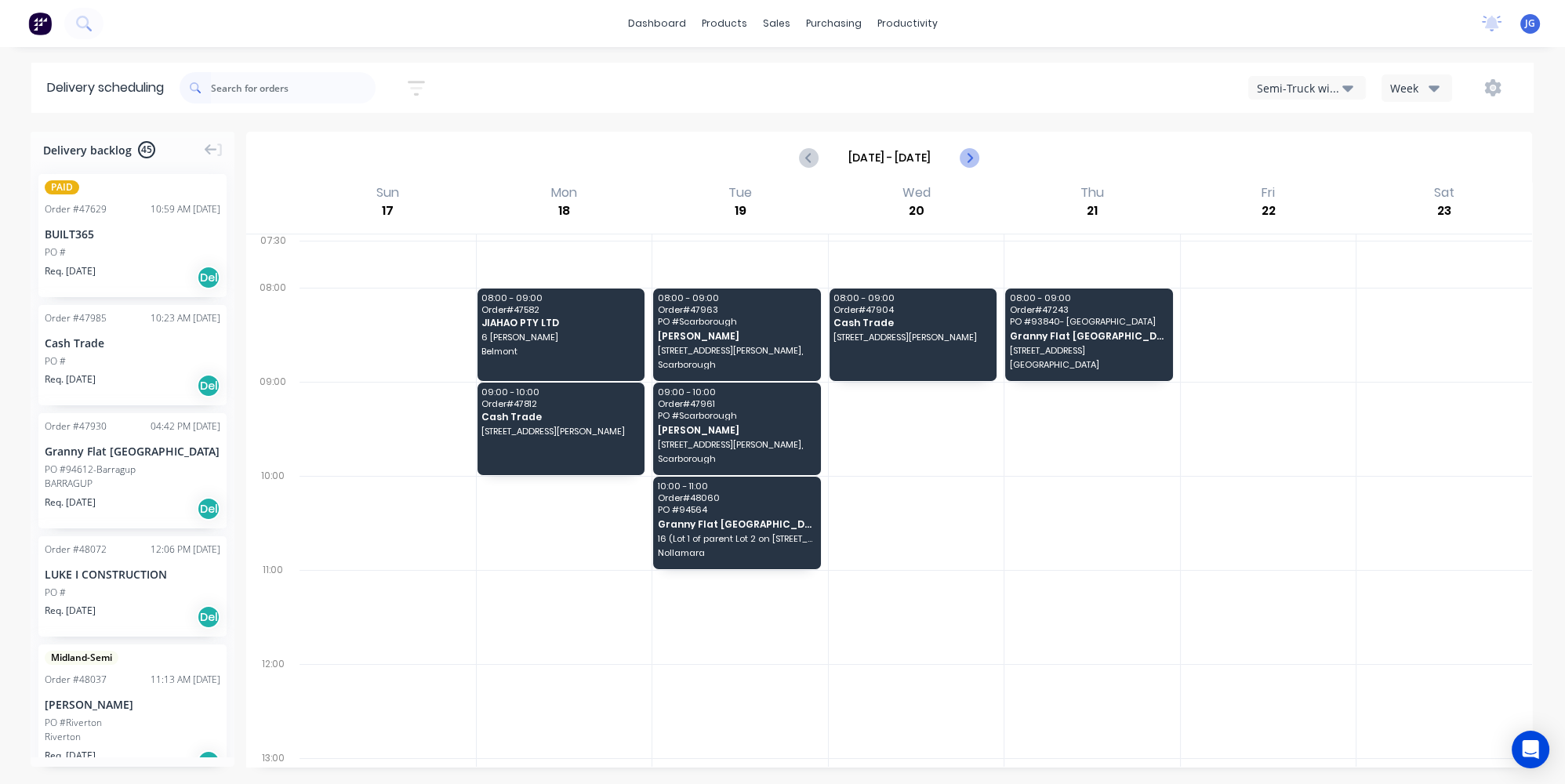
click at [965, 153] on icon "Next page" at bounding box center [969, 157] width 18 height 18
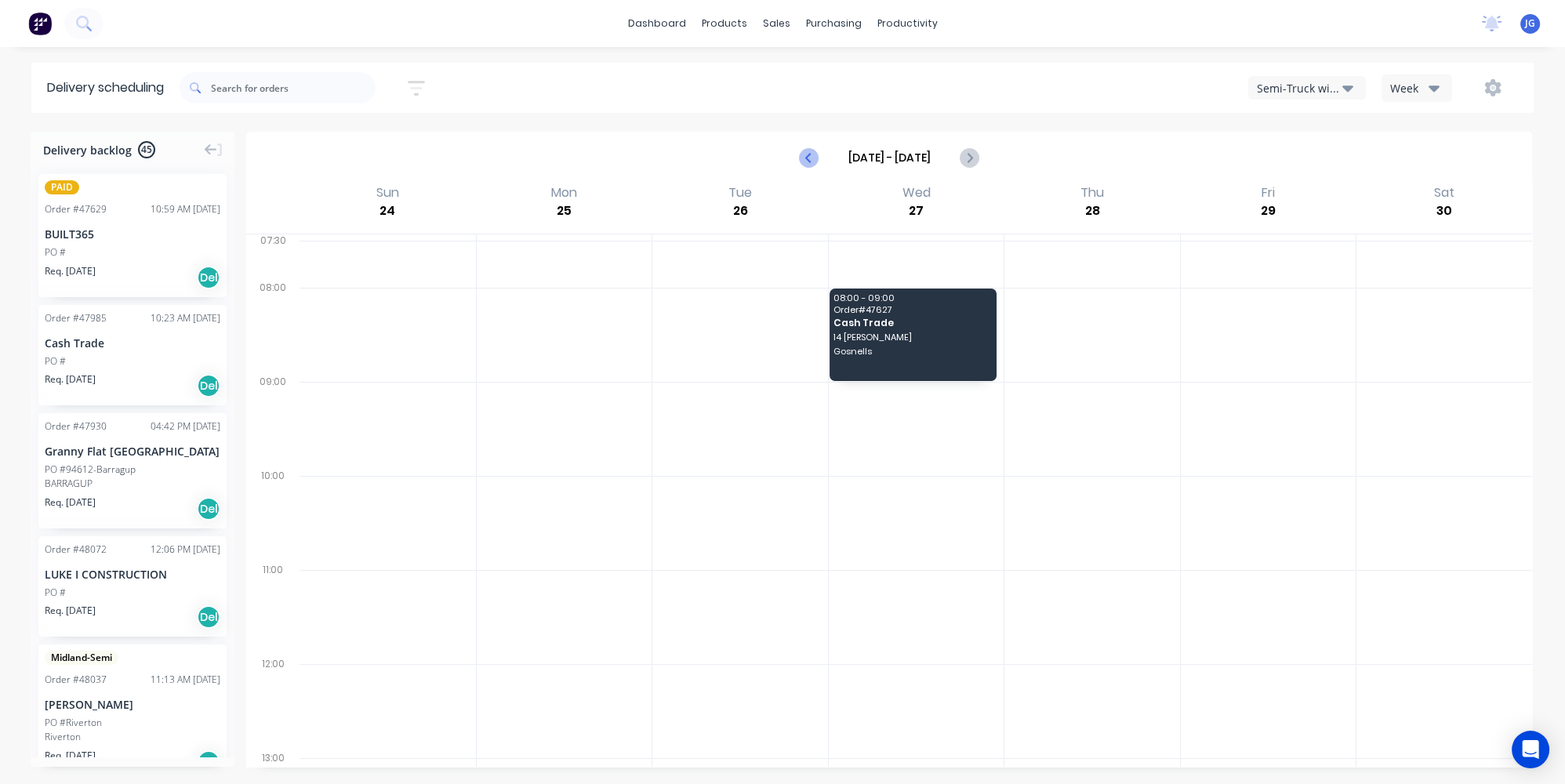
click at [815, 154] on icon "Previous page" at bounding box center [810, 157] width 18 height 18
type input "Aug 17 - Aug 23"
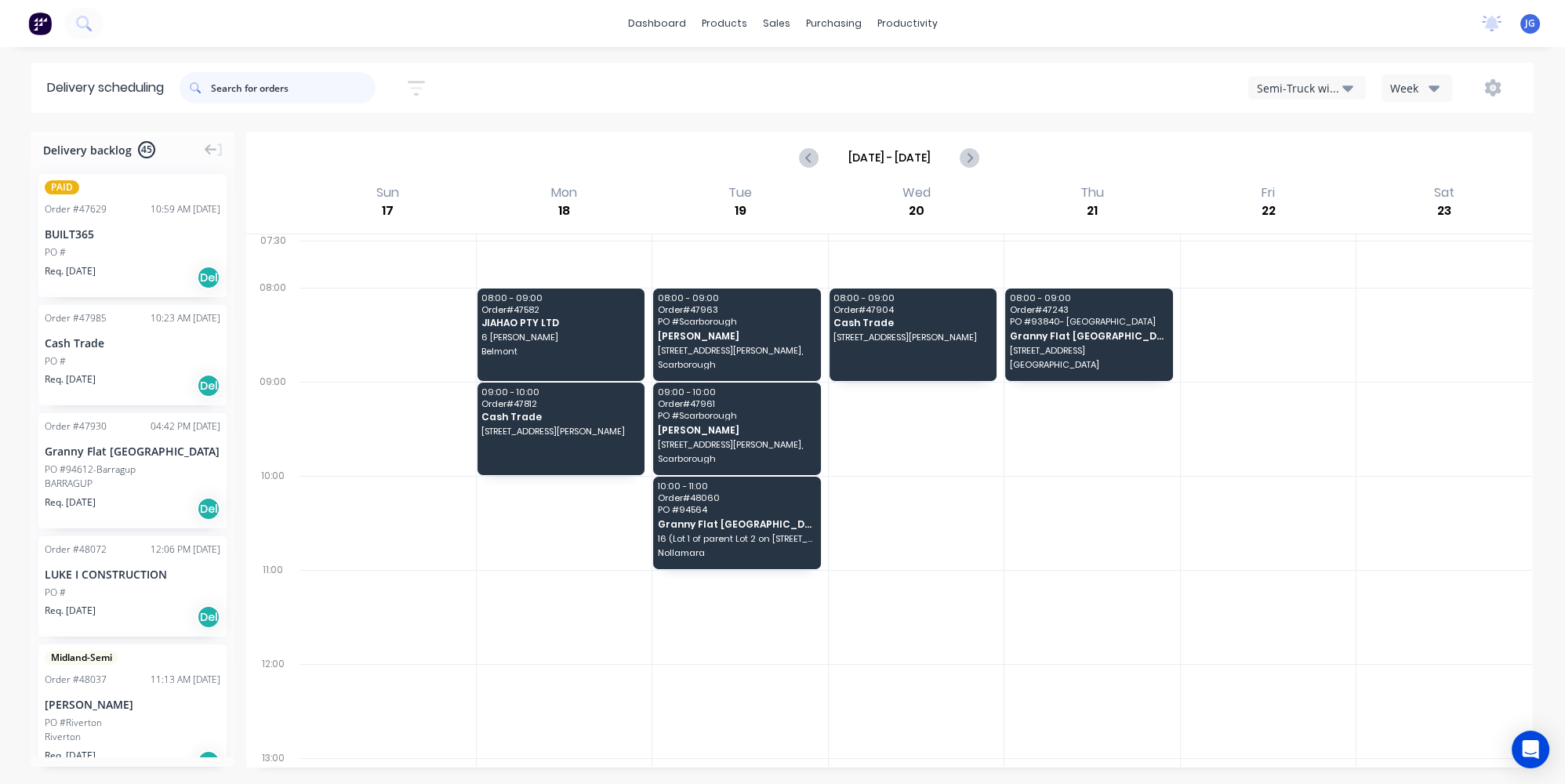
click at [273, 84] on input "text" at bounding box center [293, 87] width 165 height 31
type input "47213"
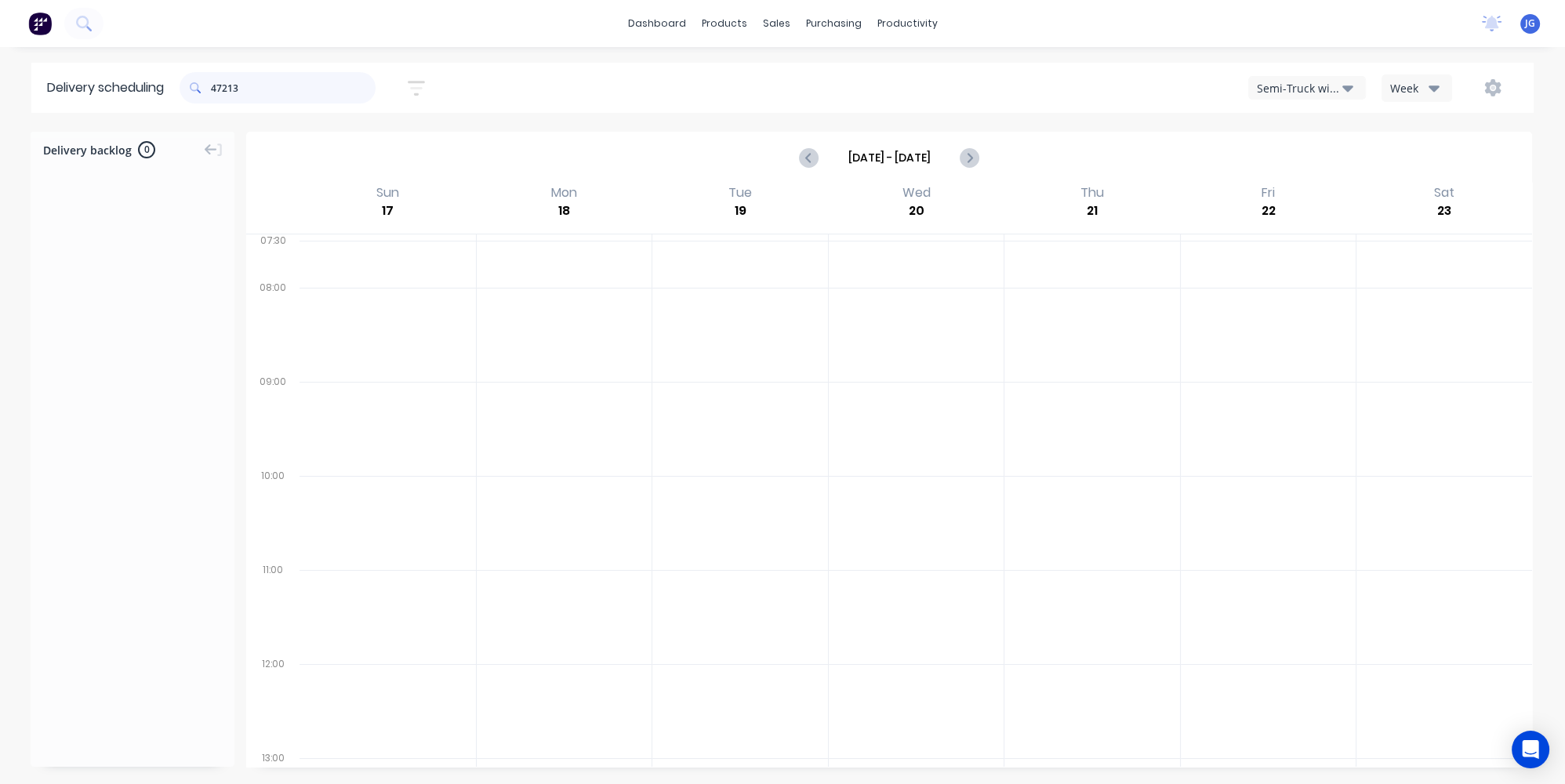
drag, startPoint x: 266, startPoint y: 87, endPoint x: 189, endPoint y: 87, distance: 77.0
click at [189, 87] on div "47213" at bounding box center [278, 87] width 196 height 31
type input "46567"
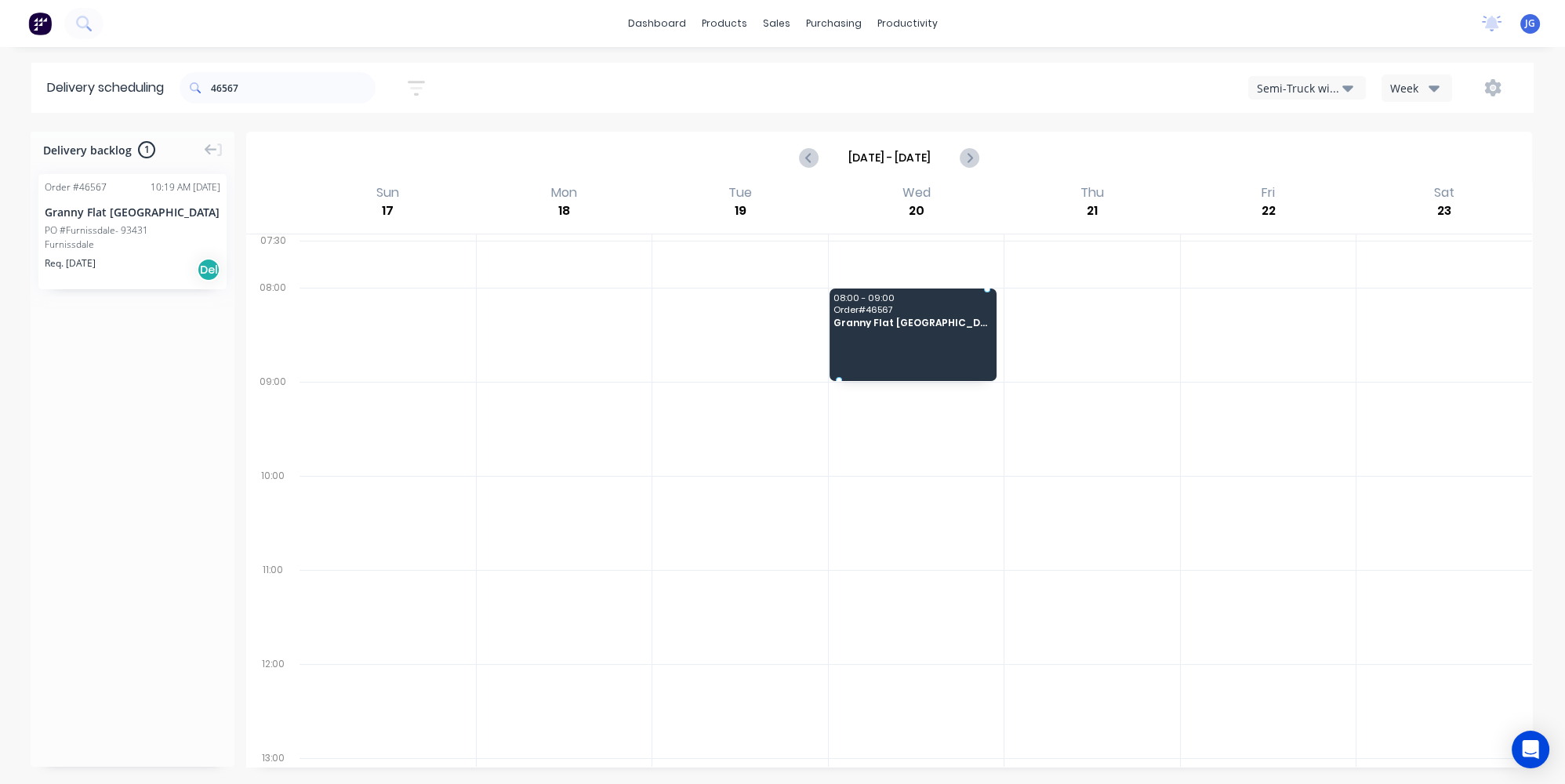
drag, startPoint x: 121, startPoint y: 223, endPoint x: 852, endPoint y: 308, distance: 735.9
drag, startPoint x: 291, startPoint y: 95, endPoint x: 182, endPoint y: 59, distance: 114.8
click at [179, 67] on header "Delivery scheduling 46567 Sort by Most recent Created date Required date Order …" at bounding box center [782, 87] width 1502 height 51
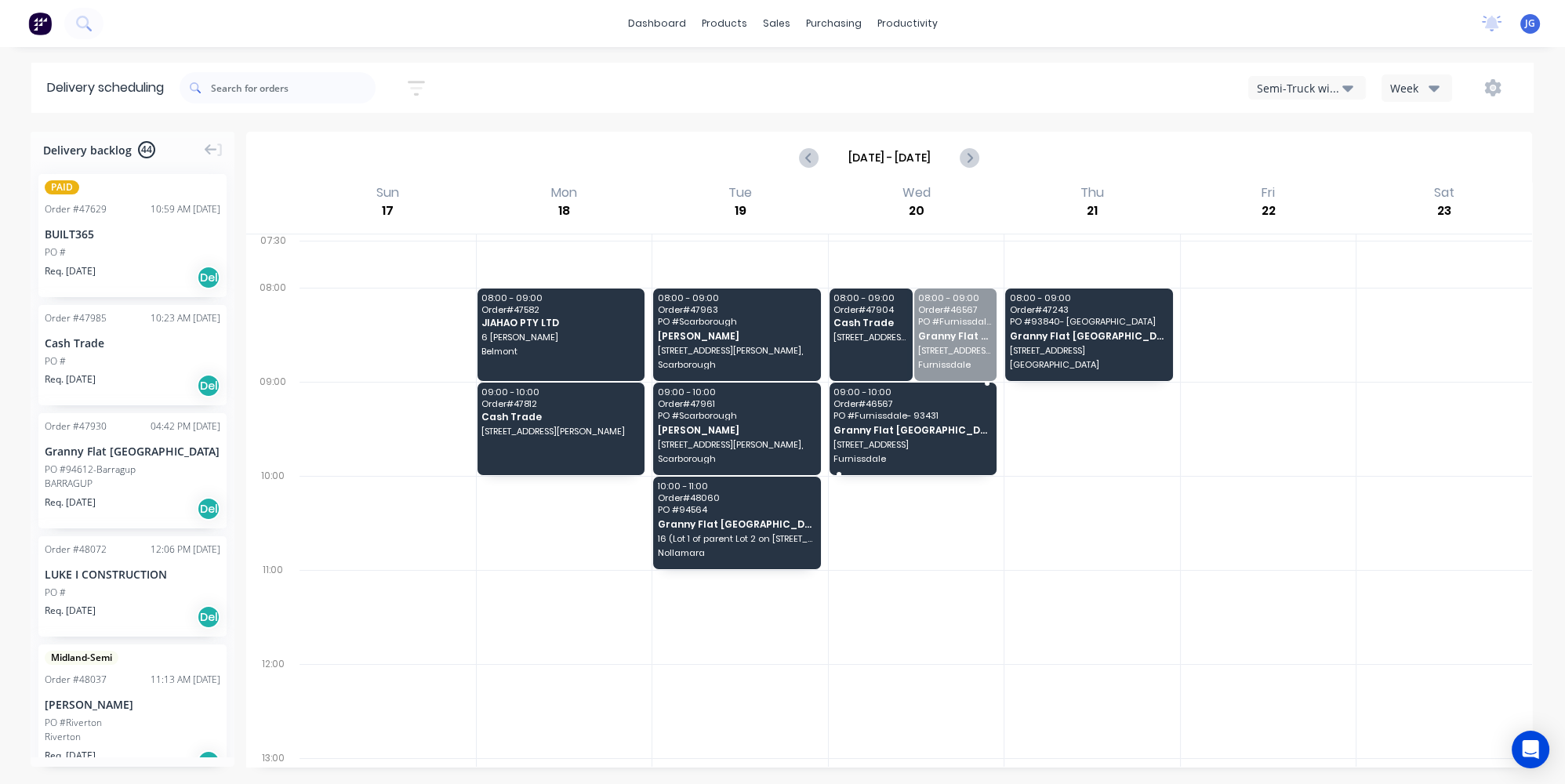
drag, startPoint x: 937, startPoint y: 331, endPoint x: 921, endPoint y: 410, distance: 80.6
click at [902, 535] on div at bounding box center [917, 522] width 176 height 94
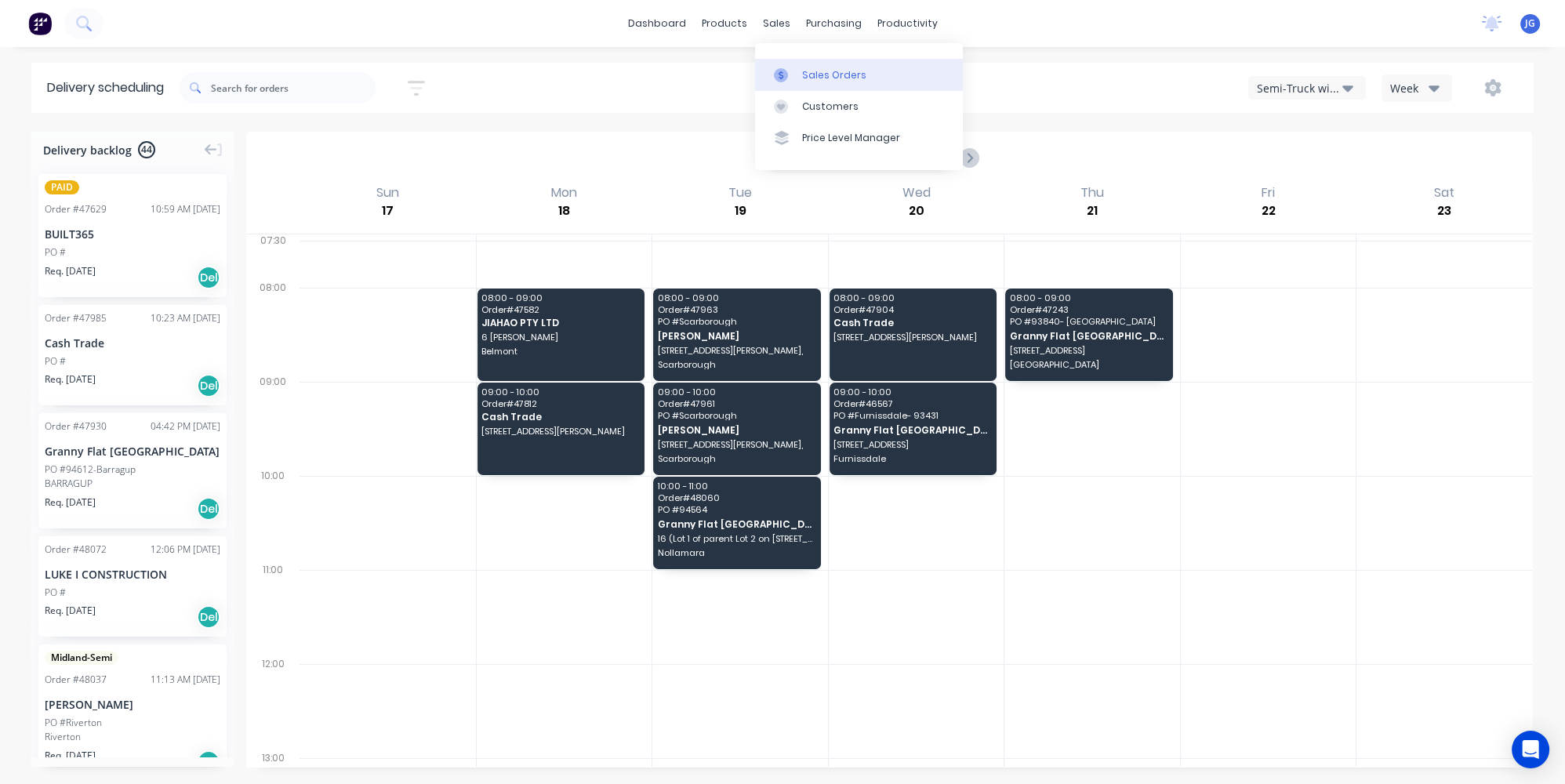
click at [806, 59] on link "Sales Orders" at bounding box center [859, 74] width 208 height 31
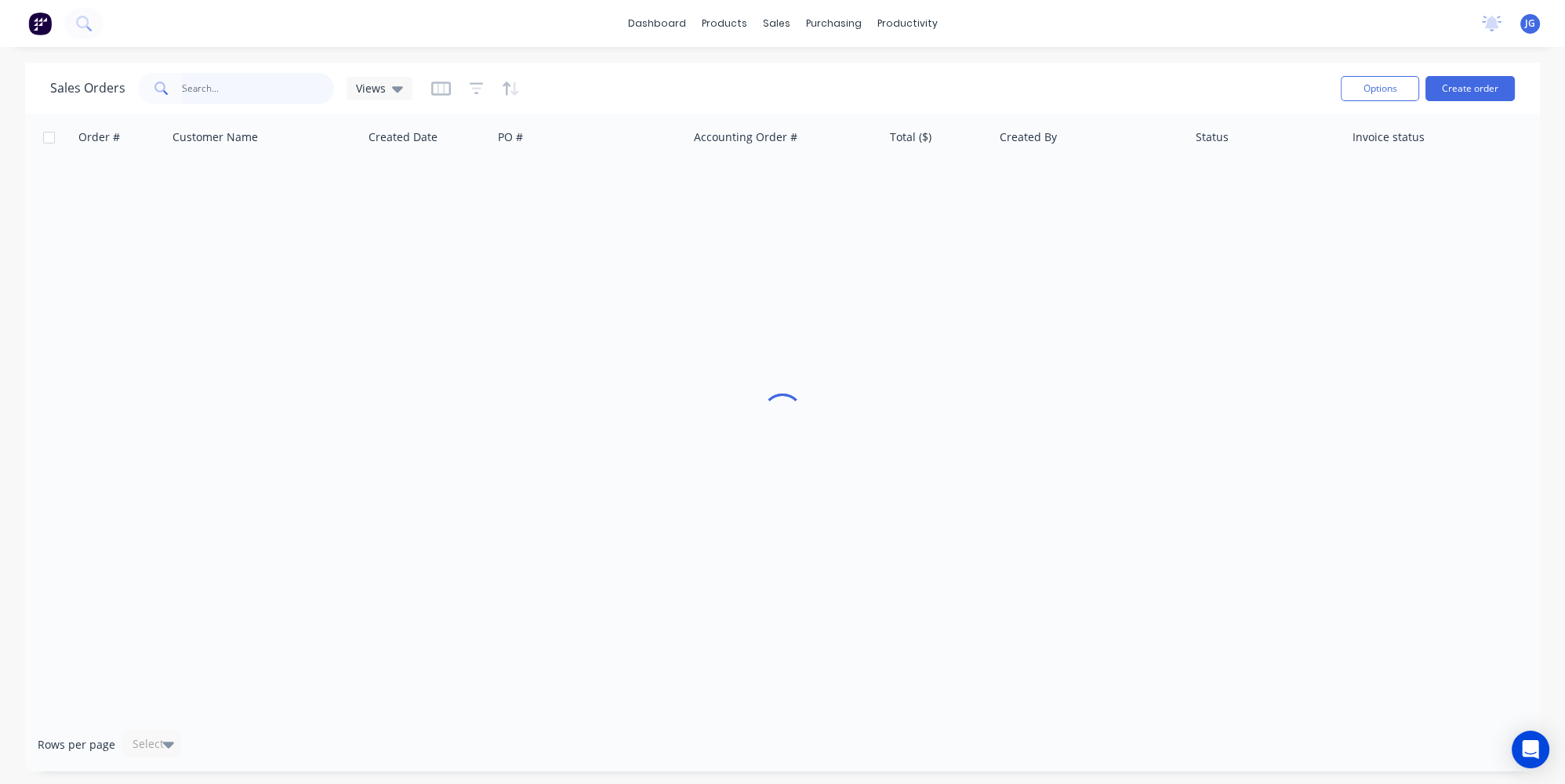
click at [258, 86] on input "text" at bounding box center [258, 88] width 153 height 31
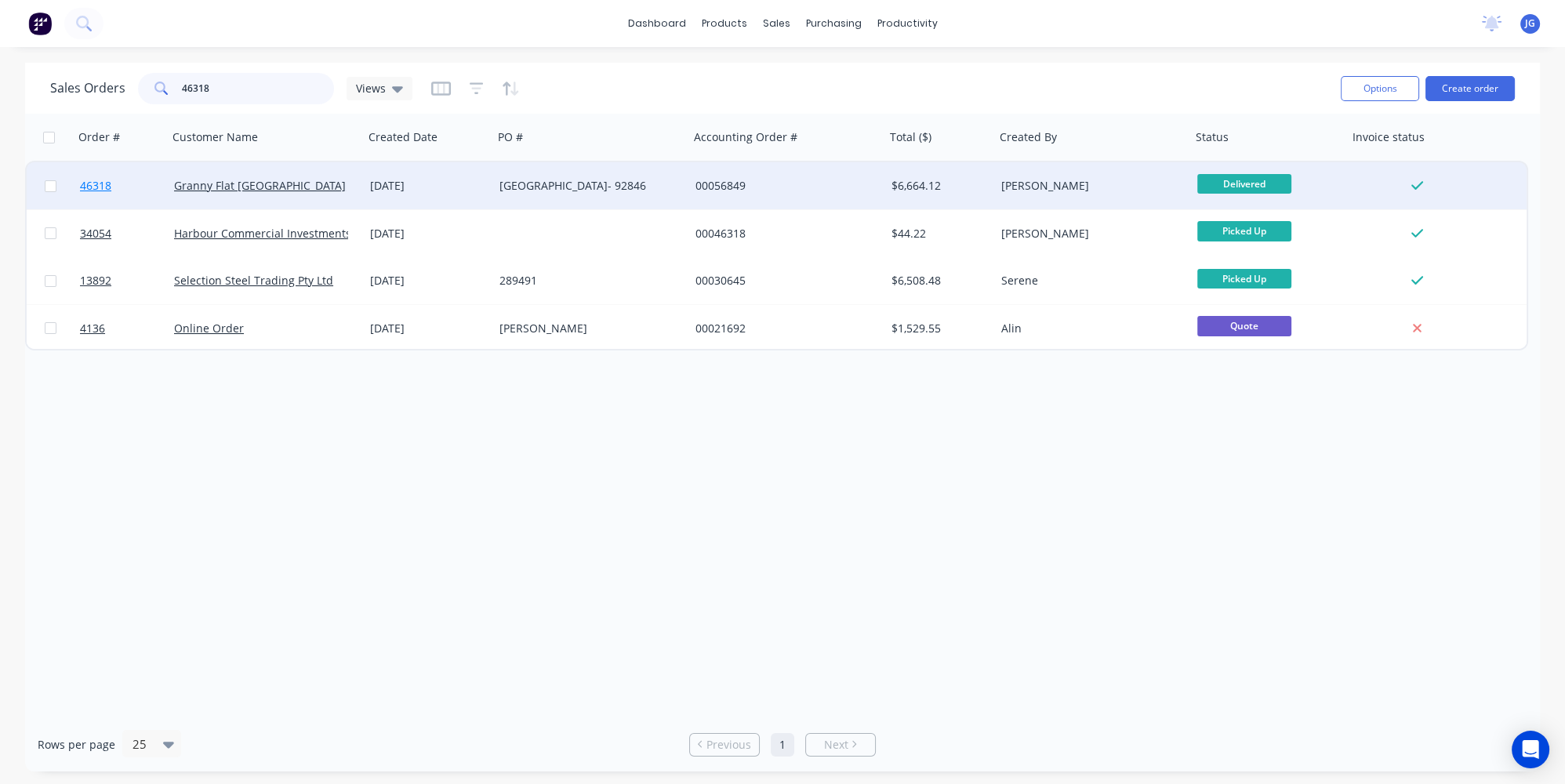
type input "46318"
click at [134, 189] on link "46318" at bounding box center [127, 185] width 94 height 47
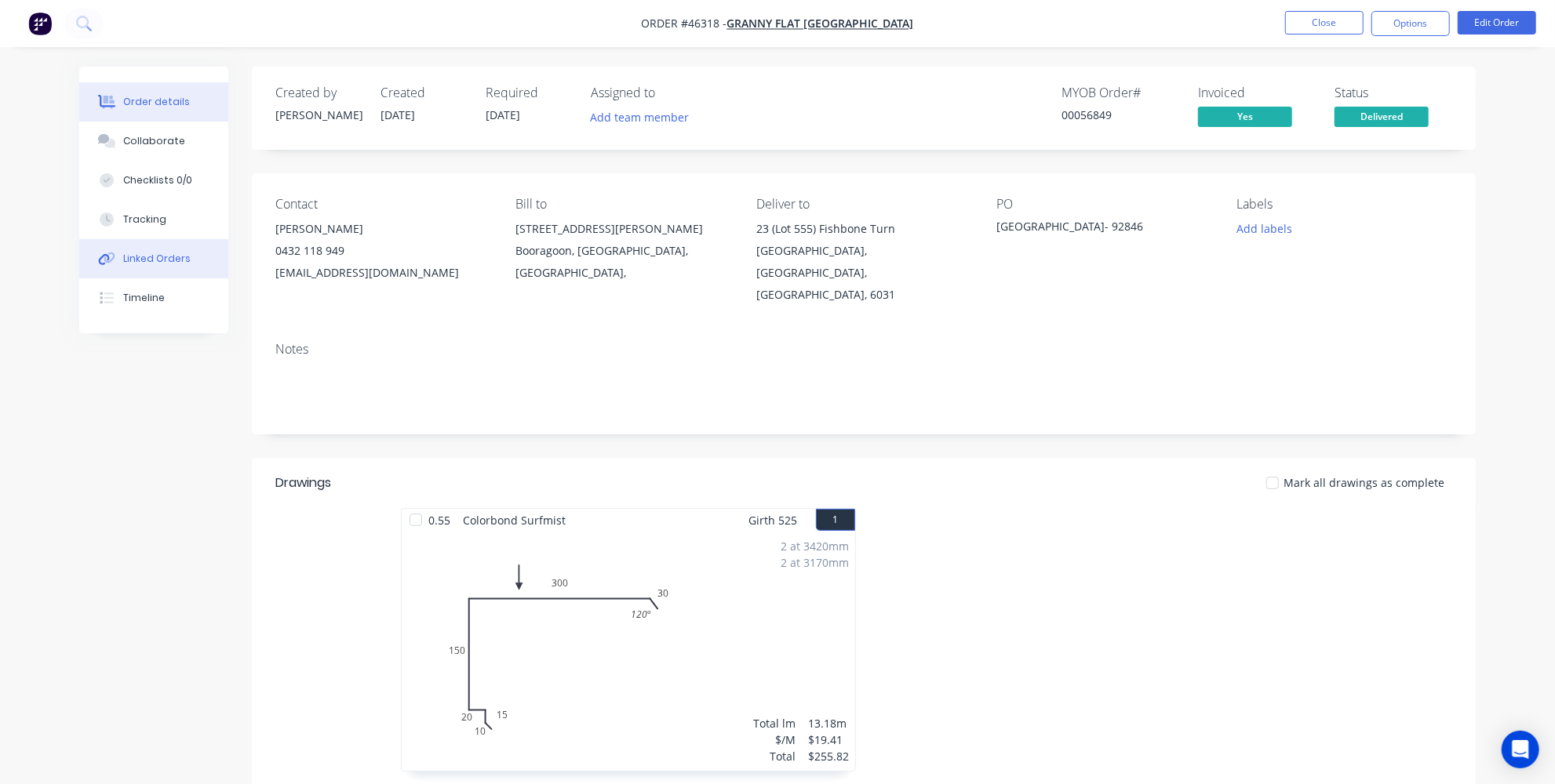
click at [172, 261] on div "Linked Orders" at bounding box center [157, 259] width 67 height 14
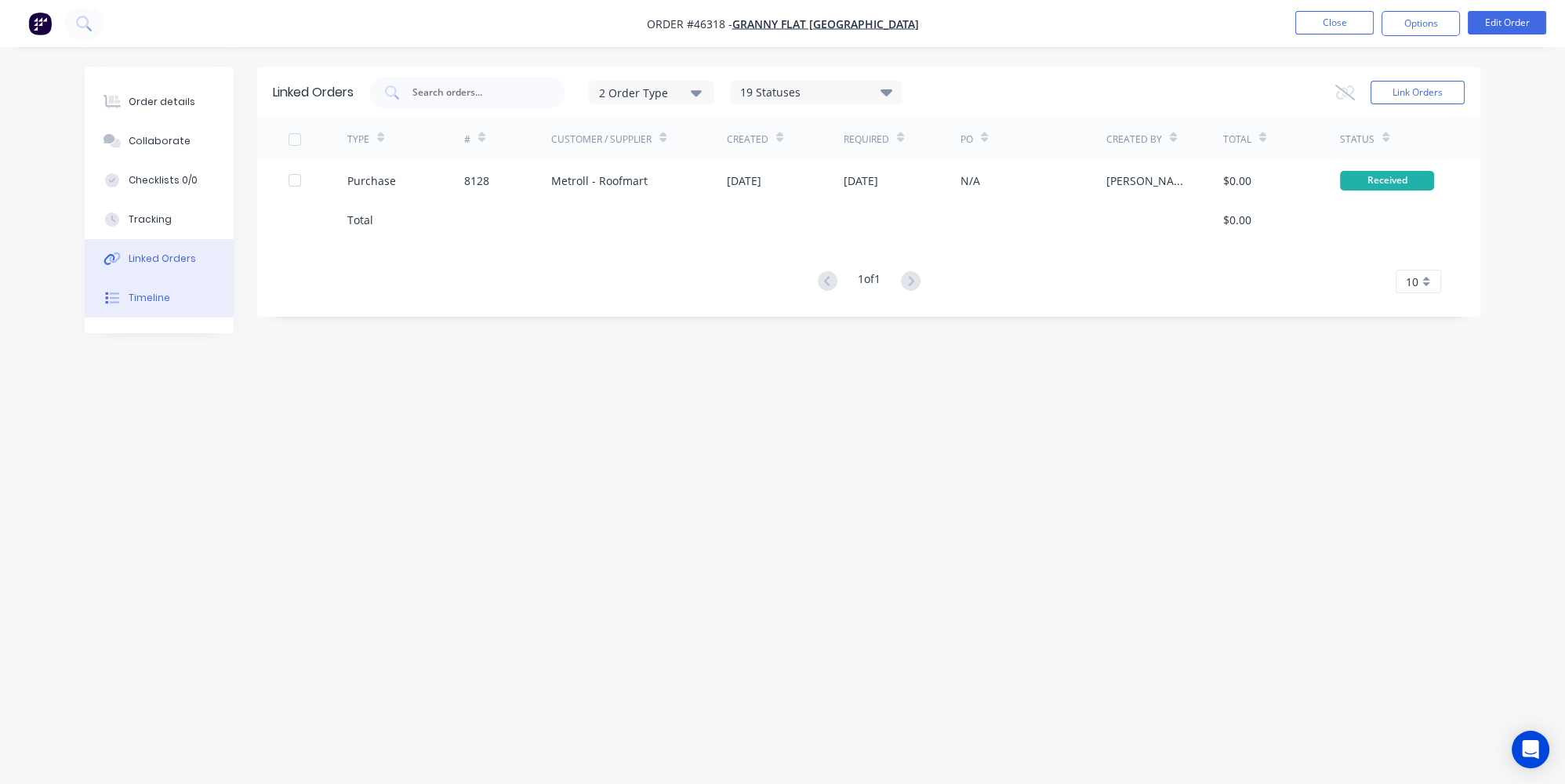
click at [116, 304] on icon at bounding box center [112, 299] width 14 height 14
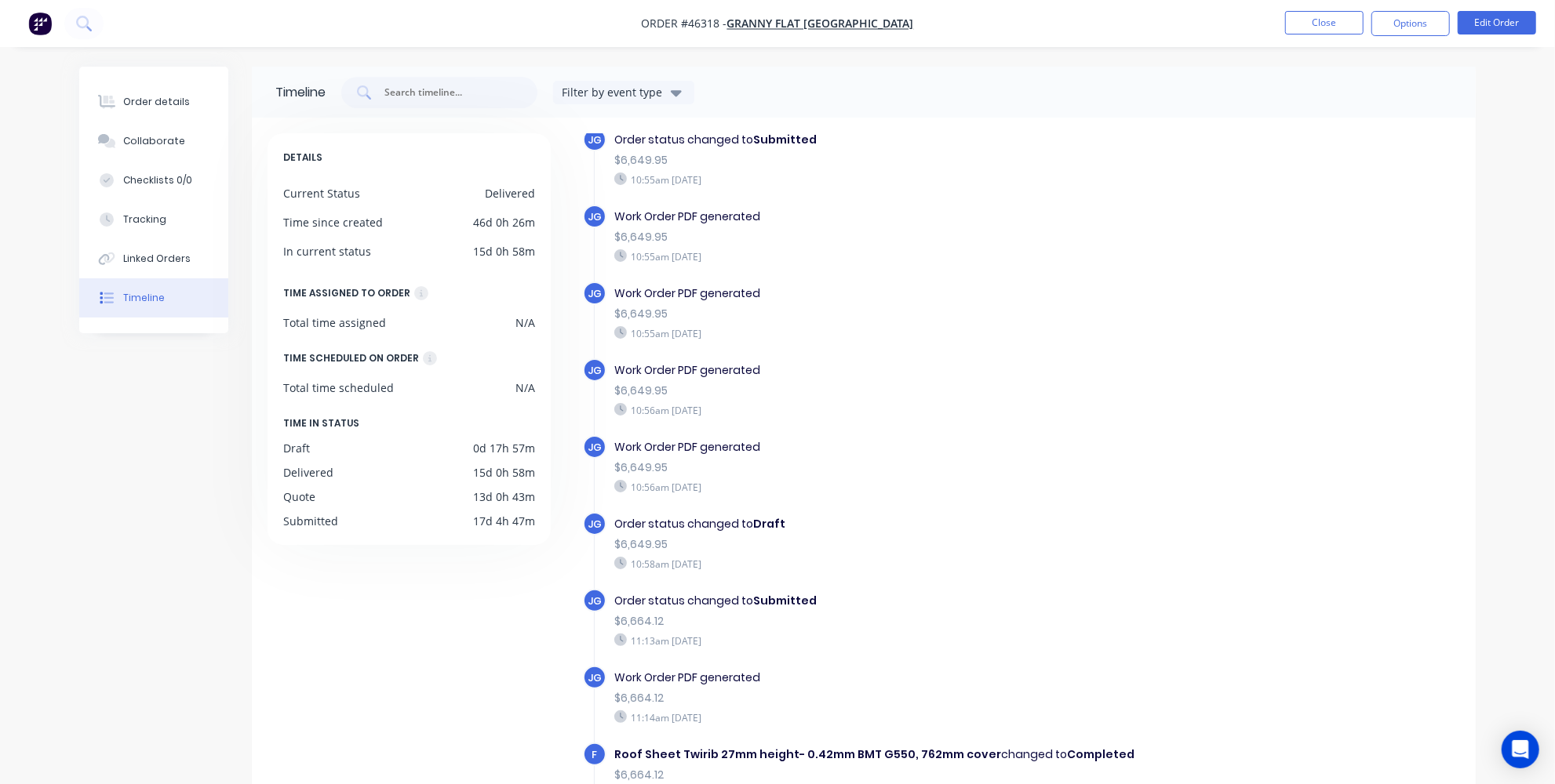
scroll to position [2192, 0]
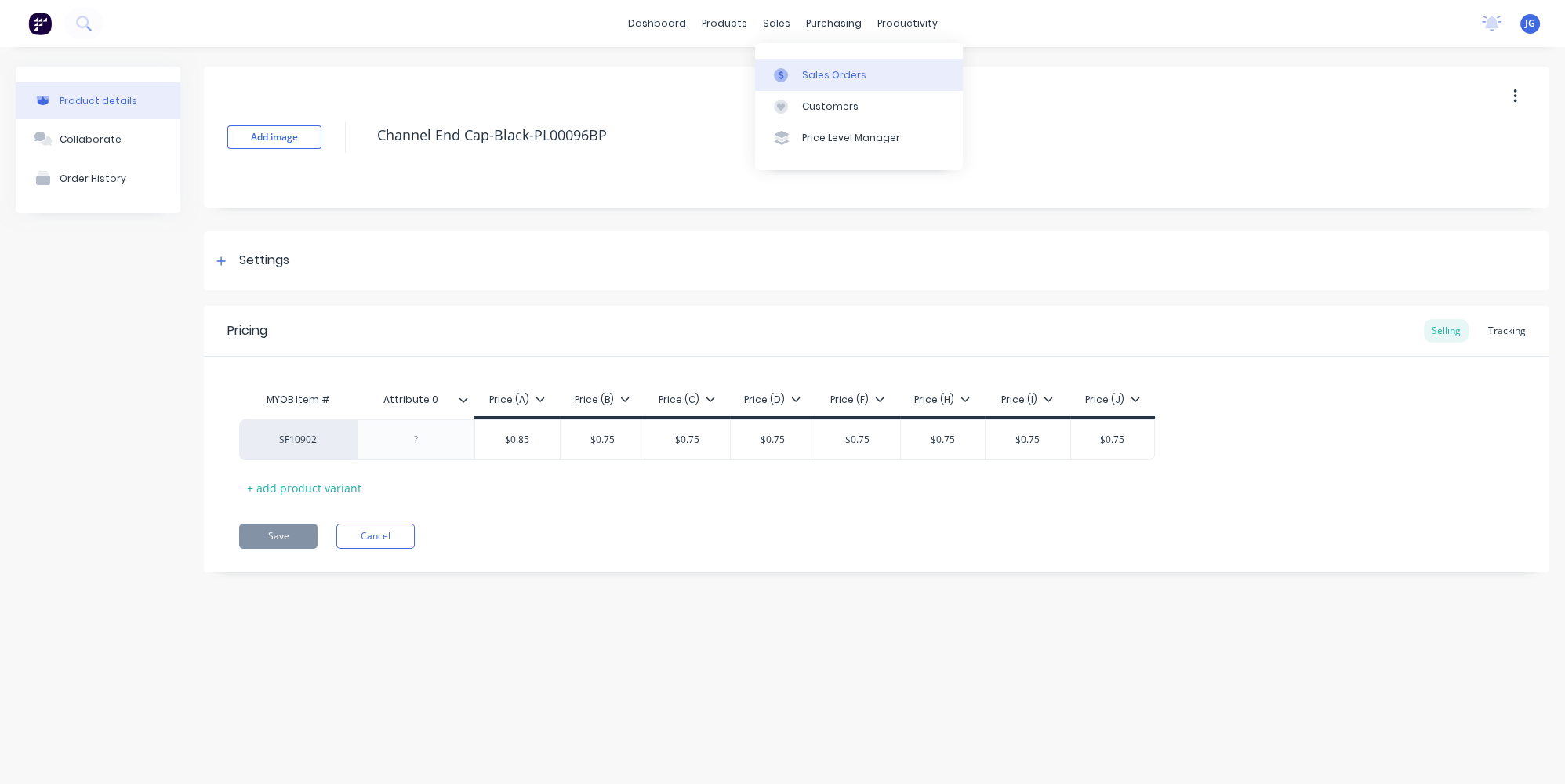
click at [803, 81] on div "Sales Orders" at bounding box center [835, 75] width 64 height 14
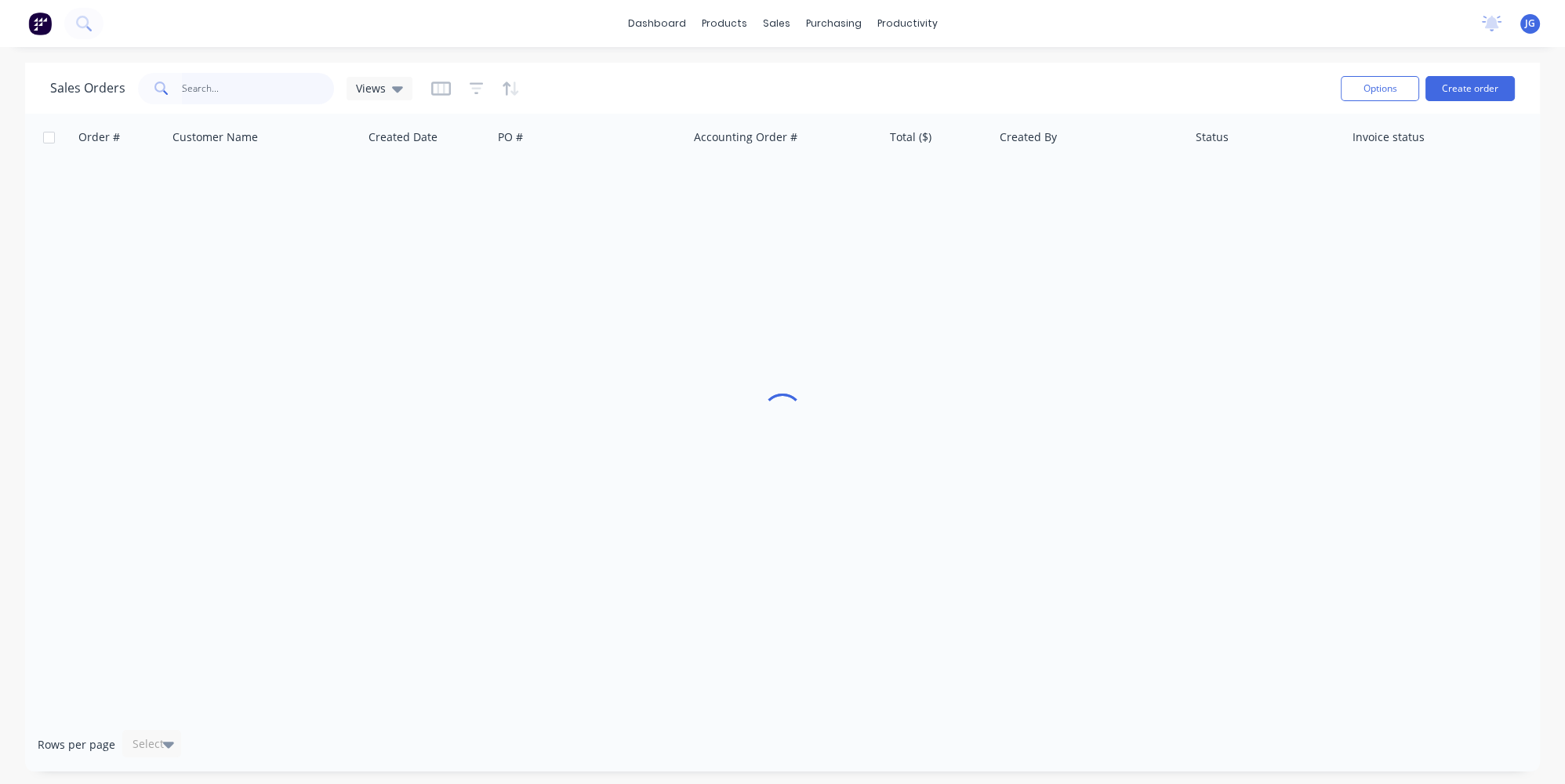
click at [256, 82] on input "text" at bounding box center [258, 88] width 153 height 31
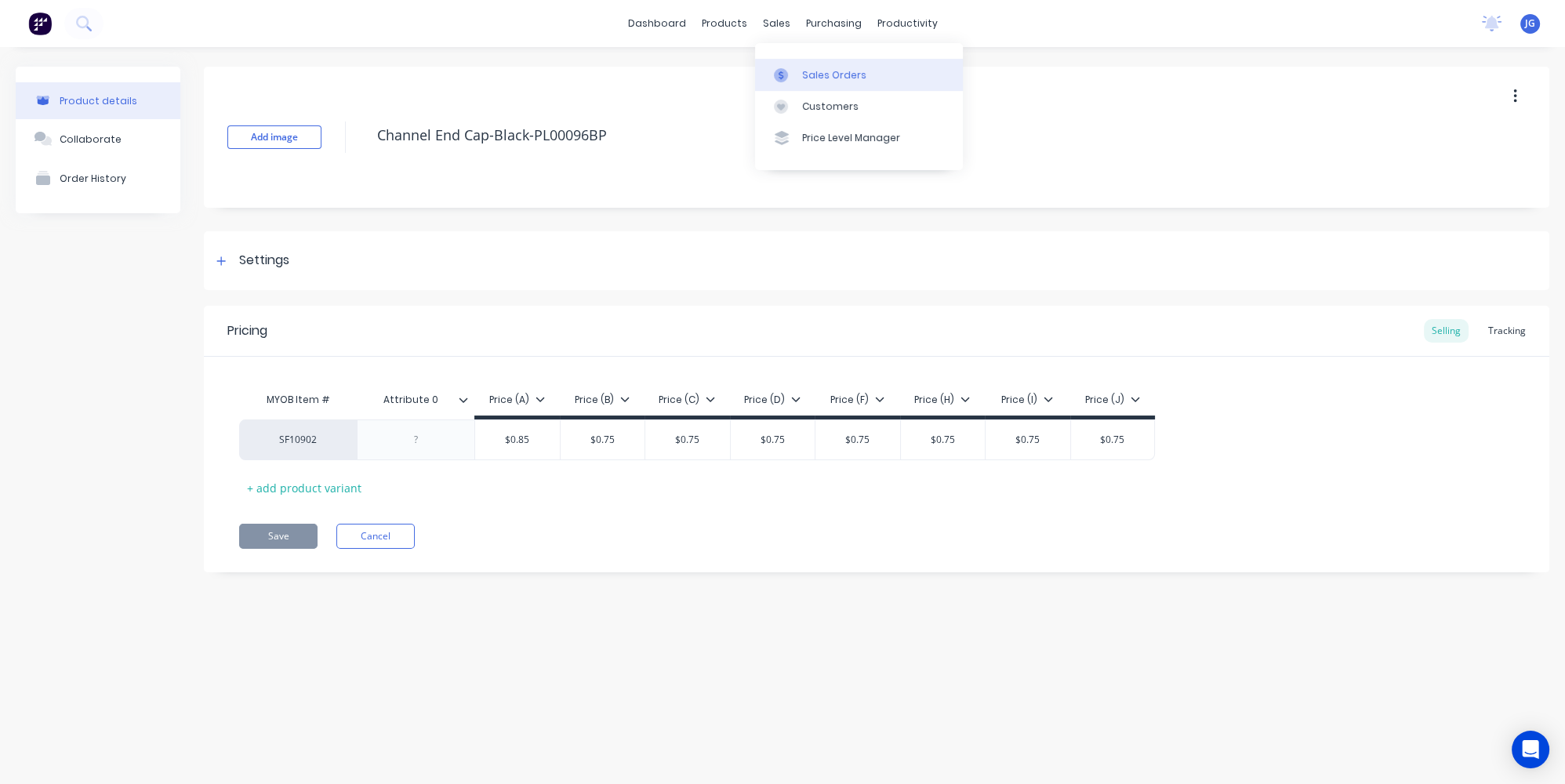
click at [789, 69] on div at bounding box center [785, 75] width 23 height 14
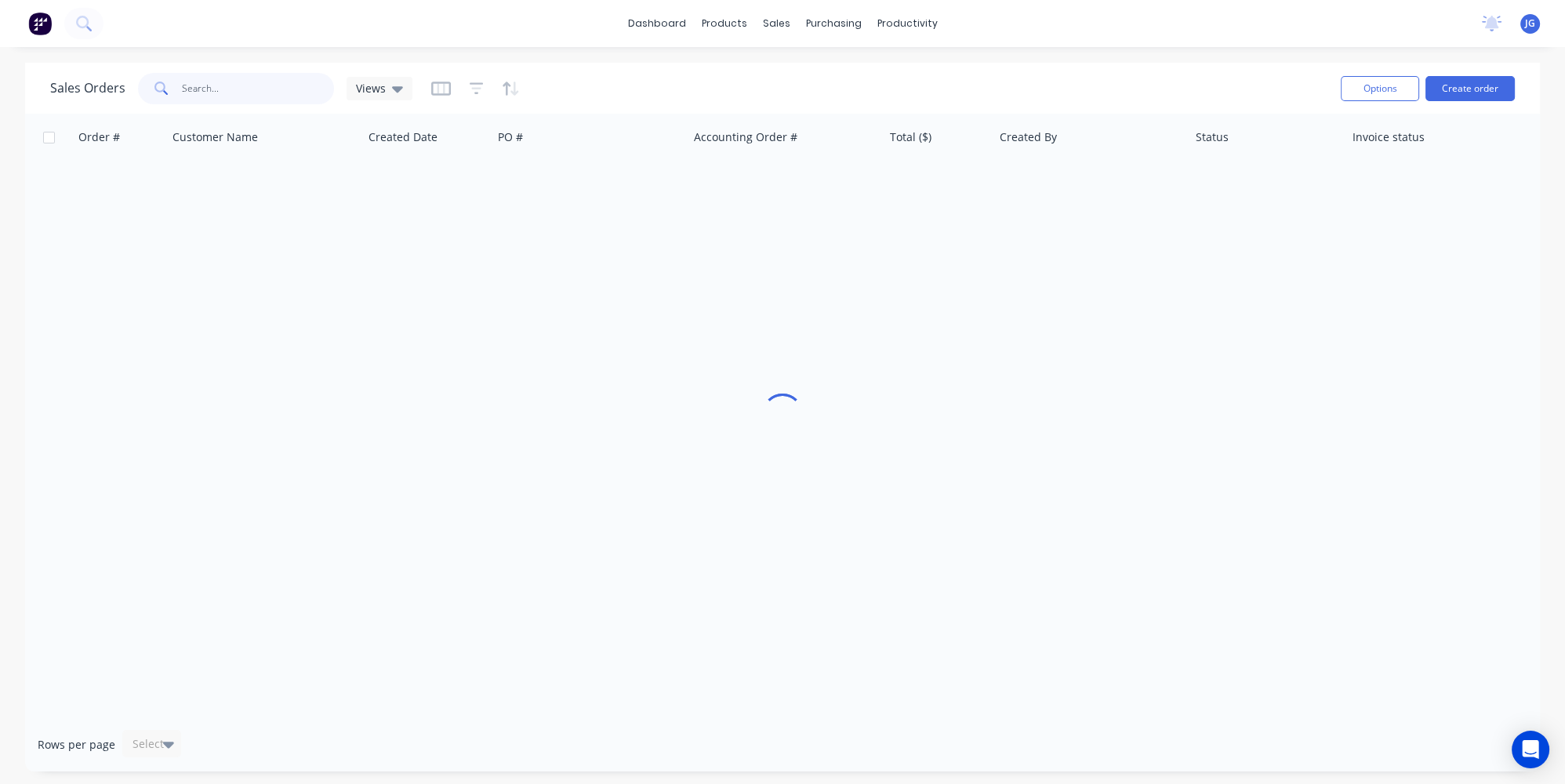
click at [217, 86] on input "text" at bounding box center [258, 88] width 153 height 31
paste input "47243"
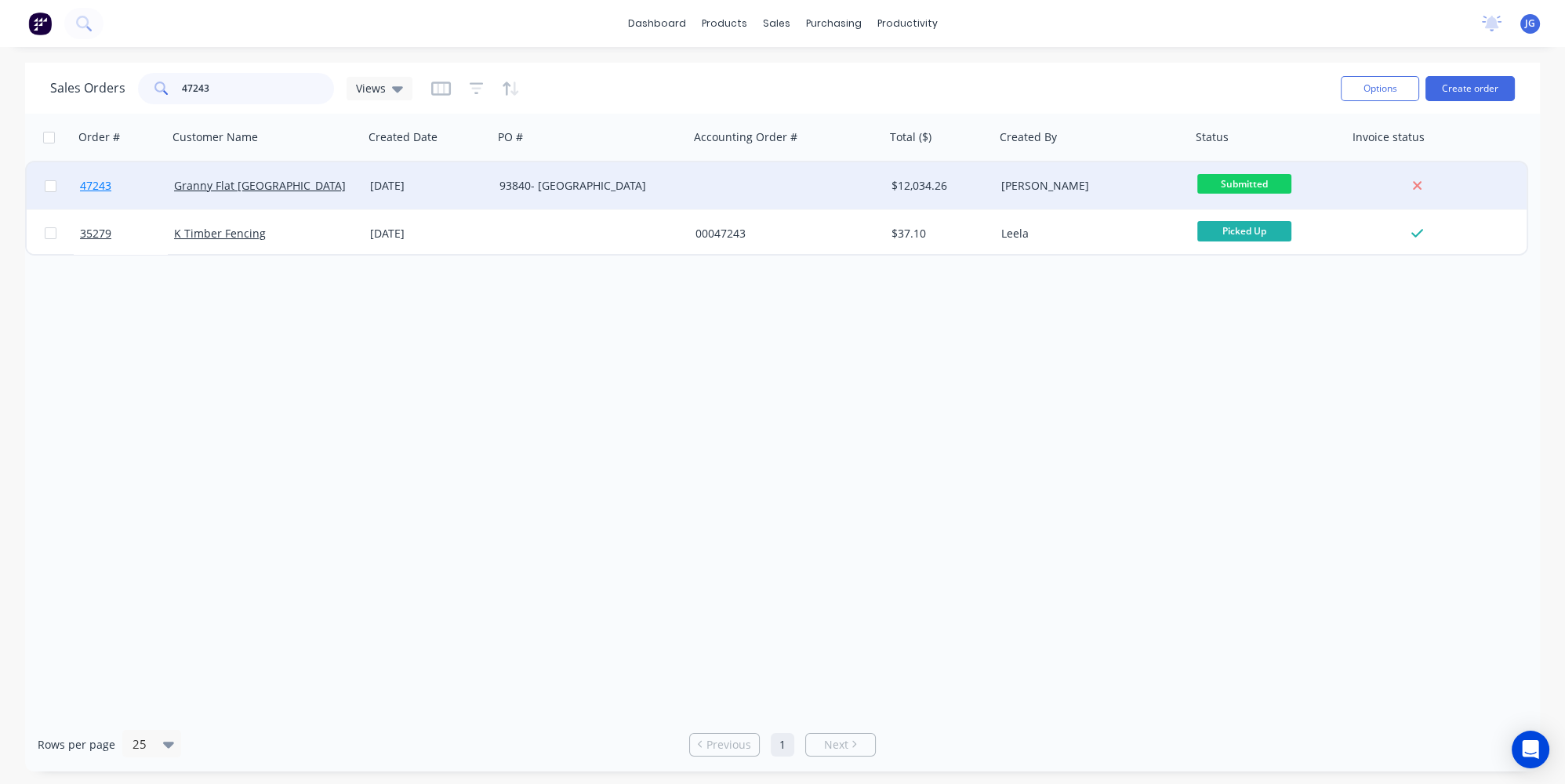
type input "47243"
click at [150, 188] on link "47243" at bounding box center [127, 185] width 94 height 47
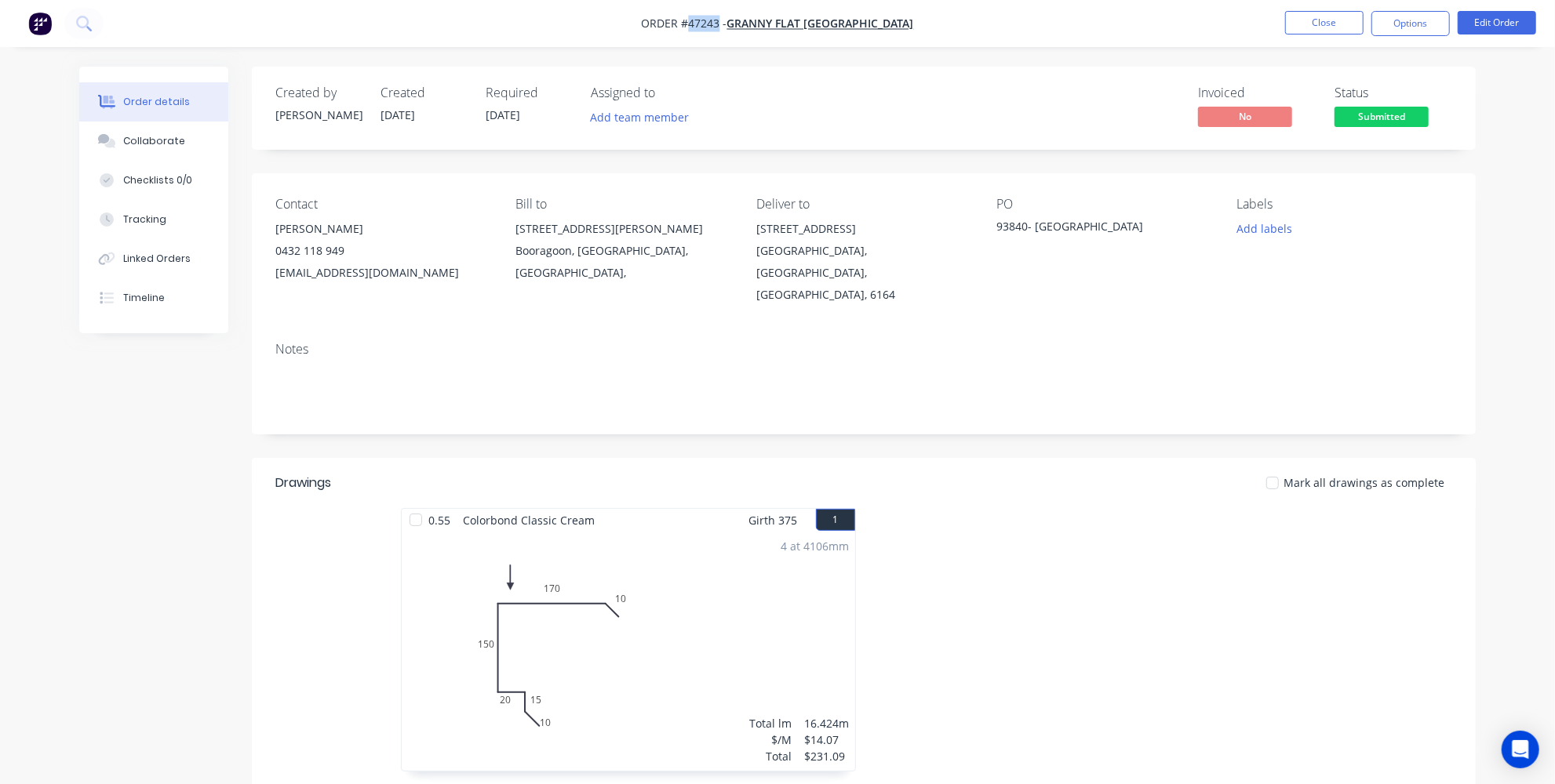
drag, startPoint x: 763, startPoint y: 23, endPoint x: 736, endPoint y: 23, distance: 27.0
click at [727, 23] on span "Order #47243 -" at bounding box center [684, 24] width 86 height 15
copy span "47243"
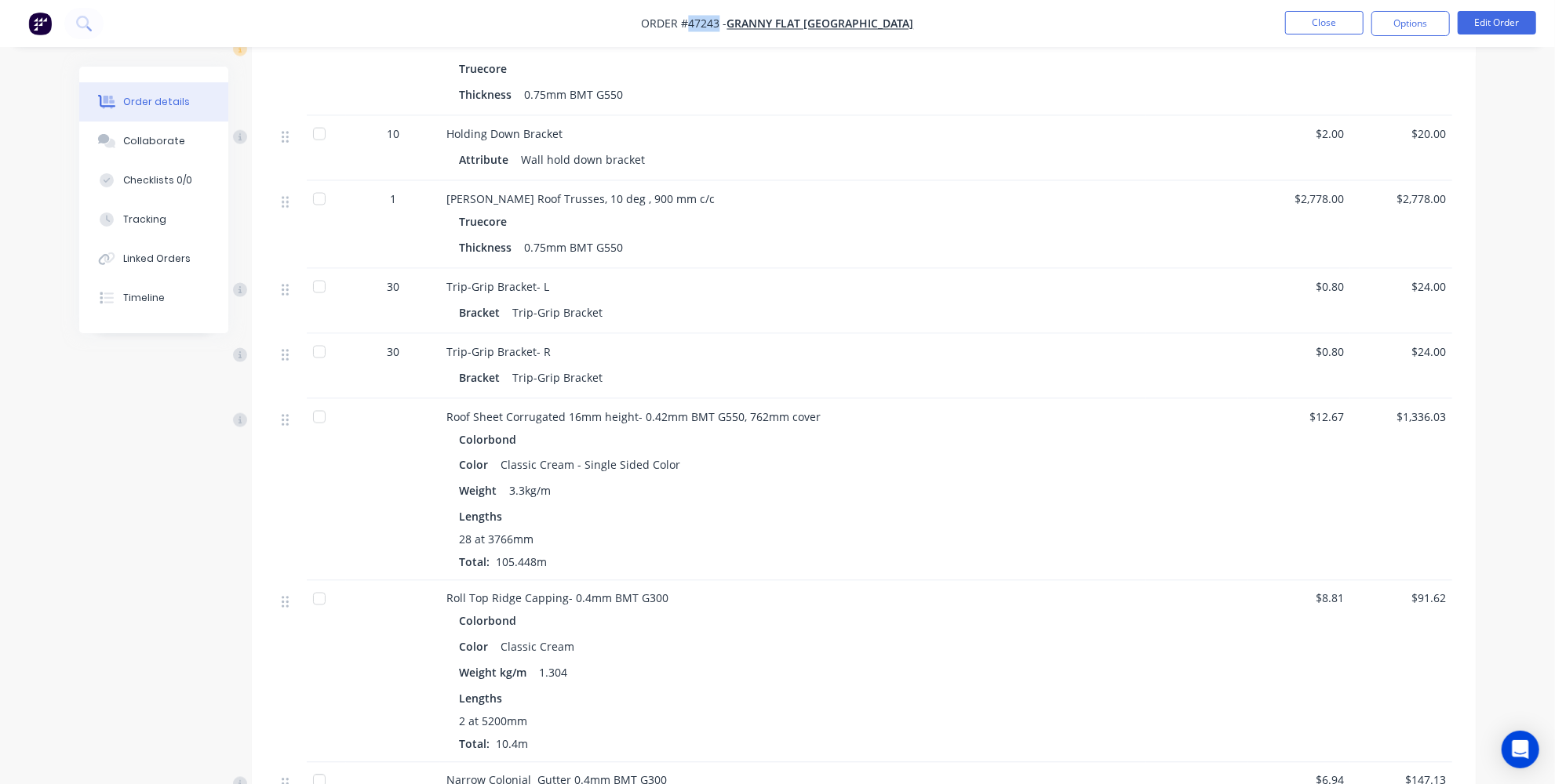
scroll to position [1853, 0]
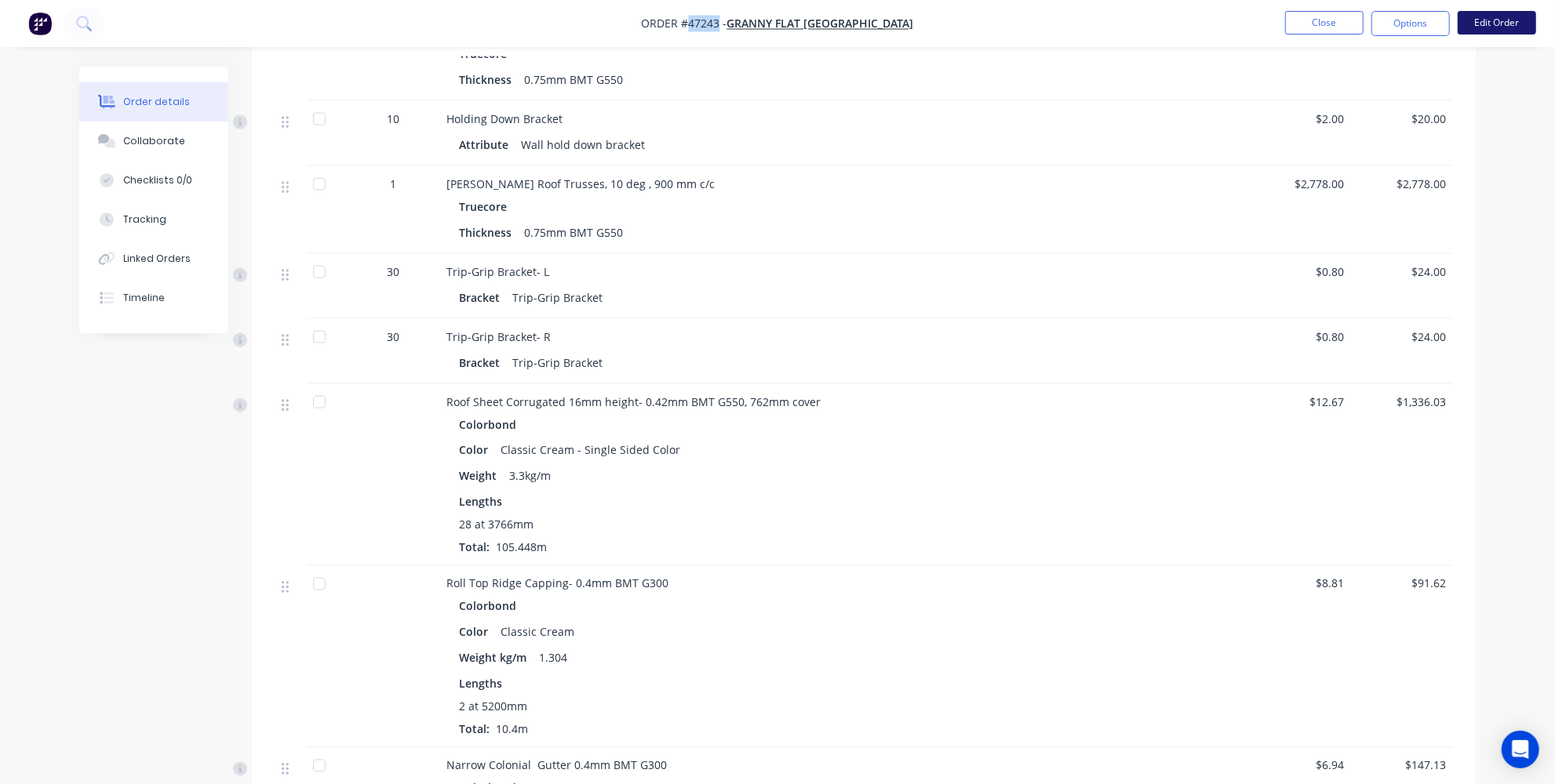
click at [1508, 24] on button "Edit Order" at bounding box center [1497, 22] width 79 height 23
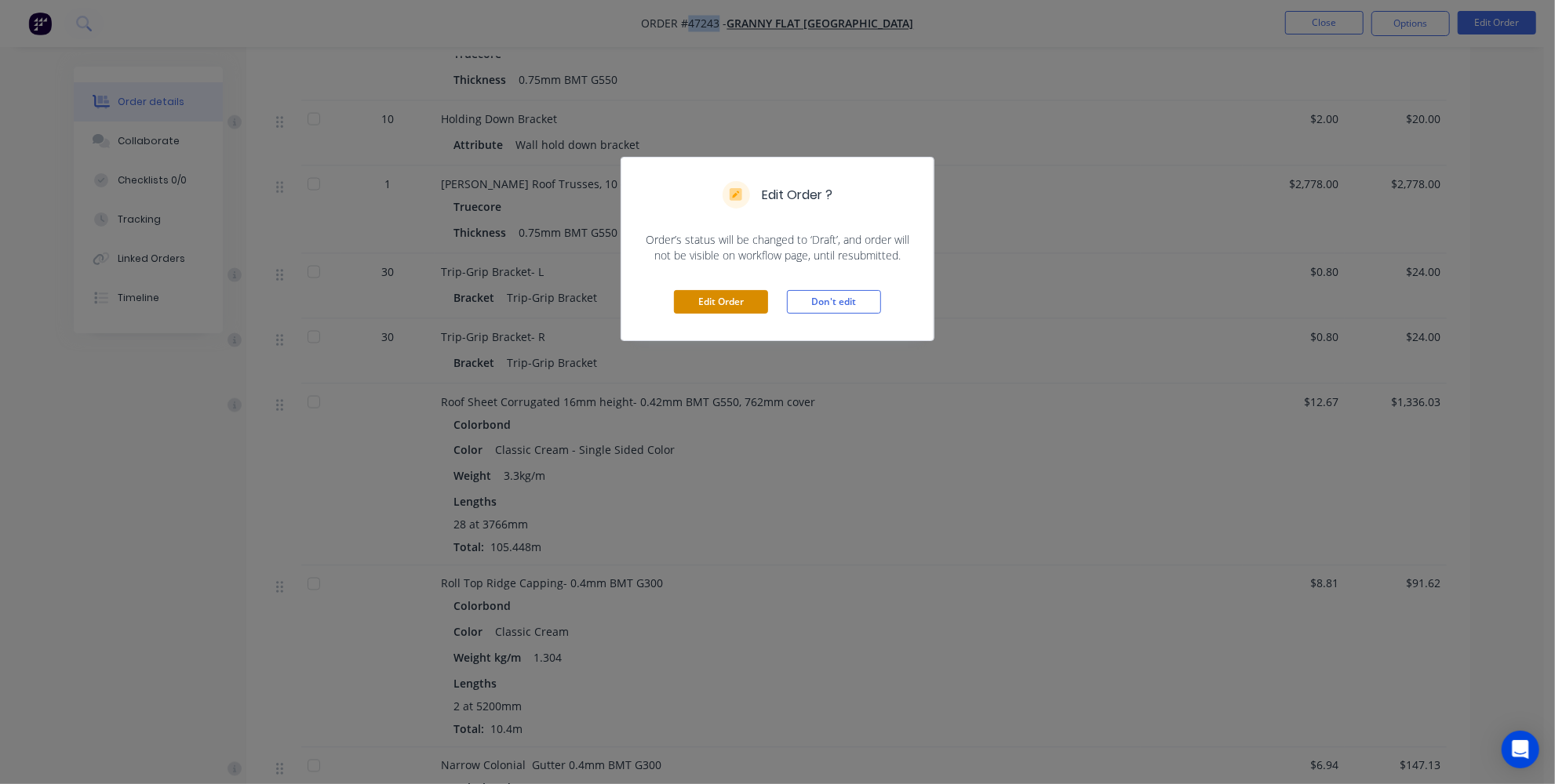
click at [728, 303] on button "Edit Order" at bounding box center [720, 302] width 94 height 23
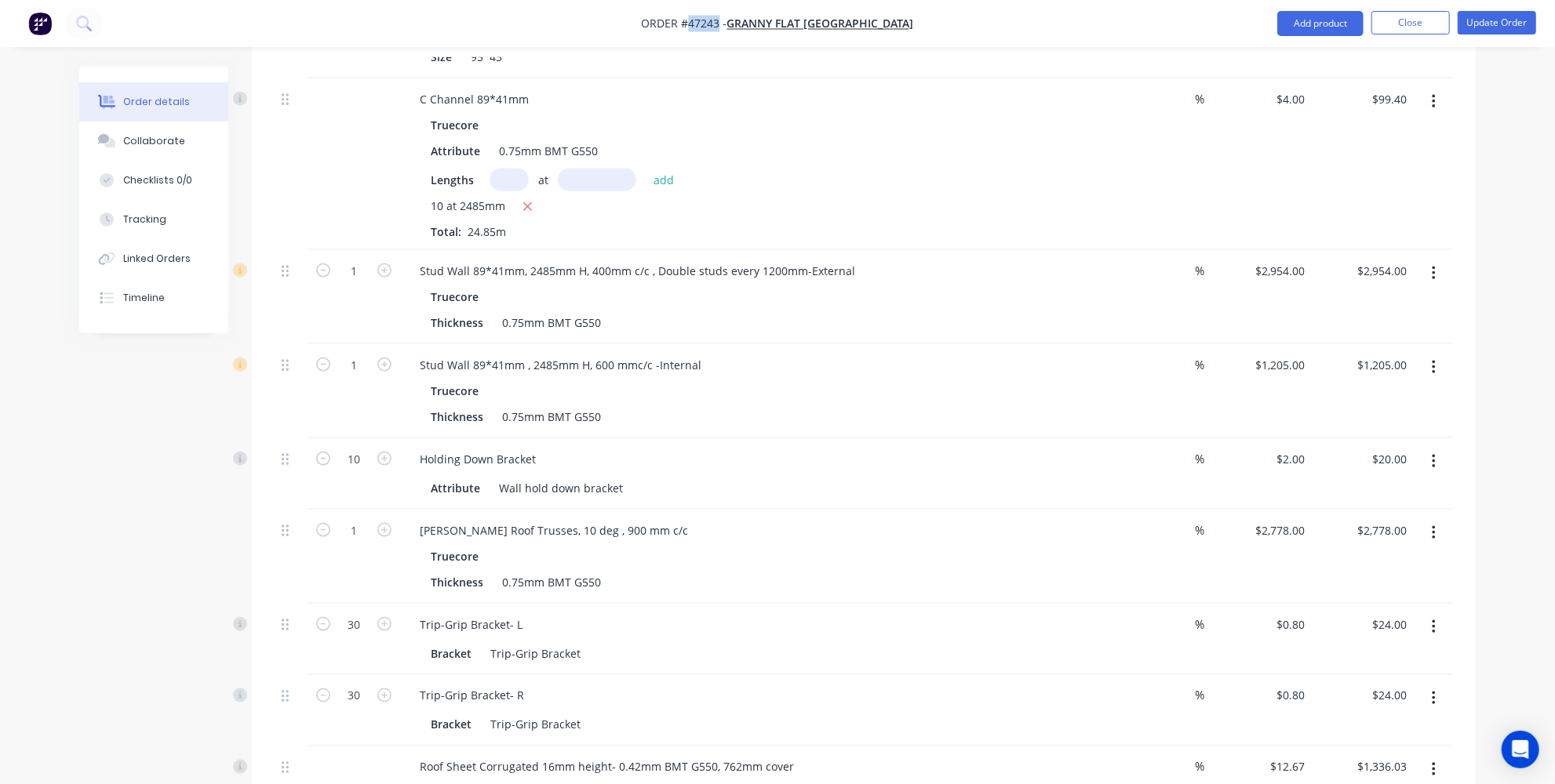
scroll to position [1639, 0]
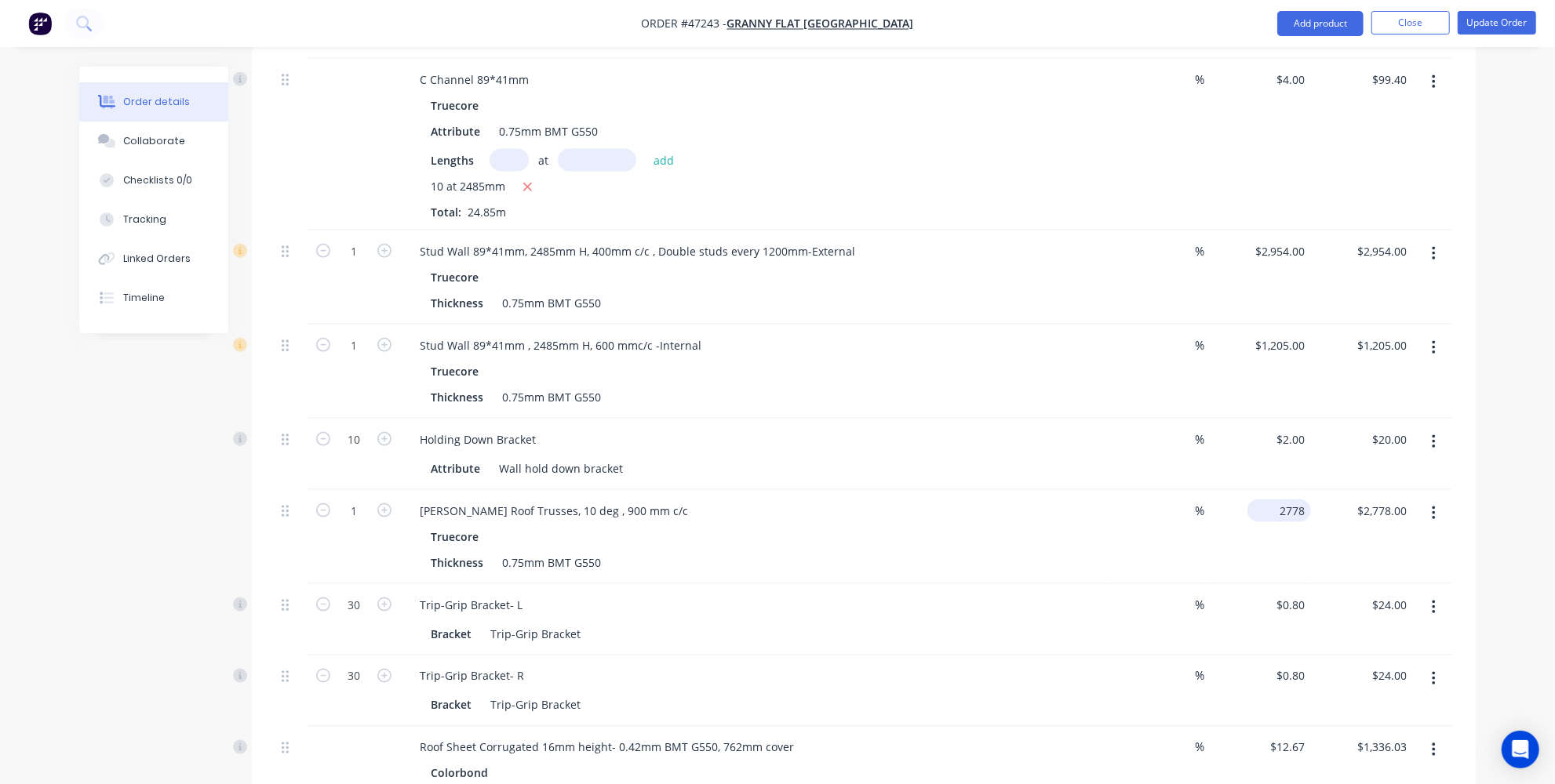
click at [1284, 499] on input "2778" at bounding box center [1281, 510] width 57 height 22
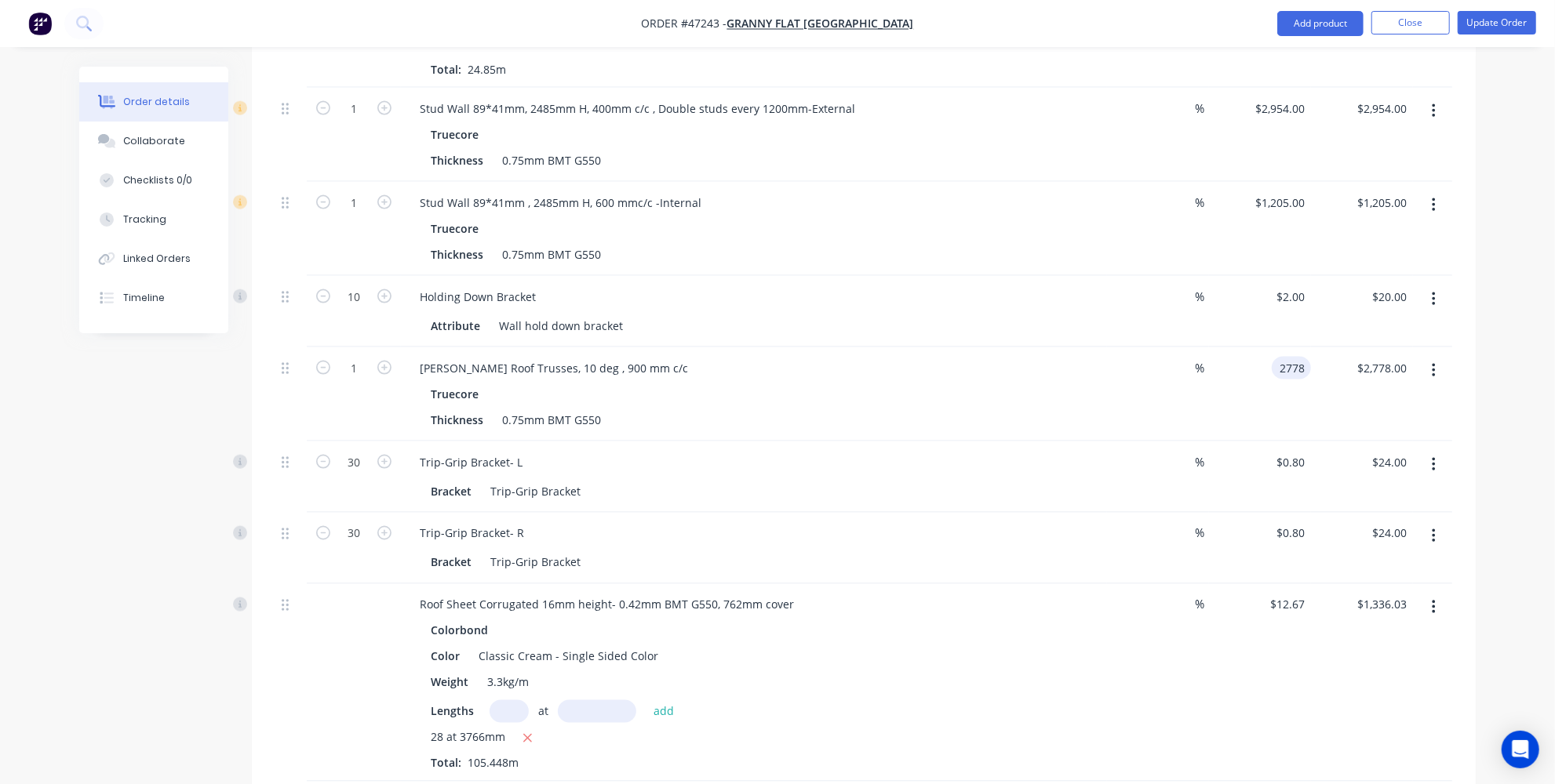
scroll to position [1710, 0]
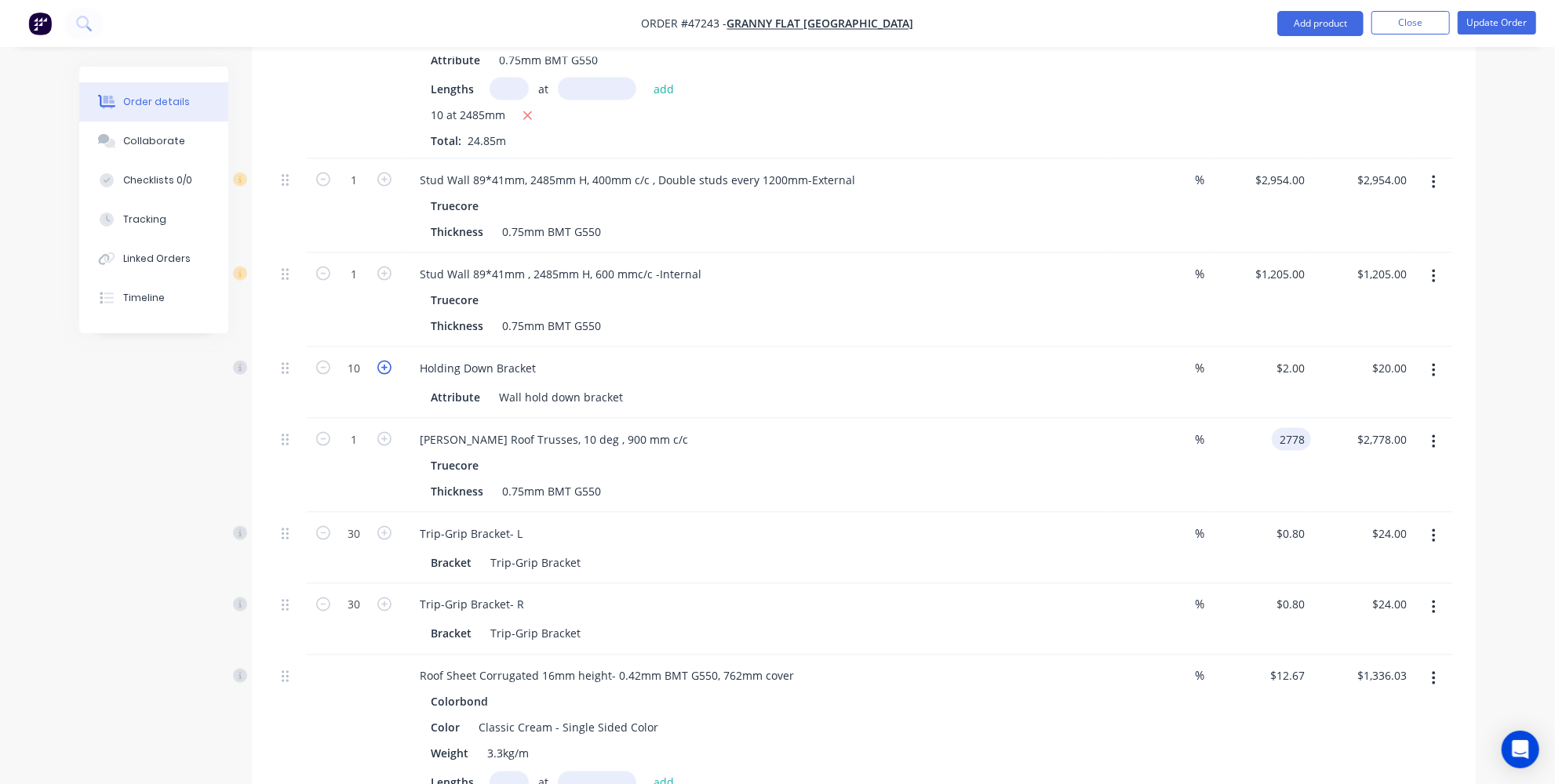
type input "$2,778.00"
click at [388, 360] on icon "button" at bounding box center [385, 368] width 14 height 14
type input "11"
type input "$22.00"
click at [388, 360] on icon "button" at bounding box center [385, 368] width 14 height 14
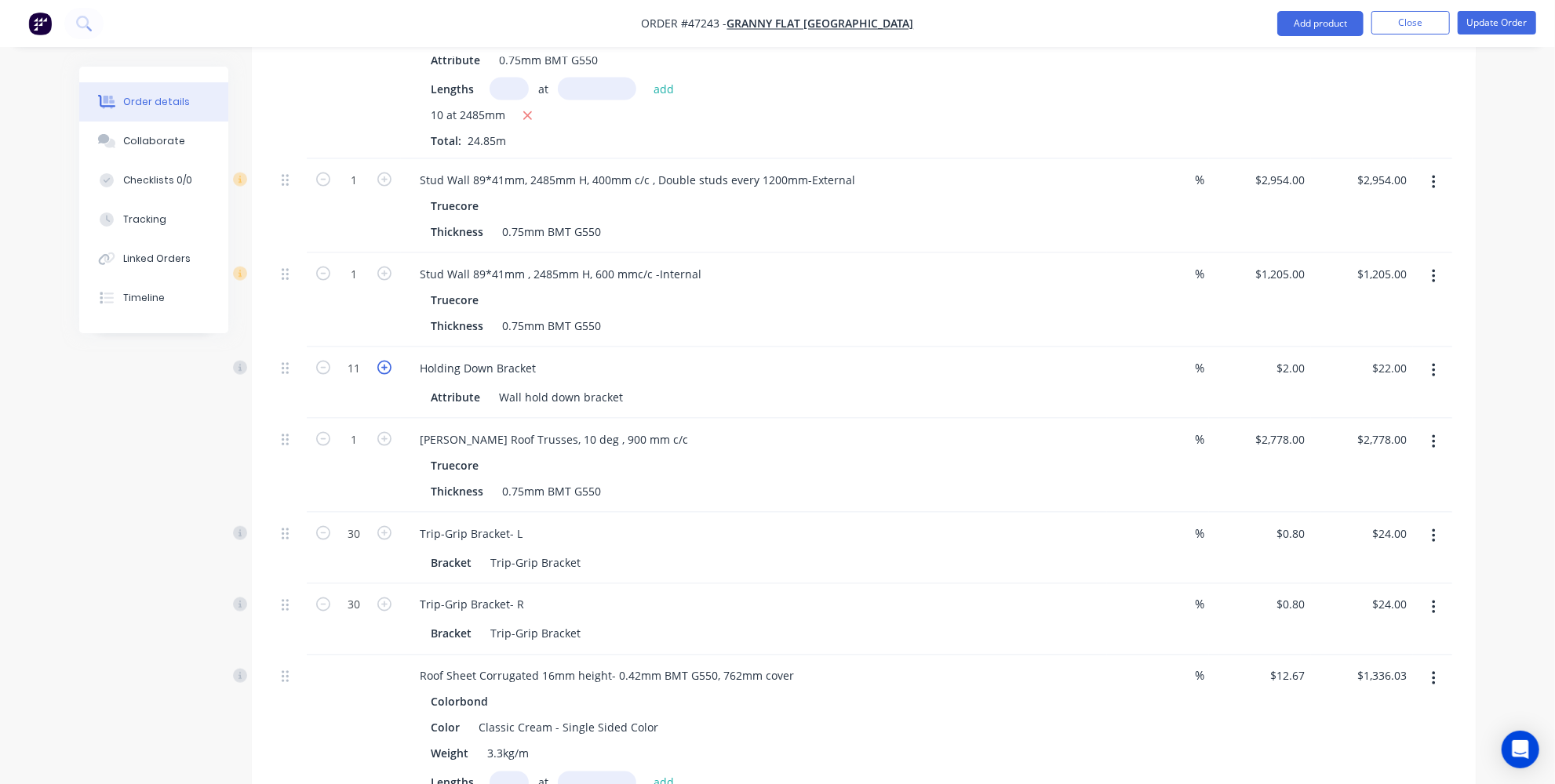
type input "12"
type input "$24.00"
click at [388, 360] on icon "button" at bounding box center [385, 368] width 14 height 14
type input "13"
type input "$26.00"
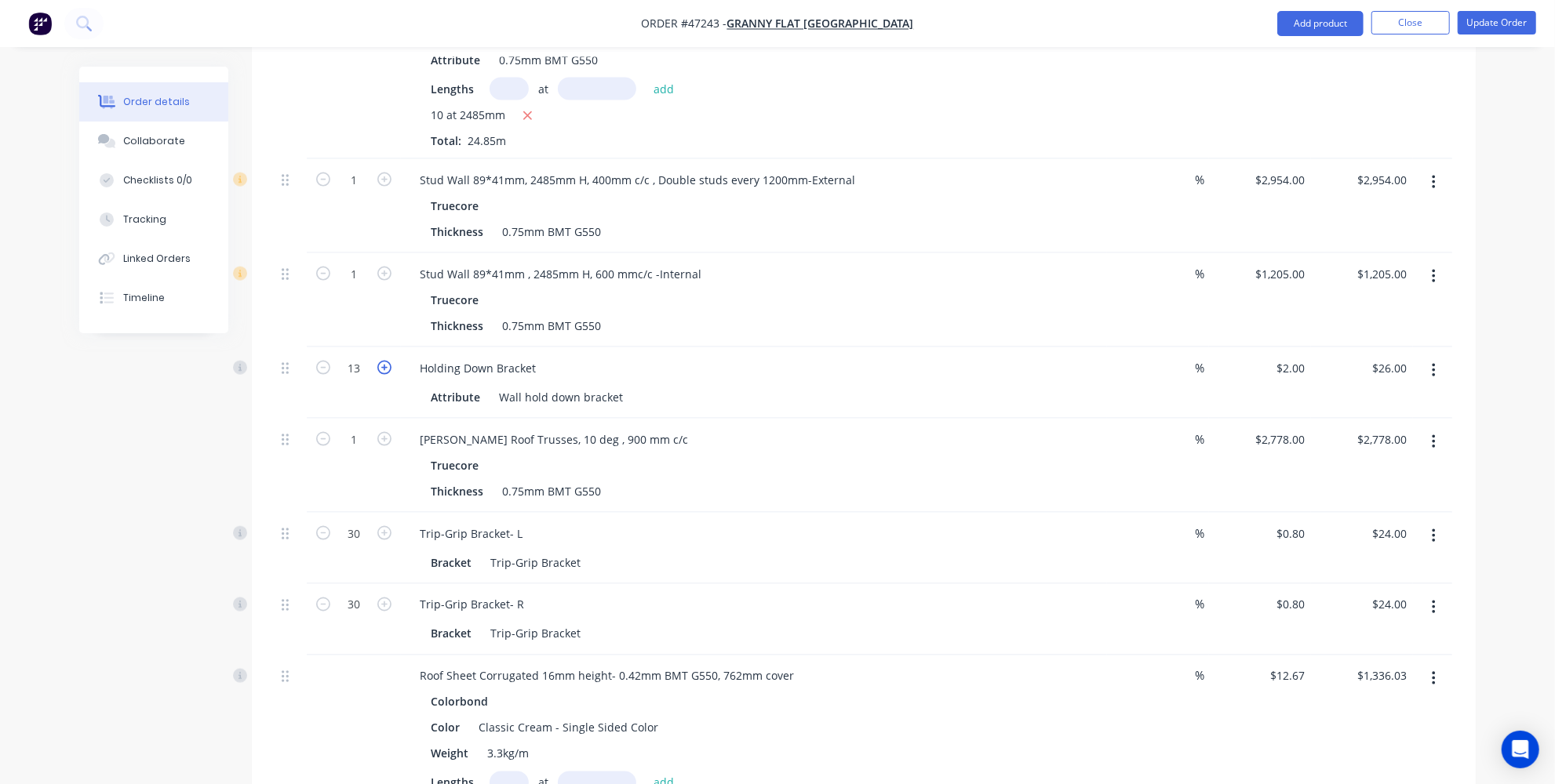
click at [388, 360] on icon "button" at bounding box center [385, 368] width 14 height 14
type input "14"
type input "$28.00"
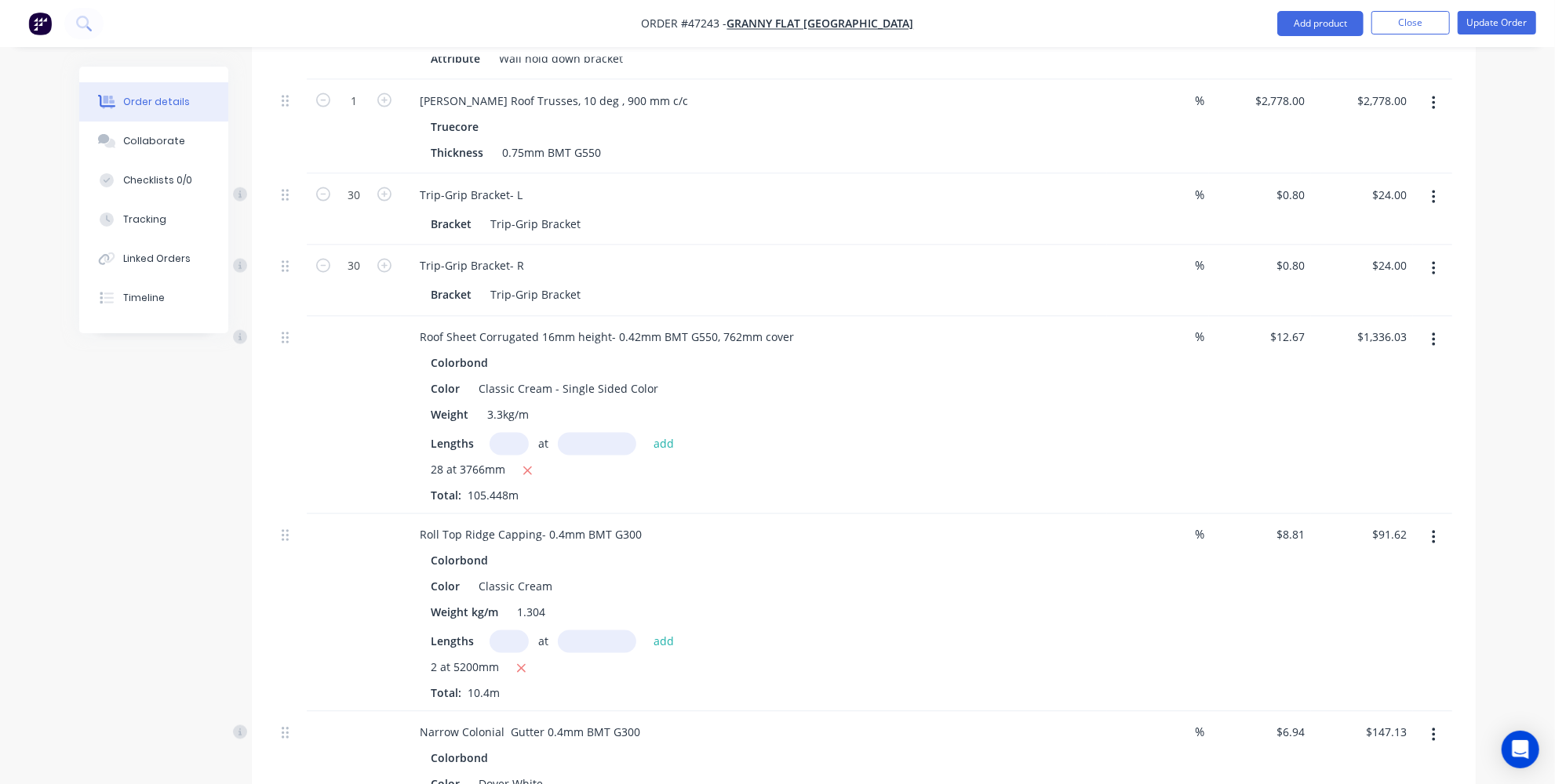
scroll to position [1996, 0]
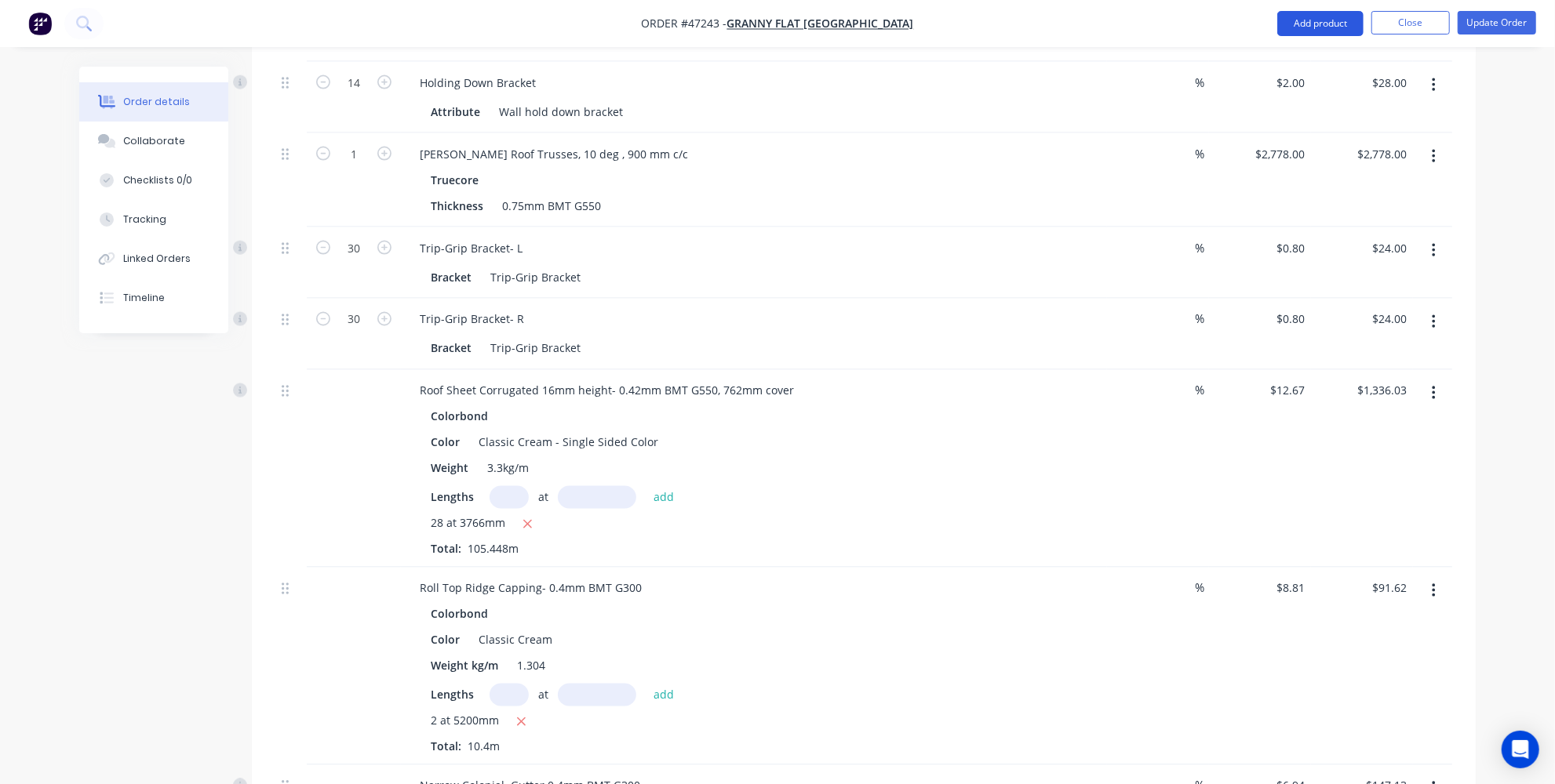
click at [1301, 27] on button "Add product" at bounding box center [1320, 23] width 86 height 25
click at [1270, 67] on div "Product catalogue" at bounding box center [1288, 63] width 120 height 22
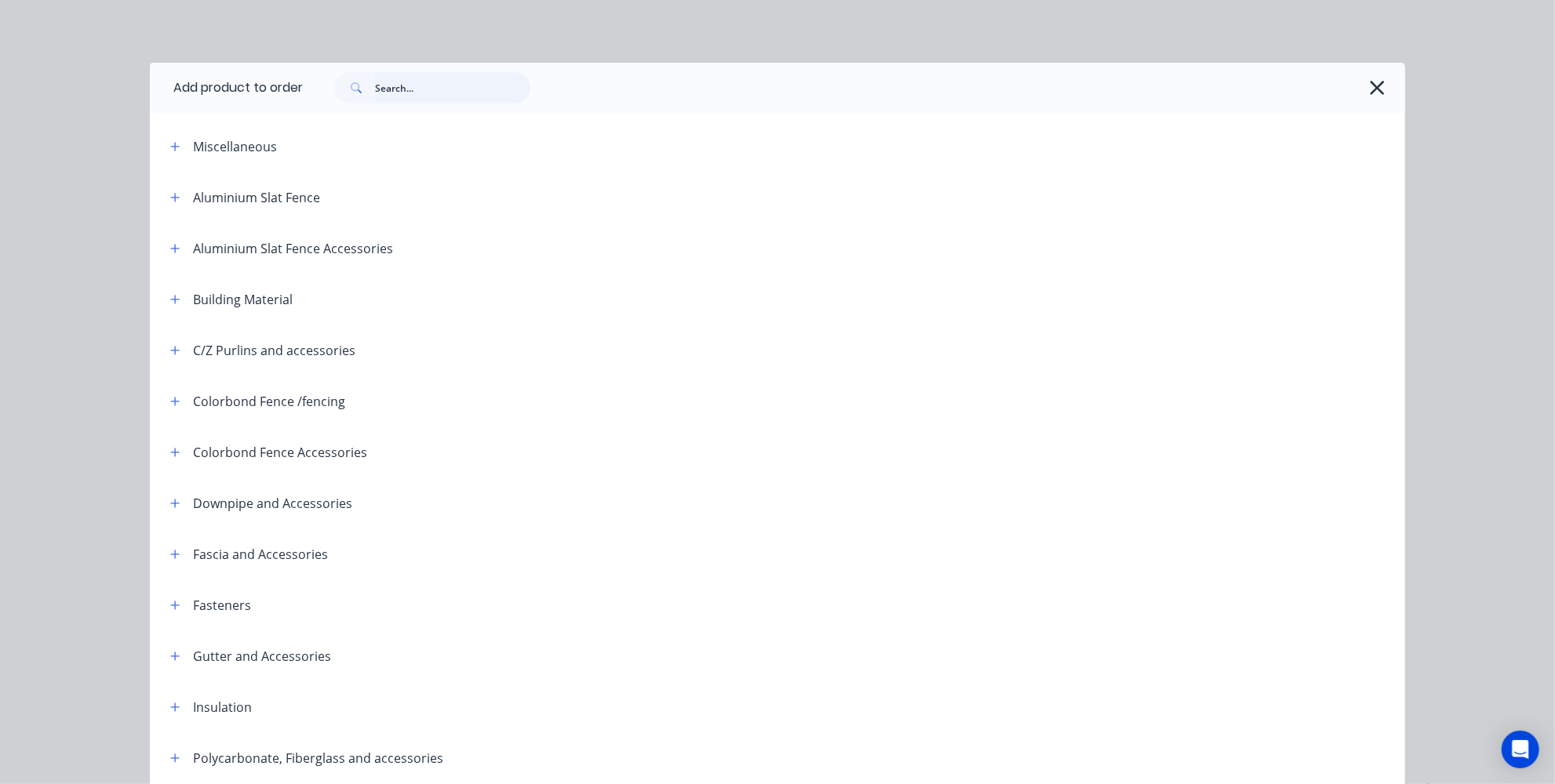
click at [461, 83] on input "text" at bounding box center [452, 87] width 155 height 31
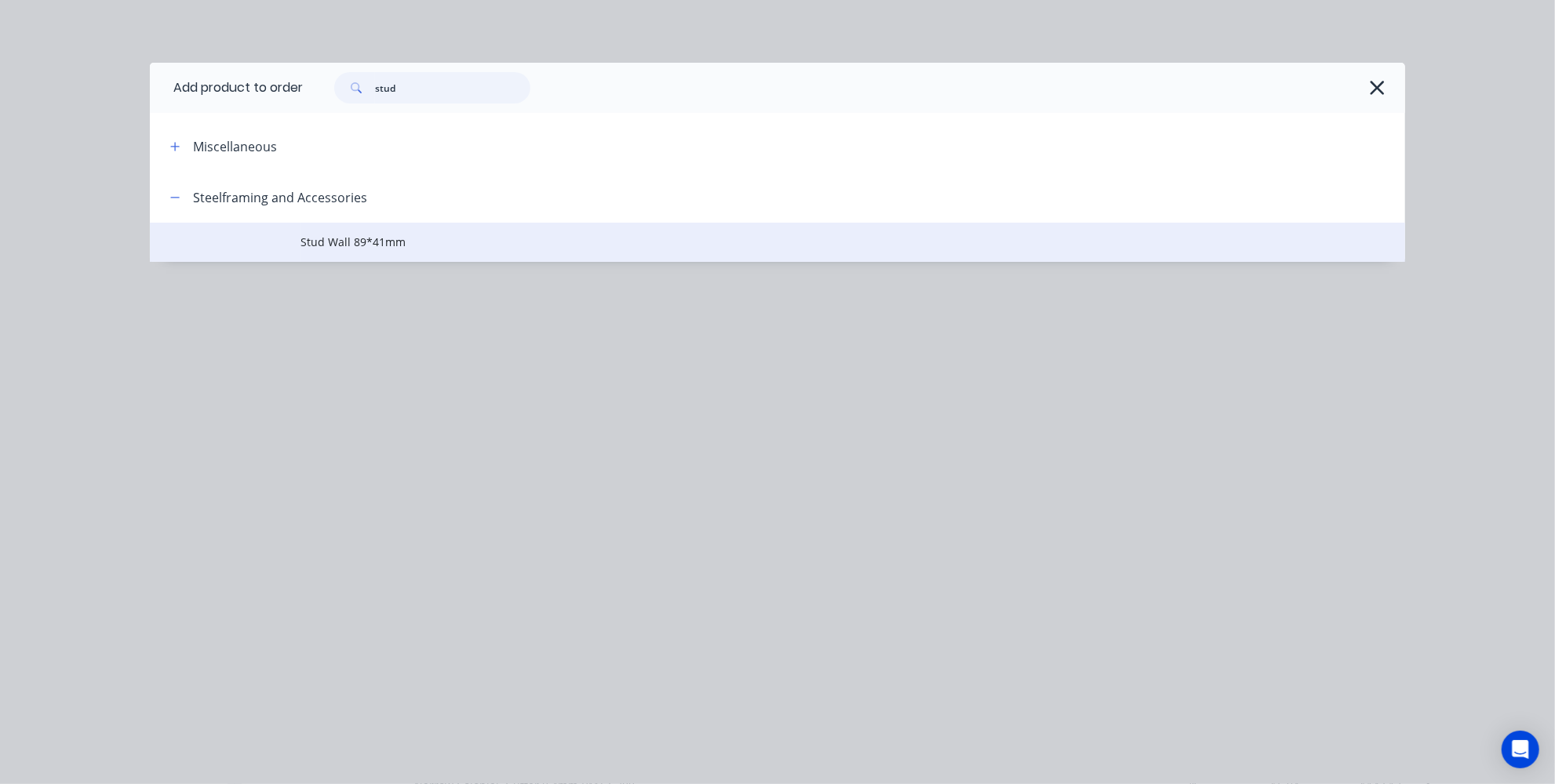
type input "stud"
click at [375, 247] on span "Stud Wall 89*41mm" at bounding box center [742, 242] width 883 height 17
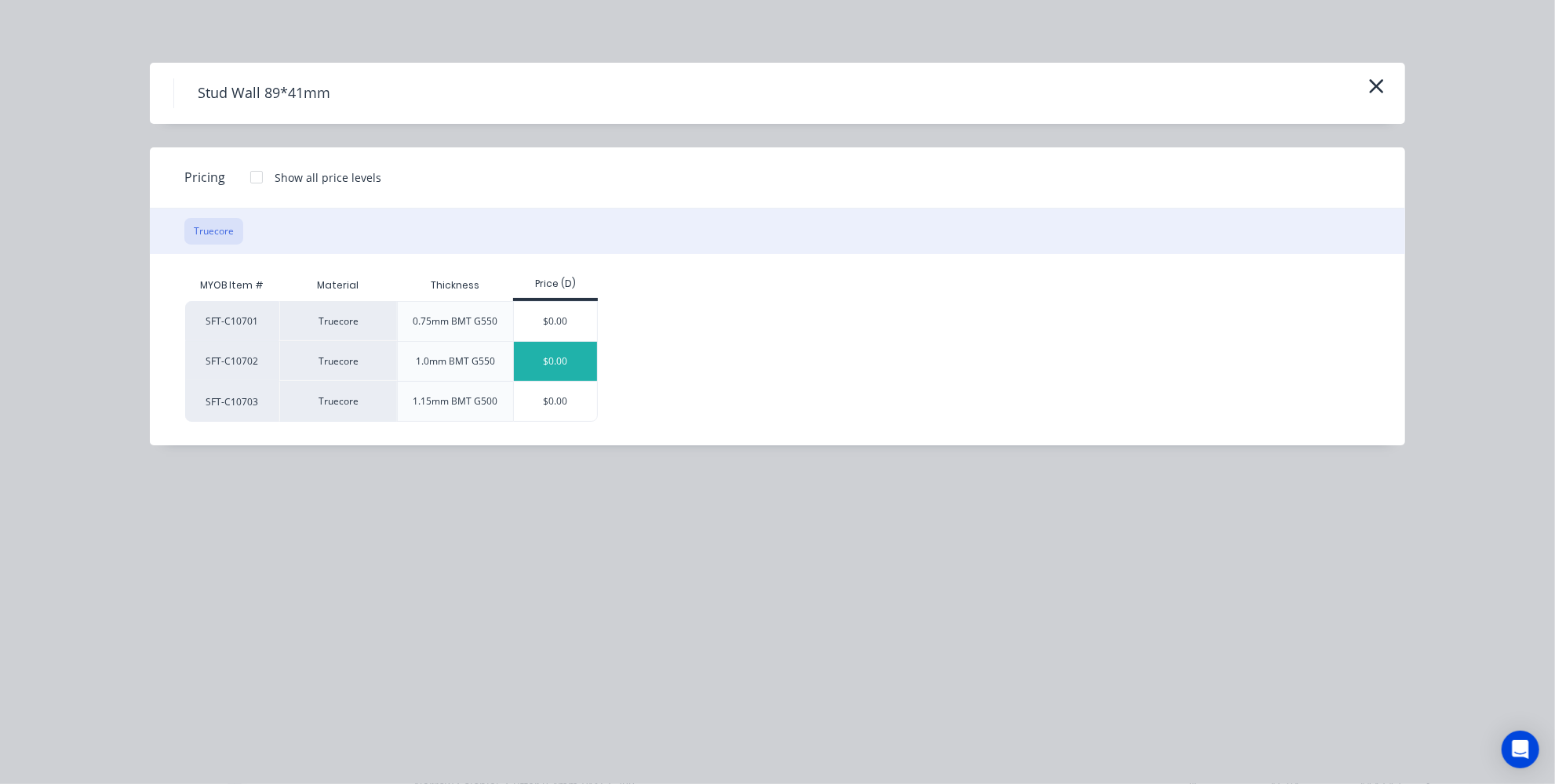
click at [556, 360] on div "$0.00" at bounding box center [556, 361] width 84 height 39
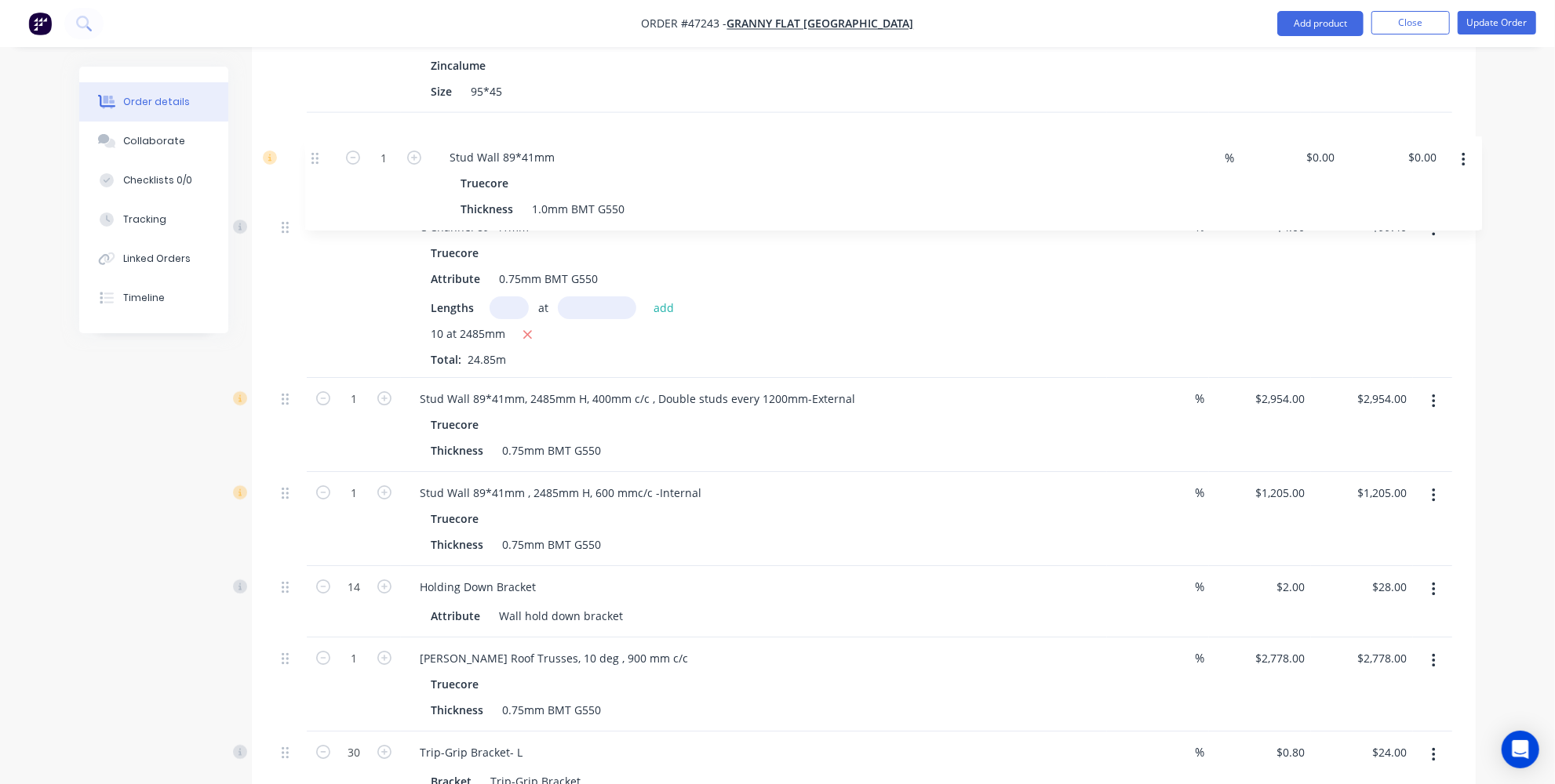
scroll to position [1578, 0]
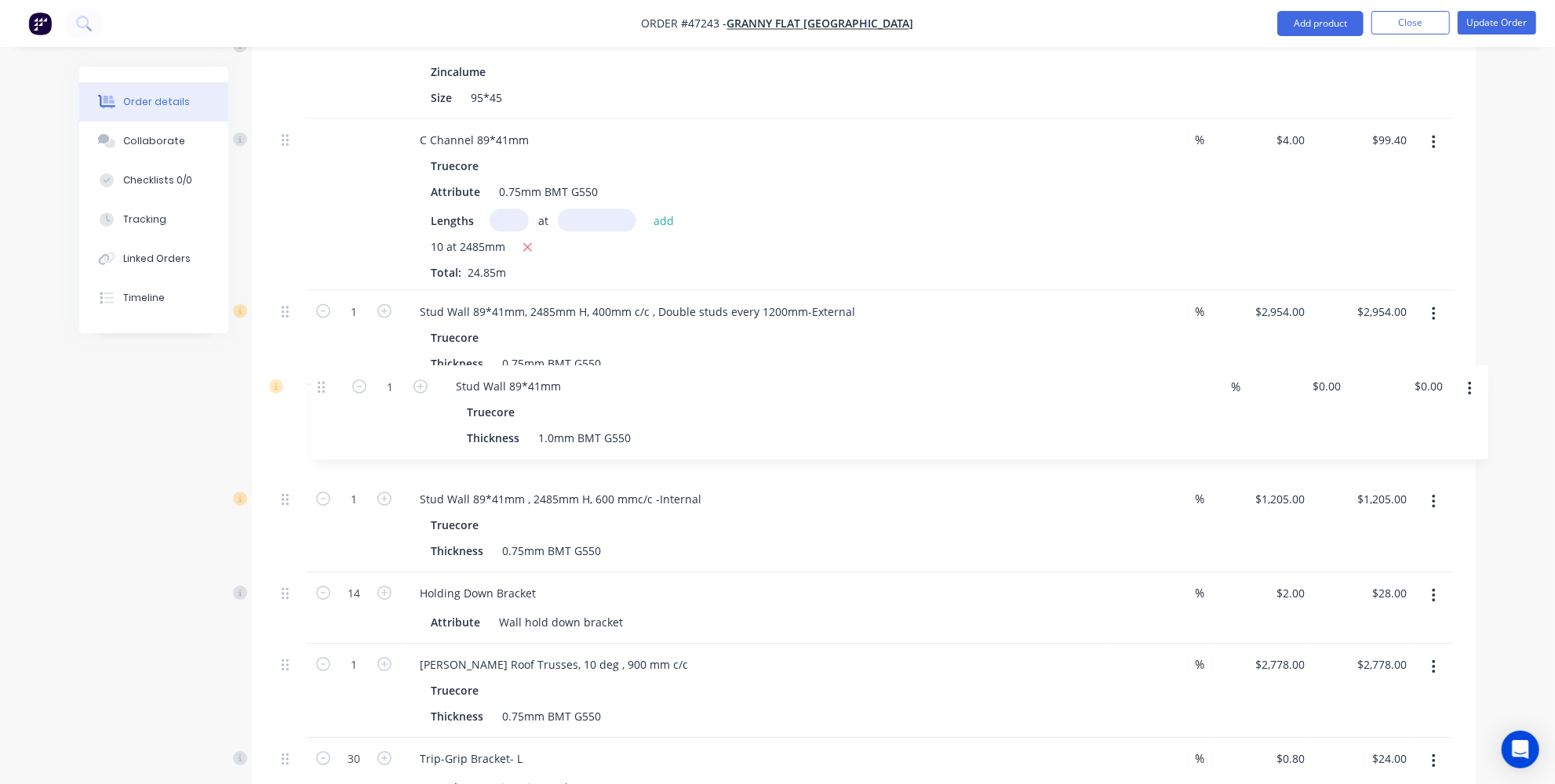
drag, startPoint x: 290, startPoint y: 445, endPoint x: 327, endPoint y: 372, distance: 81.8
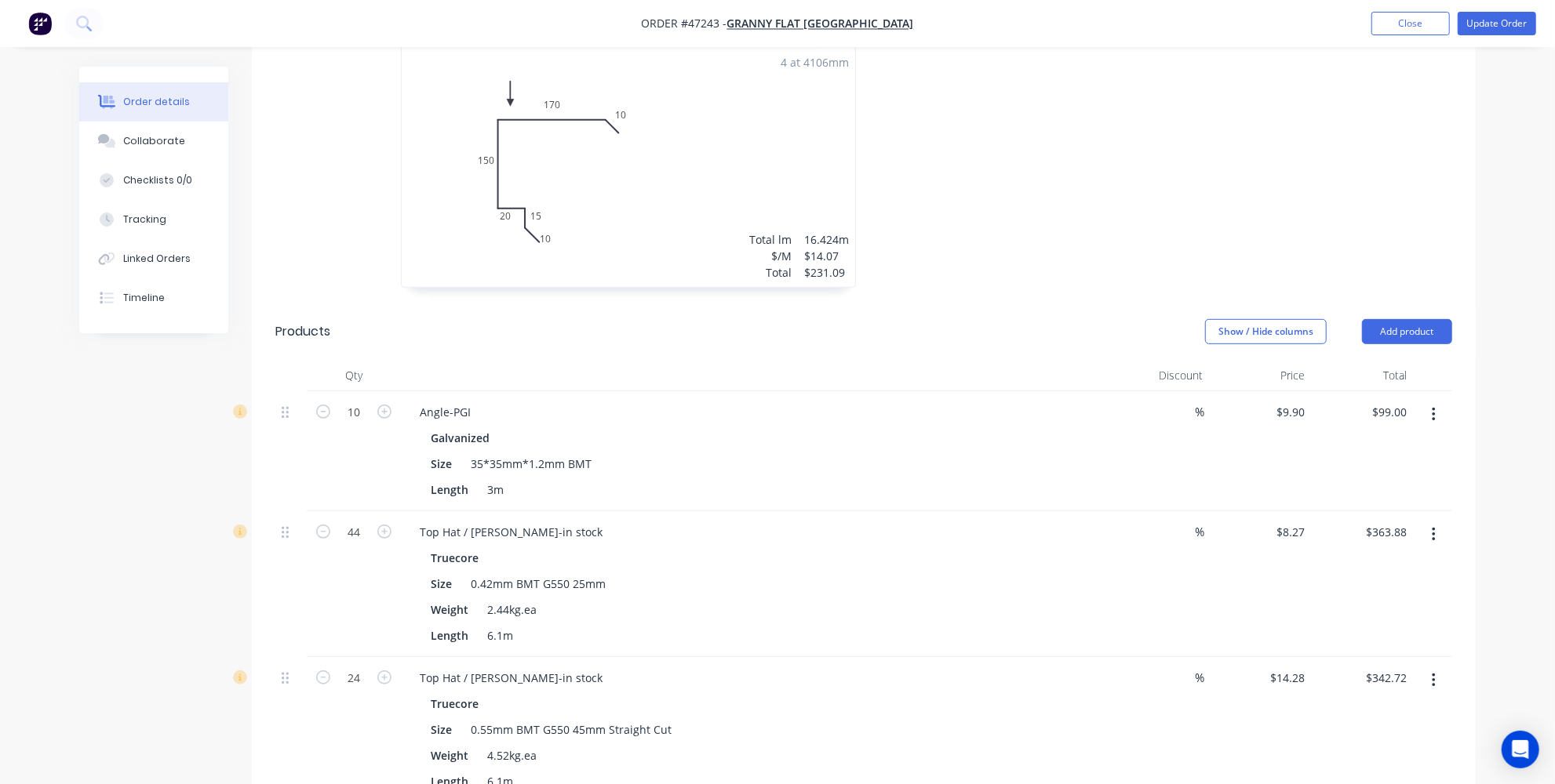
scroll to position [534, 0]
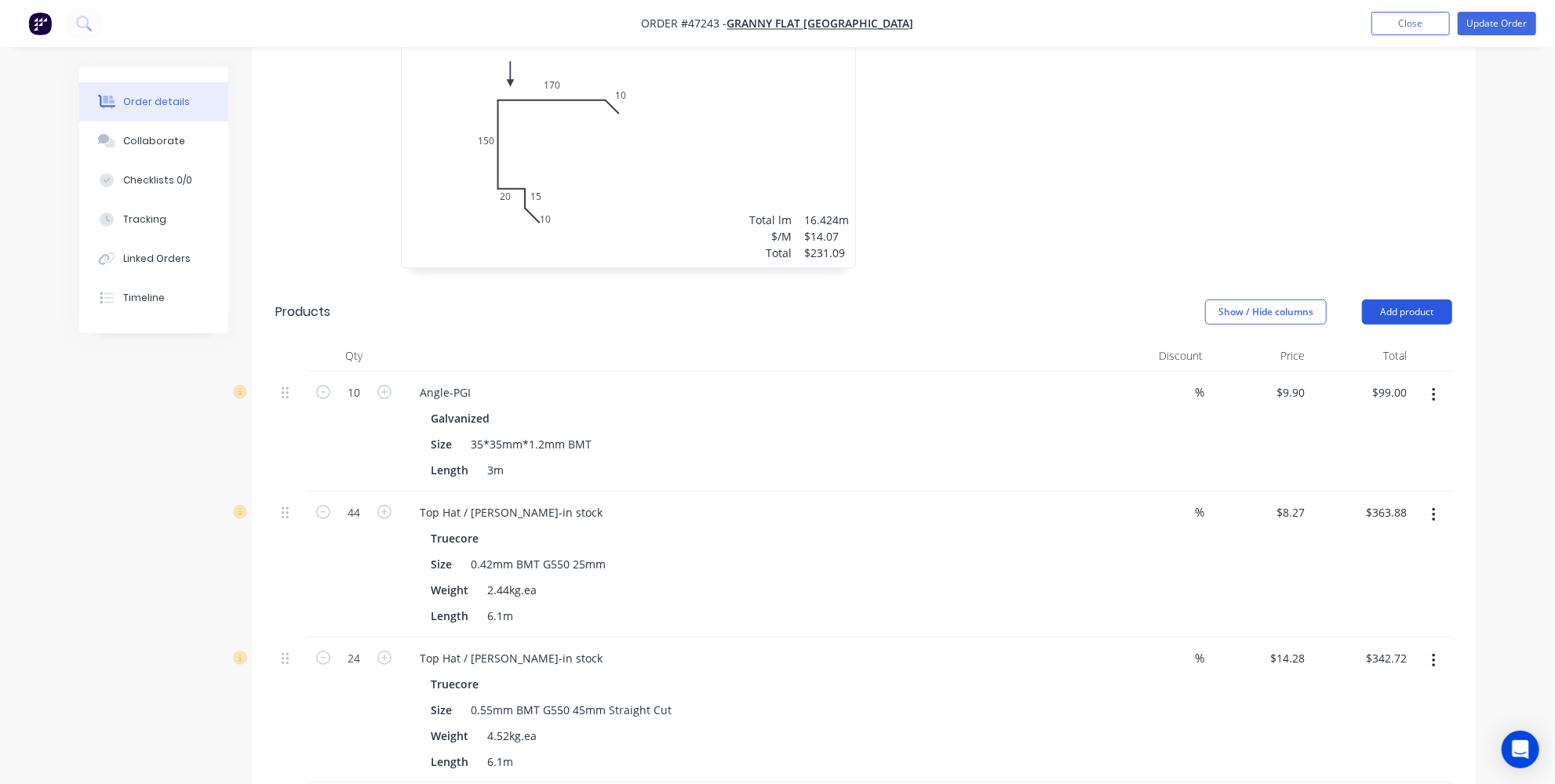
click at [1411, 299] on button "Add product" at bounding box center [1406, 311] width 90 height 25
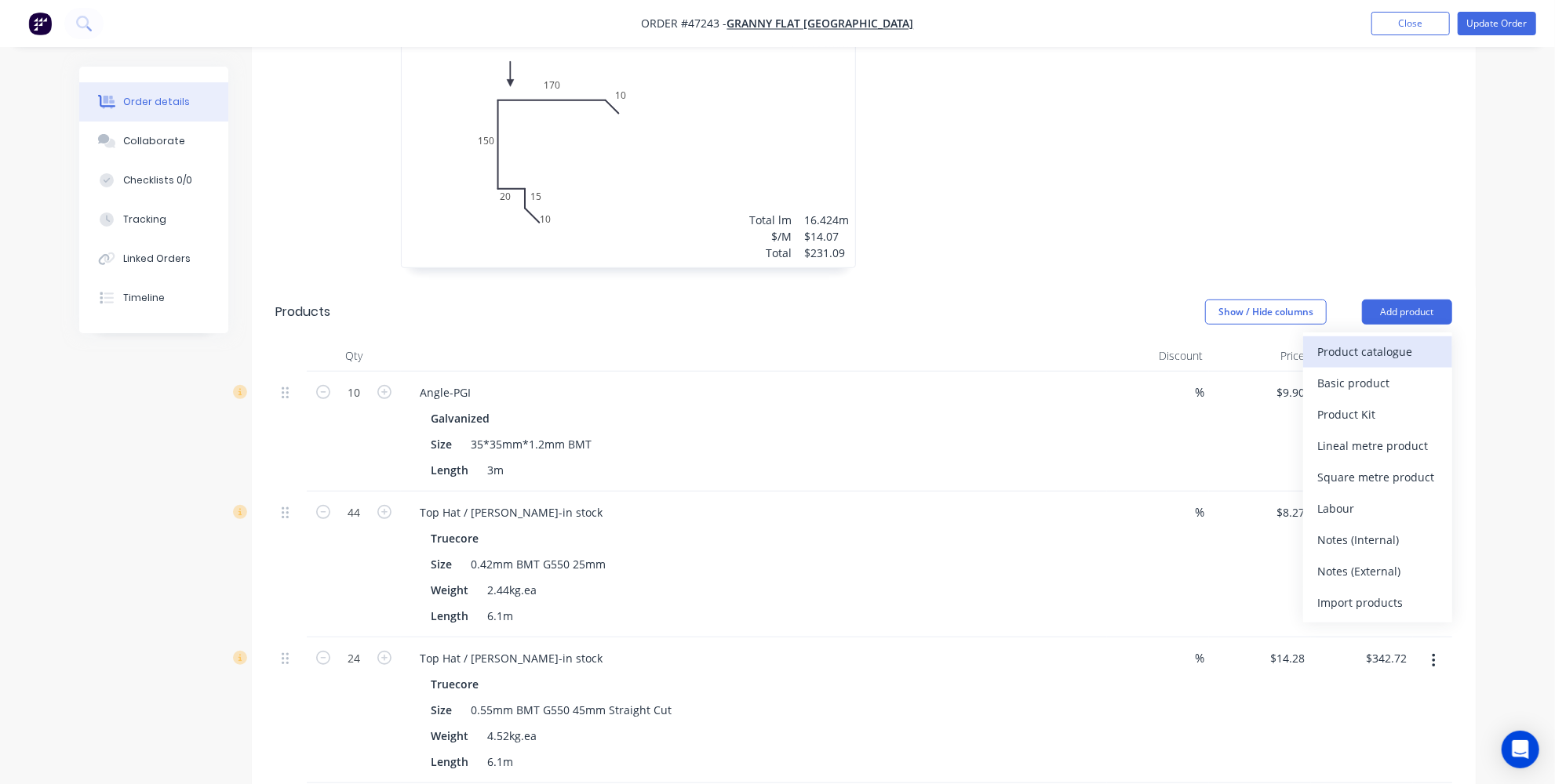
click at [1359, 340] on div "Product catalogue" at bounding box center [1378, 351] width 120 height 22
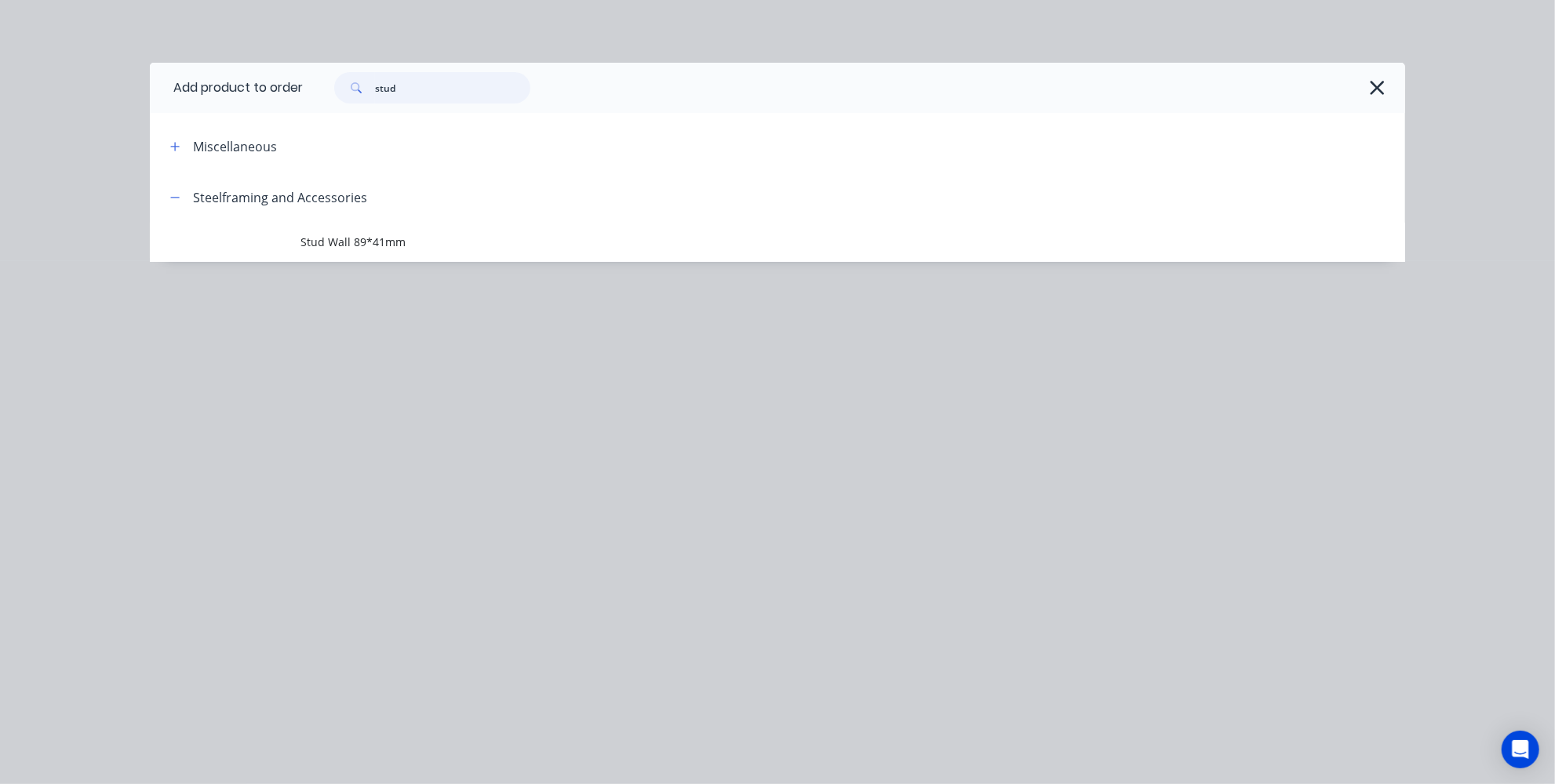
drag, startPoint x: 425, startPoint y: 88, endPoint x: 315, endPoint y: 84, distance: 110.1
click at [315, 84] on div "stud" at bounding box center [845, 87] width 1086 height 31
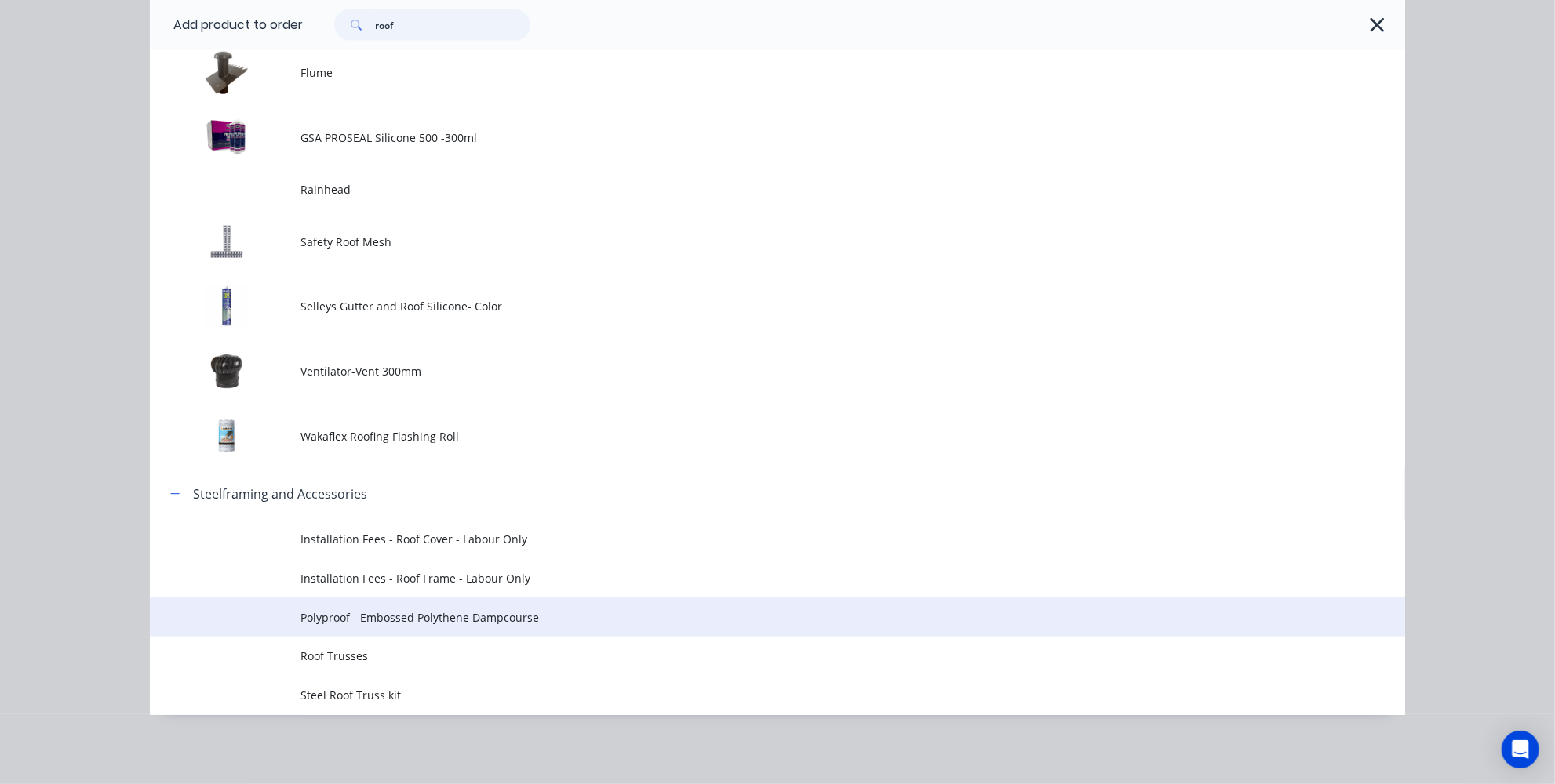
scroll to position [606, 0]
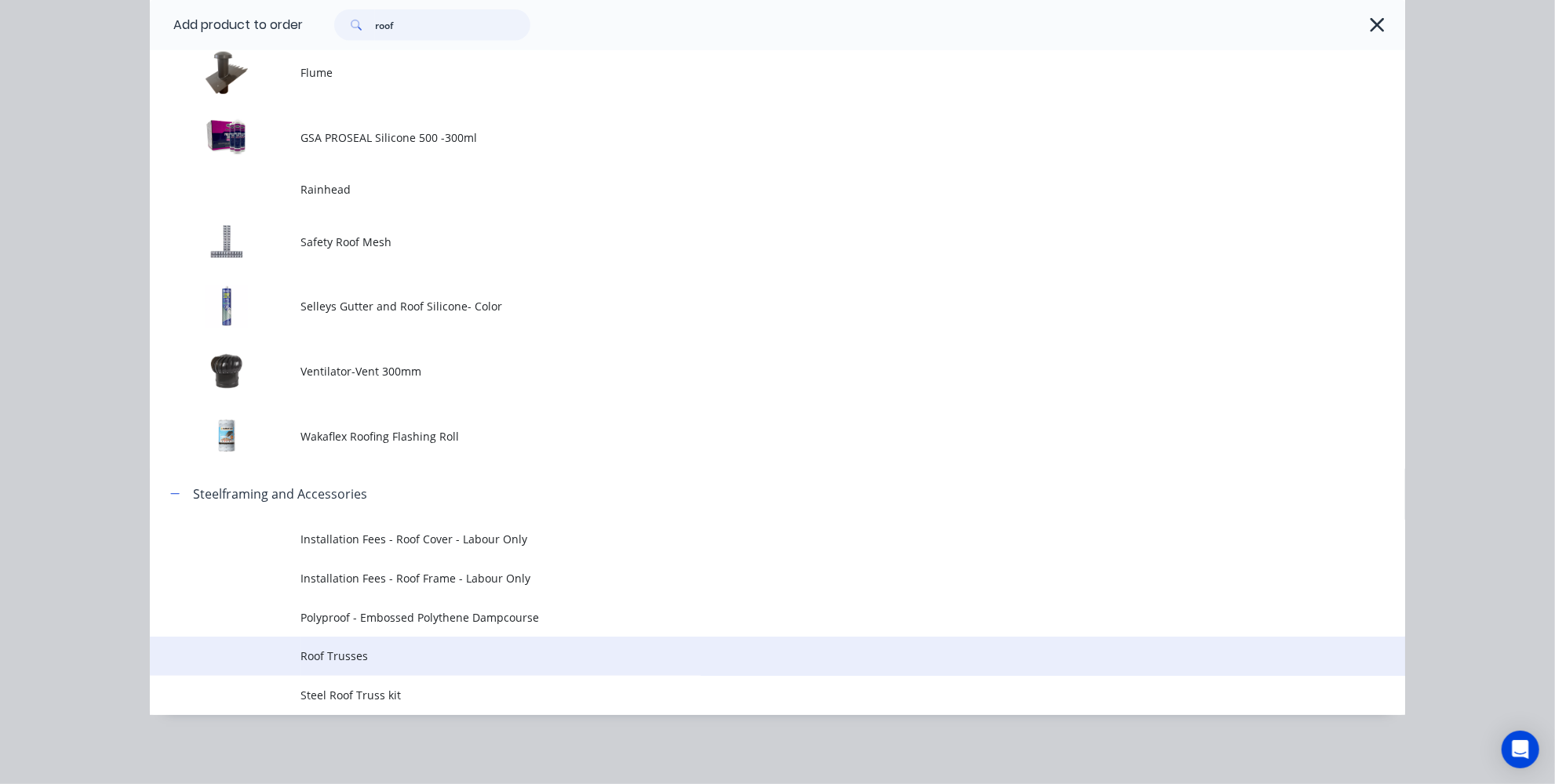
type input "roof"
click at [333, 662] on span "Roof Trusses" at bounding box center [742, 656] width 883 height 17
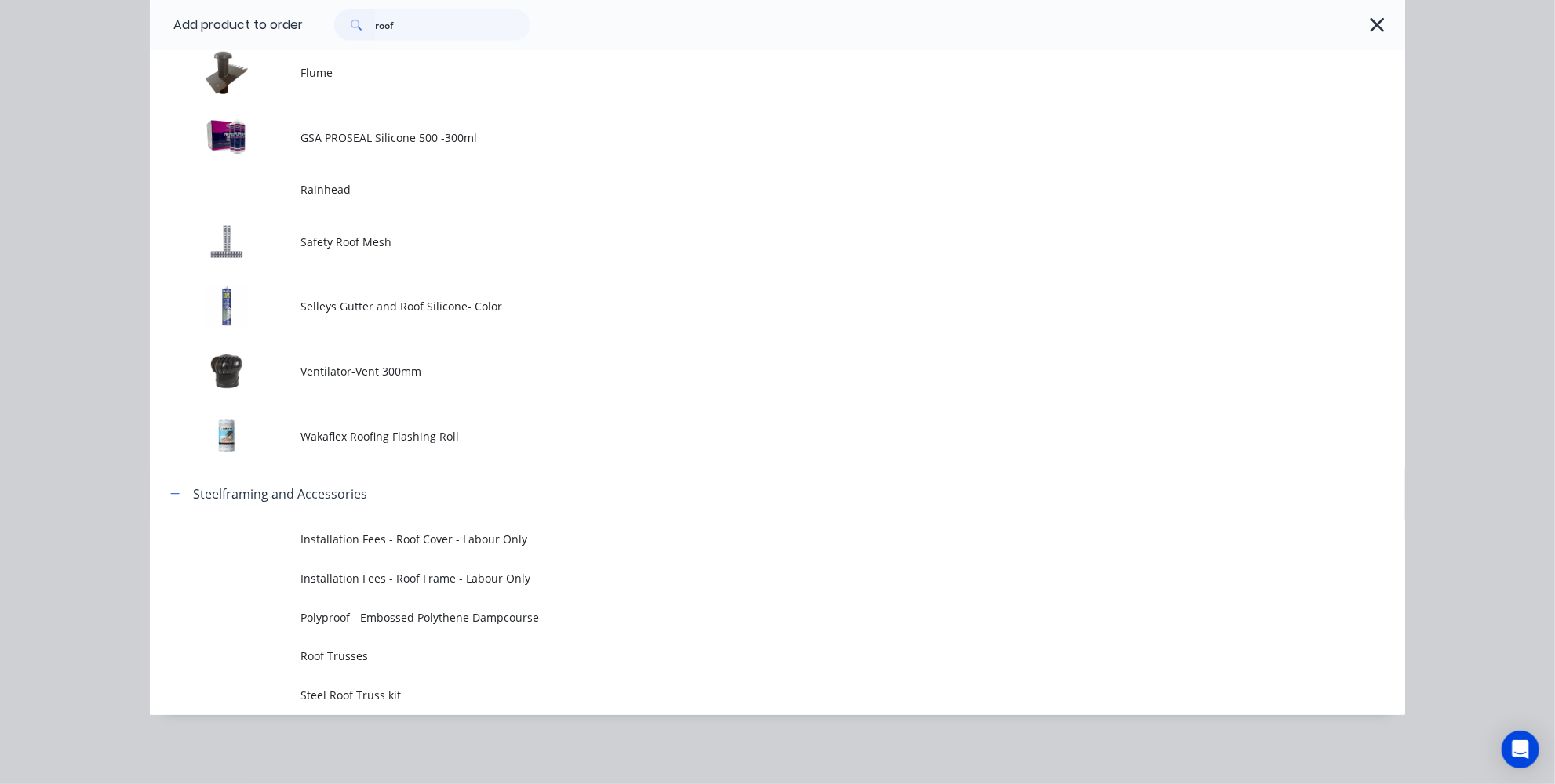
scroll to position [0, 0]
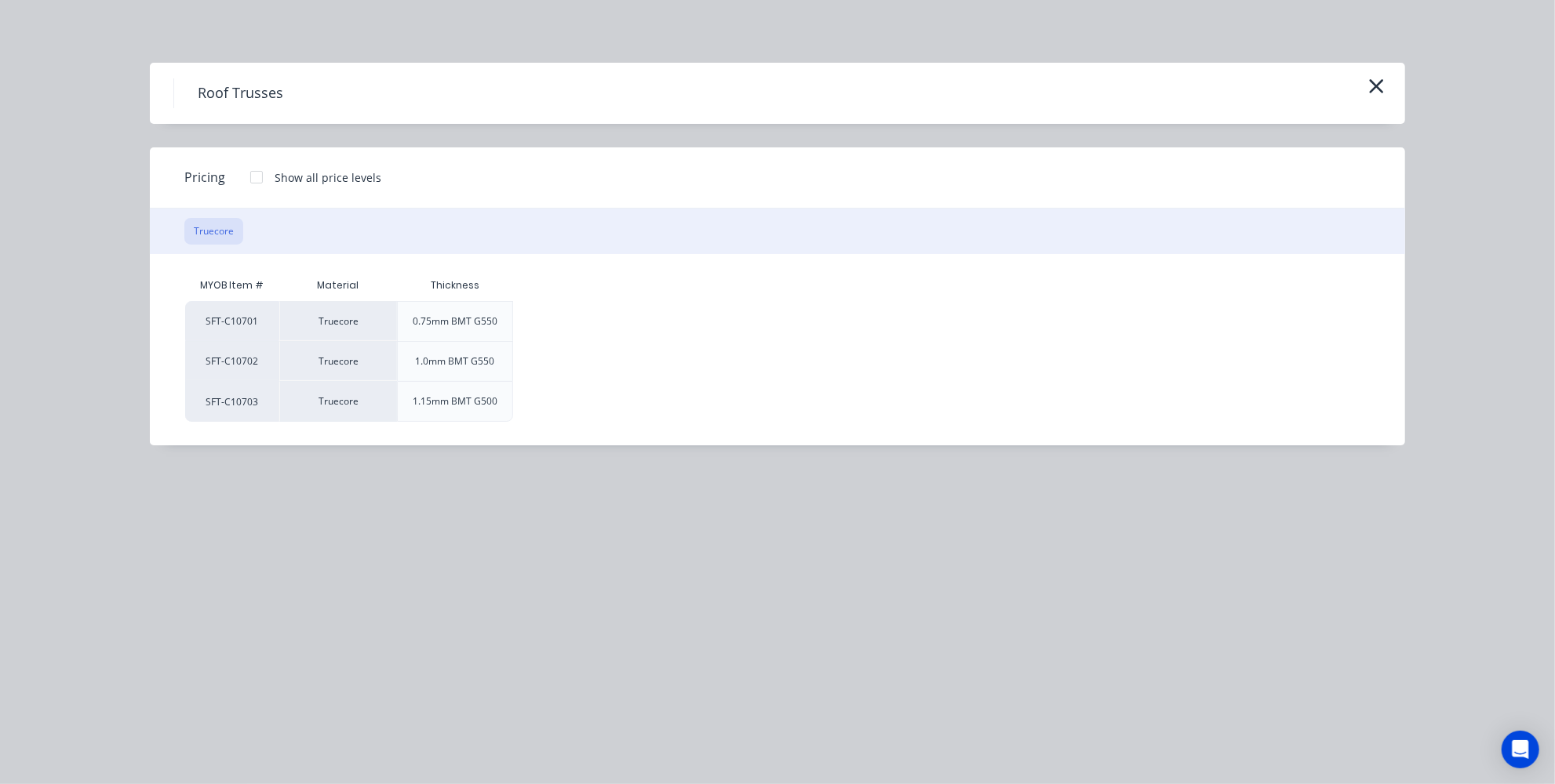
click at [262, 174] on div at bounding box center [256, 177] width 31 height 31
click at [564, 343] on div "$0.00" at bounding box center [556, 361] width 84 height 39
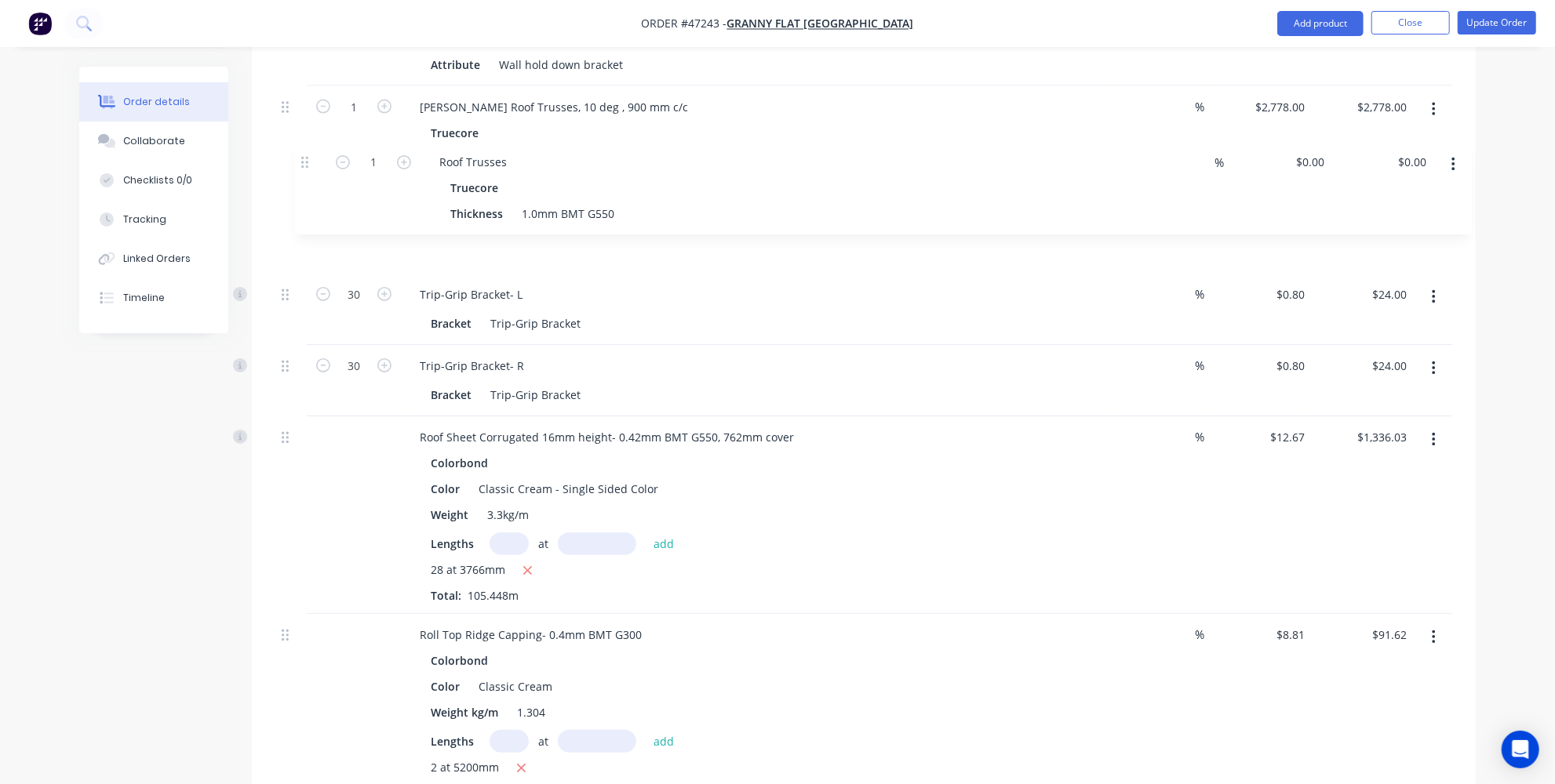
scroll to position [2134, 0]
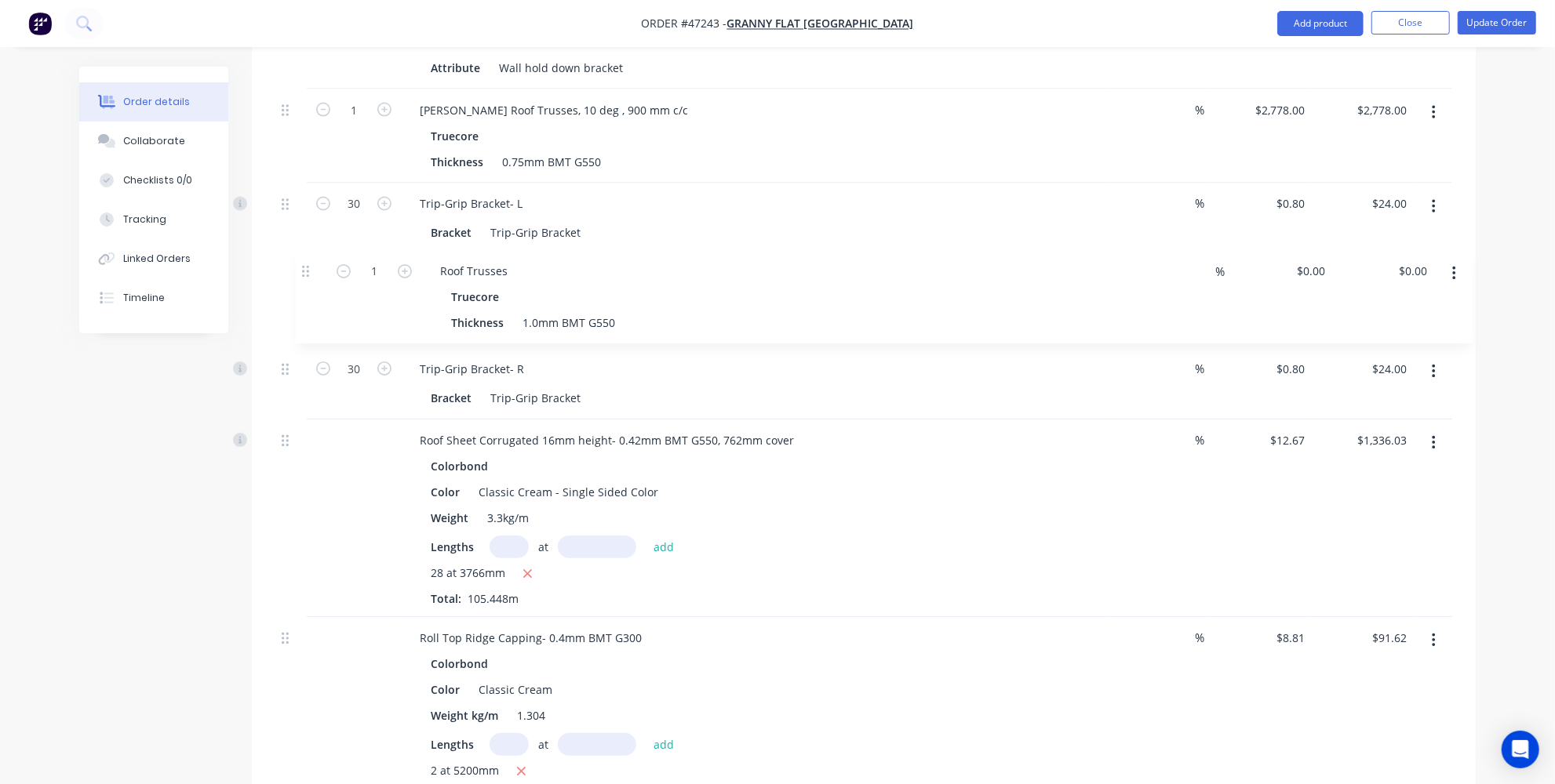
drag, startPoint x: 289, startPoint y: 325, endPoint x: 309, endPoint y: 265, distance: 63.2
click at [309, 265] on div "10 Angle-PGI Galvanized Size 35*35mm*1.2mm BMT Length 3m % $9.90 $9.90 $99.00 $…" at bounding box center [864, 301] width 1177 height 3057
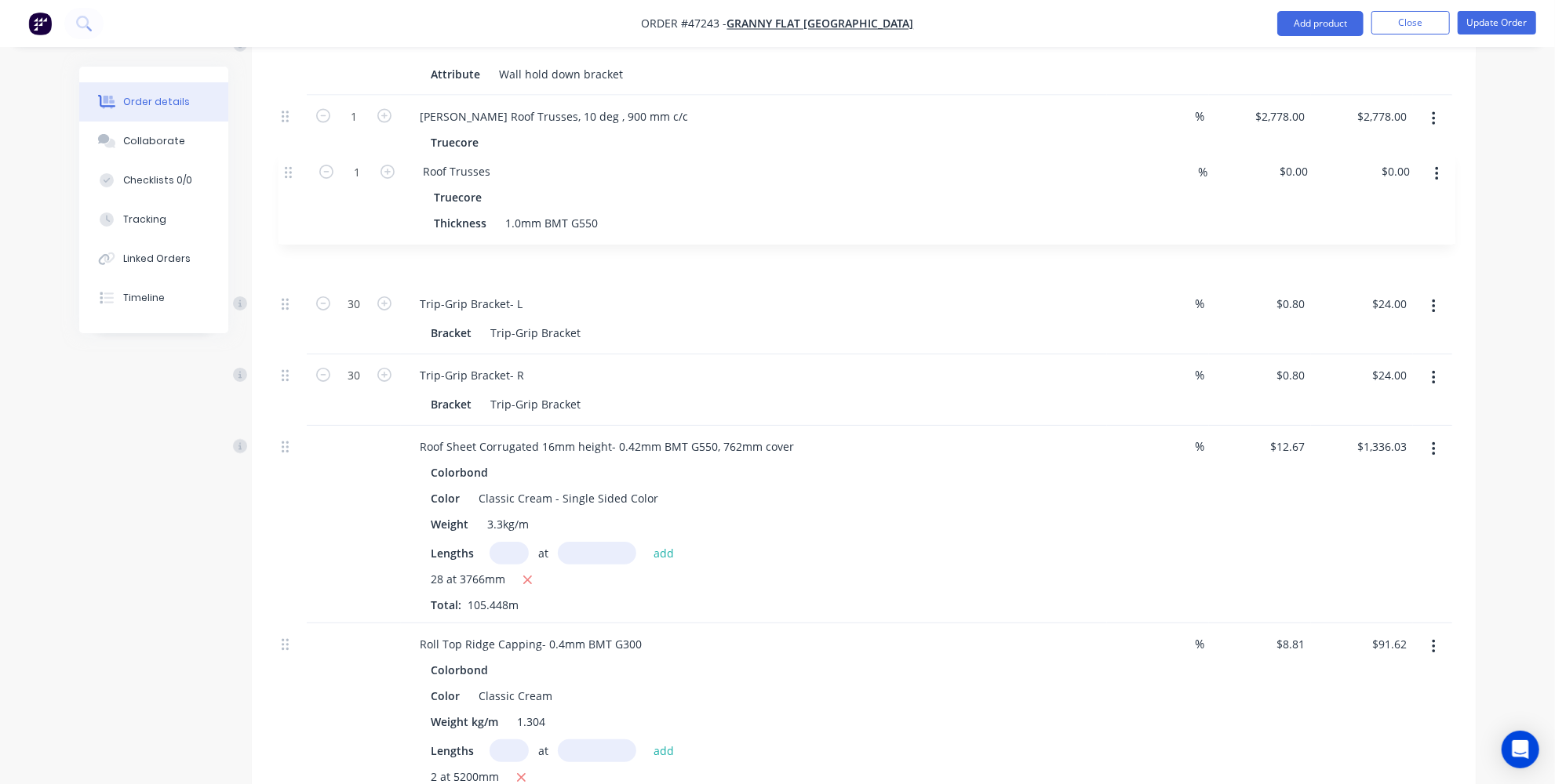
drag, startPoint x: 288, startPoint y: 245, endPoint x: 291, endPoint y: 173, distance: 72.1
click at [291, 173] on div "10 Angle-PGI Galvanized Size 35*35mm*1.2mm BMT Length 3m % $9.90 $9.90 $99.00 $…" at bounding box center [864, 307] width 1177 height 3057
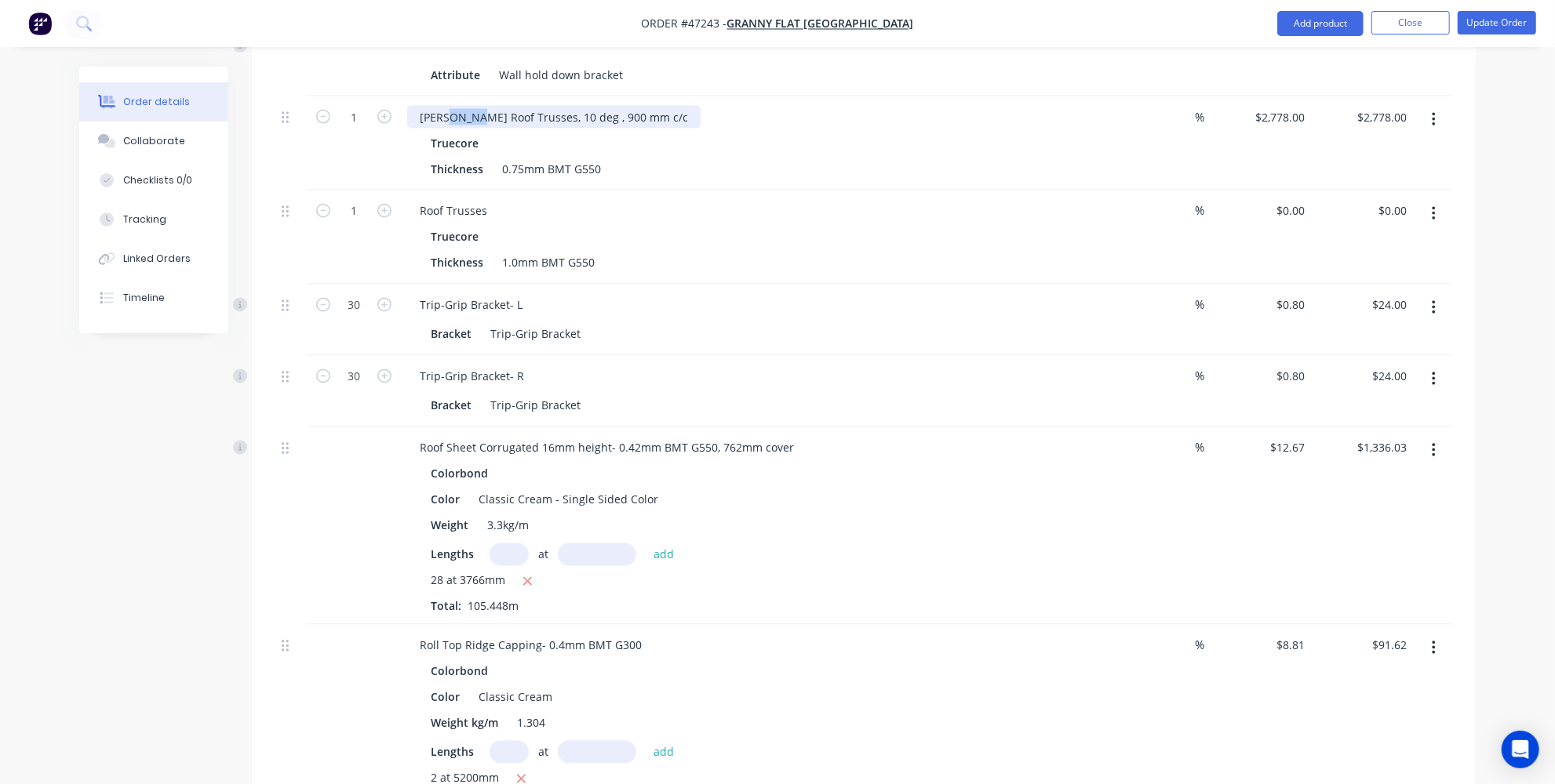
drag, startPoint x: 475, startPoint y: 84, endPoint x: 447, endPoint y: 85, distance: 28.0
click at [447, 106] on div "[PERSON_NAME] Roof Trusses, 10 deg , 900 mm c/c" at bounding box center [553, 117] width 293 height 22
click at [449, 106] on div "[PERSON_NAME] Roof Trusses, 10 deg , 900 mm c/c" at bounding box center [553, 117] width 293 height 22
drag, startPoint x: 451, startPoint y: 88, endPoint x: 409, endPoint y: 89, distance: 42.0
click at [409, 106] on div "[PERSON_NAME] Roof Trusses, 10 deg , 900 mm c/c" at bounding box center [553, 117] width 293 height 22
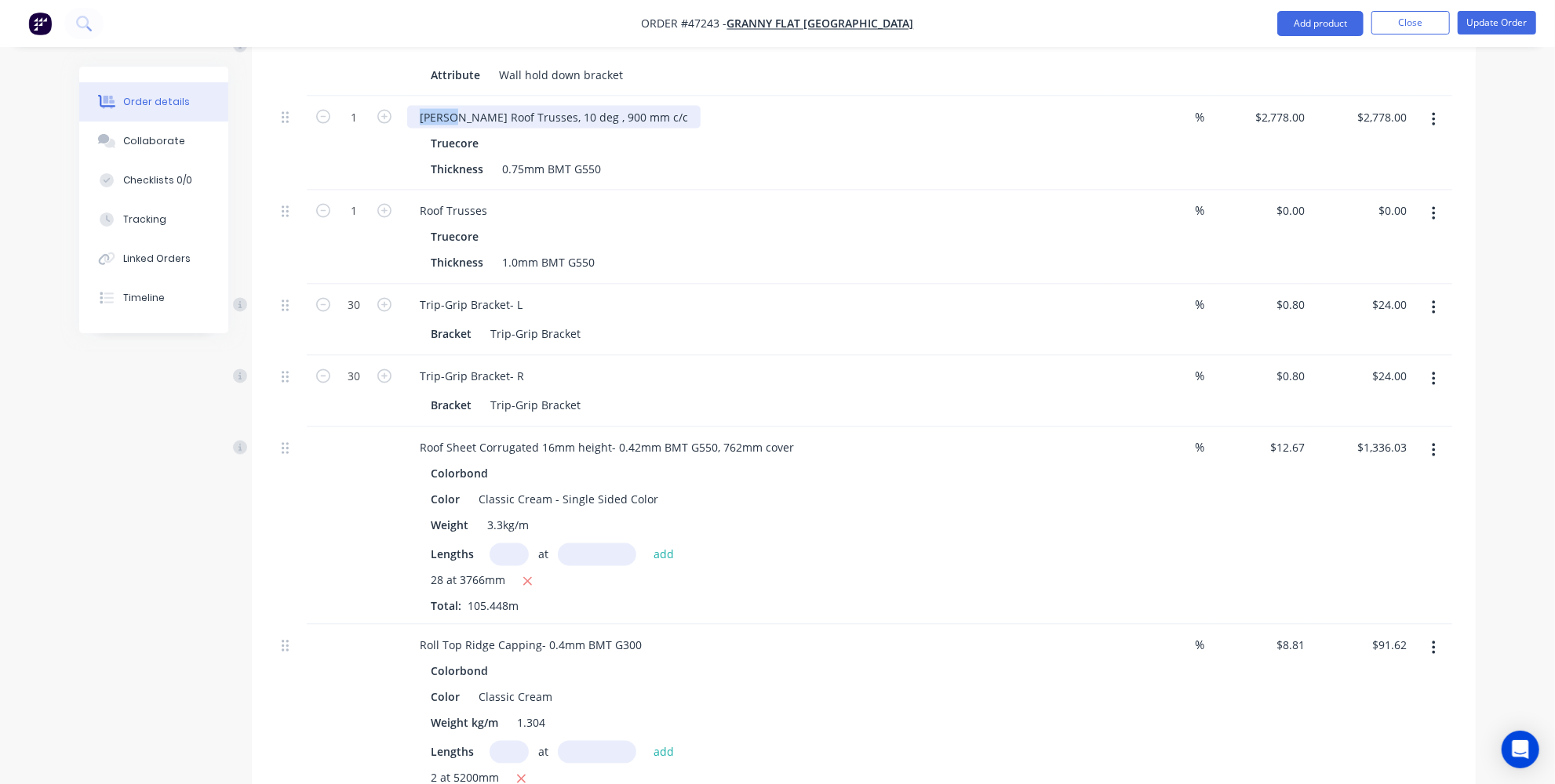
copy div "[PERSON_NAME]"
click at [424, 200] on div "Roof Trusses" at bounding box center [453, 211] width 92 height 22
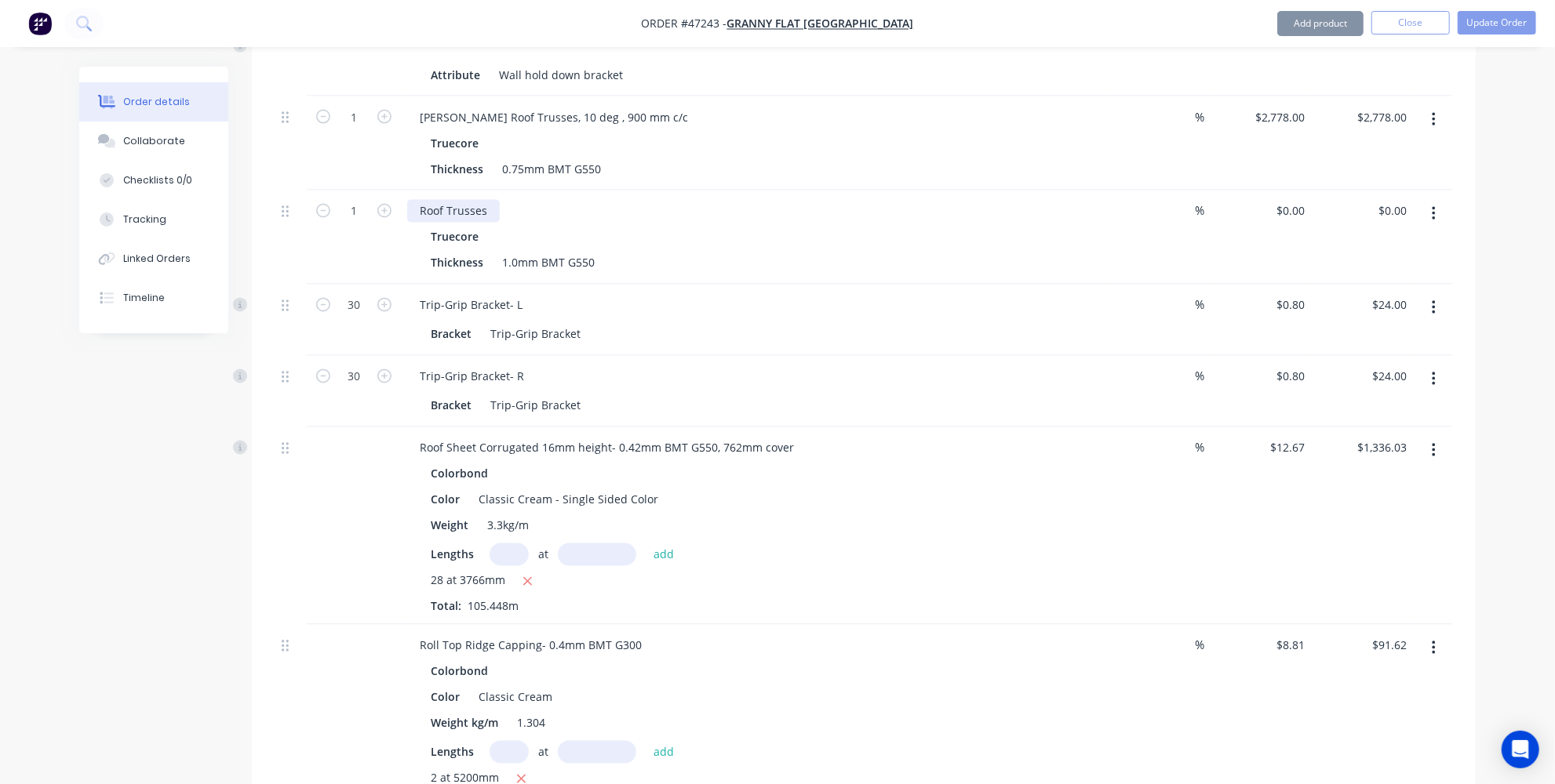
click at [418, 200] on div "Roof Trusses" at bounding box center [453, 211] width 92 height 22
paste div
click at [528, 200] on div "[PERSON_NAME] Roof Trusses" at bounding box center [499, 211] width 184 height 22
drag, startPoint x: 527, startPoint y: 86, endPoint x: 643, endPoint y: 91, distance: 116.1
click at [643, 106] on div "[PERSON_NAME] Roof Trusses, 10 deg , 900 mm c/c" at bounding box center [754, 117] width 694 height 22
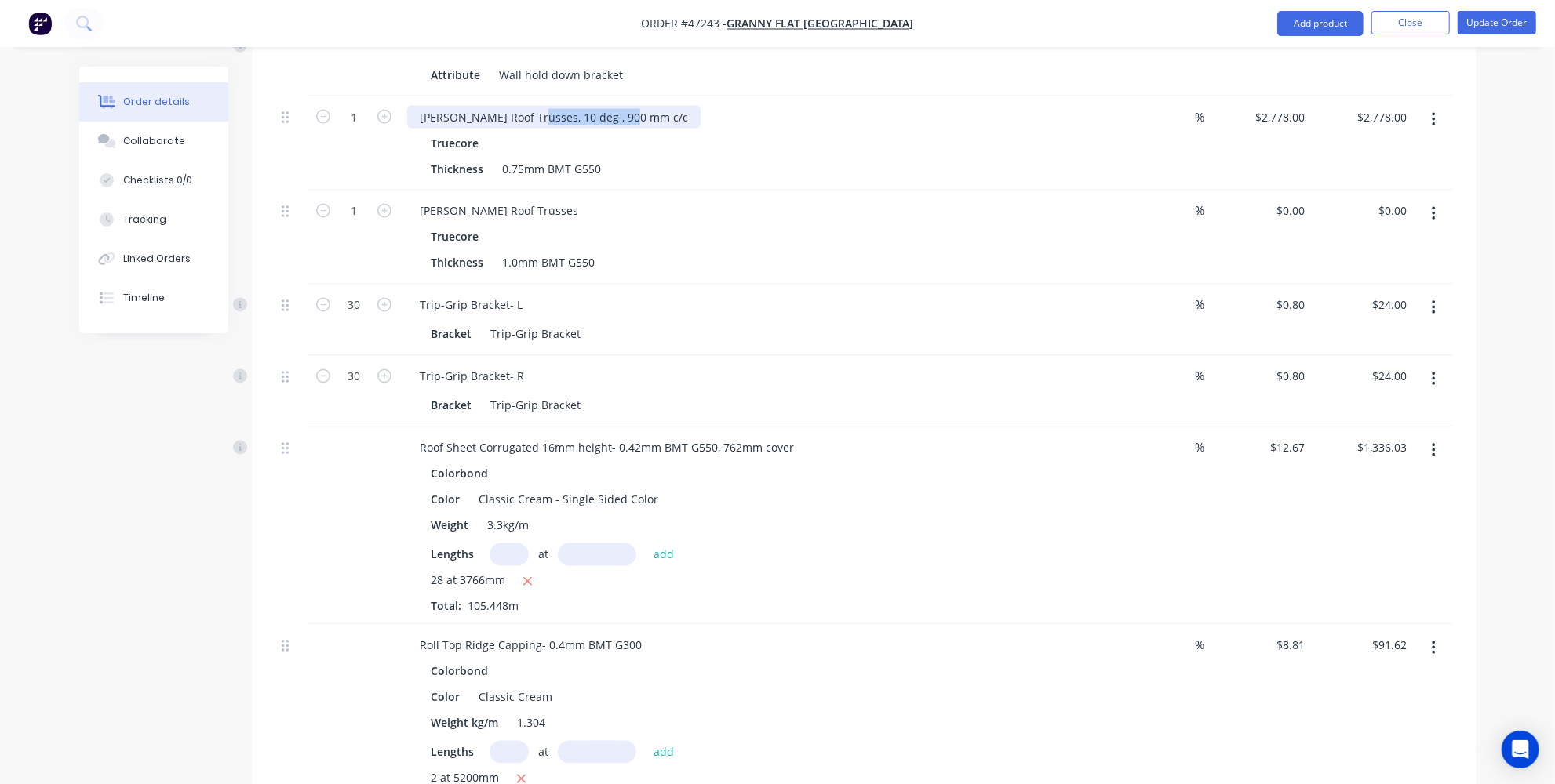
paste div
click at [515, 200] on div "[PERSON_NAME] Roof Trusses" at bounding box center [499, 211] width 184 height 22
click at [563, 106] on div "[PERSON_NAME] Roof Trusses, 1Gable" at bounding box center [519, 117] width 226 height 22
click at [563, 132] on div "Truecore" at bounding box center [753, 143] width 646 height 22
drag, startPoint x: 525, startPoint y: 85, endPoint x: 639, endPoint y: 95, distance: 114.4
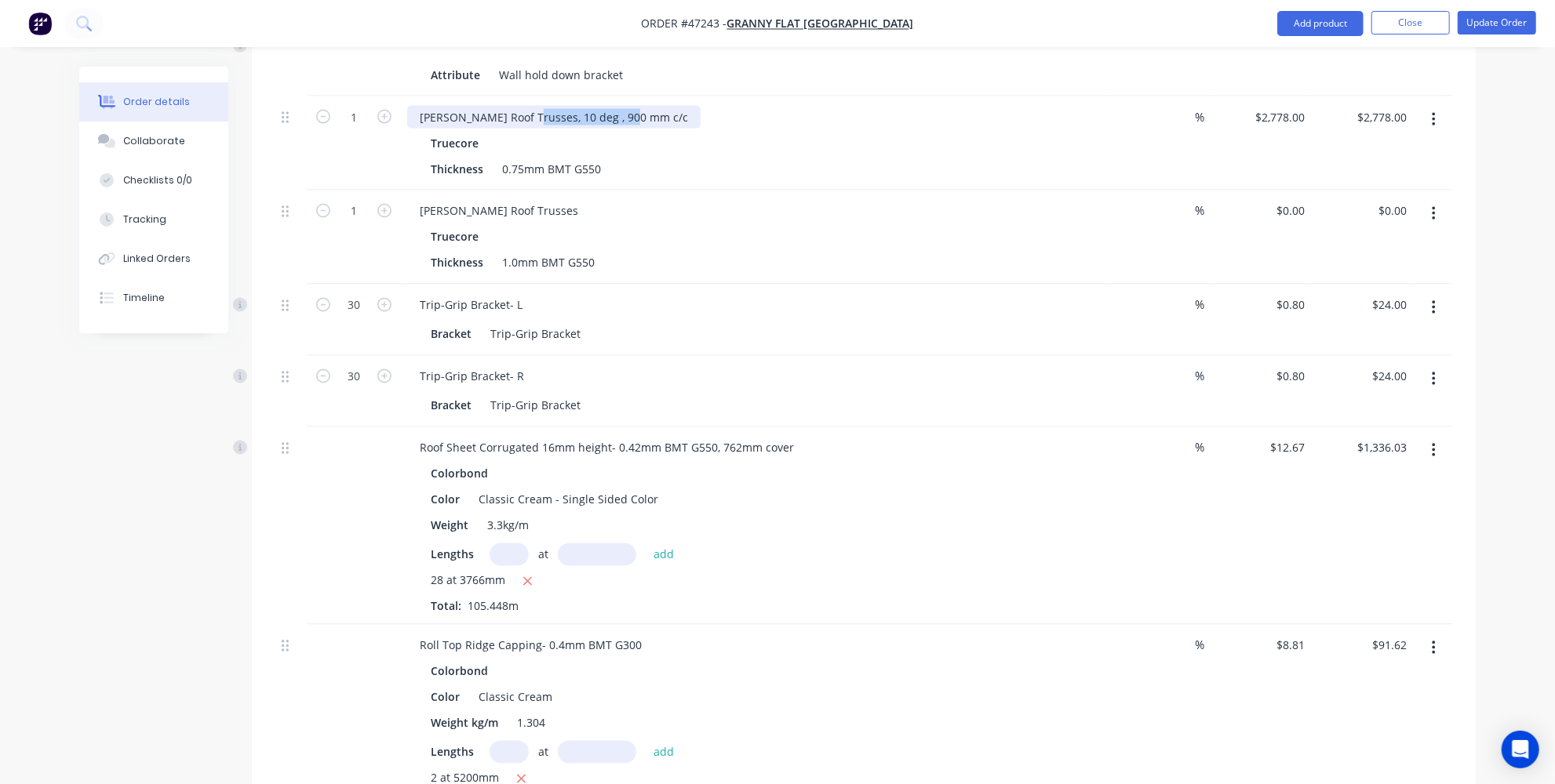
click at [639, 106] on div "[PERSON_NAME] Roof Trusses, 10 deg , 900 mm c/c" at bounding box center [754, 117] width 694 height 22
copy div "10 deg , 900 mm c/c"
click at [537, 200] on div "[PERSON_NAME] Roof Trusses" at bounding box center [754, 211] width 694 height 22
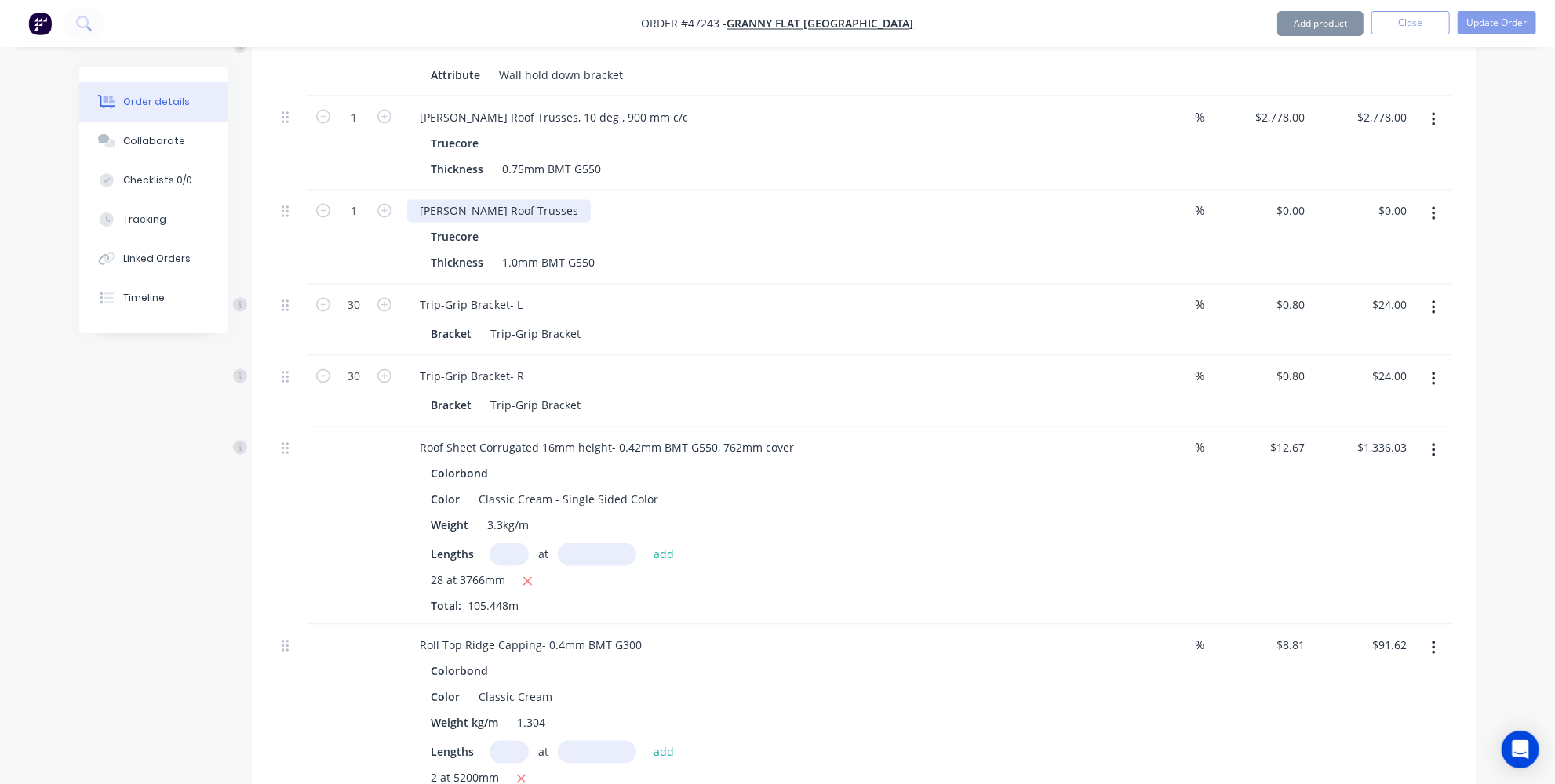
click at [528, 200] on div "[PERSON_NAME] Roof Trusses" at bounding box center [499, 211] width 184 height 22
click at [528, 225] on div "Truecore" at bounding box center [753, 237] width 646 height 22
click at [519, 200] on div "[PERSON_NAME] Roof Trusses 10 deg , 900 mm c/c" at bounding box center [552, 211] width 291 height 22
click at [600, 98] on div "[PERSON_NAME] Roof Trusses, 10 deg , 900 mm c/c Truecore Thickness 0.75mm BMT G…" at bounding box center [753, 143] width 706 height 94
click at [1283, 190] on div "0 $0.00" at bounding box center [1260, 237] width 102 height 94
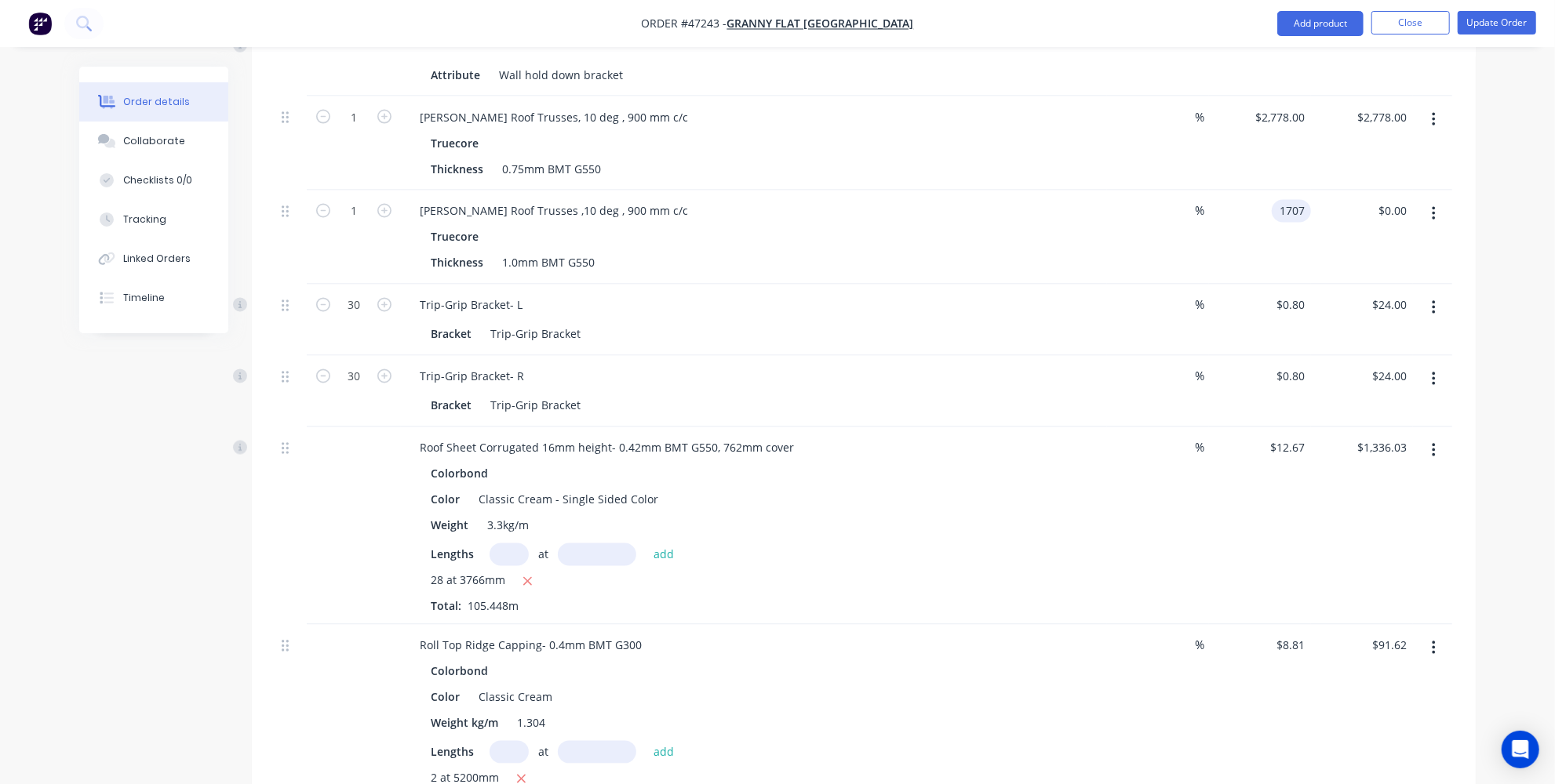
type input "$1,707.00"
click at [1512, 238] on div "Order details Collaborate Checklists 0/0 Tracking Linked Orders Timeline Order …" at bounding box center [777, 59] width 1555 height 4373
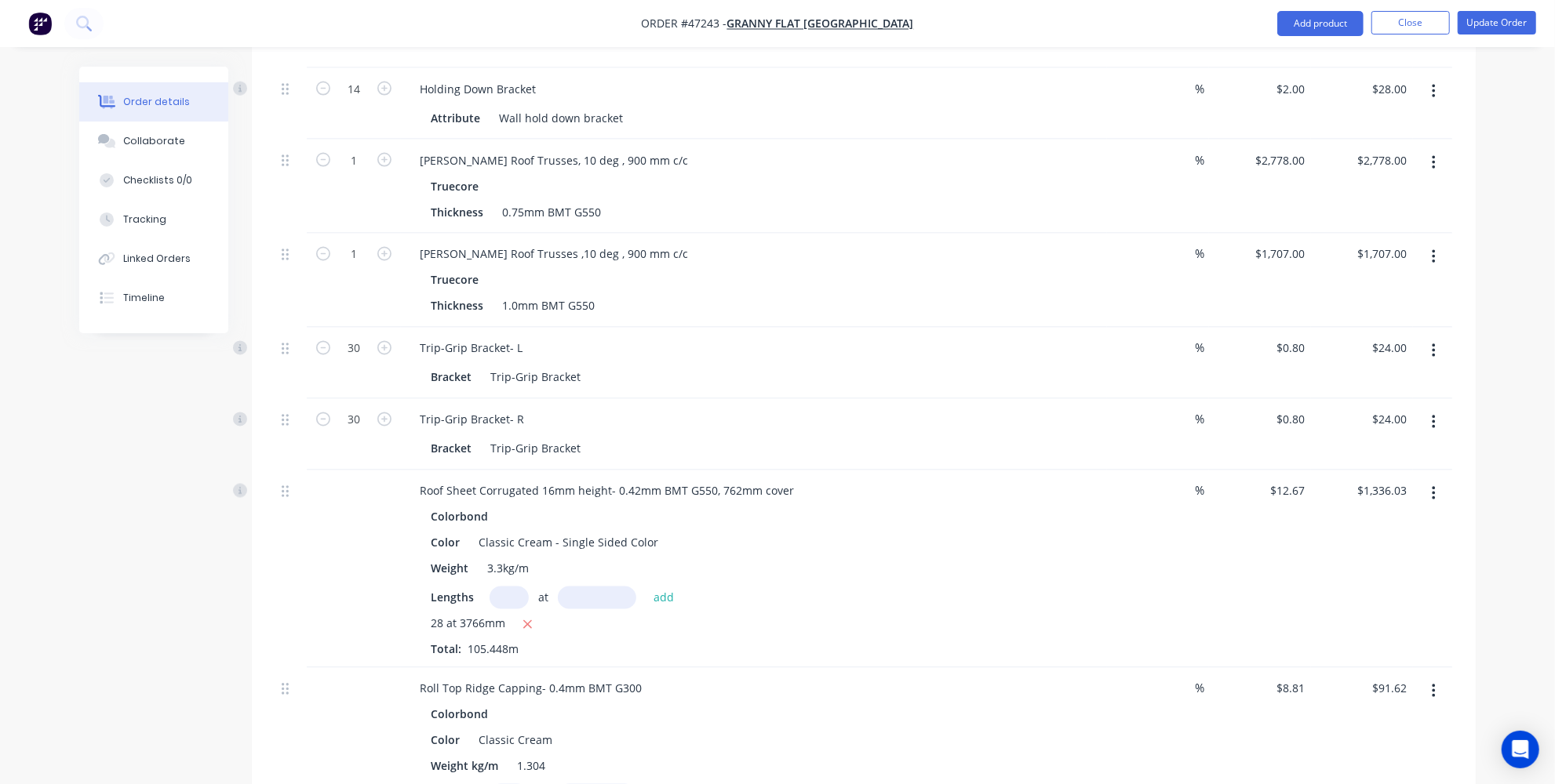
scroll to position [2055, 0]
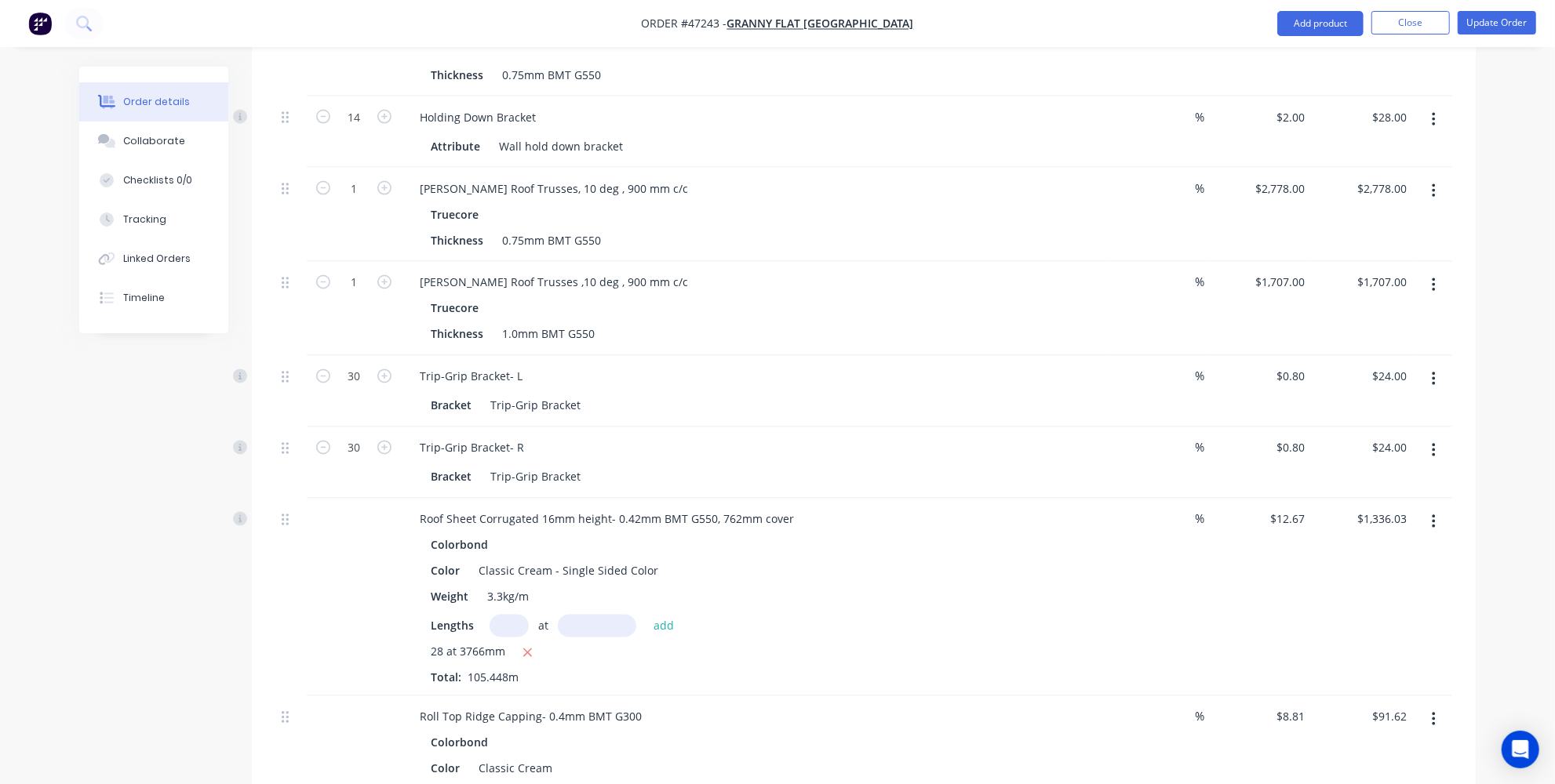
click at [1438, 177] on button "button" at bounding box center [1434, 191] width 37 height 28
click at [1366, 315] on div "Delete" at bounding box center [1378, 327] width 120 height 22
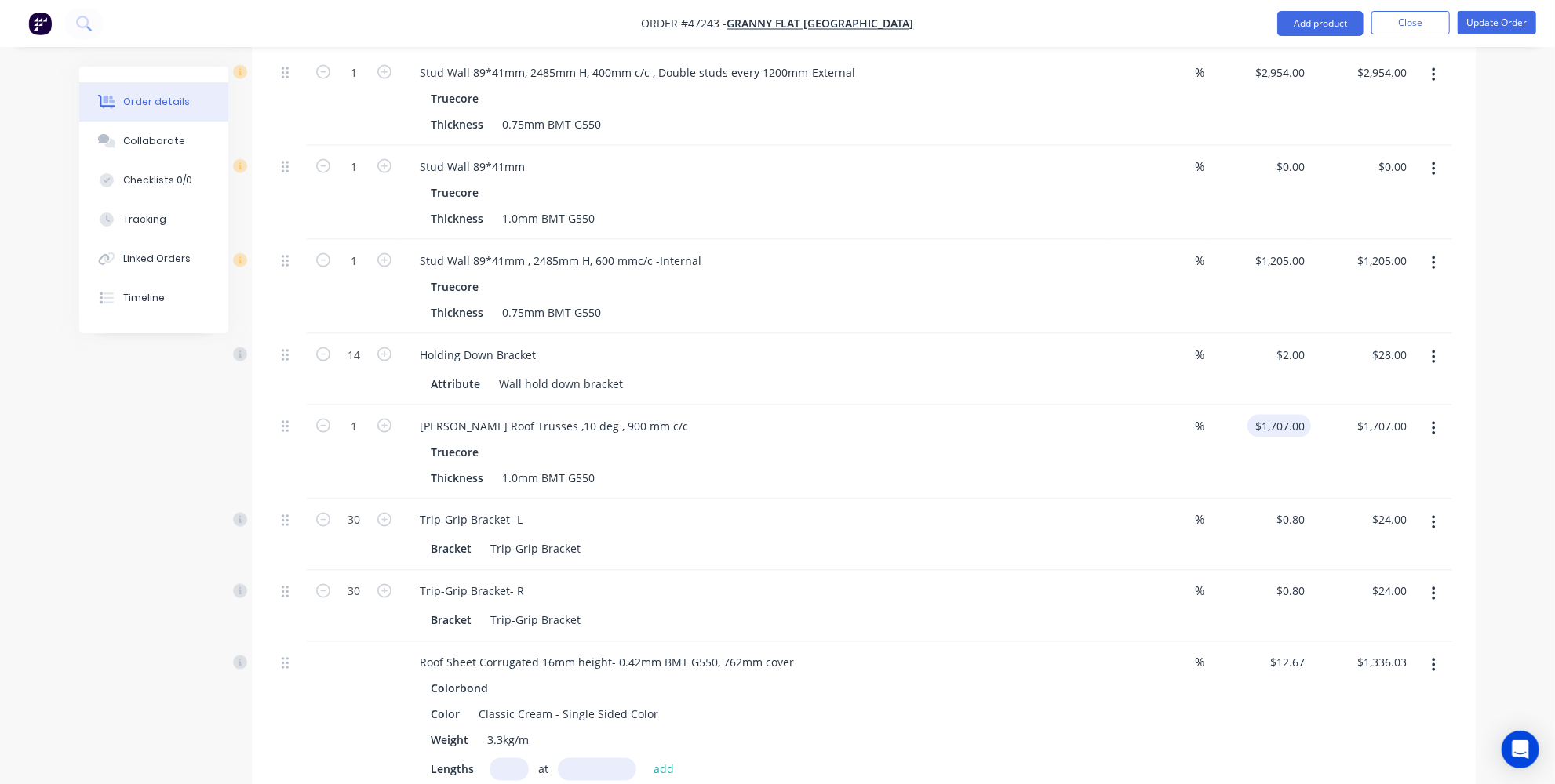
scroll to position [1747, 0]
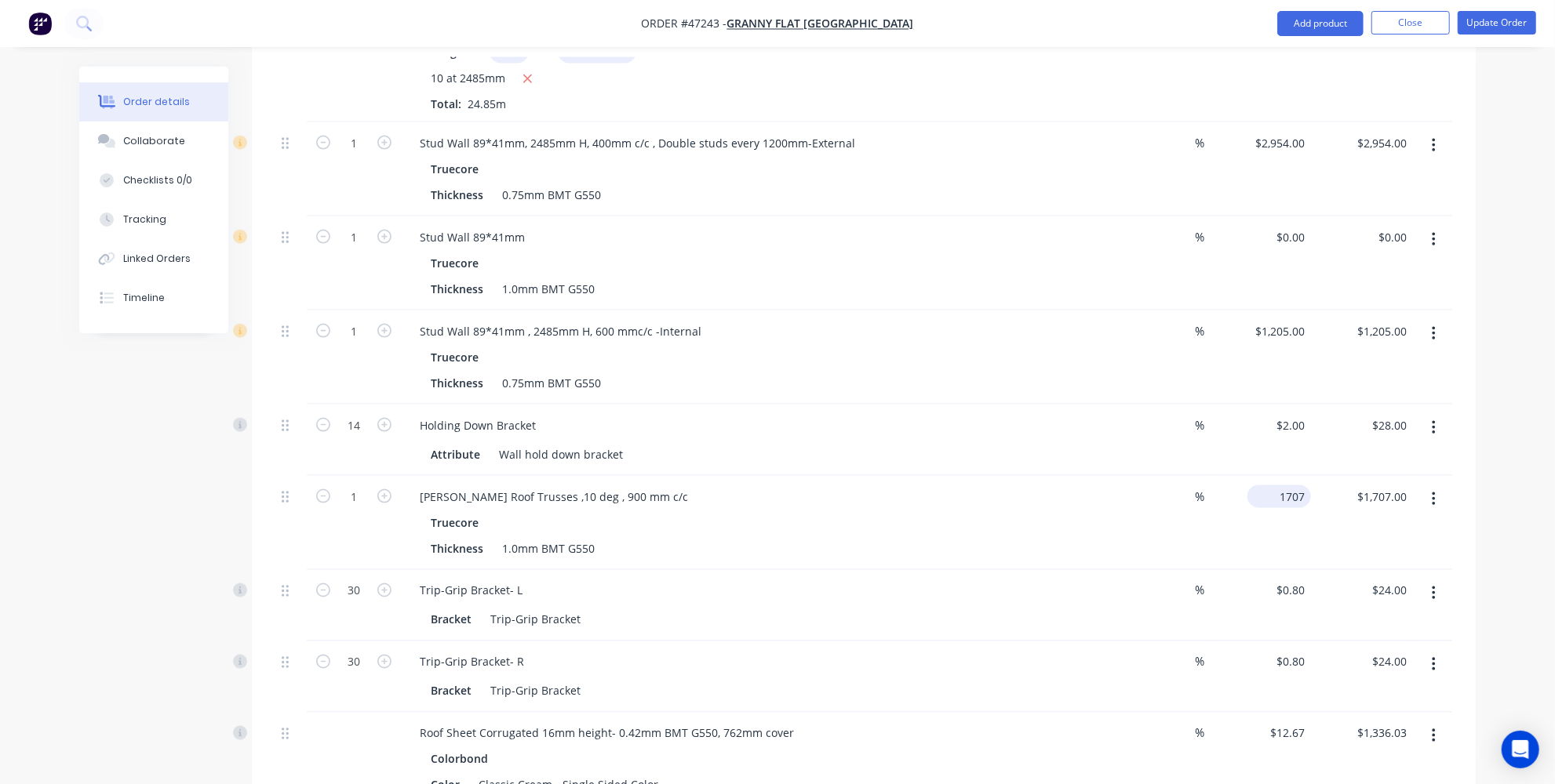
click at [1284, 485] on input "1707" at bounding box center [1281, 497] width 57 height 22
click at [1292, 485] on input "1707" at bounding box center [1294, 497] width 33 height 22
click at [1309, 485] on input "1707" at bounding box center [1294, 497] width 33 height 22
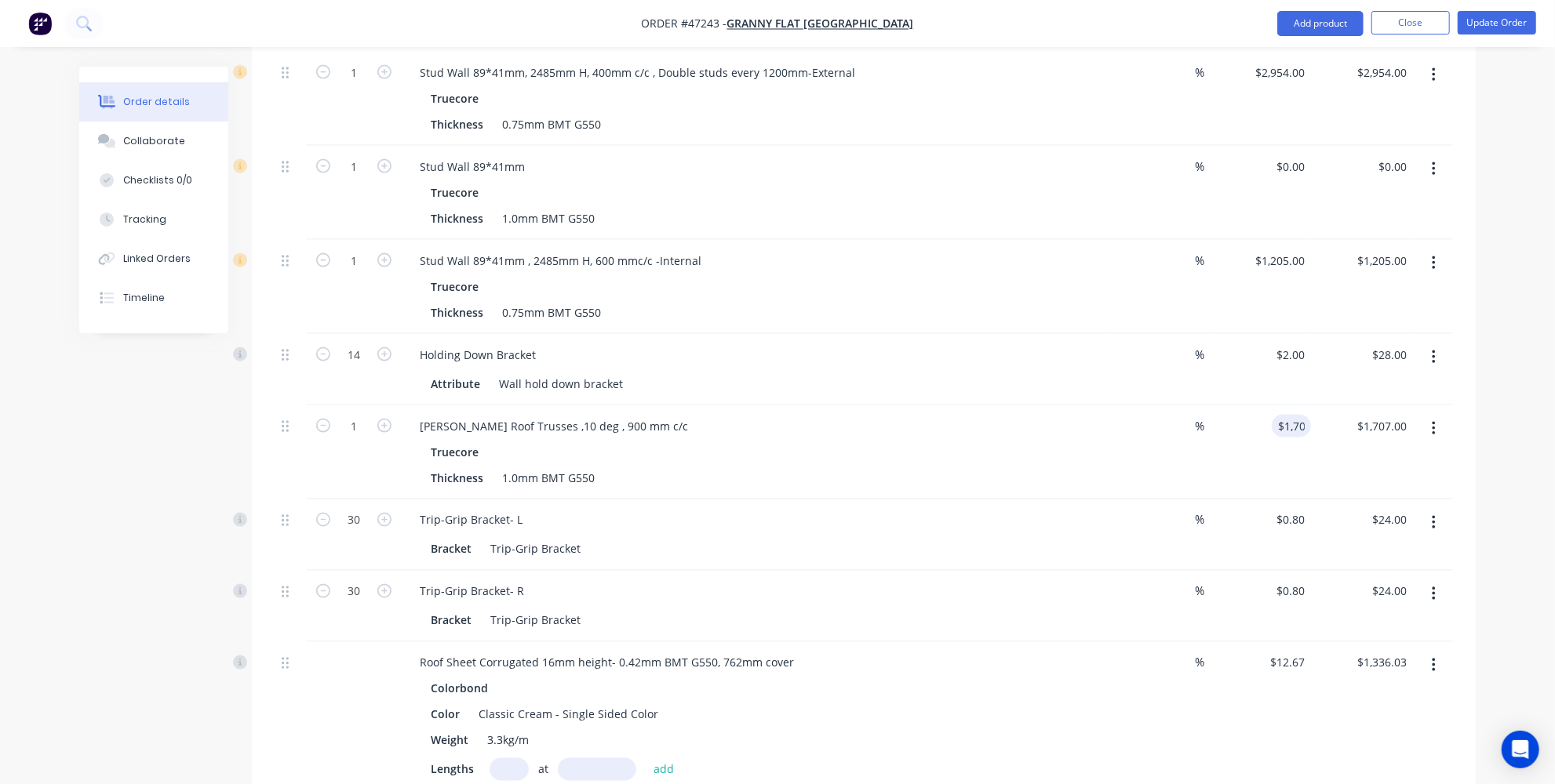
click at [1486, 328] on div "Order details Collaborate Checklists 0/0 Tracking Linked Orders Timeline Order …" at bounding box center [777, 355] width 1427 height 4211
click at [1283, 415] on input "1707" at bounding box center [1281, 426] width 57 height 22
click at [1292, 415] on input "1707" at bounding box center [1294, 426] width 33 height 22
type input "$1,807.00"
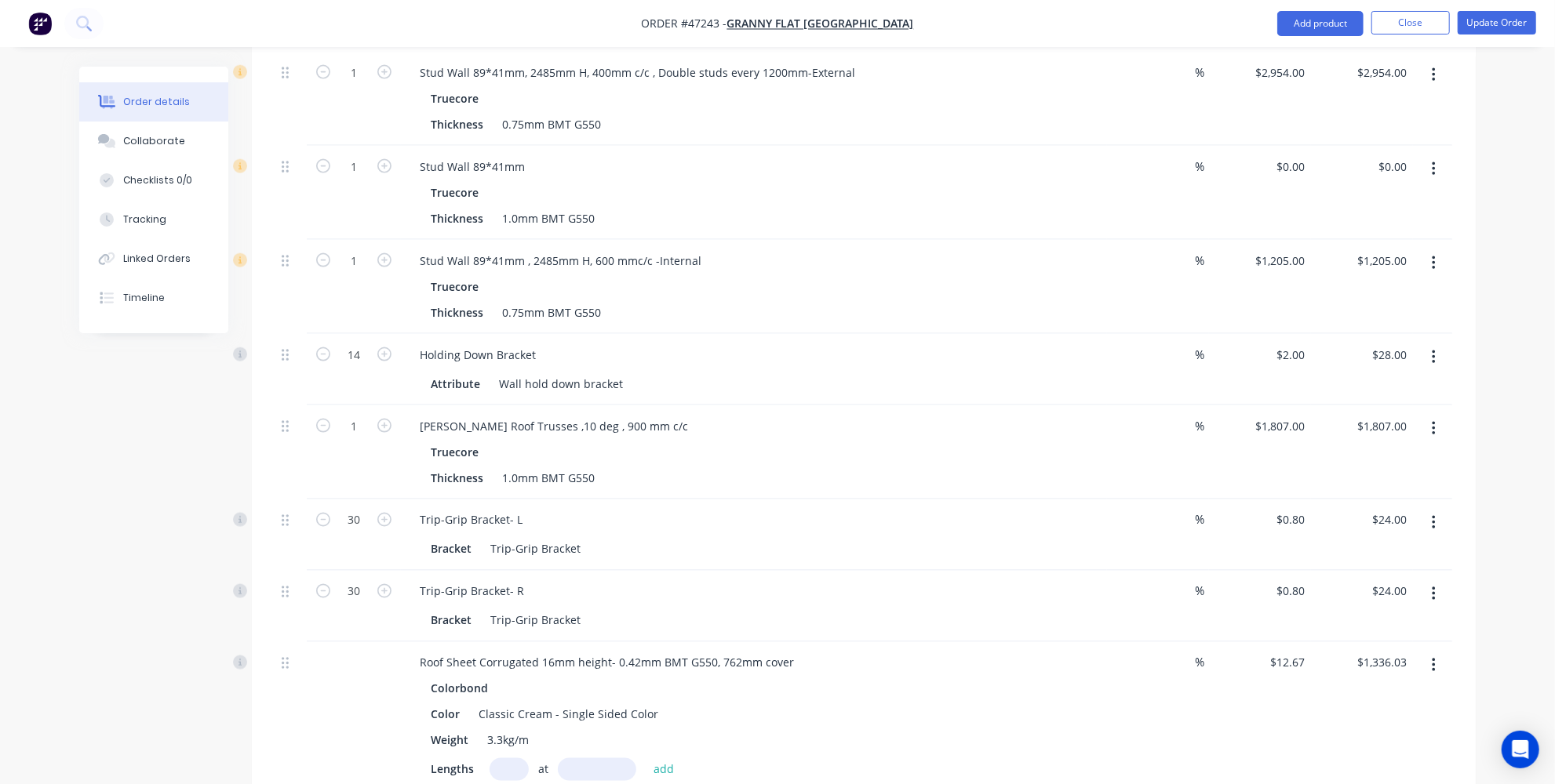
click at [1479, 297] on div "Order details Collaborate Checklists 0/0 Tracking Linked Orders Timeline Order …" at bounding box center [777, 355] width 1427 height 4211
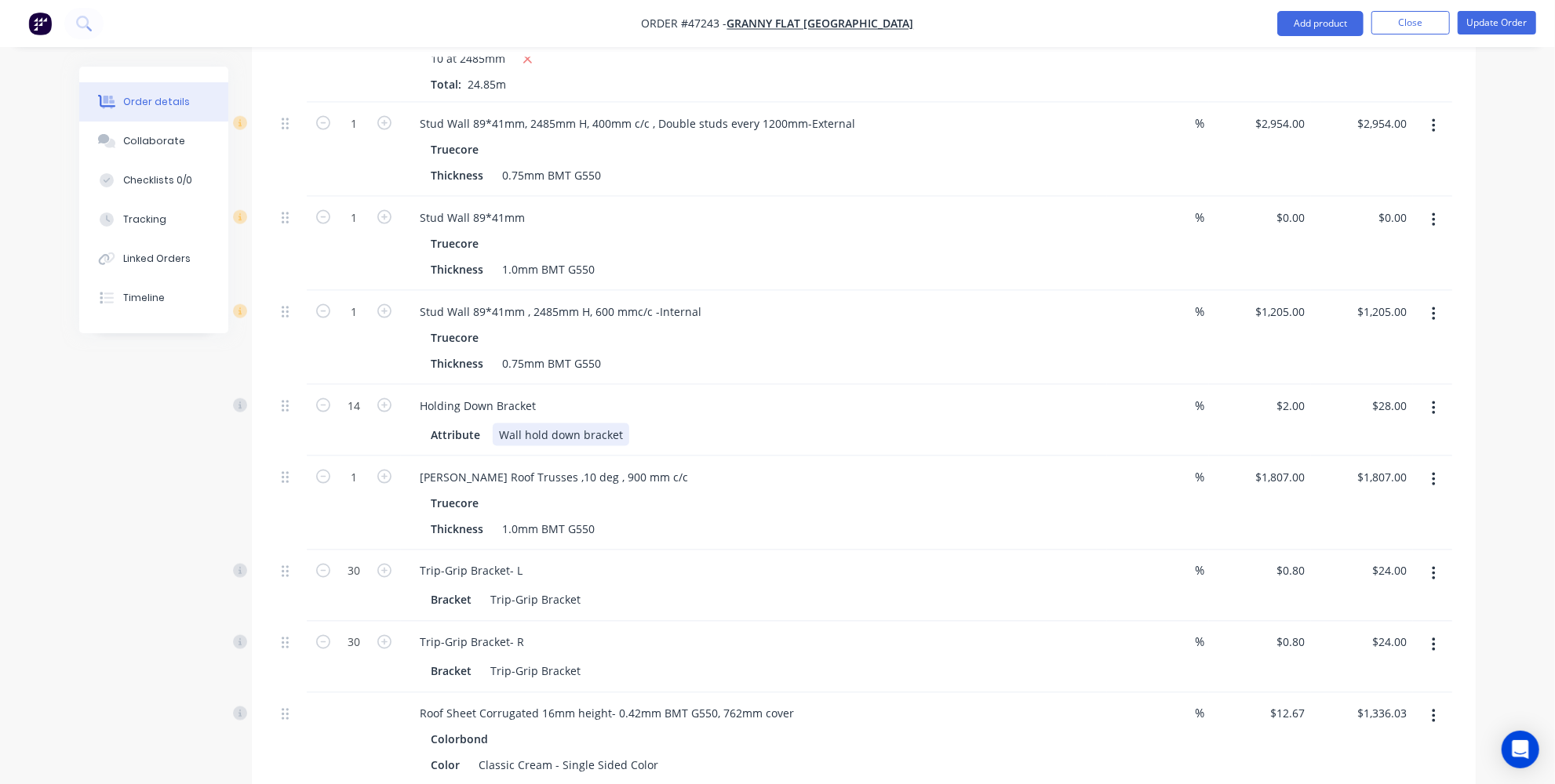
scroll to position [1747, 0]
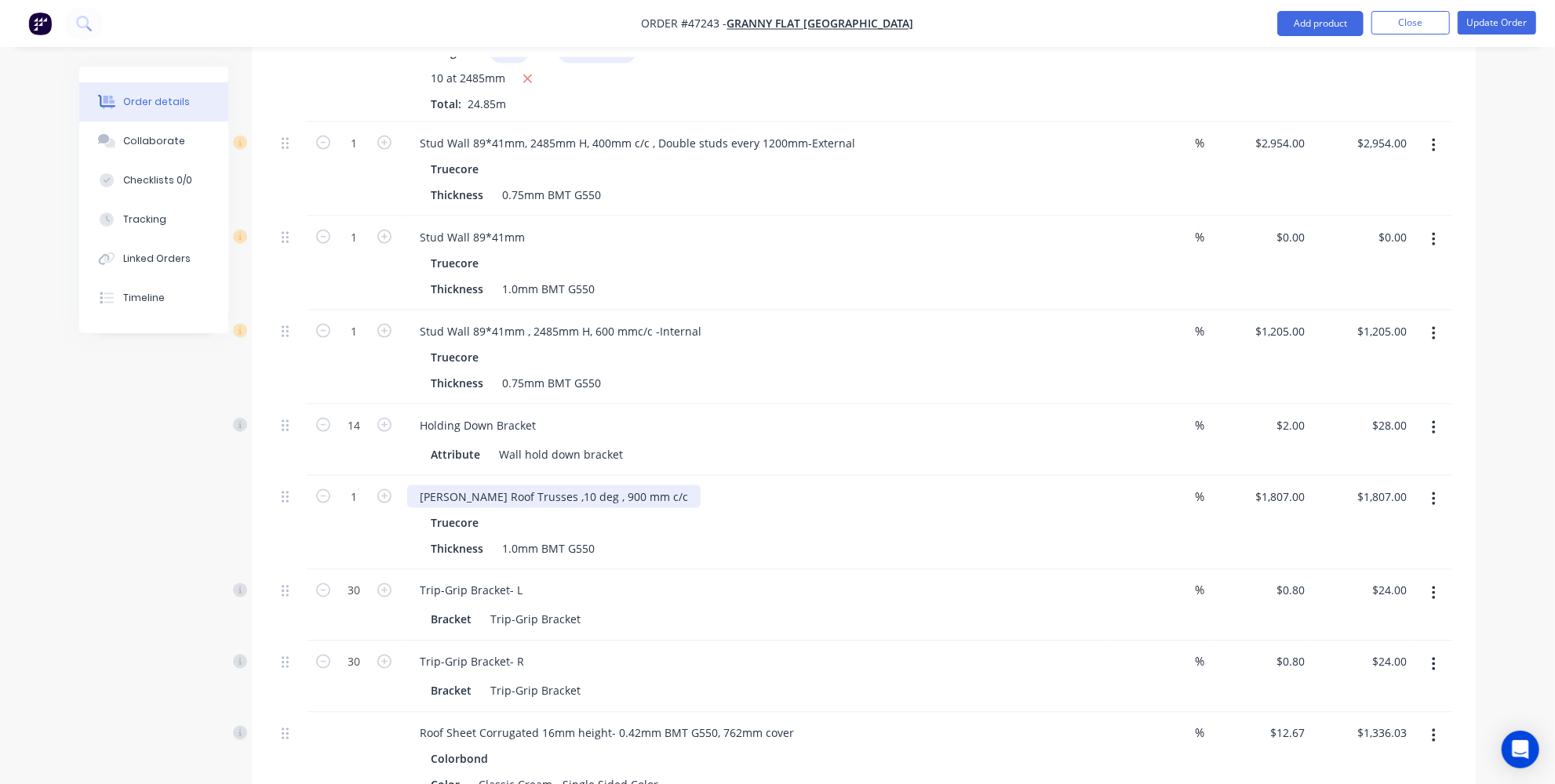
click at [587, 485] on div "[PERSON_NAME] Roof Trusses ,10 deg , 900 mm c/c" at bounding box center [553, 497] width 293 height 22
click at [770, 404] on div "Holding Down Bracket Attribute Wall hold down bracket" at bounding box center [753, 440] width 706 height 71
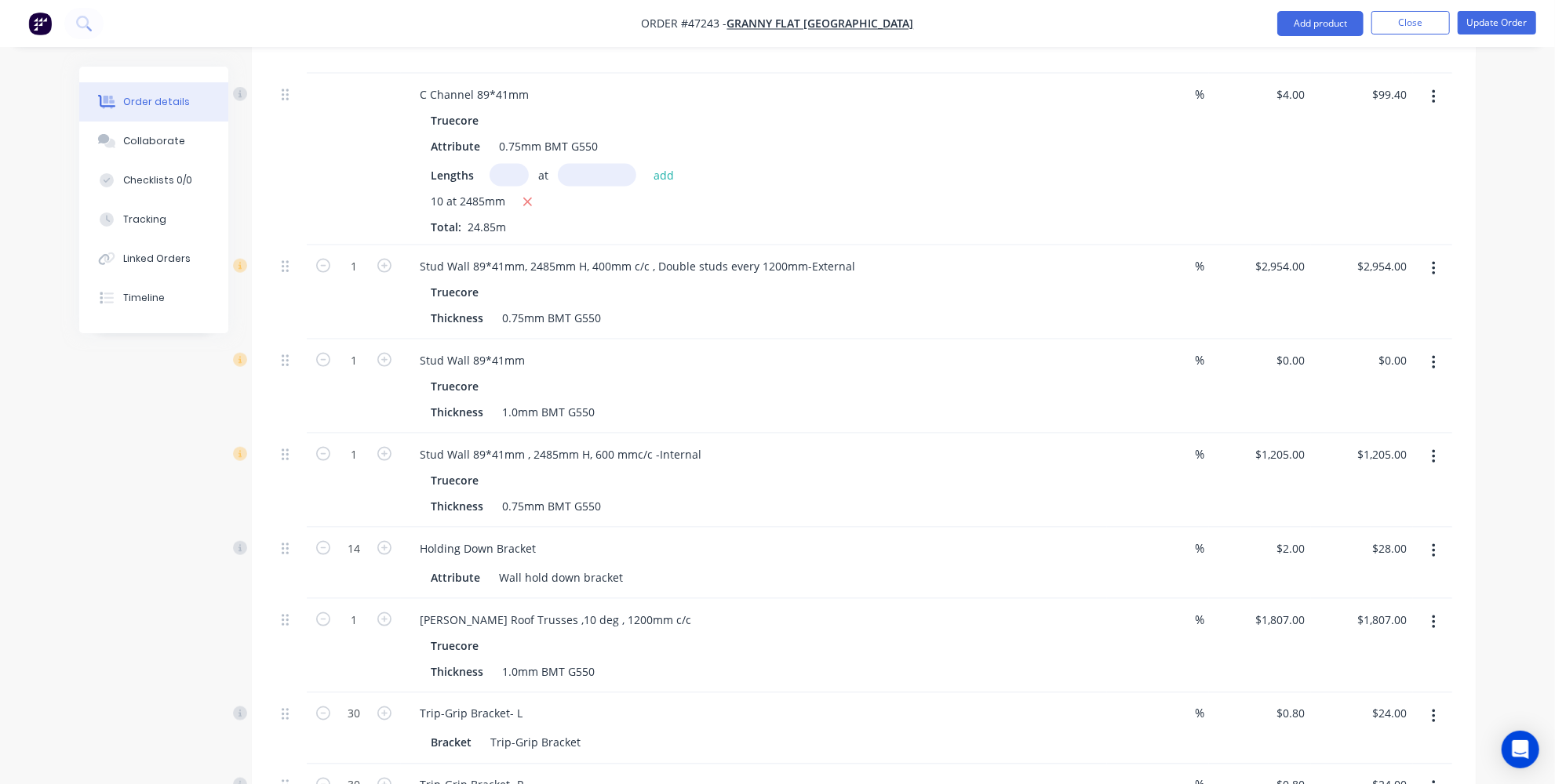
scroll to position [1604, 0]
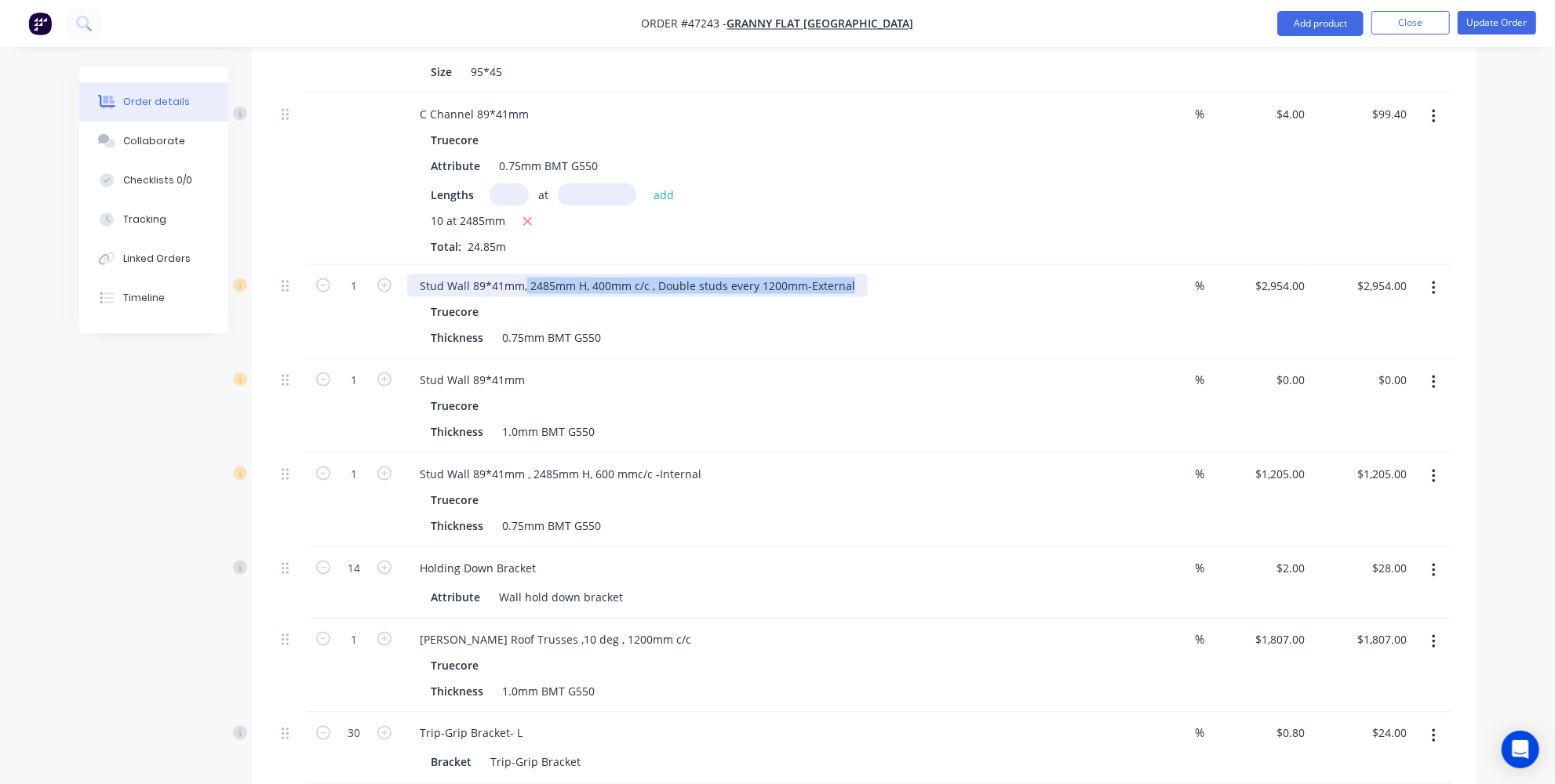
drag, startPoint x: 531, startPoint y: 259, endPoint x: 857, endPoint y: 255, distance: 326.0
click at [857, 274] on div "Stud Wall 89*41mm, 2485mm H, 400mm c/c , Double studs every 1200mm-External" at bounding box center [637, 286] width 461 height 22
copy div "2485mm H, 400mm c/c , Double studs every 1200mm-External"
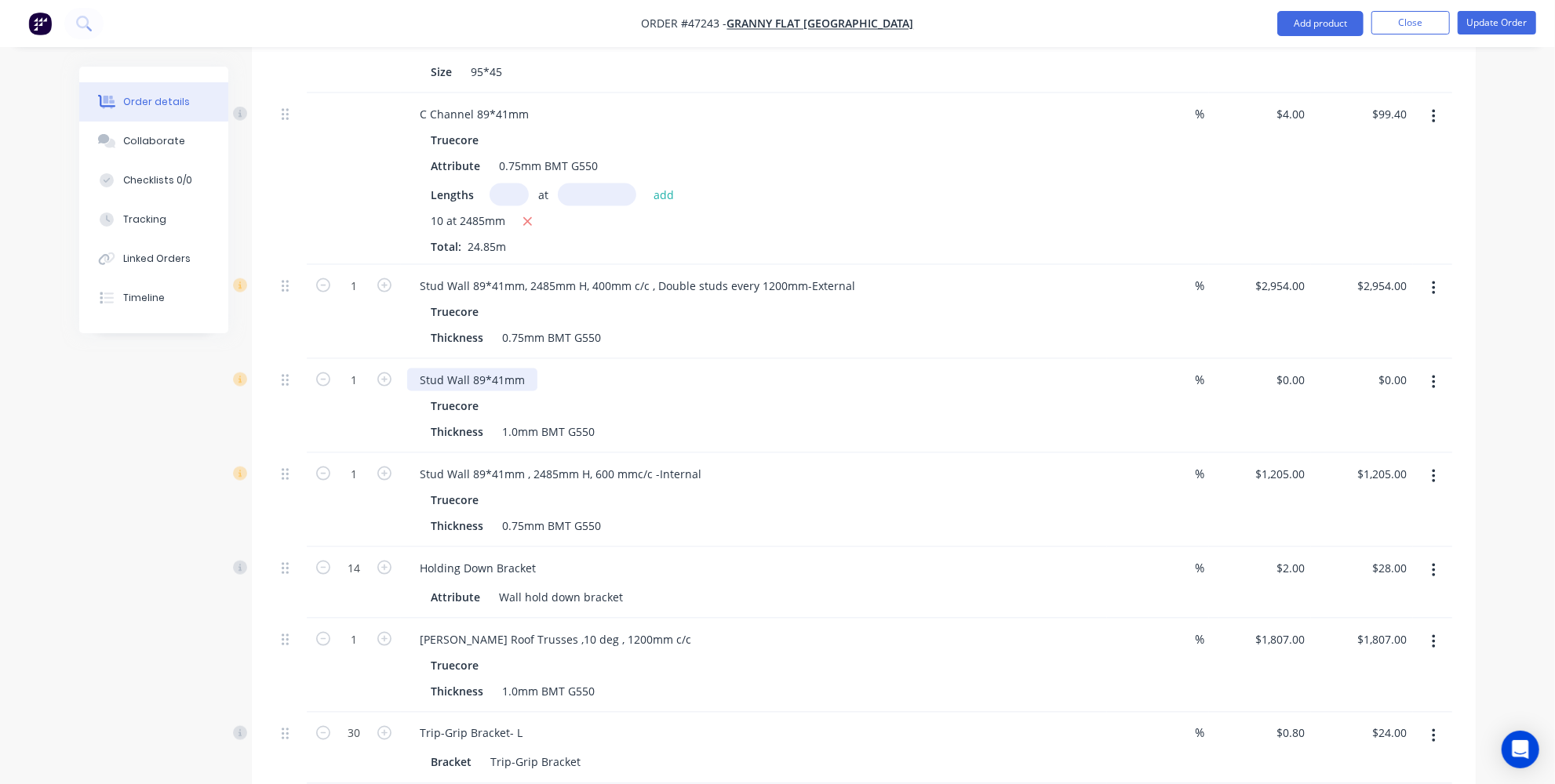
click at [527, 368] on div "Stud Wall 89*41mm" at bounding box center [472, 380] width 130 height 22
paste div
click at [521, 368] on div "Stud Wall 89*41mm2485mm H, 400mm c/c , Double studs every 1200mm-External" at bounding box center [634, 380] width 455 height 22
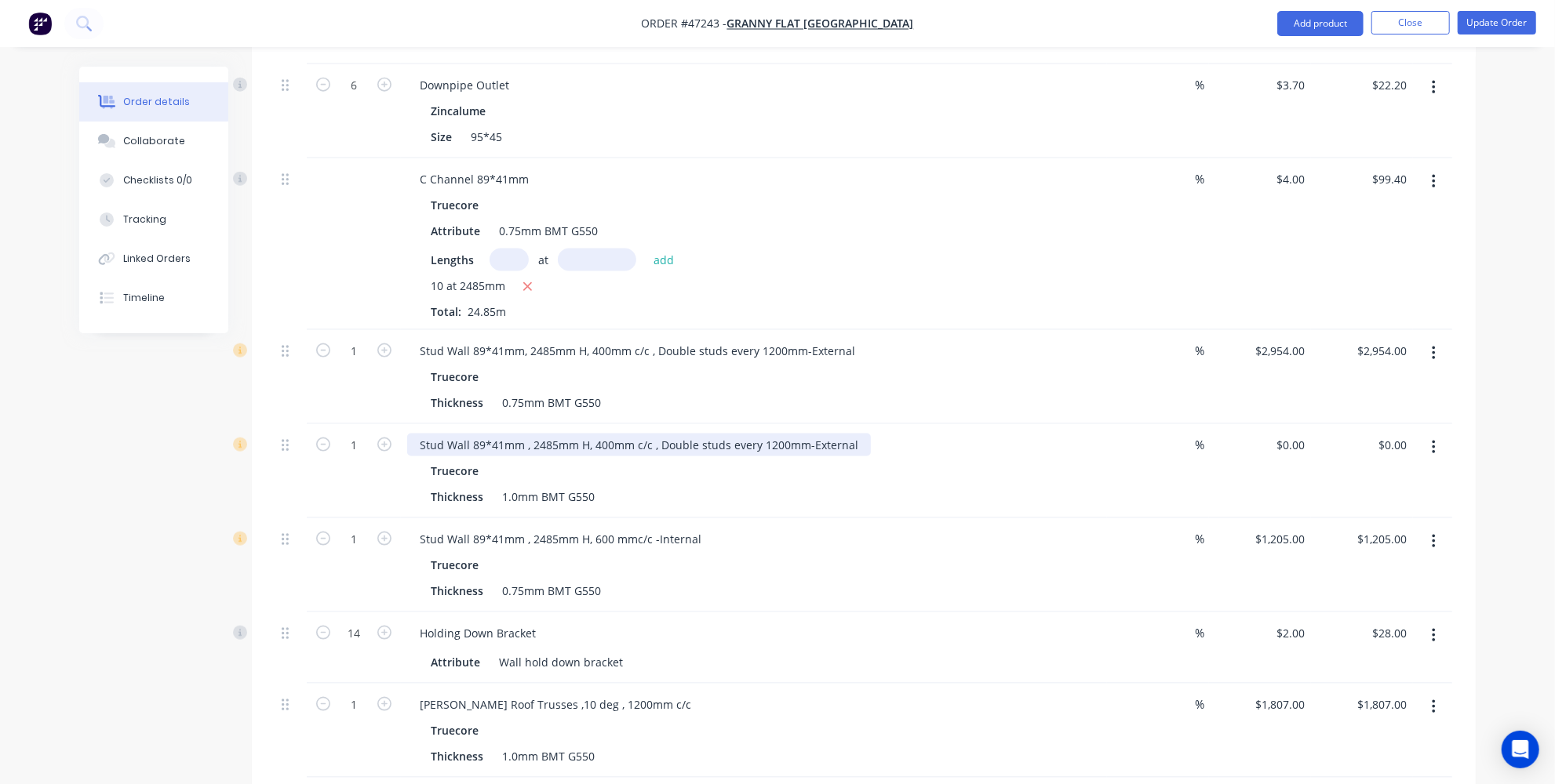
scroll to position [1461, 0]
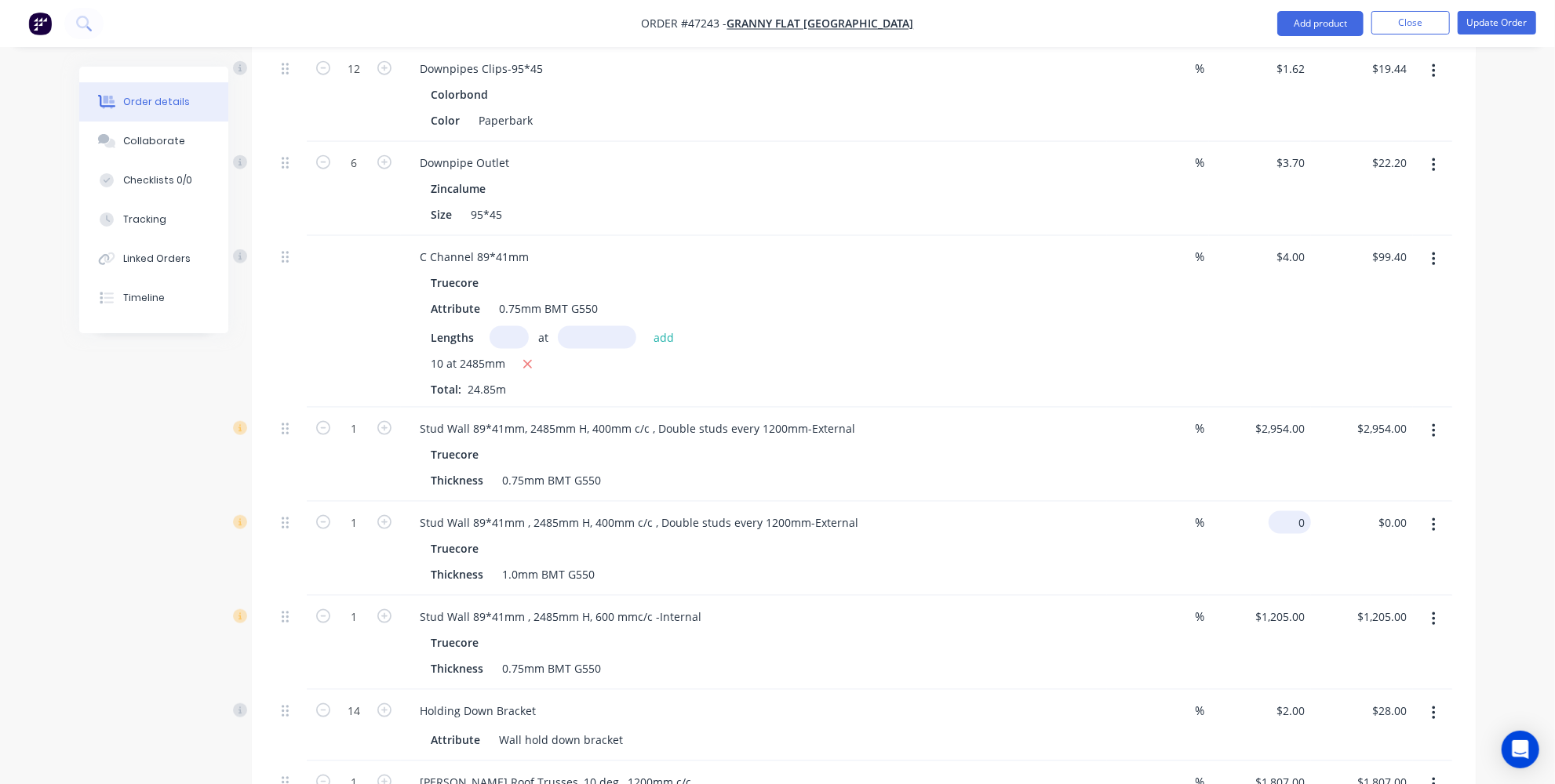
click at [1307, 511] on input "0" at bounding box center [1292, 522] width 36 height 22
type input "$2,954.00"
click at [1527, 471] on div "Order details Collaborate Checklists 0/0 Tracking Linked Orders Timeline Order …" at bounding box center [777, 677] width 1555 height 4278
click at [1431, 423] on icon "button" at bounding box center [1433, 431] width 4 height 17
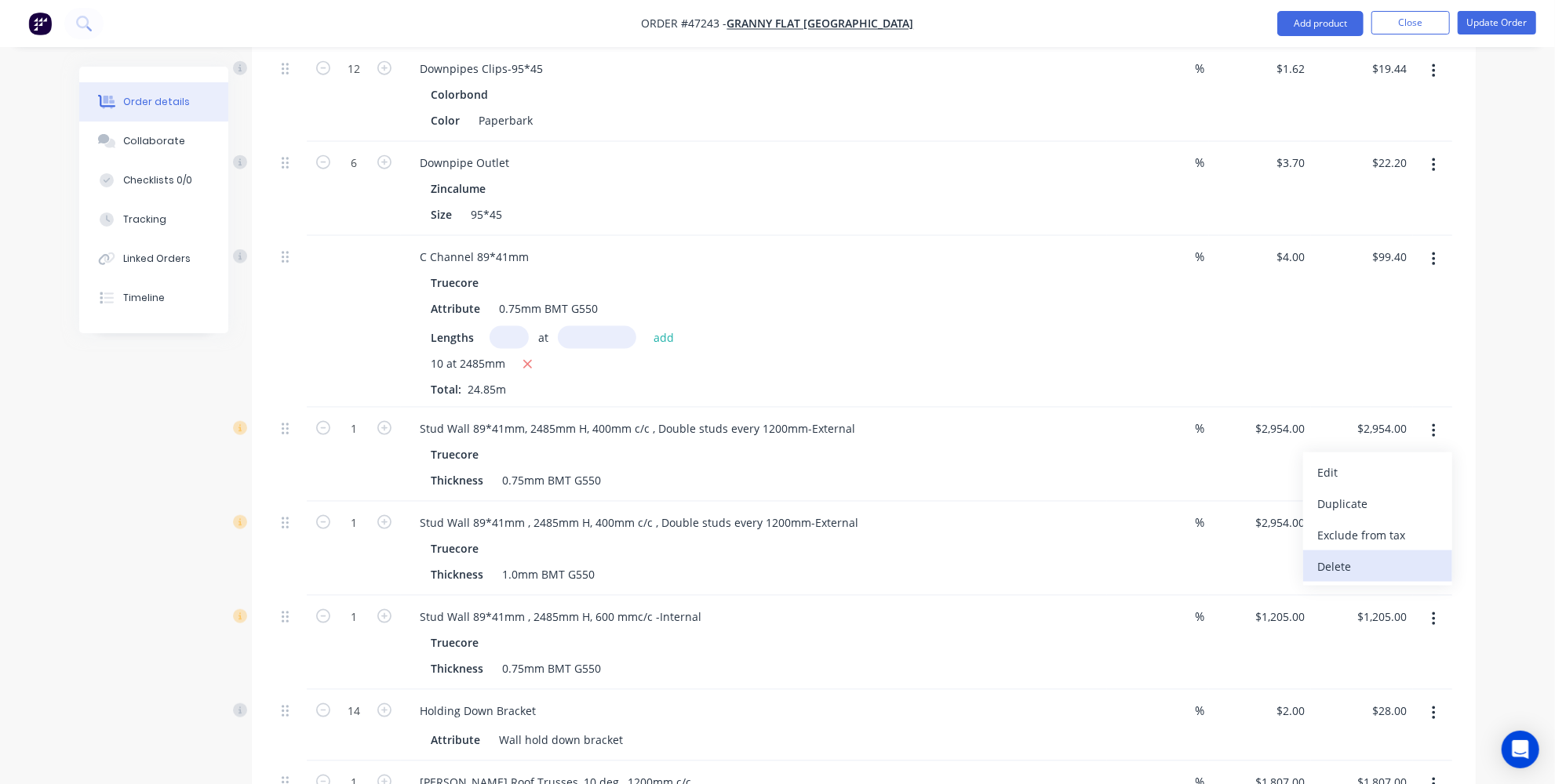
click at [1341, 555] on div "Delete" at bounding box center [1378, 567] width 120 height 22
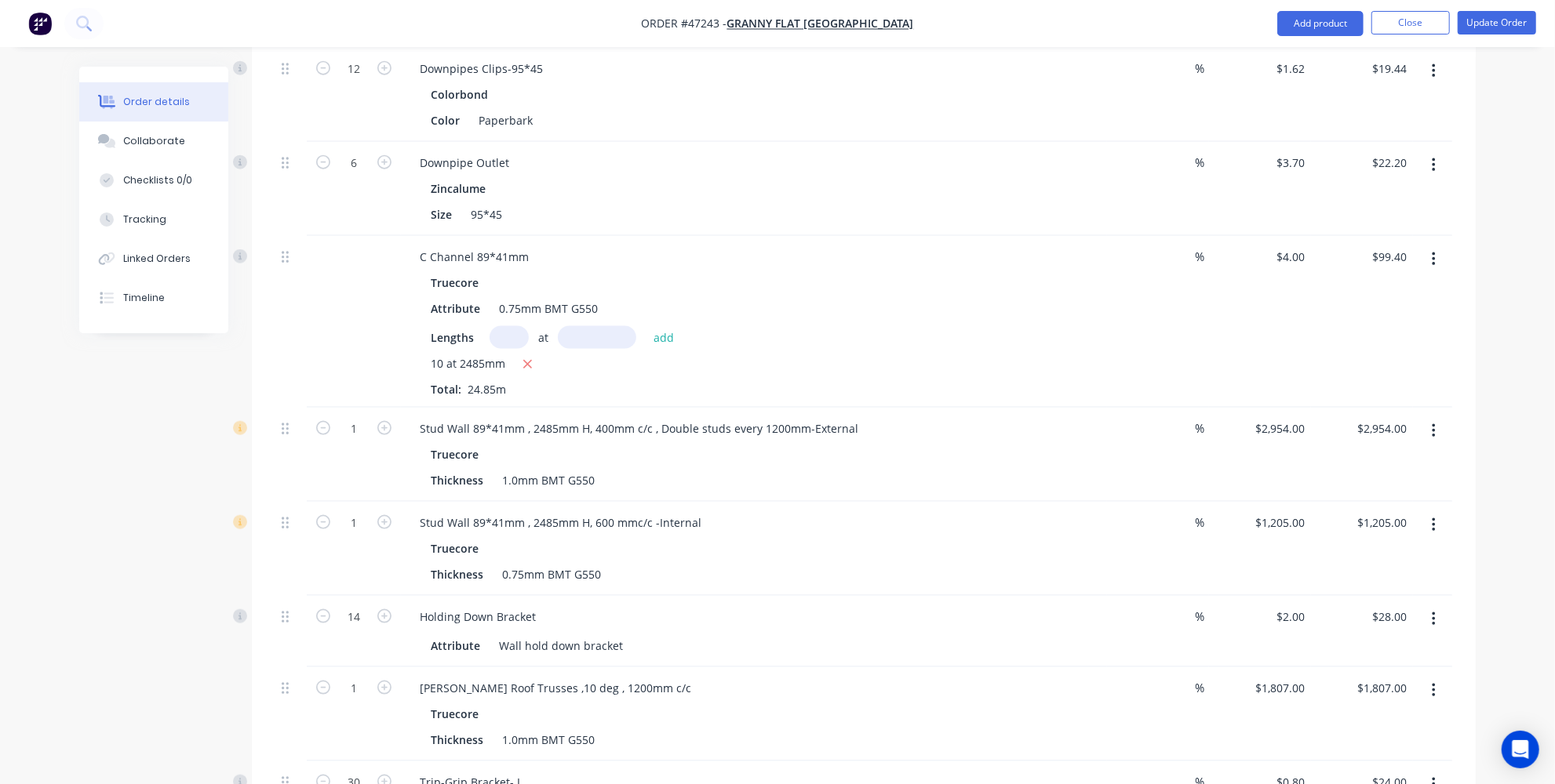
click at [1448, 417] on button "button" at bounding box center [1434, 431] width 37 height 28
click at [1337, 493] on div "Duplicate" at bounding box center [1378, 504] width 120 height 22
type input "$2,954.00"
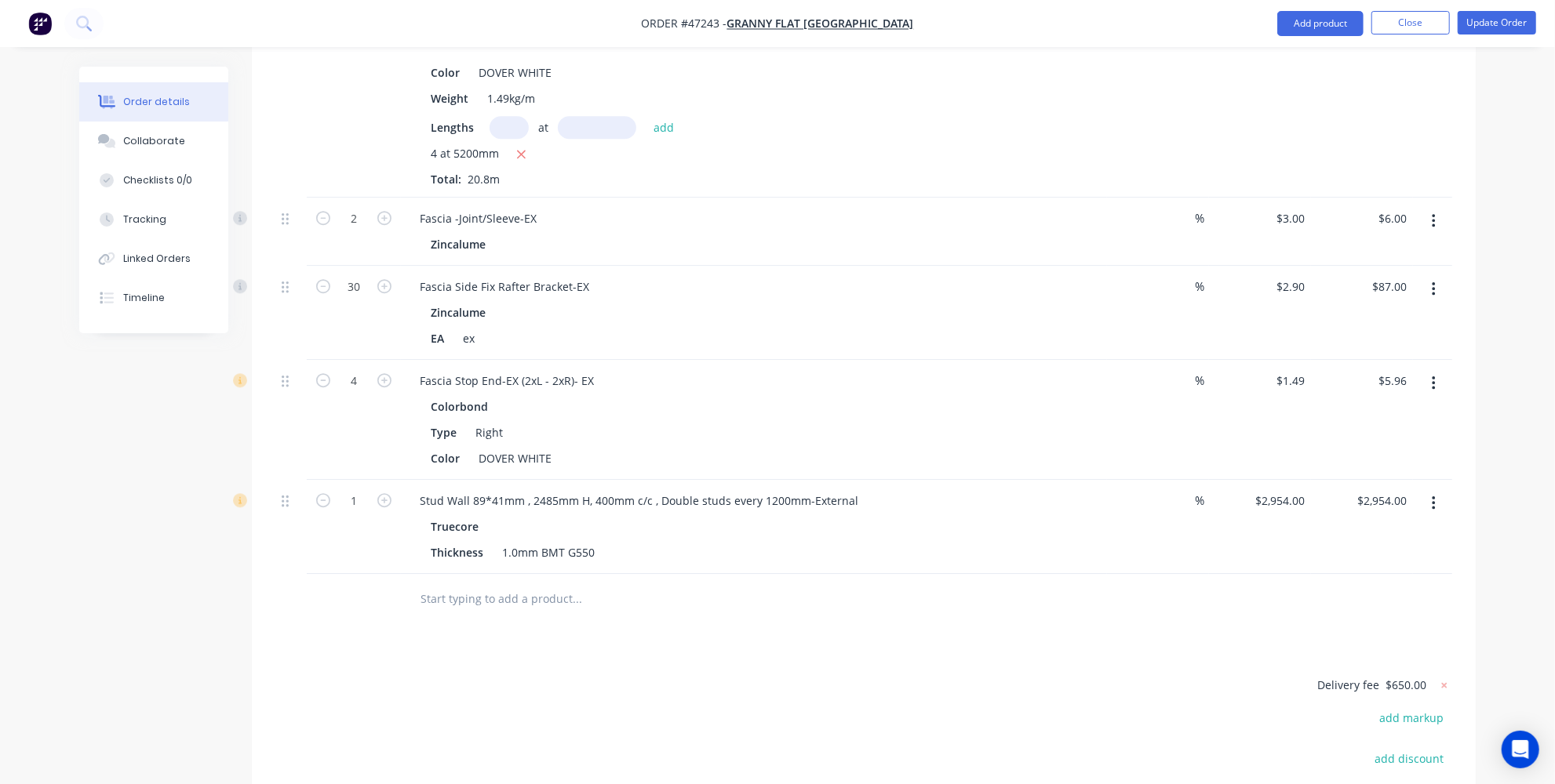
scroll to position [3315, 0]
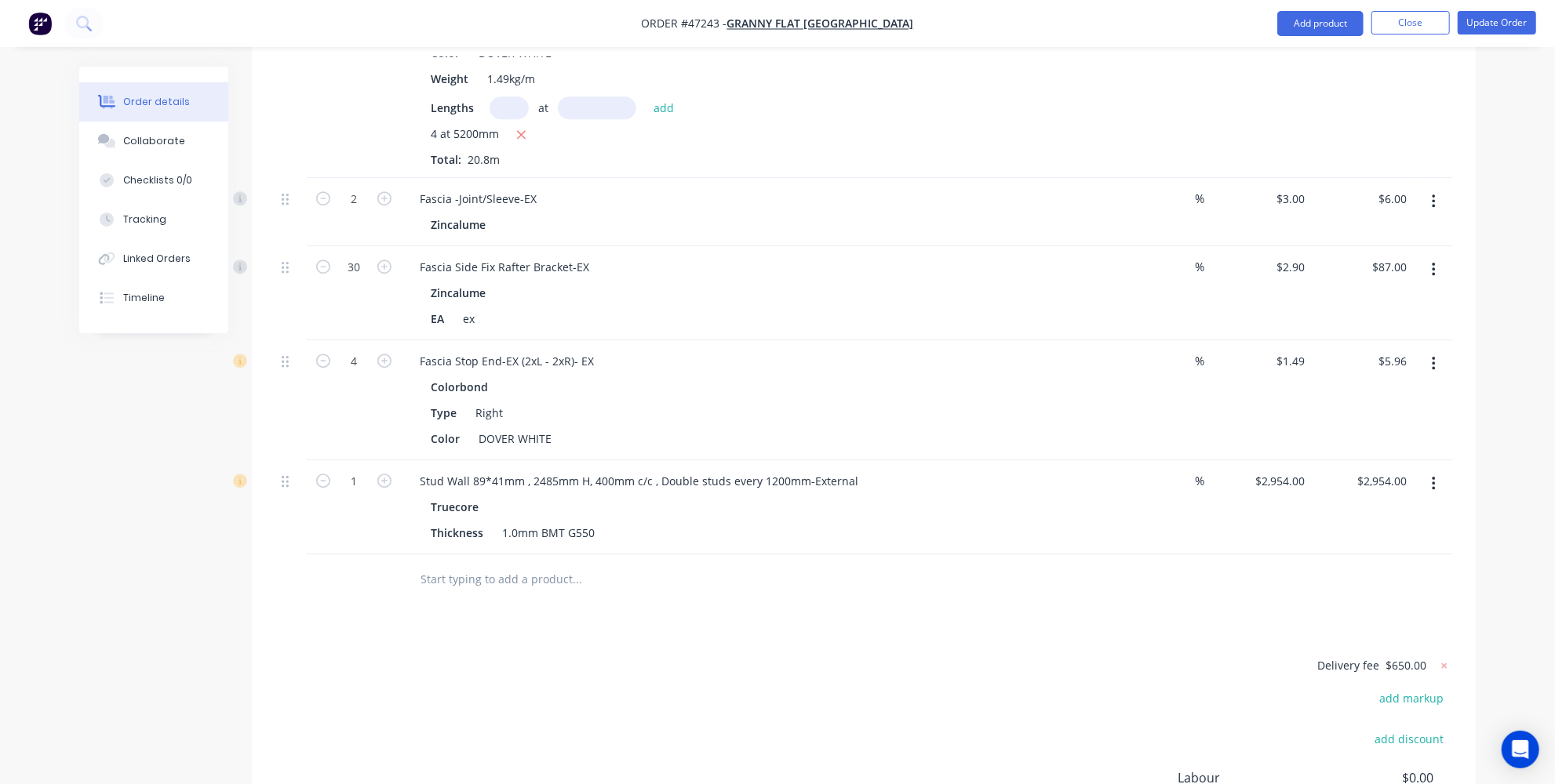
click at [279, 461] on div at bounding box center [291, 507] width 31 height 94
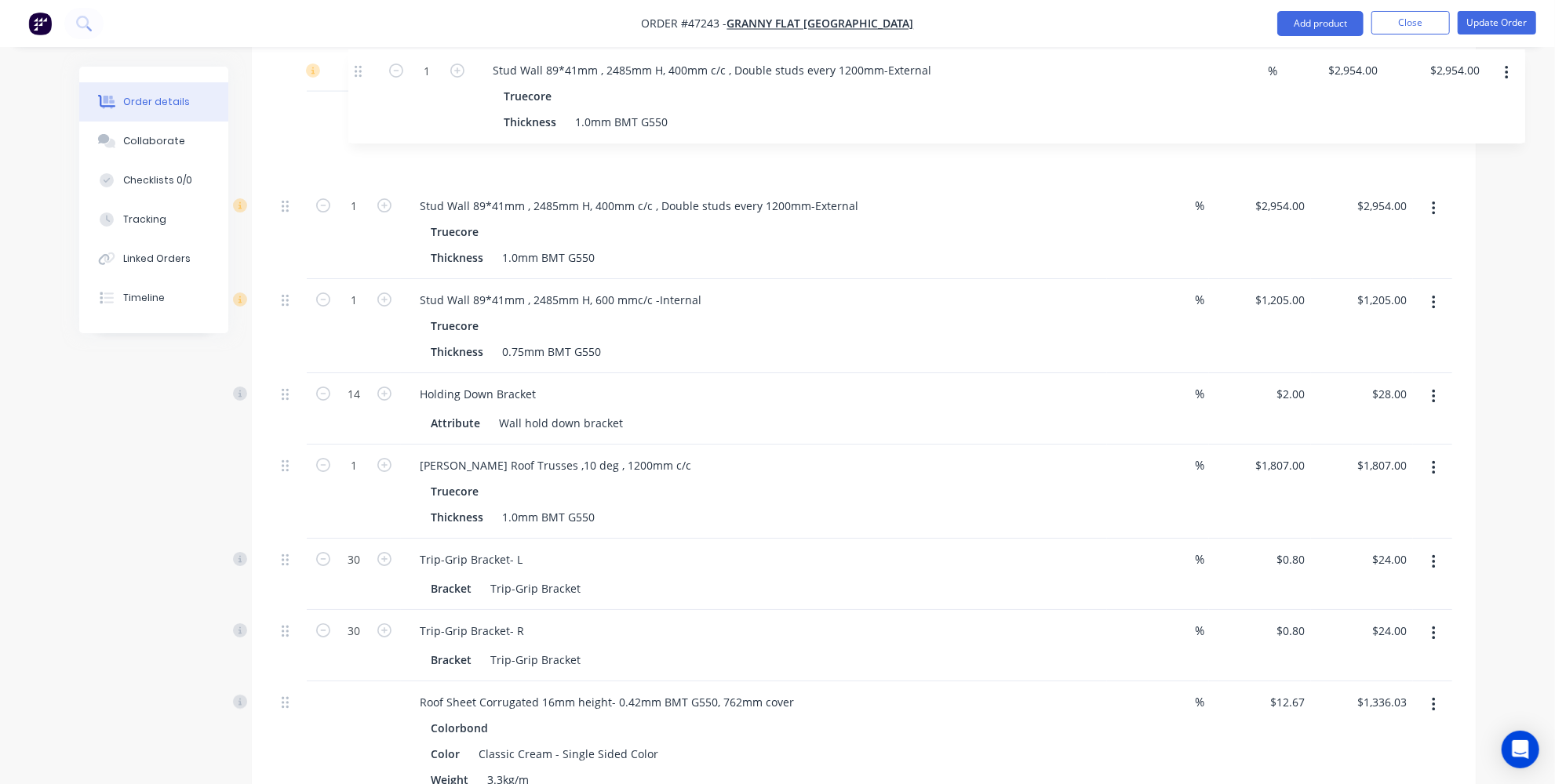
scroll to position [1683, 0]
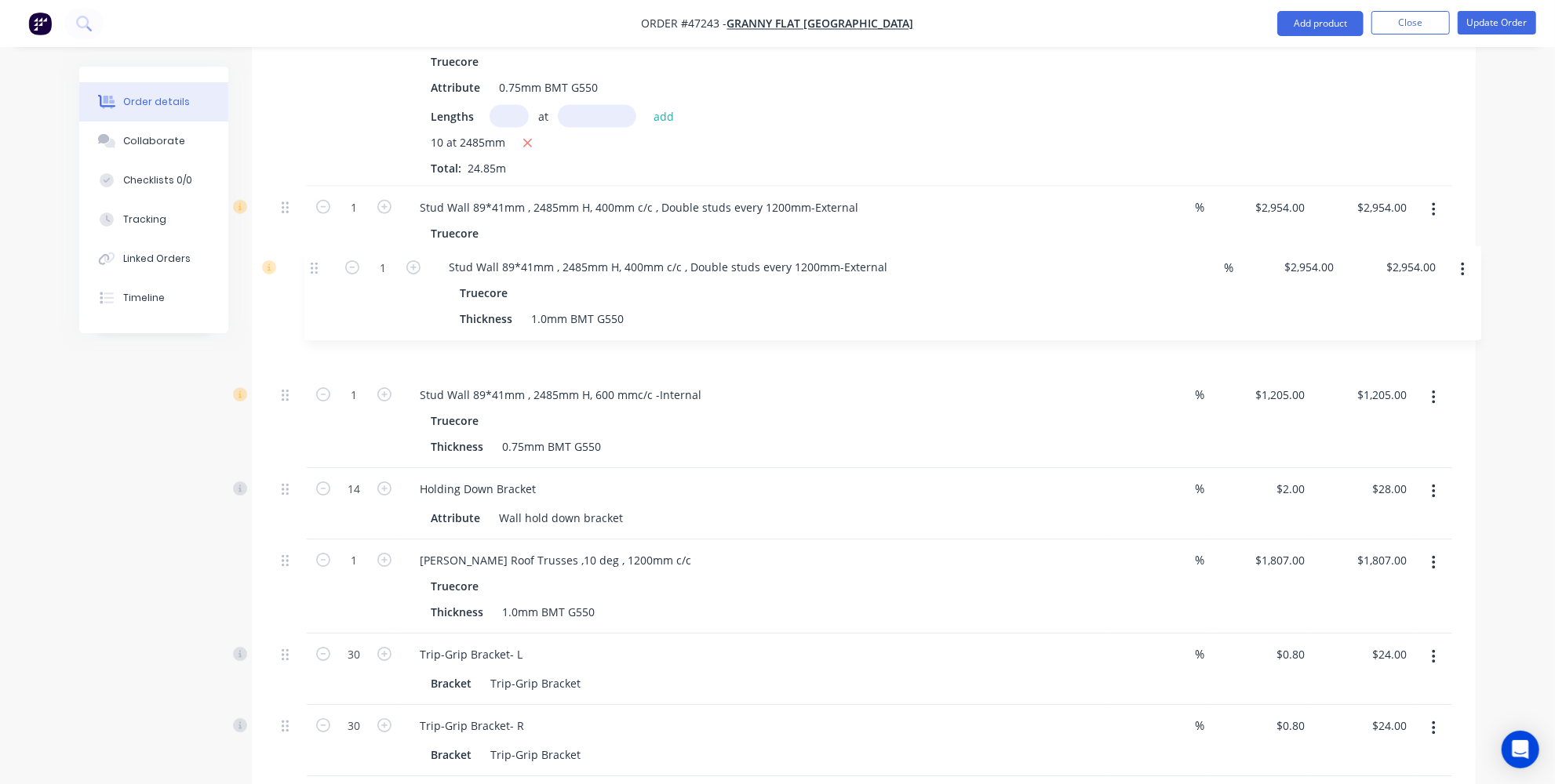
drag, startPoint x: 283, startPoint y: 447, endPoint x: 313, endPoint y: 260, distance: 189.4
click at [313, 260] on div "10 Angle-PGI Galvanized Size 35*35mm*1.2mm BMT Length 3m % $9.90 $9.90 $99.00 $…" at bounding box center [864, 705] width 1177 height 2963
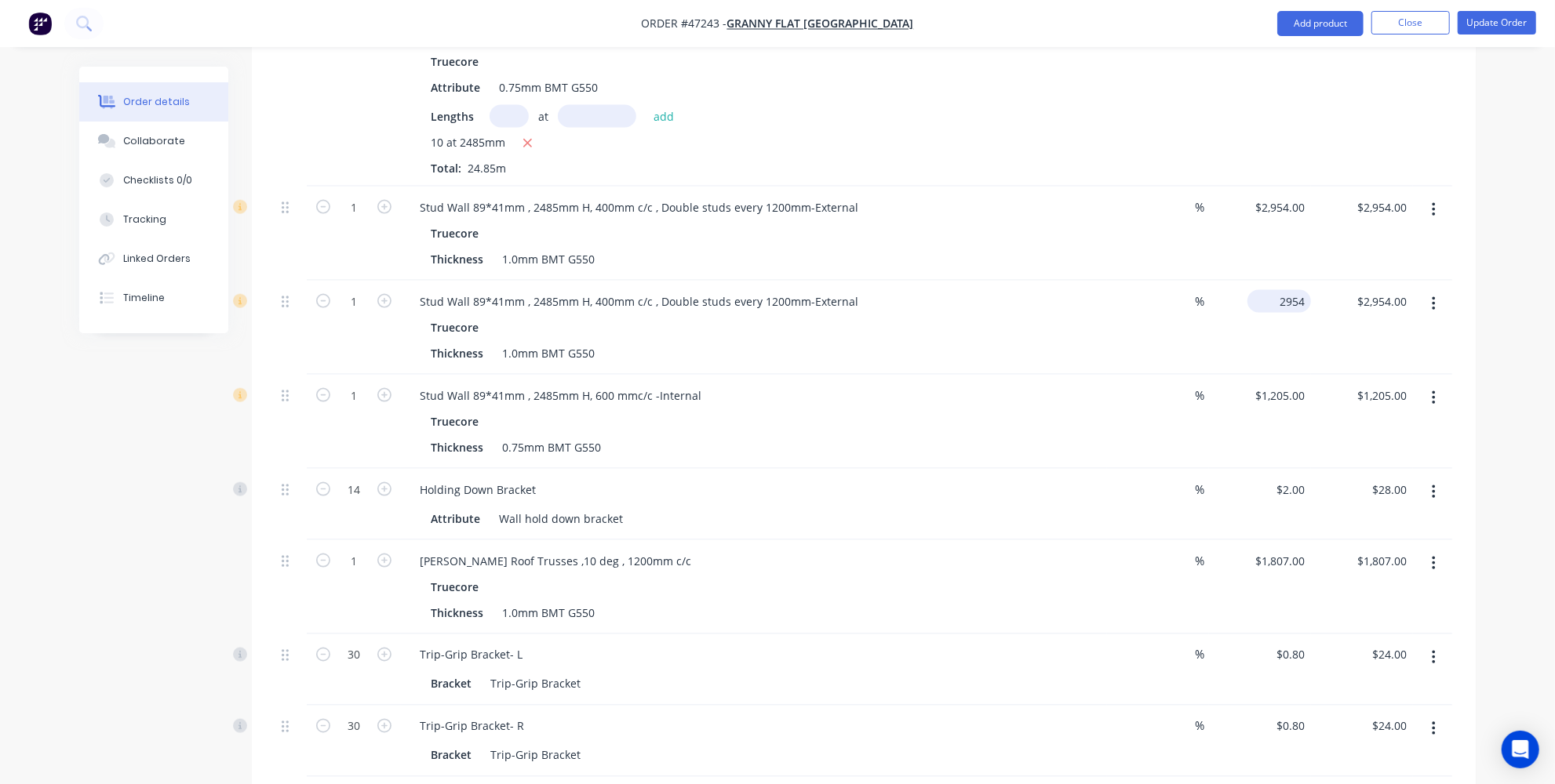
click at [1277, 290] on div "2954 $2,954.00" at bounding box center [1279, 302] width 63 height 22
type input "$1,405.00"
click at [988, 384] on div "Stud Wall 89*41mm , 2485mm H, 600 mmc/c -Internal" at bounding box center [754, 396] width 694 height 22
click at [1440, 384] on button "button" at bounding box center [1434, 398] width 37 height 28
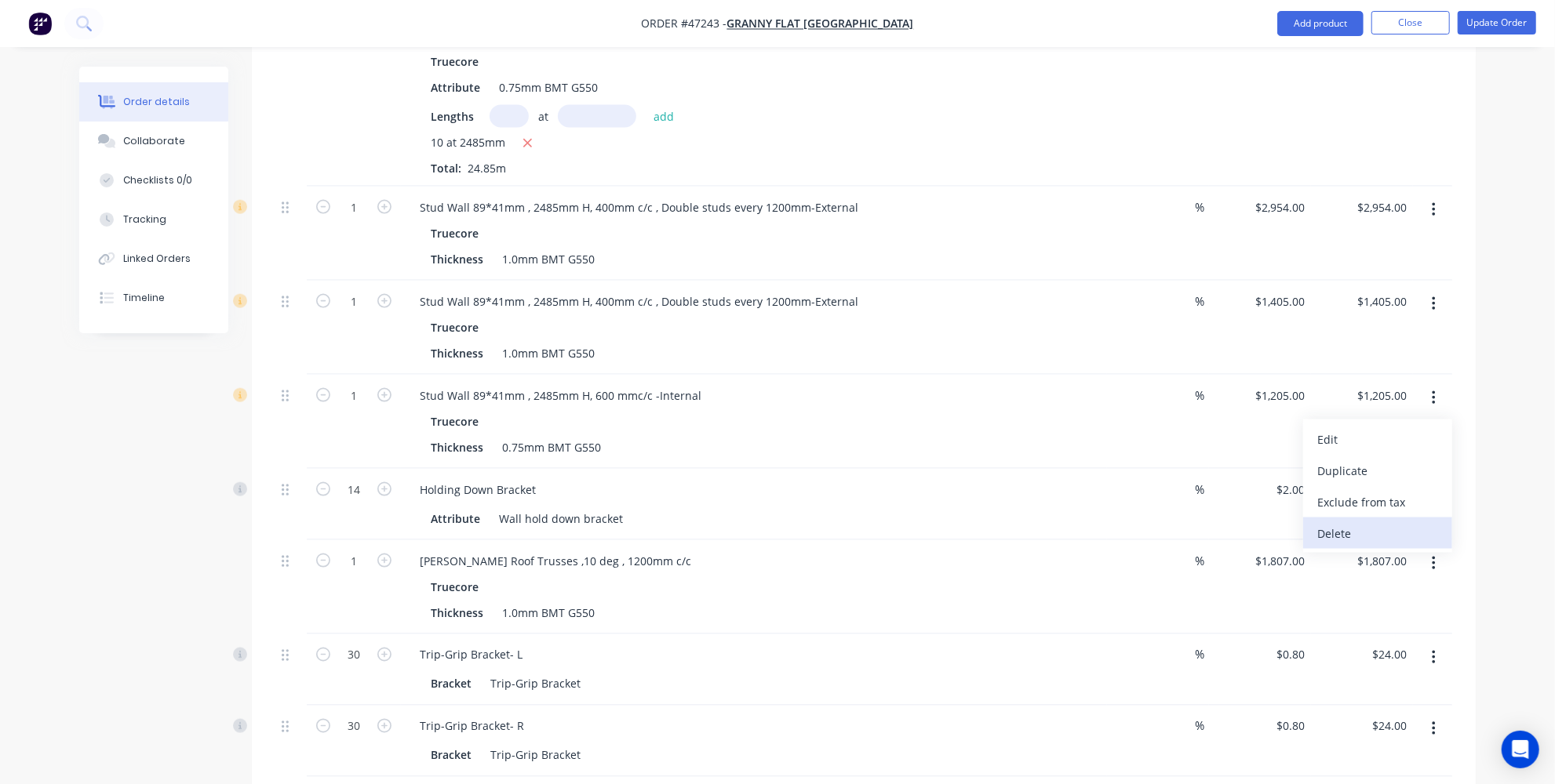
click at [1374, 522] on div "Delete" at bounding box center [1378, 534] width 120 height 22
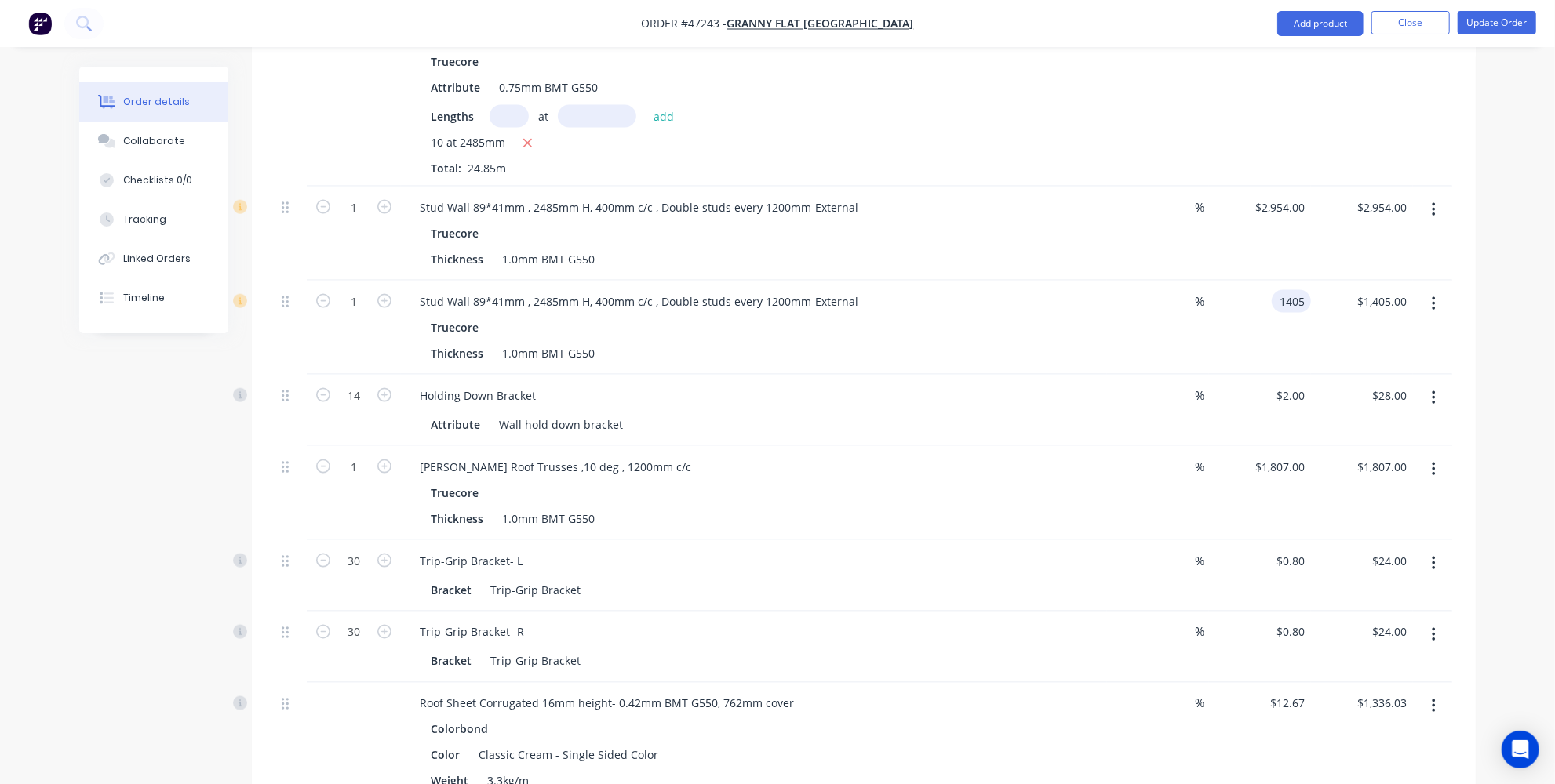
click at [1279, 290] on input "1405" at bounding box center [1294, 302] width 33 height 22
click at [1294, 290] on input "1405" at bounding box center [1294, 302] width 33 height 22
type input "$1,405.00"
click at [1490, 280] on div "Order details Collaborate Checklists 0/0 Tracking Linked Orders Timeline Order …" at bounding box center [777, 442] width 1427 height 4117
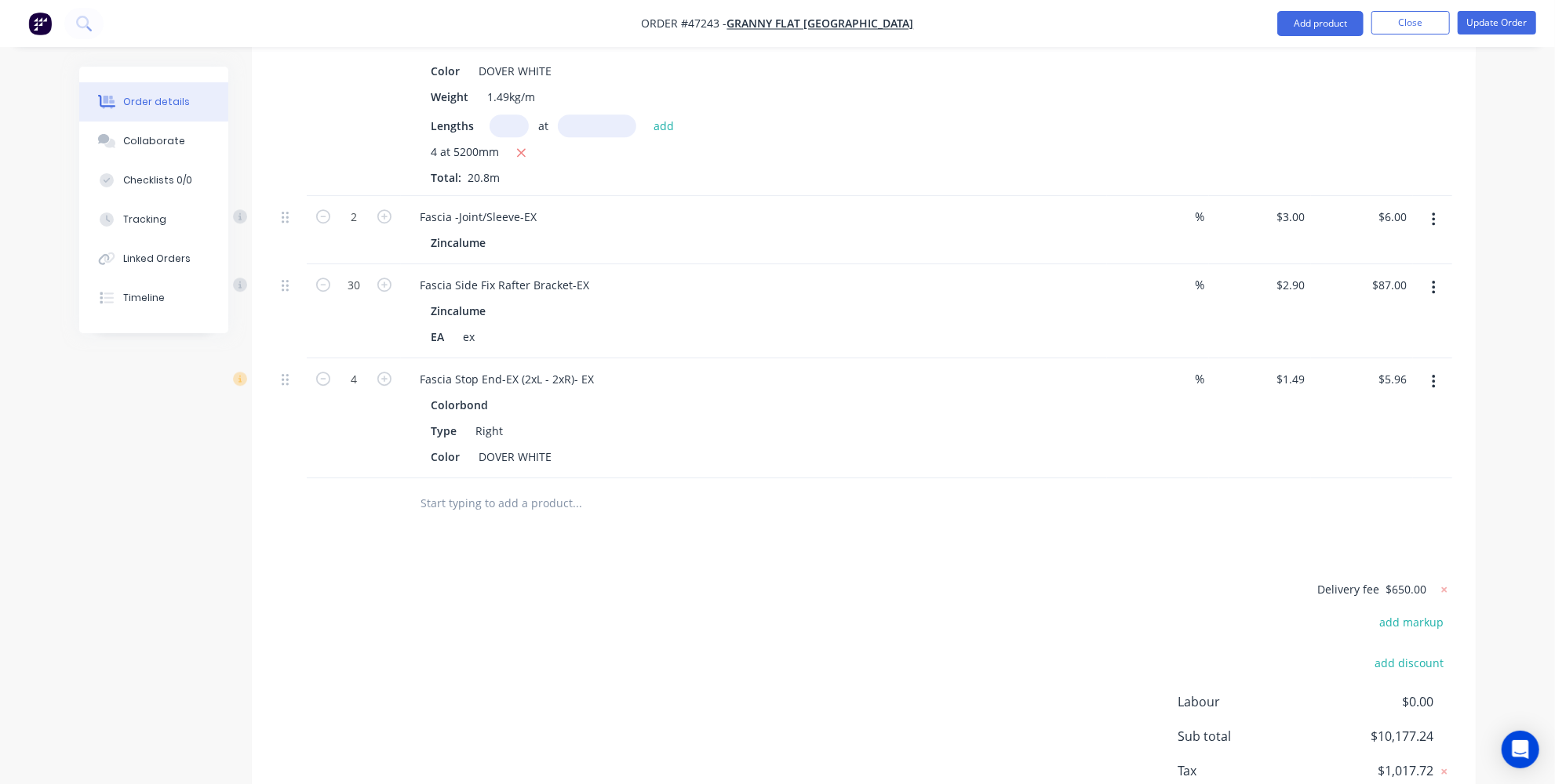
scroll to position [3221, 0]
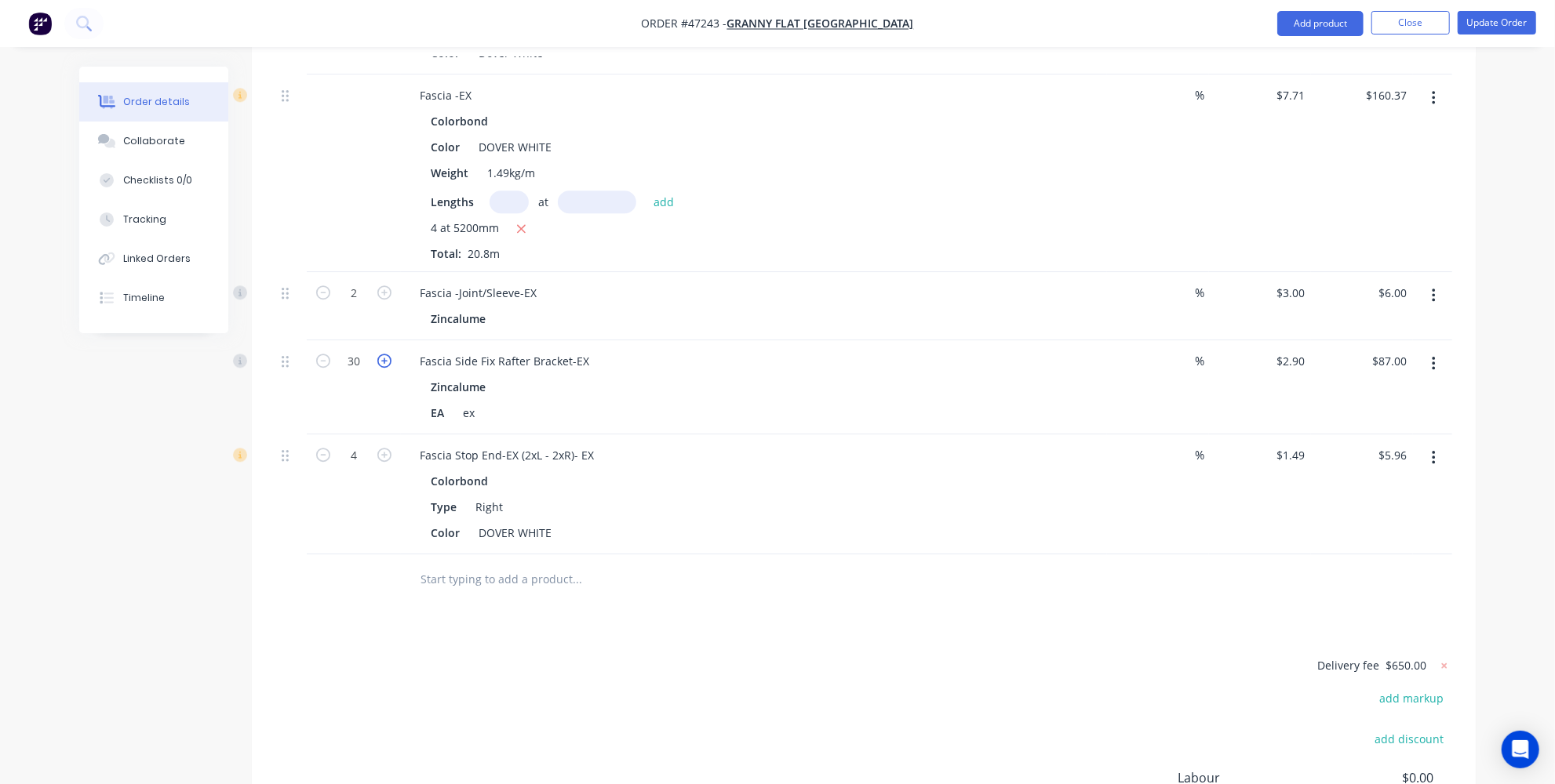
click at [389, 354] on icon "button" at bounding box center [385, 361] width 14 height 14
type input "31"
type input "$89.90"
click at [389, 354] on icon "button" at bounding box center [385, 361] width 14 height 14
type input "32"
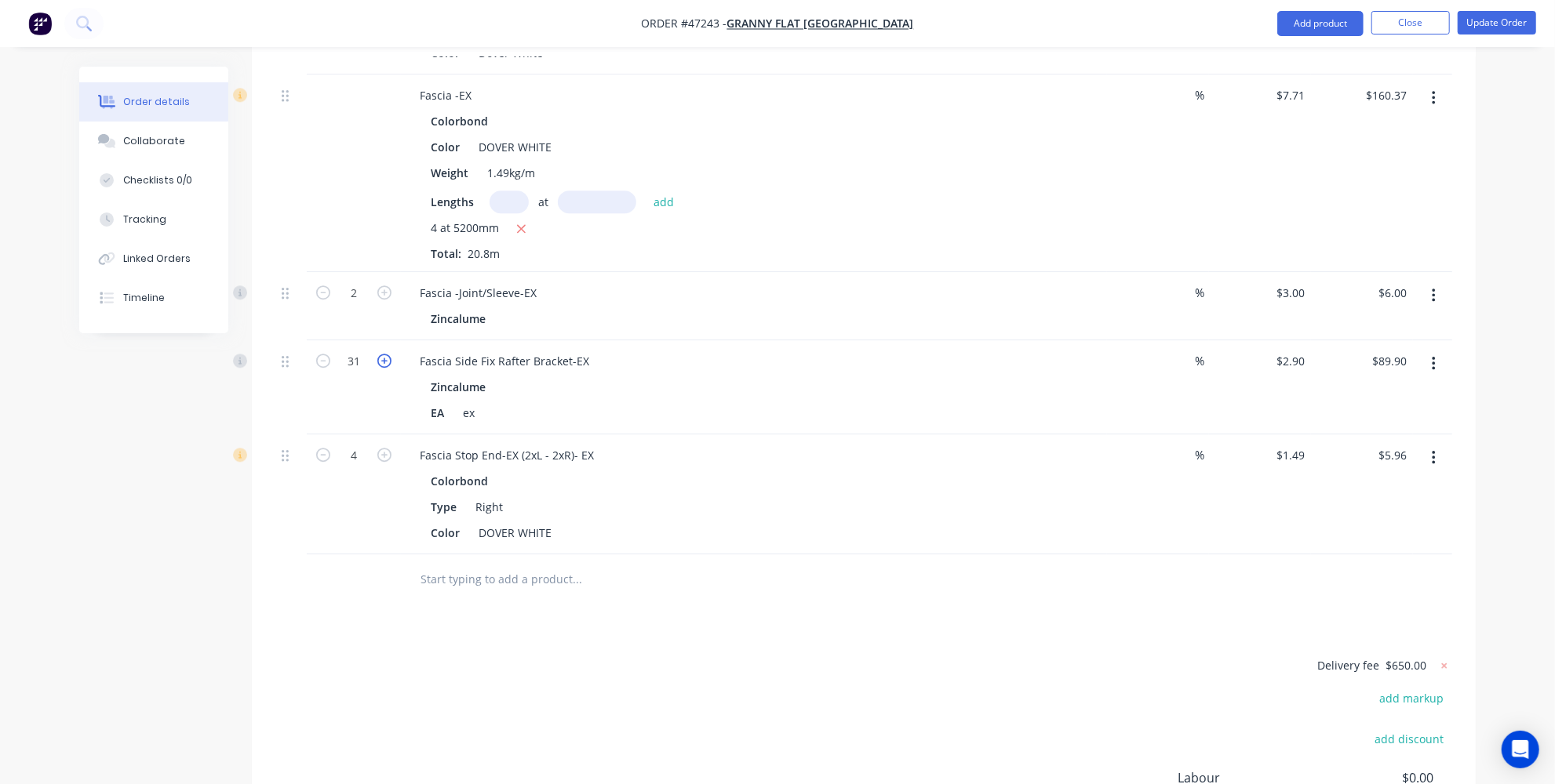
type input "$92.80"
click at [389, 354] on icon "button" at bounding box center [385, 361] width 14 height 14
type input "33"
type input "$95.70"
click at [389, 354] on icon "button" at bounding box center [385, 361] width 14 height 14
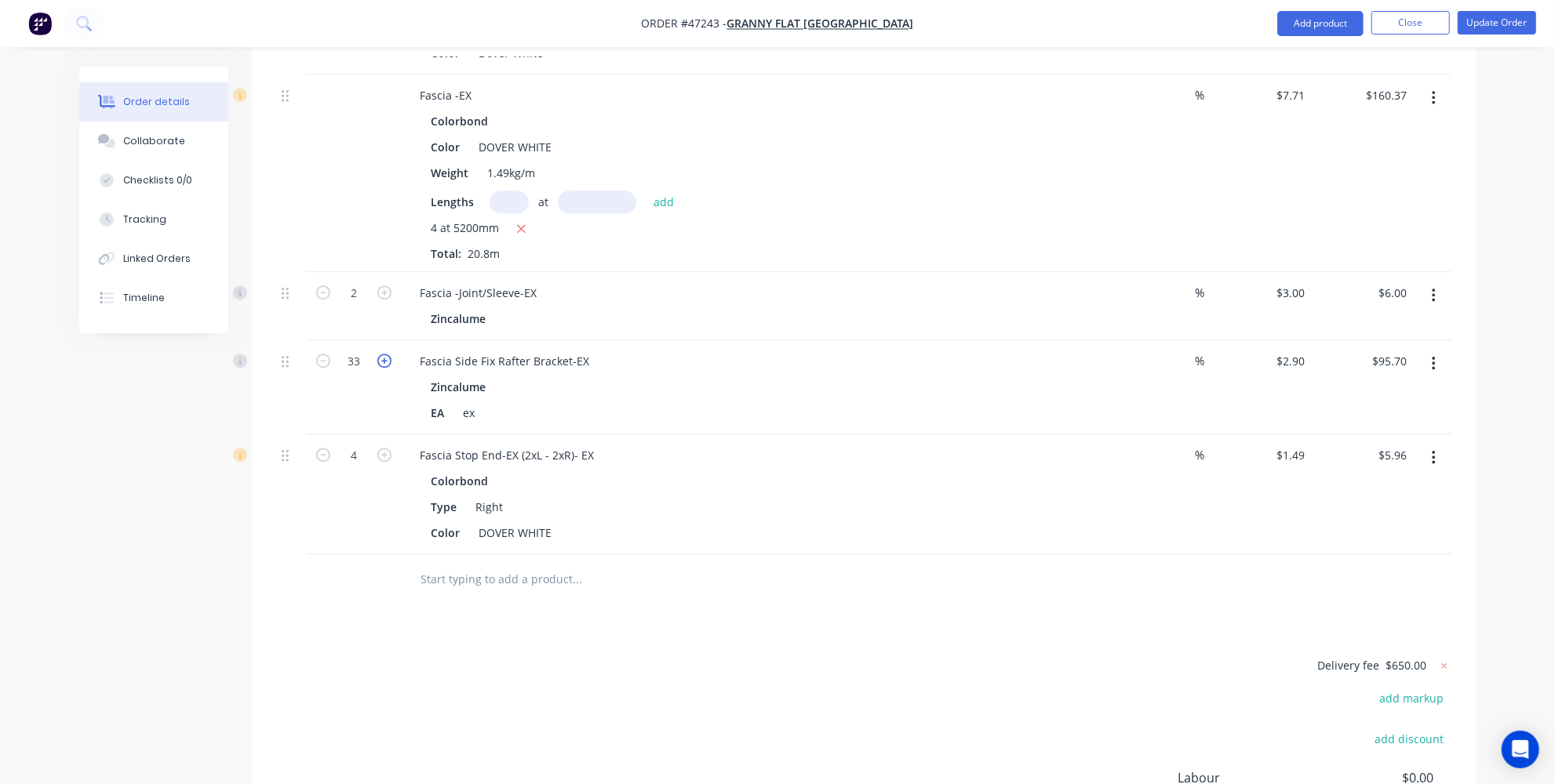
type input "34"
type input "$98.60"
click at [385, 354] on icon "button" at bounding box center [385, 361] width 14 height 14
type input "35"
type input "$101.50"
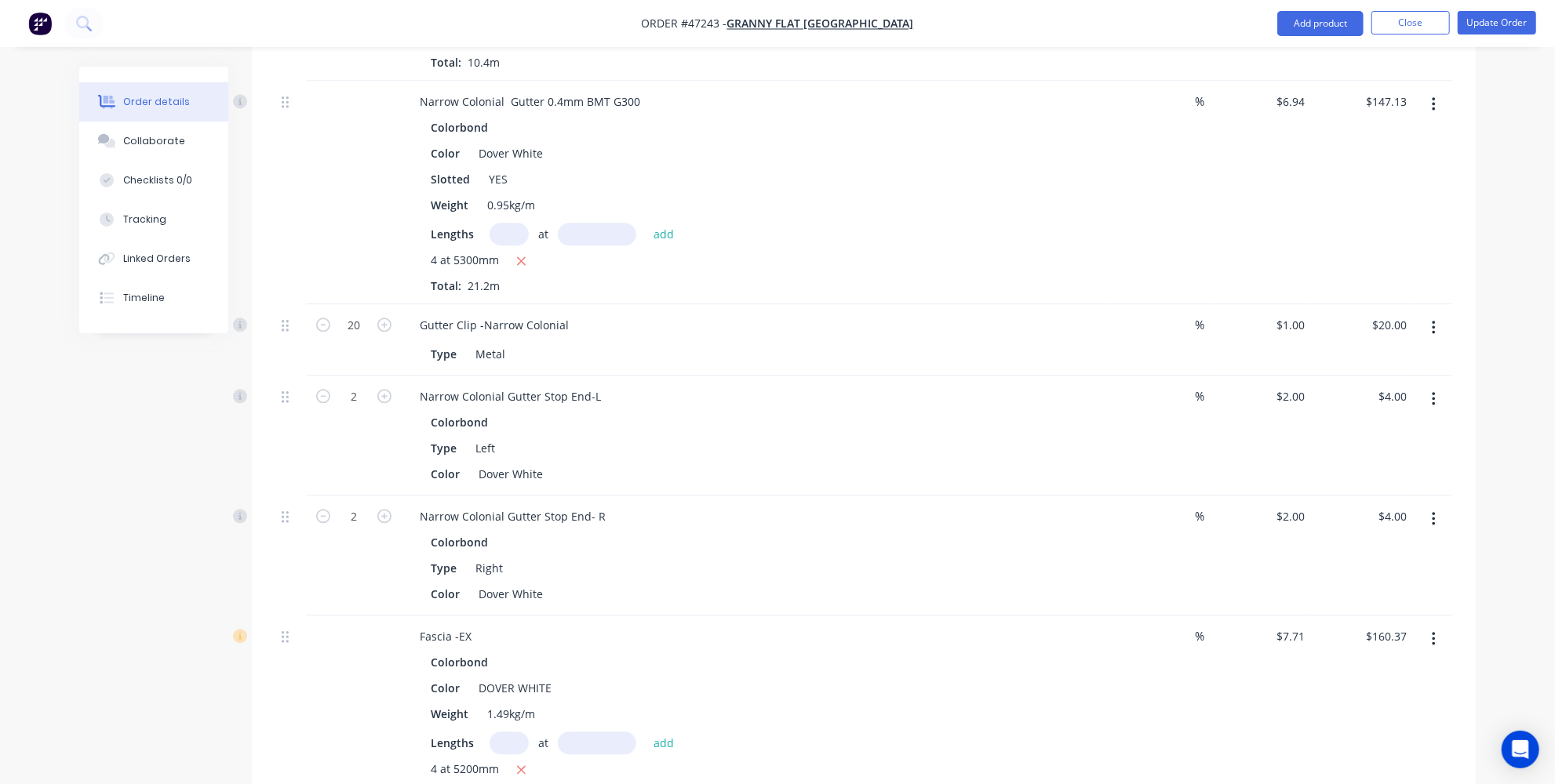
scroll to position [2651, 0]
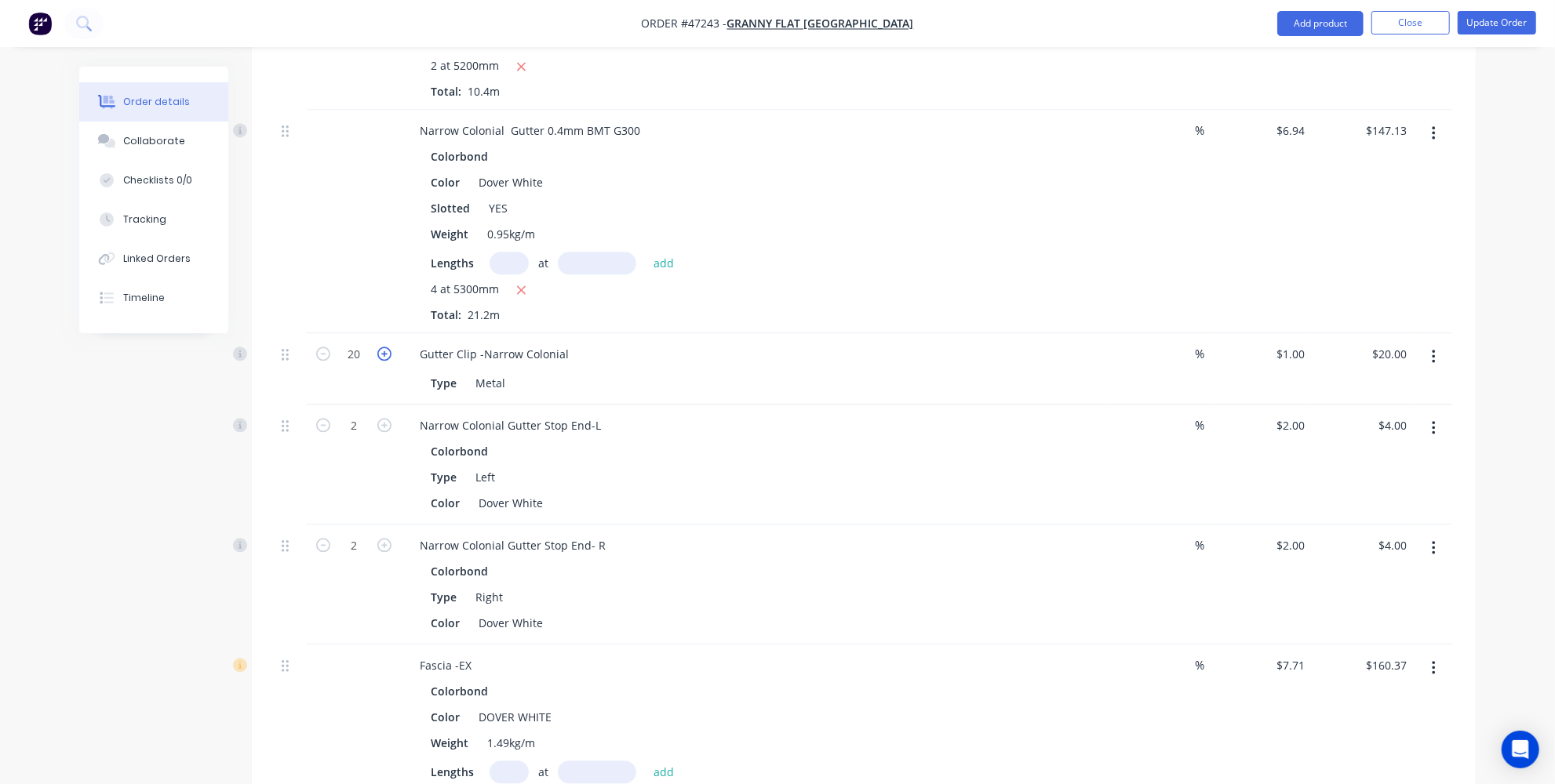
click at [381, 347] on icon "button" at bounding box center [385, 354] width 14 height 14
type input "21"
type input "$21.00"
click at [381, 347] on icon "button" at bounding box center [385, 354] width 14 height 14
type input "22"
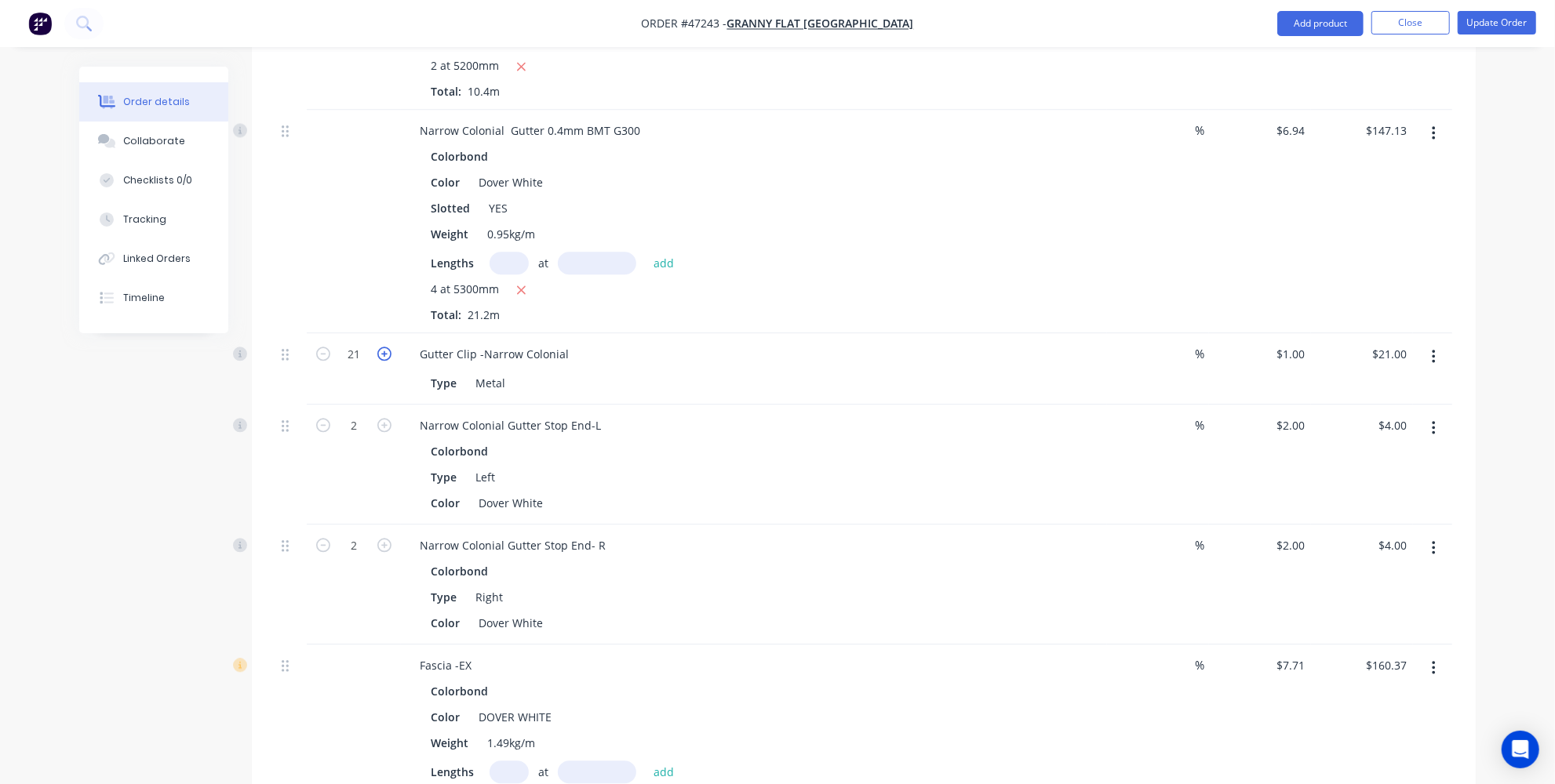
type input "$22.00"
click at [381, 347] on icon "button" at bounding box center [385, 354] width 14 height 14
type input "23"
type input "$23.00"
click at [381, 347] on icon "button" at bounding box center [385, 354] width 14 height 14
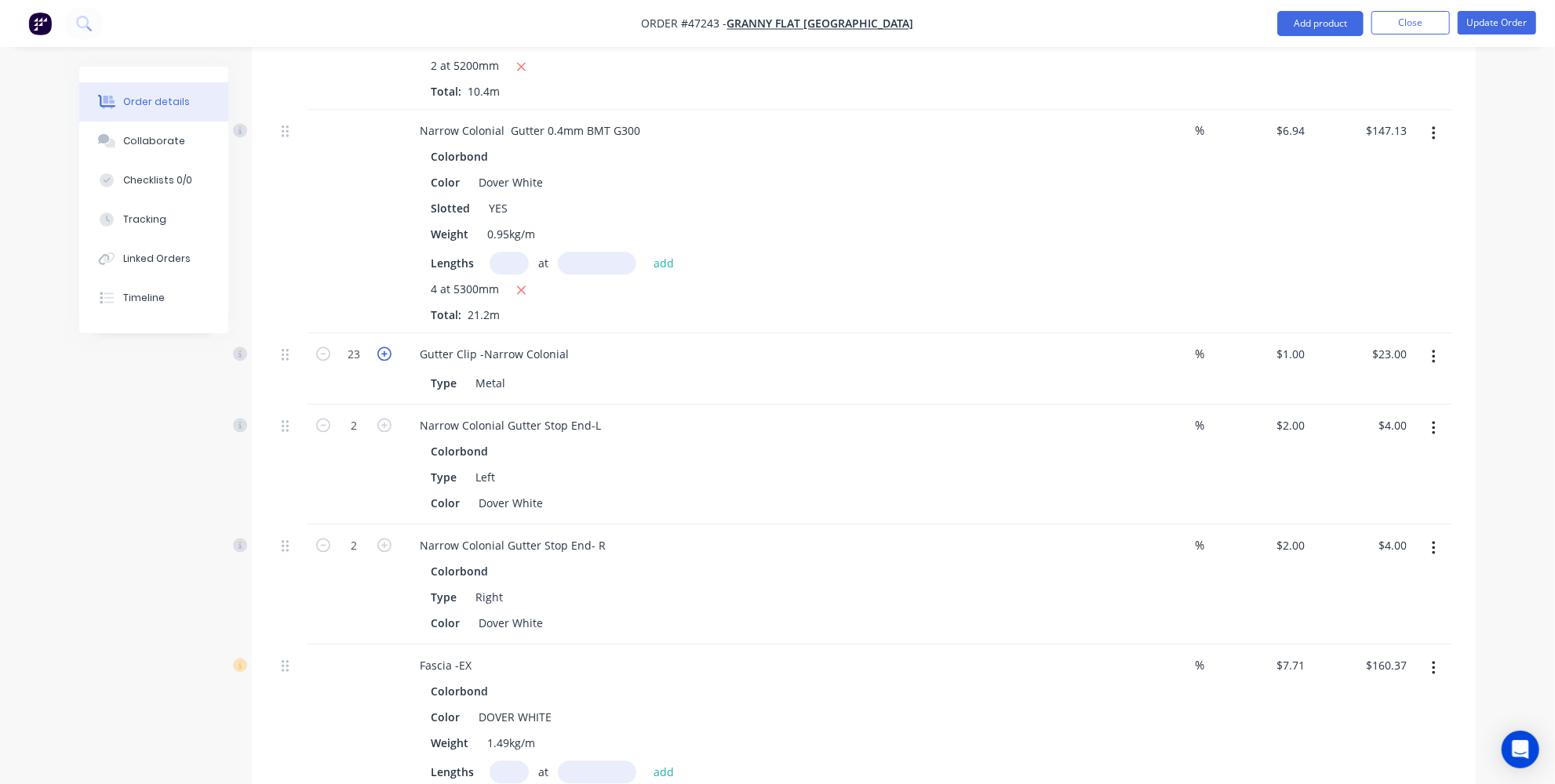
type input "24"
type input "$24.00"
click at [381, 347] on icon "button" at bounding box center [385, 354] width 14 height 14
type input "25"
type input "$25.00"
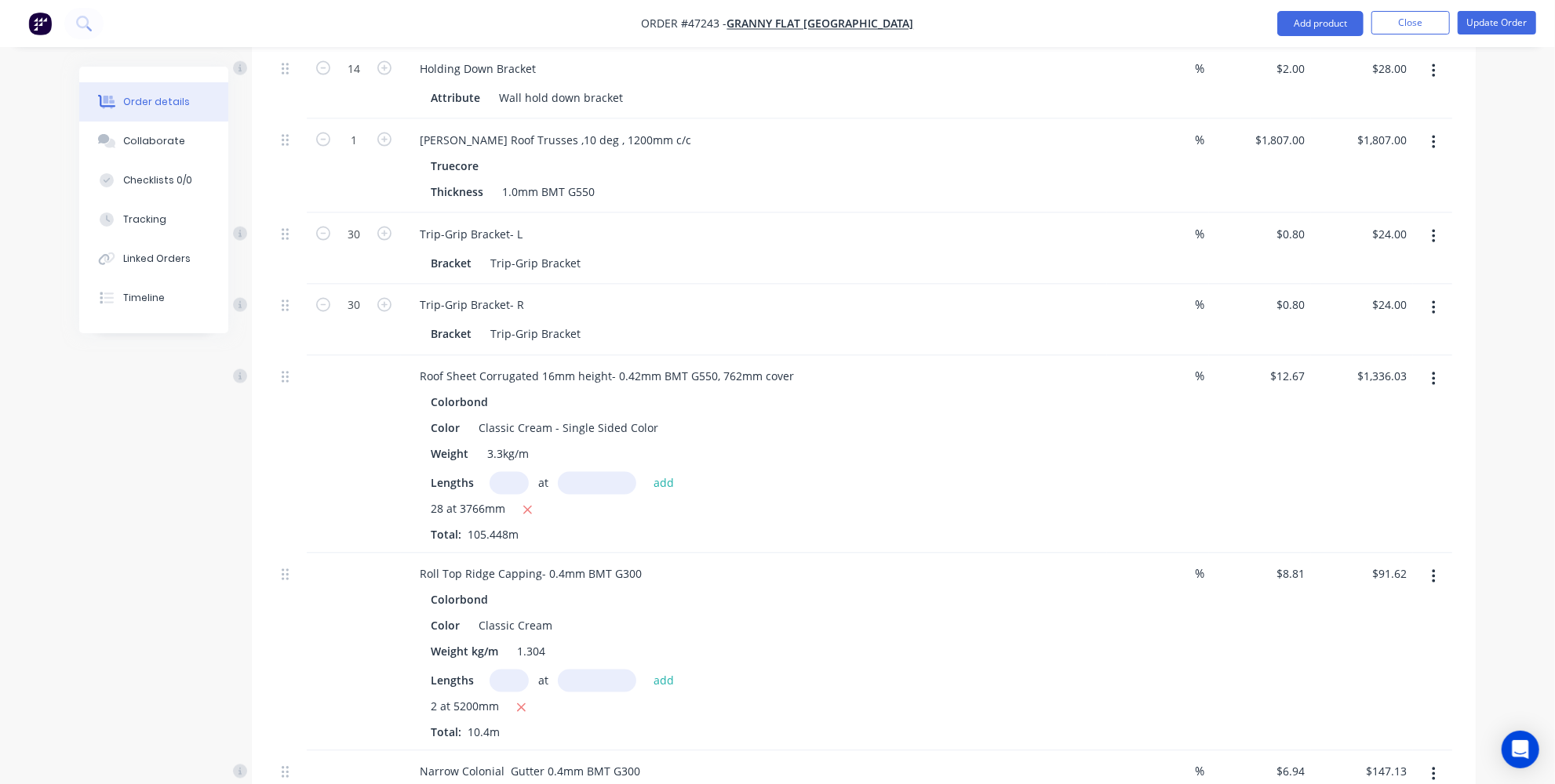
scroll to position [1867, 0]
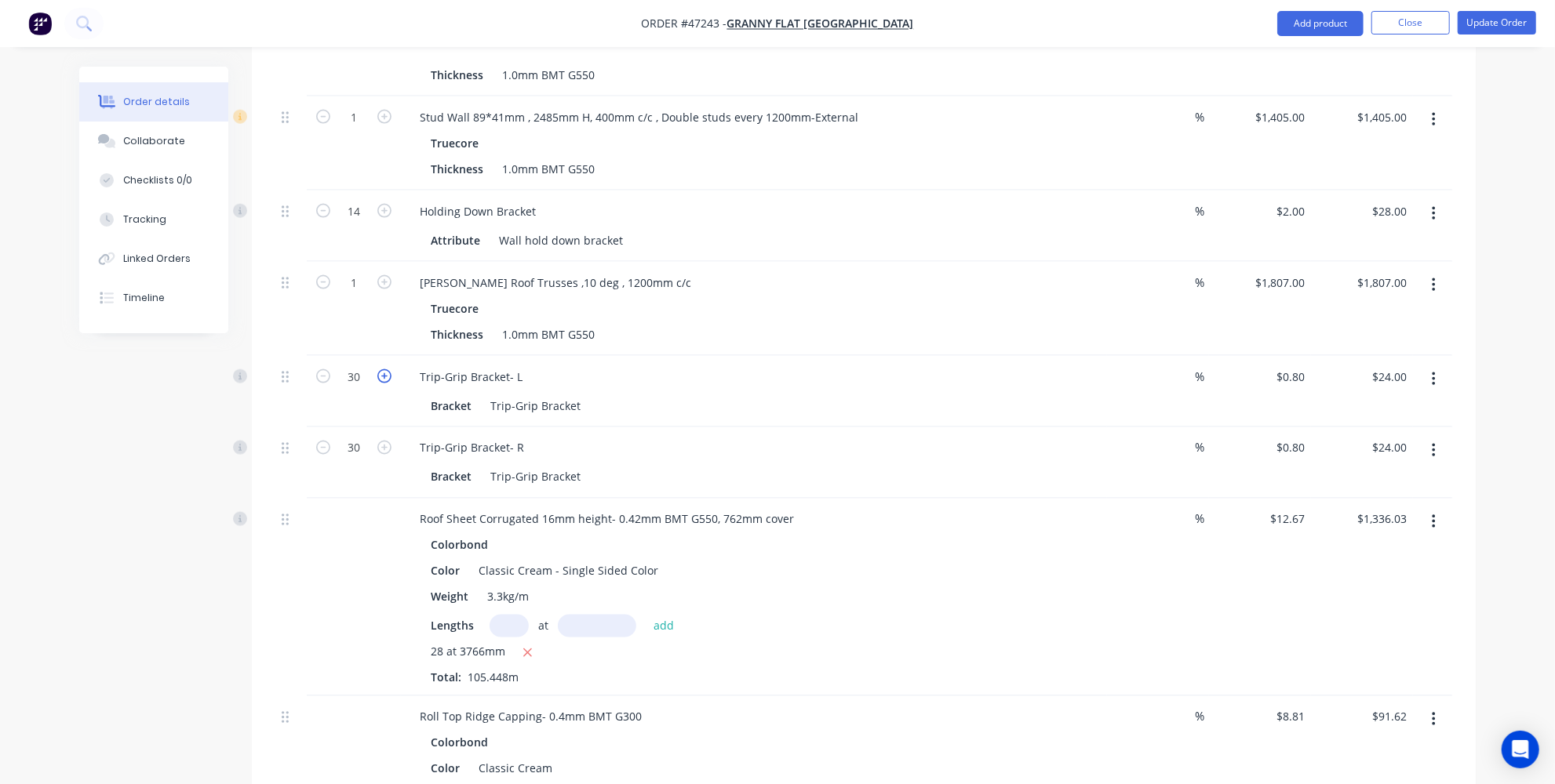
click at [384, 369] on icon "button" at bounding box center [385, 376] width 14 height 14
type input "31"
type input "$24.80"
click at [384, 369] on icon "button" at bounding box center [385, 376] width 14 height 14
type input "32"
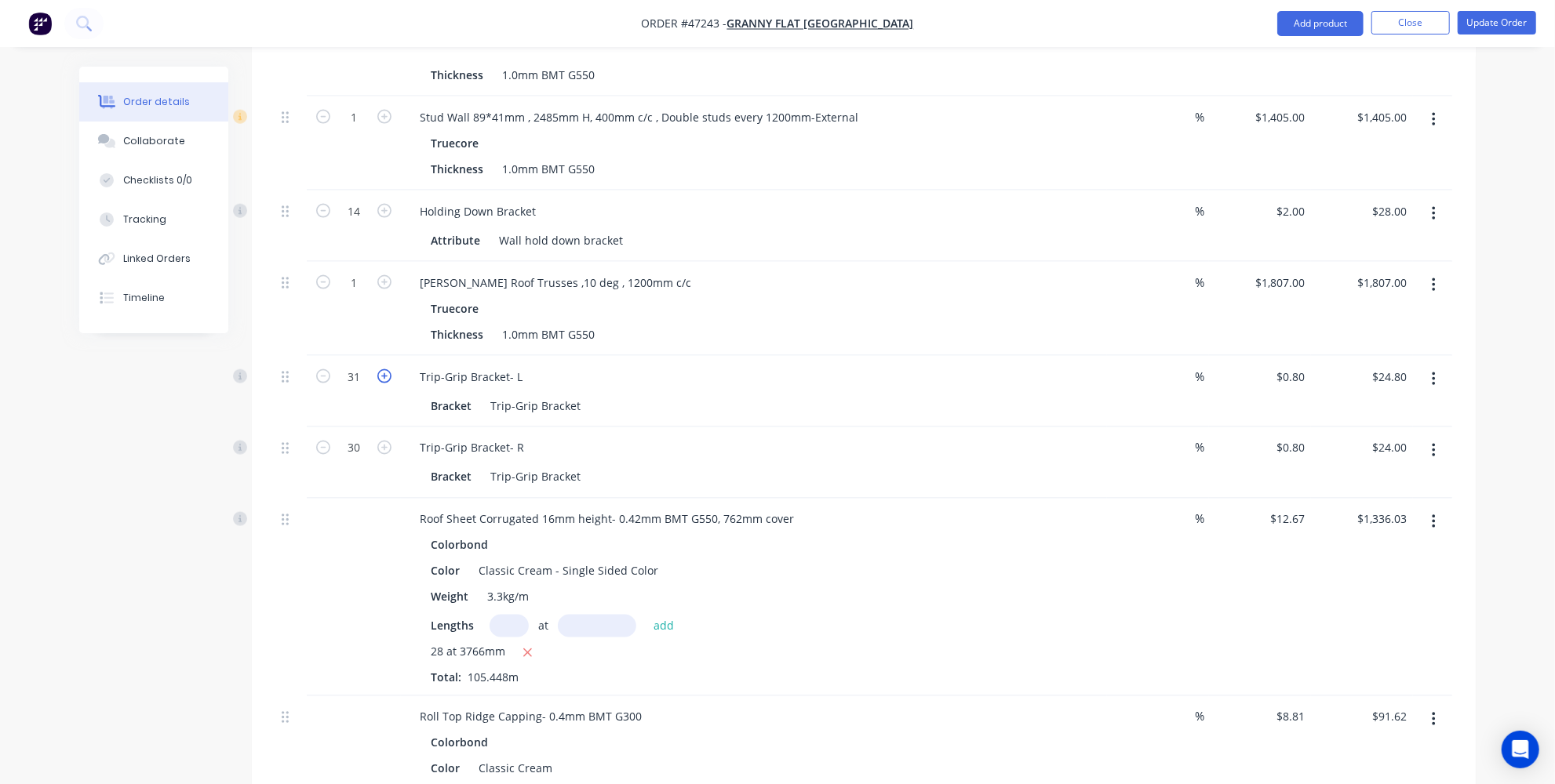
type input "$25.60"
click at [384, 369] on icon "button" at bounding box center [385, 376] width 14 height 14
type input "33"
type input "$26.40"
click at [384, 369] on icon "button" at bounding box center [385, 376] width 14 height 14
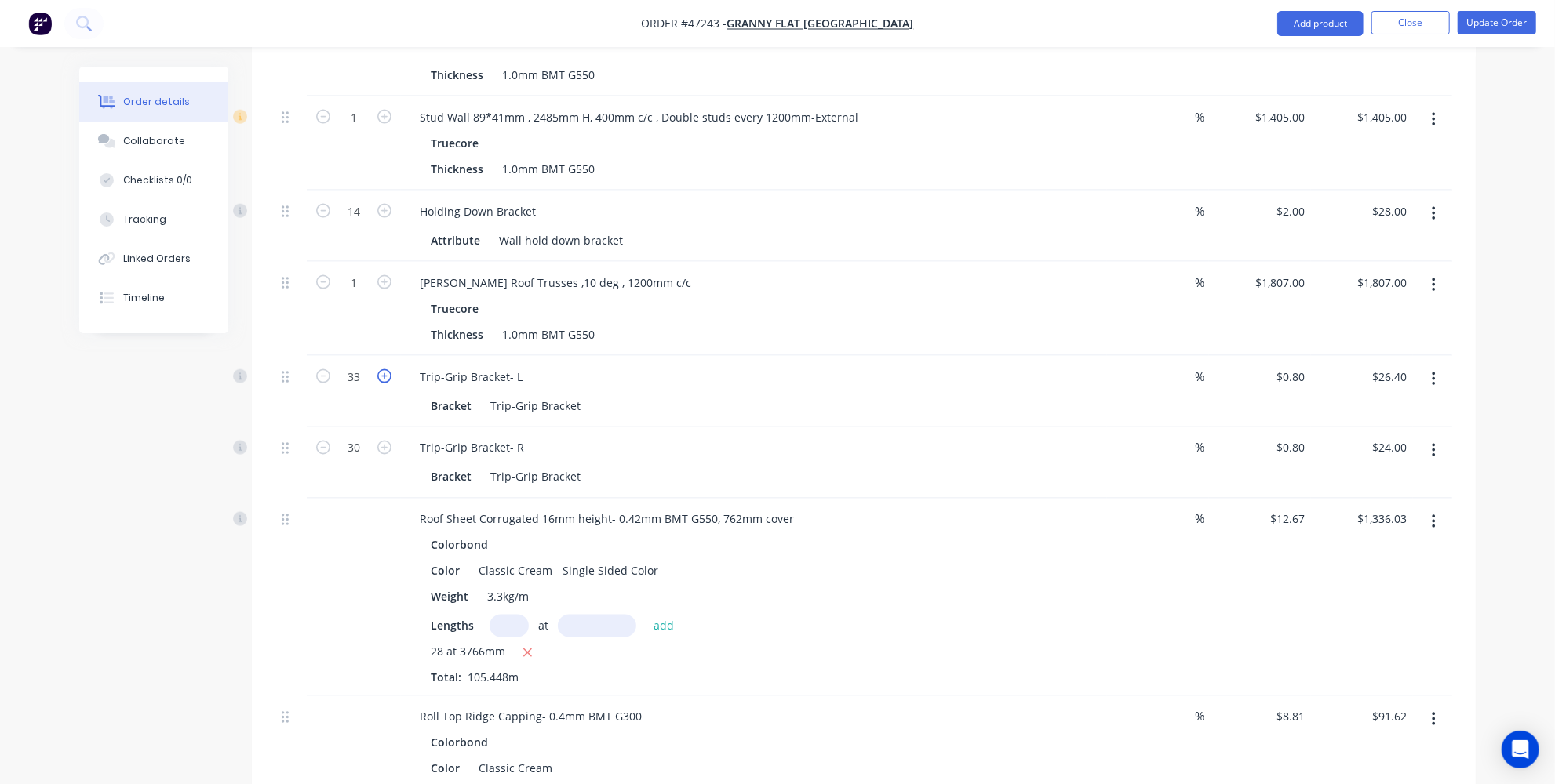
type input "34"
type input "$27.20"
click at [385, 369] on icon "button" at bounding box center [385, 376] width 14 height 14
type input "35"
type input "$28.00"
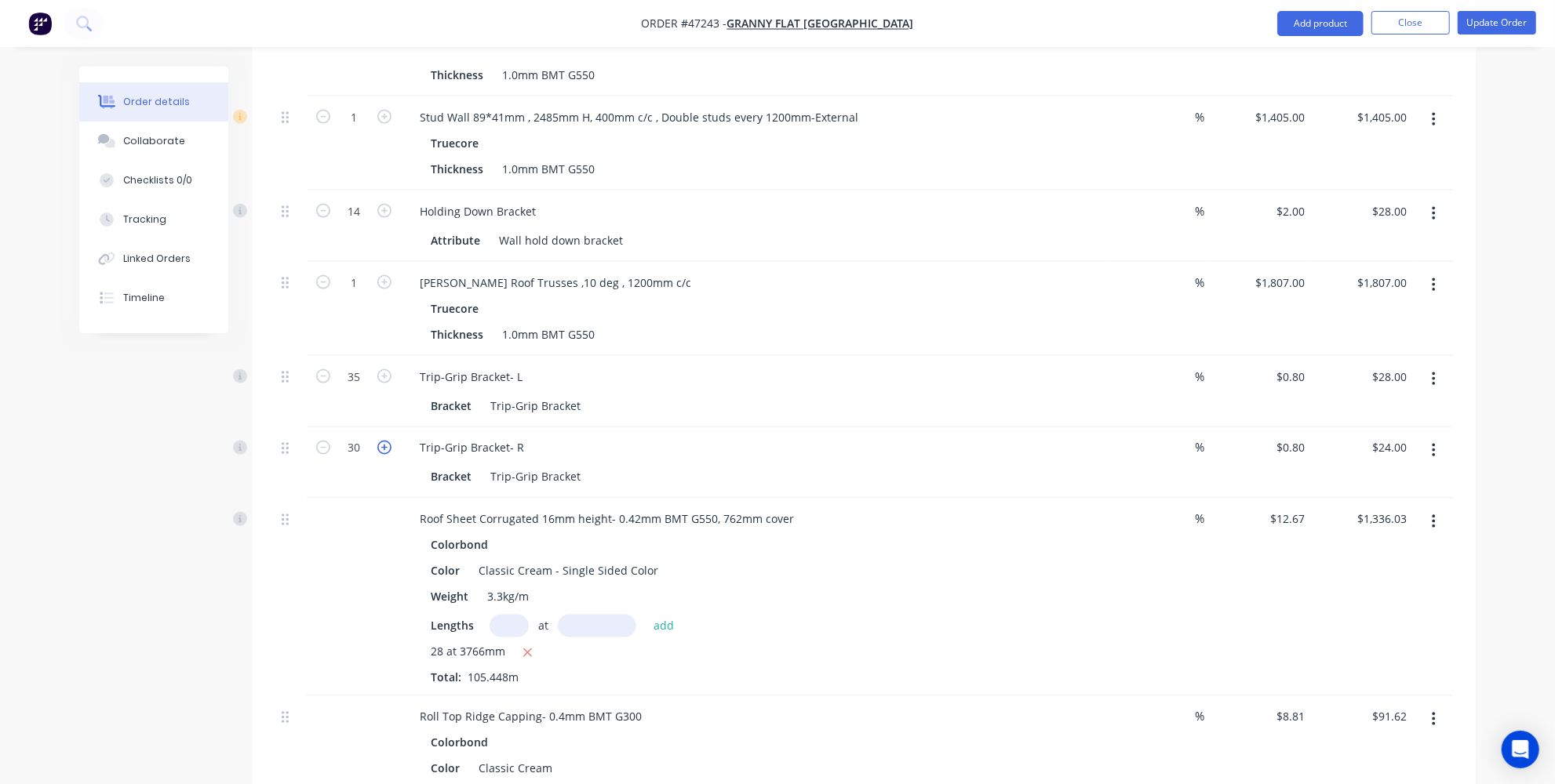
click at [380, 441] on icon "button" at bounding box center [385, 448] width 14 height 14
type input "31"
type input "$24.80"
click at [380, 441] on icon "button" at bounding box center [385, 448] width 14 height 14
type input "32"
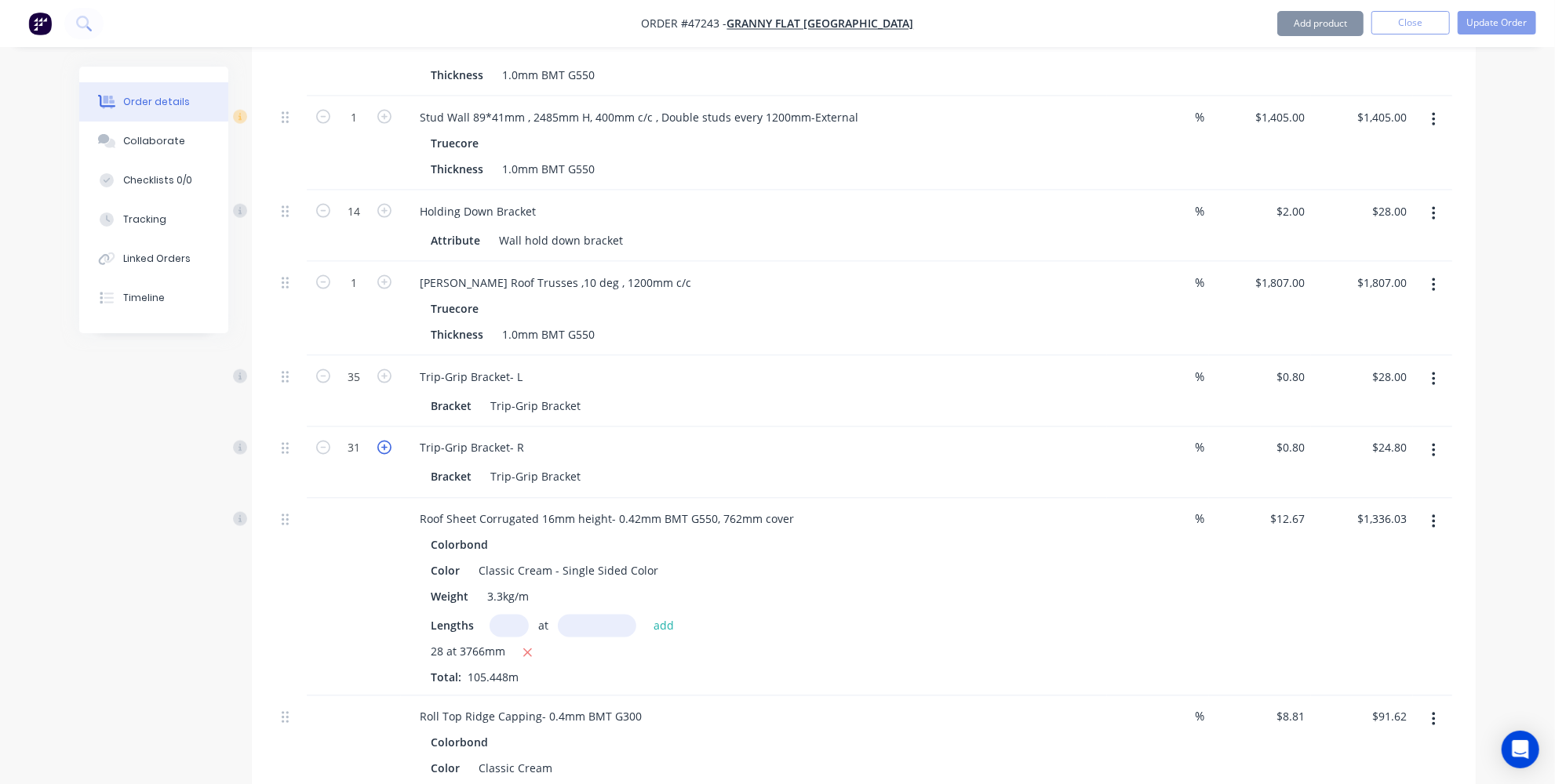
type input "$25.60"
click at [380, 441] on icon "button" at bounding box center [385, 448] width 14 height 14
type input "33"
type input "$26.40"
click at [380, 441] on icon "button" at bounding box center [385, 448] width 14 height 14
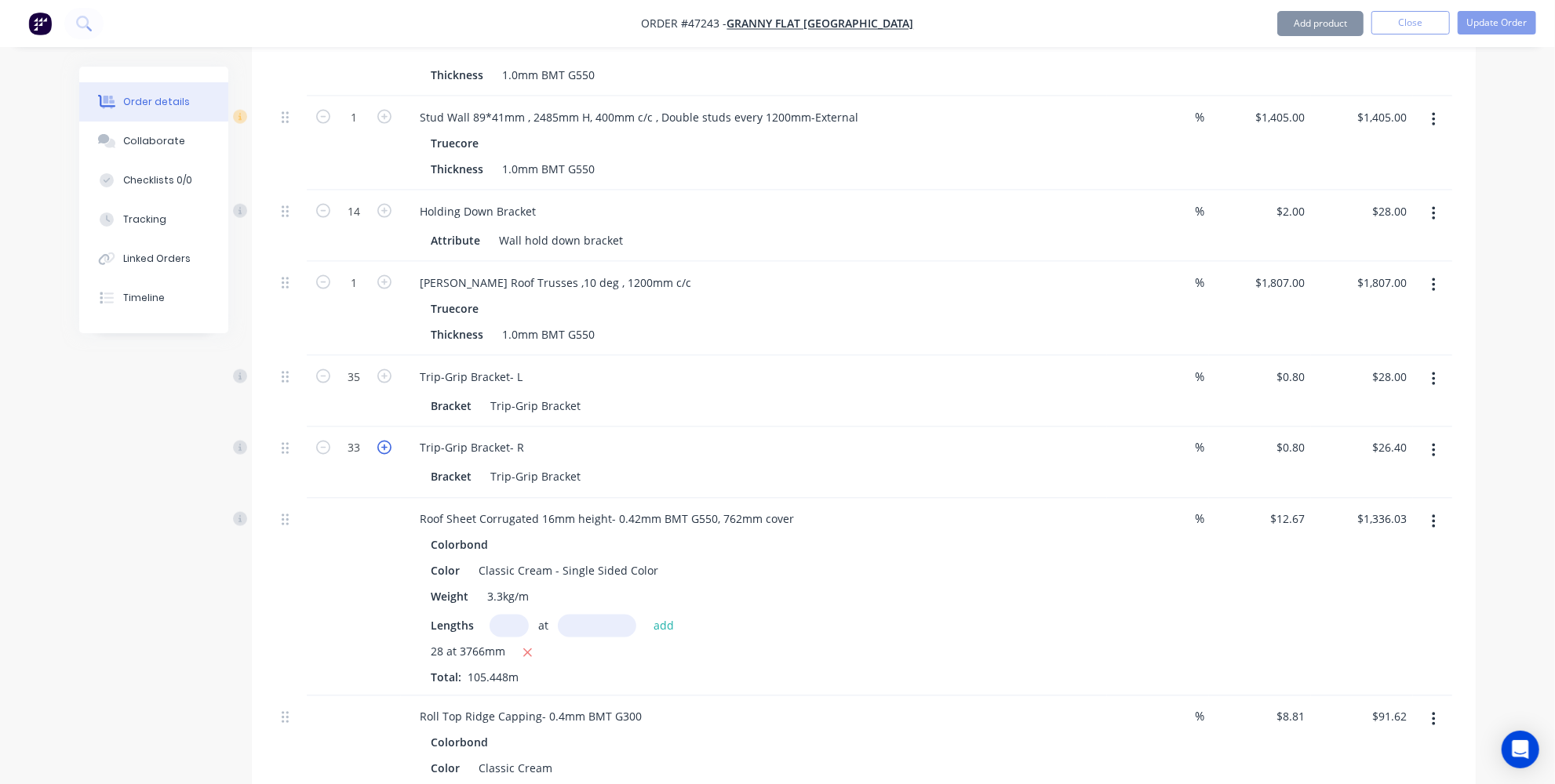
type input "34"
type input "$27.20"
click at [380, 441] on icon "button" at bounding box center [385, 448] width 14 height 14
type input "35"
type input "$28.00"
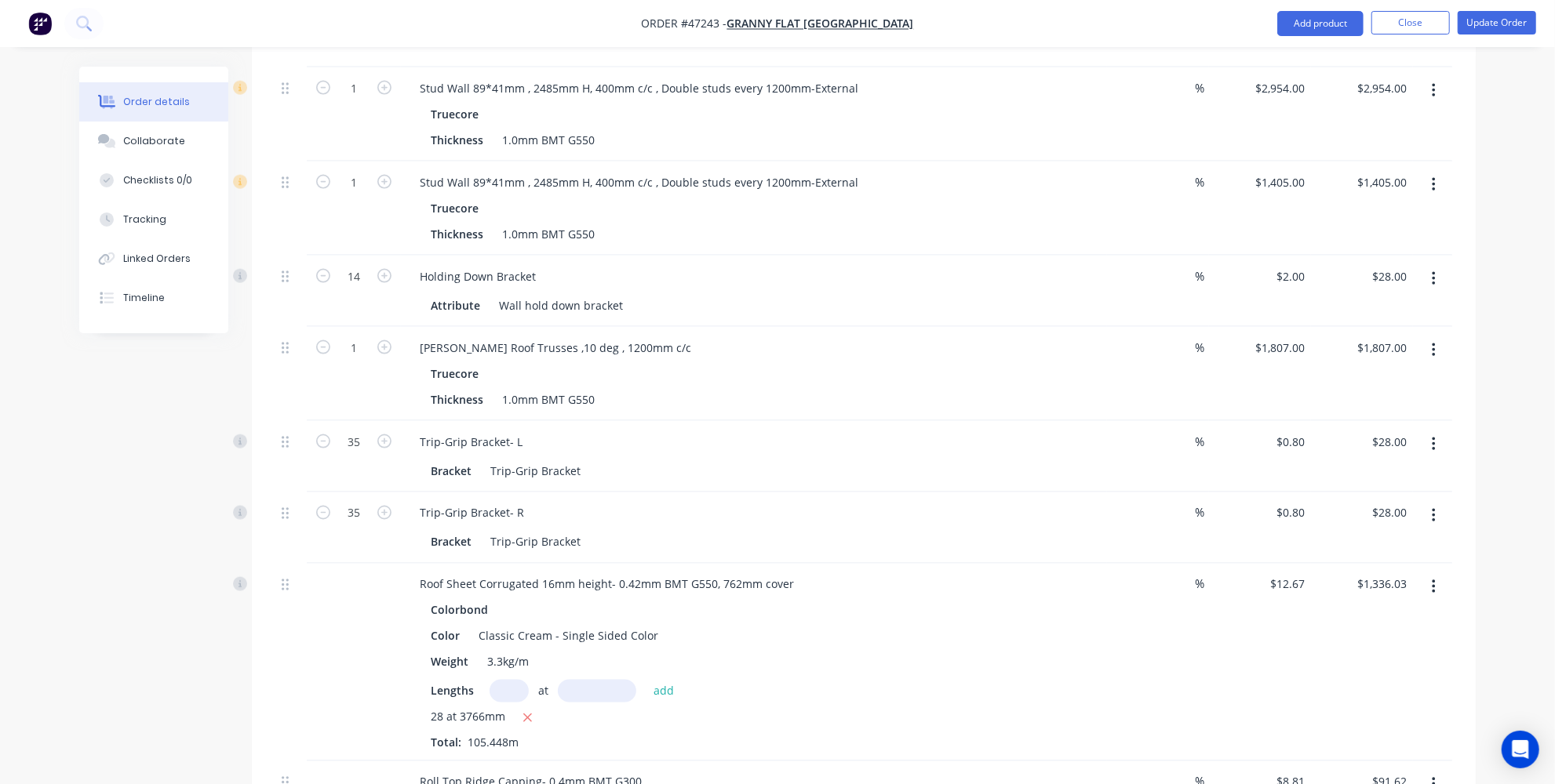
scroll to position [1724, 0]
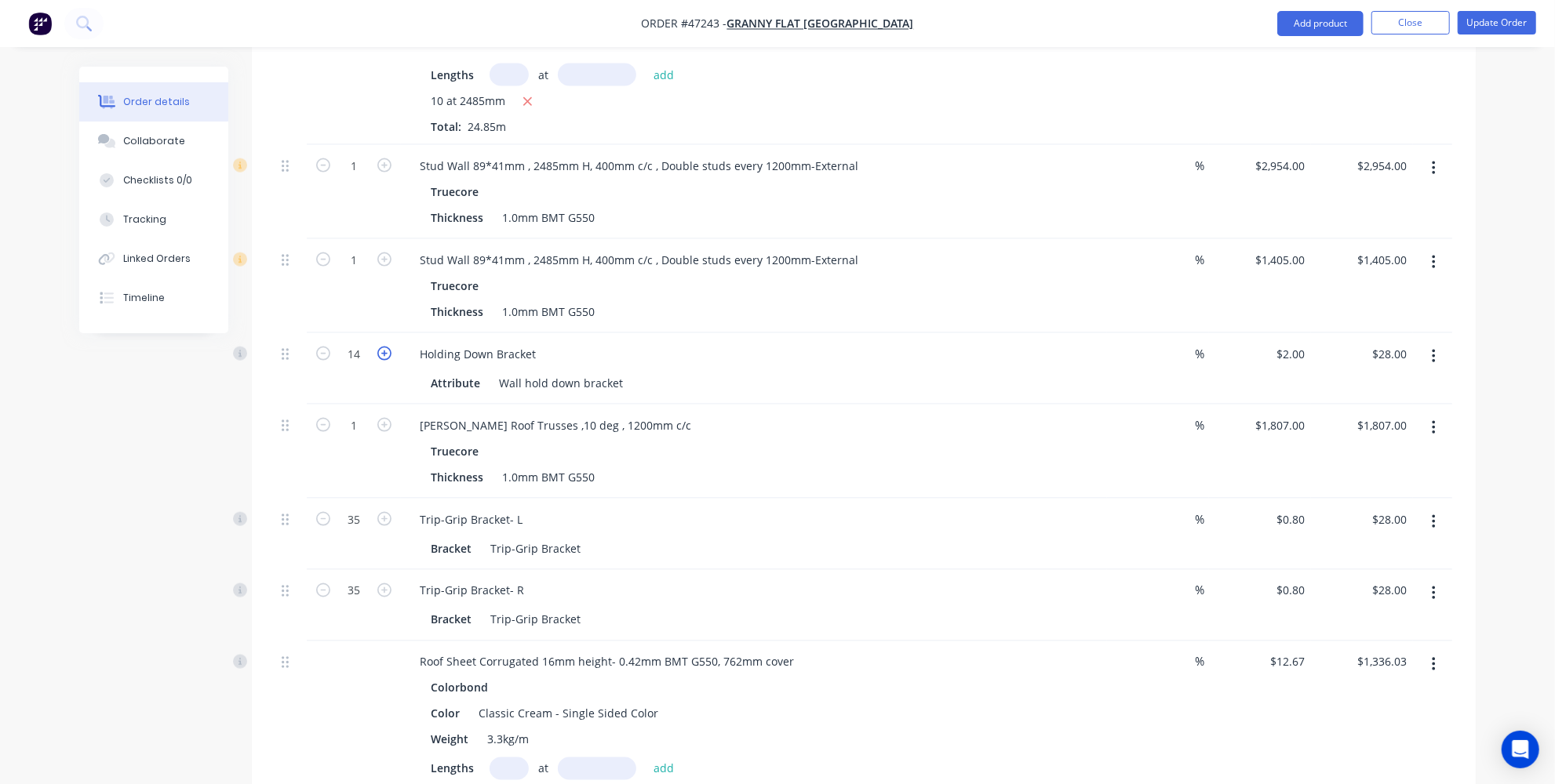
click at [381, 347] on icon "button" at bounding box center [385, 354] width 14 height 14
type input "15"
type input "$30.00"
click at [381, 347] on icon "button" at bounding box center [385, 354] width 14 height 14
type input "16"
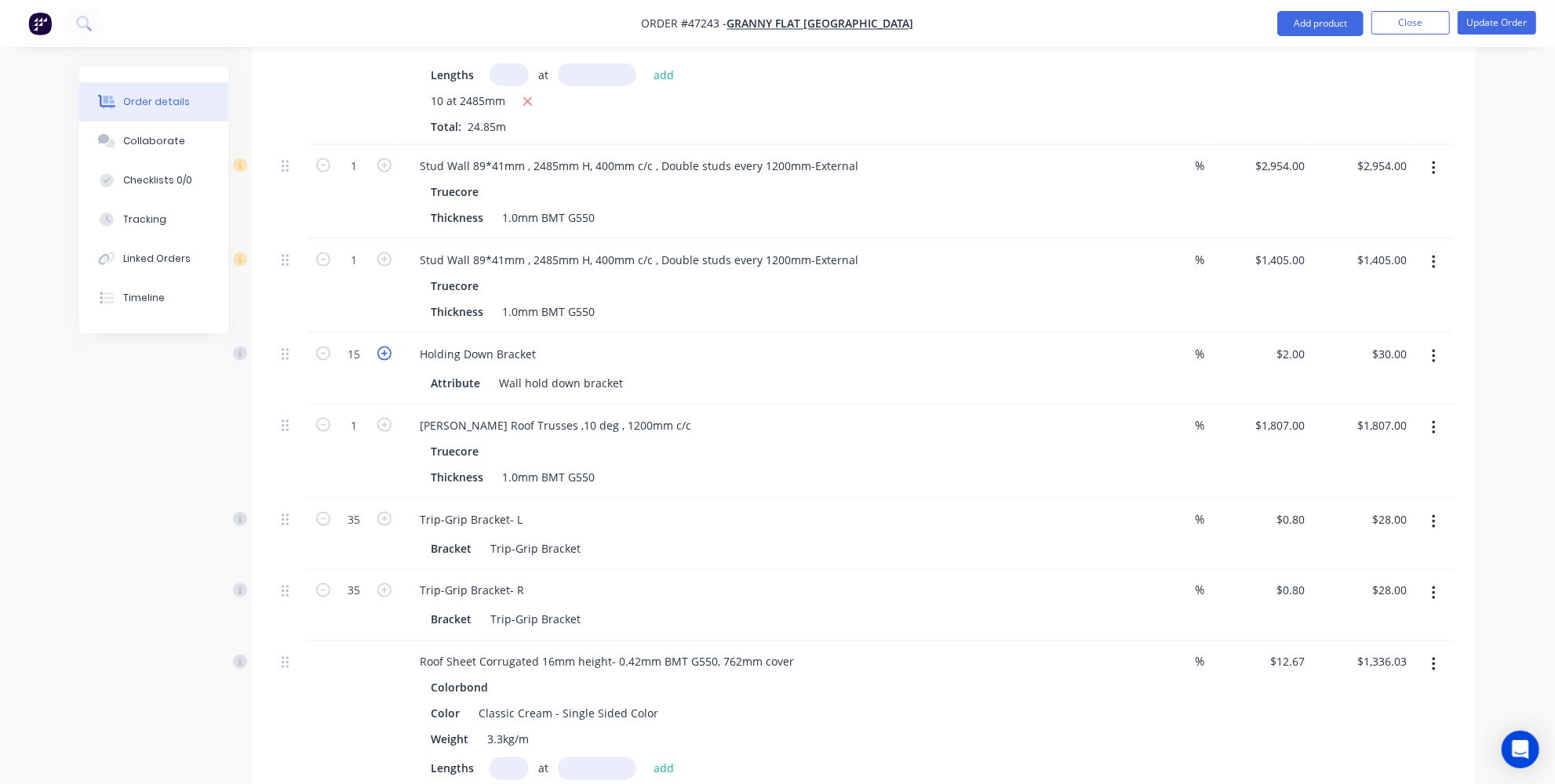
type input "$32.00"
click at [381, 347] on icon "button" at bounding box center [385, 354] width 14 height 14
type input "17"
type input "$34.00"
click at [321, 347] on icon "button" at bounding box center [324, 354] width 14 height 14
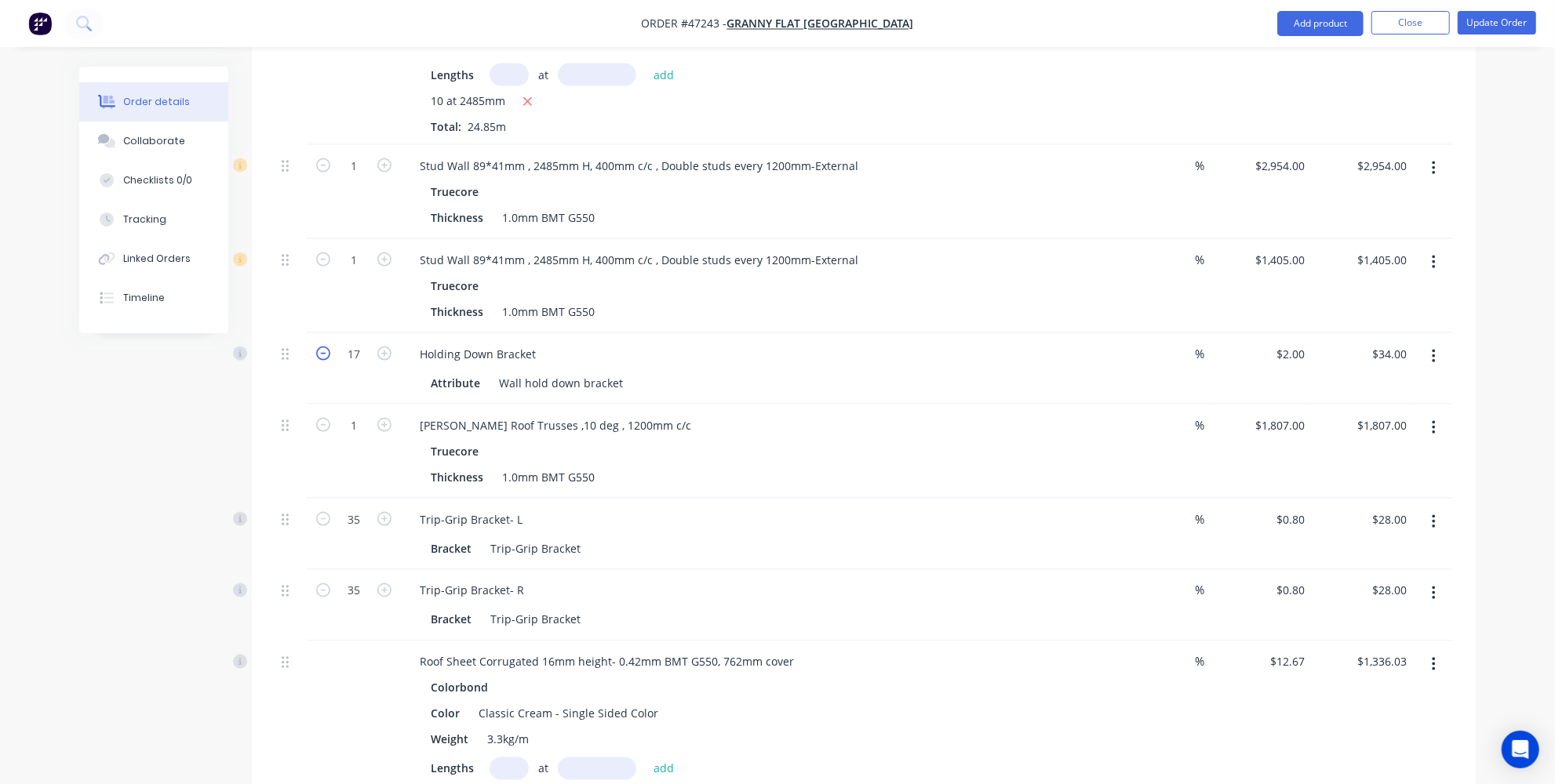
type input "16"
type input "$32.00"
click at [321, 347] on icon "button" at bounding box center [324, 354] width 14 height 14
type input "15"
type input "$30.00"
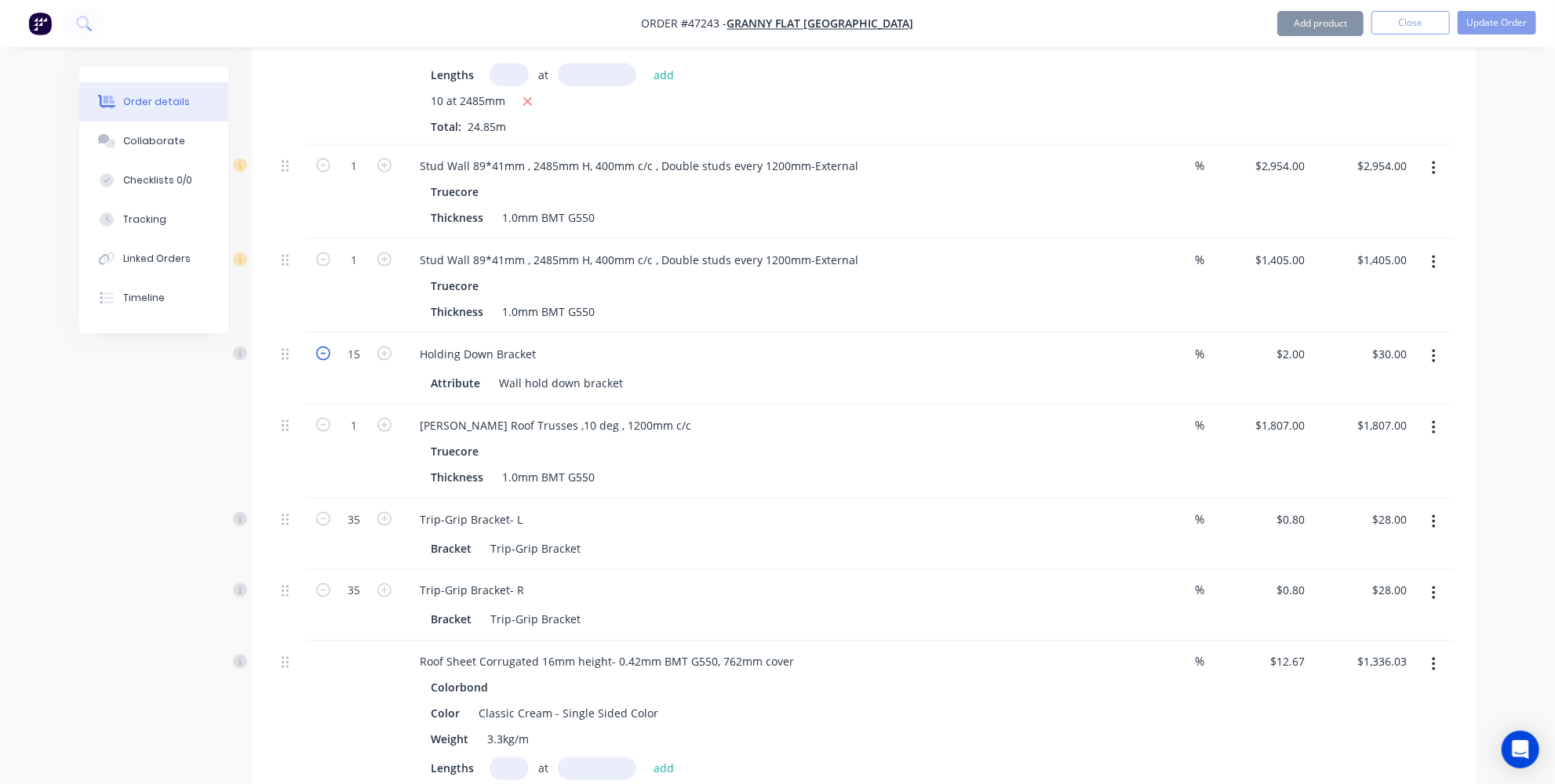
click at [321, 347] on icon "button" at bounding box center [324, 354] width 14 height 14
type input "14"
type input "$28.00"
click at [383, 347] on icon "button" at bounding box center [385, 354] width 14 height 14
type input "15"
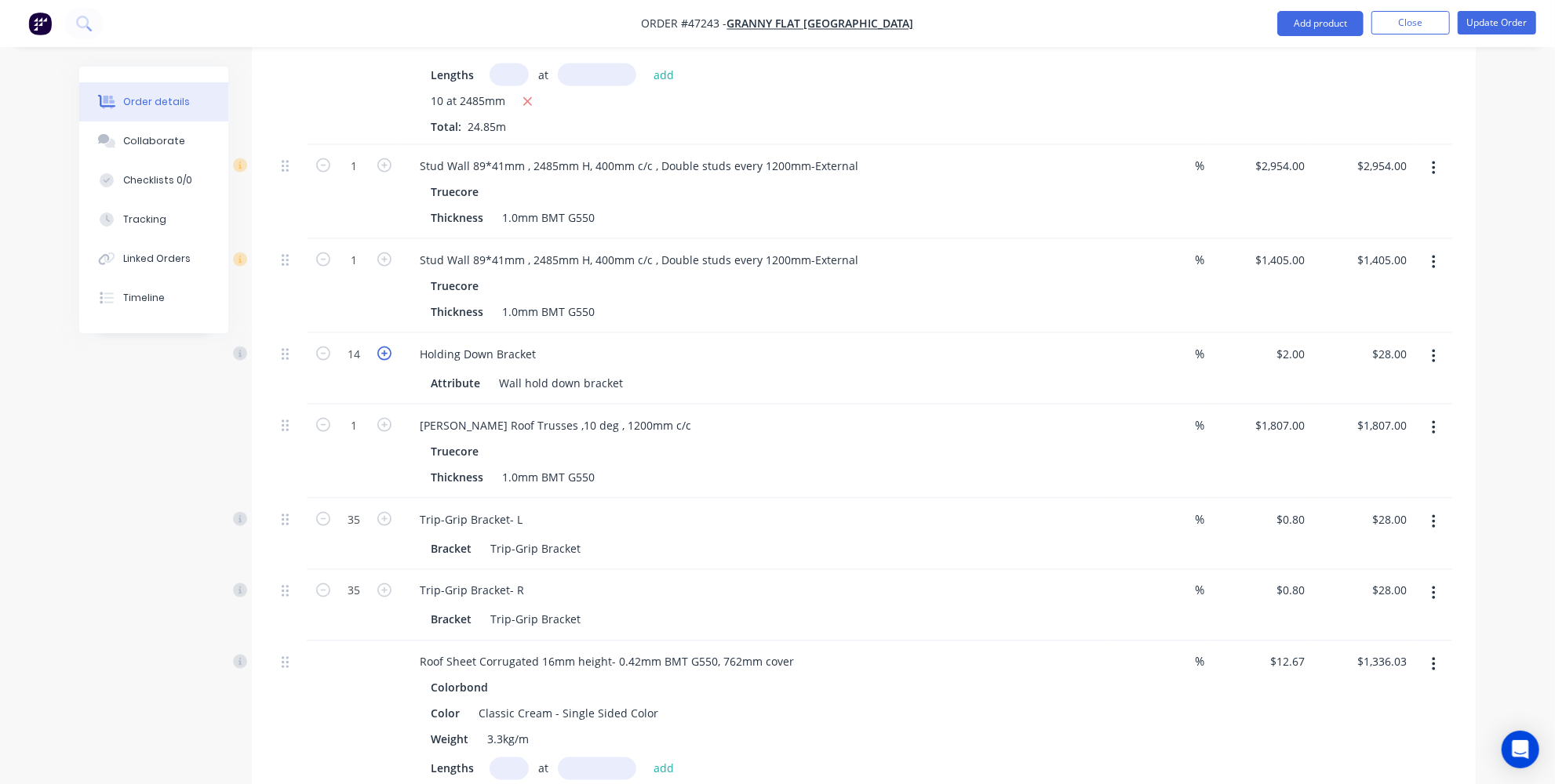
type input "$30.00"
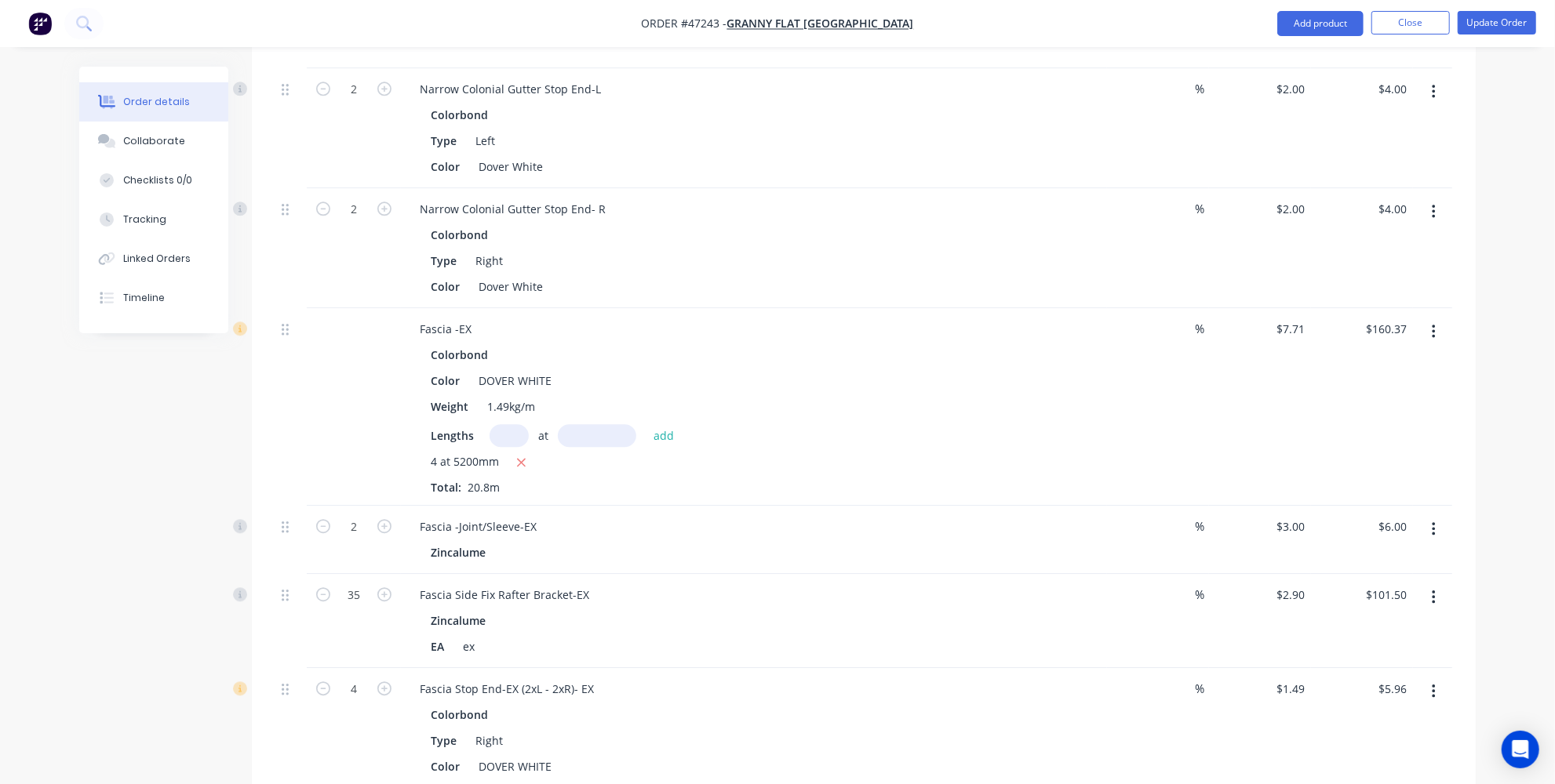
scroll to position [3007, 0]
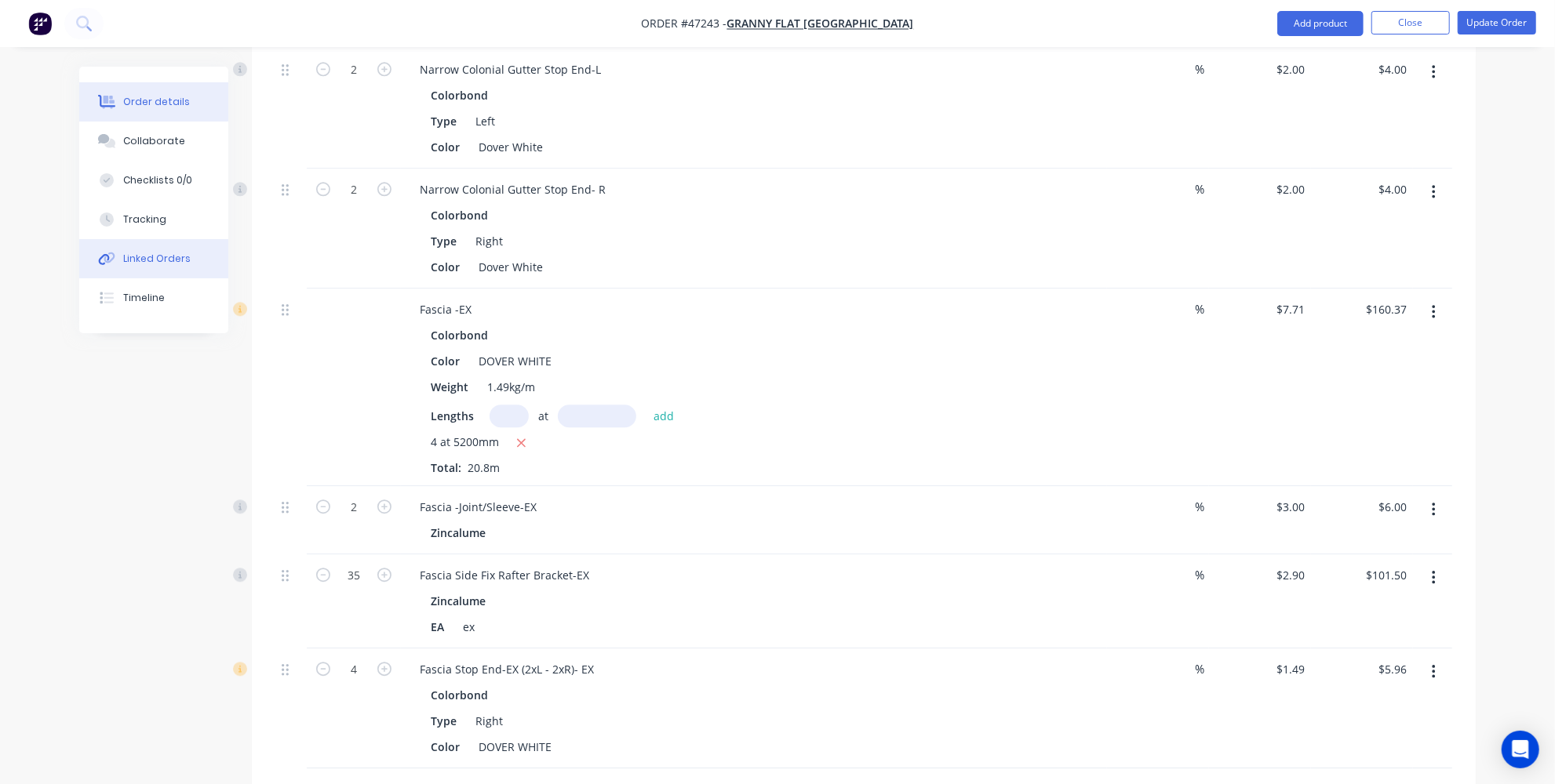
click at [148, 250] on button "Linked Orders" at bounding box center [154, 258] width 149 height 39
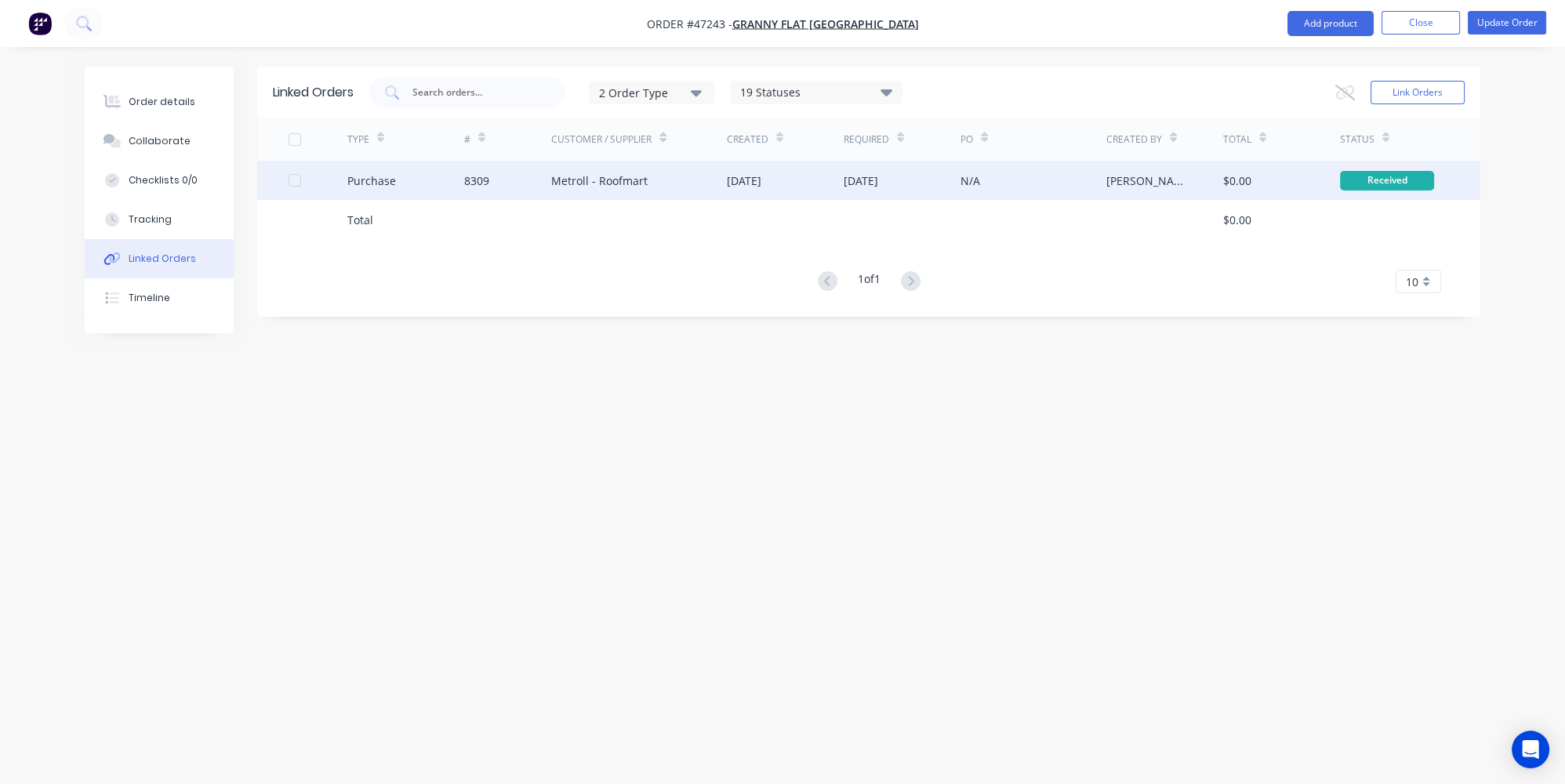
click at [582, 195] on div "Metroll - Roofmart" at bounding box center [639, 180] width 176 height 39
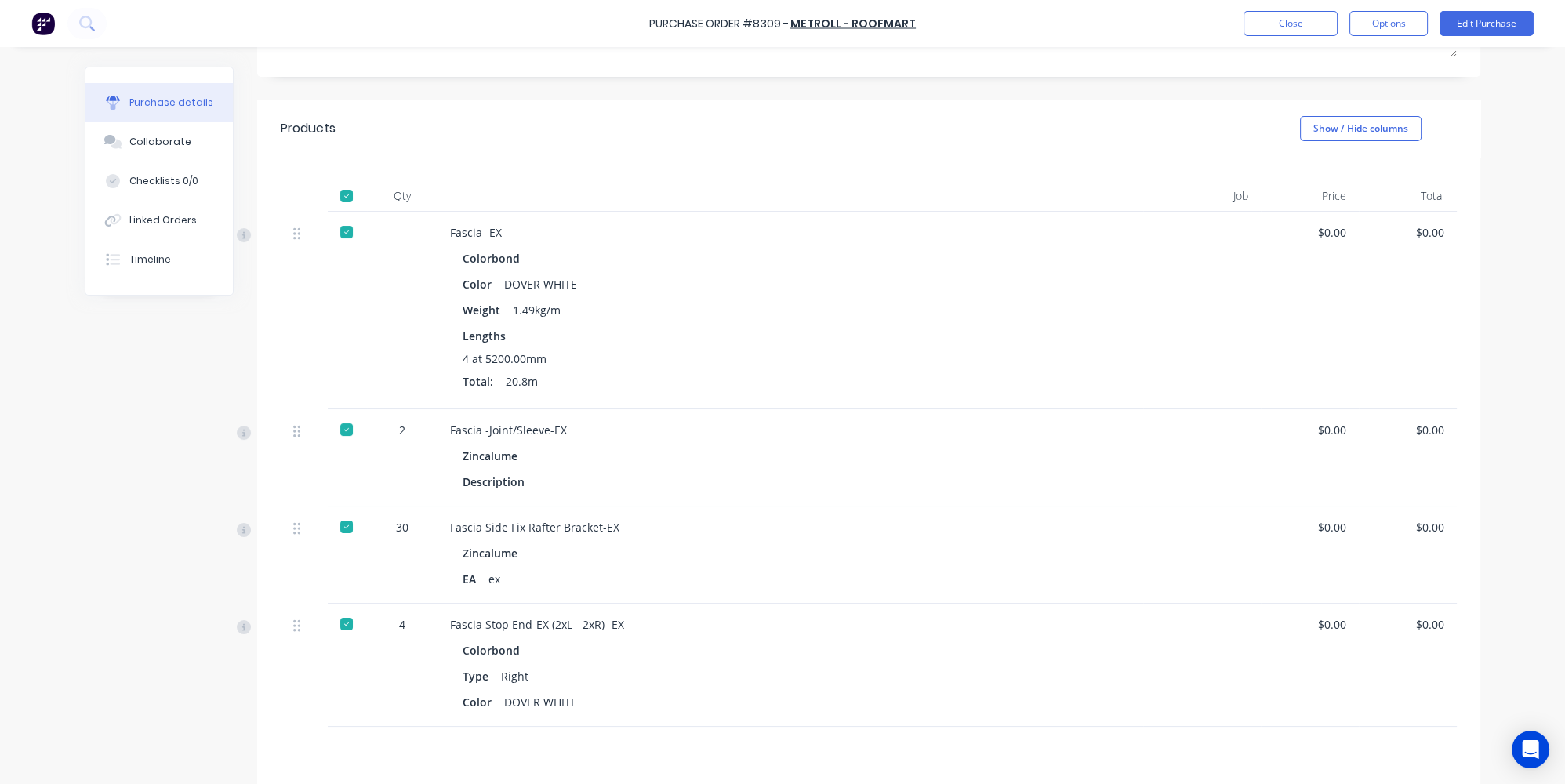
scroll to position [285, 0]
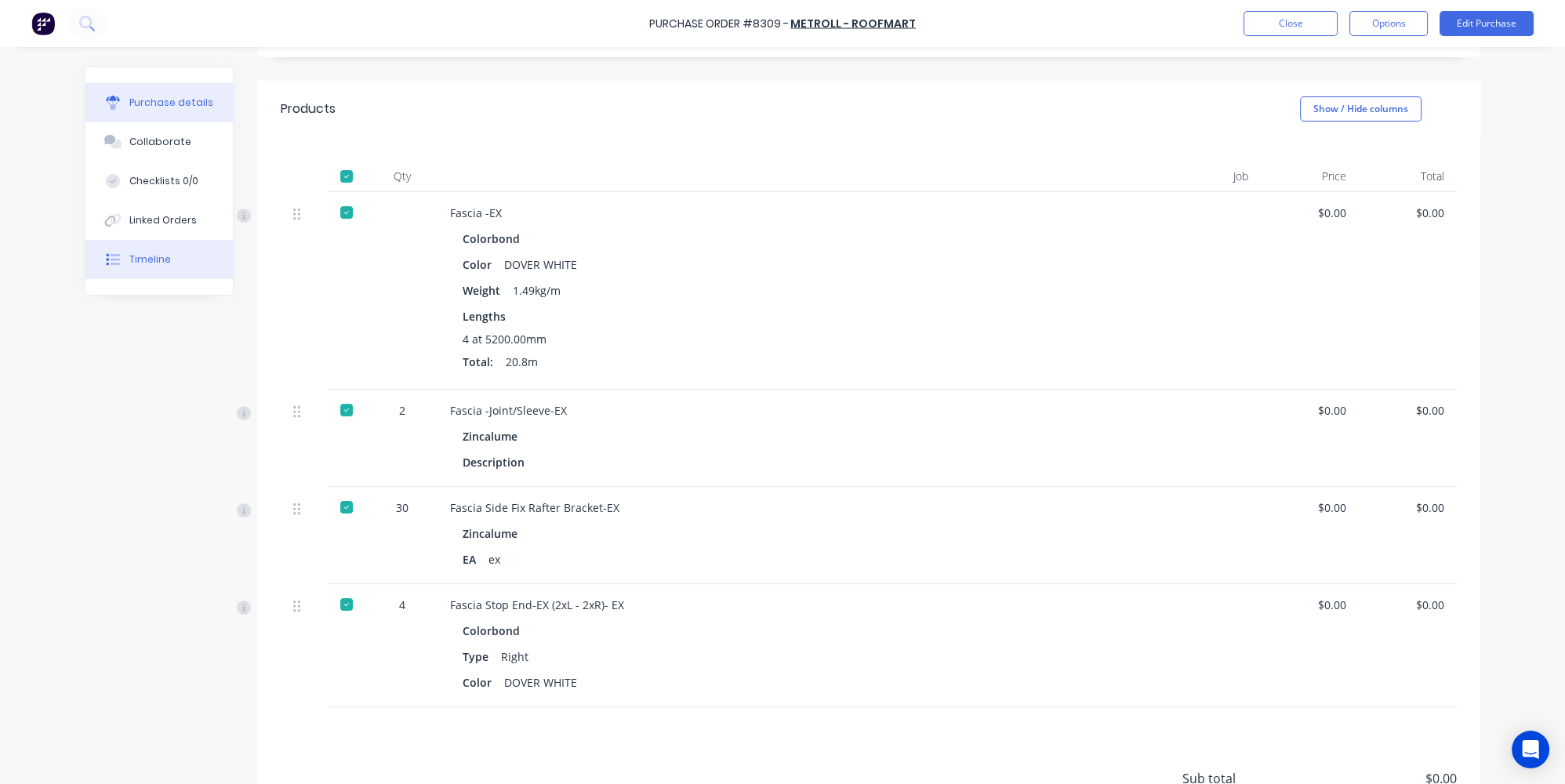
click at [129, 249] on button "Timeline" at bounding box center [160, 259] width 148 height 39
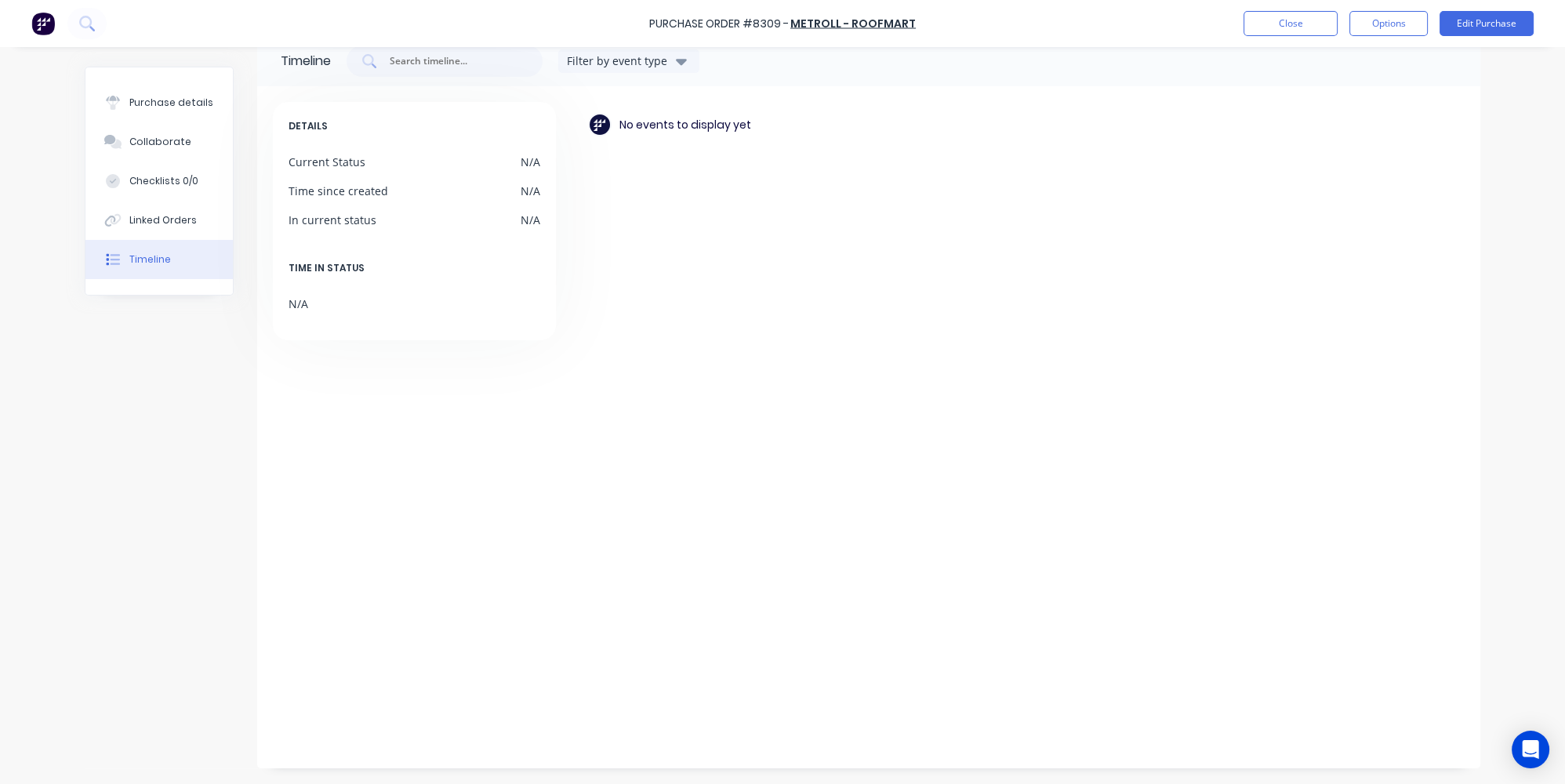
scroll to position [34, 0]
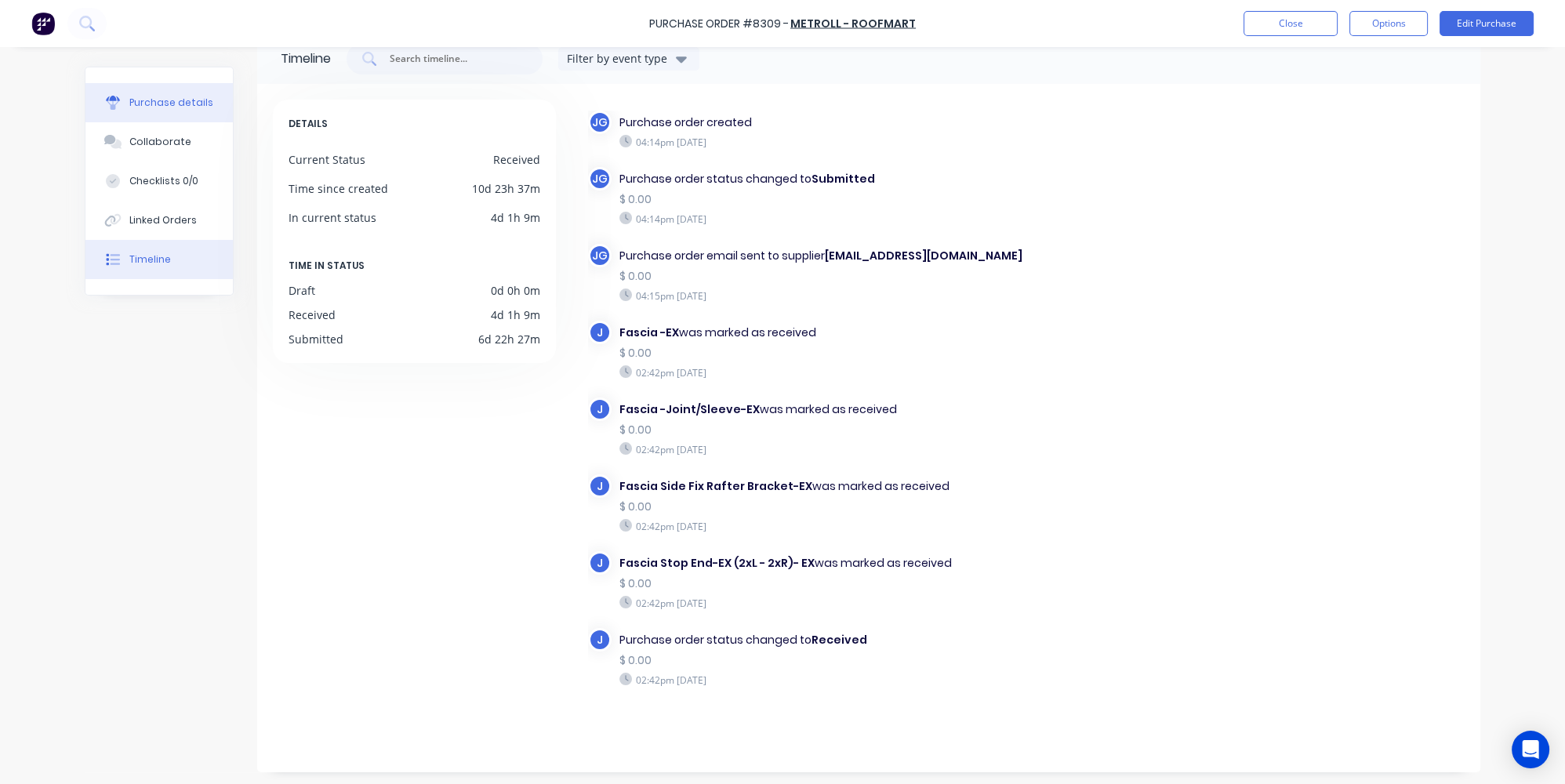
click at [154, 105] on div "Purchase details" at bounding box center [171, 103] width 84 height 14
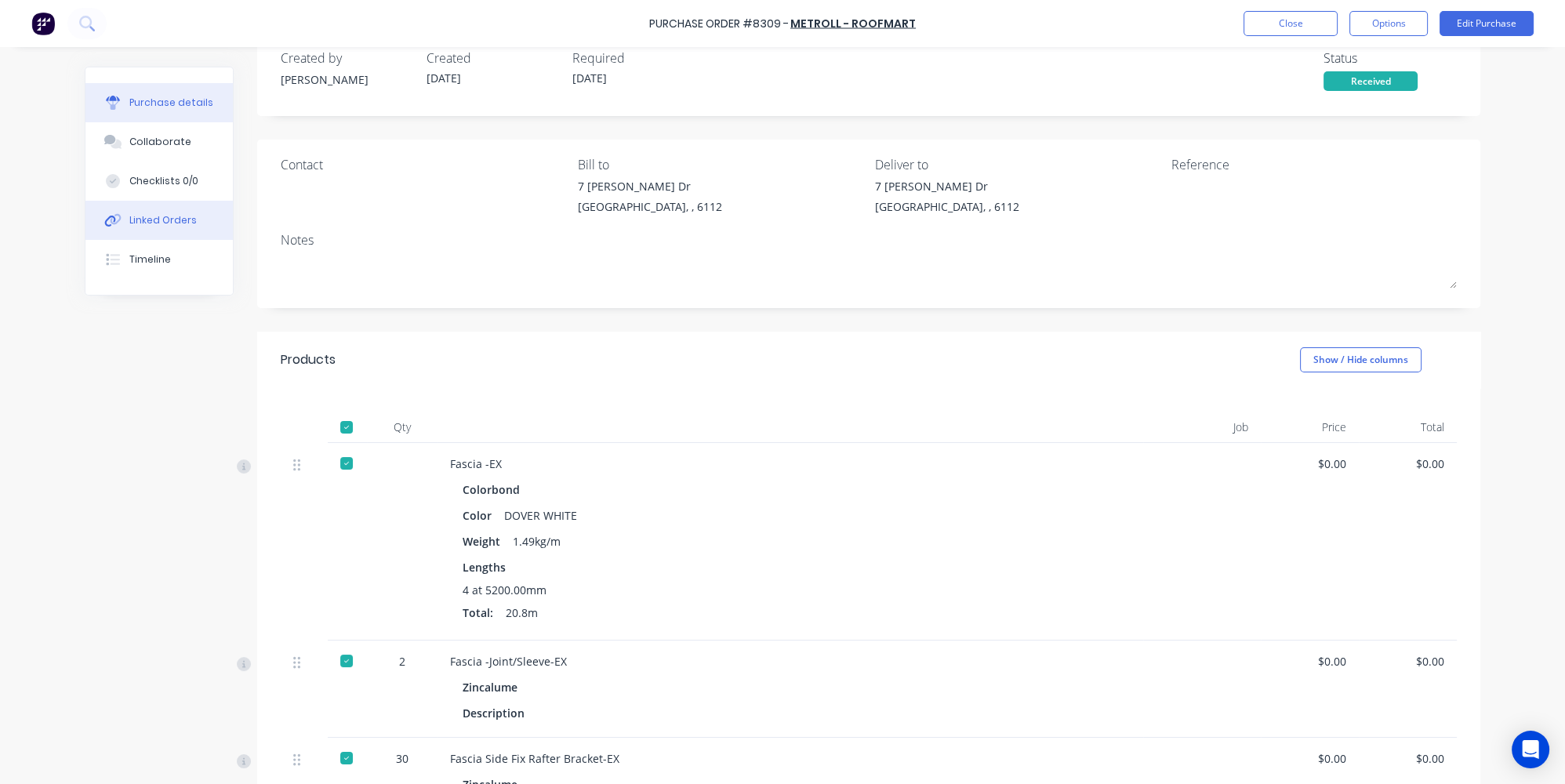
click at [117, 226] on div at bounding box center [112, 221] width 23 height 14
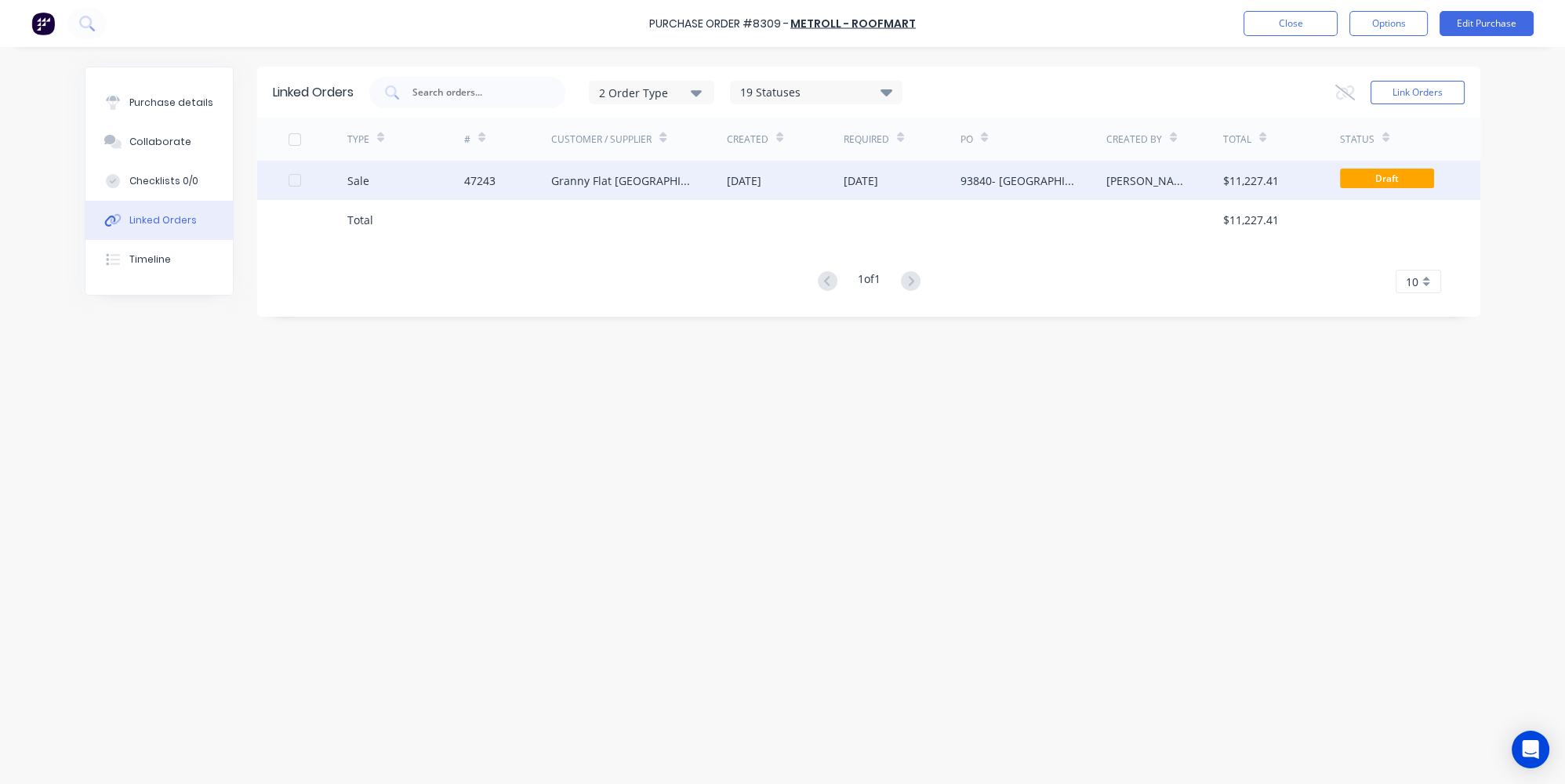
click at [421, 170] on div "Sale" at bounding box center [406, 180] width 117 height 39
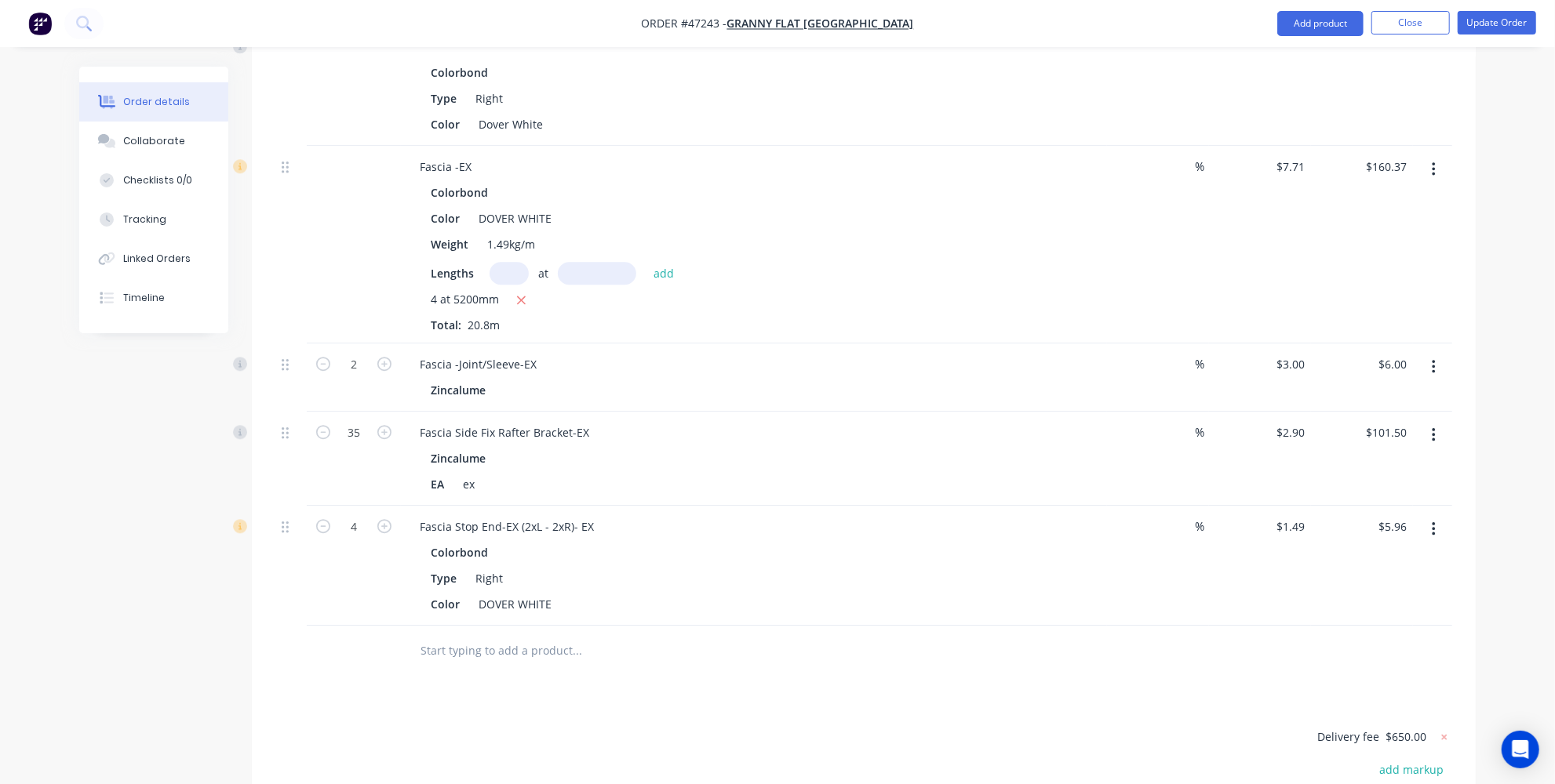
scroll to position [3136, 0]
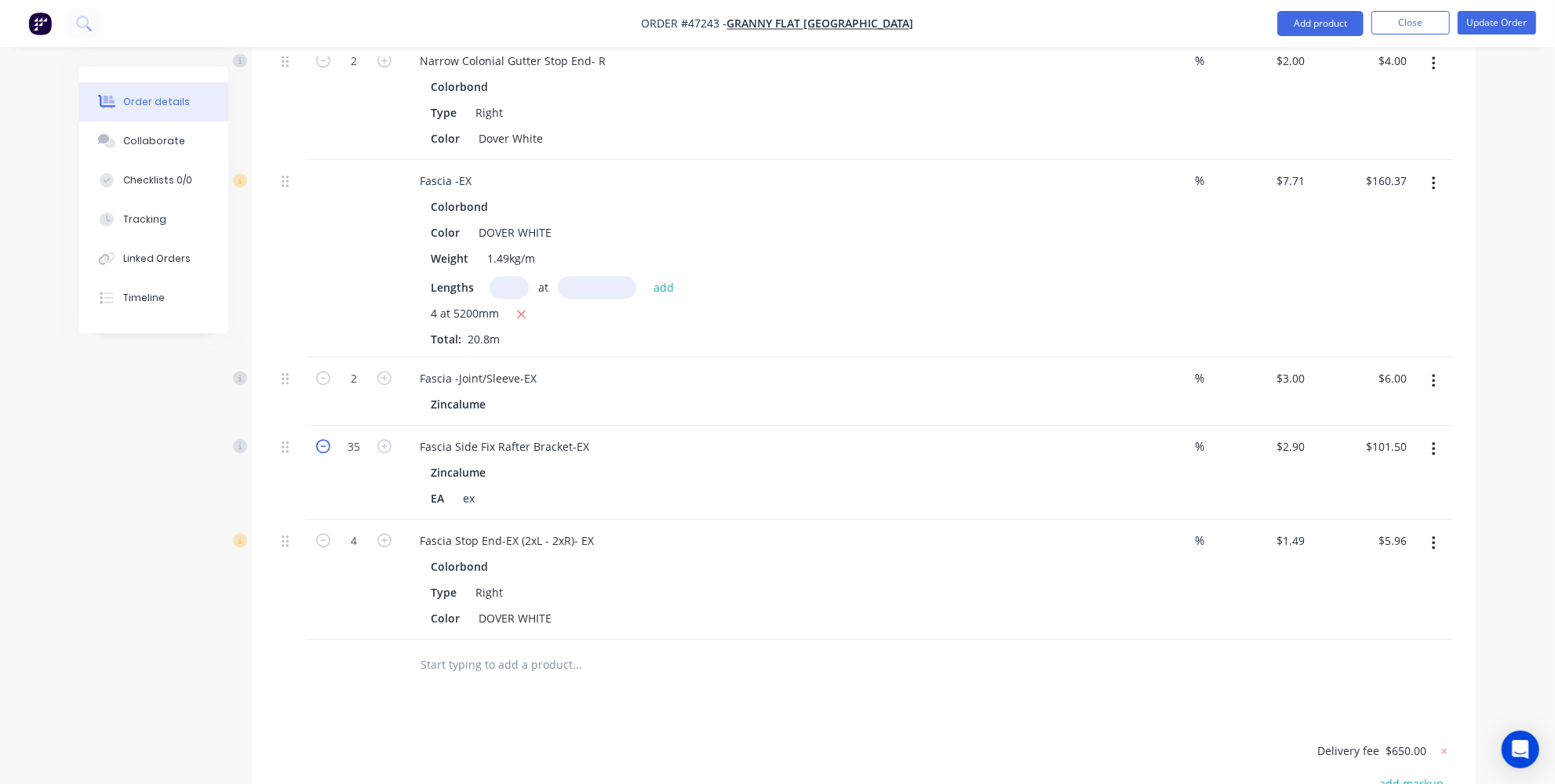
click at [329, 439] on icon "button" at bounding box center [324, 446] width 14 height 14
type input "34"
type input "$98.60"
click at [329, 439] on icon "button" at bounding box center [324, 446] width 14 height 14
type input "33"
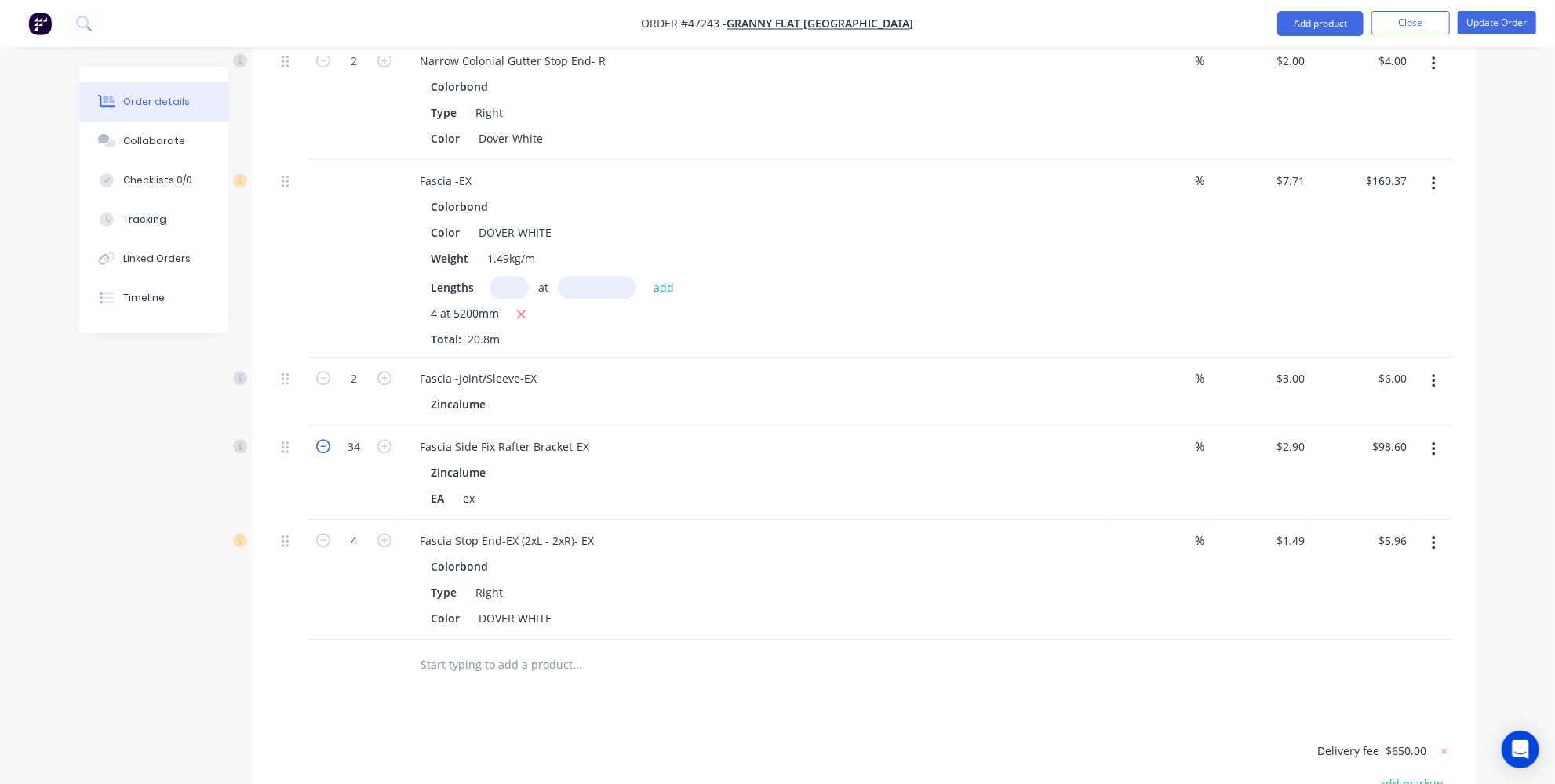
type input "$95.70"
click at [329, 439] on icon "button" at bounding box center [324, 446] width 14 height 14
type input "32"
type input "$92.80"
click at [329, 439] on icon "button" at bounding box center [324, 446] width 14 height 14
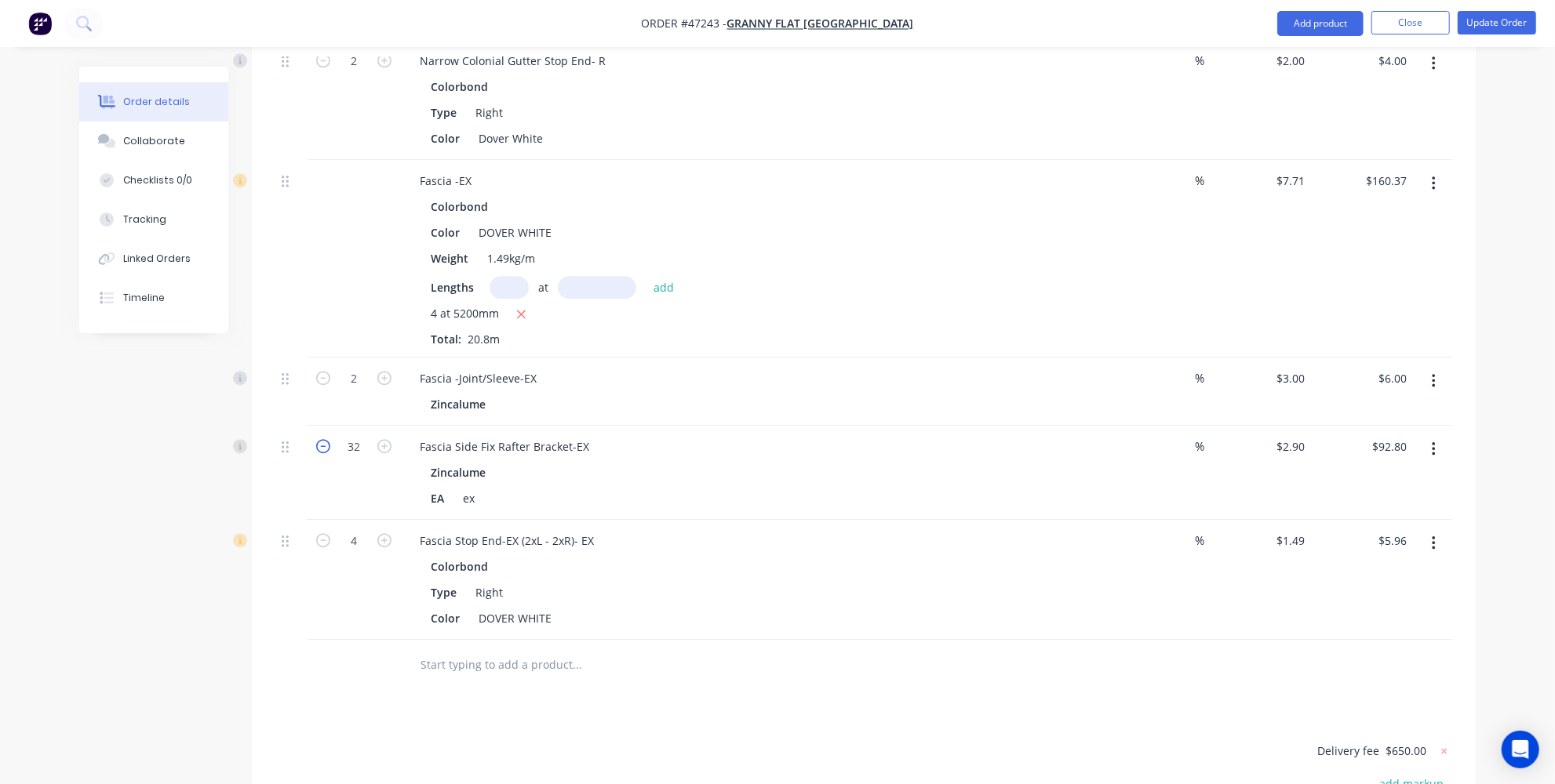
type input "31"
type input "$89.90"
click at [329, 439] on icon "button" at bounding box center [324, 446] width 14 height 14
type input "30"
type input "$87.00"
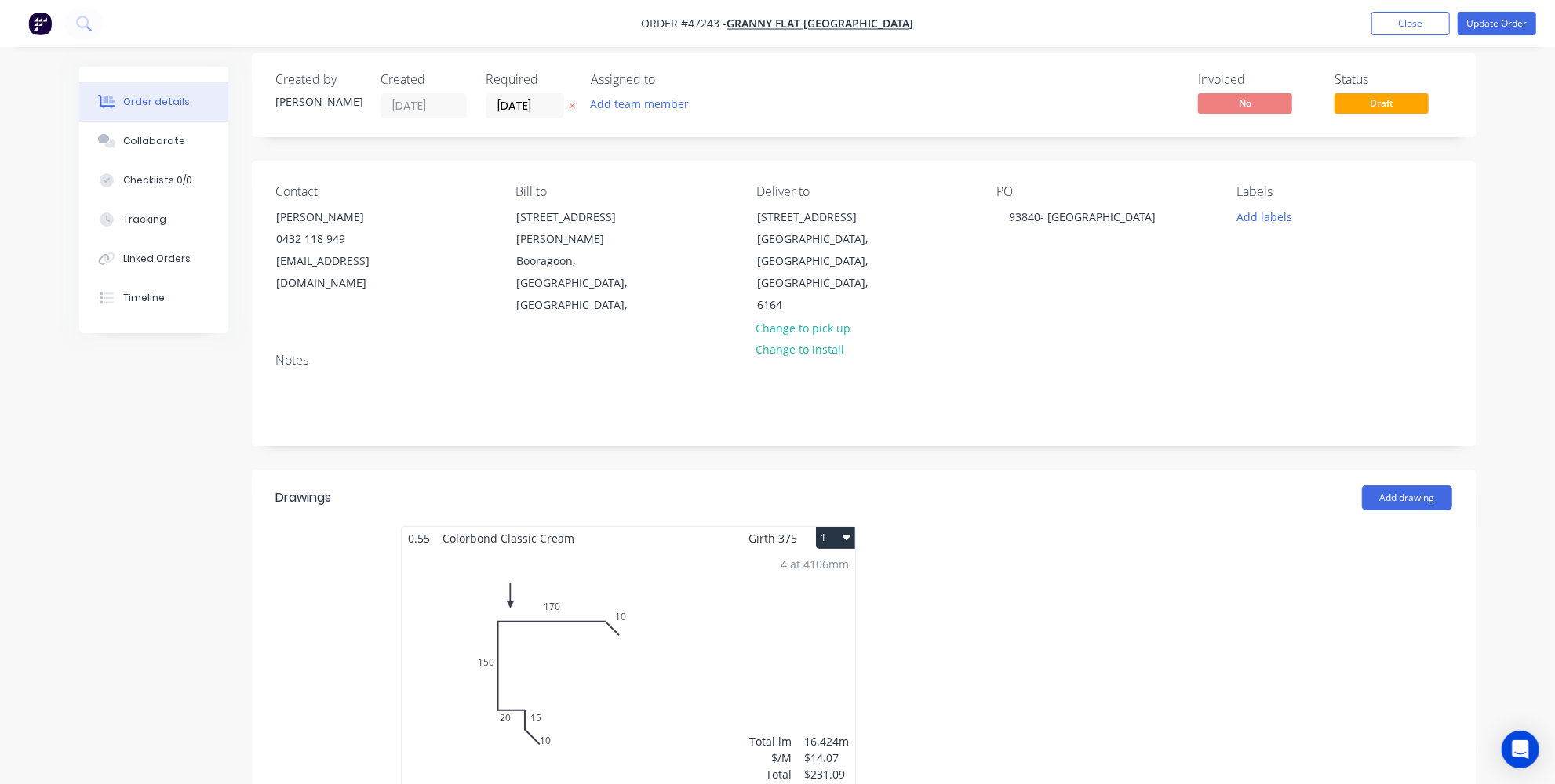
scroll to position [0, 0]
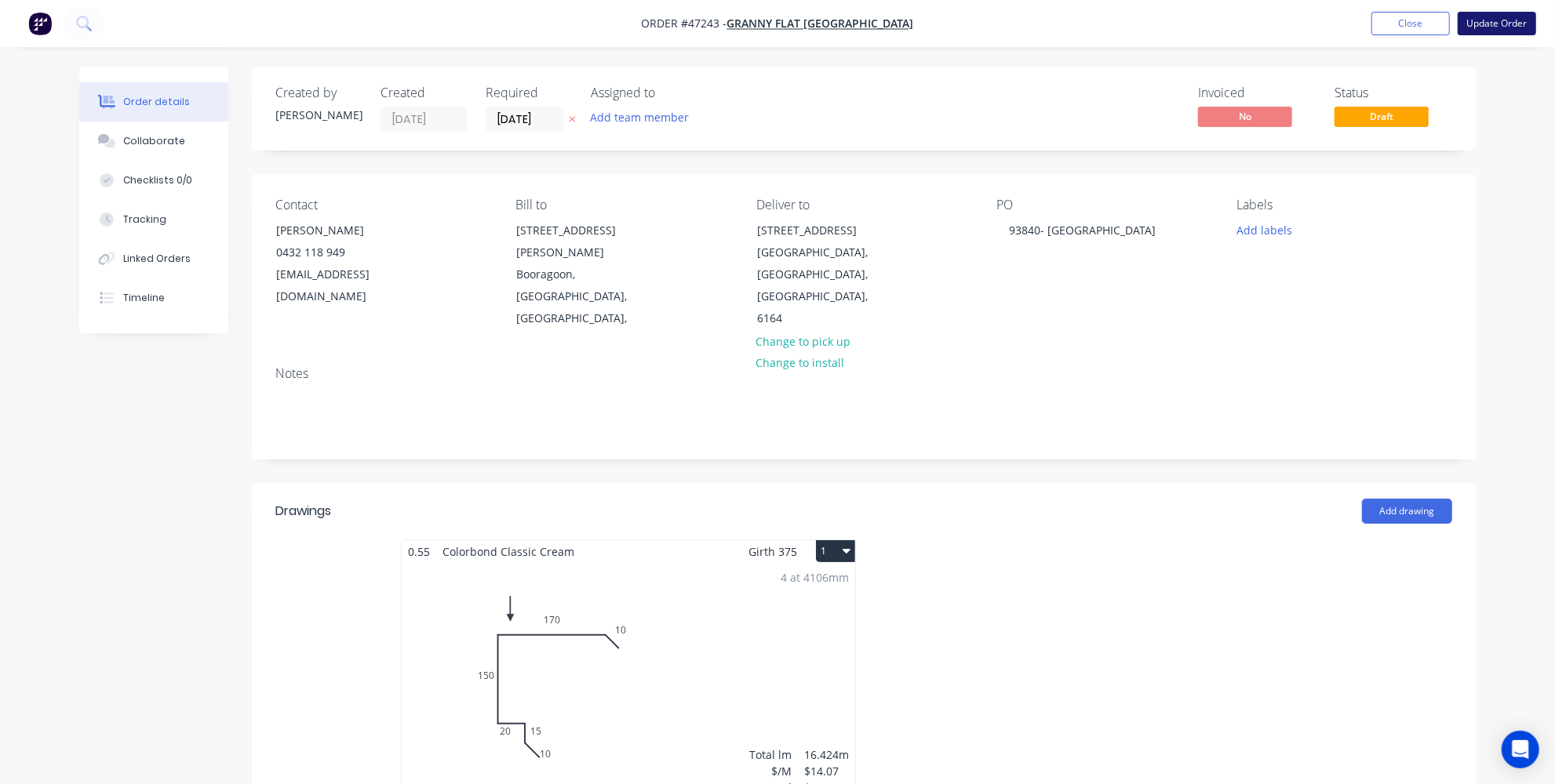
click at [1495, 26] on button "Update Order" at bounding box center [1497, 23] width 79 height 23
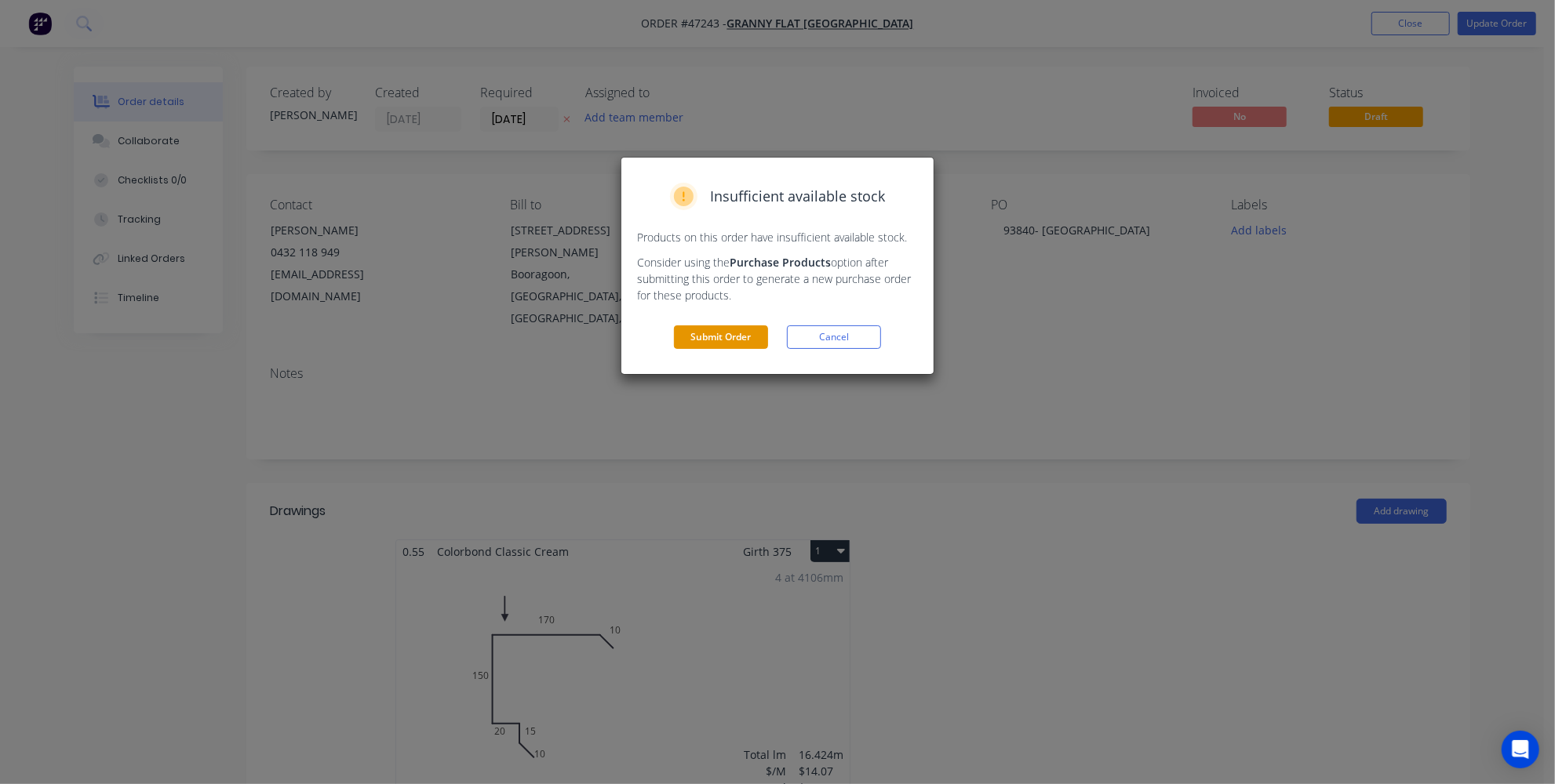
click at [738, 338] on button "Submit Order" at bounding box center [720, 337] width 94 height 23
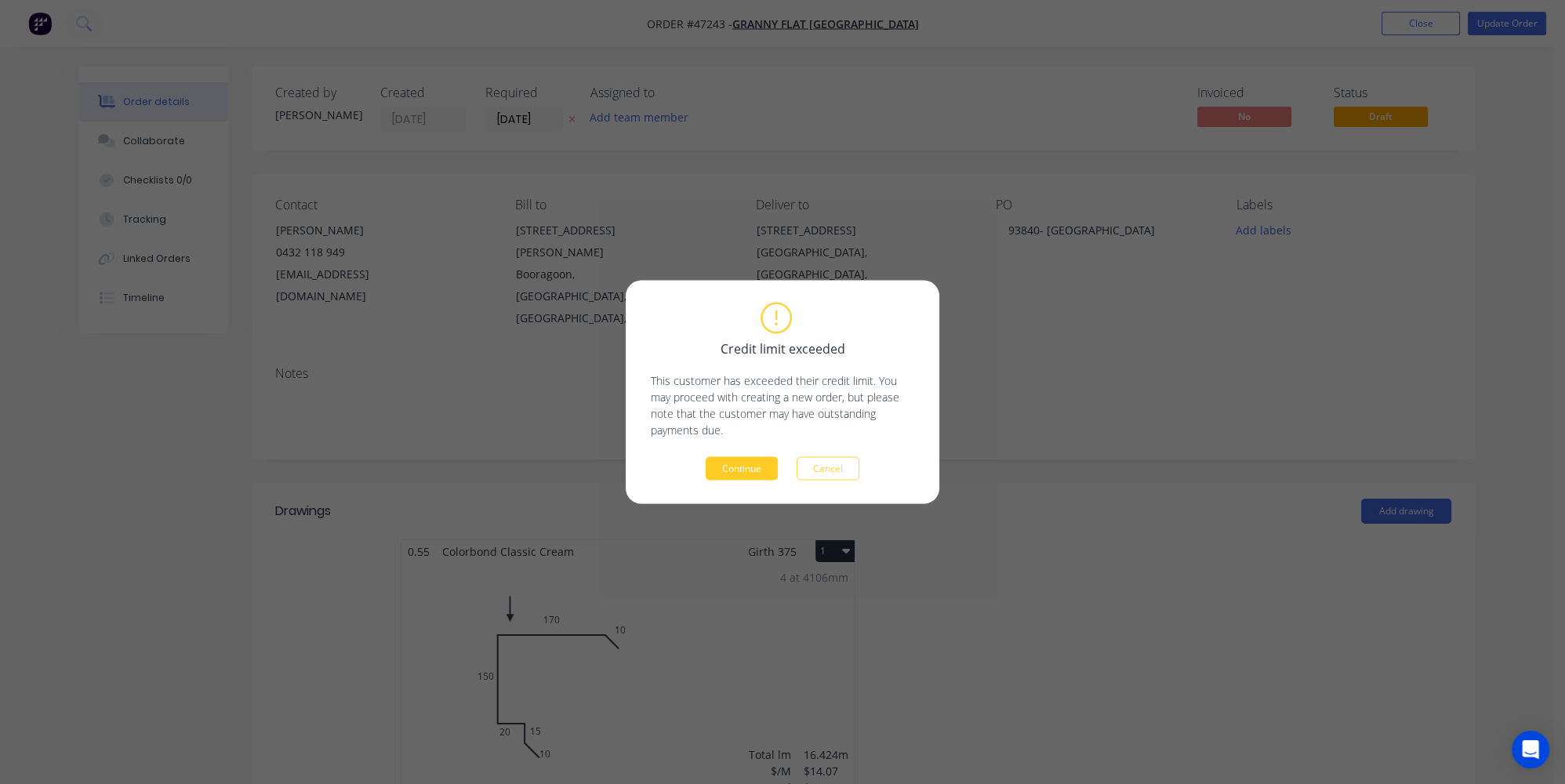
click at [743, 465] on button "Continue" at bounding box center [742, 469] width 72 height 23
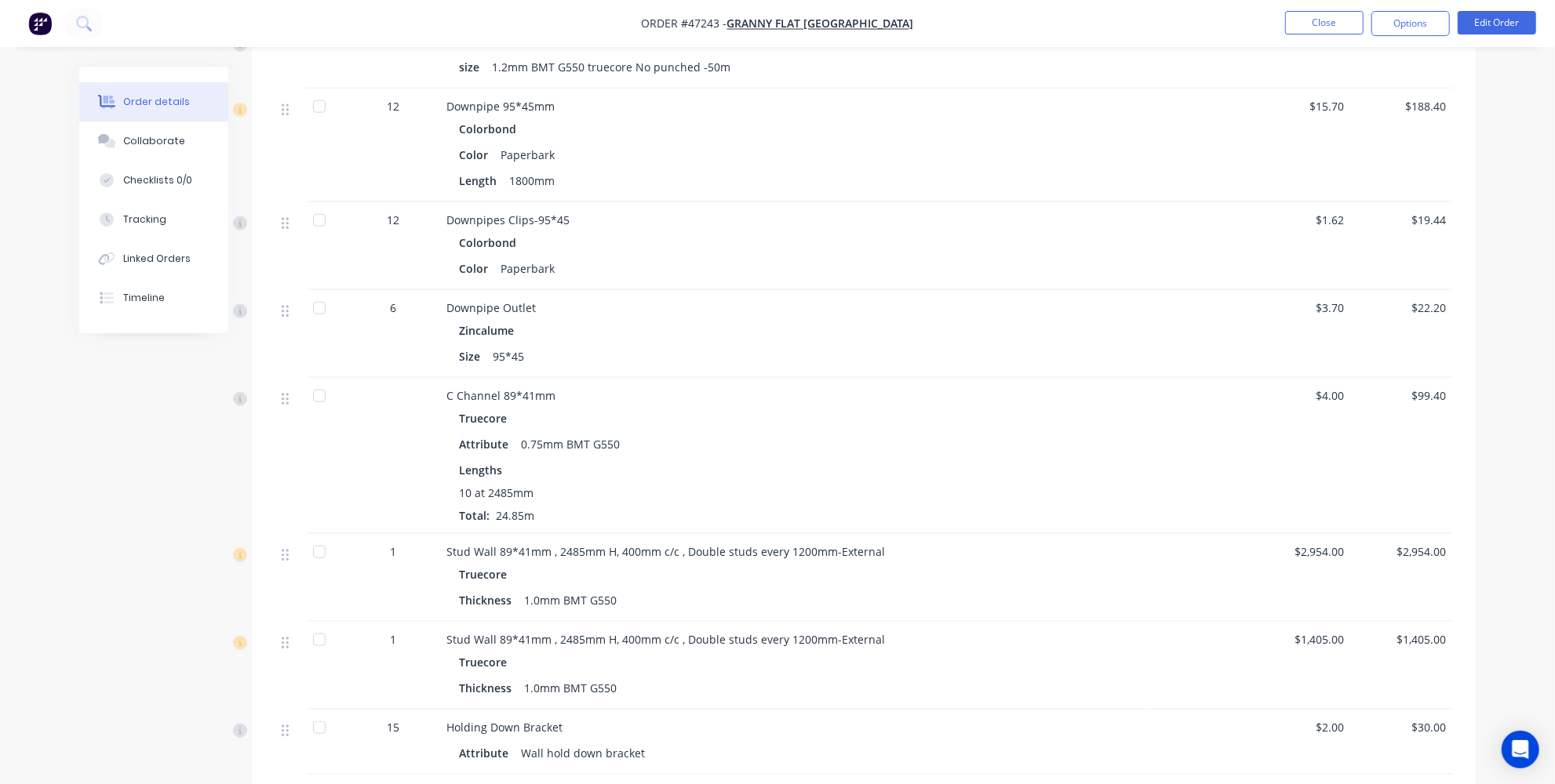
scroll to position [1355, 0]
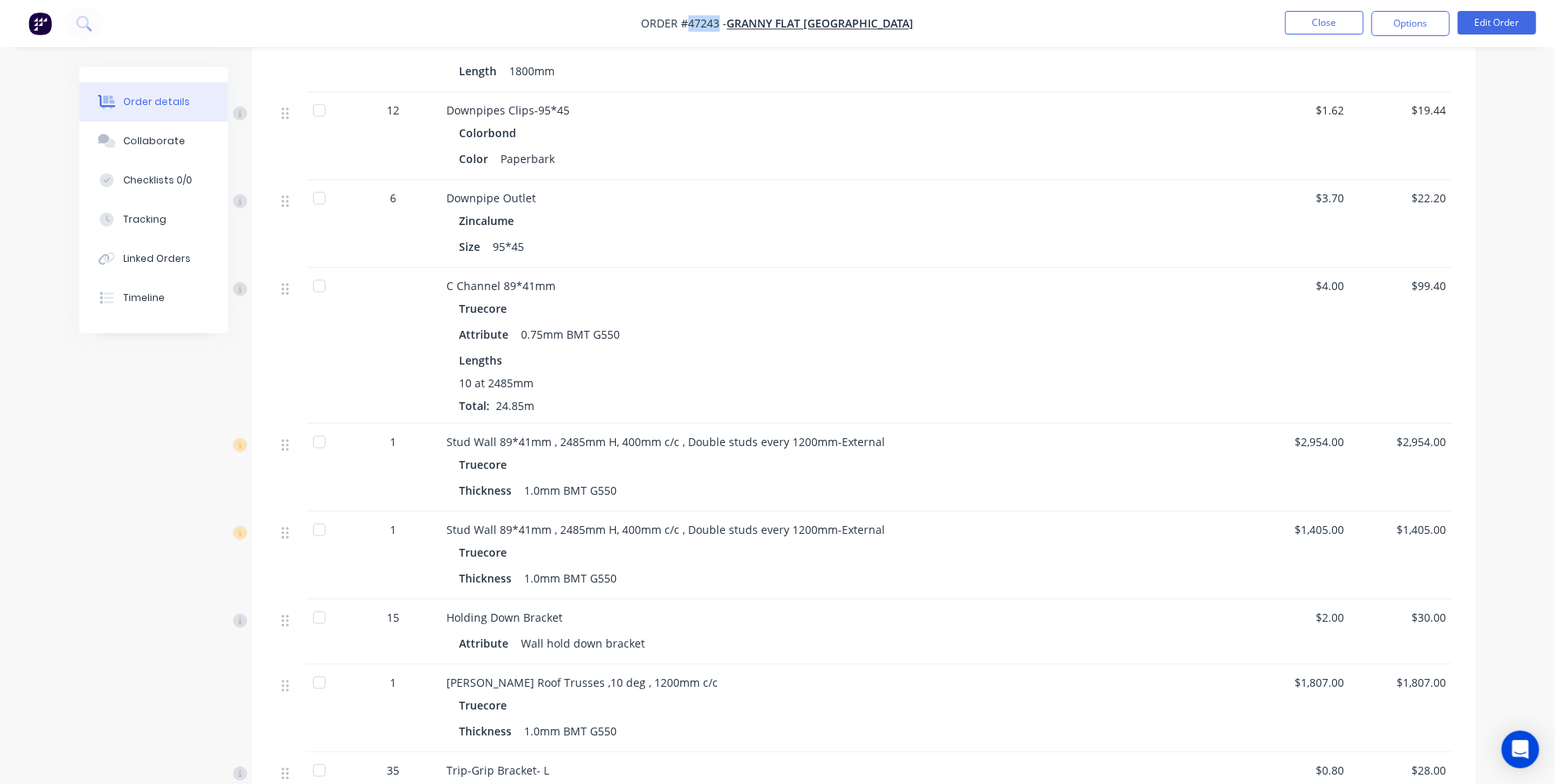
drag, startPoint x: 765, startPoint y: 20, endPoint x: 735, endPoint y: 23, distance: 30.1
click at [727, 23] on span "Order #47243 -" at bounding box center [684, 24] width 86 height 15
copy span "47243"
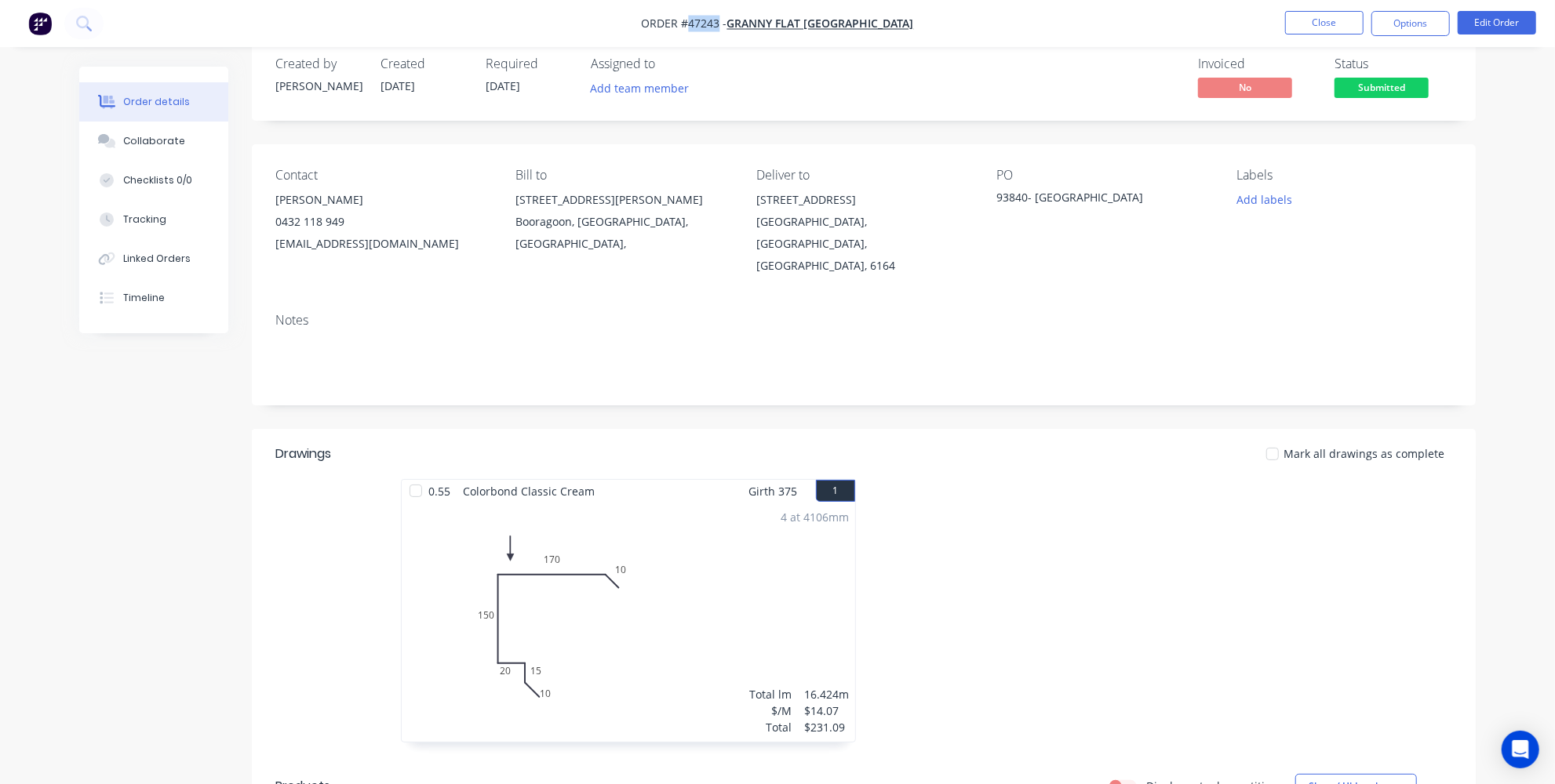
scroll to position [0, 0]
